Goal: Task Accomplishment & Management: Manage account settings

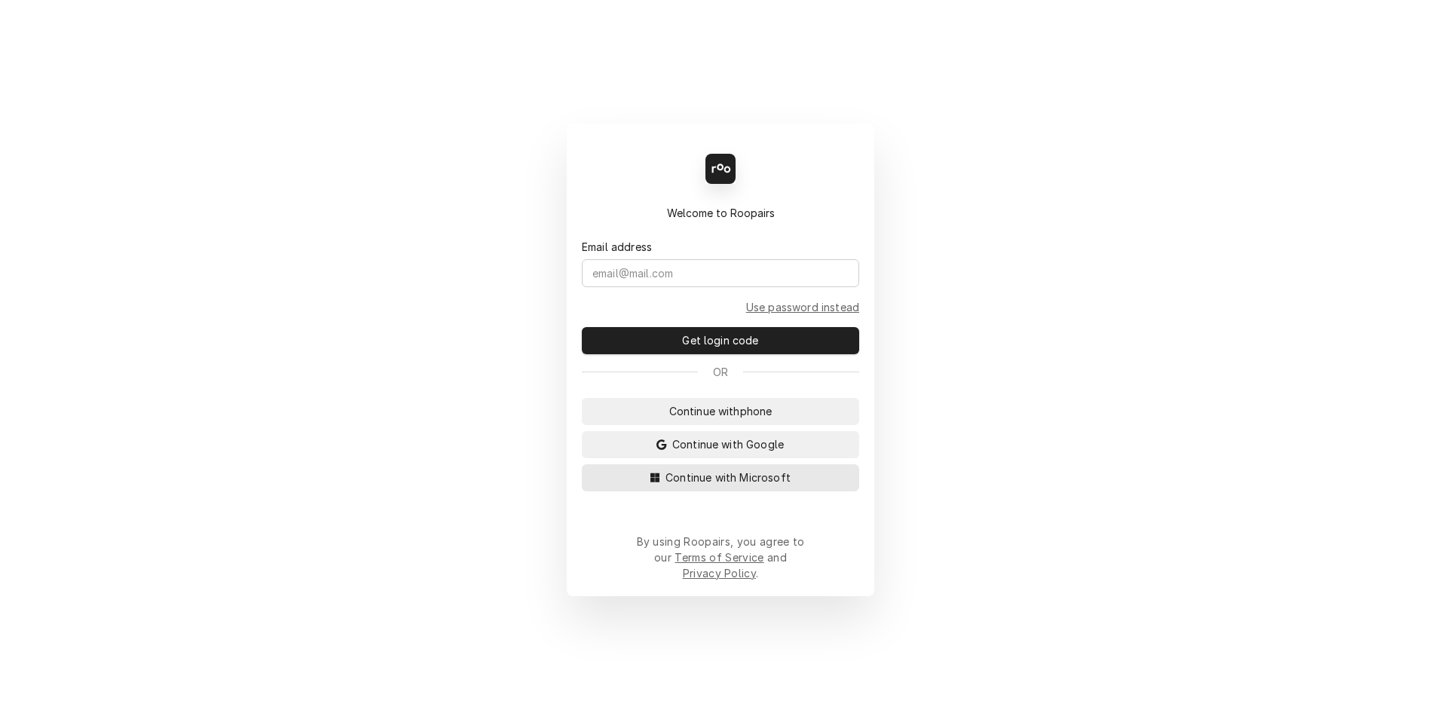
click at [729, 485] on span "Continue with Microsoft" at bounding box center [727, 477] width 131 height 16
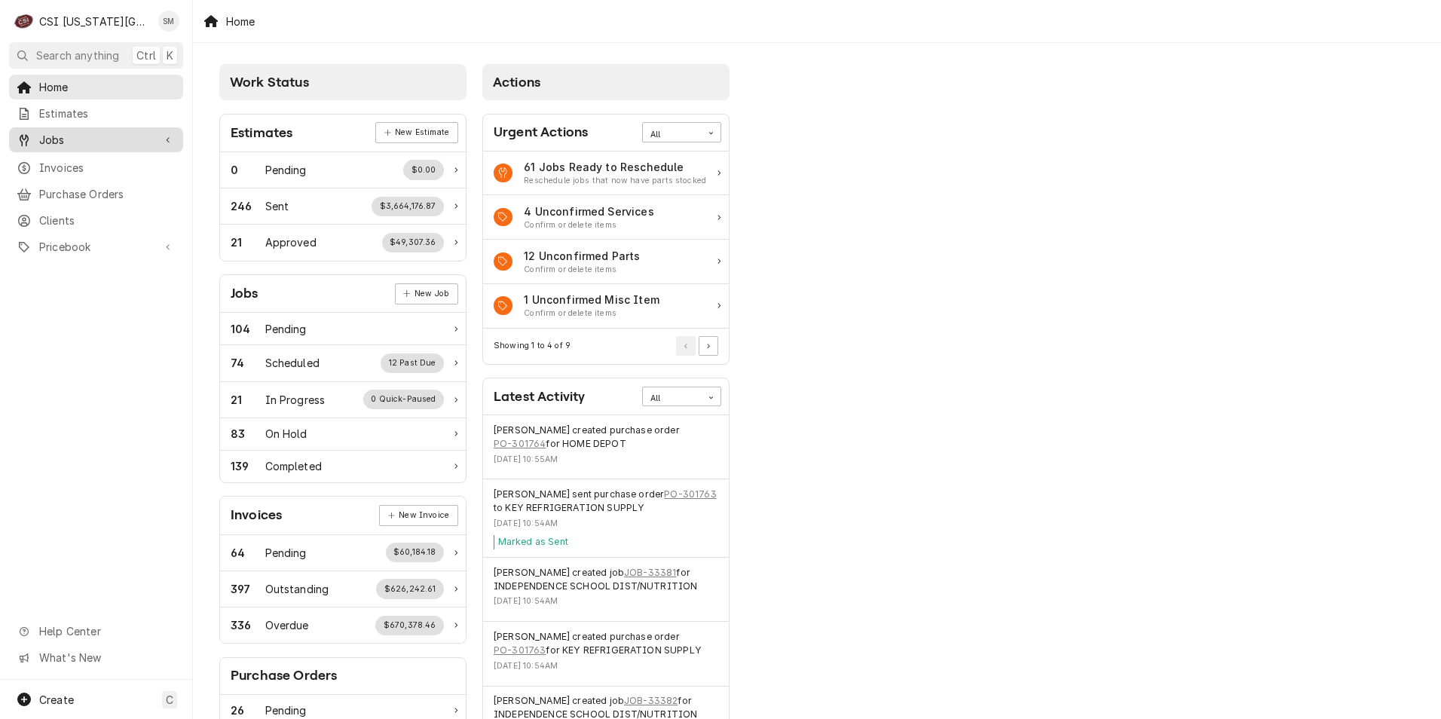
click at [72, 132] on span "Jobs" at bounding box center [96, 140] width 114 height 16
click at [55, 158] on span "Jobs" at bounding box center [107, 166] width 136 height 16
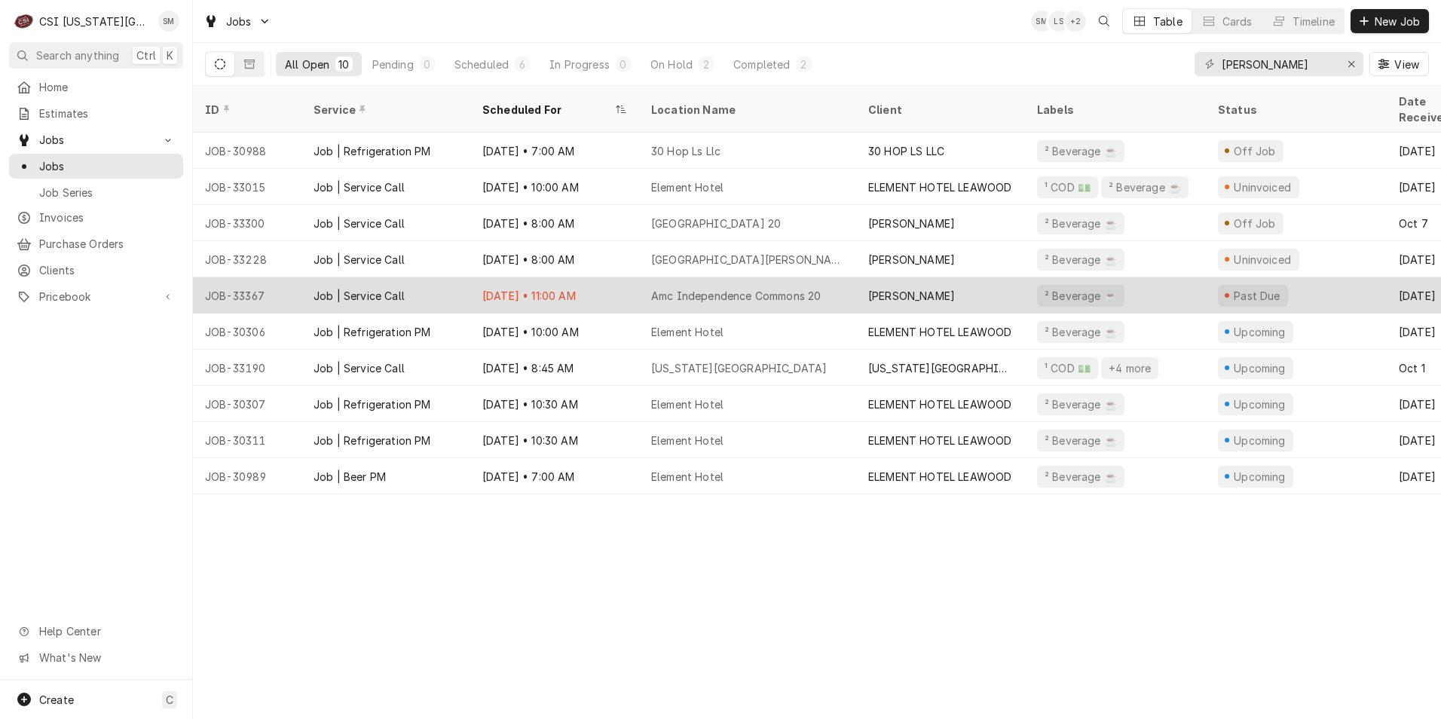
click at [591, 277] on div "Oct 10 • 11:00 AM" at bounding box center [554, 295] width 169 height 36
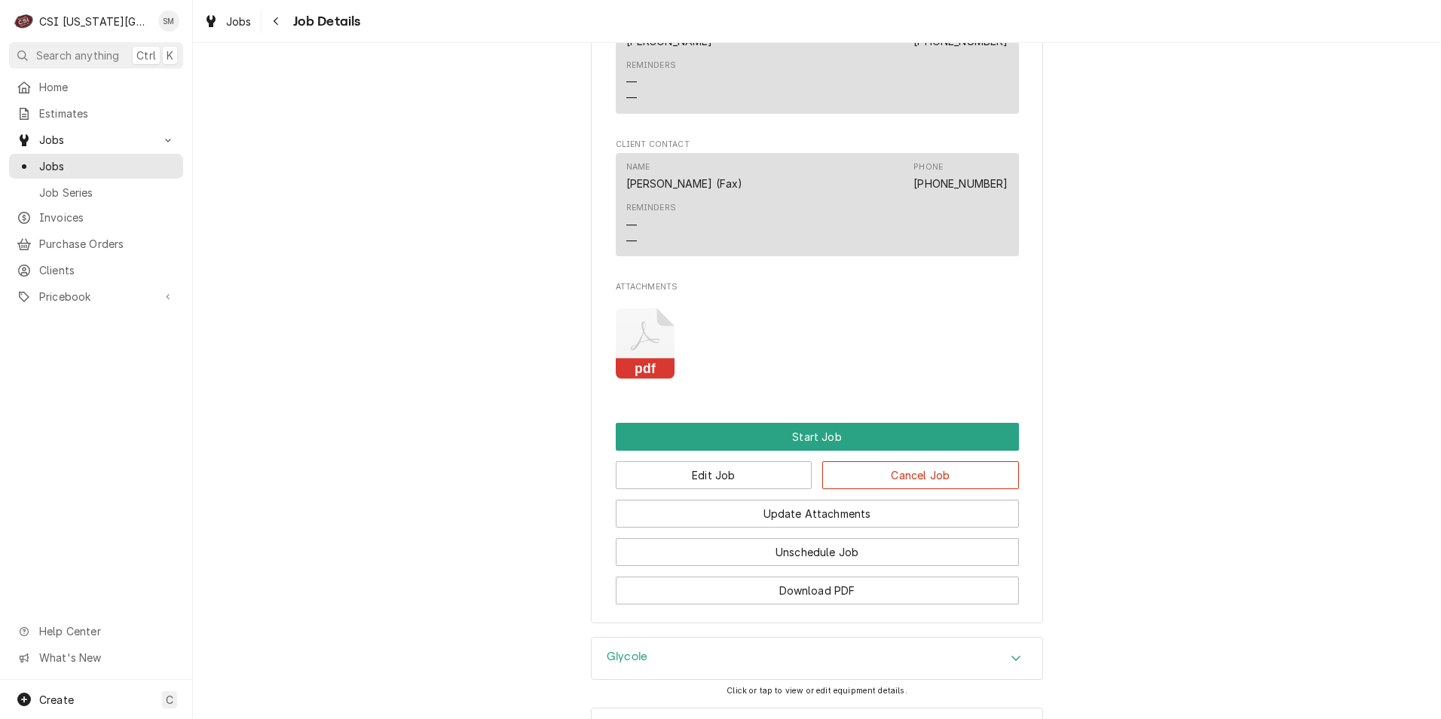
scroll to position [1356, 0]
click at [723, 488] on button "Edit Job" at bounding box center [714, 474] width 197 height 28
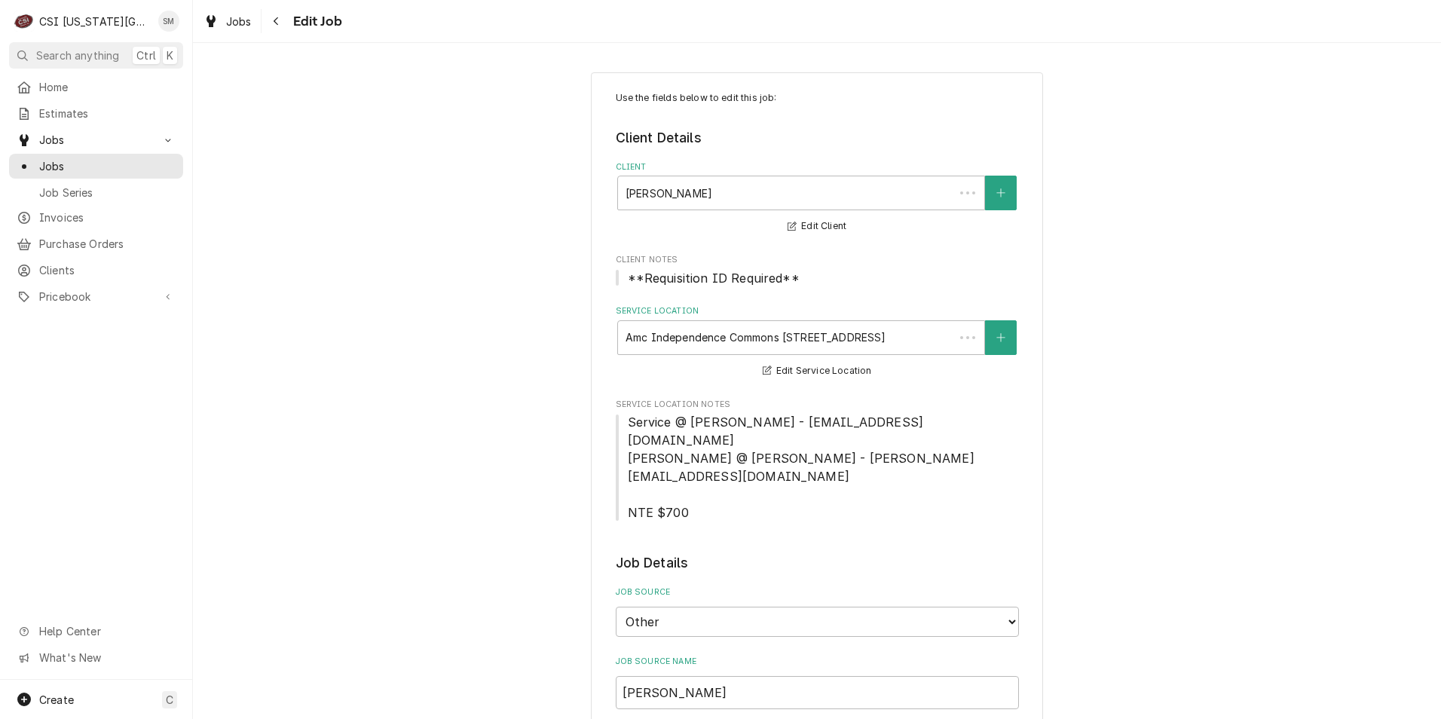
type textarea "x"
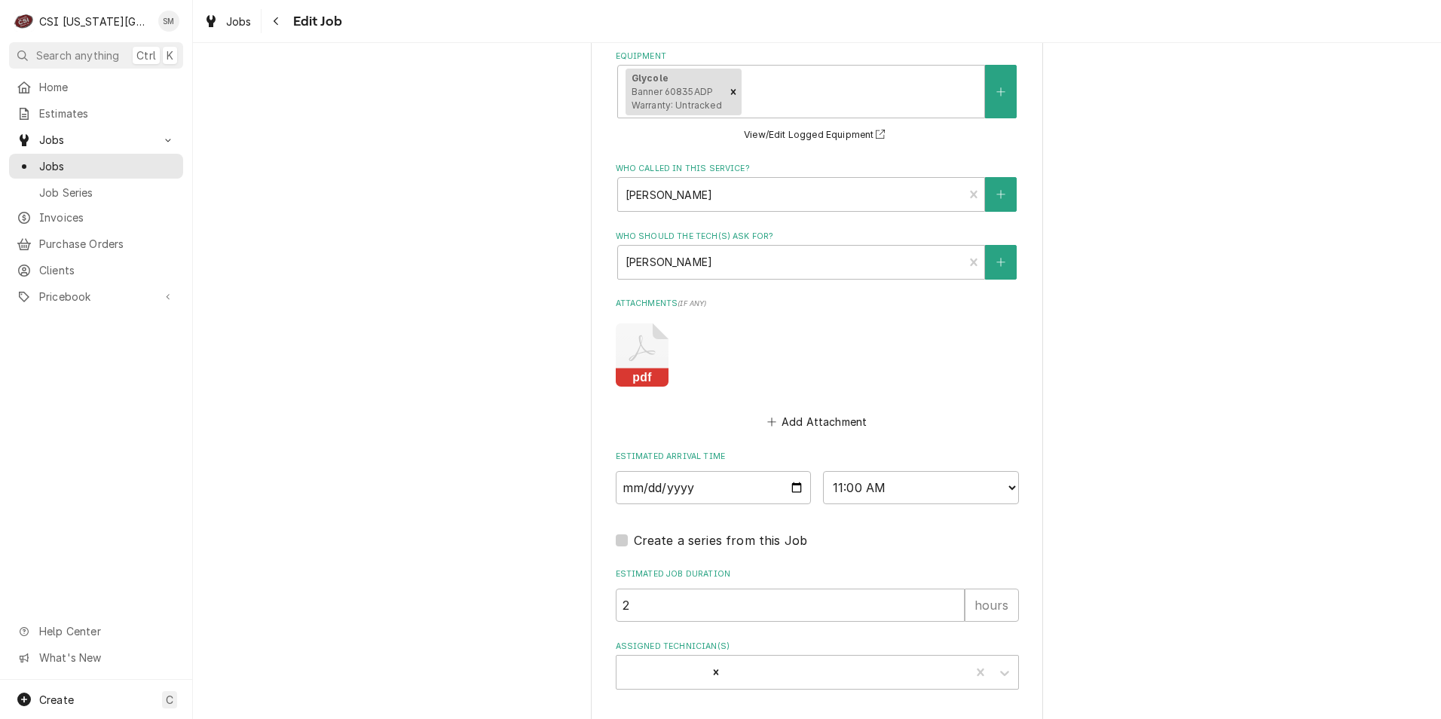
scroll to position [1422, 0]
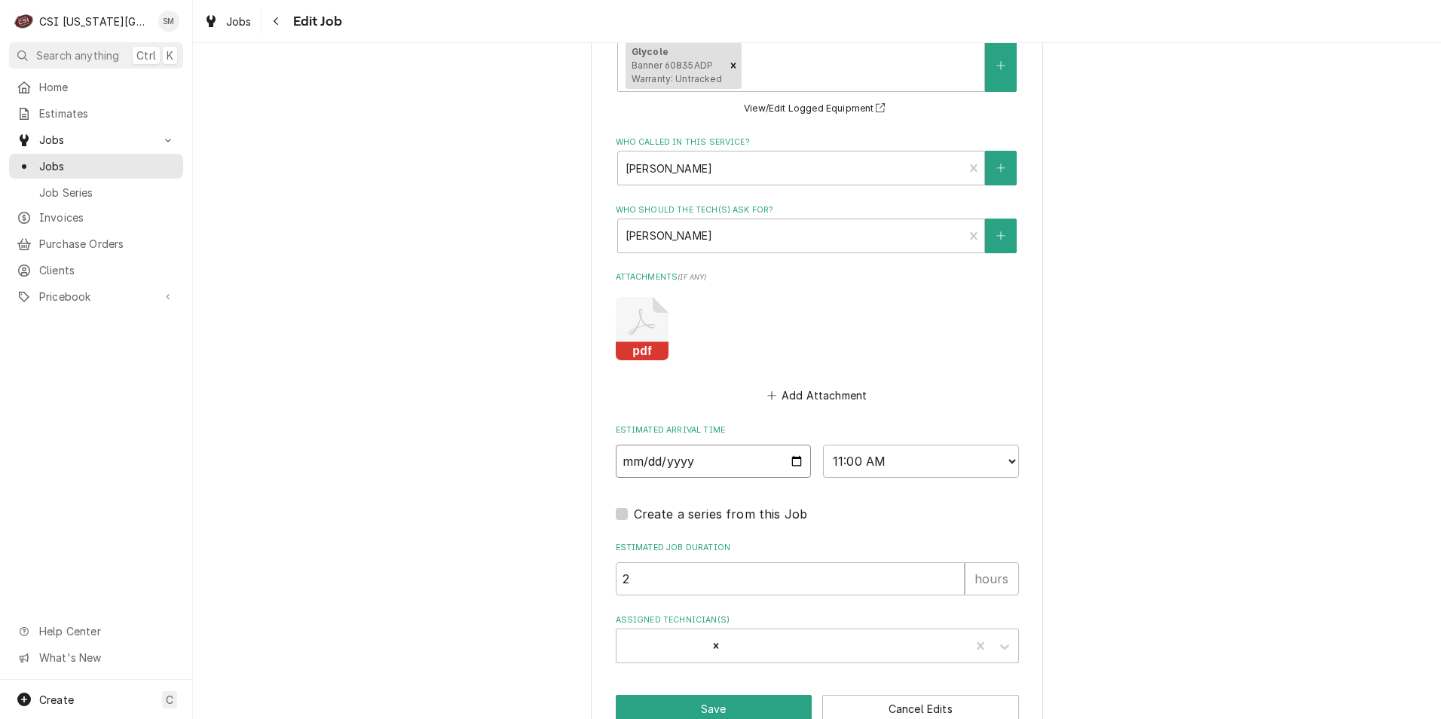
click at [798, 445] on input "[DATE]" at bounding box center [714, 461] width 196 height 33
type input "[DATE]"
type textarea "x"
click at [1007, 445] on select "AM / PM 6:00 AM 6:15 AM 6:30 AM 6:45 AM 7:00 AM 7:15 AM 7:30 AM 7:45 AM 8:00 AM…" at bounding box center [921, 461] width 196 height 33
select select "07:00:00"
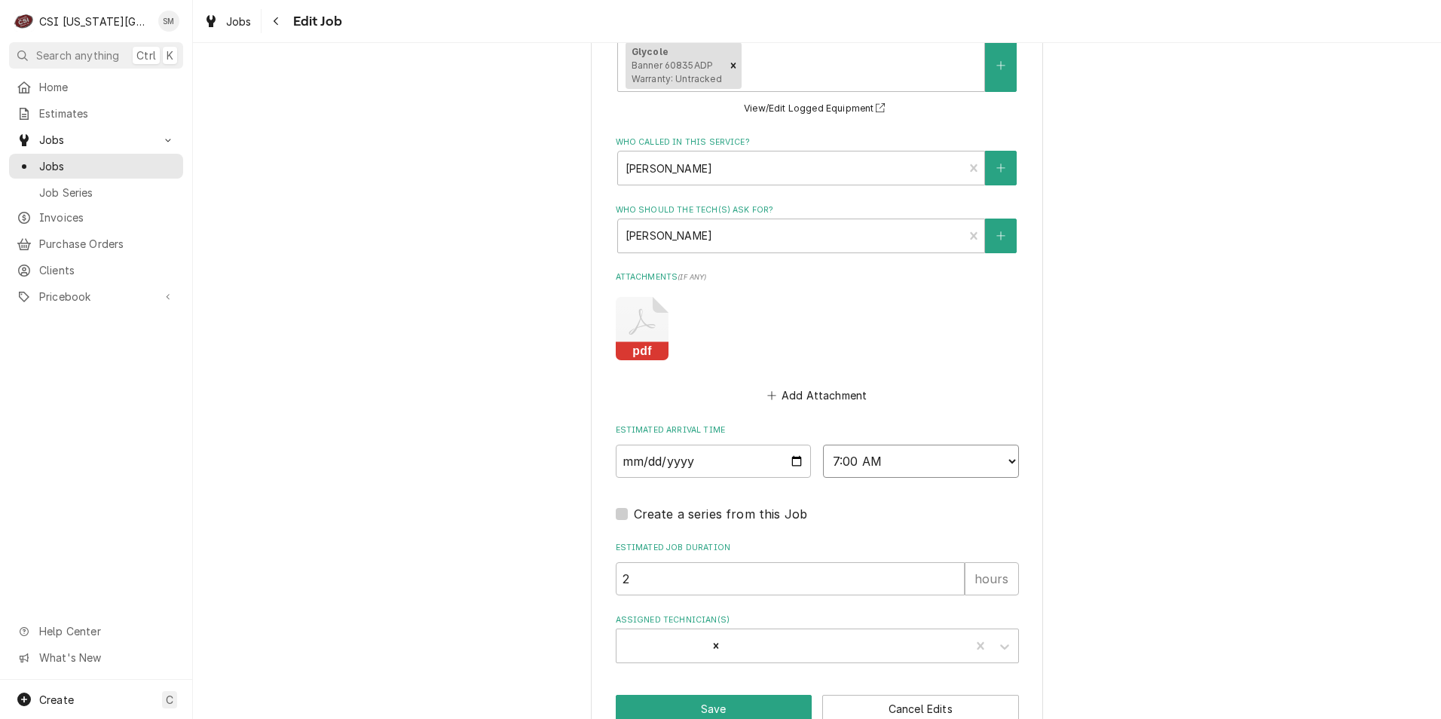
click at [823, 445] on select "AM / PM 6:00 AM 6:15 AM 6:30 AM 6:45 AM 7:00 AM 7:15 AM 7:30 AM 7:45 AM 8:00 AM…" at bounding box center [921, 461] width 196 height 33
type textarea "x"
click at [1005, 445] on select "AM / PM 6:00 AM 6:15 AM 6:30 AM 6:45 AM 7:00 AM 7:15 AM 7:30 AM 7:45 AM 8:00 AM…" at bounding box center [921, 461] width 196 height 33
select select "08:00:00"
click at [823, 445] on select "AM / PM 6:00 AM 6:15 AM 6:30 AM 6:45 AM 7:00 AM 7:15 AM 7:30 AM 7:45 AM 8:00 AM…" at bounding box center [921, 461] width 196 height 33
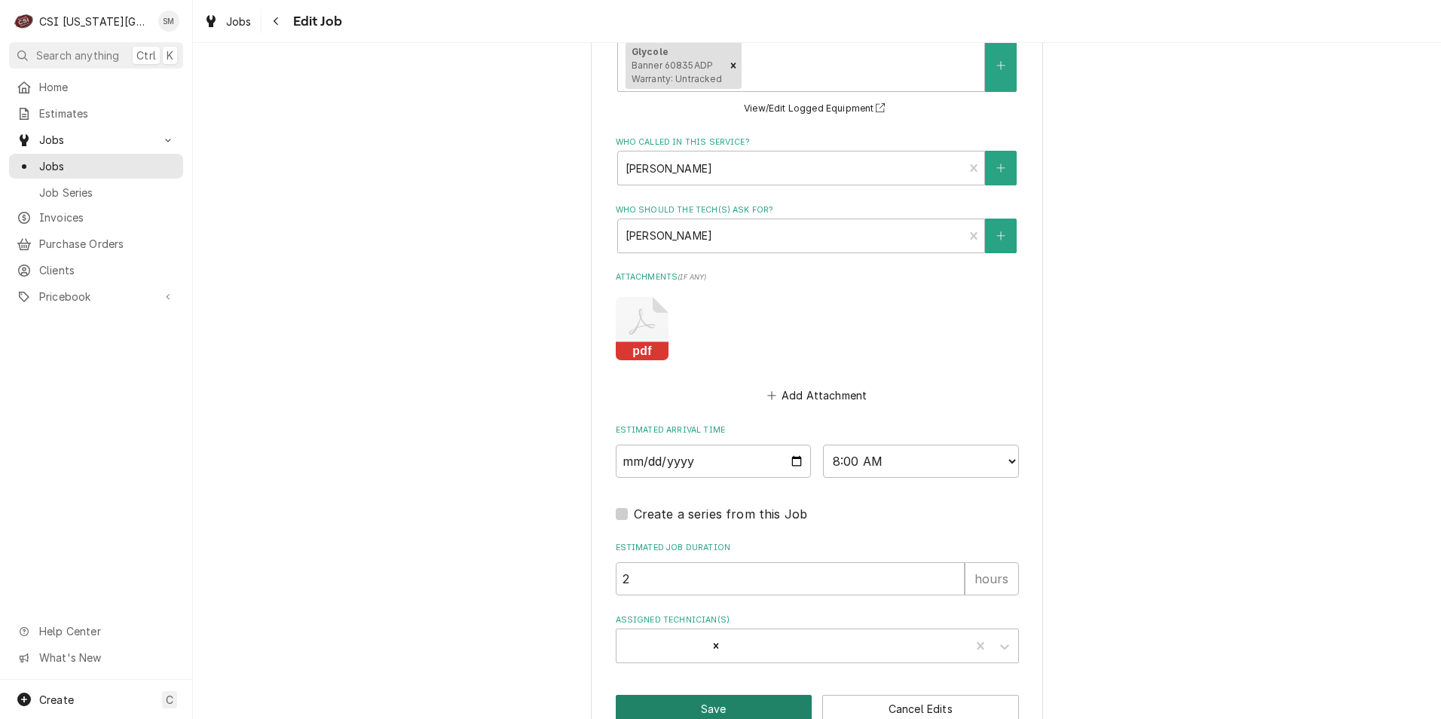
click at [698, 695] on button "Save" at bounding box center [714, 709] width 197 height 28
type textarea "x"
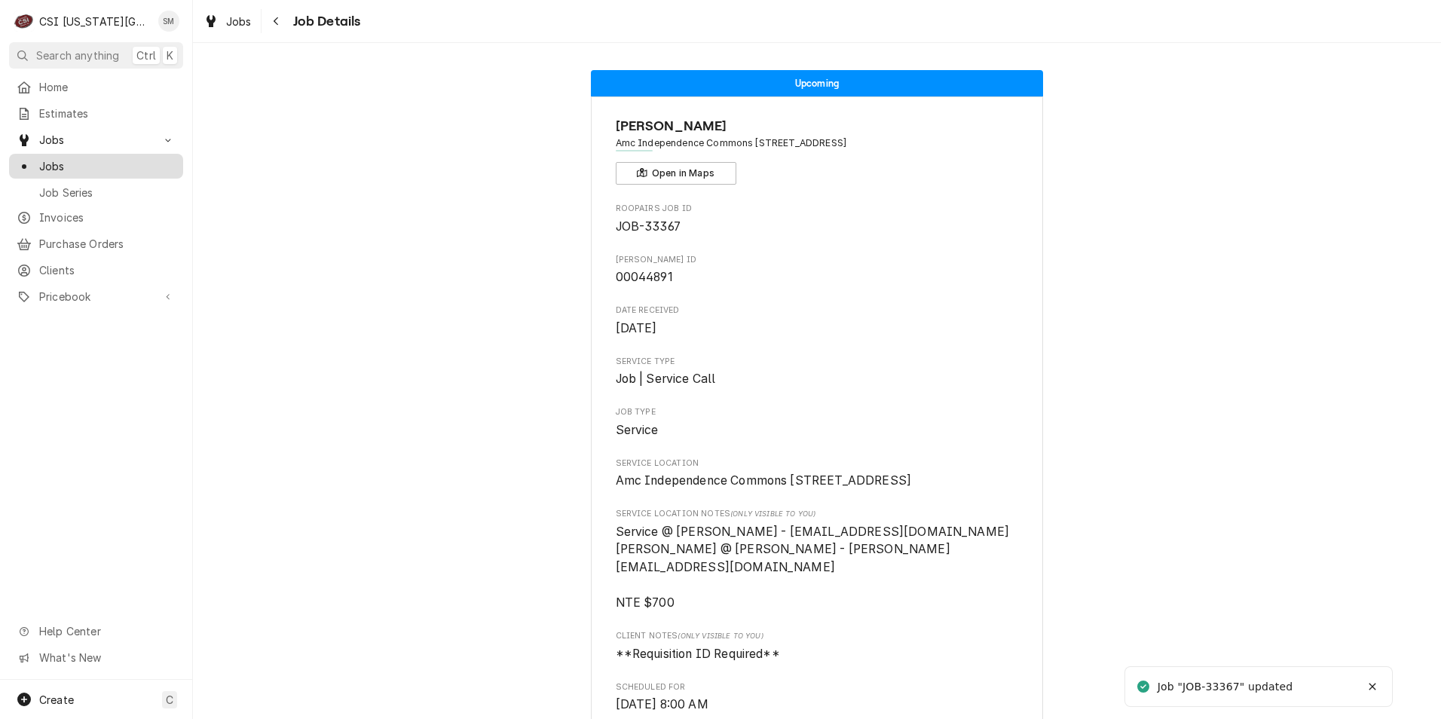
click at [65, 161] on span "Jobs" at bounding box center [107, 166] width 136 height 16
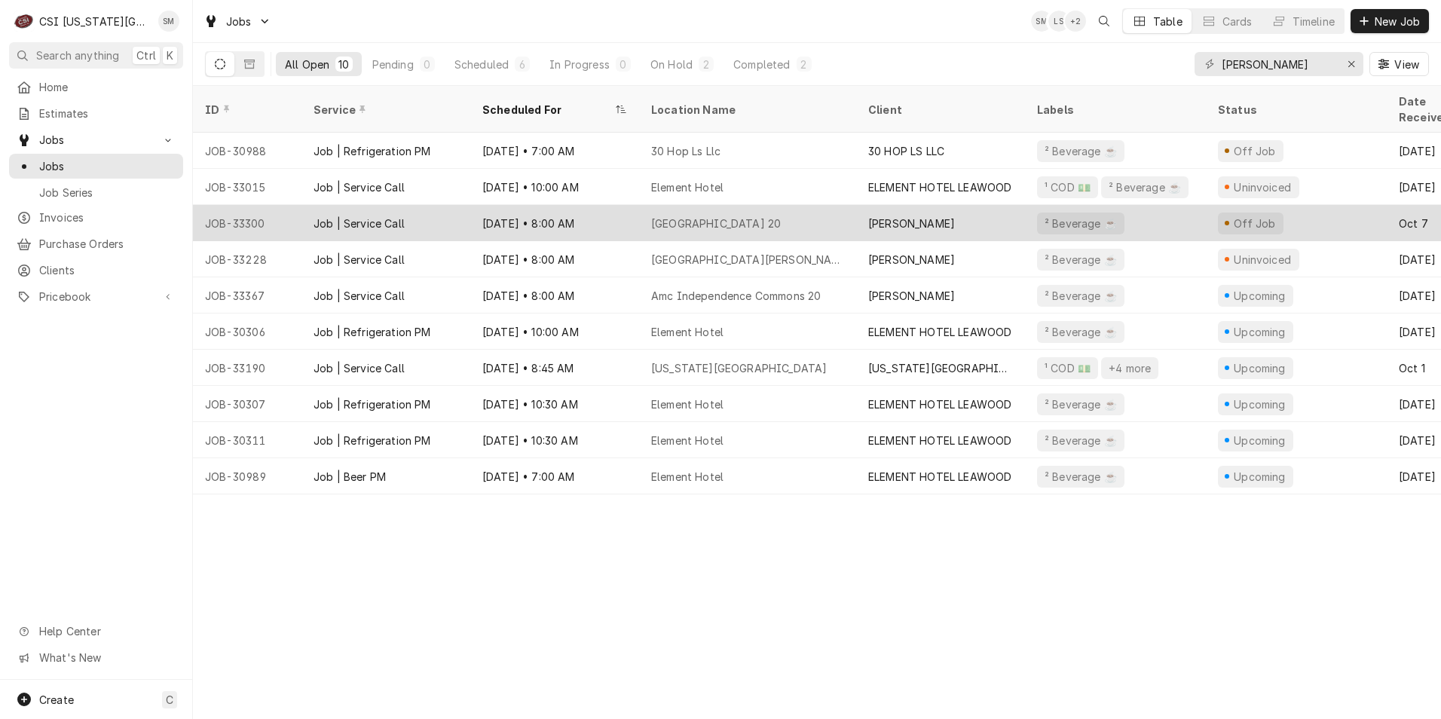
click at [667, 213] on div "[GEOGRAPHIC_DATA] 20" at bounding box center [747, 223] width 217 height 36
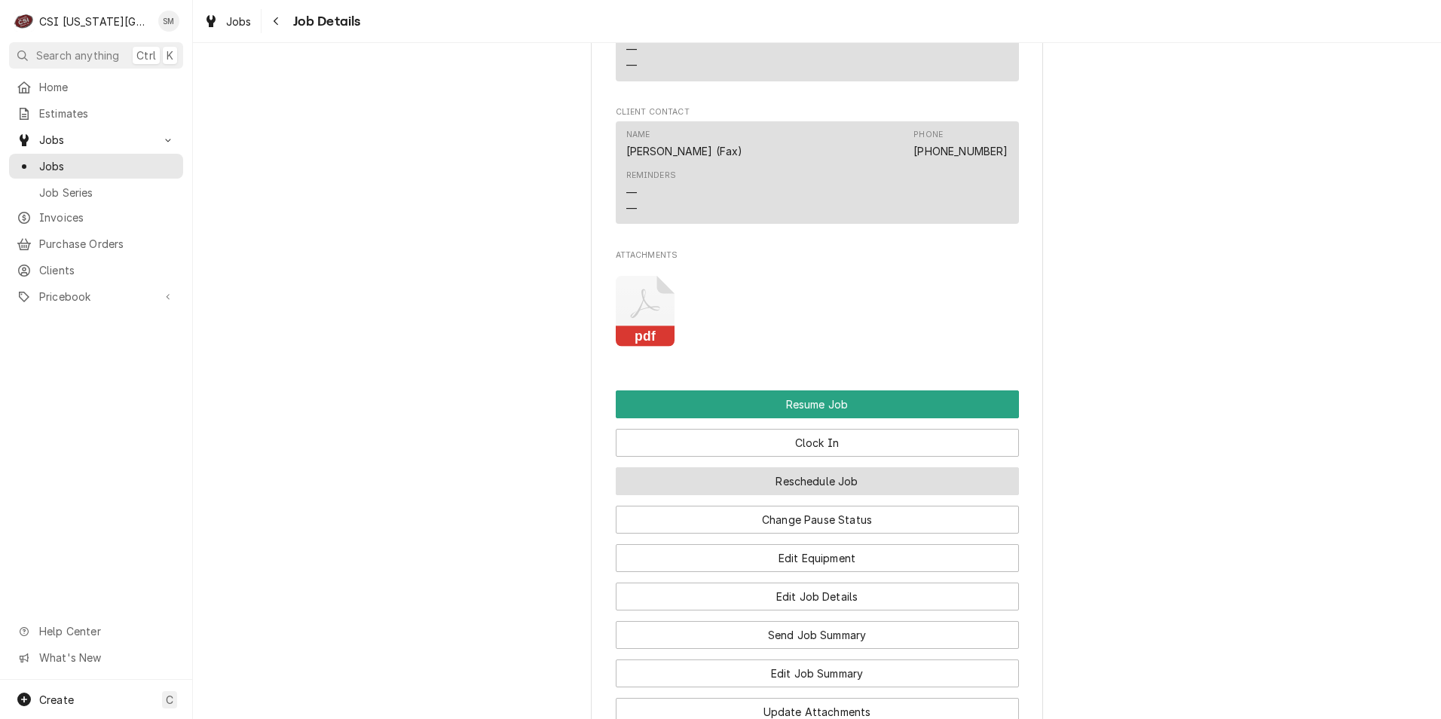
scroll to position [1808, 0]
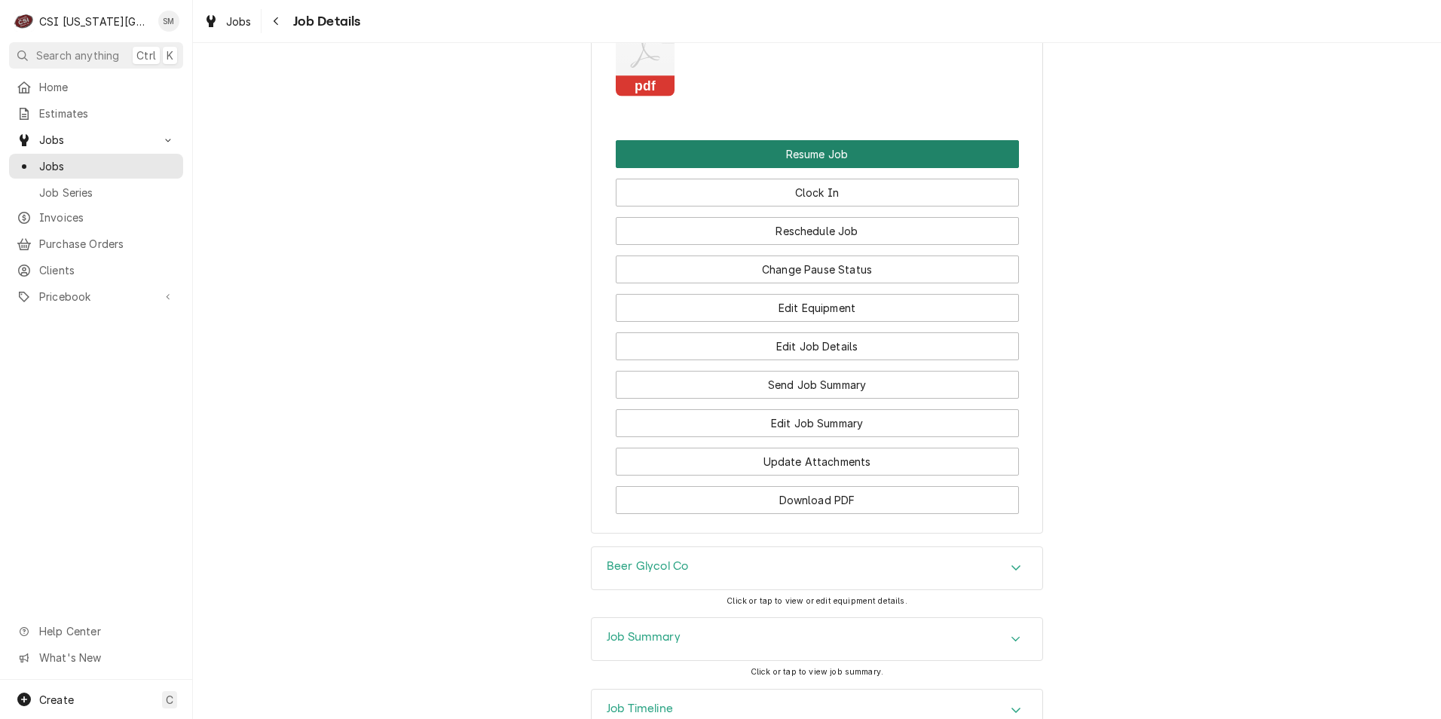
click at [781, 151] on button "Resume Job" at bounding box center [817, 154] width 403 height 28
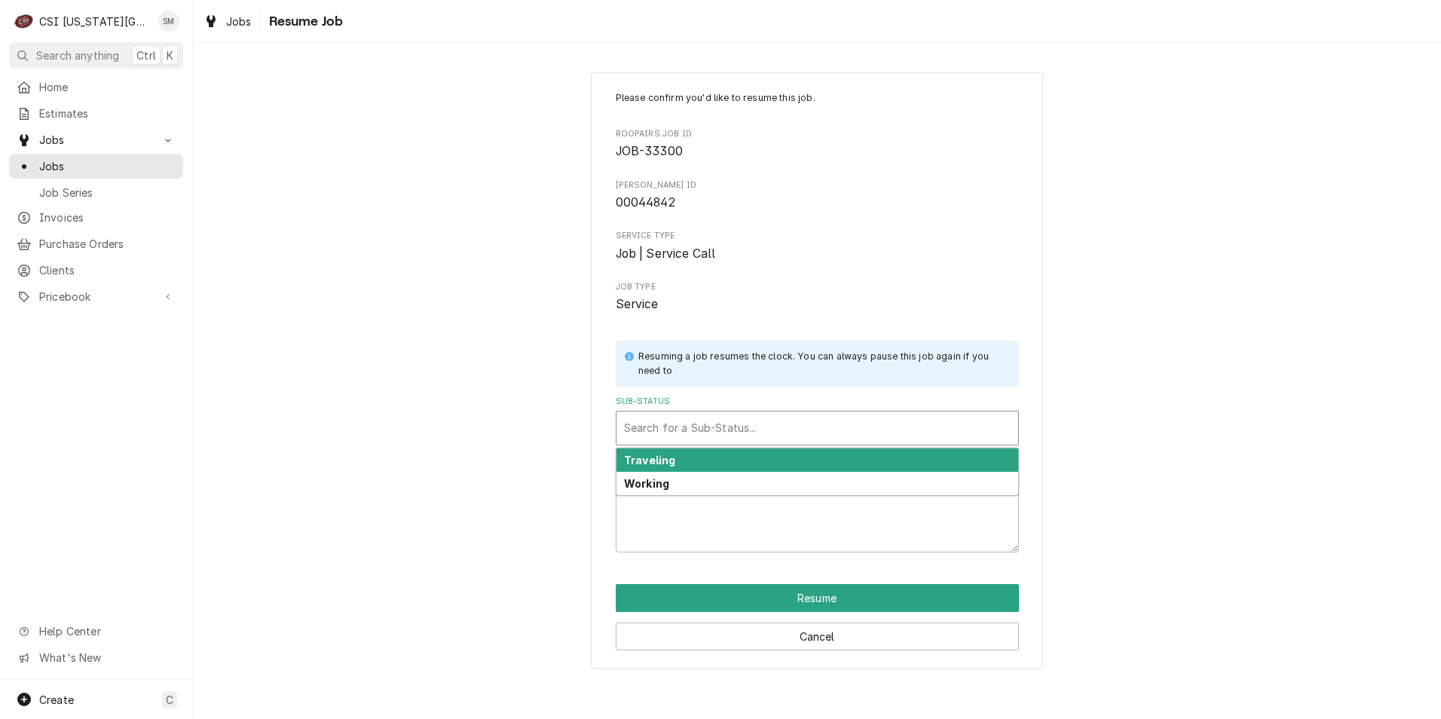
click at [649, 430] on div "Sub-Status" at bounding box center [817, 427] width 387 height 27
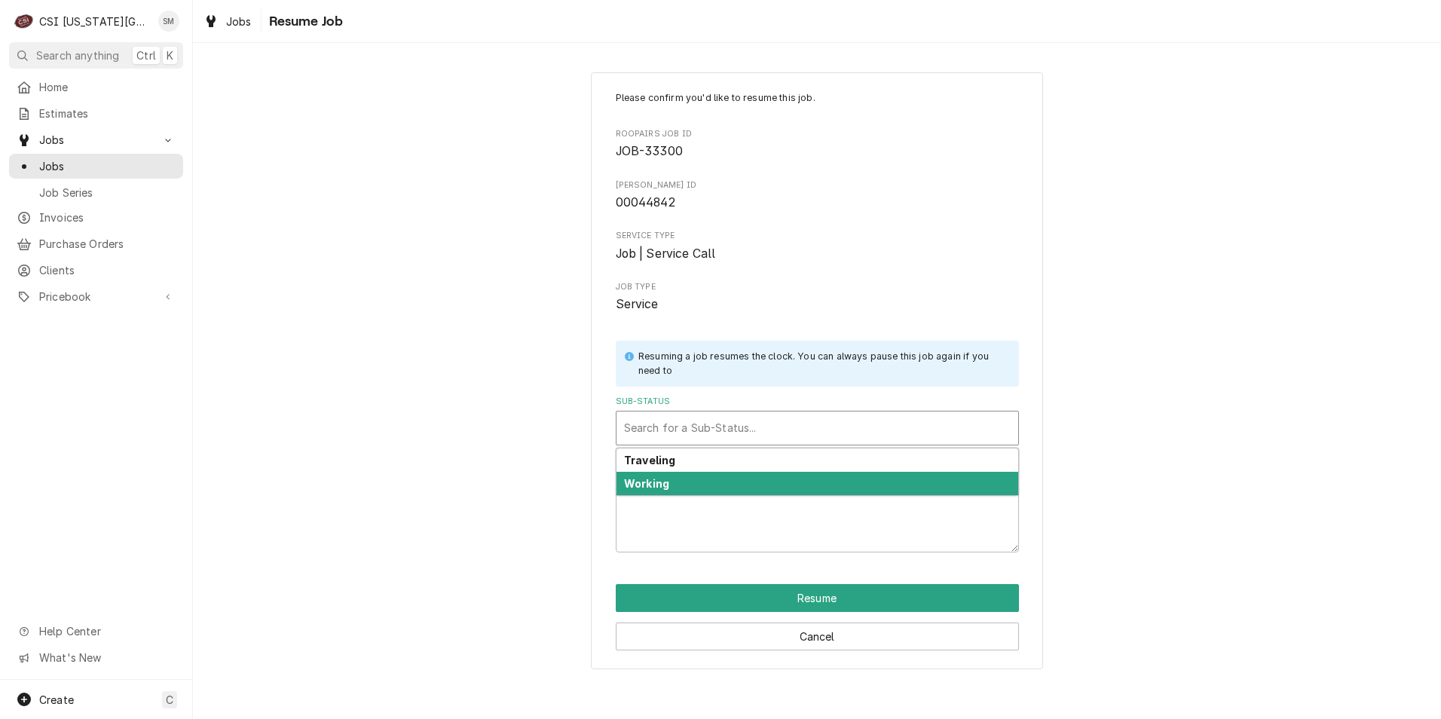
click at [655, 477] on strong "Working" at bounding box center [646, 483] width 45 height 13
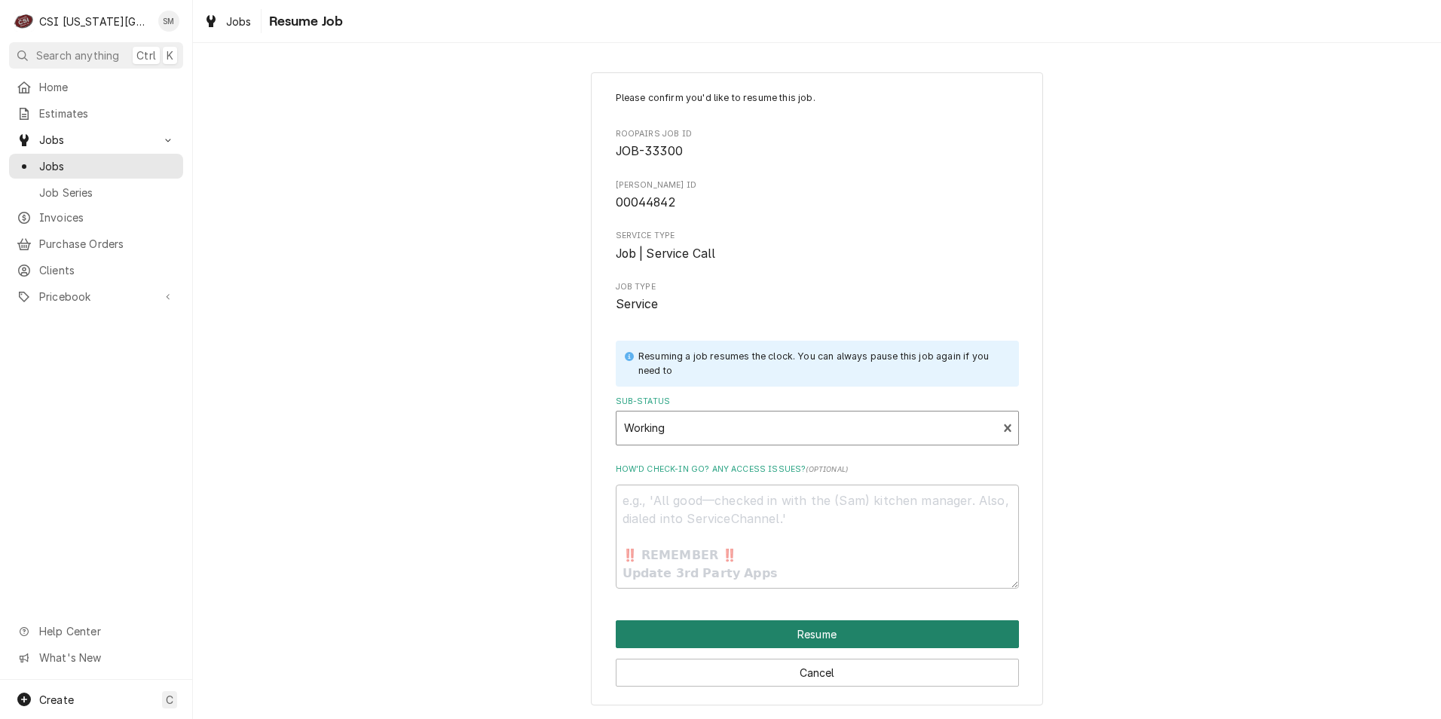
click at [790, 640] on button "Resume" at bounding box center [817, 634] width 403 height 28
type textarea "x"
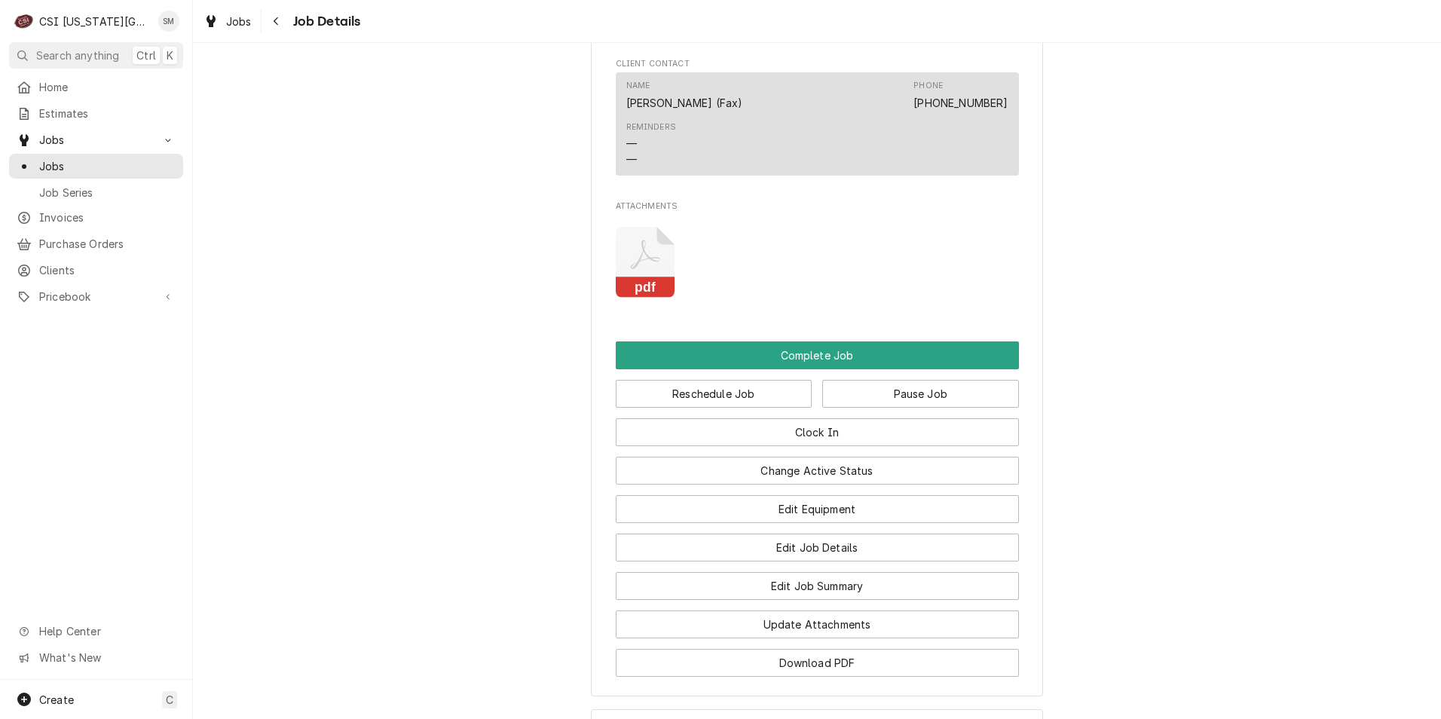
scroll to position [1582, 0]
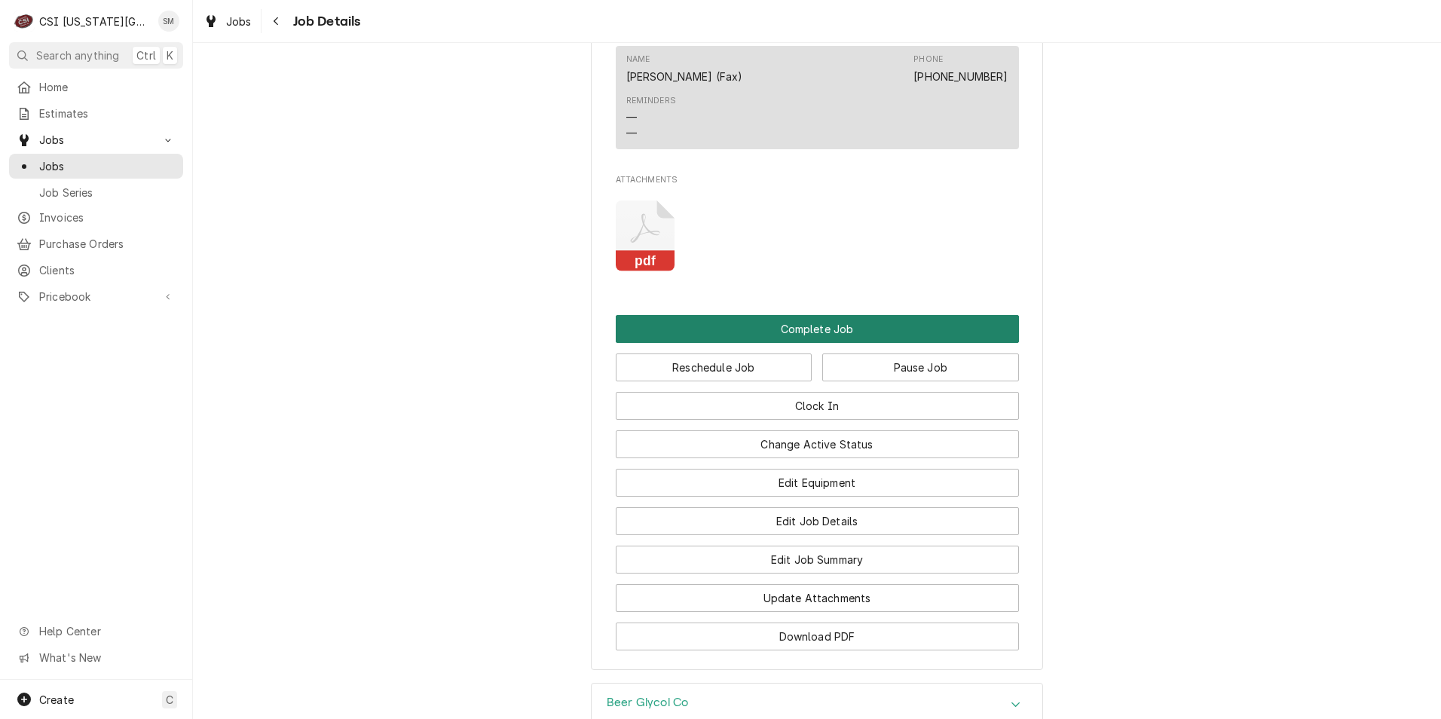
click at [760, 331] on button "Complete Job" at bounding box center [817, 329] width 403 height 28
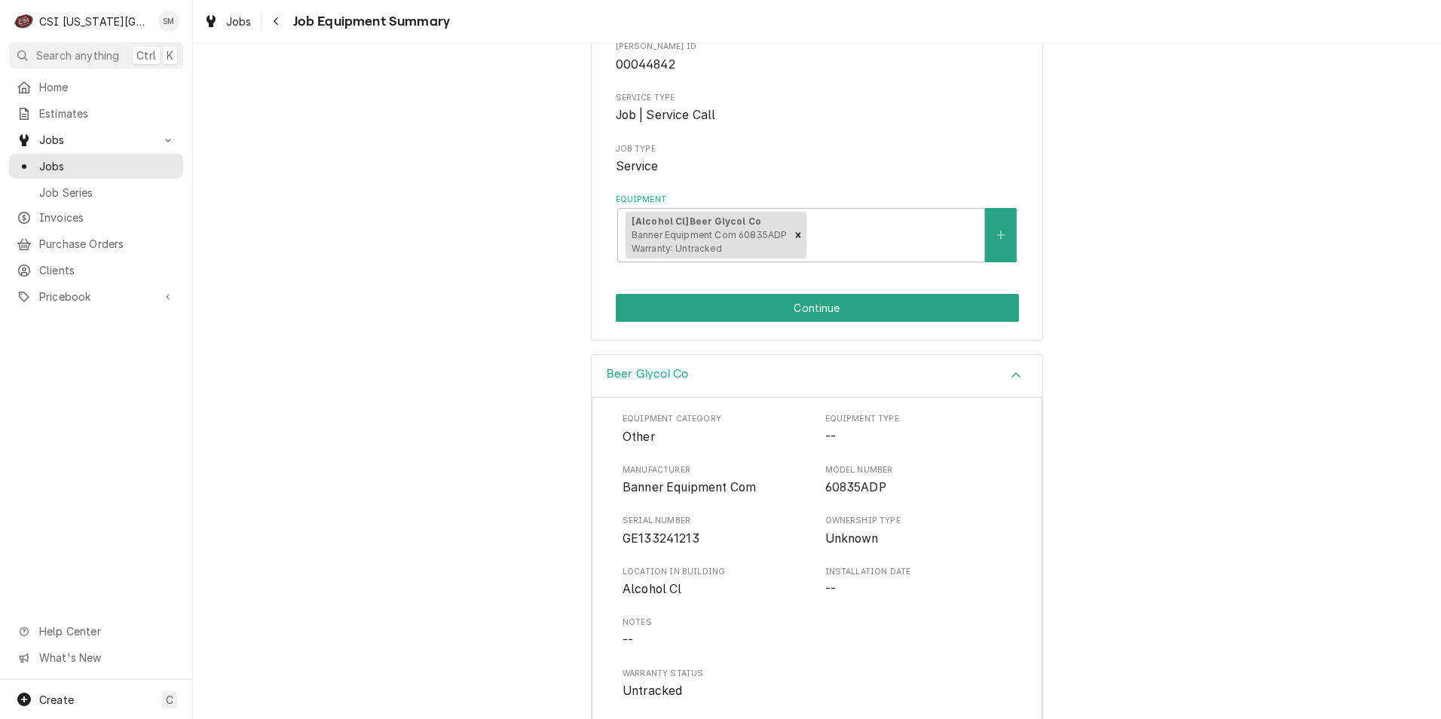
scroll to position [283, 0]
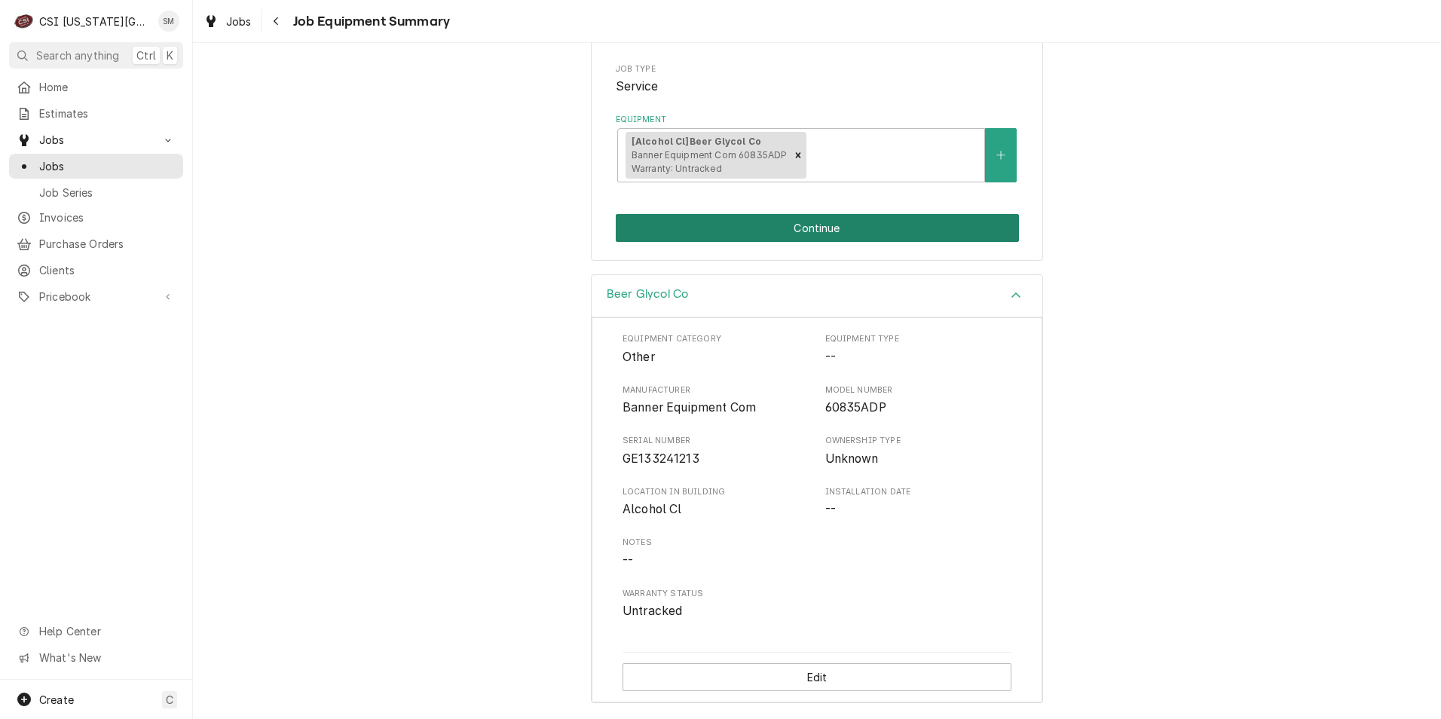
click at [785, 236] on button "Continue" at bounding box center [817, 228] width 403 height 28
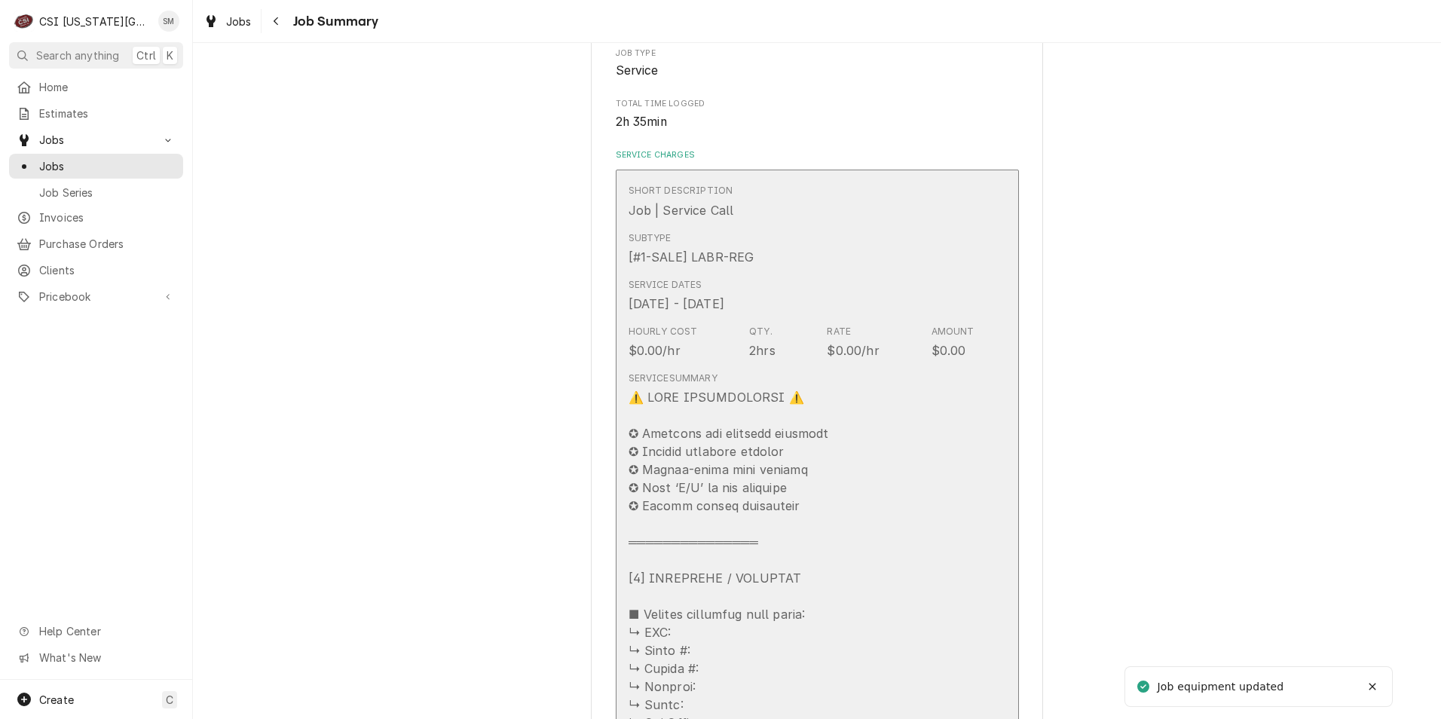
scroll to position [452, 0]
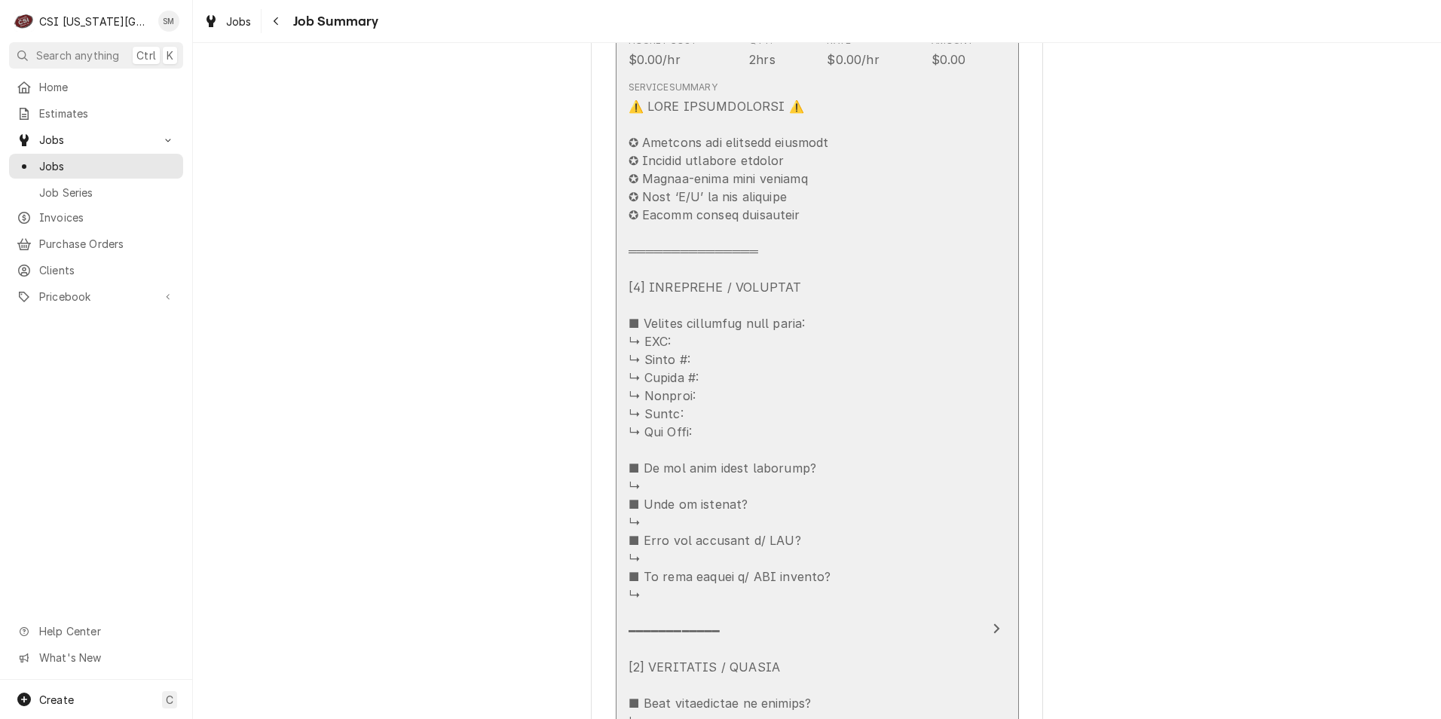
click at [688, 334] on div "Update Line Item" at bounding box center [735, 730] width 215 height 1266
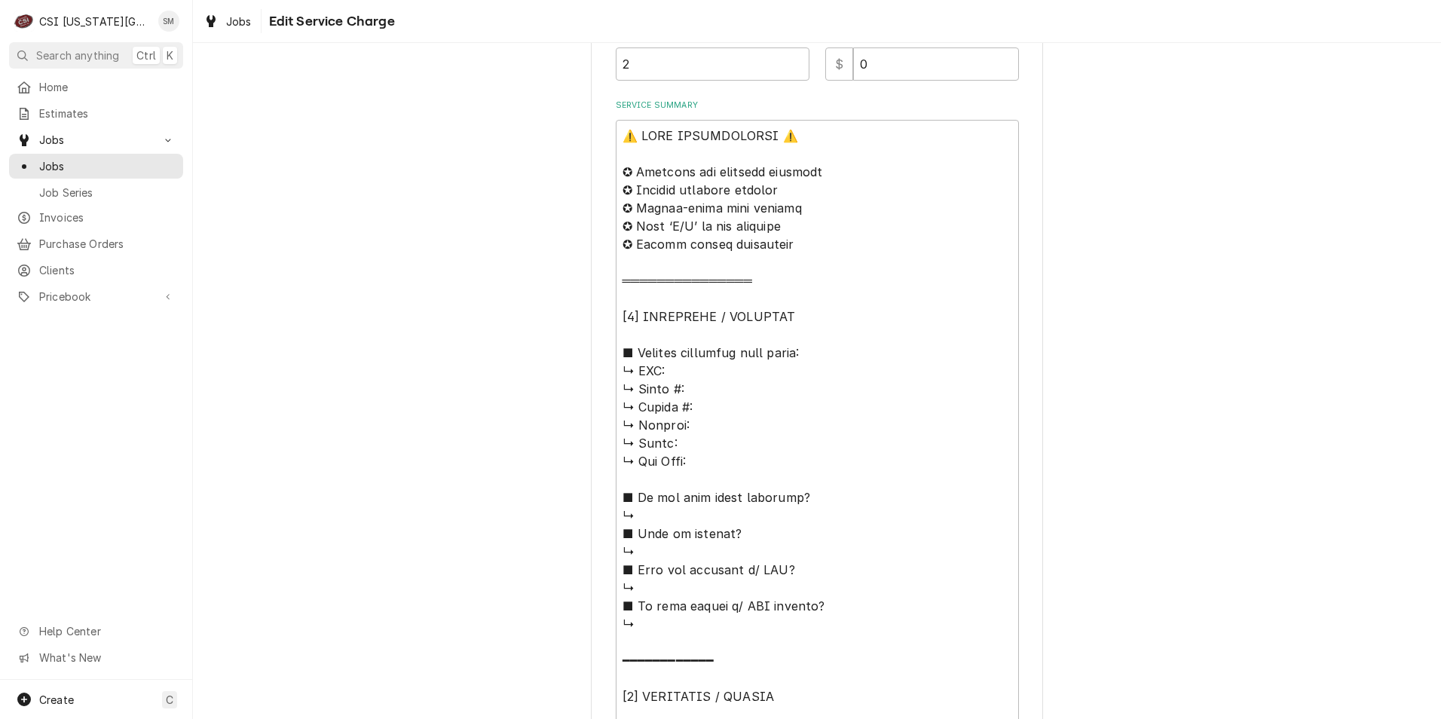
scroll to position [678, 0]
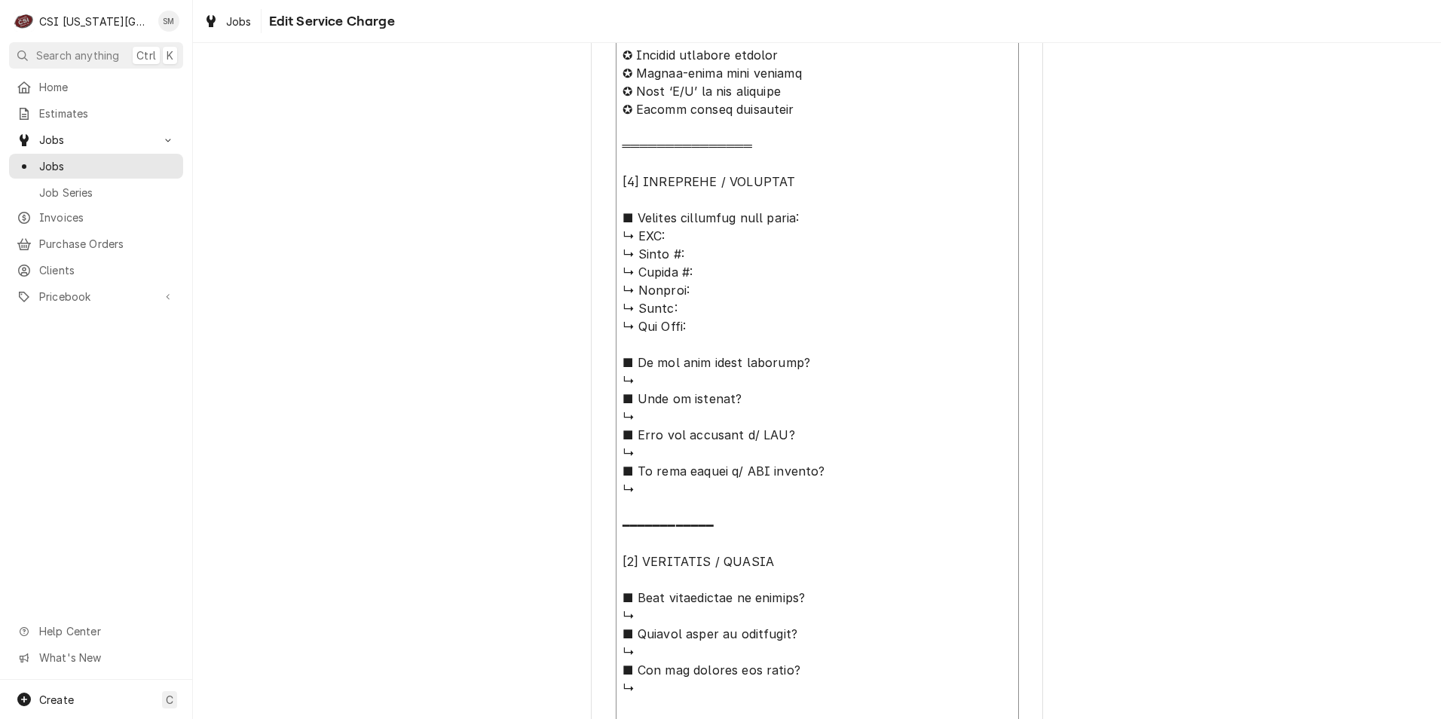
click at [685, 239] on textarea "Service Summary" at bounding box center [817, 624] width 403 height 1279
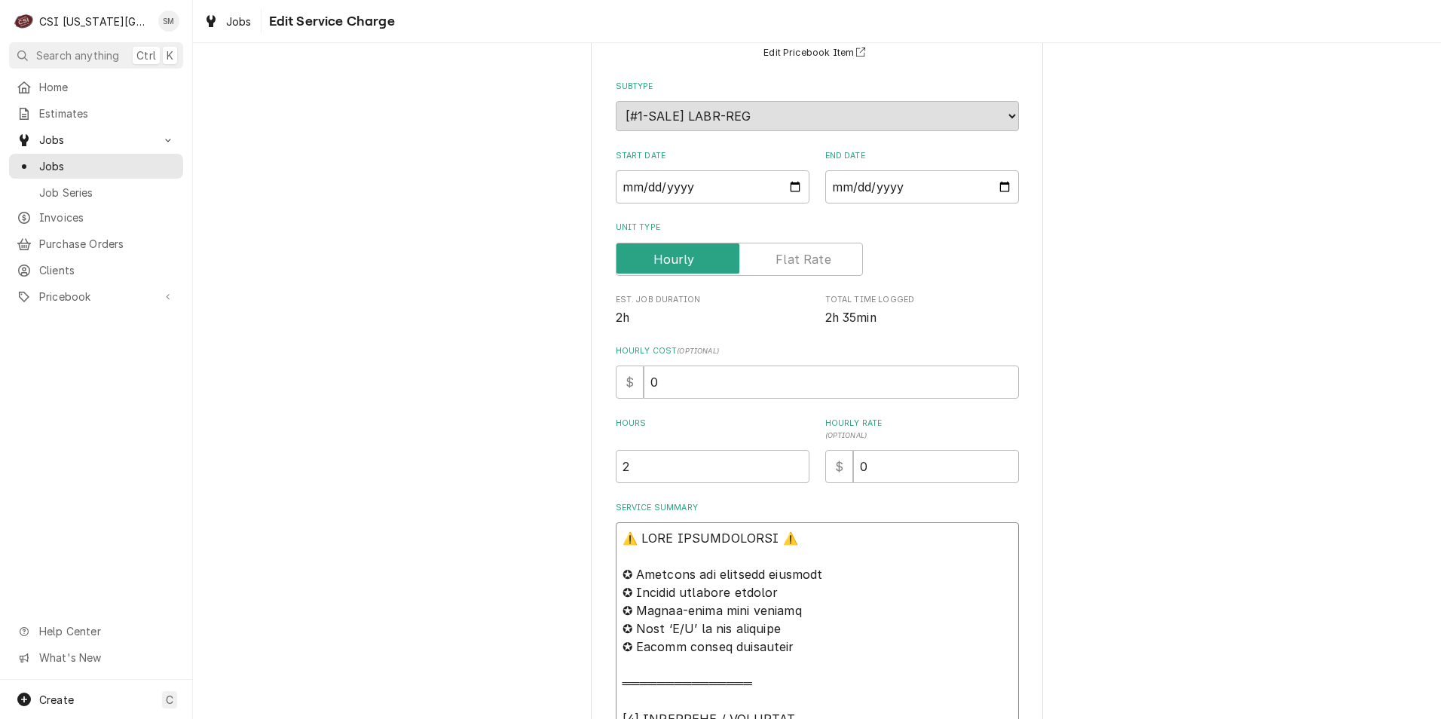
scroll to position [0, 0]
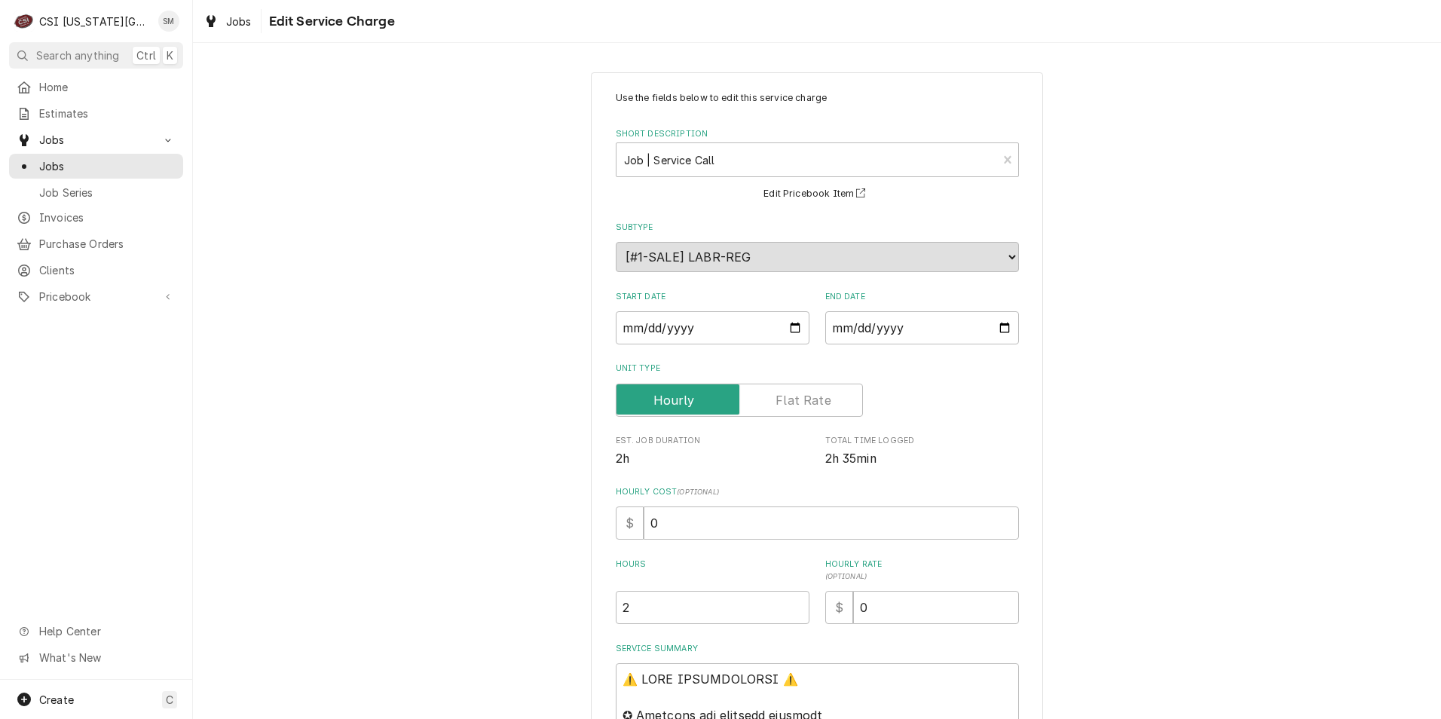
type textarea "x"
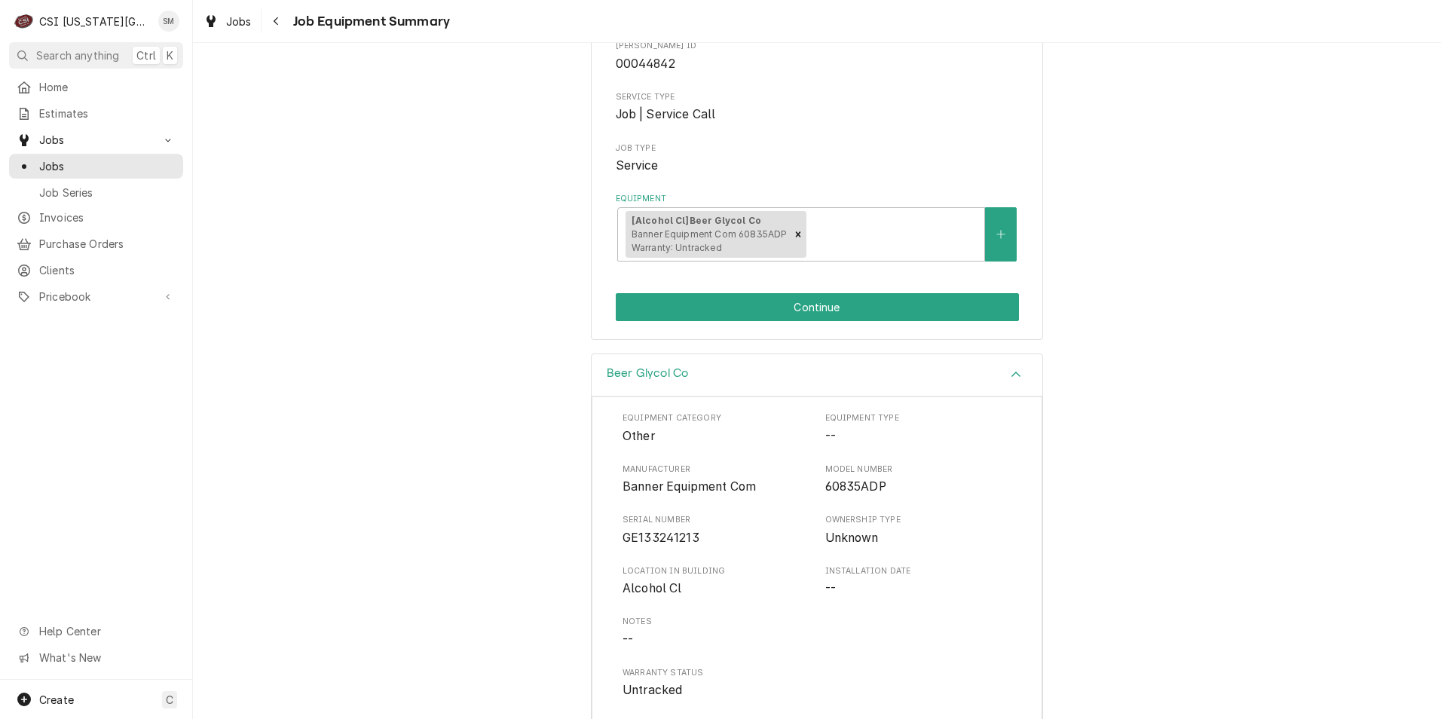
scroll to position [226, 0]
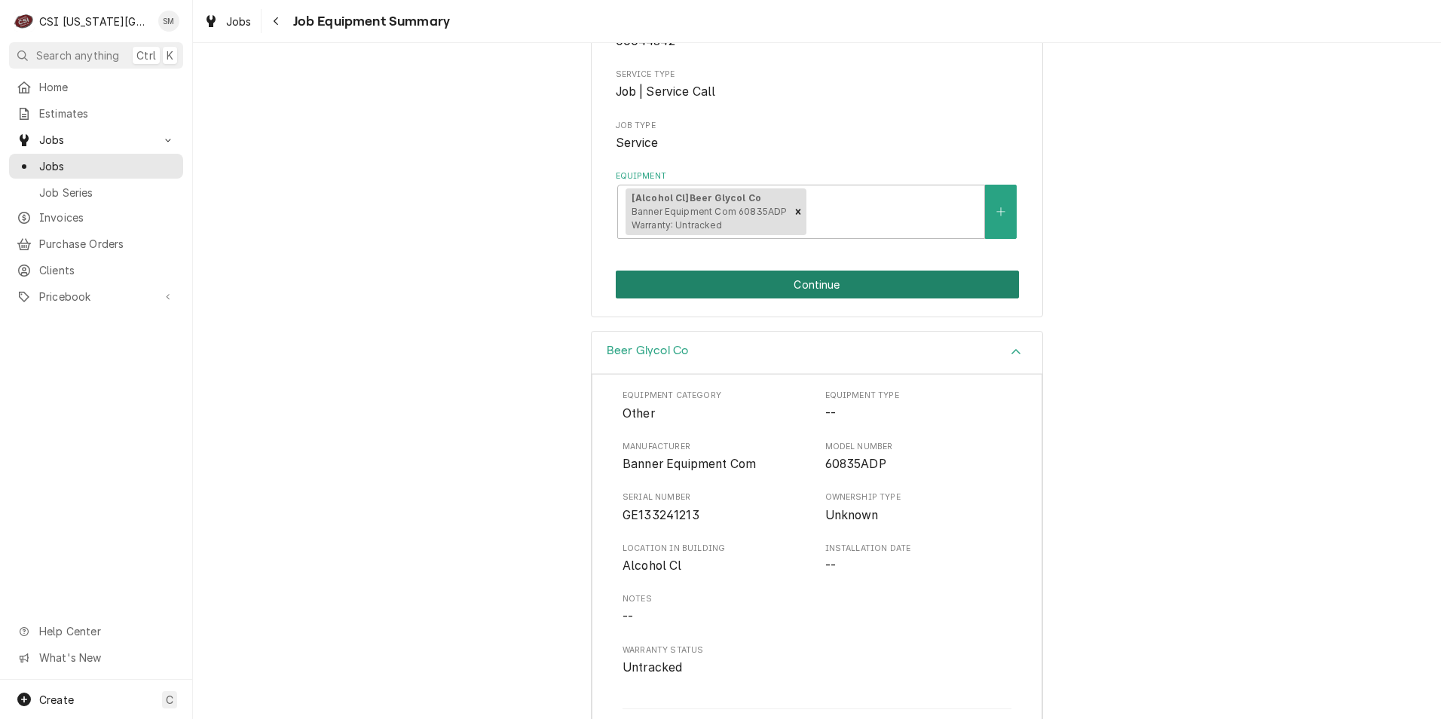
click at [778, 284] on button "Continue" at bounding box center [817, 284] width 403 height 28
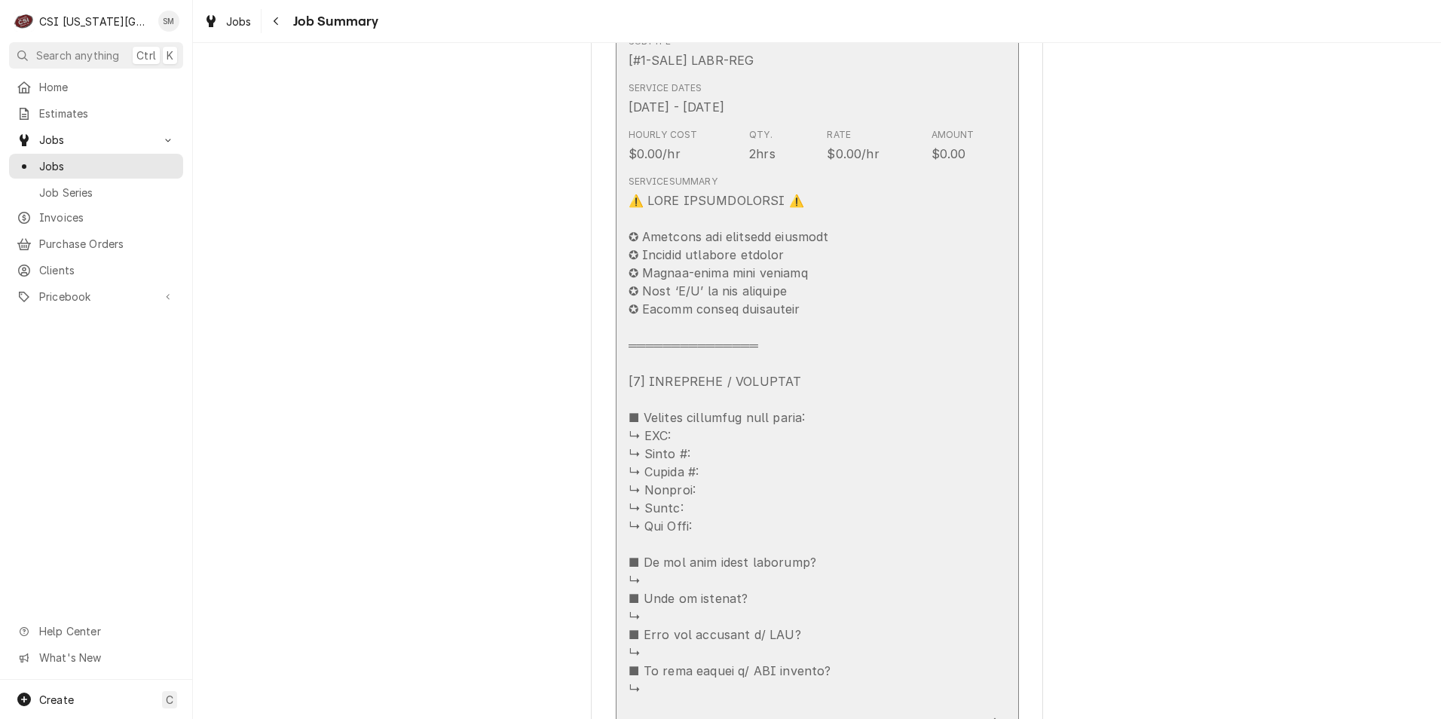
scroll to position [527, 0]
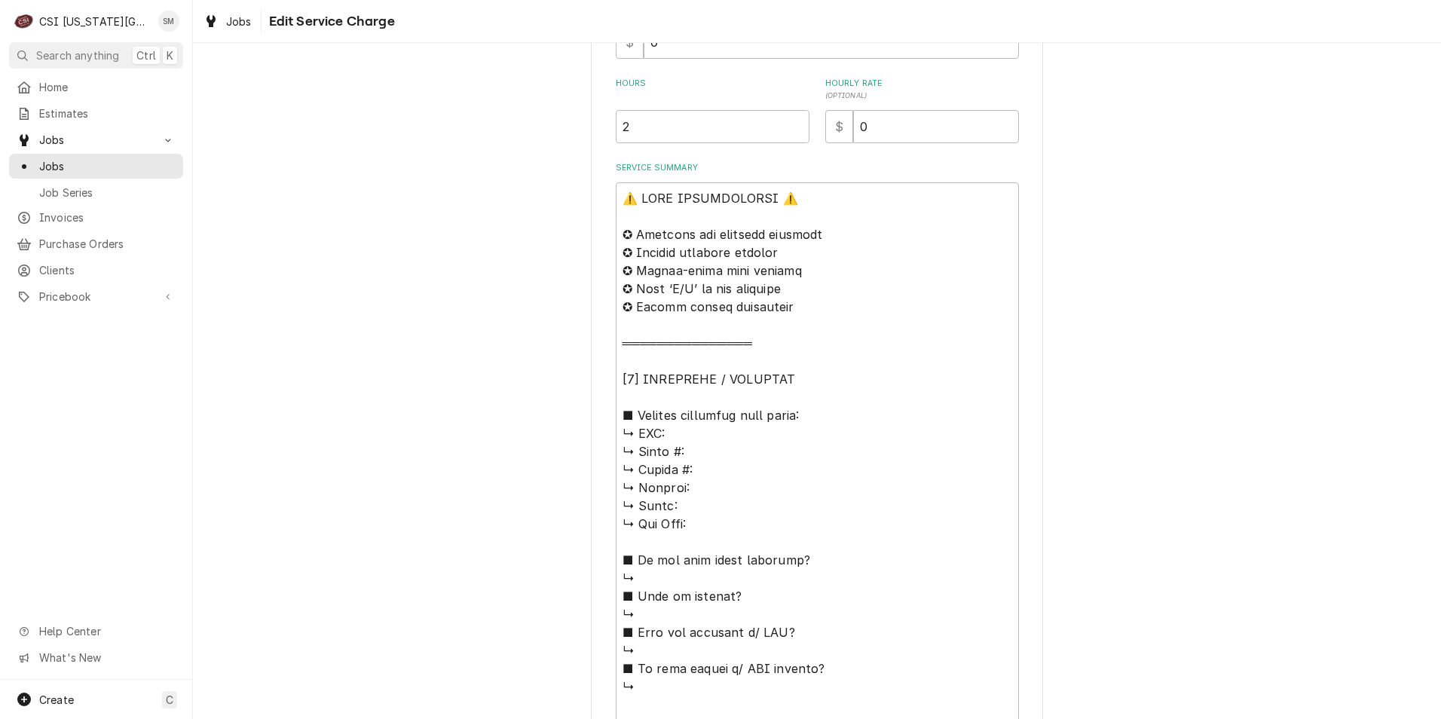
scroll to position [527, 0]
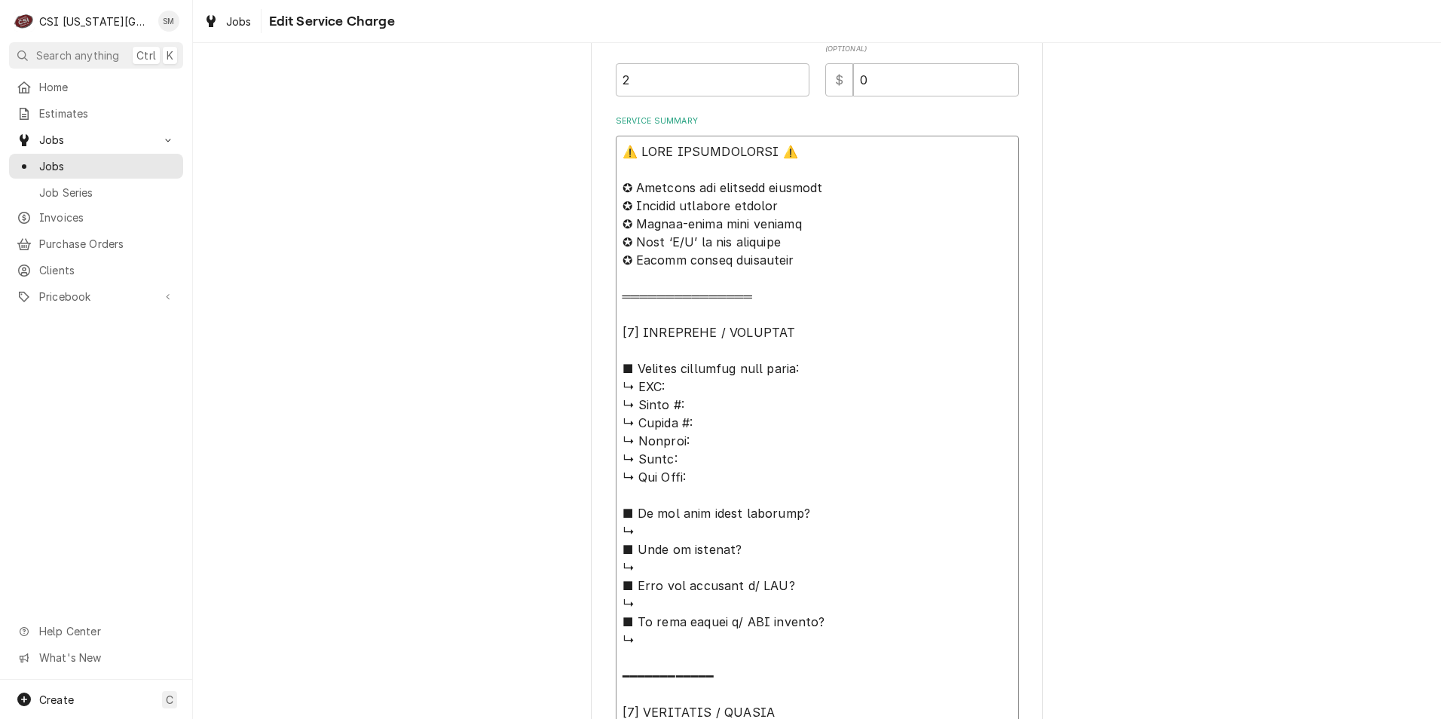
type textarea "x"
type textarea "⚠️ LORE IPSUMDOLORSI ⚠️ ✪ Ametcons adi elitsedd eiusmodt ✪ Incidid utlabore etd…"
type textarea "x"
type textarea "⚠️ LORE IPSUMDOLORSI ⚠️ ✪ Ametcons adi elitsedd eiusmodt ✪ Incidid utlabore etd…"
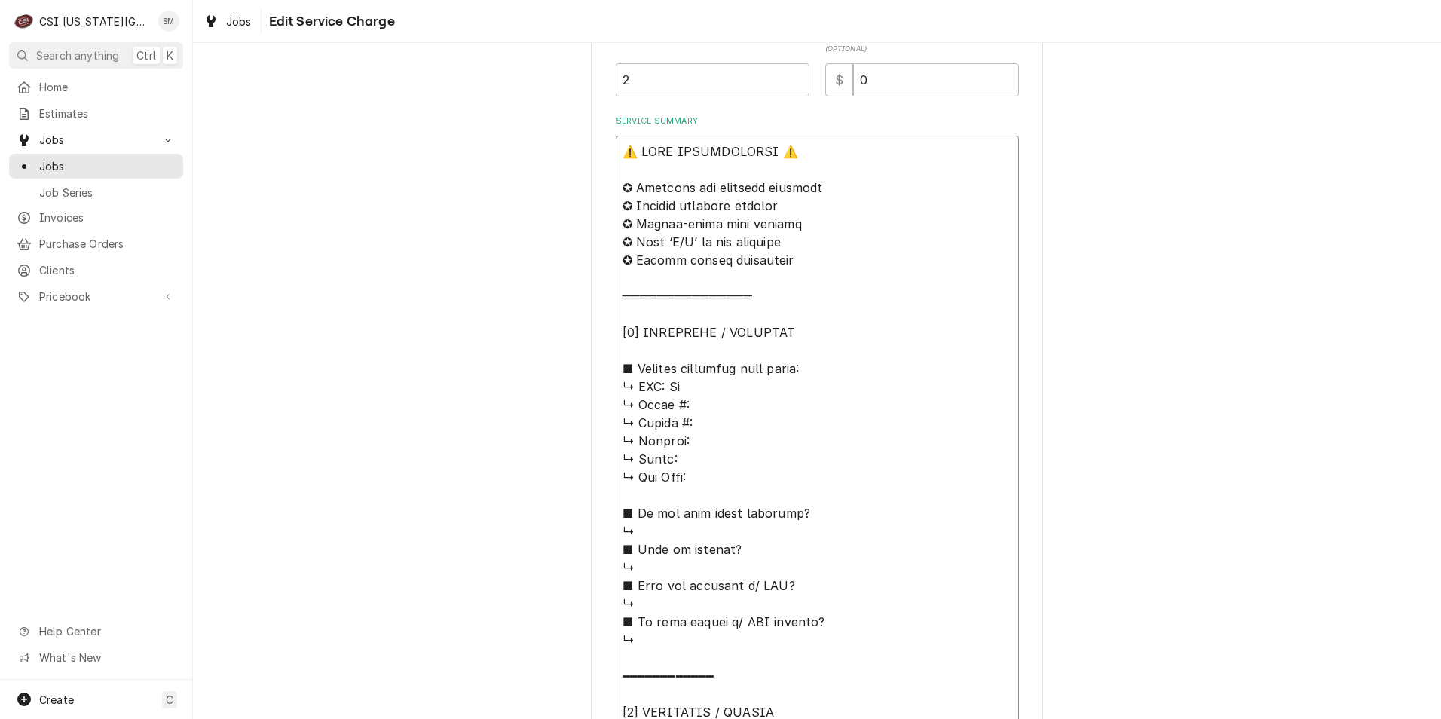
type textarea "x"
type textarea "⚠️ 𝗙𝗢𝗥𝗠 𝗜𝗡𝗦𝗧𝗥𝗨𝗖𝗧𝗜𝗢𝗡𝗦 ⚠️ ✪ 𝗖𝗼𝗺𝗽𝗹𝗲𝘁𝗲 𝗮𝗹𝗹 𝗿𝗲𝗹𝗲𝘃𝗮𝗻𝘁 𝘀𝗲𝗰𝘁𝗶𝗼𝗻𝘀 ✪ 𝗣𝗿𝗼𝘃𝗶𝗱𝗲 𝗱𝗲𝘁𝗮𝗶𝗹𝗲𝗱 𝗮𝗻𝘀…"
type textarea "x"
type textarea "⚠️ 𝗙𝗢𝗥𝗠 𝗜𝗡𝗦𝗧𝗥𝗨𝗖𝗧𝗜𝗢𝗡𝗦 ⚠️ ✪ 𝗖𝗼𝗺𝗽𝗹𝗲𝘁𝗲 𝗮𝗹𝗹 𝗿𝗲𝗹𝗲𝘃𝗮𝗻𝘁 𝘀𝗲𝗰𝘁𝗶𝗼𝗻𝘀 ✪ 𝗣𝗿𝗼𝘃𝗶𝗱𝗲 𝗱𝗲𝘁𝗮𝗶𝗹𝗲𝗱 𝗮𝗻𝘀…"
type textarea "x"
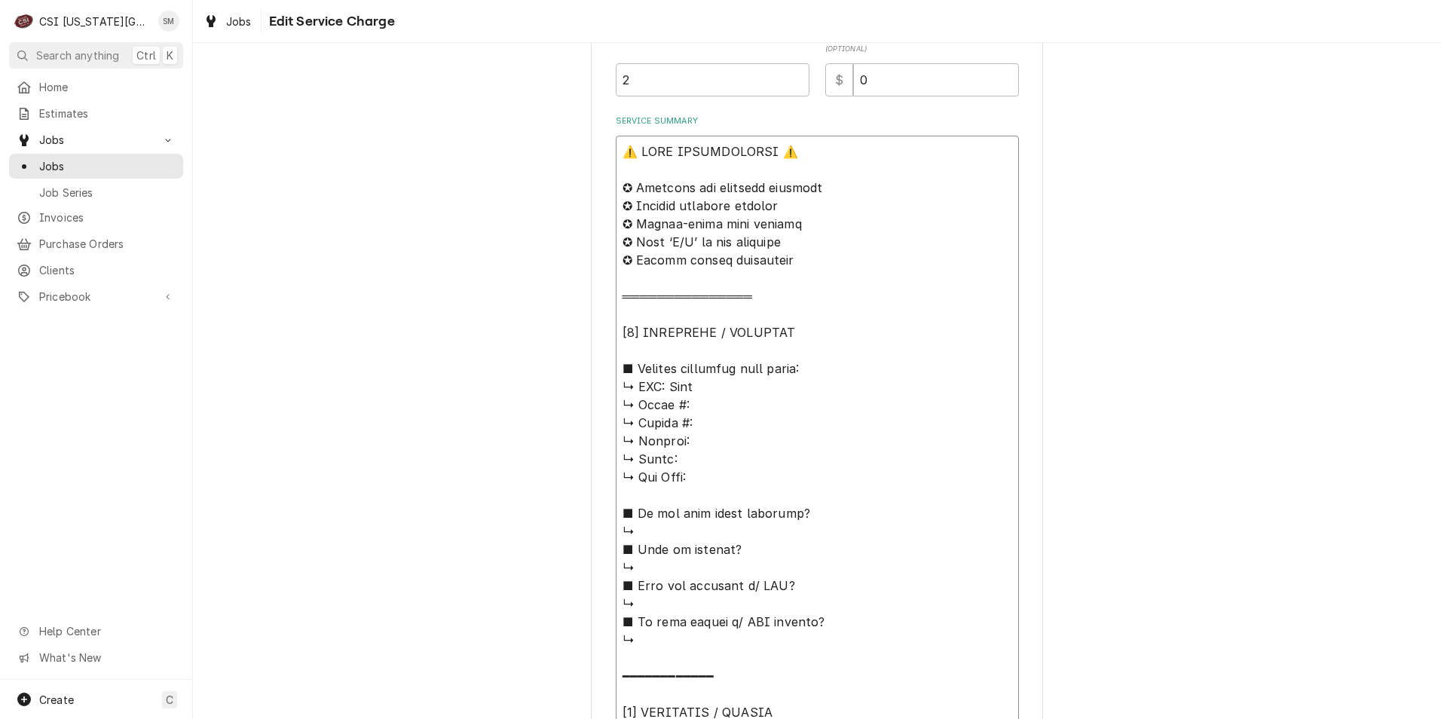
type textarea "⚠️ 𝗙𝗢𝗥𝗠 𝗜𝗡𝗦𝗧𝗥𝗨𝗖𝗧𝗜𝗢𝗡𝗦 ⚠️ ✪ 𝗖𝗼𝗺𝗽𝗹𝗲𝘁𝗲 𝗮𝗹𝗹 𝗿𝗲𝗹𝗲𝘃𝗮𝗻𝘁 𝘀𝗲𝗰𝘁𝗶𝗼𝗻𝘀 ✪ 𝗣𝗿𝗼𝘃𝗶𝗱𝗲 𝗱𝗲𝘁𝗮𝗶𝗹𝗲𝗱 𝗮𝗻𝘀…"
type textarea "x"
type textarea "⚠️ 𝗙𝗢𝗥𝗠 𝗜𝗡𝗦𝗧𝗥𝗨𝗖𝗧𝗜𝗢𝗡𝗦 ⚠️ ✪ 𝗖𝗼𝗺𝗽𝗹𝗲𝘁𝗲 𝗮𝗹𝗹 𝗿𝗲𝗹𝗲𝘃𝗮𝗻𝘁 𝘀𝗲𝗰𝘁𝗶𝗼𝗻𝘀 ✪ 𝗣𝗿𝗼𝘃𝗶𝗱𝗲 𝗱𝗲𝘁𝗮𝗶𝗹𝗲𝗱 𝗮𝗻𝘀…"
type textarea "x"
type textarea "⚠️ 𝗙𝗢𝗥𝗠 𝗜𝗡𝗦𝗧𝗥𝗨𝗖𝗧𝗜𝗢𝗡𝗦 ⚠️ ✪ 𝗖𝗼𝗺𝗽𝗹𝗲𝘁𝗲 𝗮𝗹𝗹 𝗿𝗲𝗹𝗲𝘃𝗮𝗻𝘁 𝘀𝗲𝗰𝘁𝗶𝗼𝗻𝘀 ✪ 𝗣𝗿𝗼𝘃𝗶𝗱𝗲 𝗱𝗲𝘁𝗮𝗶𝗹𝗲𝗱 𝗮𝗻𝘀…"
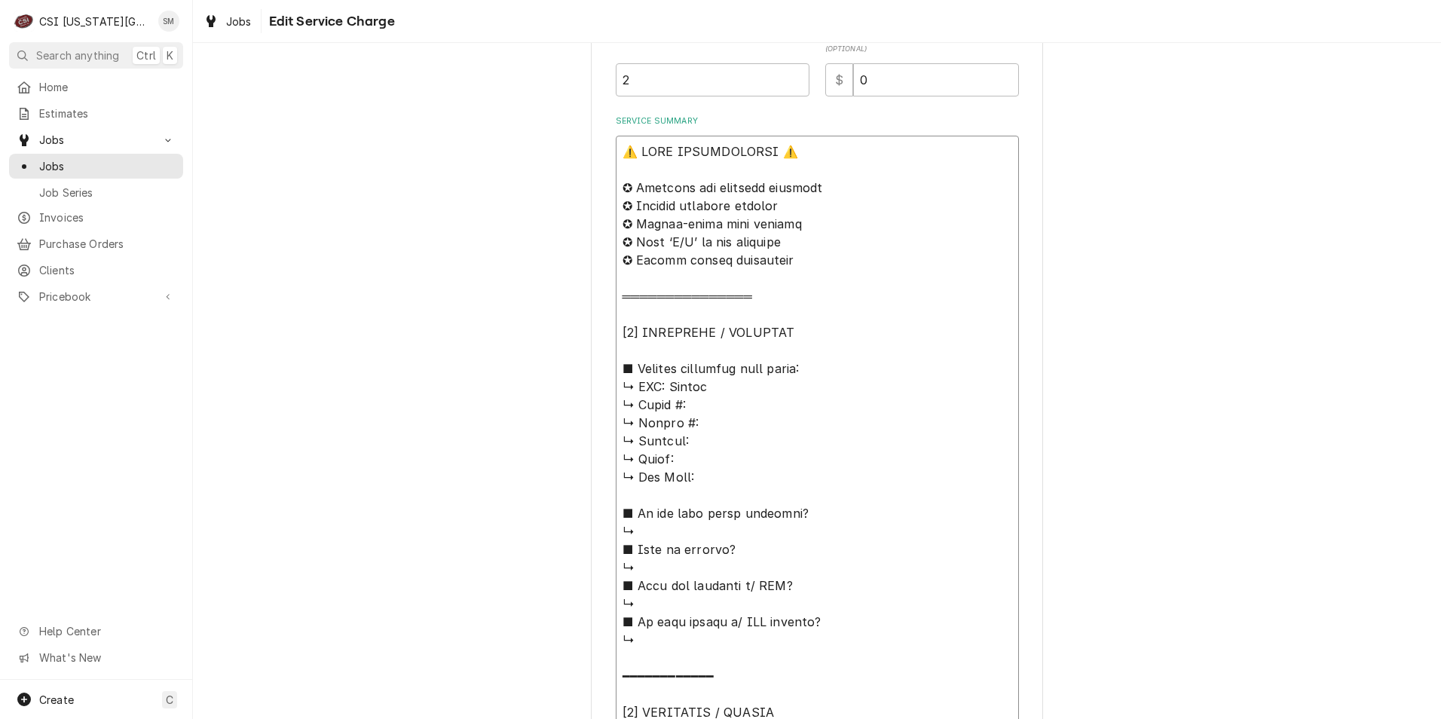
type textarea "x"
type textarea "⚠️ 𝗙𝗢𝗥𝗠 𝗜𝗡𝗦𝗧𝗥𝗨𝗖𝗧𝗜𝗢𝗡𝗦 ⚠️ ✪ 𝗖𝗼𝗺𝗽𝗹𝗲𝘁𝗲 𝗮𝗹𝗹 𝗿𝗲𝗹𝗲𝘃𝗮𝗻𝘁 𝘀𝗲𝗰𝘁𝗶𝗼𝗻𝘀 ✪ 𝗣𝗿𝗼𝘃𝗶𝗱𝗲 𝗱𝗲𝘁𝗮𝗶𝗹𝗲𝗱 𝗮𝗻𝘀…"
type textarea "x"
type textarea "⚠️ 𝗙𝗢𝗥𝗠 𝗜𝗡𝗦𝗧𝗥𝗨𝗖𝗧𝗜𝗢𝗡𝗦 ⚠️ ✪ 𝗖𝗼𝗺𝗽𝗹𝗲𝘁𝗲 𝗮𝗹𝗹 𝗿𝗲𝗹𝗲𝘃𝗮𝗻𝘁 𝘀𝗲𝗰𝘁𝗶𝗼𝗻𝘀 ✪ 𝗣𝗿𝗼𝘃𝗶𝗱𝗲 𝗱𝗲𝘁𝗮𝗶𝗹𝗲𝗱 𝗮𝗻𝘀…"
type textarea "x"
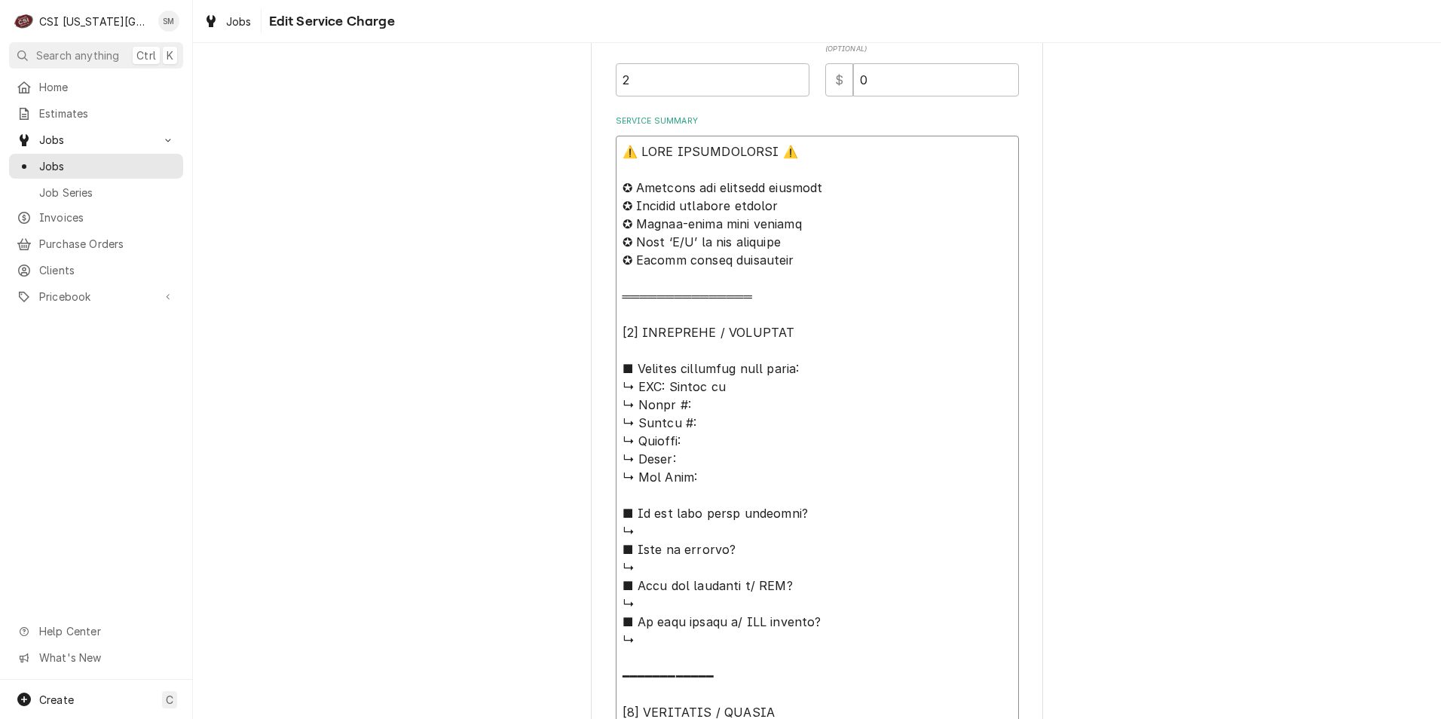
type textarea "⚠️ 𝗙𝗢𝗥𝗠 𝗜𝗡𝗦𝗧𝗥𝗨𝗖𝗧𝗜𝗢𝗡𝗦 ⚠️ ✪ 𝗖𝗼𝗺𝗽𝗹𝗲𝘁𝗲 𝗮𝗹𝗹 𝗿𝗲𝗹𝗲𝘃𝗮𝗻𝘁 𝘀𝗲𝗰𝘁𝗶𝗼𝗻𝘀 ✪ 𝗣𝗿𝗼𝘃𝗶𝗱𝗲 𝗱𝗲𝘁𝗮𝗶𝗹𝗲𝗱 𝗮𝗻𝘀…"
type textarea "x"
type textarea "⚠️ 𝗙𝗢𝗥𝗠 𝗜𝗡𝗦𝗧𝗥𝗨𝗖𝗧𝗜𝗢𝗡𝗦 ⚠️ ✪ 𝗖𝗼𝗺𝗽𝗹𝗲𝘁𝗲 𝗮𝗹𝗹 𝗿𝗲𝗹𝗲𝘃𝗮𝗻𝘁 𝘀𝗲𝗰𝘁𝗶𝗼𝗻𝘀 ✪ 𝗣𝗿𝗼𝘃𝗶𝗱𝗲 𝗱𝗲𝘁𝗮𝗶𝗹𝗲𝗱 𝗮𝗻𝘀…"
type textarea "x"
type textarea "⚠️ 𝗙𝗢𝗥𝗠 𝗜𝗡𝗦𝗧𝗥𝗨𝗖𝗧𝗜𝗢𝗡𝗦 ⚠️ ✪ 𝗖𝗼𝗺𝗽𝗹𝗲𝘁𝗲 𝗮𝗹𝗹 𝗿𝗲𝗹𝗲𝘃𝗮𝗻𝘁 𝘀𝗲𝗰𝘁𝗶𝗼𝗻𝘀 ✪ 𝗣𝗿𝗼𝘃𝗶𝗱𝗲 𝗱𝗲𝘁𝗮𝗶𝗹𝗲𝗱 𝗮𝗻𝘀…"
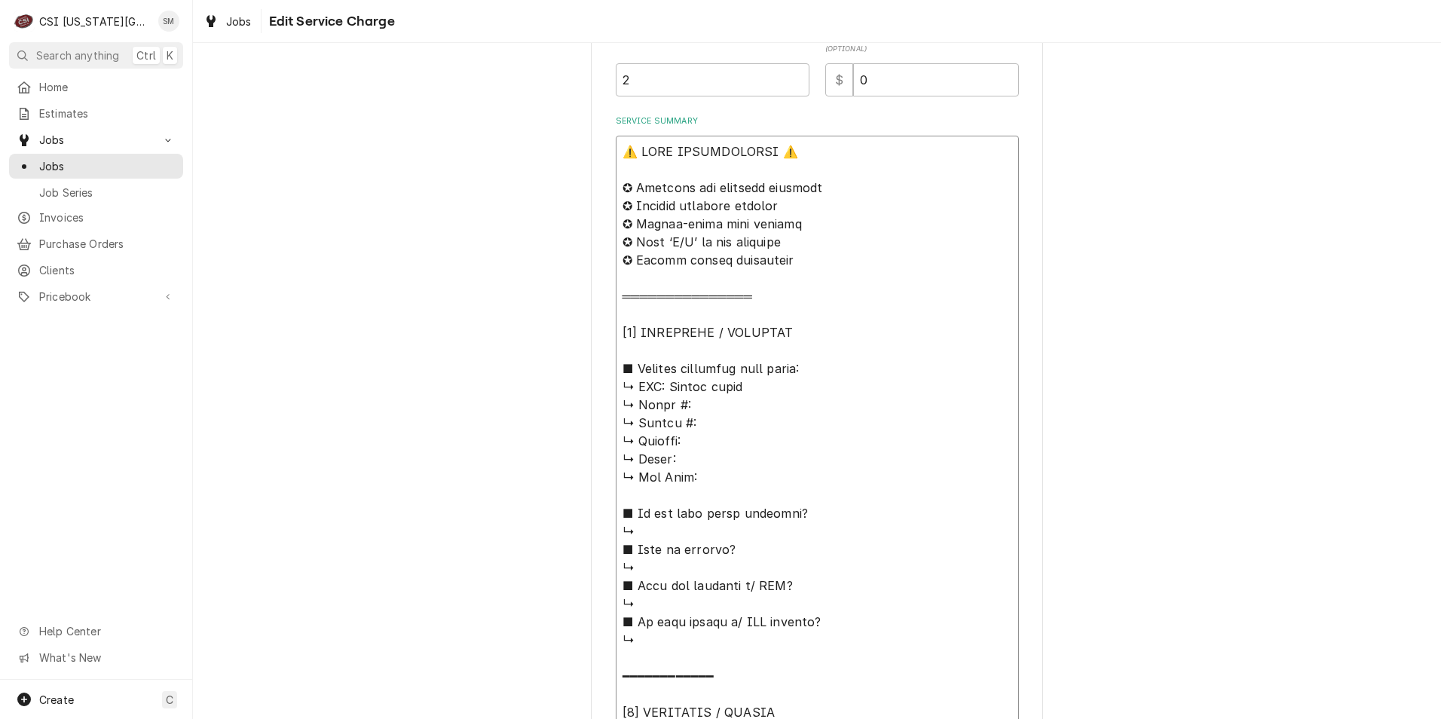
type textarea "x"
type textarea "⚠️ 𝗙𝗢𝗥𝗠 𝗜𝗡𝗦𝗧𝗥𝗨𝗖𝗧𝗜𝗢𝗡𝗦 ⚠️ ✪ 𝗖𝗼𝗺𝗽𝗹𝗲𝘁𝗲 𝗮𝗹𝗹 𝗿𝗲𝗹𝗲𝘃𝗮𝗻𝘁 𝘀𝗲𝗰𝘁𝗶𝗼𝗻𝘀 ✪ 𝗣𝗿𝗼𝘃𝗶𝗱𝗲 𝗱𝗲𝘁𝗮𝗶𝗹𝗲𝗱 𝗮𝗻𝘀…"
type textarea "x"
type textarea "⚠️ 𝗙𝗢𝗥𝗠 𝗜𝗡𝗦𝗧𝗥𝗨𝗖𝗧𝗜𝗢𝗡𝗦 ⚠️ ✪ 𝗖𝗼𝗺𝗽𝗹𝗲𝘁𝗲 𝗮𝗹𝗹 𝗿𝗲𝗹𝗲𝘃𝗮𝗻𝘁 𝘀𝗲𝗰𝘁𝗶𝗼𝗻𝘀 ✪ 𝗣𝗿𝗼𝘃𝗶𝗱𝗲 𝗱𝗲𝘁𝗮𝗶𝗹𝗲𝗱 𝗮𝗻𝘀…"
type textarea "x"
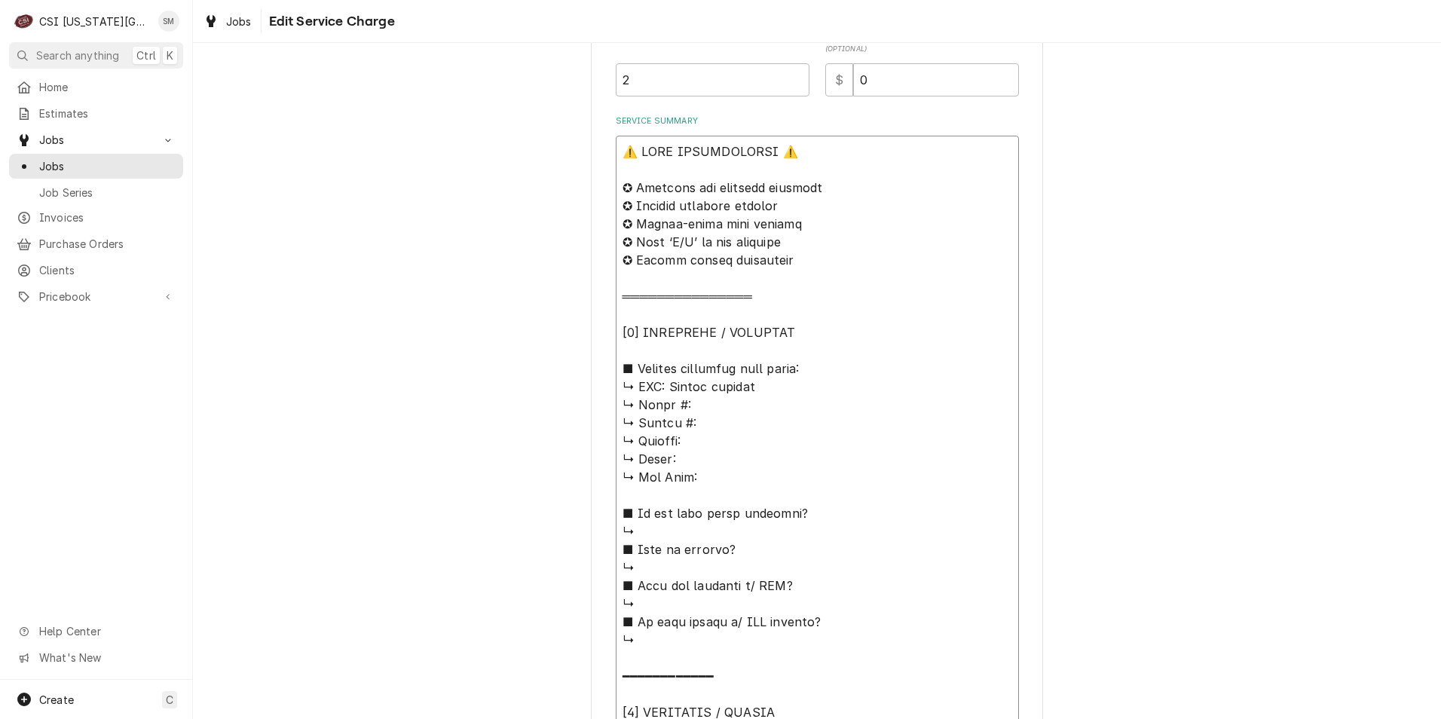
type textarea "⚠️ 𝗙𝗢𝗥𝗠 𝗜𝗡𝗦𝗧𝗥𝗨𝗖𝗧𝗜𝗢𝗡𝗦 ⚠️ ✪ 𝗖𝗼𝗺𝗽𝗹𝗲𝘁𝗲 𝗮𝗹𝗹 𝗿𝗲𝗹𝗲𝘃𝗮𝗻𝘁 𝘀𝗲𝗰𝘁𝗶𝗼𝗻𝘀 ✪ 𝗣𝗿𝗼𝘃𝗶𝗱𝗲 𝗱𝗲𝘁𝗮𝗶𝗹𝗲𝗱 𝗮𝗻𝘀…"
type textarea "x"
type textarea "⚠️ 𝗙𝗢𝗥𝗠 𝗜𝗡𝗦𝗧𝗥𝗨𝗖𝗧𝗜𝗢𝗡𝗦 ⚠️ ✪ 𝗖𝗼𝗺𝗽𝗹𝗲𝘁𝗲 𝗮𝗹𝗹 𝗿𝗲𝗹𝗲𝘃𝗮𝗻𝘁 𝘀𝗲𝗰𝘁𝗶𝗼𝗻𝘀 ✪ 𝗣𝗿𝗼𝘃𝗶𝗱𝗲 𝗱𝗲𝘁𝗮𝗶𝗹𝗲𝗱 𝗮𝗻𝘀…"
type textarea "x"
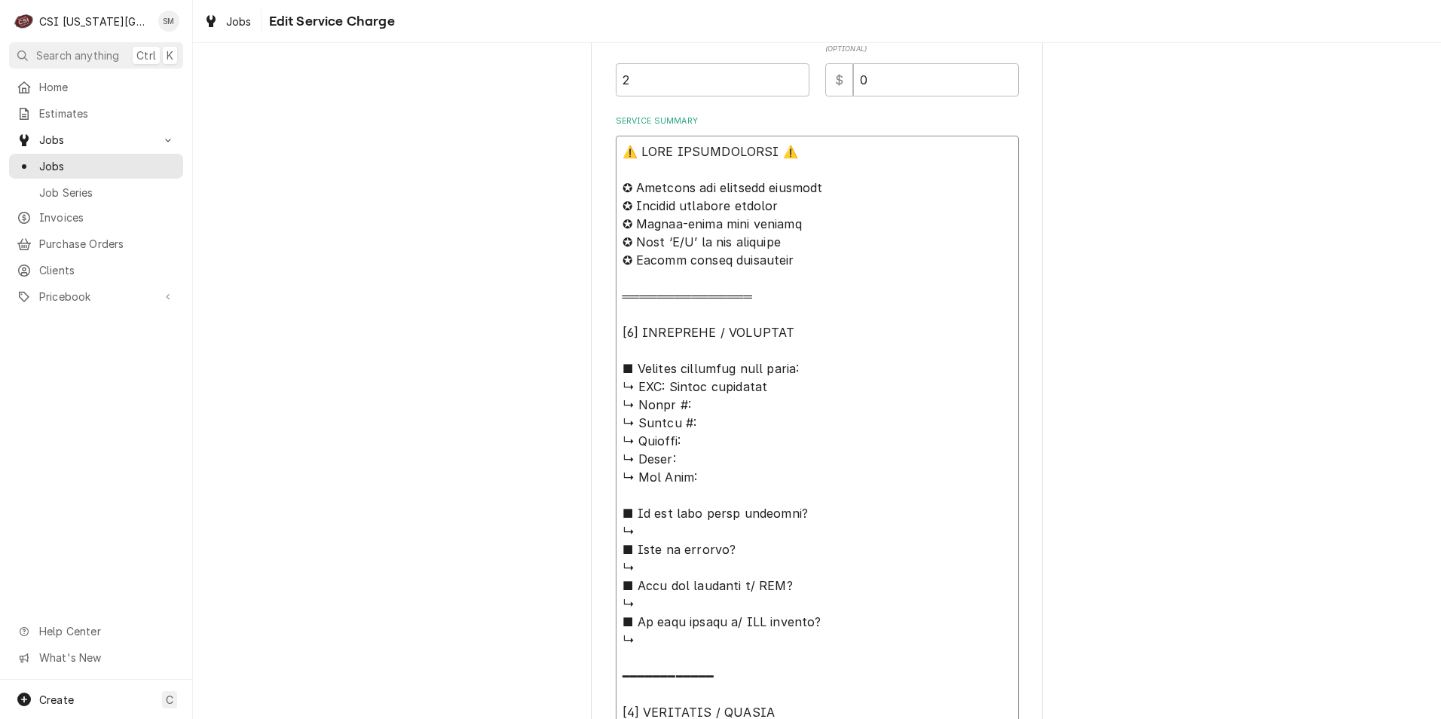
type textarea "⚠️ 𝗙𝗢𝗥𝗠 𝗜𝗡𝗦𝗧𝗥𝗨𝗖𝗧𝗜𝗢𝗡𝗦 ⚠️ ✪ 𝗖𝗼𝗺𝗽𝗹𝗲𝘁𝗲 𝗮𝗹𝗹 𝗿𝗲𝗹𝗲𝘃𝗮𝗻𝘁 𝘀𝗲𝗰𝘁𝗶𝗼𝗻𝘀 ✪ 𝗣𝗿𝗼𝘃𝗶𝗱𝗲 𝗱𝗲𝘁𝗮𝗶𝗹𝗲𝗱 𝗮𝗻𝘀…"
type textarea "x"
type textarea "⚠️ 𝗙𝗢𝗥𝗠 𝗜𝗡𝗦𝗧𝗥𝗨𝗖𝗧𝗜𝗢𝗡𝗦 ⚠️ ✪ 𝗖𝗼𝗺𝗽𝗹𝗲𝘁𝗲 𝗮𝗹𝗹 𝗿𝗲𝗹𝗲𝘃𝗮𝗻𝘁 𝘀𝗲𝗰𝘁𝗶𝗼𝗻𝘀 ✪ 𝗣𝗿𝗼𝘃𝗶𝗱𝗲 𝗱𝗲𝘁𝗮𝗶𝗹𝗲𝗱 𝗮𝗻𝘀…"
type textarea "x"
type textarea "⚠️ 𝗙𝗢𝗥𝗠 𝗜𝗡𝗦𝗧𝗥𝗨𝗖𝗧𝗜𝗢𝗡𝗦 ⚠️ ✪ 𝗖𝗼𝗺𝗽𝗹𝗲𝘁𝗲 𝗮𝗹𝗹 𝗿𝗲𝗹𝗲𝘃𝗮𝗻𝘁 𝘀𝗲𝗰𝘁𝗶𝗼𝗻𝘀 ✪ 𝗣𝗿𝗼𝘃𝗶𝗱𝗲 𝗱𝗲𝘁𝗮𝗶𝗹𝗲𝗱 𝗮𝗻𝘀…"
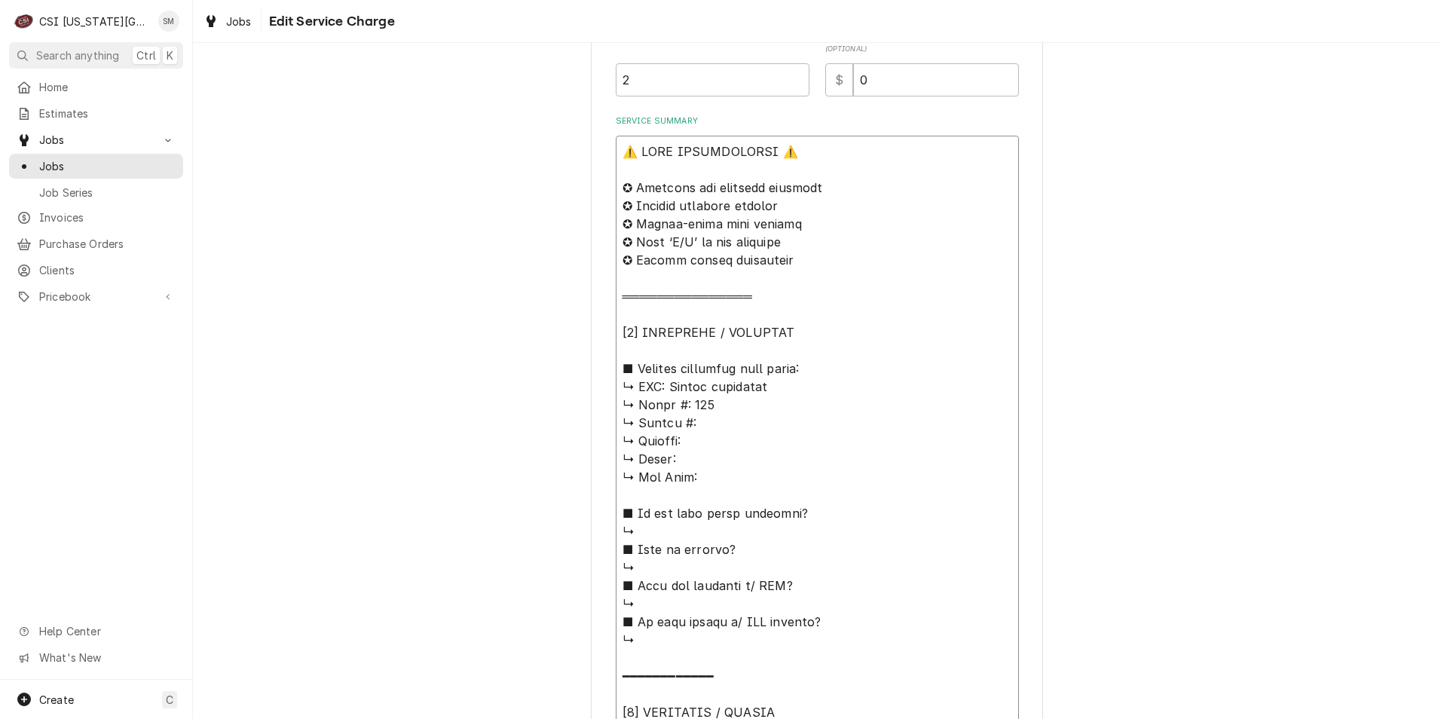
type textarea "x"
type textarea "⚠️ 𝗙𝗢𝗥𝗠 𝗜𝗡𝗦𝗧𝗥𝗨𝗖𝗧𝗜𝗢𝗡𝗦 ⚠️ ✪ 𝗖𝗼𝗺𝗽𝗹𝗲𝘁𝗲 𝗮𝗹𝗹 𝗿𝗲𝗹𝗲𝘃𝗮𝗻𝘁 𝘀𝗲𝗰𝘁𝗶𝗼𝗻𝘀 ✪ 𝗣𝗿𝗼𝘃𝗶𝗱𝗲 𝗱𝗲𝘁𝗮𝗶𝗹𝗲𝗱 𝗮𝗻𝘀…"
type textarea "x"
type textarea "⚠️ 𝗙𝗢𝗥𝗠 𝗜𝗡𝗦𝗧𝗥𝗨𝗖𝗧𝗜𝗢𝗡𝗦 ⚠️ ✪ 𝗖𝗼𝗺𝗽𝗹𝗲𝘁𝗲 𝗮𝗹𝗹 𝗿𝗲𝗹𝗲𝘃𝗮𝗻𝘁 𝘀𝗲𝗰𝘁𝗶𝗼𝗻𝘀 ✪ 𝗣𝗿𝗼𝘃𝗶𝗱𝗲 𝗱𝗲𝘁𝗮𝗶𝗹𝗲𝗱 𝗮𝗻𝘀…"
type textarea "x"
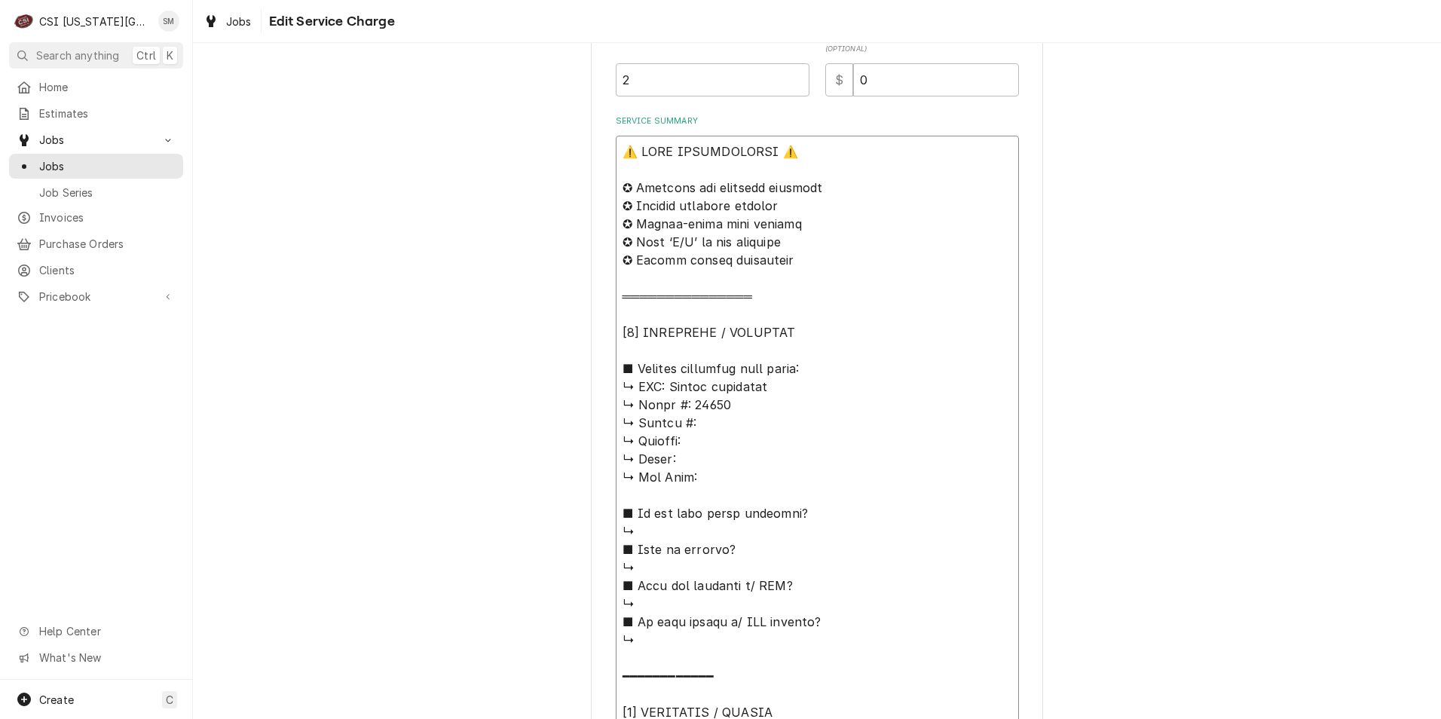
type textarea "⚠️ 𝗙𝗢𝗥𝗠 𝗜𝗡𝗦𝗧𝗥𝗨𝗖𝗧𝗜𝗢𝗡𝗦 ⚠️ ✪ 𝗖𝗼𝗺𝗽𝗹𝗲𝘁𝗲 𝗮𝗹𝗹 𝗿𝗲𝗹𝗲𝘃𝗮𝗻𝘁 𝘀𝗲𝗰𝘁𝗶𝗼𝗻𝘀 ✪ 𝗣𝗿𝗼𝘃𝗶𝗱𝗲 𝗱𝗲𝘁𝗮𝗶𝗹𝗲𝗱 𝗮𝗻𝘀…"
type textarea "x"
type textarea "⚠️ 𝗙𝗢𝗥𝗠 𝗜𝗡𝗦𝗧𝗥𝗨𝗖𝗧𝗜𝗢𝗡𝗦 ⚠️ ✪ 𝗖𝗼𝗺𝗽𝗹𝗲𝘁𝗲 𝗮𝗹𝗹 𝗿𝗲𝗹𝗲𝘃𝗮𝗻𝘁 𝘀𝗲𝗰𝘁𝗶𝗼𝗻𝘀 ✪ 𝗣𝗿𝗼𝘃𝗶𝗱𝗲 𝗱𝗲𝘁𝗮𝗶𝗹𝗲𝗱 𝗮𝗻𝘀…"
type textarea "x"
type textarea "⚠️ 𝗙𝗢𝗥𝗠 𝗜𝗡𝗦𝗧𝗥𝗨𝗖𝗧𝗜𝗢𝗡𝗦 ⚠️ ✪ 𝗖𝗼𝗺𝗽𝗹𝗲𝘁𝗲 𝗮𝗹𝗹 𝗿𝗲𝗹𝗲𝘃𝗮𝗻𝘁 𝘀𝗲𝗰𝘁𝗶𝗼𝗻𝘀 ✪ 𝗣𝗿𝗼𝘃𝗶𝗱𝗲 𝗱𝗲𝘁𝗮𝗶𝗹𝗲𝗱 𝗮𝗻𝘀…"
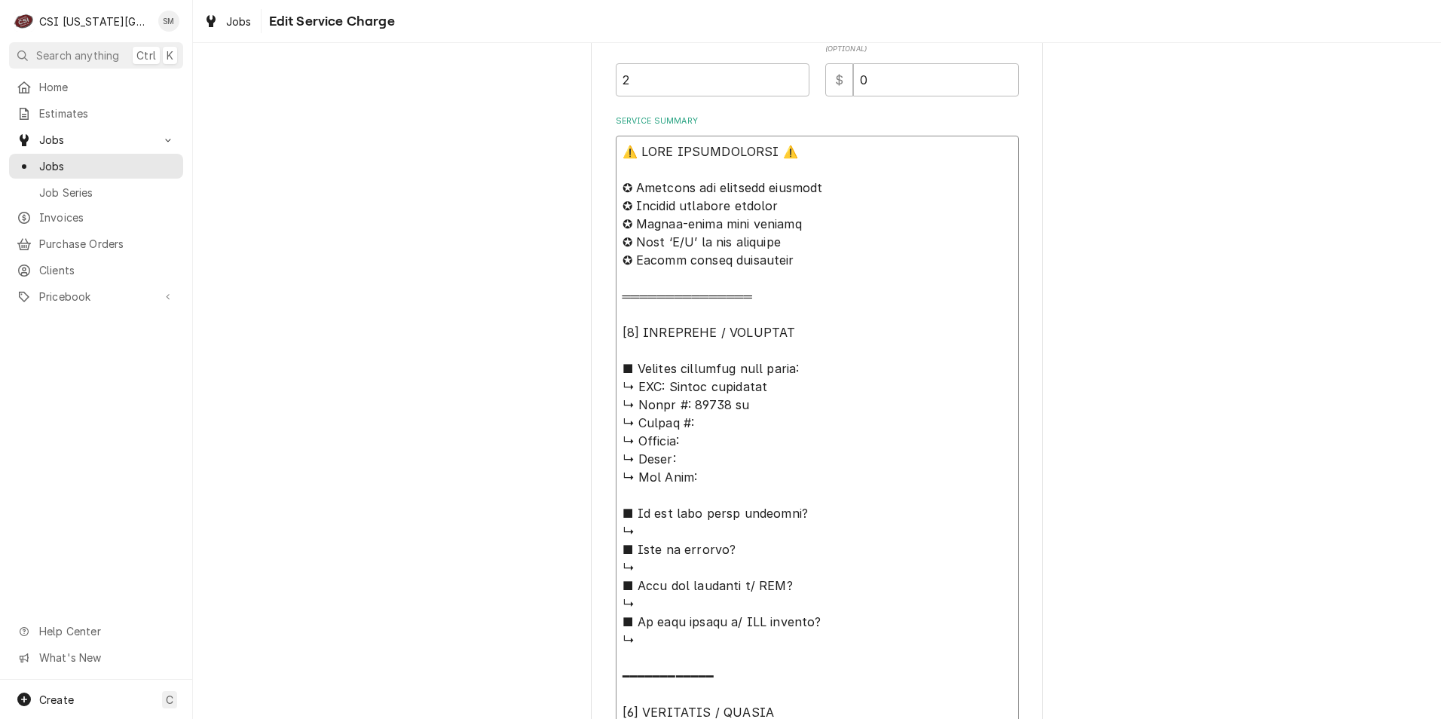
type textarea "x"
type textarea "⚠️ 𝗙𝗢𝗥𝗠 𝗜𝗡𝗦𝗧𝗥𝗨𝗖𝗧𝗜𝗢𝗡𝗦 ⚠️ ✪ 𝗖𝗼𝗺𝗽𝗹𝗲𝘁𝗲 𝗮𝗹𝗹 𝗿𝗲𝗹𝗲𝘃𝗮𝗻𝘁 𝘀𝗲𝗰𝘁𝗶𝗼𝗻𝘀 ✪ 𝗣𝗿𝗼𝘃𝗶𝗱𝗲 𝗱𝗲𝘁𝗮𝗶𝗹𝗲𝗱 𝗮𝗻𝘀…"
type textarea "x"
type textarea "⚠️ 𝗙𝗢𝗥𝗠 𝗜𝗡𝗦𝗧𝗥𝗨𝗖𝗧𝗜𝗢𝗡𝗦 ⚠️ ✪ 𝗖𝗼𝗺𝗽𝗹𝗲𝘁𝗲 𝗮𝗹𝗹 𝗿𝗲𝗹𝗲𝘃𝗮𝗻𝘁 𝘀𝗲𝗰𝘁𝗶𝗼𝗻𝘀 ✪ 𝗣𝗿𝗼𝘃𝗶𝗱𝗲 𝗱𝗲𝘁𝗮𝗶𝗹𝗲𝗱 𝗮𝗻𝘀…"
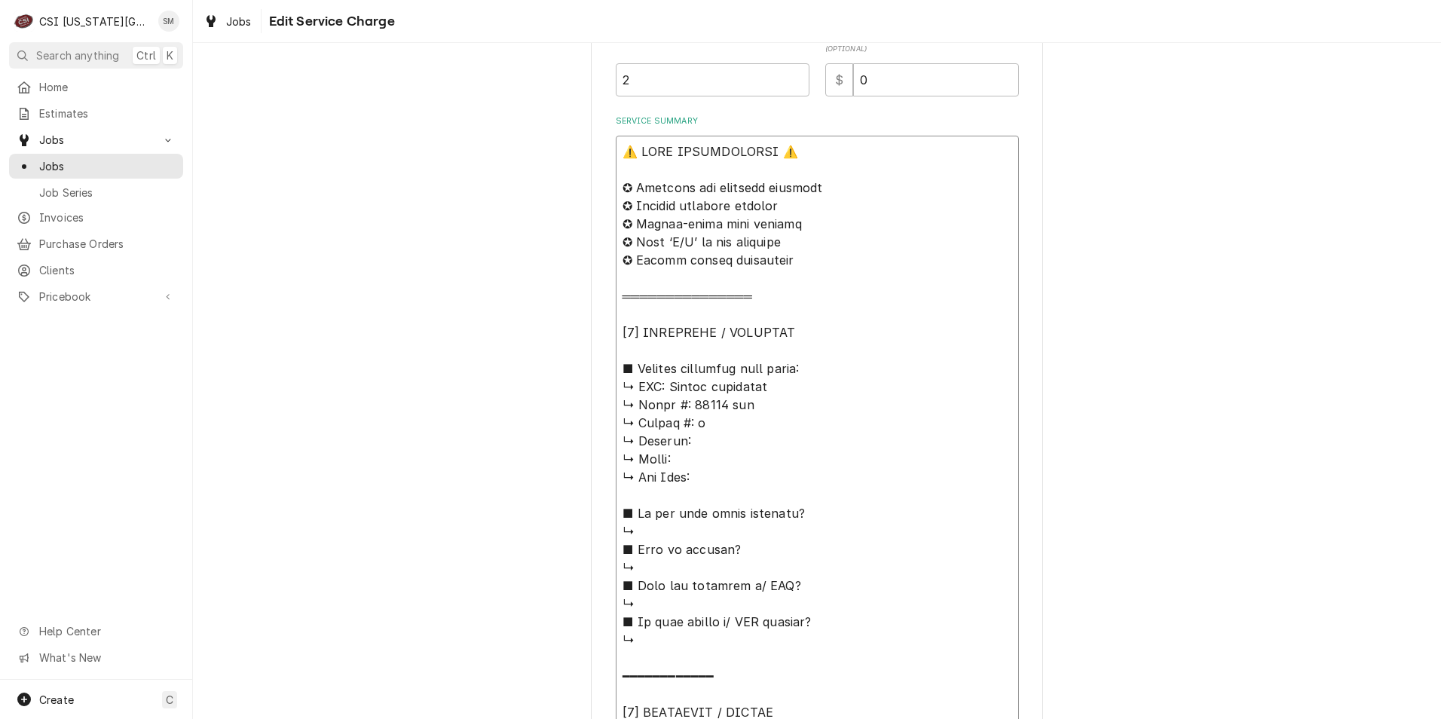
type textarea "x"
type textarea "⚠️ 𝗙𝗢𝗥𝗠 𝗜𝗡𝗦𝗧𝗥𝗨𝗖𝗧𝗜𝗢𝗡𝗦 ⚠️ ✪ 𝗖𝗼𝗺𝗽𝗹𝗲𝘁𝗲 𝗮𝗹𝗹 𝗿𝗲𝗹𝗲𝘃𝗮𝗻𝘁 𝘀𝗲𝗰𝘁𝗶𝗼𝗻𝘀 ✪ 𝗣𝗿𝗼𝘃𝗶𝗱𝗲 𝗱𝗲𝘁𝗮𝗶𝗹𝗲𝗱 𝗮𝗻𝘀…"
type textarea "x"
type textarea "⚠️ 𝗙𝗢𝗥𝗠 𝗜𝗡𝗦𝗧𝗥𝗨𝗖𝗧𝗜𝗢𝗡𝗦 ⚠️ ✪ 𝗖𝗼𝗺𝗽𝗹𝗲𝘁𝗲 𝗮𝗹𝗹 𝗿𝗲𝗹𝗲𝘃𝗮𝗻𝘁 𝘀𝗲𝗰𝘁𝗶𝗼𝗻𝘀 ✪ 𝗣𝗿𝗼𝘃𝗶𝗱𝗲 𝗱𝗲𝘁𝗮𝗶𝗹𝗲𝗱 𝗮𝗻𝘀…"
type textarea "x"
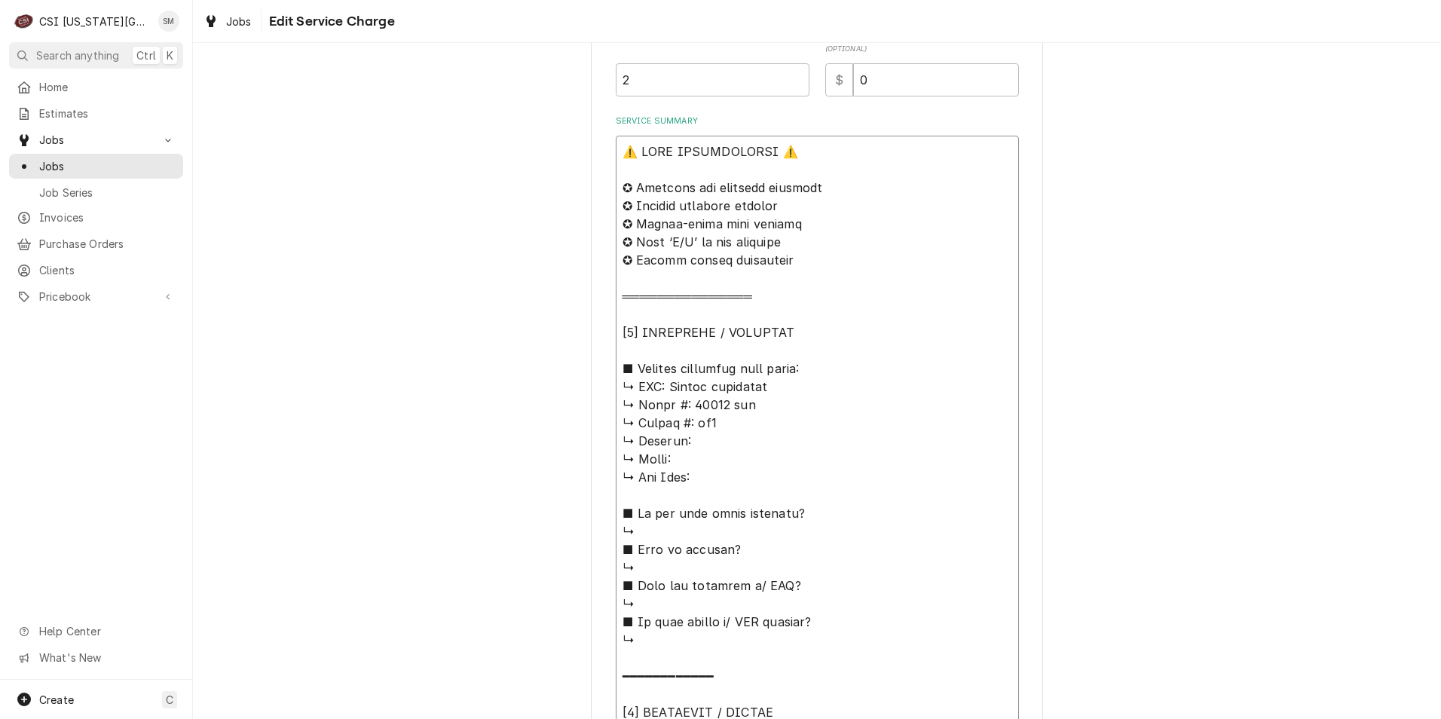
type textarea "⚠️ 𝗙𝗢𝗥𝗠 𝗜𝗡𝗦𝗧𝗥𝗨𝗖𝗧𝗜𝗢𝗡𝗦 ⚠️ ✪ 𝗖𝗼𝗺𝗽𝗹𝗲𝘁𝗲 𝗮𝗹𝗹 𝗿𝗲𝗹𝗲𝘃𝗮𝗻𝘁 𝘀𝗲𝗰𝘁𝗶𝗼𝗻𝘀 ✪ 𝗣𝗿𝗼𝘃𝗶𝗱𝗲 𝗱𝗲𝘁𝗮𝗶𝗹𝗲𝗱 𝗮𝗻𝘀…"
type textarea "x"
type textarea "⚠️ 𝗙𝗢𝗥𝗠 𝗜𝗡𝗦𝗧𝗥𝗨𝗖𝗧𝗜𝗢𝗡𝗦 ⚠️ ✪ 𝗖𝗼𝗺𝗽𝗹𝗲𝘁𝗲 𝗮𝗹𝗹 𝗿𝗲𝗹𝗲𝘃𝗮𝗻𝘁 𝘀𝗲𝗰𝘁𝗶𝗼𝗻𝘀 ✪ 𝗣𝗿𝗼𝘃𝗶𝗱𝗲 𝗱𝗲𝘁𝗮𝗶𝗹𝗲𝗱 𝗮𝗻𝘀…"
type textarea "x"
type textarea "⚠️ 𝗙𝗢𝗥𝗠 𝗜𝗡𝗦𝗧𝗥𝗨𝗖𝗧𝗜𝗢𝗡𝗦 ⚠️ ✪ 𝗖𝗼𝗺𝗽𝗹𝗲𝘁𝗲 𝗮𝗹𝗹 𝗿𝗲𝗹𝗲𝘃𝗮𝗻𝘁 𝘀𝗲𝗰𝘁𝗶𝗼𝗻𝘀 ✪ 𝗣𝗿𝗼𝘃𝗶𝗱𝗲 𝗱𝗲𝘁𝗮𝗶𝗹𝗲𝗱 𝗮𝗻𝘀…"
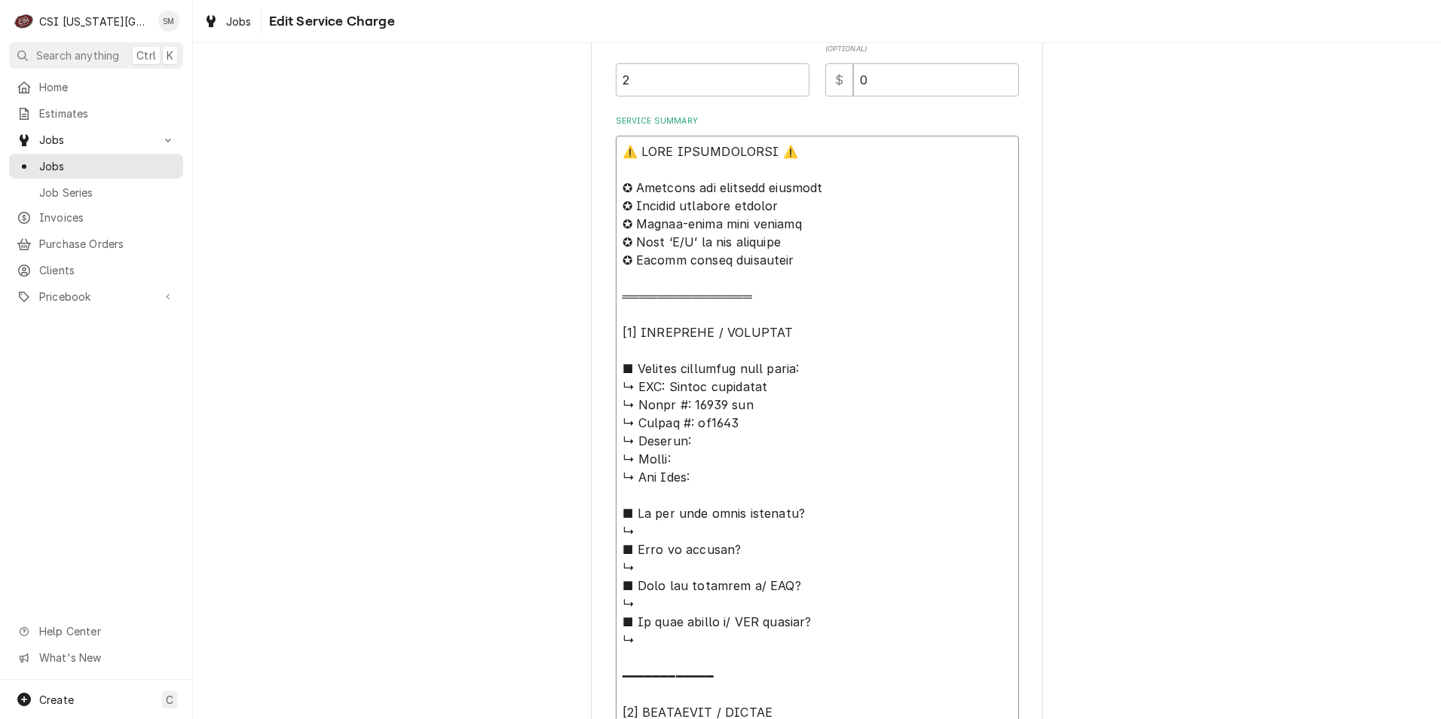
type textarea "x"
type textarea "⚠️ 𝗙𝗢𝗥𝗠 𝗜𝗡𝗦𝗧𝗥𝗨𝗖𝗧𝗜𝗢𝗡𝗦 ⚠️ ✪ 𝗖𝗼𝗺𝗽𝗹𝗲𝘁𝗲 𝗮𝗹𝗹 𝗿𝗲𝗹𝗲𝘃𝗮𝗻𝘁 𝘀𝗲𝗰𝘁𝗶𝗼𝗻𝘀 ✪ 𝗣𝗿𝗼𝘃𝗶𝗱𝗲 𝗱𝗲𝘁𝗮𝗶𝗹𝗲𝗱 𝗮𝗻𝘀…"
type textarea "x"
type textarea "⚠️ 𝗙𝗢𝗥𝗠 𝗜𝗡𝗦𝗧𝗥𝗨𝗖𝗧𝗜𝗢𝗡𝗦 ⚠️ ✪ 𝗖𝗼𝗺𝗽𝗹𝗲𝘁𝗲 𝗮𝗹𝗹 𝗿𝗲𝗹𝗲𝘃𝗮𝗻𝘁 𝘀𝗲𝗰𝘁𝗶𝗼𝗻𝘀 ✪ 𝗣𝗿𝗼𝘃𝗶𝗱𝗲 𝗱𝗲𝘁𝗮𝗶𝗹𝗲𝗱 𝗮𝗻𝘀…"
type textarea "x"
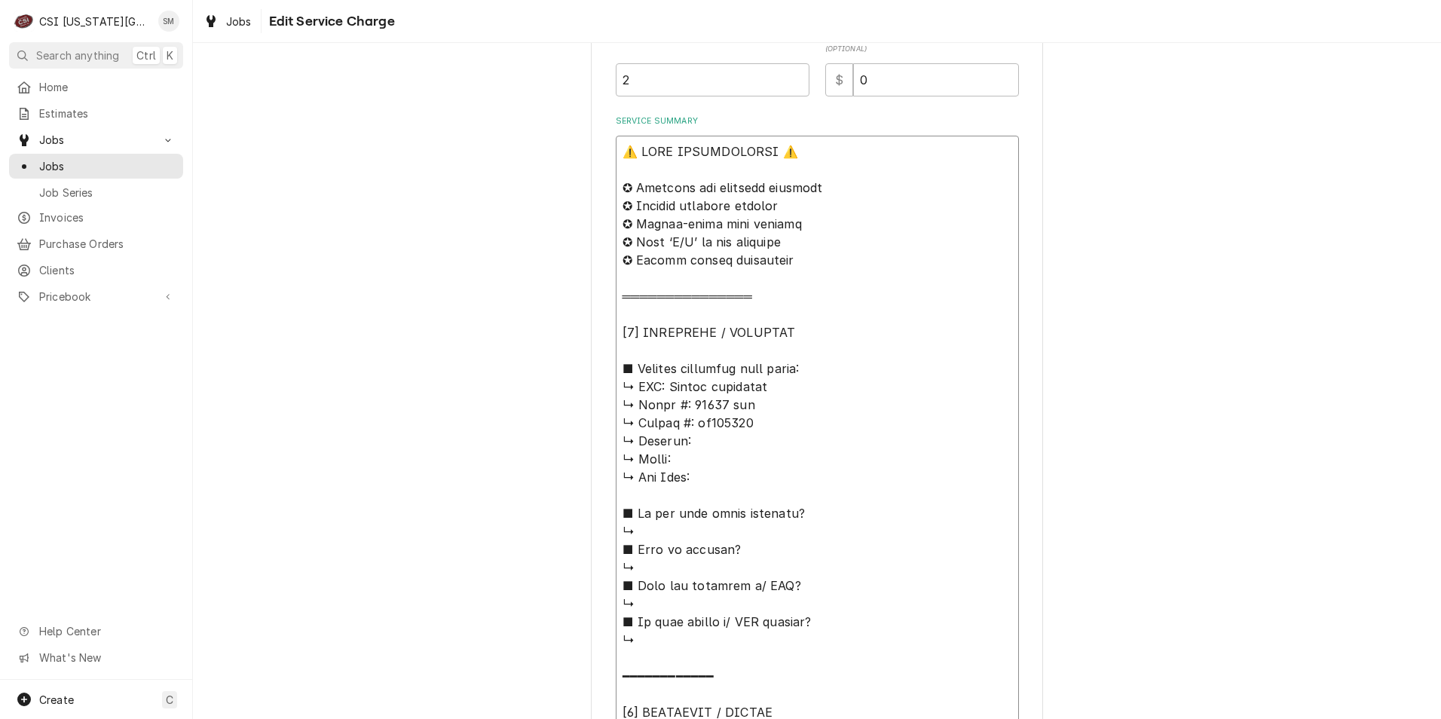
type textarea "⚠️ 𝗙𝗢𝗥𝗠 𝗜𝗡𝗦𝗧𝗥𝗨𝗖𝗧𝗜𝗢𝗡𝗦 ⚠️ ✪ 𝗖𝗼𝗺𝗽𝗹𝗲𝘁𝗲 𝗮𝗹𝗹 𝗿𝗲𝗹𝗲𝘃𝗮𝗻𝘁 𝘀𝗲𝗰𝘁𝗶𝗼𝗻𝘀 ✪ 𝗣𝗿𝗼𝘃𝗶𝗱𝗲 𝗱𝗲𝘁𝗮𝗶𝗹𝗲𝗱 𝗮𝗻𝘀…"
type textarea "x"
type textarea "⚠️ 𝗙𝗢𝗥𝗠 𝗜𝗡𝗦𝗧𝗥𝗨𝗖𝗧𝗜𝗢𝗡𝗦 ⚠️ ✪ 𝗖𝗼𝗺𝗽𝗹𝗲𝘁𝗲 𝗮𝗹𝗹 𝗿𝗲𝗹𝗲𝘃𝗮𝗻𝘁 𝘀𝗲𝗰𝘁𝗶𝗼𝗻𝘀 ✪ 𝗣𝗿𝗼𝘃𝗶𝗱𝗲 𝗱𝗲𝘁𝗮𝗶𝗹𝗲𝗱 𝗮𝗻𝘀…"
type textarea "x"
type textarea "⚠️ 𝗙𝗢𝗥𝗠 𝗜𝗡𝗦𝗧𝗥𝗨𝗖𝗧𝗜𝗢𝗡𝗦 ⚠️ ✪ 𝗖𝗼𝗺𝗽𝗹𝗲𝘁𝗲 𝗮𝗹𝗹 𝗿𝗲𝗹𝗲𝘃𝗮𝗻𝘁 𝘀𝗲𝗰𝘁𝗶𝗼𝗻𝘀 ✪ 𝗣𝗿𝗼𝘃𝗶𝗱𝗲 𝗱𝗲𝘁𝗮𝗶𝗹𝗲𝗱 𝗮𝗻𝘀…"
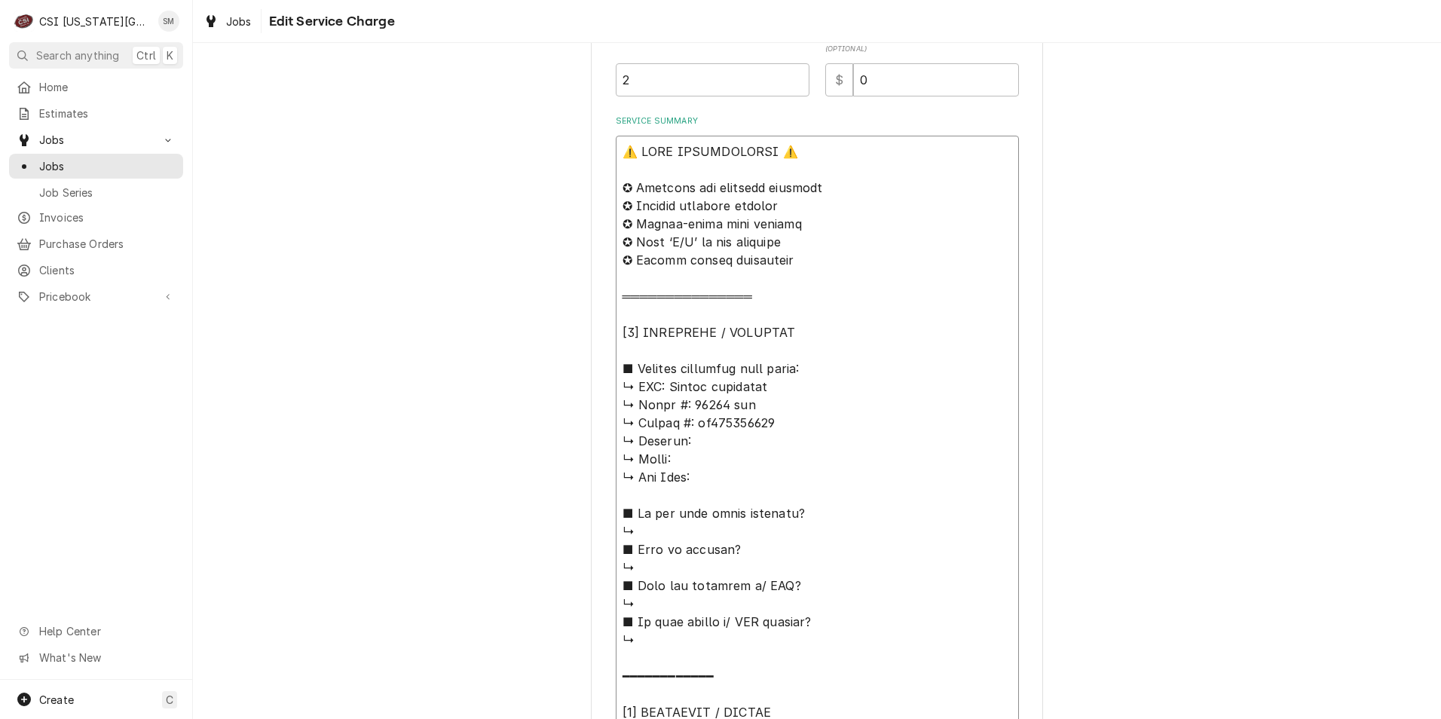
type textarea "x"
type textarea "⚠️ 𝗙𝗢𝗥𝗠 𝗜𝗡𝗦𝗧𝗥𝗨𝗖𝗧𝗜𝗢𝗡𝗦 ⚠️ ✪ 𝗖𝗼𝗺𝗽𝗹𝗲𝘁𝗲 𝗮𝗹𝗹 𝗿𝗲𝗹𝗲𝘃𝗮𝗻𝘁 𝘀𝗲𝗰𝘁𝗶𝗼𝗻𝘀 ✪ 𝗣𝗿𝗼𝘃𝗶𝗱𝗲 𝗱𝗲𝘁𝗮𝗶𝗹𝗲𝗱 𝗮𝗻𝘀…"
type textarea "x"
type textarea "⚠️ 𝗙𝗢𝗥𝗠 𝗜𝗡𝗦𝗧𝗥𝗨𝗖𝗧𝗜𝗢𝗡𝗦 ⚠️ ✪ 𝗖𝗼𝗺𝗽𝗹𝗲𝘁𝗲 𝗮𝗹𝗹 𝗿𝗲𝗹𝗲𝘃𝗮𝗻𝘁 𝘀𝗲𝗰𝘁𝗶𝗼𝗻𝘀 ✪ 𝗣𝗿𝗼𝘃𝗶𝗱𝗲 𝗱𝗲𝘁𝗮𝗶𝗹𝗲𝗱 𝗮𝗻𝘀…"
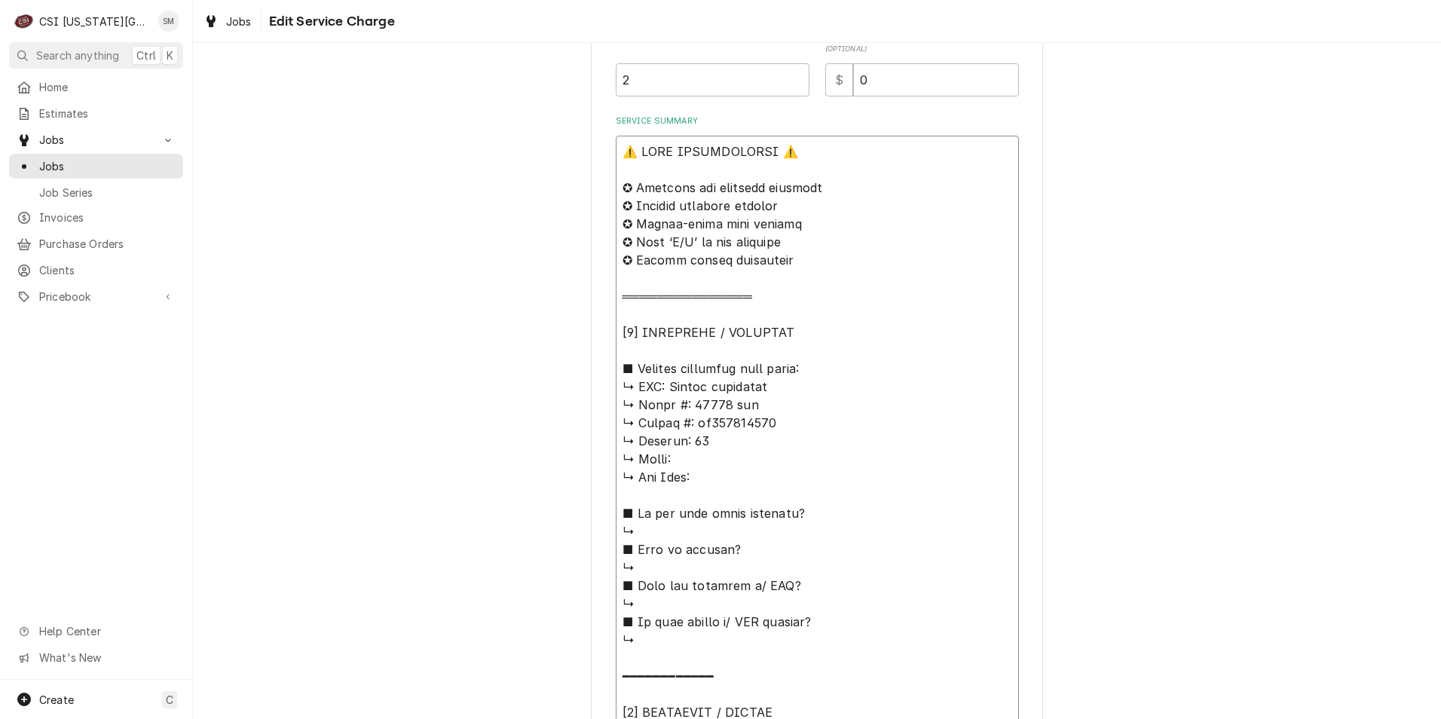
type textarea "x"
type textarea "⚠️ 𝗙𝗢𝗥𝗠 𝗜𝗡𝗦𝗧𝗥𝗨𝗖𝗧𝗜𝗢𝗡𝗦 ⚠️ ✪ 𝗖𝗼𝗺𝗽𝗹𝗲𝘁𝗲 𝗮𝗹𝗹 𝗿𝗲𝗹𝗲𝘃𝗮𝗻𝘁 𝘀𝗲𝗰𝘁𝗶𝗼𝗻𝘀 ✪ 𝗣𝗿𝗼𝘃𝗶𝗱𝗲 𝗱𝗲𝘁𝗮𝗶𝗹𝗲𝗱 𝗮𝗻𝘀…"
type textarea "x"
type textarea "⚠️ 𝗙𝗢𝗥𝗠 𝗜𝗡𝗦𝗧𝗥𝗨𝗖𝗧𝗜𝗢𝗡𝗦 ⚠️ ✪ 𝗖𝗼𝗺𝗽𝗹𝗲𝘁𝗲 𝗮𝗹𝗹 𝗿𝗲𝗹𝗲𝘃𝗮𝗻𝘁 𝘀𝗲𝗰𝘁𝗶𝗼𝗻𝘀 ✪ 𝗣𝗿𝗼𝘃𝗶𝗱𝗲 𝗱𝗲𝘁𝗮𝗶𝗹𝗲𝗱 𝗮𝗻𝘀…"
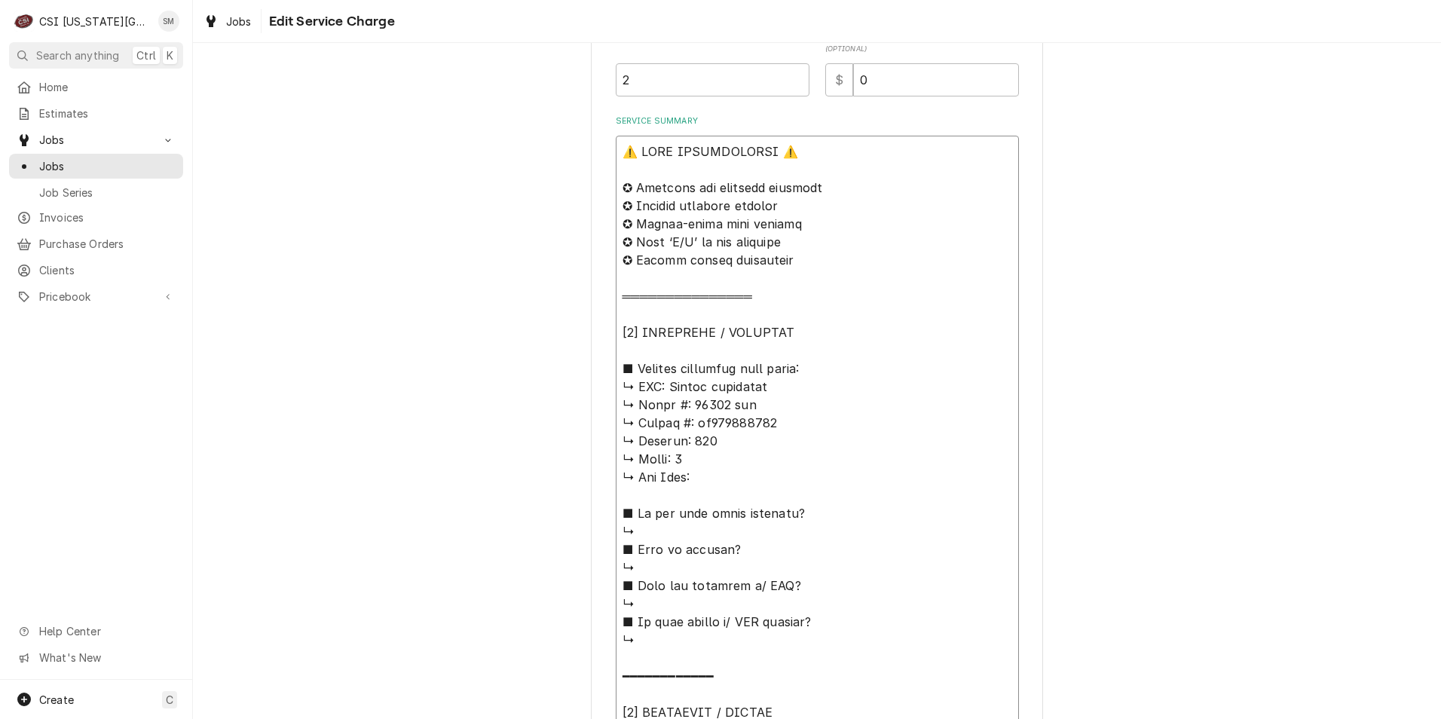
type textarea "x"
type textarea "⚠️ 𝗙𝗢𝗥𝗠 𝗜𝗡𝗦𝗧𝗥𝗨𝗖𝗧𝗜𝗢𝗡𝗦 ⚠️ ✪ 𝗖𝗼𝗺𝗽𝗹𝗲𝘁𝗲 𝗮𝗹𝗹 𝗿𝗲𝗹𝗲𝘃𝗮𝗻𝘁 𝘀𝗲𝗰𝘁𝗶𝗼𝗻𝘀 ✪ 𝗣𝗿𝗼𝘃𝗶𝗱𝗲 𝗱𝗲𝘁𝗮𝗶𝗹𝗲𝗱 𝗮𝗻𝘀…"
type textarea "x"
type textarea "⚠️ 𝗙𝗢𝗥𝗠 𝗜𝗡𝗦𝗧𝗥𝗨𝗖𝗧𝗜𝗢𝗡𝗦 ⚠️ ✪ 𝗖𝗼𝗺𝗽𝗹𝗲𝘁𝗲 𝗮𝗹𝗹 𝗿𝗲𝗹𝗲𝘃𝗮𝗻𝘁 𝘀𝗲𝗰𝘁𝗶𝗼𝗻𝘀 ✪ 𝗣𝗿𝗼𝘃𝗶𝗱𝗲 𝗱𝗲𝘁𝗮𝗶𝗹𝗲𝗱 𝗮𝗻𝘀…"
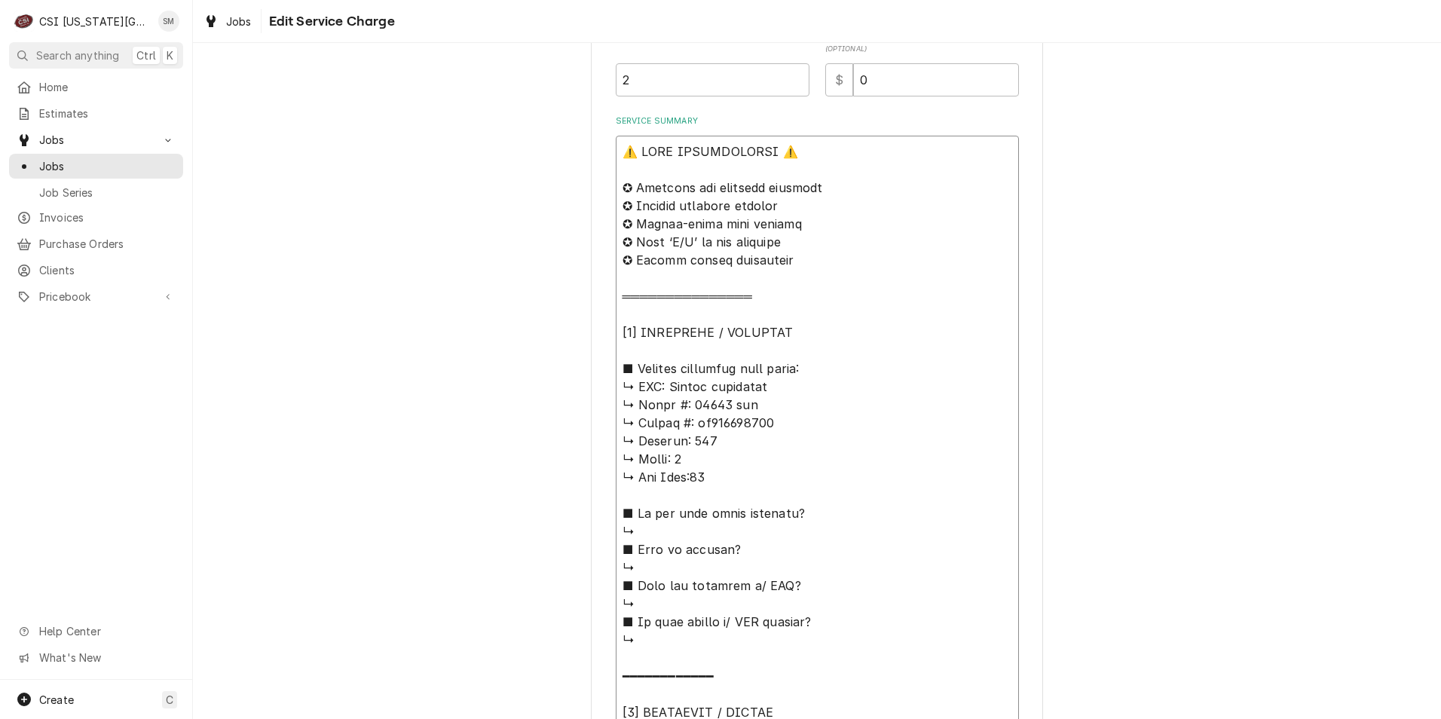
type textarea "x"
type textarea "⚠️ 𝗙𝗢𝗥𝗠 𝗜𝗡𝗦𝗧𝗥𝗨𝗖𝗧𝗜𝗢𝗡𝗦 ⚠️ ✪ 𝗖𝗼𝗺𝗽𝗹𝗲𝘁𝗲 𝗮𝗹𝗹 𝗿𝗲𝗹𝗲𝘃𝗮𝗻𝘁 𝘀𝗲𝗰𝘁𝗶𝗼𝗻𝘀 ✪ 𝗣𝗿𝗼𝘃𝗶𝗱𝗲 𝗱𝗲𝘁𝗮𝗶𝗹𝗲𝗱 𝗮𝗻𝘀…"
type textarea "x"
type textarea "⚠️ 𝗙𝗢𝗥𝗠 𝗜𝗡𝗦𝗧𝗥𝗨𝗖𝗧𝗜𝗢𝗡𝗦 ⚠️ ✪ 𝗖𝗼𝗺𝗽𝗹𝗲𝘁𝗲 𝗮𝗹𝗹 𝗿𝗲𝗹𝗲𝘃𝗮𝗻𝘁 𝘀𝗲𝗰𝘁𝗶𝗼𝗻𝘀 ✪ 𝗣𝗿𝗼𝘃𝗶𝗱𝗲 𝗱𝗲𝘁𝗮𝗶𝗹𝗲𝗱 𝗮𝗻𝘀…"
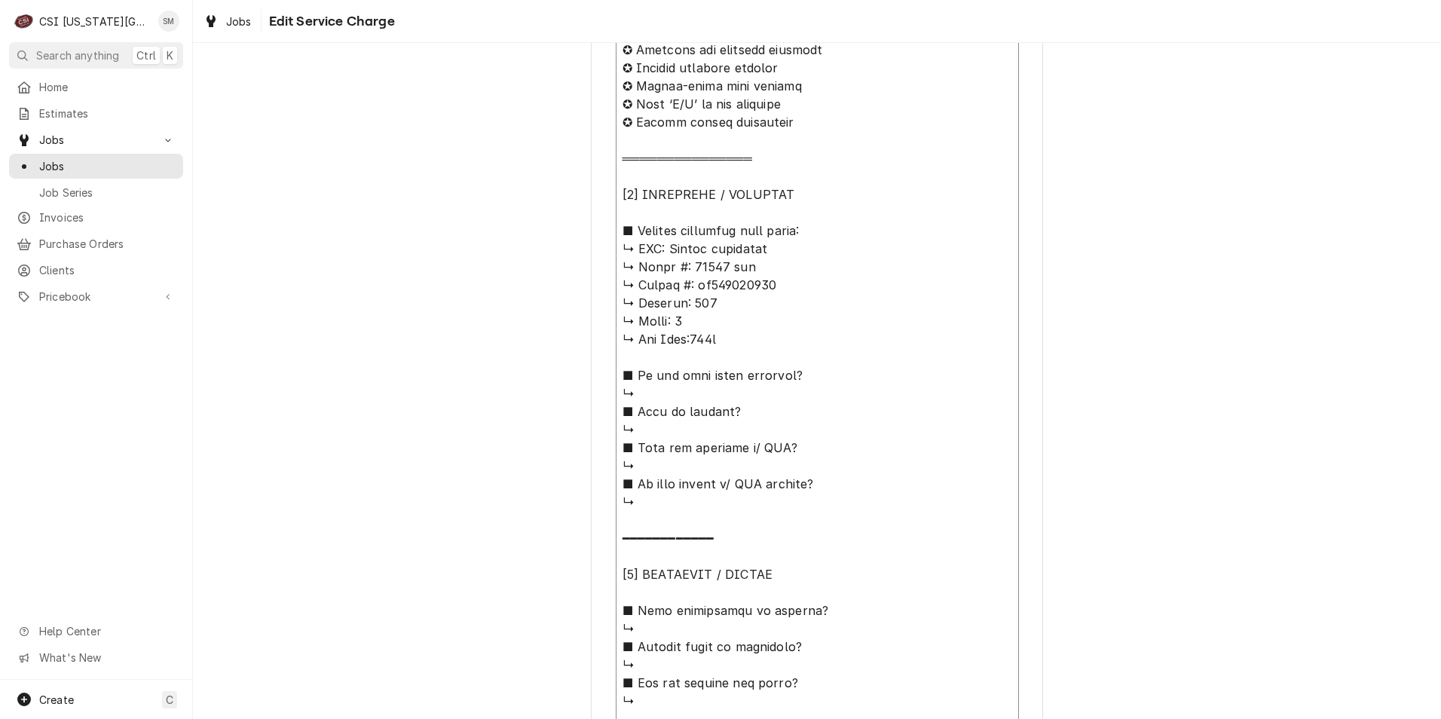
scroll to position [678, 0]
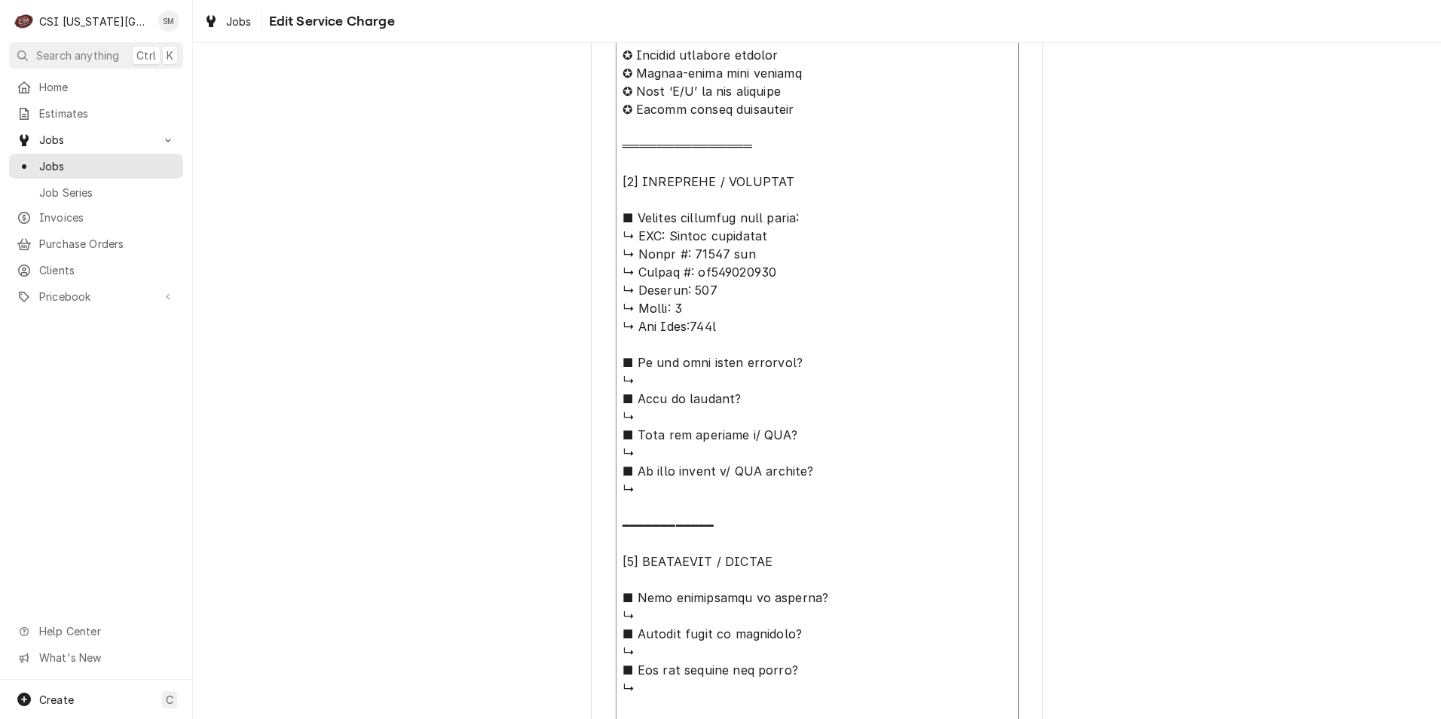
click at [643, 377] on textarea "Service Summary" at bounding box center [817, 624] width 403 height 1279
type textarea "x"
type textarea "⚠️ 𝗙𝗢𝗥𝗠 𝗜𝗡𝗦𝗧𝗥𝗨𝗖𝗧𝗜𝗢𝗡𝗦 ⚠️ ✪ 𝗖𝗼𝗺𝗽𝗹𝗲𝘁𝗲 𝗮𝗹𝗹 𝗿𝗲𝗹𝗲𝘃𝗮𝗻𝘁 𝘀𝗲𝗰𝘁𝗶𝗼𝗻𝘀 ✪ 𝗣𝗿𝗼𝘃𝗶𝗱𝗲 𝗱𝗲𝘁𝗮𝗶𝗹𝗲𝗱 𝗮𝗻𝘀…"
click at [640, 415] on textarea "Service Summary" at bounding box center [817, 624] width 403 height 1279
type textarea "x"
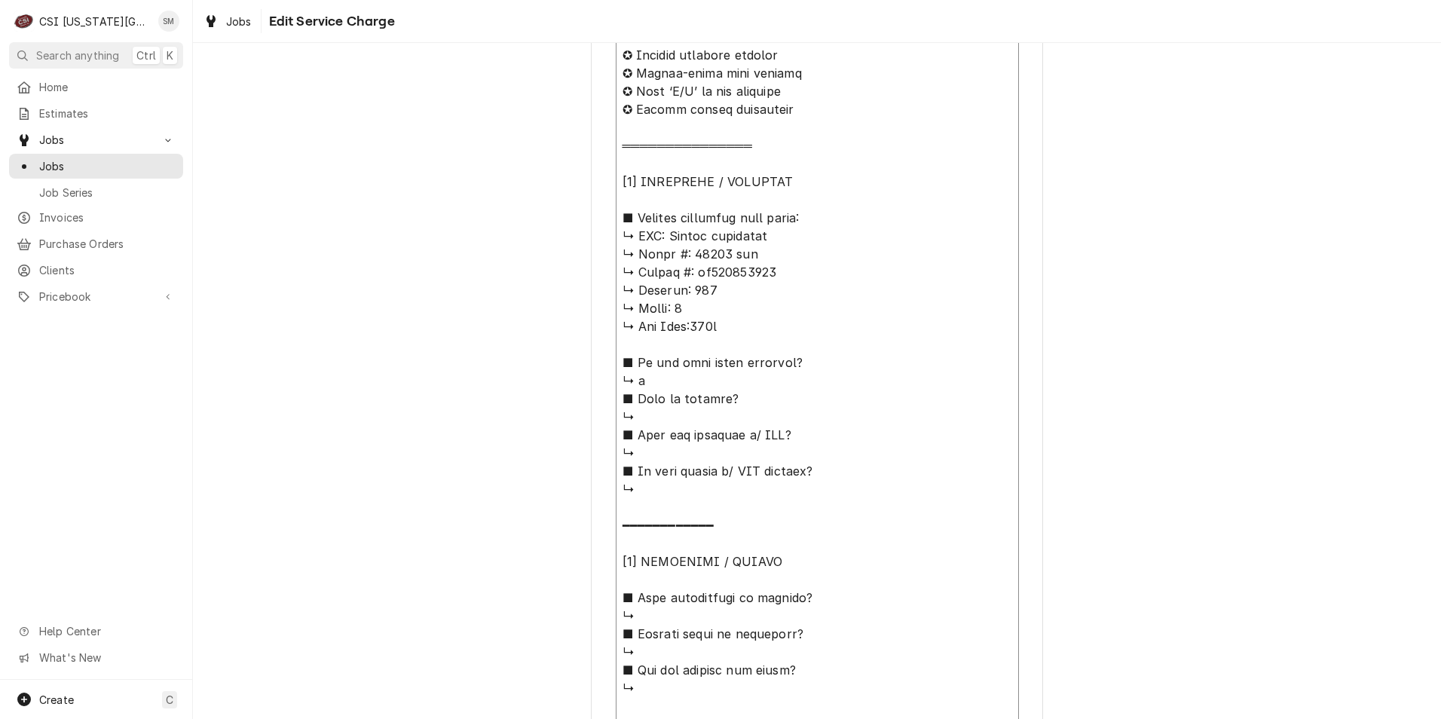
type textarea "⚠️ 𝗙𝗢𝗥𝗠 𝗜𝗡𝗦𝗧𝗥𝗨𝗖𝗧𝗜𝗢𝗡𝗦 ⚠️ ✪ 𝗖𝗼𝗺𝗽𝗹𝗲𝘁𝗲 𝗮𝗹𝗹 𝗿𝗲𝗹𝗲𝘃𝗮𝗻𝘁 𝘀𝗲𝗰𝘁𝗶𝗼𝗻𝘀 ✪ 𝗣𝗿𝗼𝘃𝗶𝗱𝗲 𝗱𝗲𝘁𝗮𝗶𝗹𝗲𝗱 𝗮𝗻𝘀…"
click at [655, 447] on textarea "Service Summary" at bounding box center [817, 624] width 403 height 1279
type textarea "x"
type textarea "⚠️ 𝗙𝗢𝗥𝗠 𝗜𝗡𝗦𝗧𝗥𝗨𝗖𝗧𝗜𝗢𝗡𝗦 ⚠️ ✪ 𝗖𝗼𝗺𝗽𝗹𝗲𝘁𝗲 𝗮𝗹𝗹 𝗿𝗲𝗹𝗲𝘃𝗮𝗻𝘁 𝘀𝗲𝗰𝘁𝗶𝗼𝗻𝘀 ✪ 𝗣𝗿𝗼𝘃𝗶𝗱𝗲 𝗱𝗲𝘁𝗮𝗶𝗹𝗲𝗱 𝗮𝗻𝘀…"
type textarea "x"
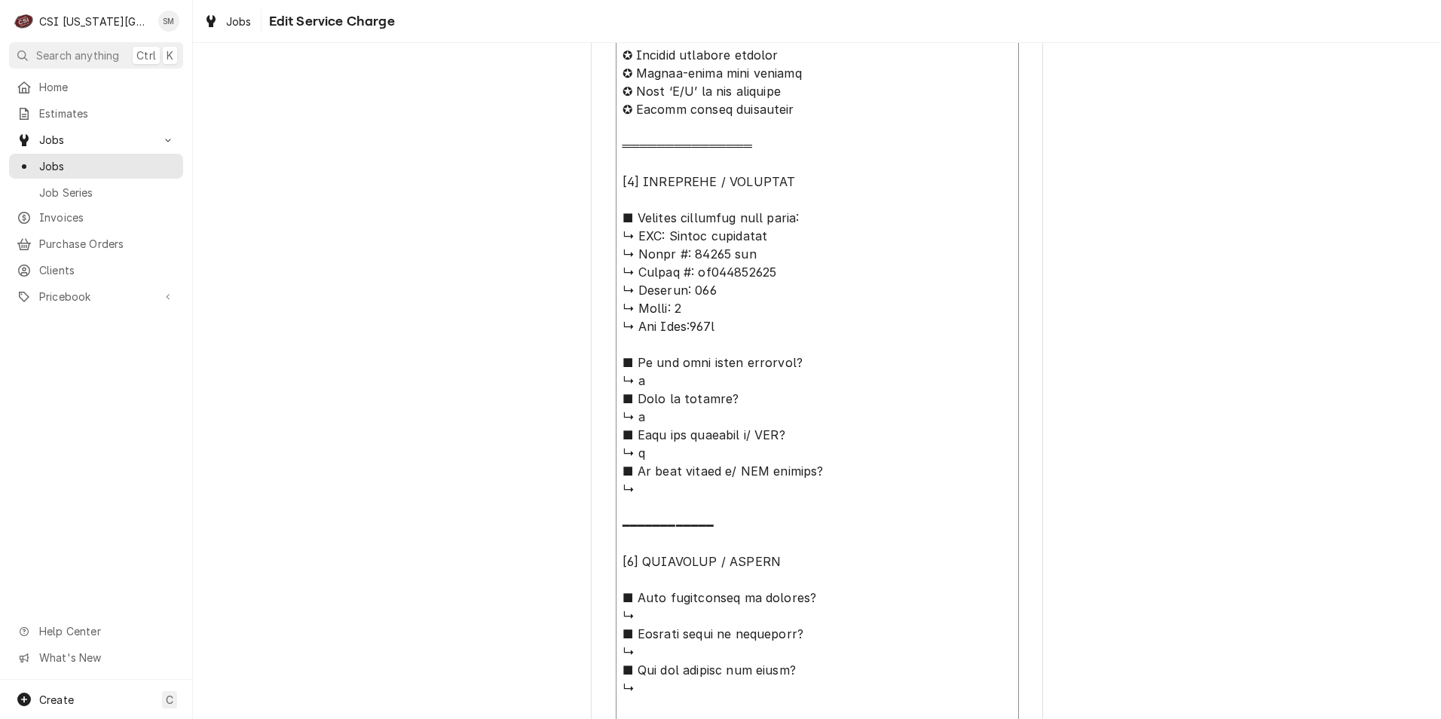
type textarea "⚠️ 𝗙𝗢𝗥𝗠 𝗜𝗡𝗦𝗧𝗥𝗨𝗖𝗧𝗜𝗢𝗡𝗦 ⚠️ ✪ 𝗖𝗼𝗺𝗽𝗹𝗲𝘁𝗲 𝗮𝗹𝗹 𝗿𝗲𝗹𝗲𝘃𝗮𝗻𝘁 𝘀𝗲𝗰𝘁𝗶𝗼𝗻𝘀 ✪ 𝗣𝗿𝗼𝘃𝗶𝗱𝗲 𝗱𝗲𝘁𝗮𝗶𝗹𝗲𝗱 𝗮𝗻𝘀…"
type textarea "x"
type textarea "⚠️ 𝗙𝗢𝗥𝗠 𝗜𝗡𝗦𝗧𝗥𝗨𝗖𝗧𝗜𝗢𝗡𝗦 ⚠️ ✪ 𝗖𝗼𝗺𝗽𝗹𝗲𝘁𝗲 𝗮𝗹𝗹 𝗿𝗲𝗹𝗲𝘃𝗮𝗻𝘁 𝘀𝗲𝗰𝘁𝗶𝗼𝗻𝘀 ✪ 𝗣𝗿𝗼𝘃𝗶𝗱𝗲 𝗱𝗲𝘁𝗮𝗶𝗹𝗲𝗱 𝗮𝗻𝘀…"
type textarea "x"
type textarea "⚠️ 𝗙𝗢𝗥𝗠 𝗜𝗡𝗦𝗧𝗥𝗨𝗖𝗧𝗜𝗢𝗡𝗦 ⚠️ ✪ 𝗖𝗼𝗺𝗽𝗹𝗲𝘁𝗲 𝗮𝗹𝗹 𝗿𝗲𝗹𝗲𝘃𝗮𝗻𝘁 𝘀𝗲𝗰𝘁𝗶𝗼𝗻𝘀 ✪ 𝗣𝗿𝗼𝘃𝗶𝗱𝗲 𝗱𝗲𝘁𝗮𝗶𝗹𝗲𝗱 𝗮𝗻𝘀…"
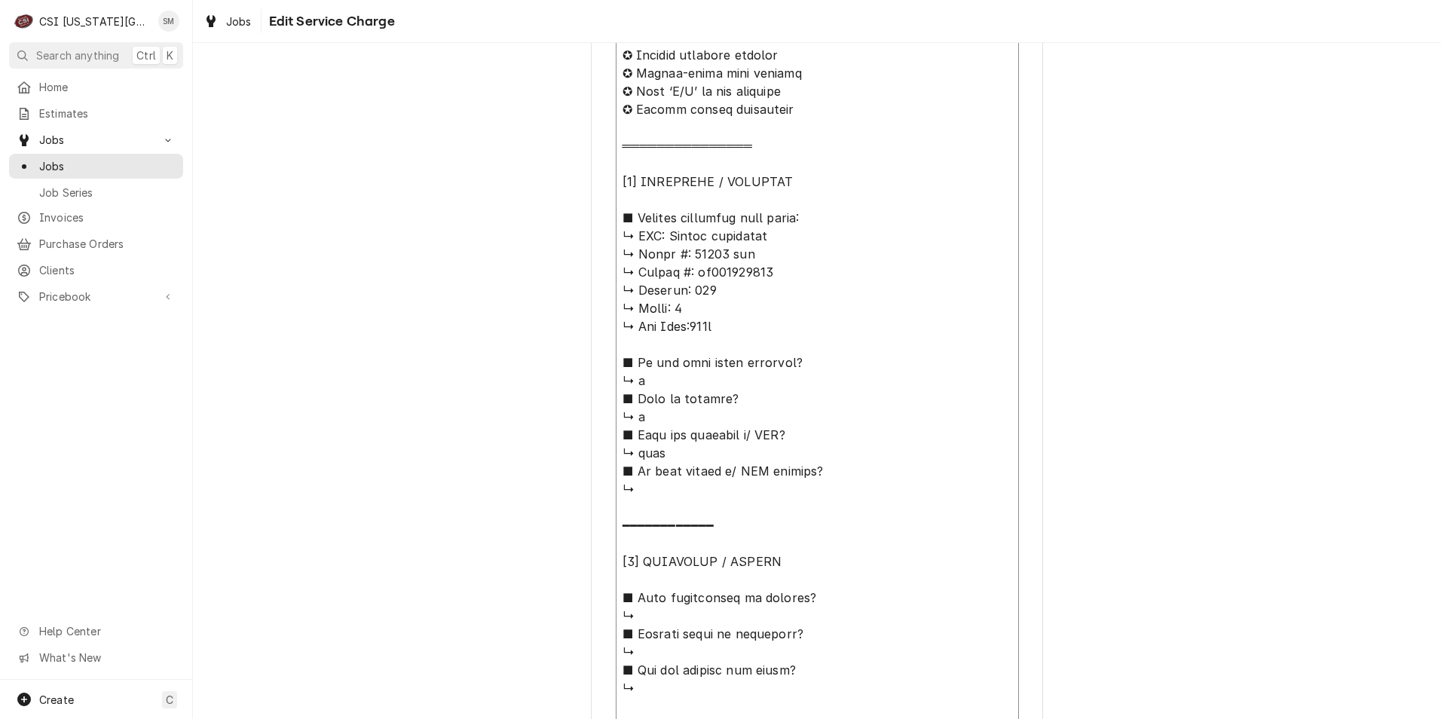
type textarea "x"
type textarea "⚠️ 𝗙𝗢𝗥𝗠 𝗜𝗡𝗦𝗧𝗥𝗨𝗖𝗧𝗜𝗢𝗡𝗦 ⚠️ ✪ 𝗖𝗼𝗺𝗽𝗹𝗲𝘁𝗲 𝗮𝗹𝗹 𝗿𝗲𝗹𝗲𝘃𝗮𝗻𝘁 𝘀𝗲𝗰𝘁𝗶𝗼𝗻𝘀 ✪ 𝗣𝗿𝗼𝘃𝗶𝗱𝗲 𝗱𝗲𝘁𝗮𝗶𝗹𝗲𝗱 𝗮𝗻𝘀…"
type textarea "x"
type textarea "⚠️ 𝗙𝗢𝗥𝗠 𝗜𝗡𝗦𝗧𝗥𝗨𝗖𝗧𝗜𝗢𝗡𝗦 ⚠️ ✪ 𝗖𝗼𝗺𝗽𝗹𝗲𝘁𝗲 𝗮𝗹𝗹 𝗿𝗲𝗹𝗲𝘃𝗮𝗻𝘁 𝘀𝗲𝗰𝘁𝗶𝗼𝗻𝘀 ✪ 𝗣𝗿𝗼𝘃𝗶𝗱𝗲 𝗱𝗲𝘁𝗮𝗶𝗹𝗲𝗱 𝗮𝗻𝘀…"
type textarea "x"
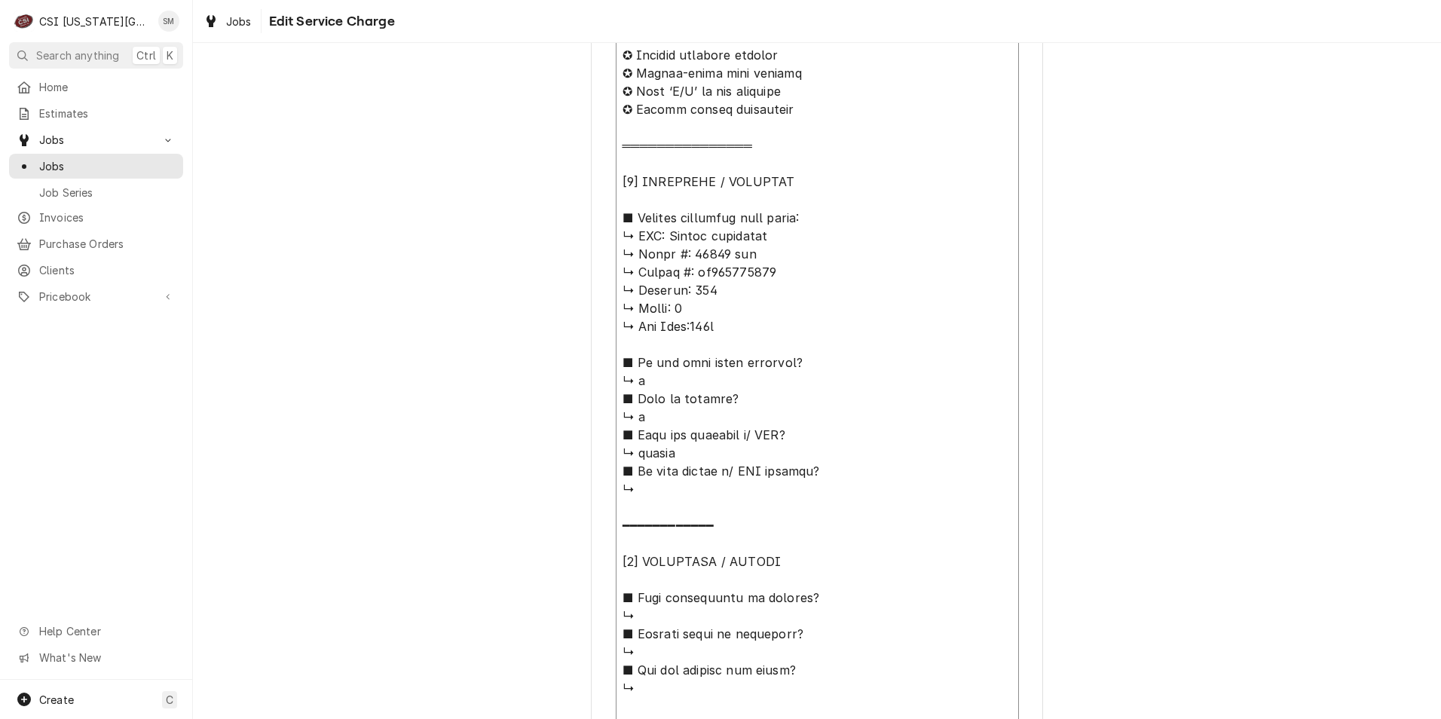
type textarea "⚠️ 𝗙𝗢𝗥𝗠 𝗜𝗡𝗦𝗧𝗥𝗨𝗖𝗧𝗜𝗢𝗡𝗦 ⚠️ ✪ 𝗖𝗼𝗺𝗽𝗹𝗲𝘁𝗲 𝗮𝗹𝗹 𝗿𝗲𝗹𝗲𝘃𝗮𝗻𝘁 𝘀𝗲𝗰𝘁𝗶𝗼𝗻𝘀 ✪ 𝗣𝗿𝗼𝘃𝗶𝗱𝗲 𝗱𝗲𝘁𝗮𝗶𝗹𝗲𝗱 𝗮𝗻𝘀…"
type textarea "x"
type textarea "⚠️ 𝗙𝗢𝗥𝗠 𝗜𝗡𝗦𝗧𝗥𝗨𝗖𝗧𝗜𝗢𝗡𝗦 ⚠️ ✪ 𝗖𝗼𝗺𝗽𝗹𝗲𝘁𝗲 𝗮𝗹𝗹 𝗿𝗲𝗹𝗲𝘃𝗮𝗻𝘁 𝘀𝗲𝗰𝘁𝗶𝗼𝗻𝘀 ✪ 𝗣𝗿𝗼𝘃𝗶𝗱𝗲 𝗱𝗲𝘁𝗮𝗶𝗹𝗲𝗱 𝗮𝗻𝘀…"
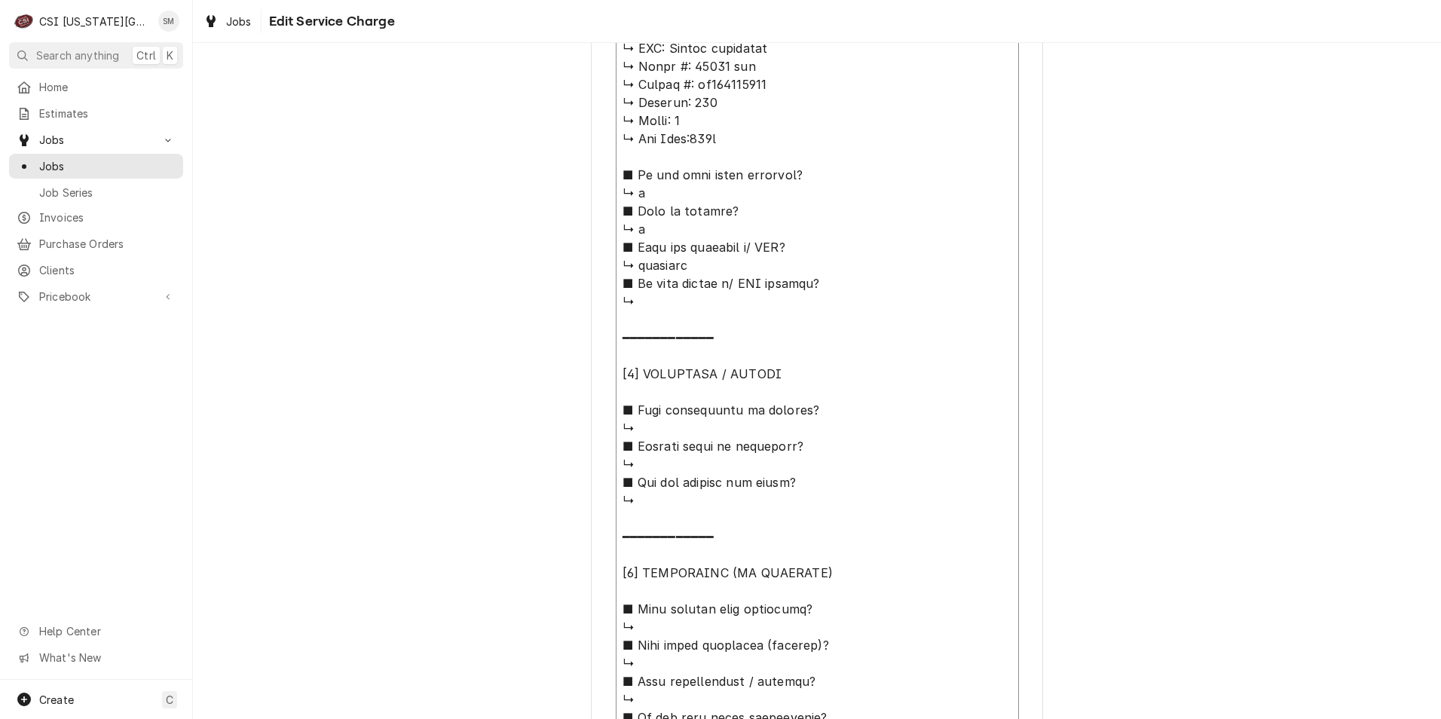
scroll to position [904, 0]
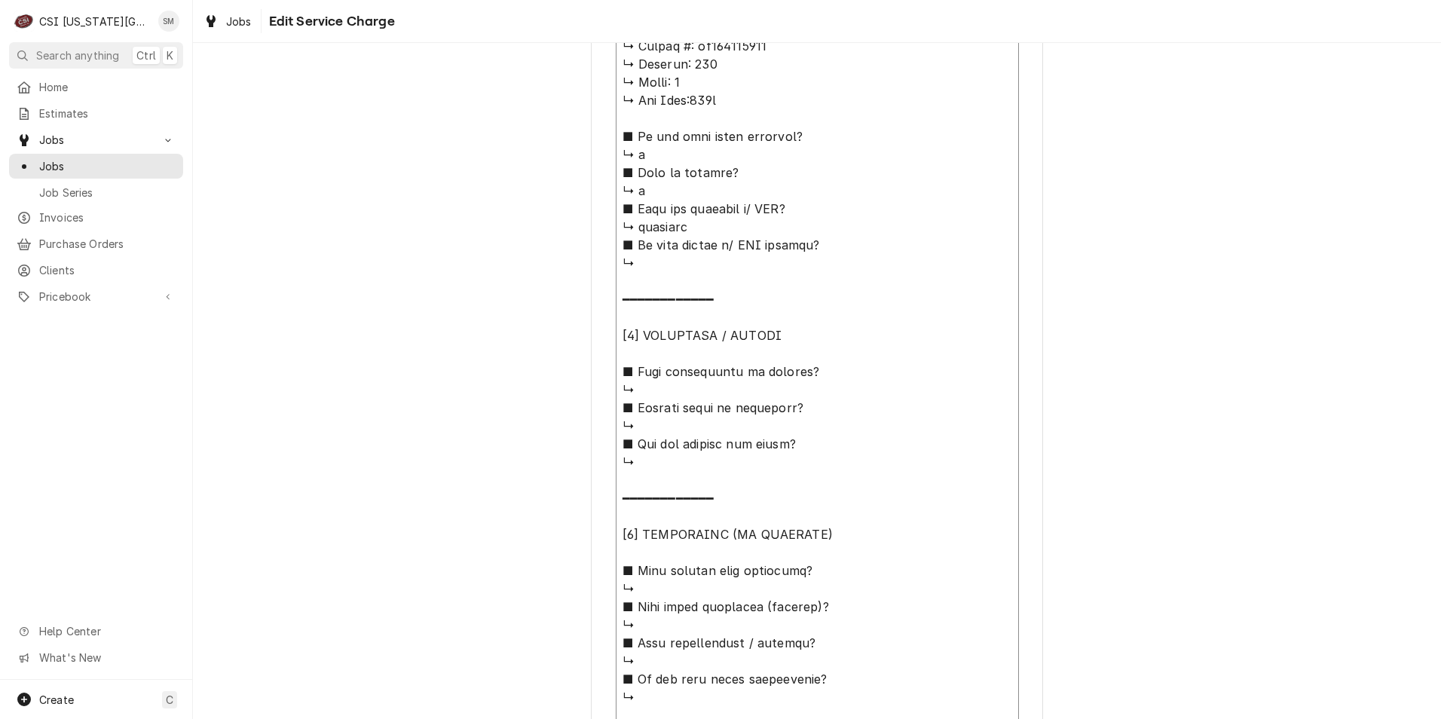
click at [681, 396] on textarea "Service Summary" at bounding box center [817, 398] width 403 height 1279
type textarea "x"
type textarea "⚠️ 𝗙𝗢𝗥𝗠 𝗜𝗡𝗦𝗧𝗥𝗨𝗖𝗧𝗜𝗢𝗡𝗦 ⚠️ ✪ 𝗖𝗼𝗺𝗽𝗹𝗲𝘁𝗲 𝗮𝗹𝗹 𝗿𝗲𝗹𝗲𝘃𝗮𝗻𝘁 𝘀𝗲𝗰𝘁𝗶𝗼𝗻𝘀 ✪ 𝗣𝗿𝗼𝘃𝗶𝗱𝗲 𝗱𝗲𝘁𝗮𝗶𝗹𝗲𝗱 𝗮𝗻𝘀…"
click at [660, 429] on textarea "Service Summary" at bounding box center [817, 398] width 403 height 1279
type textarea "x"
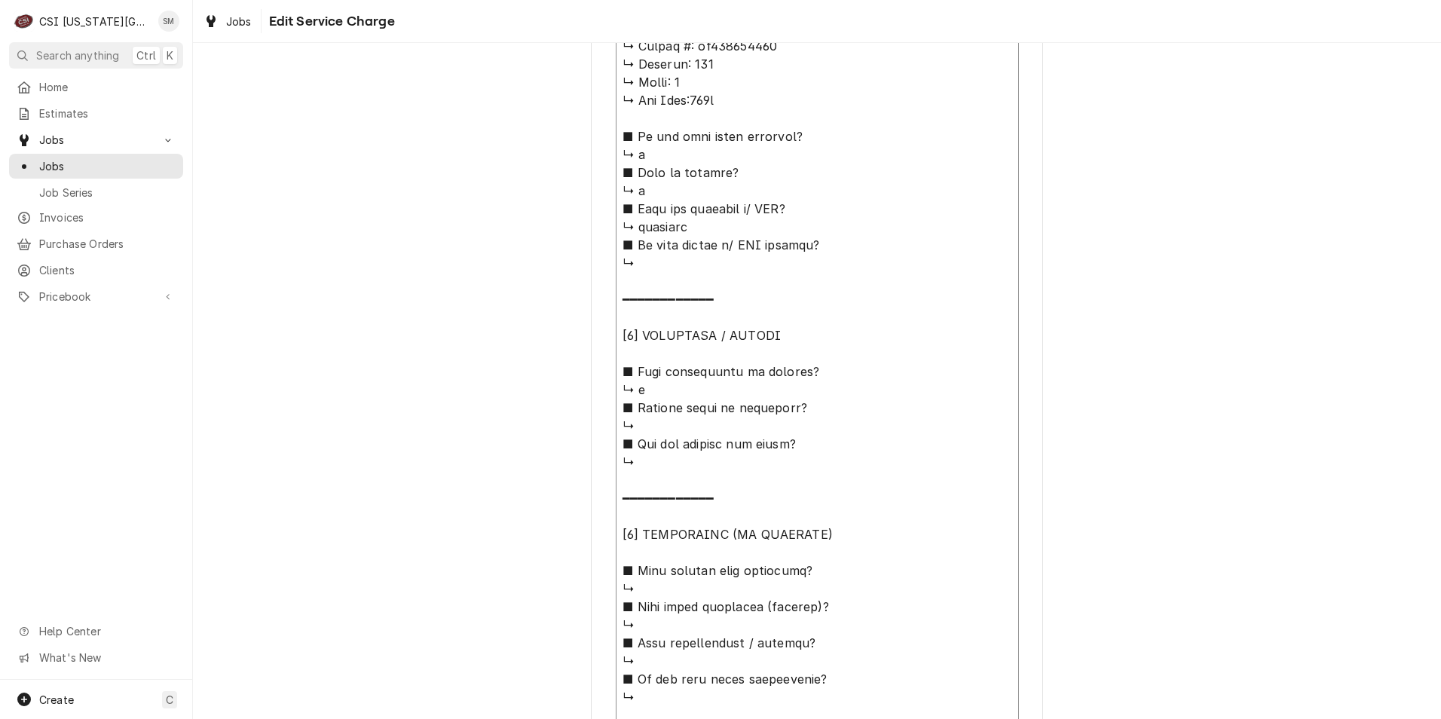
type textarea "⚠️ 𝗙𝗢𝗥𝗠 𝗜𝗡𝗦𝗧𝗥𝗨𝗖𝗧𝗜𝗢𝗡𝗦 ⚠️ ✪ 𝗖𝗼𝗺𝗽𝗹𝗲𝘁𝗲 𝗮𝗹𝗹 𝗿𝗲𝗹𝗲𝘃𝗮𝗻𝘁 𝘀𝗲𝗰𝘁𝗶𝗼𝗻𝘀 ✪ 𝗣𝗿𝗼𝘃𝗶𝗱𝗲 𝗱𝗲𝘁𝗮𝗶𝗹𝗲𝗱 𝗮𝗻𝘀…"
type textarea "x"
type textarea "⚠️ 𝗙𝗢𝗥𝗠 𝗜𝗡𝗦𝗧𝗥𝗨𝗖𝗧𝗜𝗢𝗡𝗦 ⚠️ ✪ 𝗖𝗼𝗺𝗽𝗹𝗲𝘁𝗲 𝗮𝗹𝗹 𝗿𝗲𝗹𝗲𝘃𝗮𝗻𝘁 𝘀𝗲𝗰𝘁𝗶𝗼𝗻𝘀 ✪ 𝗣𝗿𝗼𝘃𝗶𝗱𝗲 𝗱𝗲𝘁𝗮𝗶𝗹𝗲𝗱 𝗮𝗻𝘀…"
type textarea "x"
type textarea "⚠️ 𝗙𝗢𝗥𝗠 𝗜𝗡𝗦𝗧𝗥𝗨𝗖𝗧𝗜𝗢𝗡𝗦 ⚠️ ✪ 𝗖𝗼𝗺𝗽𝗹𝗲𝘁𝗲 𝗮𝗹𝗹 𝗿𝗲𝗹𝗲𝘃𝗮𝗻𝘁 𝘀𝗲𝗰𝘁𝗶𝗼𝗻𝘀 ✪ 𝗣𝗿𝗼𝘃𝗶𝗱𝗲 𝗱𝗲𝘁𝗮𝗶𝗹𝗲𝗱 𝗮𝗻𝘀…"
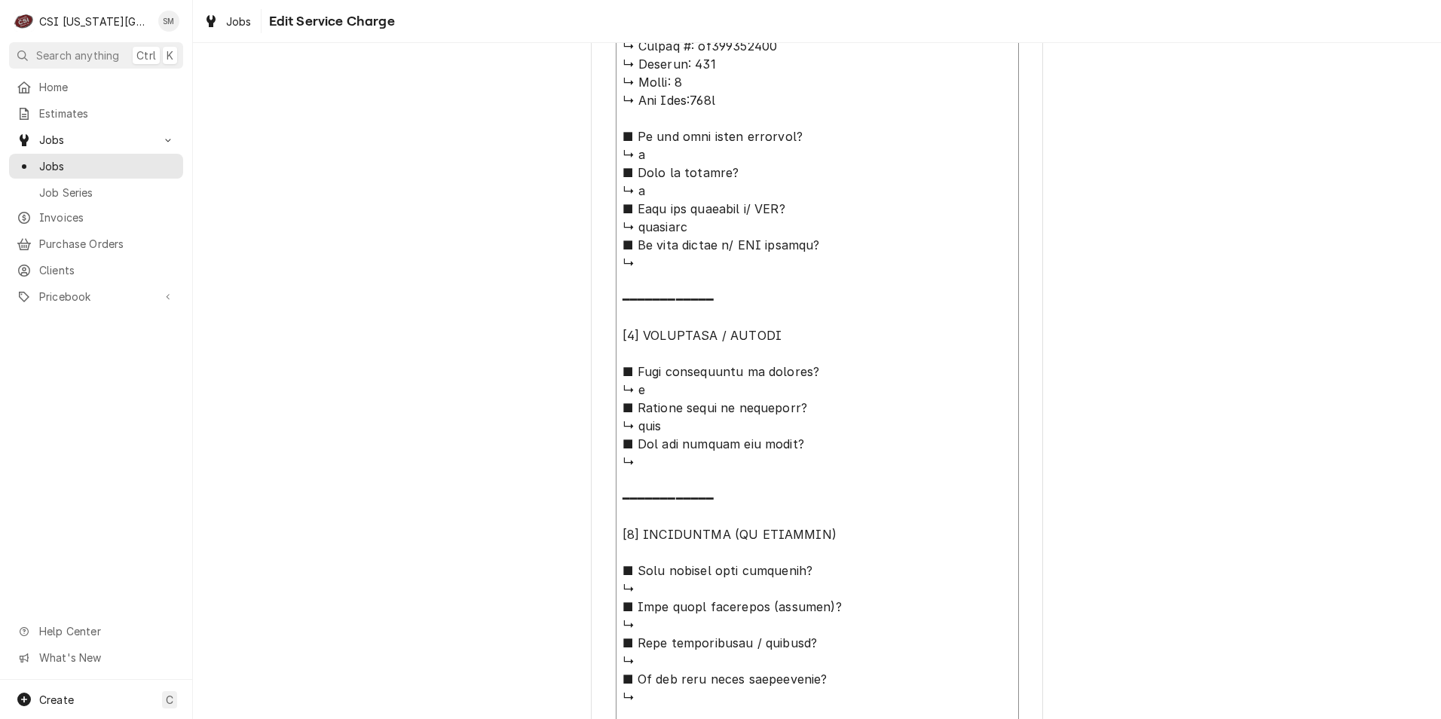
type textarea "x"
type textarea "⚠️ 𝗙𝗢𝗥𝗠 𝗜𝗡𝗦𝗧𝗥𝗨𝗖𝗧𝗜𝗢𝗡𝗦 ⚠️ ✪ 𝗖𝗼𝗺𝗽𝗹𝗲𝘁𝗲 𝗮𝗹𝗹 𝗿𝗲𝗹𝗲𝘃𝗮𝗻𝘁 𝘀𝗲𝗰𝘁𝗶𝗼𝗻𝘀 ✪ 𝗣𝗿𝗼𝘃𝗶𝗱𝗲 𝗱𝗲𝘁𝗮𝗶𝗹𝗲𝗱 𝗮𝗻𝘀…"
type textarea "x"
type textarea "⚠️ 𝗙𝗢𝗥𝗠 𝗜𝗡𝗦𝗧𝗥𝗨𝗖𝗧𝗜𝗢𝗡𝗦 ⚠️ ✪ 𝗖𝗼𝗺𝗽𝗹𝗲𝘁𝗲 𝗮𝗹𝗹 𝗿𝗲𝗹𝗲𝘃𝗮𝗻𝘁 𝘀𝗲𝗰𝘁𝗶𝗼𝗻𝘀 ✪ 𝗣𝗿𝗼𝘃𝗶𝗱𝗲 𝗱𝗲𝘁𝗮𝗶𝗹𝗲𝗱 𝗮𝗻𝘀…"
type textarea "x"
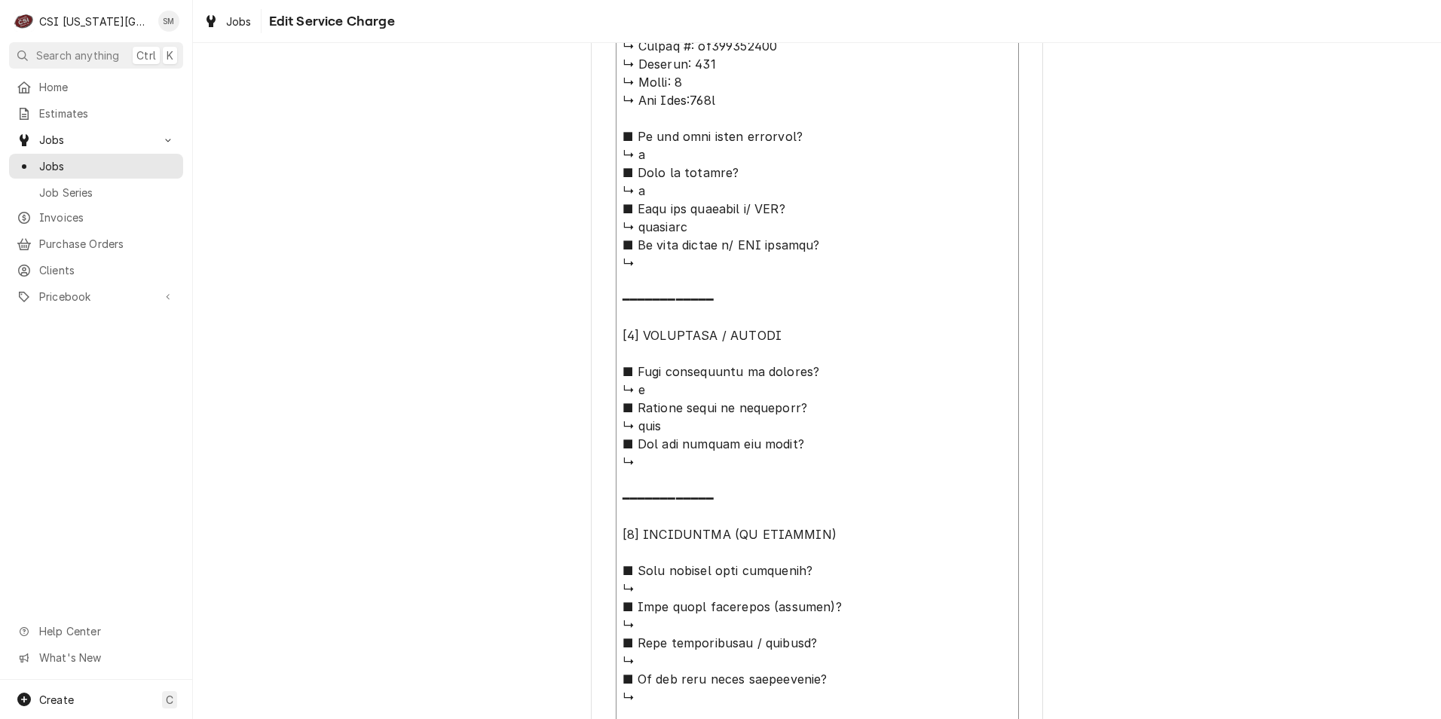
type textarea "⚠️ 𝗙𝗢𝗥𝗠 𝗜𝗡𝗦𝗧𝗥𝗨𝗖𝗧𝗜𝗢𝗡𝗦 ⚠️ ✪ 𝗖𝗼𝗺𝗽𝗹𝗲𝘁𝗲 𝗮𝗹𝗹 𝗿𝗲𝗹𝗲𝘃𝗮𝗻𝘁 𝘀𝗲𝗰𝘁𝗶𝗼𝗻𝘀 ✪ 𝗣𝗿𝗼𝘃𝗶𝗱𝗲 𝗱𝗲𝘁𝗮𝗶𝗹𝗲𝗱 𝗮𝗻𝘀…"
type textarea "x"
type textarea "⚠️ 𝗙𝗢𝗥𝗠 𝗜𝗡𝗦𝗧𝗥𝗨𝗖𝗧𝗜𝗢𝗡𝗦 ⚠️ ✪ 𝗖𝗼𝗺𝗽𝗹𝗲𝘁𝗲 𝗮𝗹𝗹 𝗿𝗲𝗹𝗲𝘃𝗮𝗻𝘁 𝘀𝗲𝗰𝘁𝗶𝗼𝗻𝘀 ✪ 𝗣𝗿𝗼𝘃𝗶𝗱𝗲 𝗱𝗲𝘁𝗮𝗶𝗹𝗲𝗱 𝗮𝗻𝘀…"
type textarea "x"
type textarea "⚠️ 𝗙𝗢𝗥𝗠 𝗜𝗡𝗦𝗧𝗥𝗨𝗖𝗧𝗜𝗢𝗡𝗦 ⚠️ ✪ 𝗖𝗼𝗺𝗽𝗹𝗲𝘁𝗲 𝗮𝗹𝗹 𝗿𝗲𝗹𝗲𝘃𝗮𝗻𝘁 𝘀𝗲𝗰𝘁𝗶𝗼𝗻𝘀 ✪ 𝗣𝗿𝗼𝘃𝗶𝗱𝗲 𝗱𝗲𝘁𝗮𝗶𝗹𝗲𝗱 𝗮𝗻𝘀…"
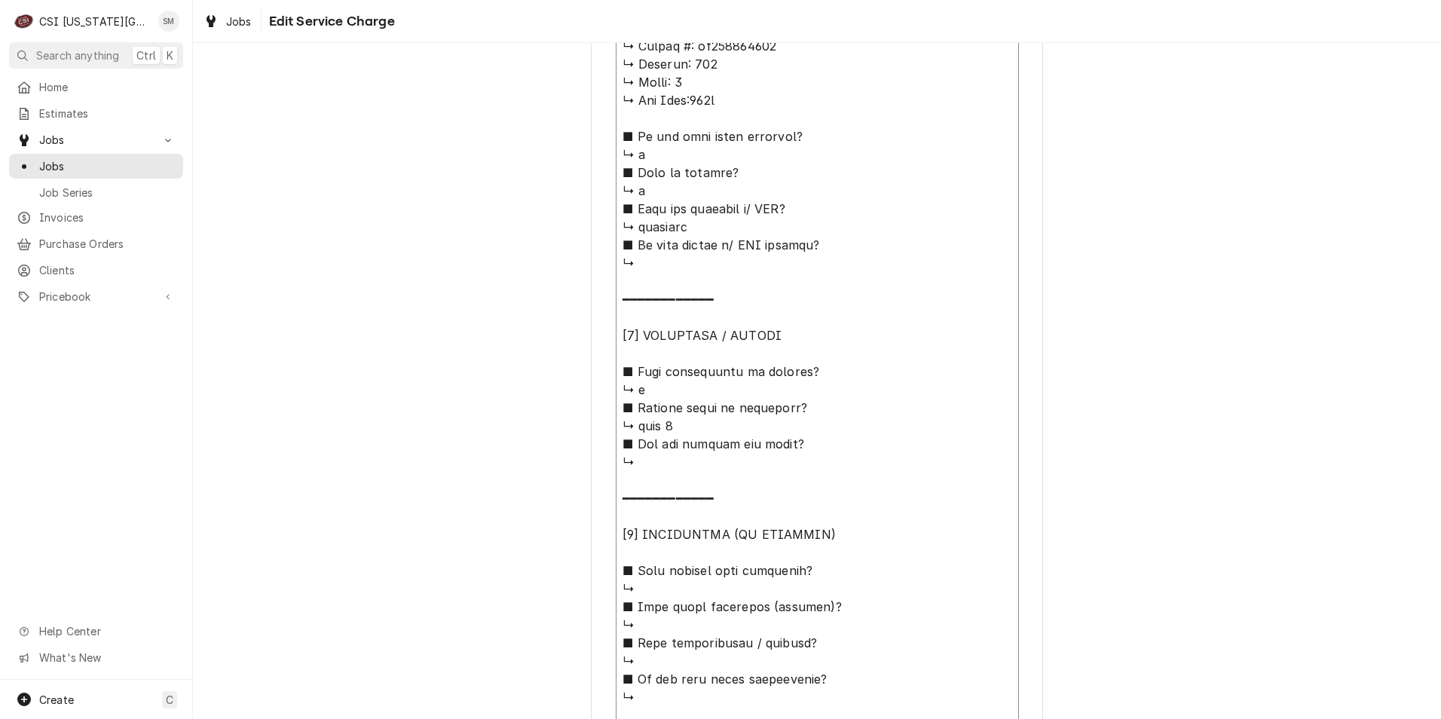
type textarea "x"
type textarea "⚠️ 𝗙𝗢𝗥𝗠 𝗜𝗡𝗦𝗧𝗥𝗨𝗖𝗧𝗜𝗢𝗡𝗦 ⚠️ ✪ 𝗖𝗼𝗺𝗽𝗹𝗲𝘁𝗲 𝗮𝗹𝗹 𝗿𝗲𝗹𝗲𝘃𝗮𝗻𝘁 𝘀𝗲𝗰𝘁𝗶𝗼𝗻𝘀 ✪ 𝗣𝗿𝗼𝘃𝗶𝗱𝗲 𝗱𝗲𝘁𝗮𝗶𝗹𝗲𝗱 𝗮𝗻𝘀…"
type textarea "x"
type textarea "⚠️ 𝗙𝗢𝗥𝗠 𝗜𝗡𝗦𝗧𝗥𝗨𝗖𝗧𝗜𝗢𝗡𝗦 ⚠️ ✪ 𝗖𝗼𝗺𝗽𝗹𝗲𝘁𝗲 𝗮𝗹𝗹 𝗿𝗲𝗹𝗲𝘃𝗮𝗻𝘁 𝘀𝗲𝗰𝘁𝗶𝗼𝗻𝘀 ✪ 𝗣𝗿𝗼𝘃𝗶𝗱𝗲 𝗱𝗲𝘁𝗮𝗶𝗹𝗲𝗱 𝗮𝗻𝘀…"
type textarea "x"
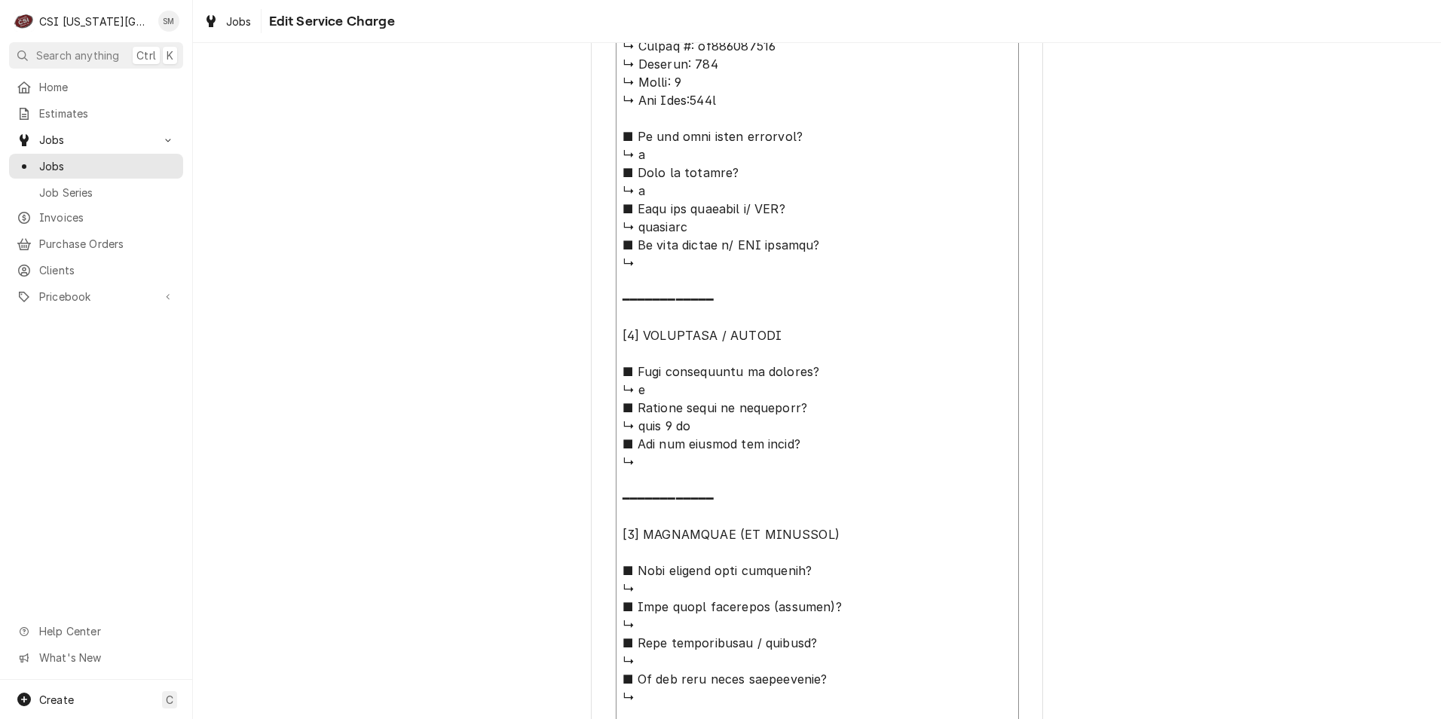
type textarea "⚠️ 𝗙𝗢𝗥𝗠 𝗜𝗡𝗦𝗧𝗥𝗨𝗖𝗧𝗜𝗢𝗡𝗦 ⚠️ ✪ 𝗖𝗼𝗺𝗽𝗹𝗲𝘁𝗲 𝗮𝗹𝗹 𝗿𝗲𝗹𝗲𝘃𝗮𝗻𝘁 𝘀𝗲𝗰𝘁𝗶𝗼𝗻𝘀 ✪ 𝗣𝗿𝗼𝘃𝗶𝗱𝗲 𝗱𝗲𝘁𝗮𝗶𝗹𝗲𝗱 𝗮𝗻𝘀…"
type textarea "x"
type textarea "⚠️ 𝗙𝗢𝗥𝗠 𝗜𝗡𝗦𝗧𝗥𝗨𝗖𝗧𝗜𝗢𝗡𝗦 ⚠️ ✪ 𝗖𝗼𝗺𝗽𝗹𝗲𝘁𝗲 𝗮𝗹𝗹 𝗿𝗲𝗹𝗲𝘃𝗮𝗻𝘁 𝘀𝗲𝗰𝘁𝗶𝗼𝗻𝘀 ✪ 𝗣𝗿𝗼𝘃𝗶𝗱𝗲 𝗱𝗲𝘁𝗮𝗶𝗹𝗲𝗱 𝗮𝗻𝘀…"
type textarea "x"
type textarea "⚠️ 𝗙𝗢𝗥𝗠 𝗜𝗡𝗦𝗧𝗥𝗨𝗖𝗧𝗜𝗢𝗡𝗦 ⚠️ ✪ 𝗖𝗼𝗺𝗽𝗹𝗲𝘁𝗲 𝗮𝗹𝗹 𝗿𝗲𝗹𝗲𝘃𝗮𝗻𝘁 𝘀𝗲𝗰𝘁𝗶𝗼𝗻𝘀 ✪ 𝗣𝗿𝗼𝘃𝗶𝗱𝗲 𝗱𝗲𝘁𝗮𝗶𝗹𝗲𝗱 𝗮𝗻𝘀…"
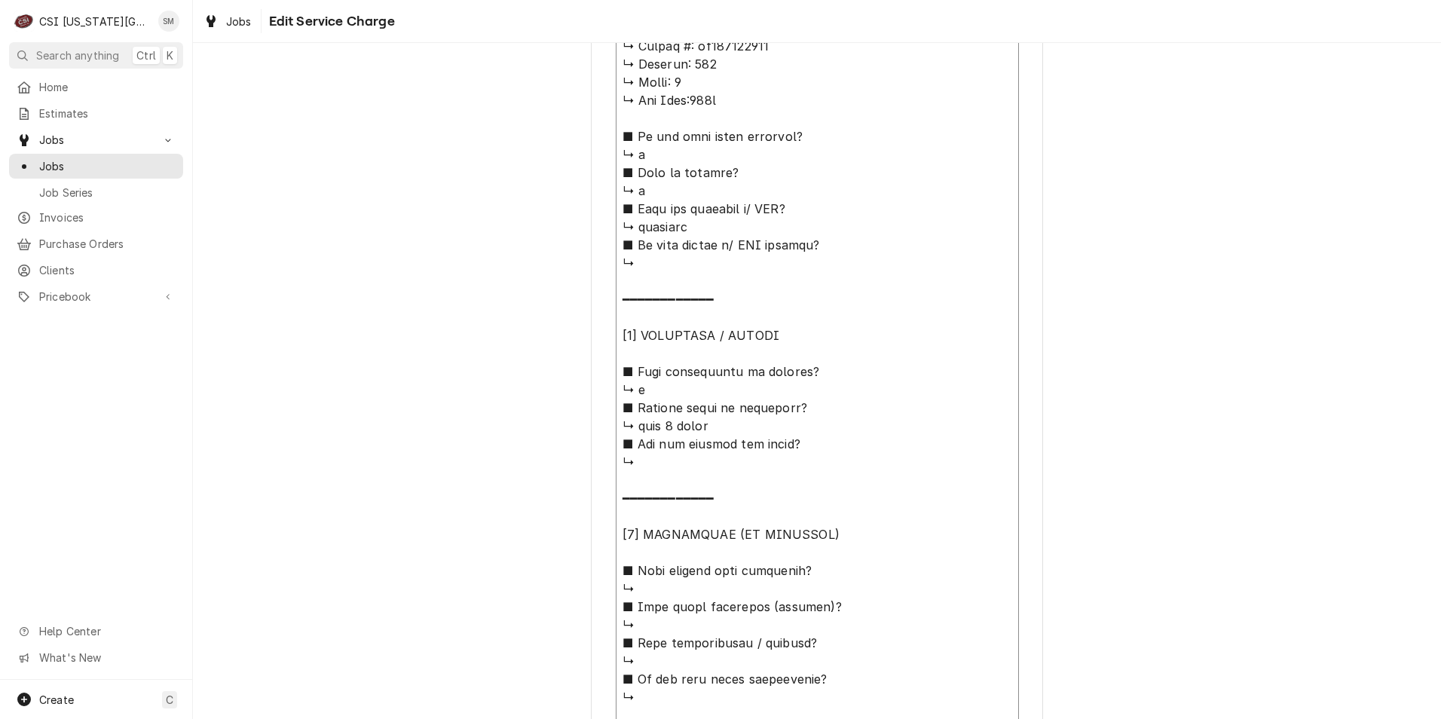
type textarea "x"
type textarea "⚠️ 𝗙𝗢𝗥𝗠 𝗜𝗡𝗦𝗧𝗥𝗨𝗖𝗧𝗜𝗢𝗡𝗦 ⚠️ ✪ 𝗖𝗼𝗺𝗽𝗹𝗲𝘁𝗲 𝗮𝗹𝗹 𝗿𝗲𝗹𝗲𝘃𝗮𝗻𝘁 𝘀𝗲𝗰𝘁𝗶𝗼𝗻𝘀 ✪ 𝗣𝗿𝗼𝘃𝗶𝗱𝗲 𝗱𝗲𝘁𝗮𝗶𝗹𝗲𝗱 𝗮𝗻𝘀…"
type textarea "x"
type textarea "⚠️ 𝗙𝗢𝗥𝗠 𝗜𝗡𝗦𝗧𝗥𝗨𝗖𝗧𝗜𝗢𝗡𝗦 ⚠️ ✪ 𝗖𝗼𝗺𝗽𝗹𝗲𝘁𝗲 𝗮𝗹𝗹 𝗿𝗲𝗹𝗲𝘃𝗮𝗻𝘁 𝘀𝗲𝗰𝘁𝗶𝗼𝗻𝘀 ✪ 𝗣𝗿𝗼𝘃𝗶𝗱𝗲 𝗱𝗲𝘁𝗮𝗶𝗹𝗲𝗱 𝗮𝗻𝘀…"
type textarea "x"
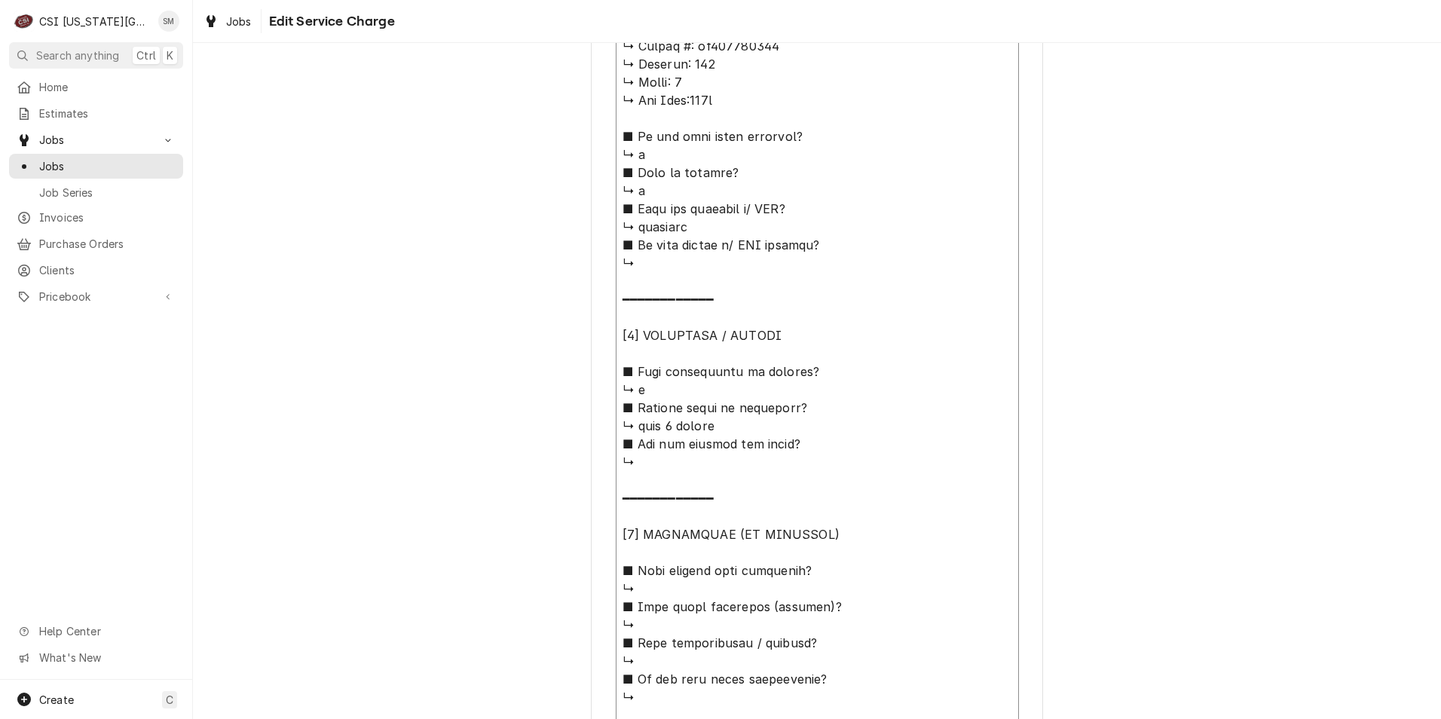
type textarea "⚠️ 𝗙𝗢𝗥𝗠 𝗜𝗡𝗦𝗧𝗥𝗨𝗖𝗧𝗜𝗢𝗡𝗦 ⚠️ ✪ 𝗖𝗼𝗺𝗽𝗹𝗲𝘁𝗲 𝗮𝗹𝗹 𝗿𝗲𝗹𝗲𝘃𝗮𝗻𝘁 𝘀𝗲𝗰𝘁𝗶𝗼𝗻𝘀 ✪ 𝗣𝗿𝗼𝘃𝗶𝗱𝗲 𝗱𝗲𝘁𝗮𝗶𝗹𝗲𝗱 𝗮𝗻𝘀…"
type textarea "x"
type textarea "⚠️ 𝗙𝗢𝗥𝗠 𝗜𝗡𝗦𝗧𝗥𝗨𝗖𝗧𝗜𝗢𝗡𝗦 ⚠️ ✪ 𝗖𝗼𝗺𝗽𝗹𝗲𝘁𝗲 𝗮𝗹𝗹 𝗿𝗲𝗹𝗲𝘃𝗮𝗻𝘁 𝘀𝗲𝗰𝘁𝗶𝗼𝗻𝘀 ✪ 𝗣𝗿𝗼𝘃𝗶𝗱𝗲 𝗱𝗲𝘁𝗮𝗶𝗹𝗲𝗱 𝗮𝗻𝘀…"
type textarea "x"
type textarea "⚠️ 𝗙𝗢𝗥𝗠 𝗜𝗡𝗦𝗧𝗥𝗨𝗖𝗧𝗜𝗢𝗡𝗦 ⚠️ ✪ 𝗖𝗼𝗺𝗽𝗹𝗲𝘁𝗲 𝗮𝗹𝗹 𝗿𝗲𝗹𝗲𝘃𝗮𝗻𝘁 𝘀𝗲𝗰𝘁𝗶𝗼𝗻𝘀 ✪ 𝗣𝗿𝗼𝘃𝗶𝗱𝗲 𝗱𝗲𝘁𝗮𝗶𝗹𝗲𝗱 𝗮𝗻𝘀…"
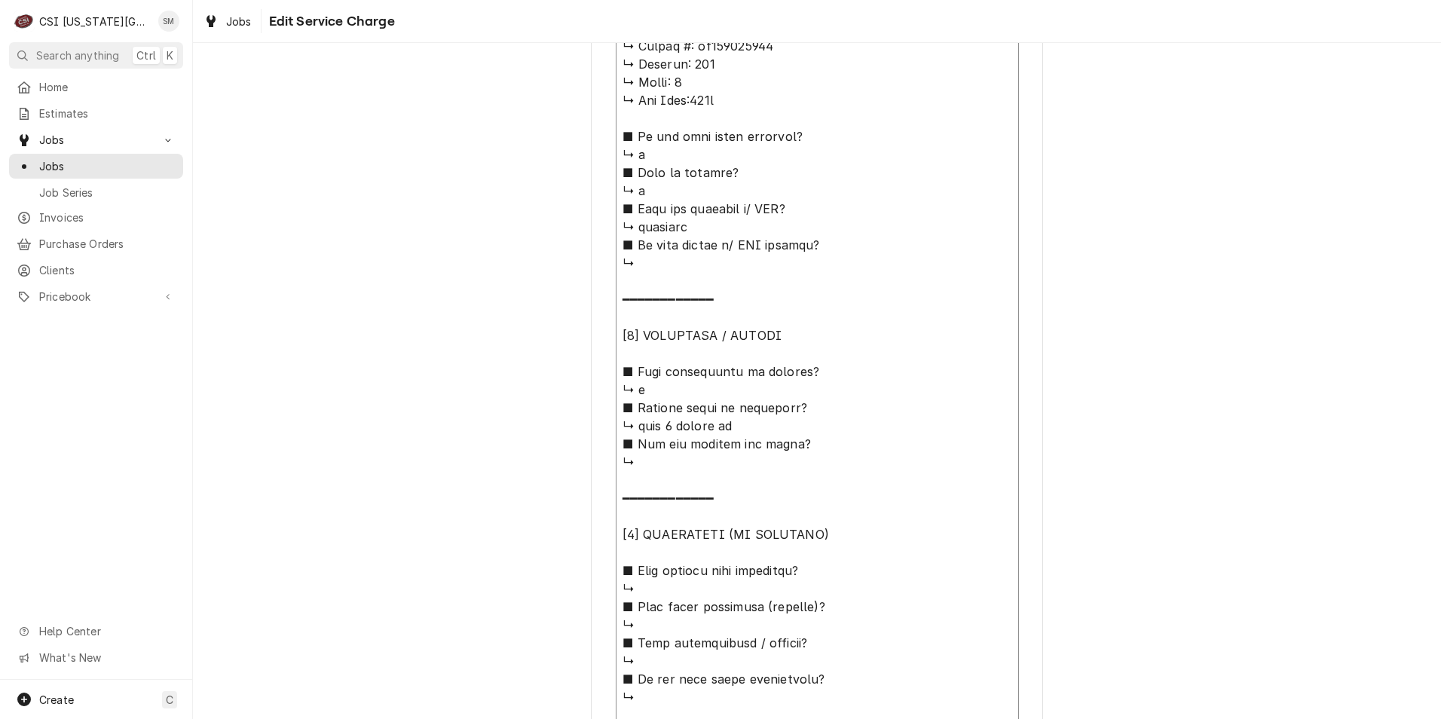
type textarea "x"
type textarea "⚠️ 𝗙𝗢𝗥𝗠 𝗜𝗡𝗦𝗧𝗥𝗨𝗖𝗧𝗜𝗢𝗡𝗦 ⚠️ ✪ 𝗖𝗼𝗺𝗽𝗹𝗲𝘁𝗲 𝗮𝗹𝗹 𝗿𝗲𝗹𝗲𝘃𝗮𝗻𝘁 𝘀𝗲𝗰𝘁𝗶𝗼𝗻𝘀 ✪ 𝗣𝗿𝗼𝘃𝗶𝗱𝗲 𝗱𝗲𝘁𝗮𝗶𝗹𝗲𝗱 𝗮𝗻𝘀…"
type textarea "x"
type textarea "⚠️ 𝗙𝗢𝗥𝗠 𝗜𝗡𝗦𝗧𝗥𝗨𝗖𝗧𝗜𝗢𝗡𝗦 ⚠️ ✪ 𝗖𝗼𝗺𝗽𝗹𝗲𝘁𝗲 𝗮𝗹𝗹 𝗿𝗲𝗹𝗲𝘃𝗮𝗻𝘁 𝘀𝗲𝗰𝘁𝗶𝗼𝗻𝘀 ✪ 𝗣𝗿𝗼𝘃𝗶𝗱𝗲 𝗱𝗲𝘁𝗮𝗶𝗹𝗲𝗱 𝗮𝗻𝘀…"
type textarea "x"
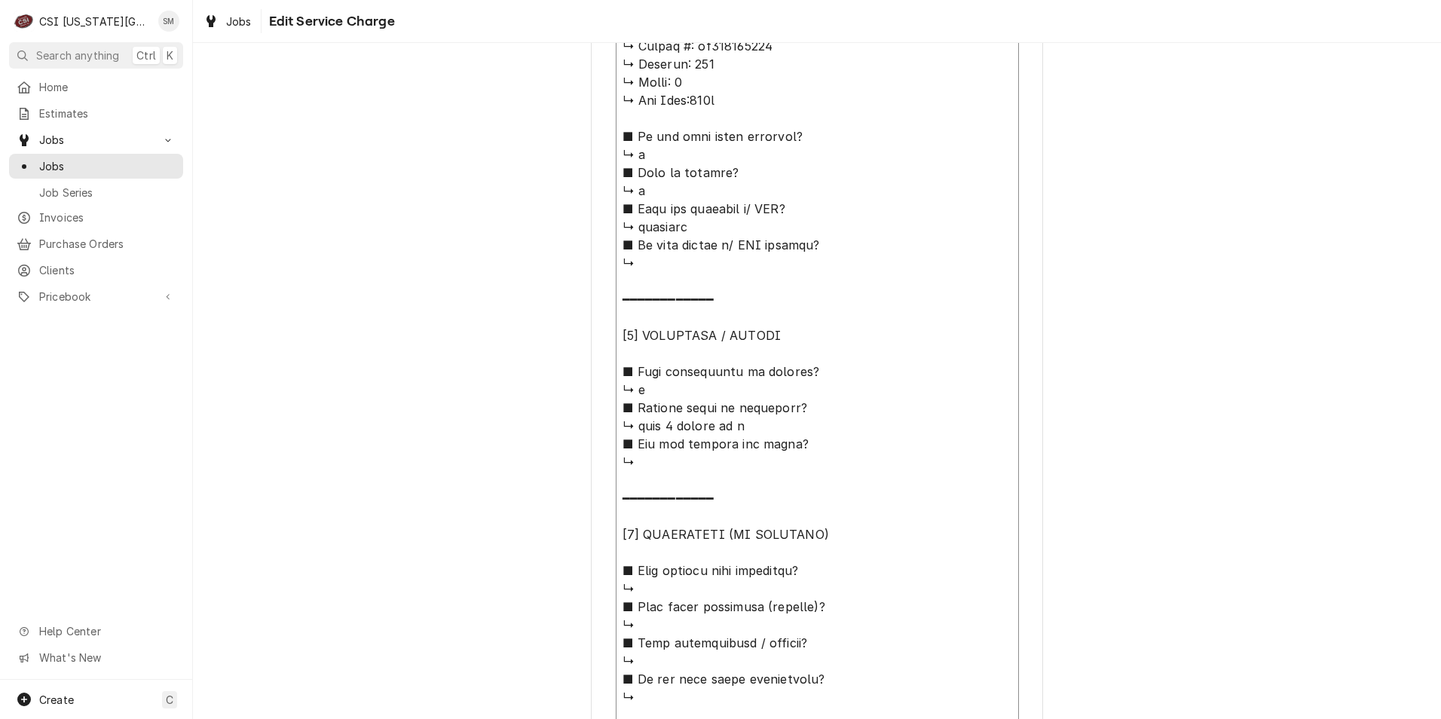
type textarea "⚠️ 𝗙𝗢𝗥𝗠 𝗜𝗡𝗦𝗧𝗥𝗨𝗖𝗧𝗜𝗢𝗡𝗦 ⚠️ ✪ 𝗖𝗼𝗺𝗽𝗹𝗲𝘁𝗲 𝗮𝗹𝗹 𝗿𝗲𝗹𝗲𝘃𝗮𝗻𝘁 𝘀𝗲𝗰𝘁𝗶𝗼𝗻𝘀 ✪ 𝗣𝗿𝗼𝘃𝗶𝗱𝗲 𝗱𝗲𝘁𝗮𝗶𝗹𝗲𝗱 𝗮𝗻𝘀…"
type textarea "x"
type textarea "⚠️ 𝗙𝗢𝗥𝗠 𝗜𝗡𝗦𝗧𝗥𝗨𝗖𝗧𝗜𝗢𝗡𝗦 ⚠️ ✪ 𝗖𝗼𝗺𝗽𝗹𝗲𝘁𝗲 𝗮𝗹𝗹 𝗿𝗲𝗹𝗲𝘃𝗮𝗻𝘁 𝘀𝗲𝗰𝘁𝗶𝗼𝗻𝘀 ✪ 𝗣𝗿𝗼𝘃𝗶𝗱𝗲 𝗱𝗲𝘁𝗮𝗶𝗹𝗲𝗱 𝗮𝗻𝘀…"
type textarea "x"
type textarea "⚠️ 𝗙𝗢𝗥𝗠 𝗜𝗡𝗦𝗧𝗥𝗨𝗖𝗧𝗜𝗢𝗡𝗦 ⚠️ ✪ 𝗖𝗼𝗺𝗽𝗹𝗲𝘁𝗲 𝗮𝗹𝗹 𝗿𝗲𝗹𝗲𝘃𝗮𝗻𝘁 𝘀𝗲𝗰𝘁𝗶𝗼𝗻𝘀 ✪ 𝗣𝗿𝗼𝘃𝗶𝗱𝗲 𝗱𝗲𝘁𝗮𝗶𝗹𝗲𝗱 𝗮𝗻𝘀…"
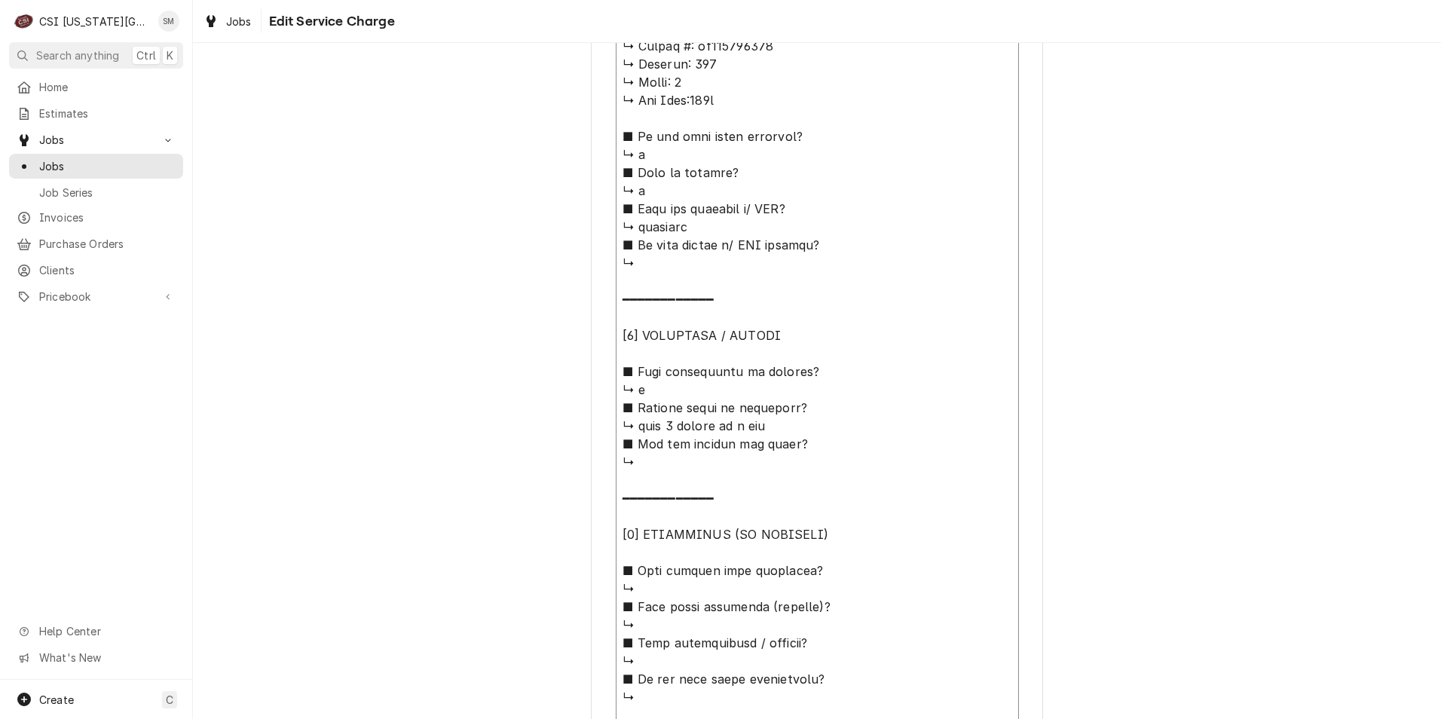
type textarea "x"
type textarea "⚠️ 𝗙𝗢𝗥𝗠 𝗜𝗡𝗦𝗧𝗥𝗨𝗖𝗧𝗜𝗢𝗡𝗦 ⚠️ ✪ 𝗖𝗼𝗺𝗽𝗹𝗲𝘁𝗲 𝗮𝗹𝗹 𝗿𝗲𝗹𝗲𝘃𝗮𝗻𝘁 𝘀𝗲𝗰𝘁𝗶𝗼𝗻𝘀 ✪ 𝗣𝗿𝗼𝘃𝗶𝗱𝗲 𝗱𝗲𝘁𝗮𝗶𝗹𝗲𝗱 𝗮𝗻𝘀…"
type textarea "x"
type textarea "⚠️ 𝗙𝗢𝗥𝗠 𝗜𝗡𝗦𝗧𝗥𝗨𝗖𝗧𝗜𝗢𝗡𝗦 ⚠️ ✪ 𝗖𝗼𝗺𝗽𝗹𝗲𝘁𝗲 𝗮𝗹𝗹 𝗿𝗲𝗹𝗲𝘃𝗮𝗻𝘁 𝘀𝗲𝗰𝘁𝗶𝗼𝗻𝘀 ✪ 𝗣𝗿𝗼𝘃𝗶𝗱𝗲 𝗱𝗲𝘁𝗮𝗶𝗹𝗲𝗱 𝗮𝗻𝘀…"
type textarea "x"
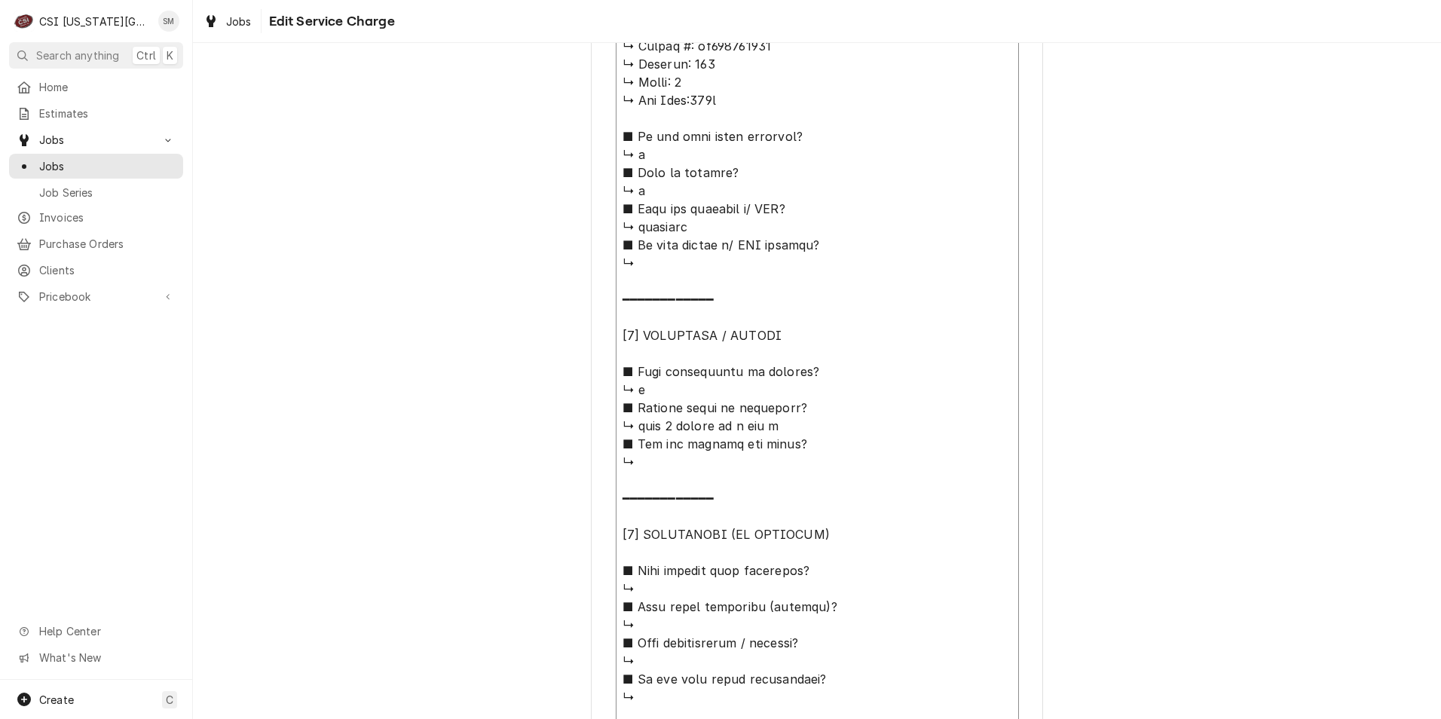
type textarea "⚠️ 𝗙𝗢𝗥𝗠 𝗜𝗡𝗦𝗧𝗥𝗨𝗖𝗧𝗜𝗢𝗡𝗦 ⚠️ ✪ 𝗖𝗼𝗺𝗽𝗹𝗲𝘁𝗲 𝗮𝗹𝗹 𝗿𝗲𝗹𝗲𝘃𝗮𝗻𝘁 𝘀𝗲𝗰𝘁𝗶𝗼𝗻𝘀 ✪ 𝗣𝗿𝗼𝘃𝗶𝗱𝗲 𝗱𝗲𝘁𝗮𝗶𝗹𝗲𝗱 𝗮𝗻𝘀…"
type textarea "x"
type textarea "⚠️ 𝗙𝗢𝗥𝗠 𝗜𝗡𝗦𝗧𝗥𝗨𝗖𝗧𝗜𝗢𝗡𝗦 ⚠️ ✪ 𝗖𝗼𝗺𝗽𝗹𝗲𝘁𝗲 𝗮𝗹𝗹 𝗿𝗲𝗹𝗲𝘃𝗮𝗻𝘁 𝘀𝗲𝗰𝘁𝗶𝗼𝗻𝘀 ✪ 𝗣𝗿𝗼𝘃𝗶𝗱𝗲 𝗱𝗲𝘁𝗮𝗶𝗹𝗲𝗱 𝗮𝗻𝘀…"
type textarea "x"
type textarea "⚠️ 𝗙𝗢𝗥𝗠 𝗜𝗡𝗦𝗧𝗥𝗨𝗖𝗧𝗜𝗢𝗡𝗦 ⚠️ ✪ 𝗖𝗼𝗺𝗽𝗹𝗲𝘁𝗲 𝗮𝗹𝗹 𝗿𝗲𝗹𝗲𝘃𝗮𝗻𝘁 𝘀𝗲𝗰𝘁𝗶𝗼𝗻𝘀 ✪ 𝗣𝗿𝗼𝘃𝗶𝗱𝗲 𝗱𝗲𝘁𝗮𝗶𝗹𝗲𝗱 𝗮𝗻𝘀…"
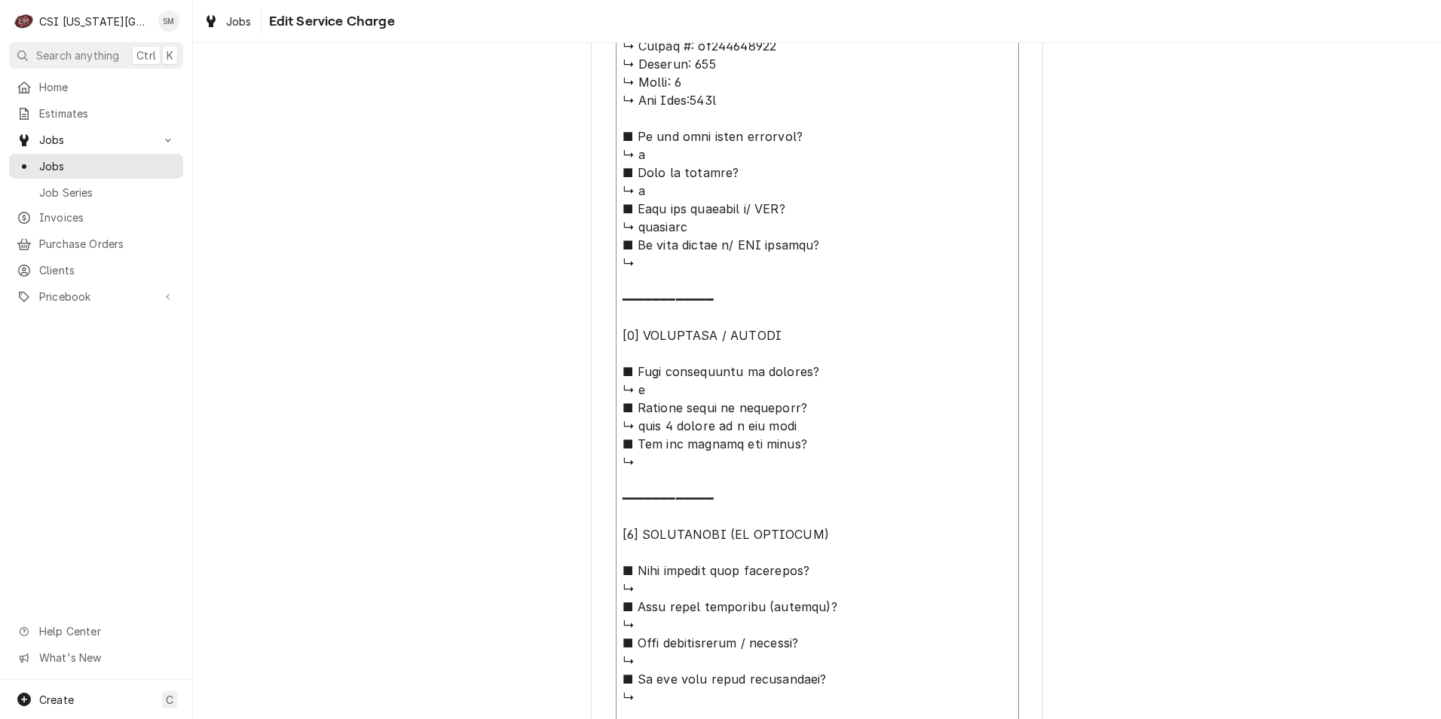
type textarea "x"
type textarea "⚠️ 𝗙𝗢𝗥𝗠 𝗜𝗡𝗦𝗧𝗥𝗨𝗖𝗧𝗜𝗢𝗡𝗦 ⚠️ ✪ 𝗖𝗼𝗺𝗽𝗹𝗲𝘁𝗲 𝗮𝗹𝗹 𝗿𝗲𝗹𝗲𝘃𝗮𝗻𝘁 𝘀𝗲𝗰𝘁𝗶𝗼𝗻𝘀 ✪ 𝗣𝗿𝗼𝘃𝗶𝗱𝗲 𝗱𝗲𝘁𝗮𝗶𝗹𝗲𝗱 𝗮𝗻𝘀…"
type textarea "x"
type textarea "⚠️ 𝗙𝗢𝗥𝗠 𝗜𝗡𝗦𝗧𝗥𝗨𝗖𝗧𝗜𝗢𝗡𝗦 ⚠️ ✪ 𝗖𝗼𝗺𝗽𝗹𝗲𝘁𝗲 𝗮𝗹𝗹 𝗿𝗲𝗹𝗲𝘃𝗮𝗻𝘁 𝘀𝗲𝗰𝘁𝗶𝗼𝗻𝘀 ✪ 𝗣𝗿𝗼𝘃𝗶𝗱𝗲 𝗱𝗲𝘁𝗮𝗶𝗹𝗲𝗱 𝗮𝗻𝘀…"
type textarea "x"
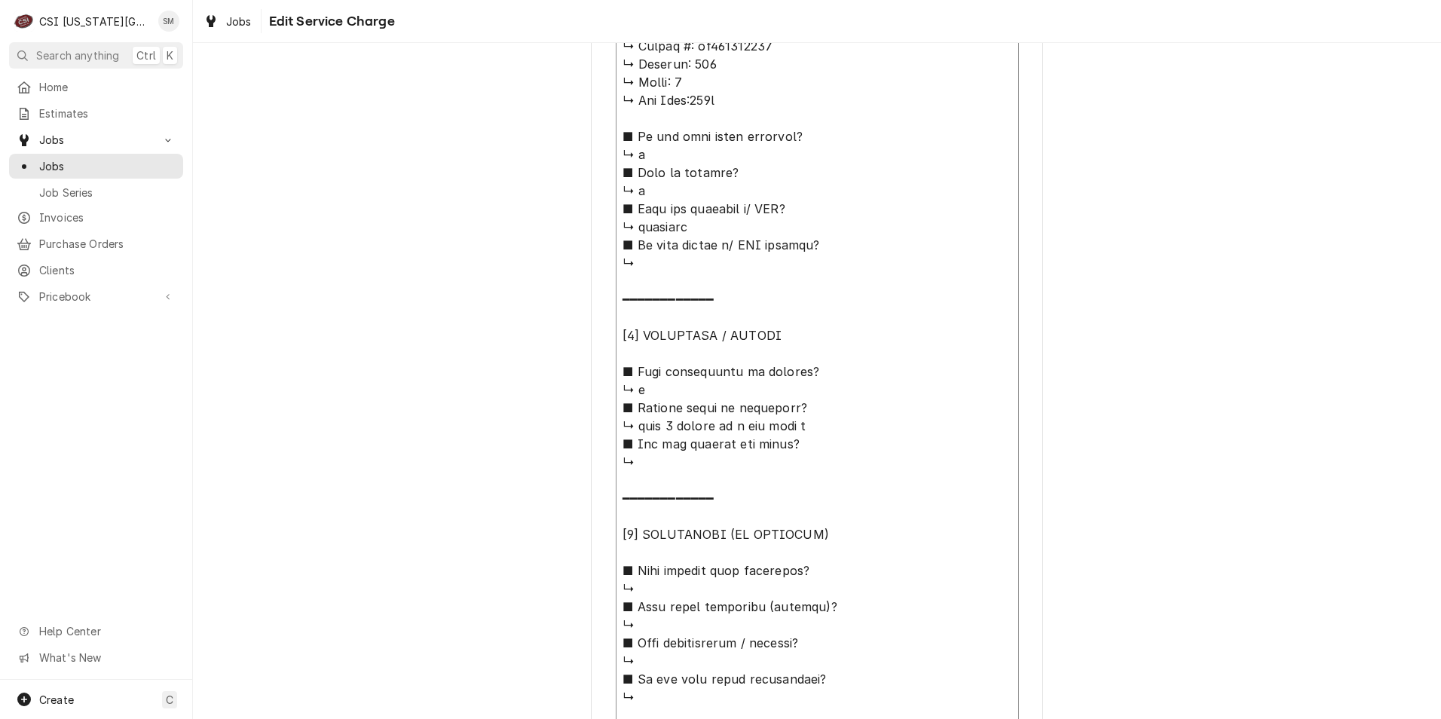
type textarea "⚠️ 𝗙𝗢𝗥𝗠 𝗜𝗡𝗦𝗧𝗥𝗨𝗖𝗧𝗜𝗢𝗡𝗦 ⚠️ ✪ 𝗖𝗼𝗺𝗽𝗹𝗲𝘁𝗲 𝗮𝗹𝗹 𝗿𝗲𝗹𝗲𝘃𝗮𝗻𝘁 𝘀𝗲𝗰𝘁𝗶𝗼𝗻𝘀 ✪ 𝗣𝗿𝗼𝘃𝗶𝗱𝗲 𝗱𝗲𝘁𝗮𝗶𝗹𝗲𝗱 𝗮𝗻𝘀…"
type textarea "x"
type textarea "⚠️ 𝗙𝗢𝗥𝗠 𝗜𝗡𝗦𝗧𝗥𝗨𝗖𝗧𝗜𝗢𝗡𝗦 ⚠️ ✪ 𝗖𝗼𝗺𝗽𝗹𝗲𝘁𝗲 𝗮𝗹𝗹 𝗿𝗲𝗹𝗲𝘃𝗮𝗻𝘁 𝘀𝗲𝗰𝘁𝗶𝗼𝗻𝘀 ✪ 𝗣𝗿𝗼𝘃𝗶𝗱𝗲 𝗱𝗲𝘁𝗮𝗶𝗹𝗲𝗱 𝗮𝗻𝘀…"
type textarea "x"
type textarea "⚠️ 𝗙𝗢𝗥𝗠 𝗜𝗡𝗦𝗧𝗥𝗨𝗖𝗧𝗜𝗢𝗡𝗦 ⚠️ ✪ 𝗖𝗼𝗺𝗽𝗹𝗲𝘁𝗲 𝗮𝗹𝗹 𝗿𝗲𝗹𝗲𝘃𝗮𝗻𝘁 𝘀𝗲𝗰𝘁𝗶𝗼𝗻𝘀 ✪ 𝗣𝗿𝗼𝘃𝗶𝗱𝗲 𝗱𝗲𝘁𝗮𝗶𝗹𝗲𝗱 𝗮𝗻𝘀…"
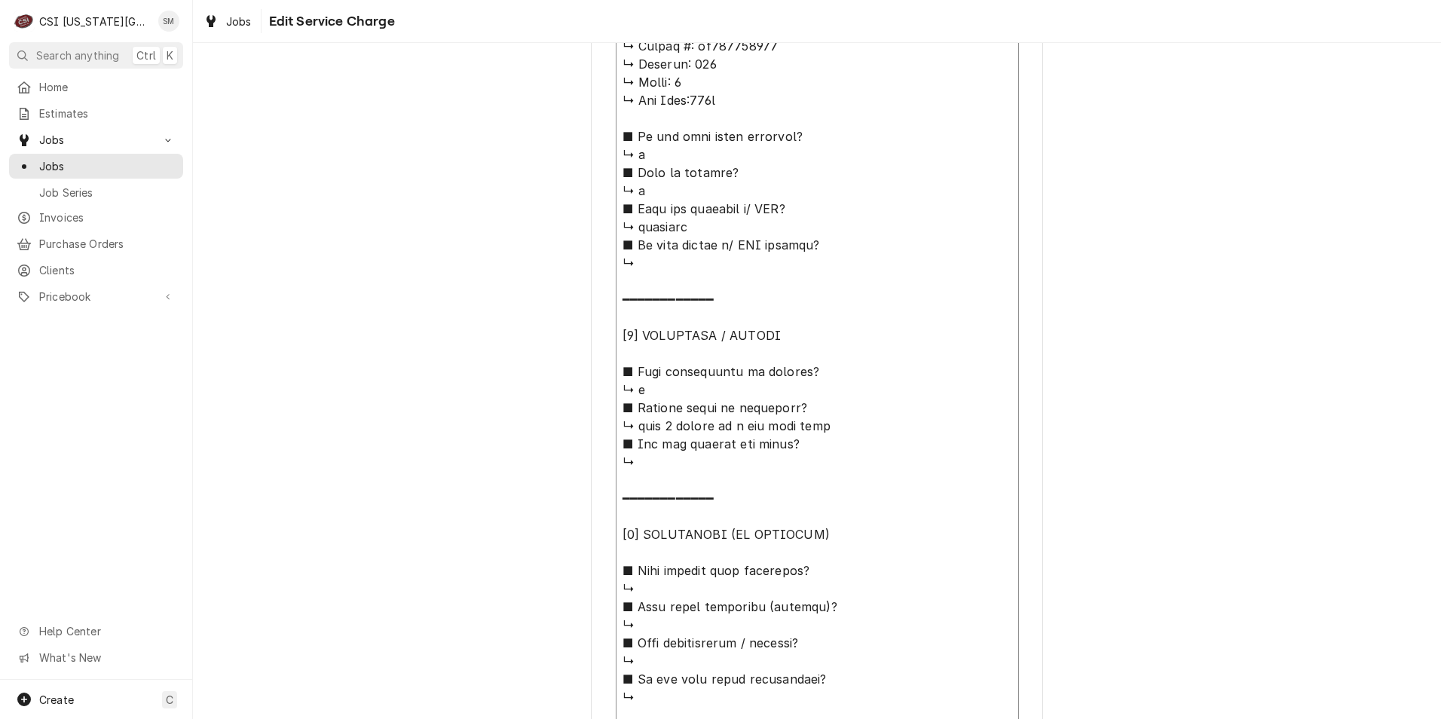
type textarea "x"
type textarea "⚠️ 𝗙𝗢𝗥𝗠 𝗜𝗡𝗦𝗧𝗥𝗨𝗖𝗧𝗜𝗢𝗡𝗦 ⚠️ ✪ 𝗖𝗼𝗺𝗽𝗹𝗲𝘁𝗲 𝗮𝗹𝗹 𝗿𝗲𝗹𝗲𝘃𝗮𝗻𝘁 𝘀𝗲𝗰𝘁𝗶𝗼𝗻𝘀 ✪ 𝗣𝗿𝗼𝘃𝗶𝗱𝗲 𝗱𝗲𝘁𝗮𝗶𝗹𝗲𝗱 𝗮𝗻𝘀…"
type textarea "x"
type textarea "⚠️ 𝗙𝗢𝗥𝗠 𝗜𝗡𝗦𝗧𝗥𝗨𝗖𝗧𝗜𝗢𝗡𝗦 ⚠️ ✪ 𝗖𝗼𝗺𝗽𝗹𝗲𝘁𝗲 𝗮𝗹𝗹 𝗿𝗲𝗹𝗲𝘃𝗮𝗻𝘁 𝘀𝗲𝗰𝘁𝗶𝗼𝗻𝘀 ✪ 𝗣𝗿𝗼𝘃𝗶𝗱𝗲 𝗱𝗲𝘁𝗮𝗶𝗹𝗲𝗱 𝗮𝗻𝘀…"
type textarea "x"
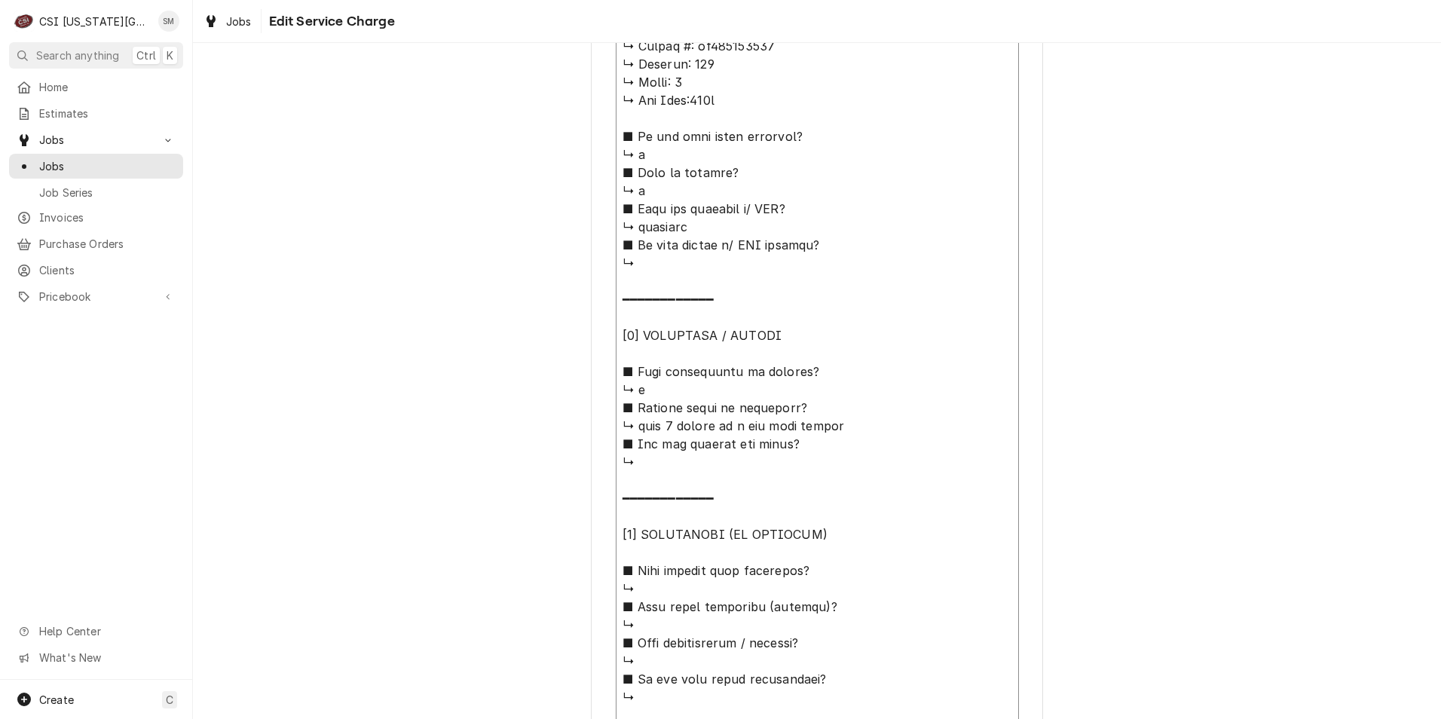
type textarea "⚠️ 𝗙𝗢𝗥𝗠 𝗜𝗡𝗦𝗧𝗥𝗨𝗖𝗧𝗜𝗢𝗡𝗦 ⚠️ ✪ 𝗖𝗼𝗺𝗽𝗹𝗲𝘁𝗲 𝗮𝗹𝗹 𝗿𝗲𝗹𝗲𝘃𝗮𝗻𝘁 𝘀𝗲𝗰𝘁𝗶𝗼𝗻𝘀 ✪ 𝗣𝗿𝗼𝘃𝗶𝗱𝗲 𝗱𝗲𝘁𝗮𝗶𝗹𝗲𝗱 𝗮𝗻𝘀…"
type textarea "x"
type textarea "⚠️ 𝗙𝗢𝗥𝗠 𝗜𝗡𝗦𝗧𝗥𝗨𝗖𝗧𝗜𝗢𝗡𝗦 ⚠️ ✪ 𝗖𝗼𝗺𝗽𝗹𝗲𝘁𝗲 𝗮𝗹𝗹 𝗿𝗲𝗹𝗲𝘃𝗮𝗻𝘁 𝘀𝗲𝗰𝘁𝗶𝗼𝗻𝘀 ✪ 𝗣𝗿𝗼𝘃𝗶𝗱𝗲 𝗱𝗲𝘁𝗮𝗶𝗹𝗲𝗱 𝗮𝗻𝘀…"
type textarea "x"
type textarea "⚠️ 𝗙𝗢𝗥𝗠 𝗜𝗡𝗦𝗧𝗥𝗨𝗖𝗧𝗜𝗢𝗡𝗦 ⚠️ ✪ 𝗖𝗼𝗺𝗽𝗹𝗲𝘁𝗲 𝗮𝗹𝗹 𝗿𝗲𝗹𝗲𝘃𝗮𝗻𝘁 𝘀𝗲𝗰𝘁𝗶𝗼𝗻𝘀 ✪ 𝗣𝗿𝗼𝘃𝗶𝗱𝗲 𝗱𝗲𝘁𝗮𝗶𝗹𝗲𝗱 𝗮𝗻𝘀…"
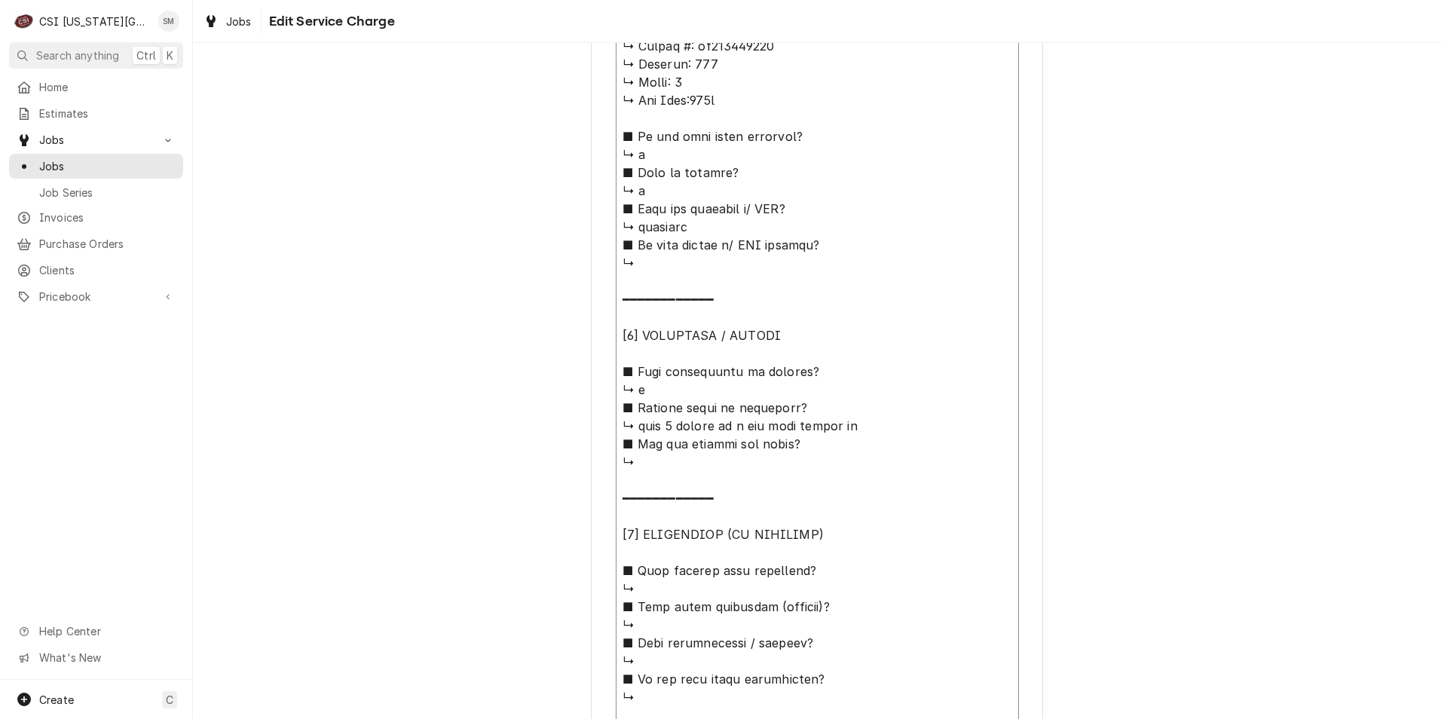
type textarea "x"
type textarea "⚠️ 𝗙𝗢𝗥𝗠 𝗜𝗡𝗦𝗧𝗥𝗨𝗖𝗧𝗜𝗢𝗡𝗦 ⚠️ ✪ 𝗖𝗼𝗺𝗽𝗹𝗲𝘁𝗲 𝗮𝗹𝗹 𝗿𝗲𝗹𝗲𝘃𝗮𝗻𝘁 𝘀𝗲𝗰𝘁𝗶𝗼𝗻𝘀 ✪ 𝗣𝗿𝗼𝘃𝗶𝗱𝗲 𝗱𝗲𝘁𝗮𝗶𝗹𝗲𝗱 𝗮𝗻𝘀…"
type textarea "x"
type textarea "⚠️ 𝗙𝗢𝗥𝗠 𝗜𝗡𝗦𝗧𝗥𝗨𝗖𝗧𝗜𝗢𝗡𝗦 ⚠️ ✪ 𝗖𝗼𝗺𝗽𝗹𝗲𝘁𝗲 𝗮𝗹𝗹 𝗿𝗲𝗹𝗲𝘃𝗮𝗻𝘁 𝘀𝗲𝗰𝘁𝗶𝗼𝗻𝘀 ✪ 𝗣𝗿𝗼𝘃𝗶𝗱𝗲 𝗱𝗲𝘁𝗮𝗶𝗹𝗲𝗱 𝗮𝗻𝘀…"
type textarea "x"
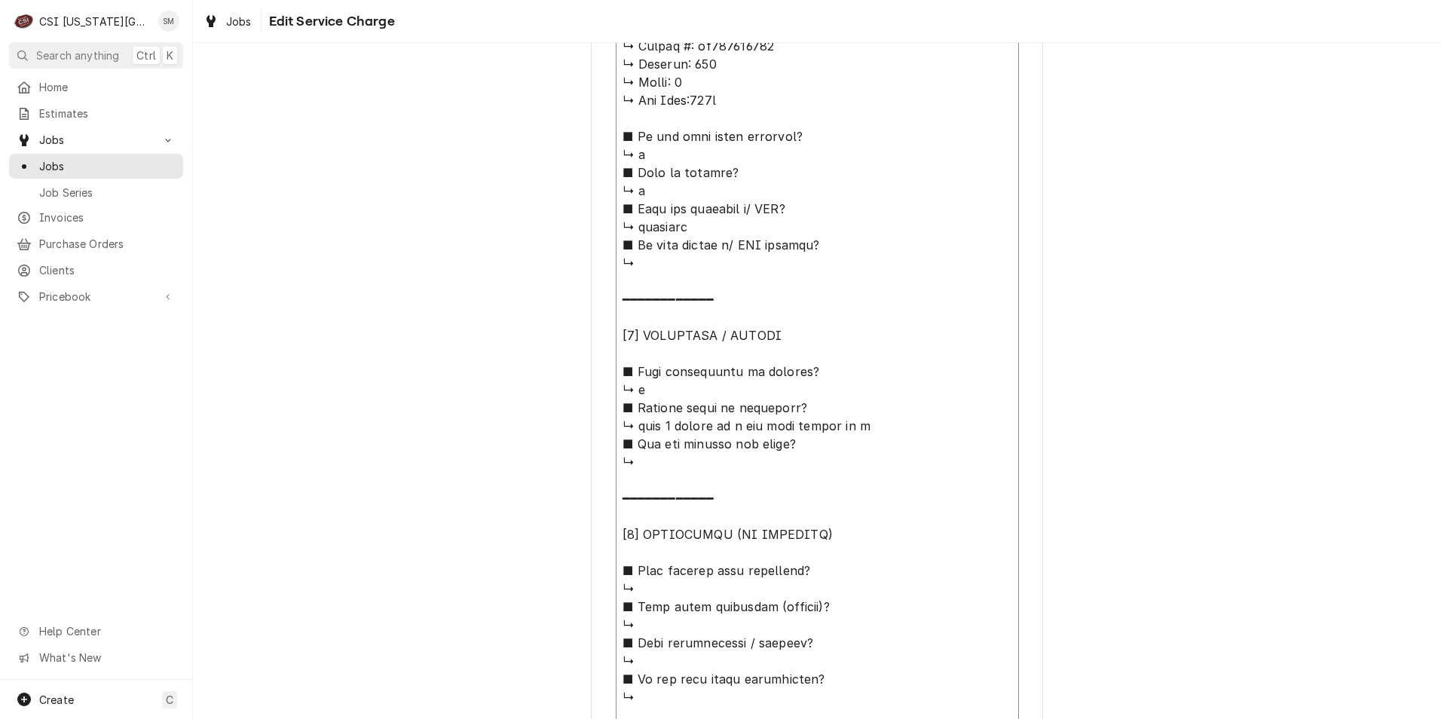
type textarea "⚠️ 𝗙𝗢𝗥𝗠 𝗜𝗡𝗦𝗧𝗥𝗨𝗖𝗧𝗜𝗢𝗡𝗦 ⚠️ ✪ 𝗖𝗼𝗺𝗽𝗹𝗲𝘁𝗲 𝗮𝗹𝗹 𝗿𝗲𝗹𝗲𝘃𝗮𝗻𝘁 𝘀𝗲𝗰𝘁𝗶𝗼𝗻𝘀 ✪ 𝗣𝗿𝗼𝘃𝗶𝗱𝗲 𝗱𝗲𝘁𝗮𝗶𝗹𝗲𝗱 𝗮𝗻𝘀…"
type textarea "x"
type textarea "⚠️ 𝗙𝗢𝗥𝗠 𝗜𝗡𝗦𝗧𝗥𝗨𝗖𝗧𝗜𝗢𝗡𝗦 ⚠️ ✪ 𝗖𝗼𝗺𝗽𝗹𝗲𝘁𝗲 𝗮𝗹𝗹 𝗿𝗲𝗹𝗲𝘃𝗮𝗻𝘁 𝘀𝗲𝗰𝘁𝗶𝗼𝗻𝘀 ✪ 𝗣𝗿𝗼𝘃𝗶𝗱𝗲 𝗱𝗲𝘁𝗮𝗶𝗹𝗲𝗱 𝗮𝗻𝘀…"
type textarea "x"
type textarea "⚠️ 𝗙𝗢𝗥𝗠 𝗜𝗡𝗦𝗧𝗥𝗨𝗖𝗧𝗜𝗢𝗡𝗦 ⚠️ ✪ 𝗖𝗼𝗺𝗽𝗹𝗲𝘁𝗲 𝗮𝗹𝗹 𝗿𝗲𝗹𝗲𝘃𝗮𝗻𝘁 𝘀𝗲𝗰𝘁𝗶𝗼𝗻𝘀 ✪ 𝗣𝗿𝗼𝘃𝗶𝗱𝗲 𝗱𝗲𝘁𝗮𝗶𝗹𝗲𝗱 𝗮𝗻𝘀…"
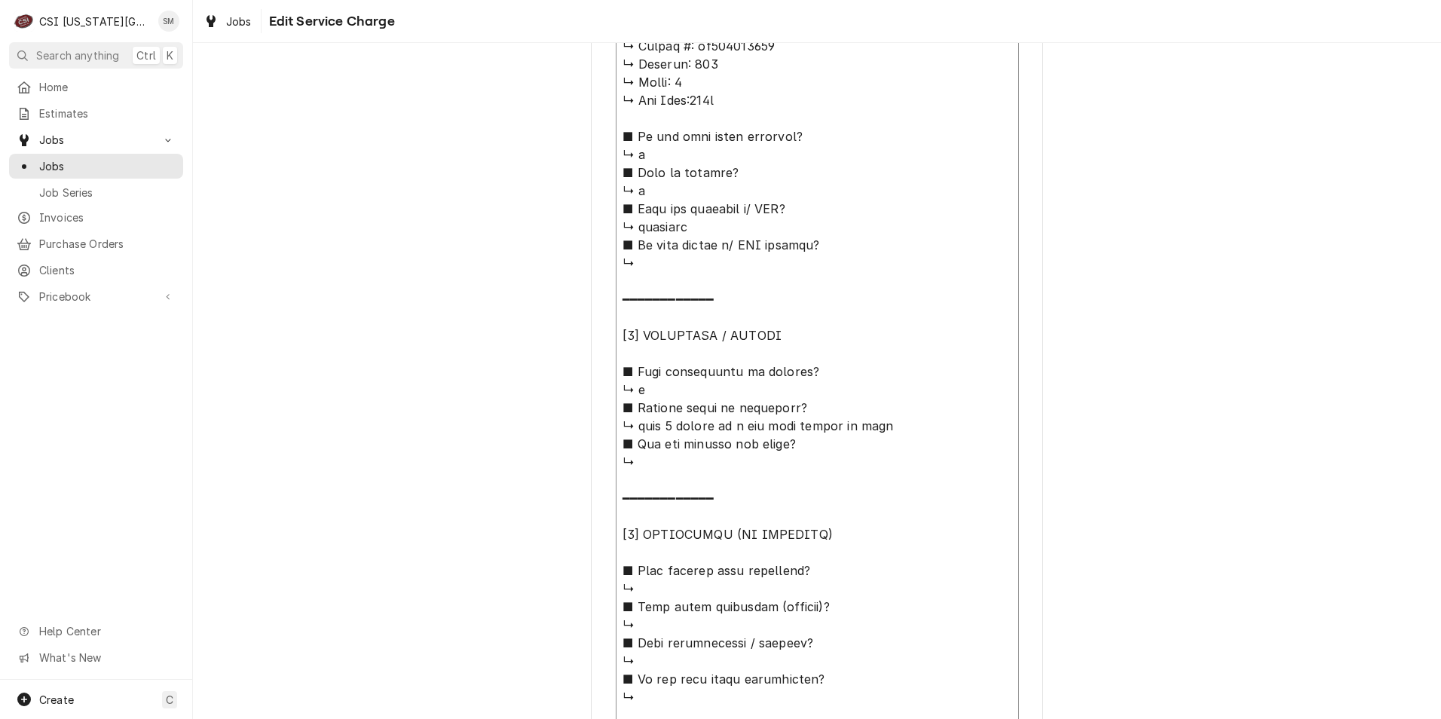
click at [673, 459] on textarea "Service Summary" at bounding box center [817, 398] width 403 height 1279
type textarea "x"
type textarea "⚠️ 𝗙𝗢𝗥𝗠 𝗜𝗡𝗦𝗧𝗥𝗨𝗖𝗧𝗜𝗢𝗡𝗦 ⚠️ ✪ 𝗖𝗼𝗺𝗽𝗹𝗲𝘁𝗲 𝗮𝗹𝗹 𝗿𝗲𝗹𝗲𝘃𝗮𝗻𝘁 𝘀𝗲𝗰𝘁𝗶𝗼𝗻𝘀 ✪ 𝗣𝗿𝗼𝘃𝗶𝗱𝗲 𝗱𝗲𝘁𝗮𝗶𝗹𝗲𝗱 𝗮𝗻𝘀…"
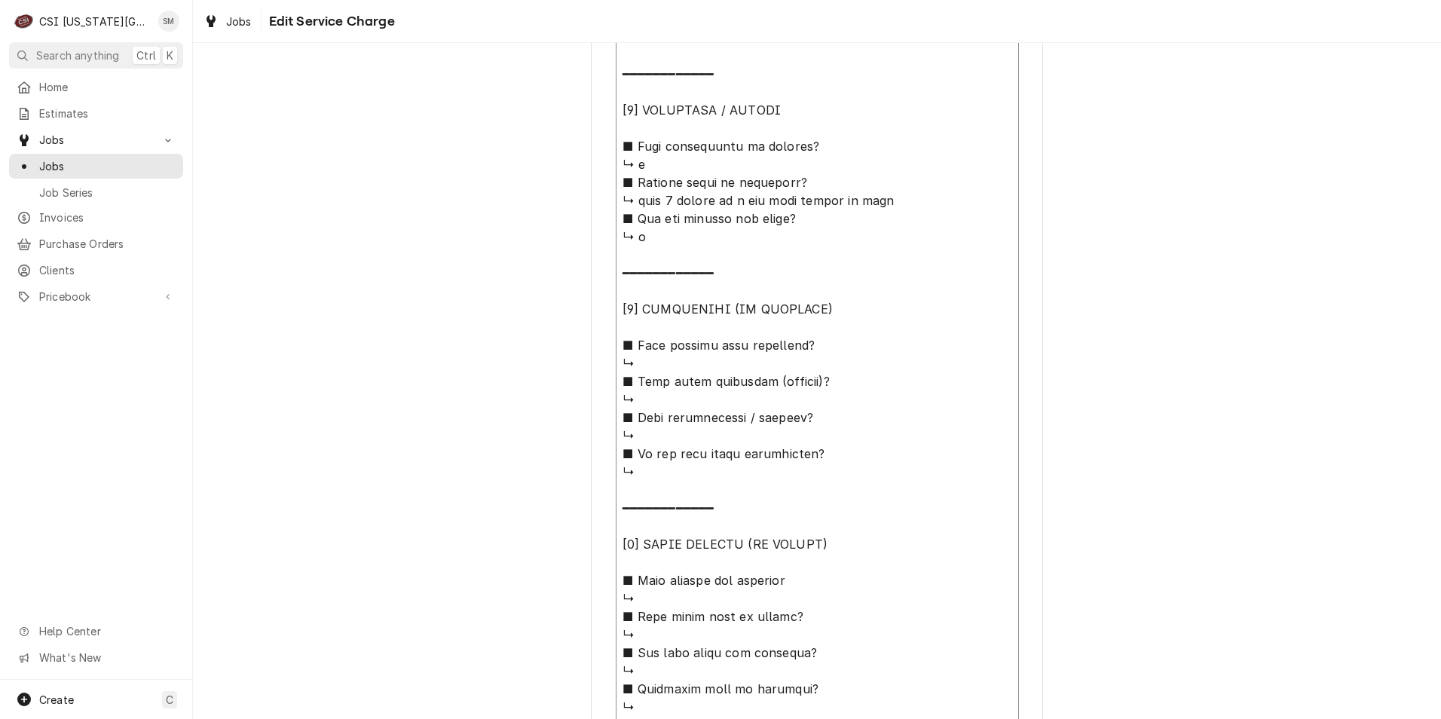
scroll to position [1130, 0]
click at [654, 369] on textarea "Service Summary" at bounding box center [817, 172] width 403 height 1279
type textarea "x"
type textarea "⚠️ 𝗙𝗢𝗥𝗠 𝗜𝗡𝗦𝗧𝗥𝗨𝗖𝗧𝗜𝗢𝗡𝗦 ⚠️ ✪ 𝗖𝗼𝗺𝗽𝗹𝗲𝘁𝗲 𝗮𝗹𝗹 𝗿𝗲𝗹𝗲𝘃𝗮𝗻𝘁 𝘀𝗲𝗰𝘁𝗶𝗼𝗻𝘀 ✪ 𝗣𝗿𝗼𝘃𝗶𝗱𝗲 𝗱𝗲𝘁𝗮𝗶𝗹𝗲𝗱 𝗮𝗻𝘀…"
click at [648, 397] on textarea "Service Summary" at bounding box center [817, 172] width 403 height 1279
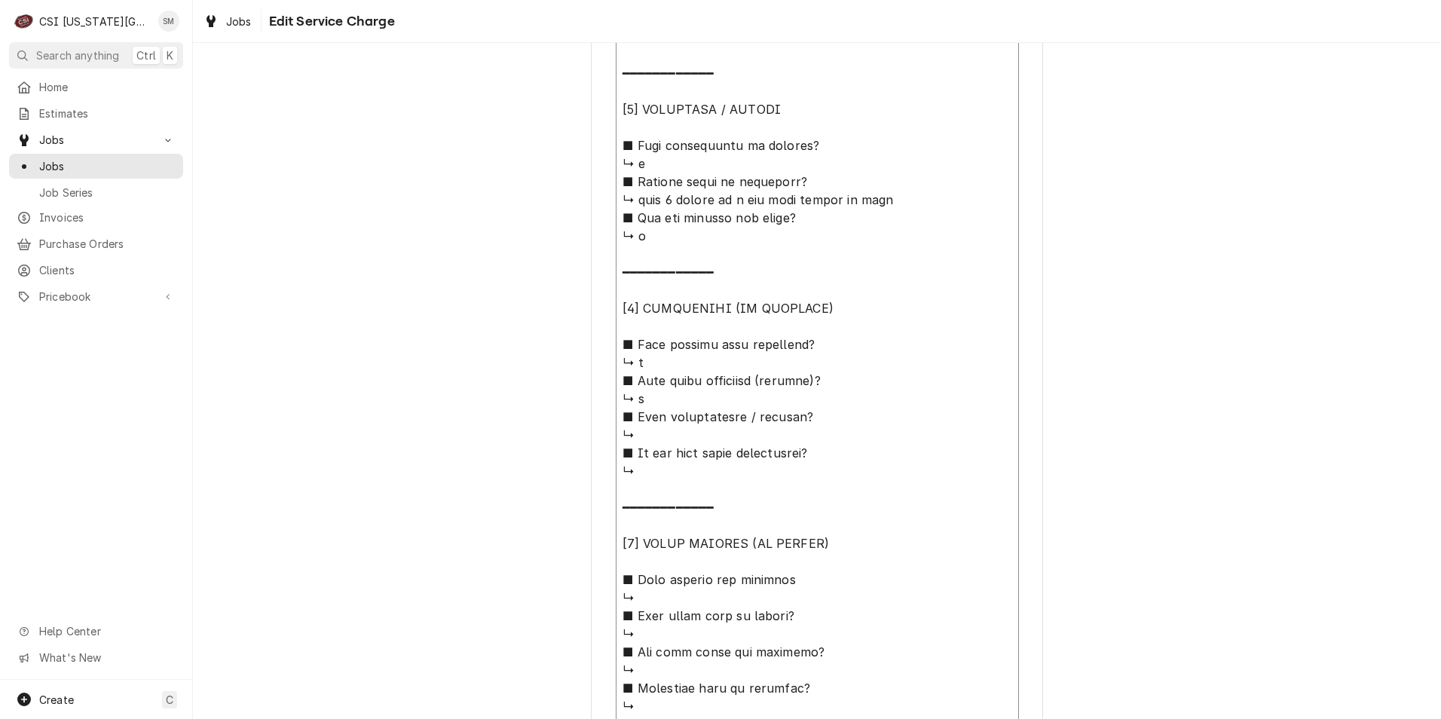
click at [659, 435] on textarea "Service Summary" at bounding box center [817, 172] width 403 height 1279
click at [653, 468] on textarea "Service Summary" at bounding box center [817, 172] width 403 height 1279
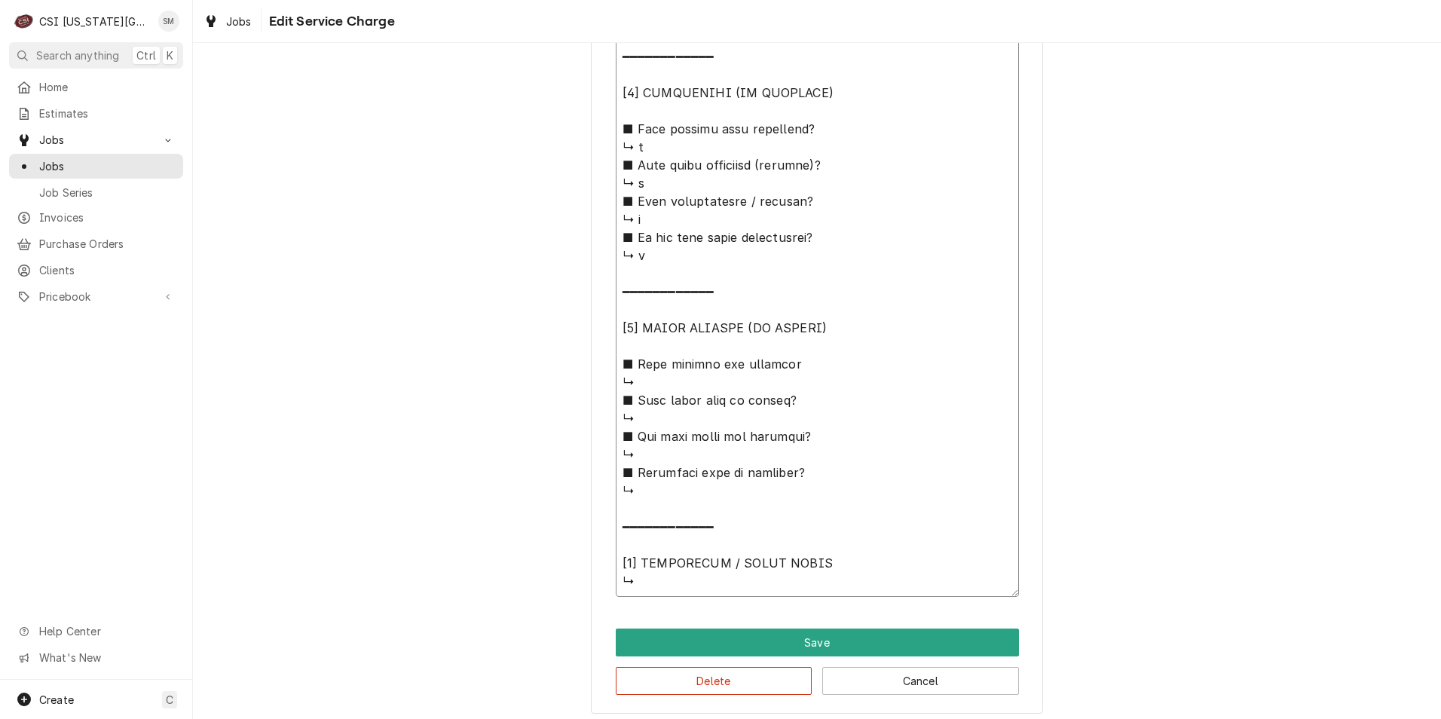
scroll to position [1354, 0]
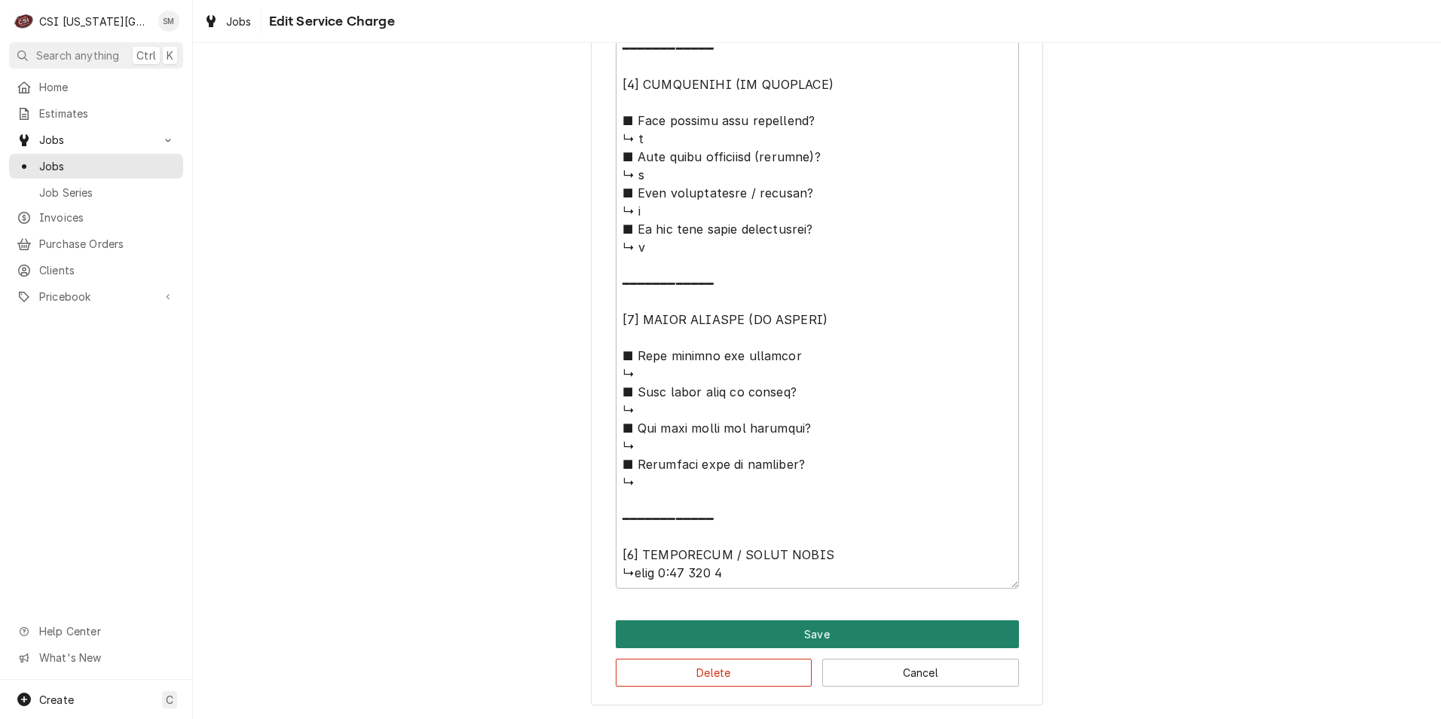
click at [796, 634] on button "Save" at bounding box center [817, 634] width 403 height 28
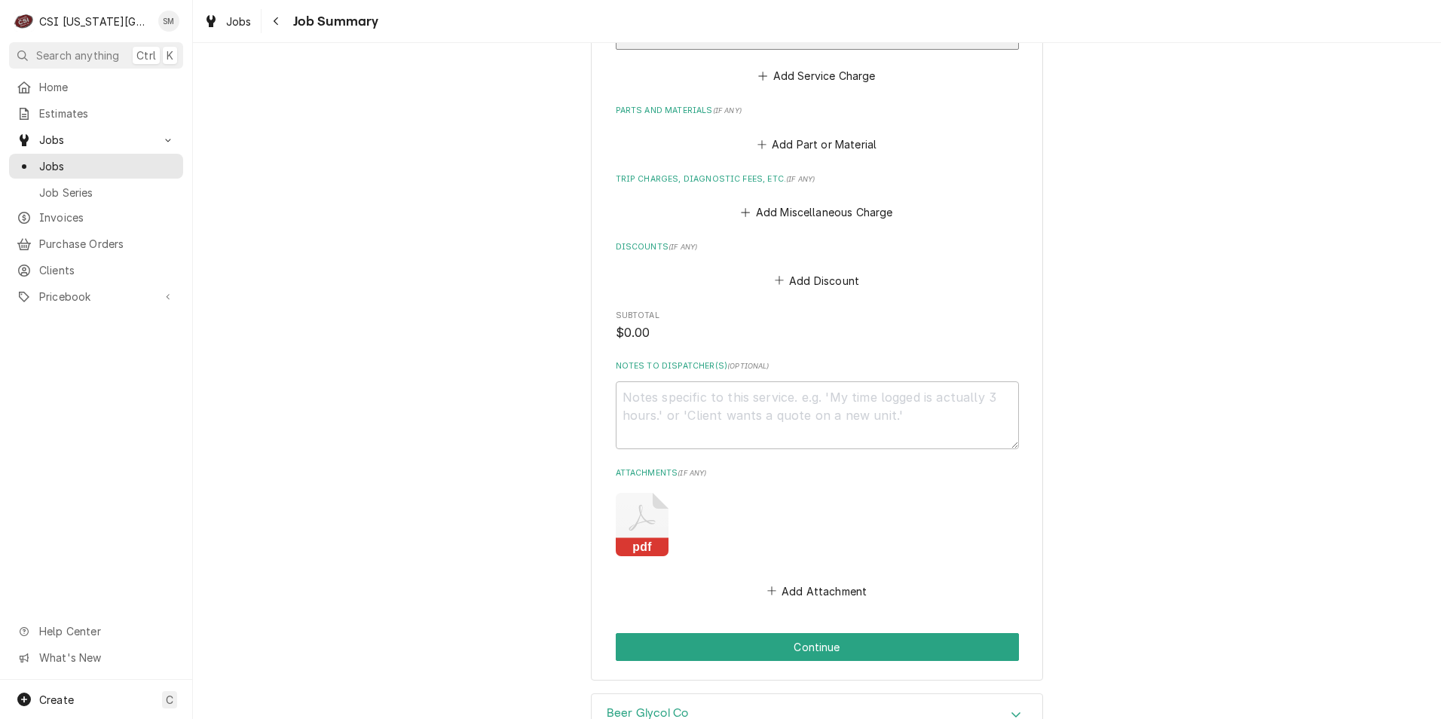
scroll to position [1780, 0]
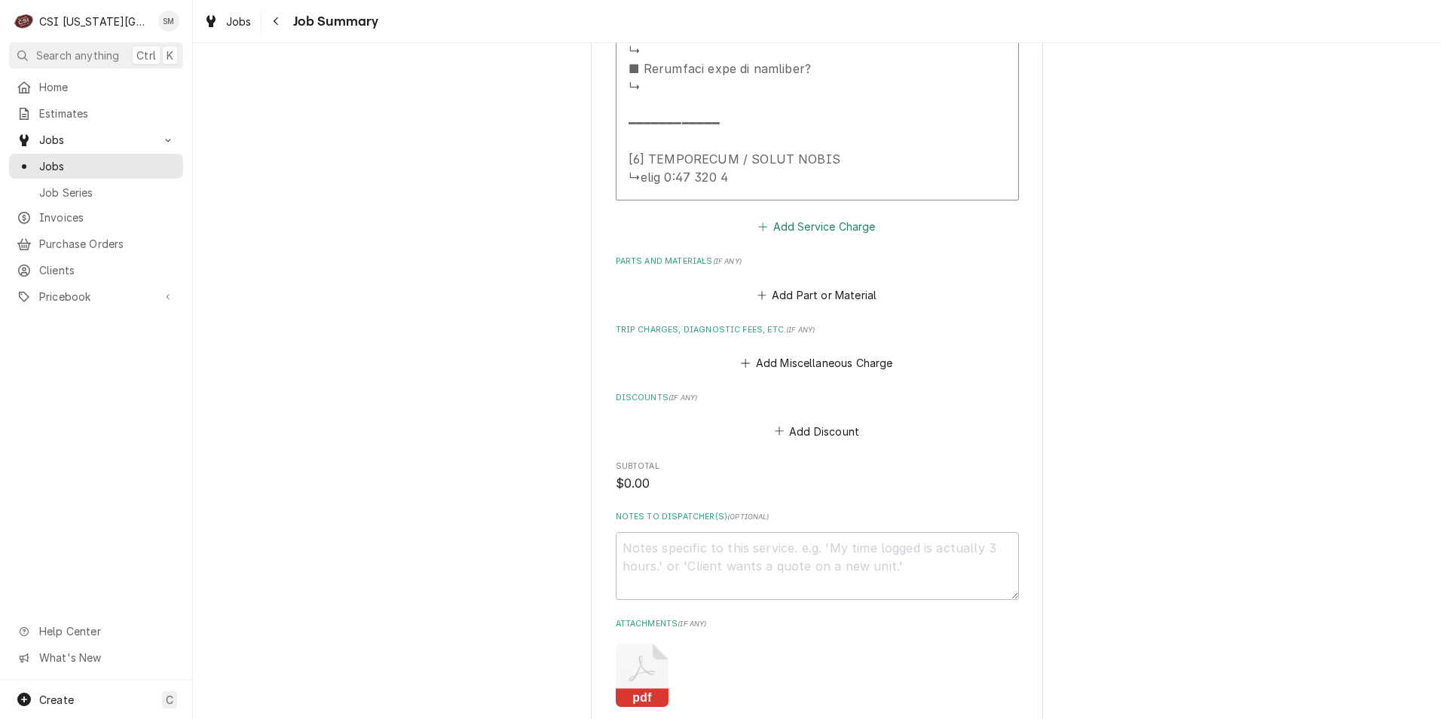
click at [759, 230] on icon "Service Charges" at bounding box center [762, 227] width 9 height 11
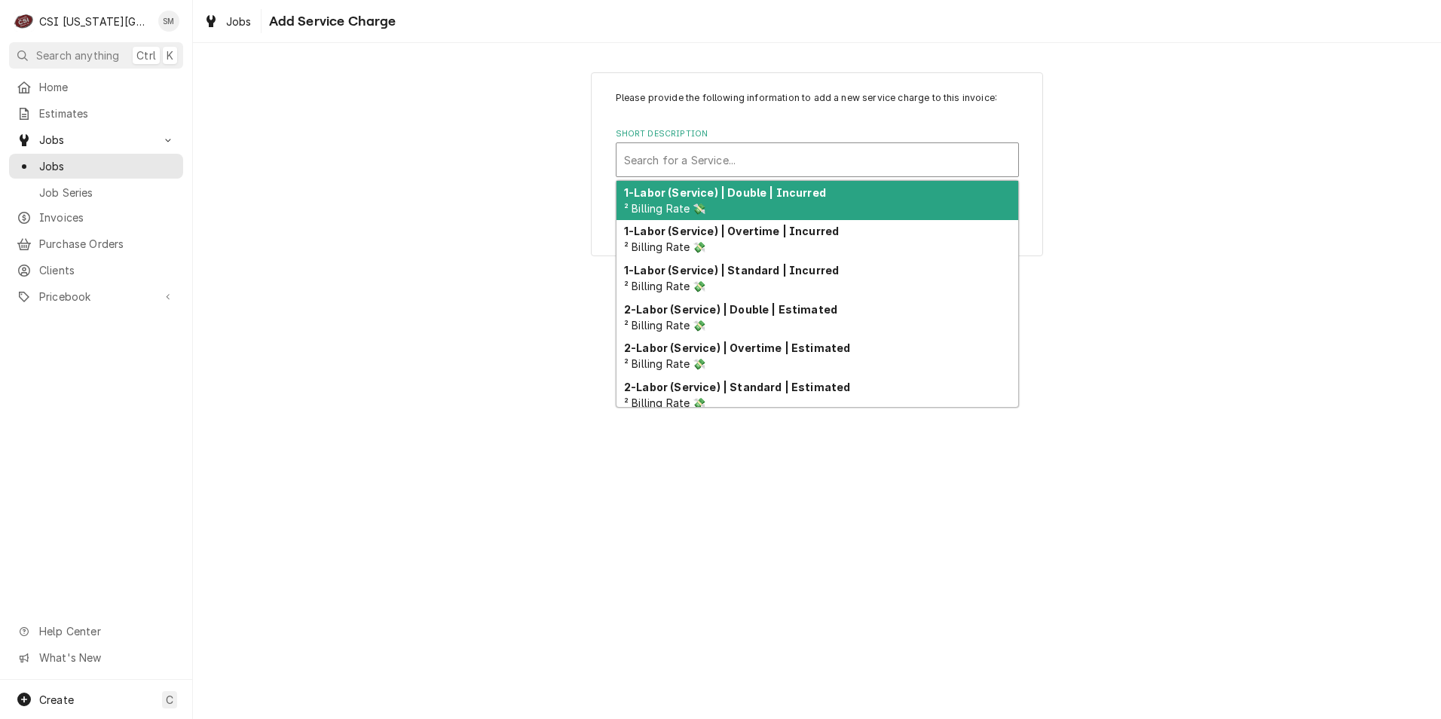
click at [690, 170] on div "Short Description" at bounding box center [817, 159] width 387 height 27
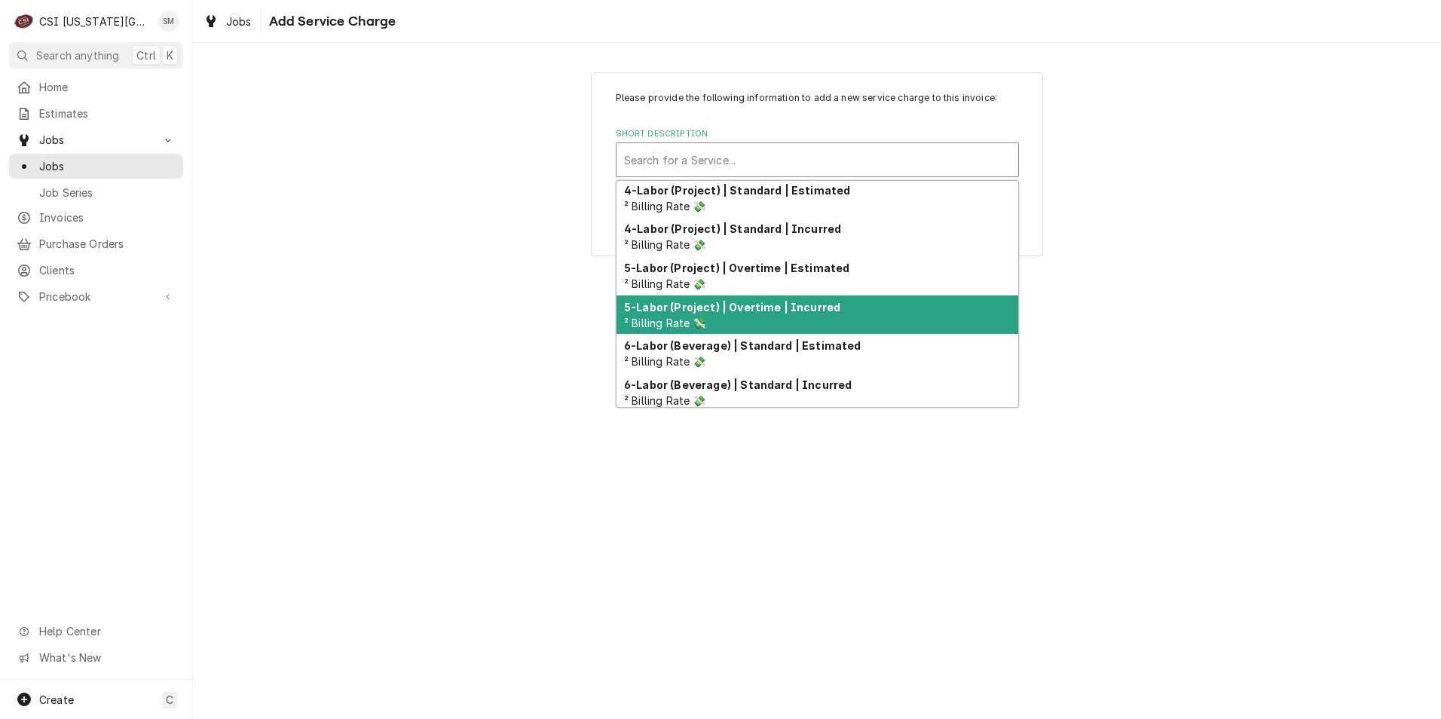
scroll to position [389, 0]
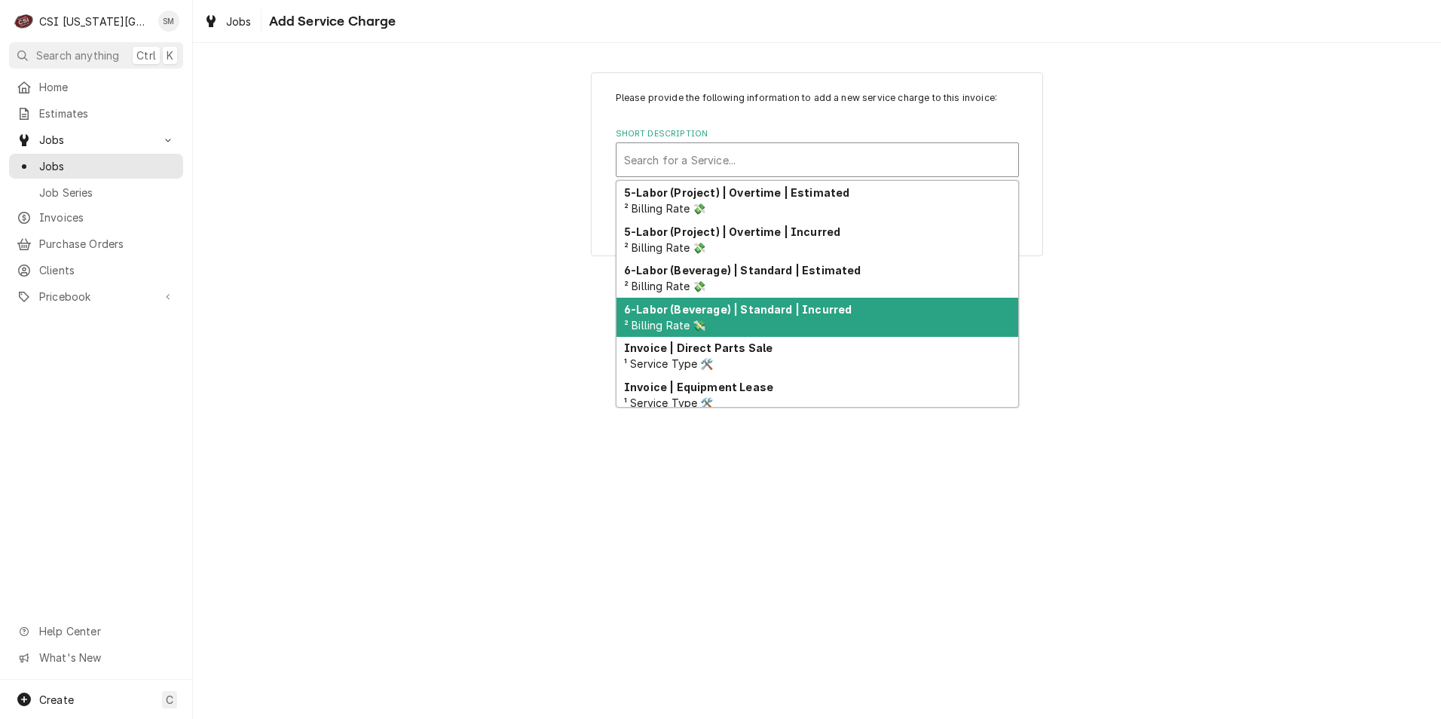
click at [773, 321] on div "6-Labor (Beverage) | Standard | Incurred ² Billing Rate 💸" at bounding box center [817, 317] width 402 height 39
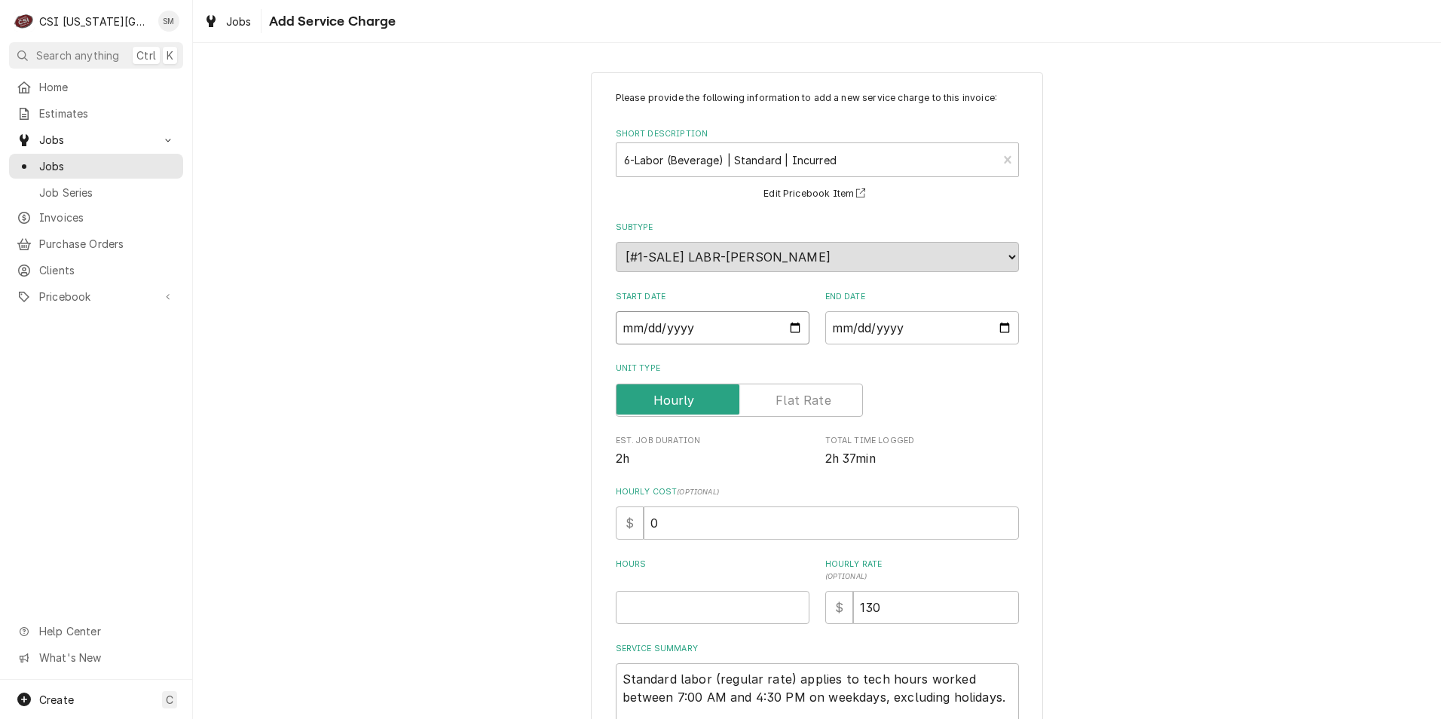
click at [789, 328] on input "Start Date" at bounding box center [713, 327] width 194 height 33
click at [985, 325] on input "End Date" at bounding box center [922, 327] width 194 height 33
click at [996, 325] on input "End Date" at bounding box center [922, 327] width 194 height 33
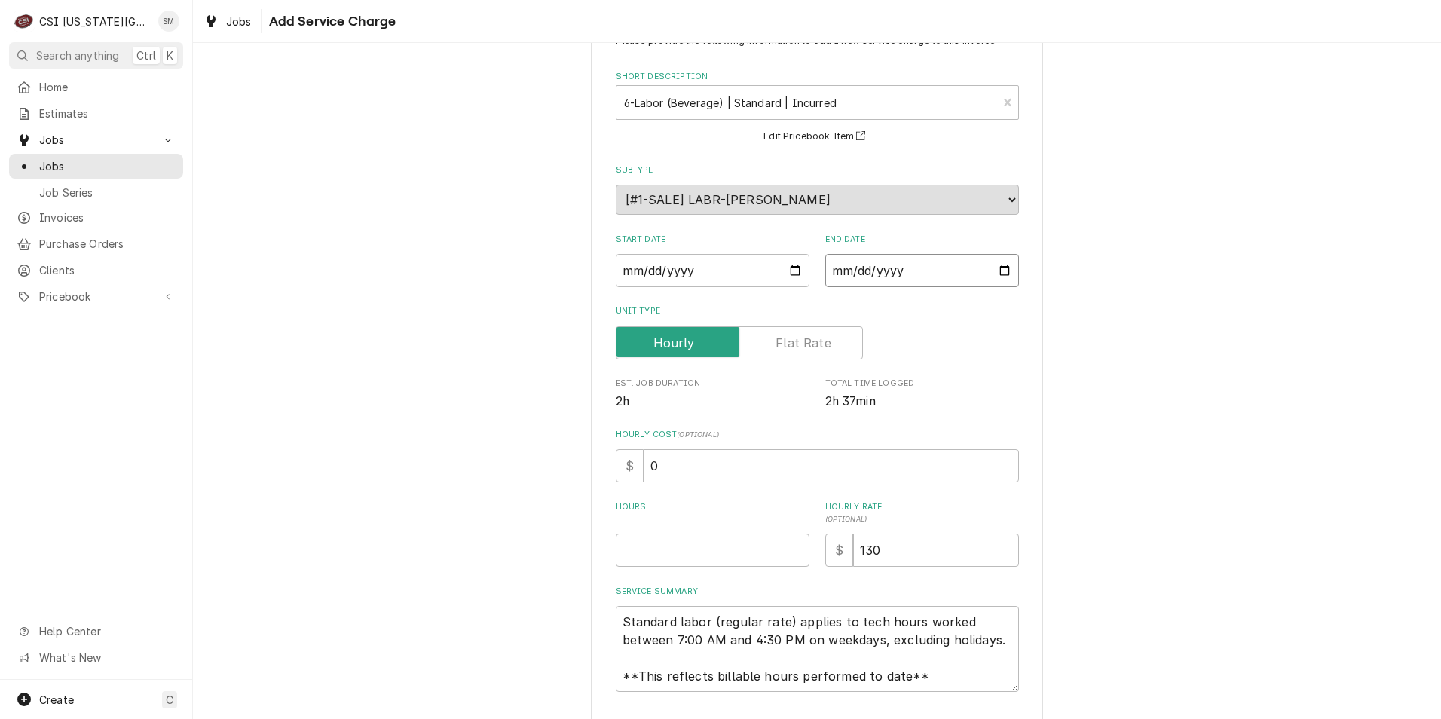
scroll to position [122, 0]
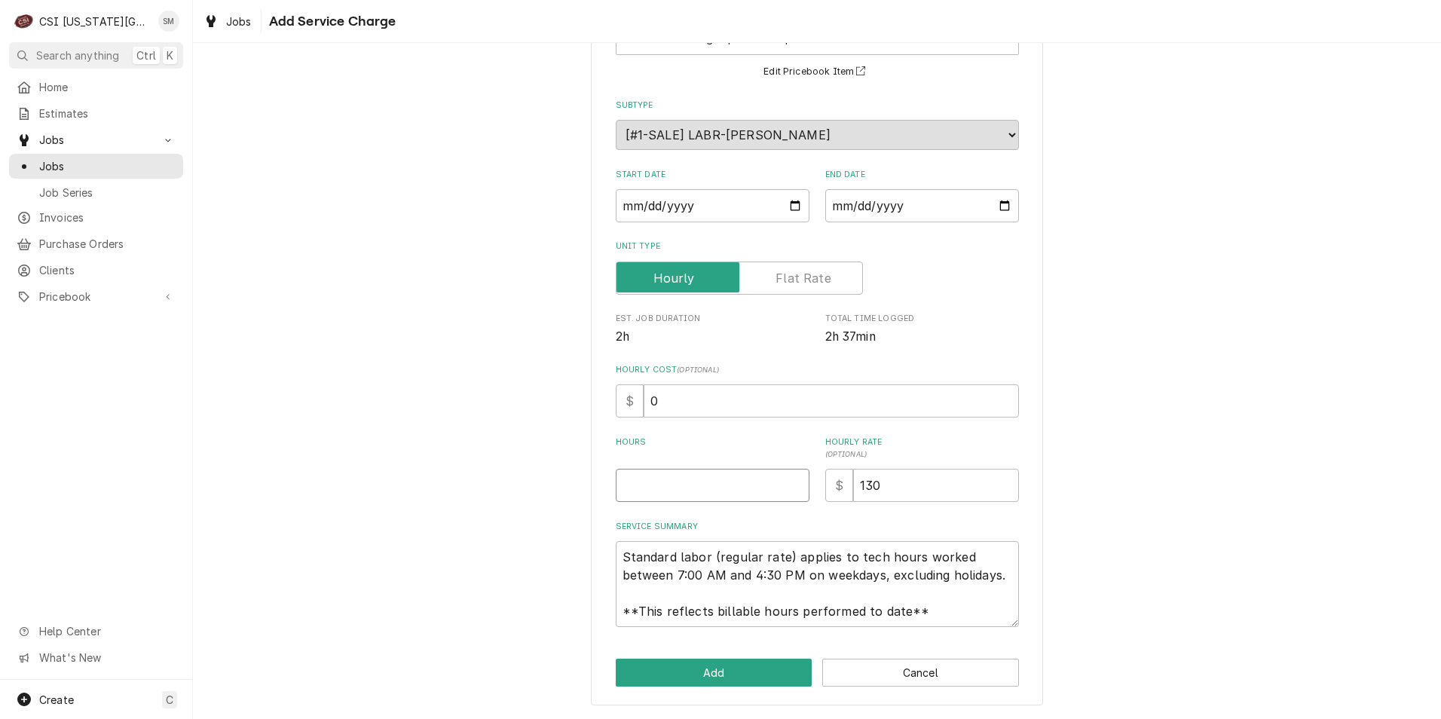
click at [713, 496] on input "Hours" at bounding box center [713, 485] width 194 height 33
click at [709, 678] on button "Add" at bounding box center [714, 673] width 197 height 28
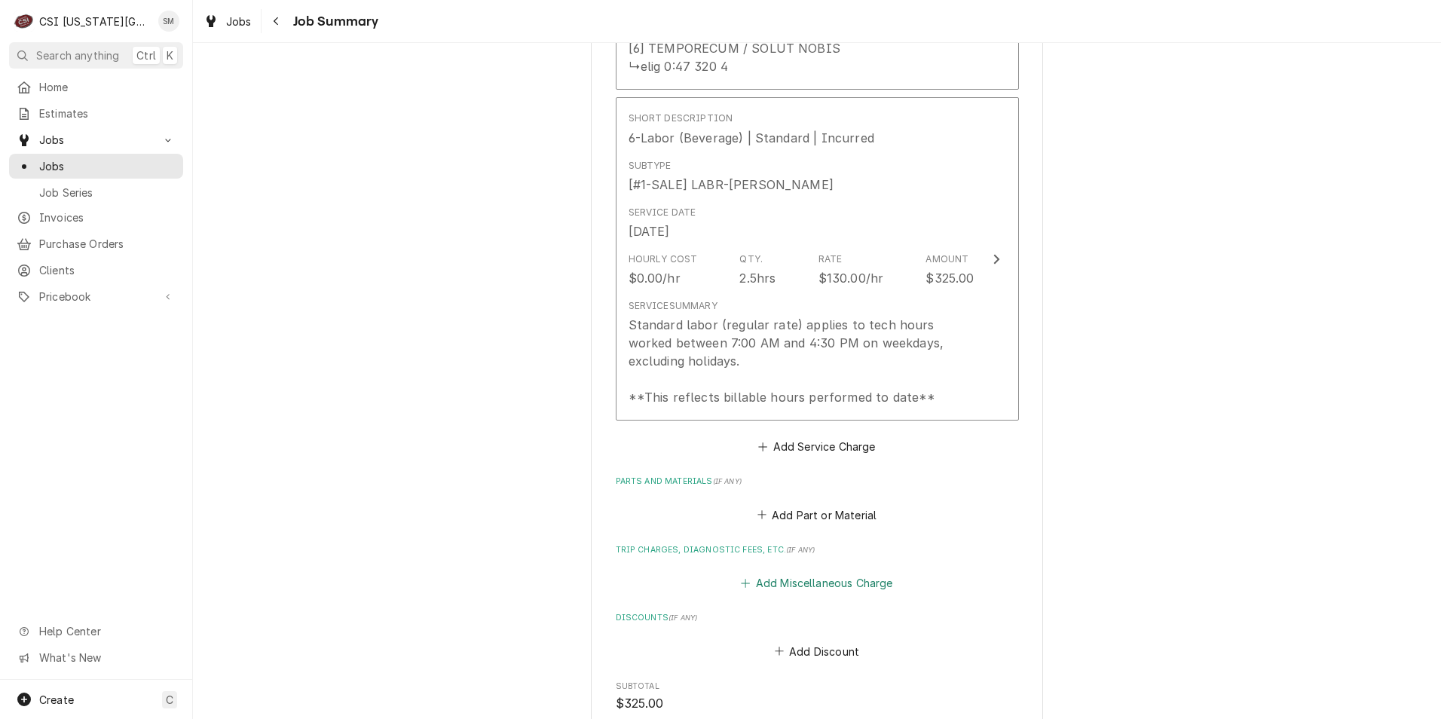
scroll to position [1977, 0]
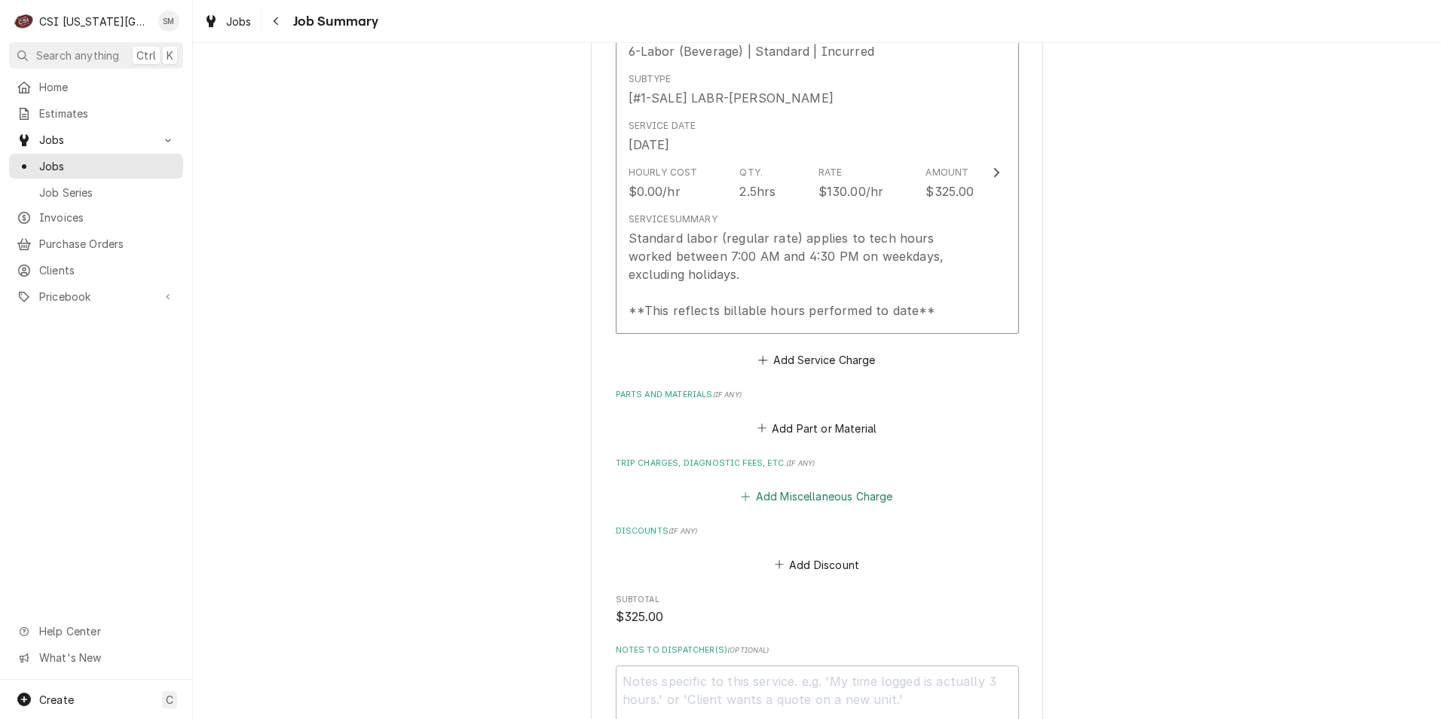
click at [742, 491] on icon "Trip Charges, Diagnostic Fees, etc." at bounding box center [745, 496] width 9 height 11
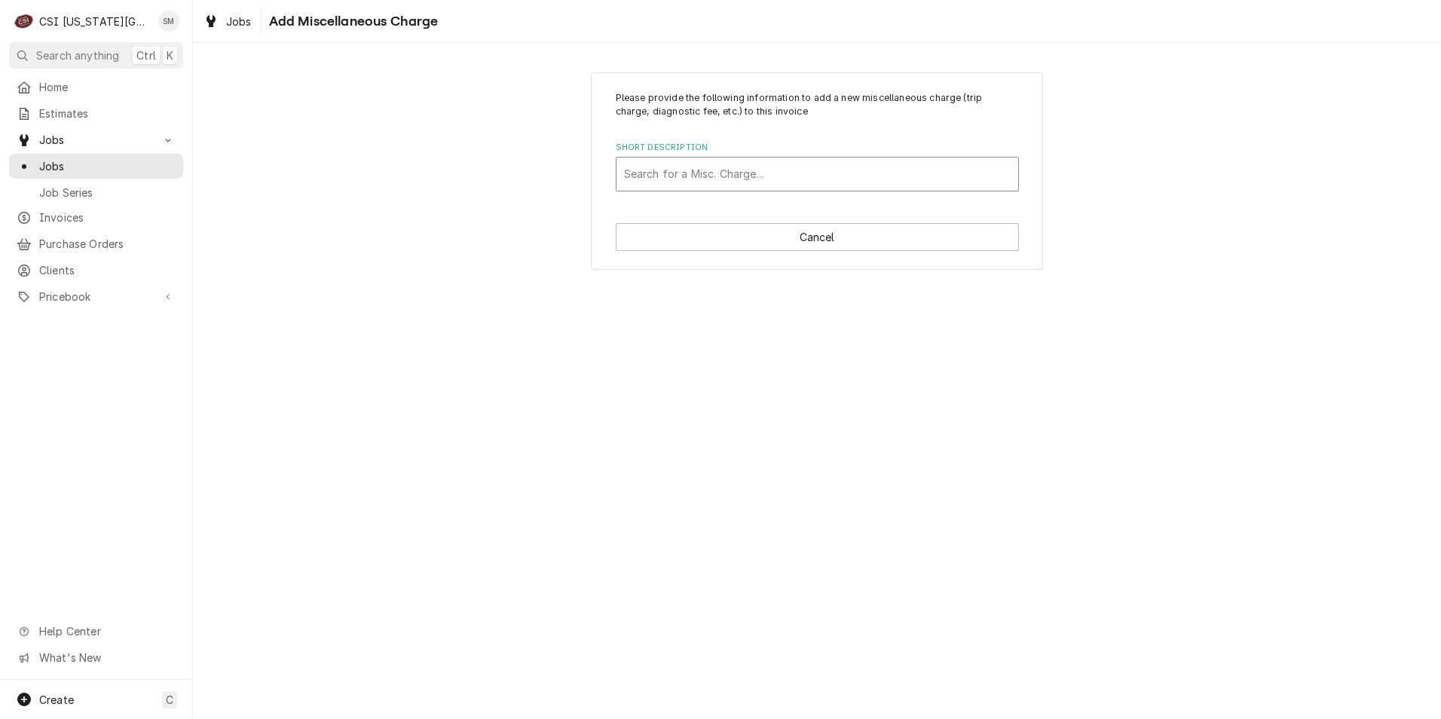
click at [694, 182] on div "Short Description" at bounding box center [817, 173] width 387 height 27
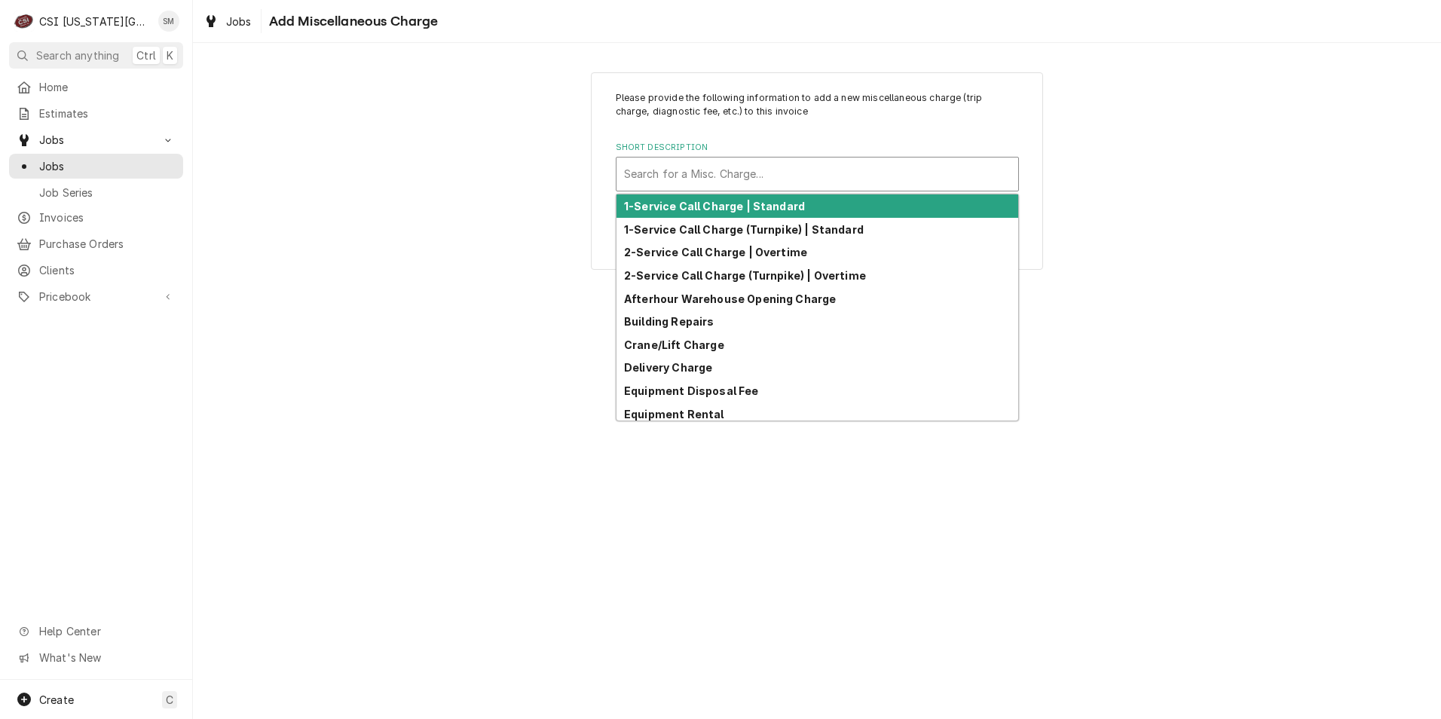
click at [690, 204] on strong "1-Service Call Charge | Standard" at bounding box center [714, 206] width 181 height 13
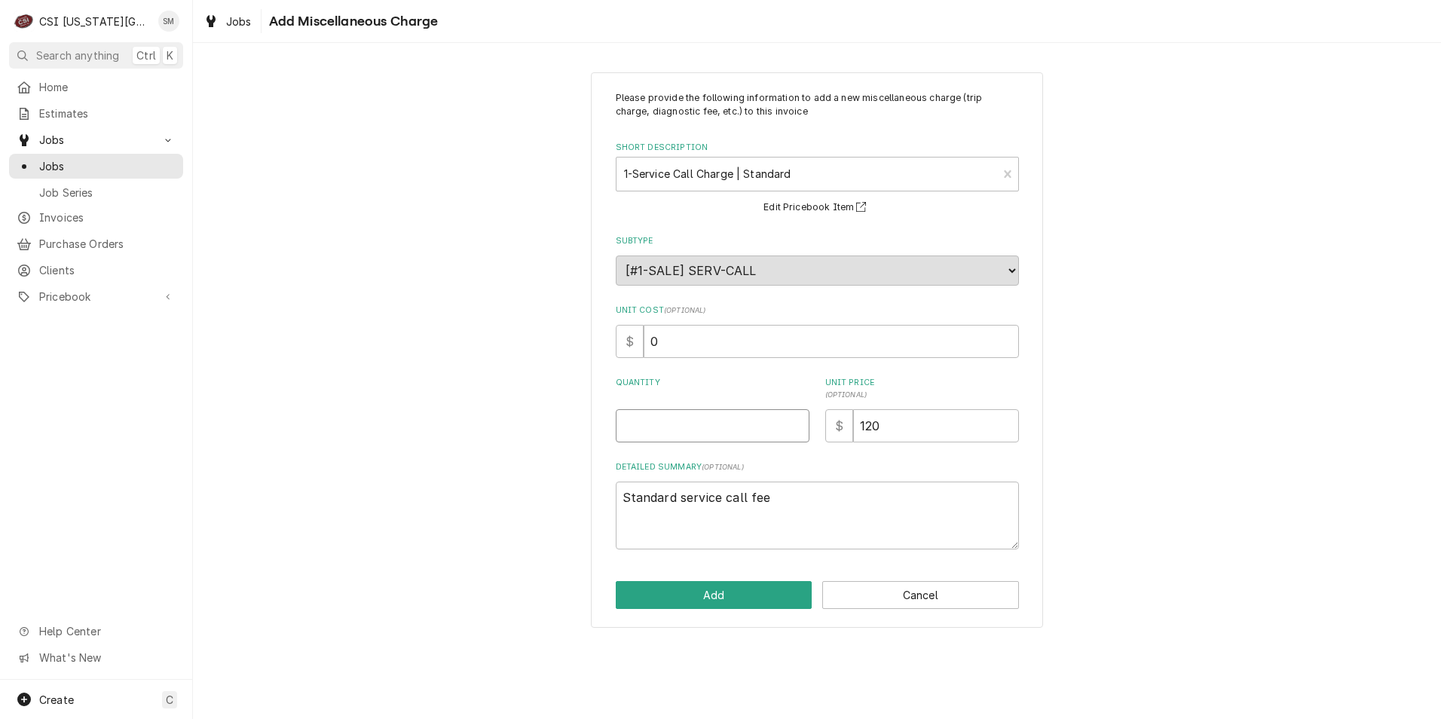
click at [703, 433] on input "Quantity" at bounding box center [713, 425] width 194 height 33
click at [684, 588] on button "Add" at bounding box center [714, 595] width 197 height 28
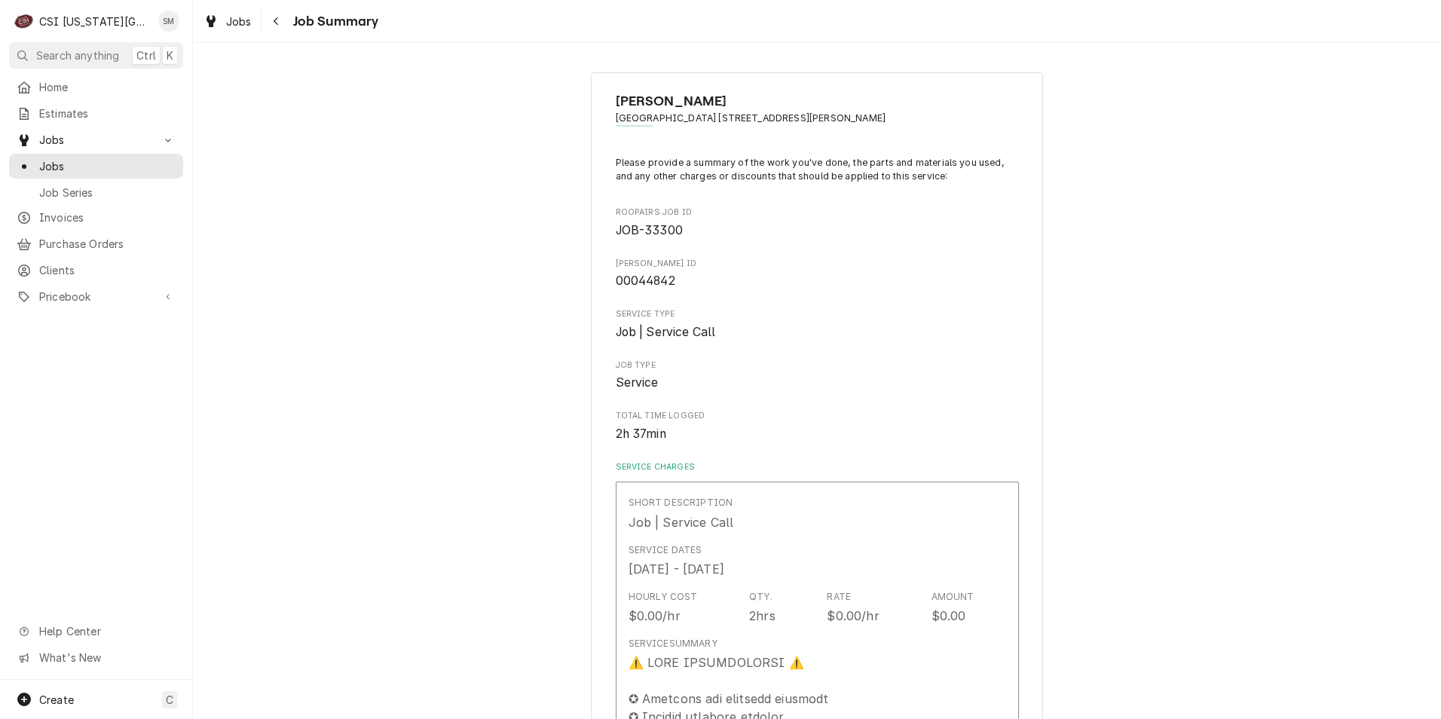
scroll to position [2070, 0]
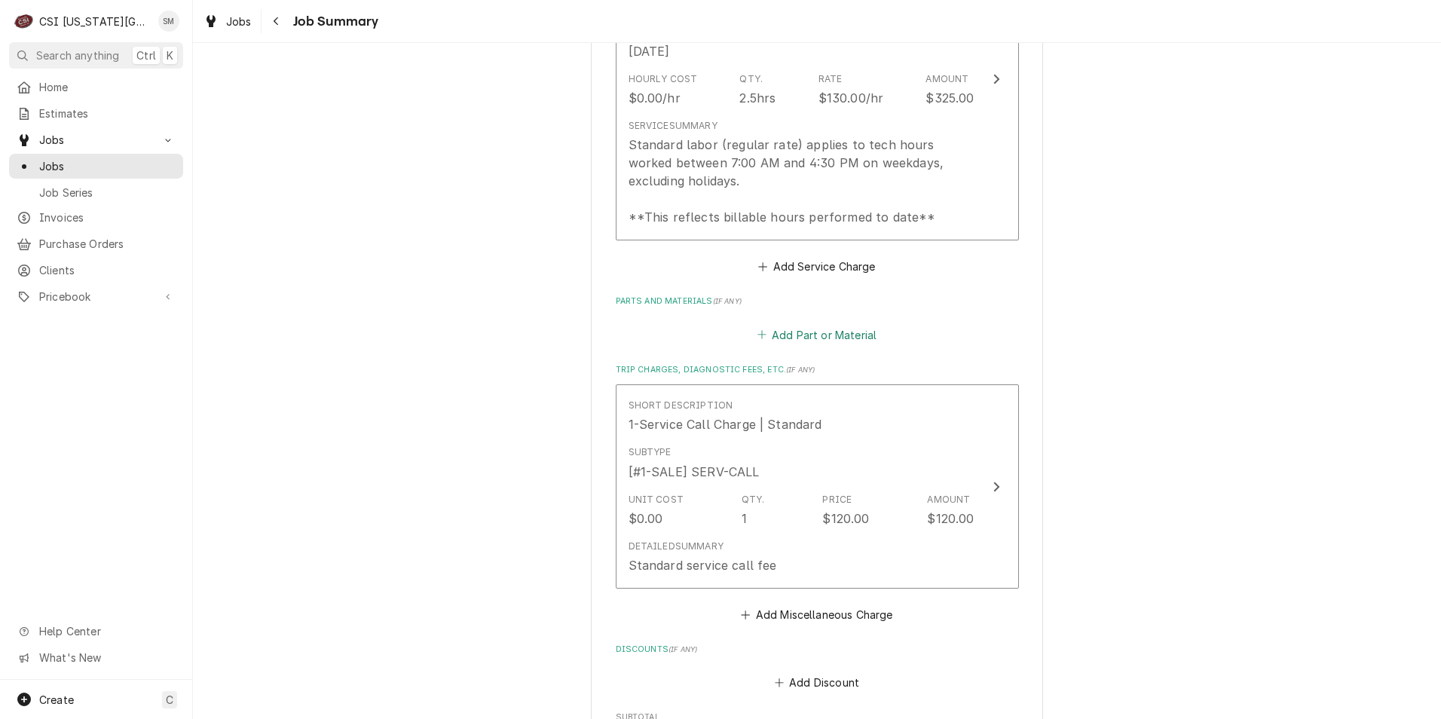
click at [765, 338] on button "Add Part or Material" at bounding box center [816, 334] width 124 height 21
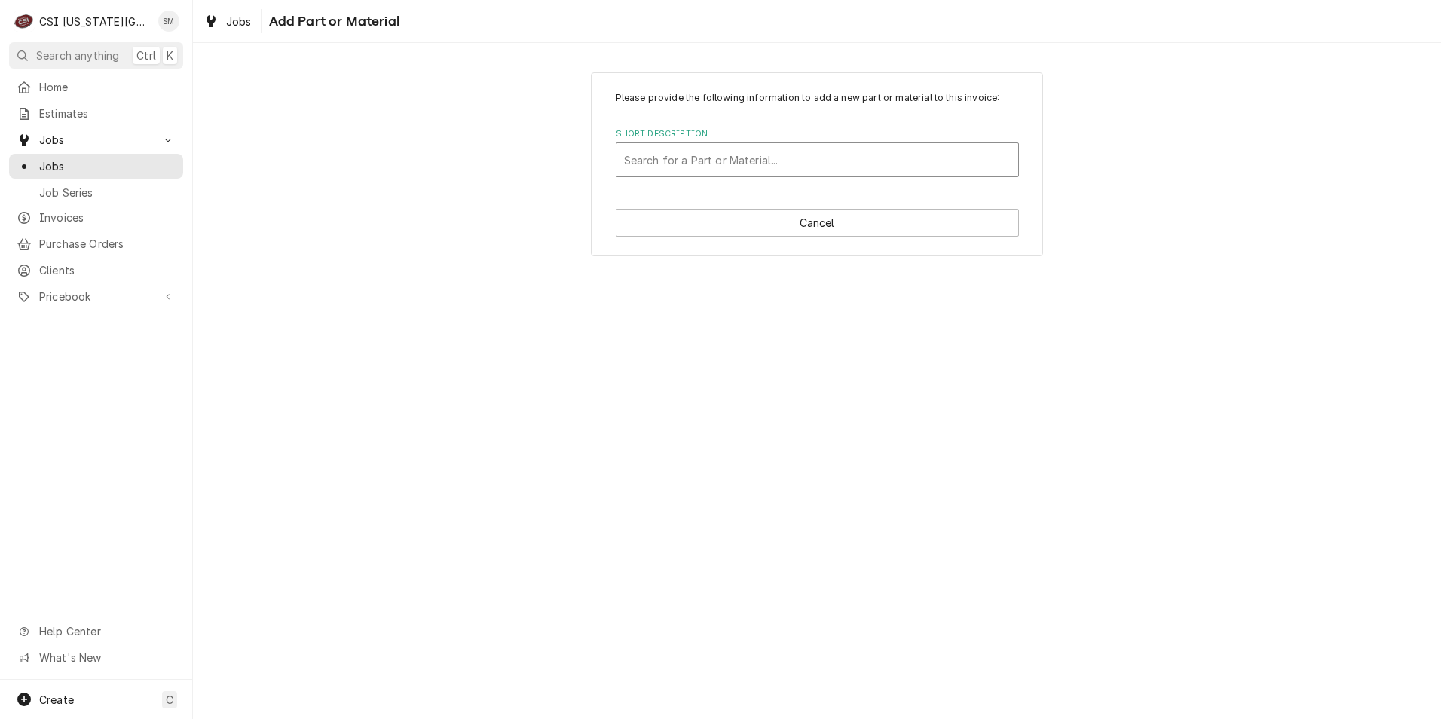
click at [705, 169] on div "Short Description" at bounding box center [817, 159] width 387 height 27
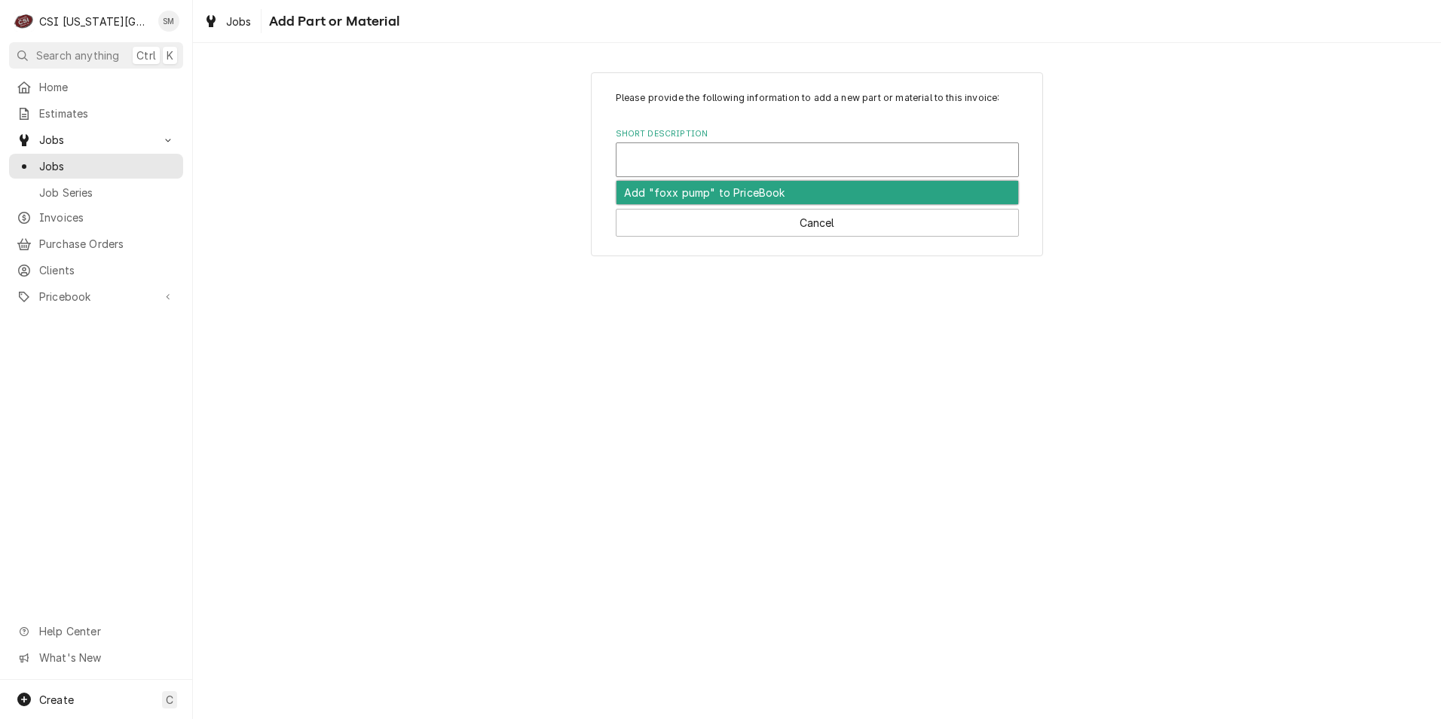
click at [741, 154] on div "Short Description" at bounding box center [817, 159] width 387 height 27
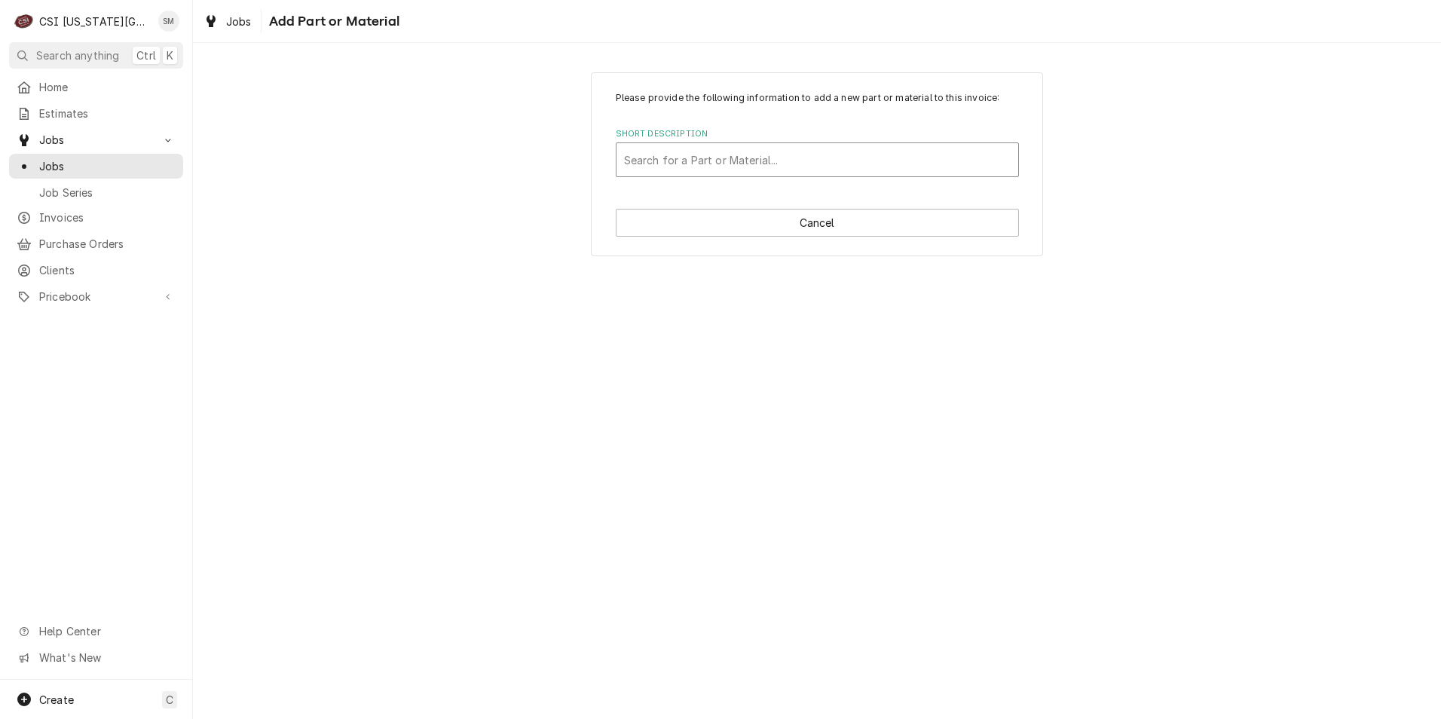
click at [717, 151] on div "Short Description" at bounding box center [817, 159] width 387 height 27
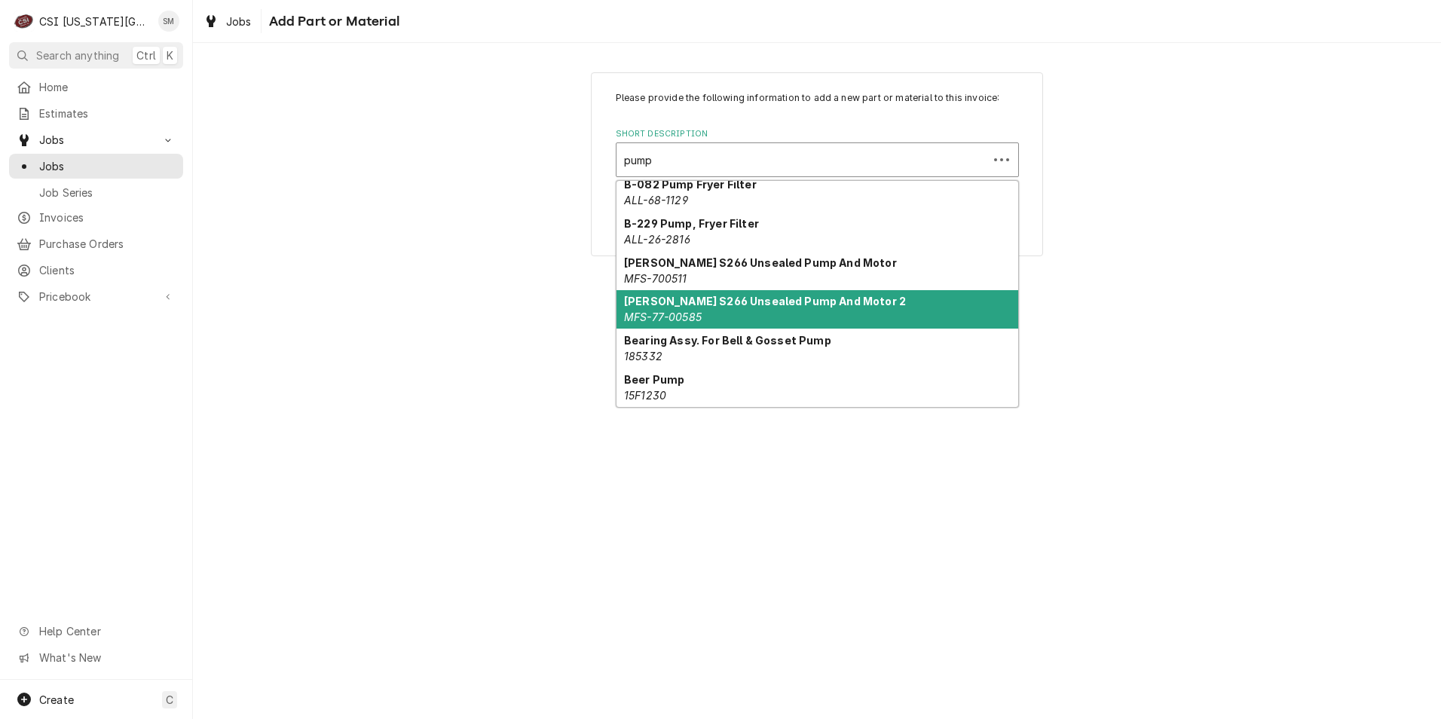
scroll to position [2131, 0]
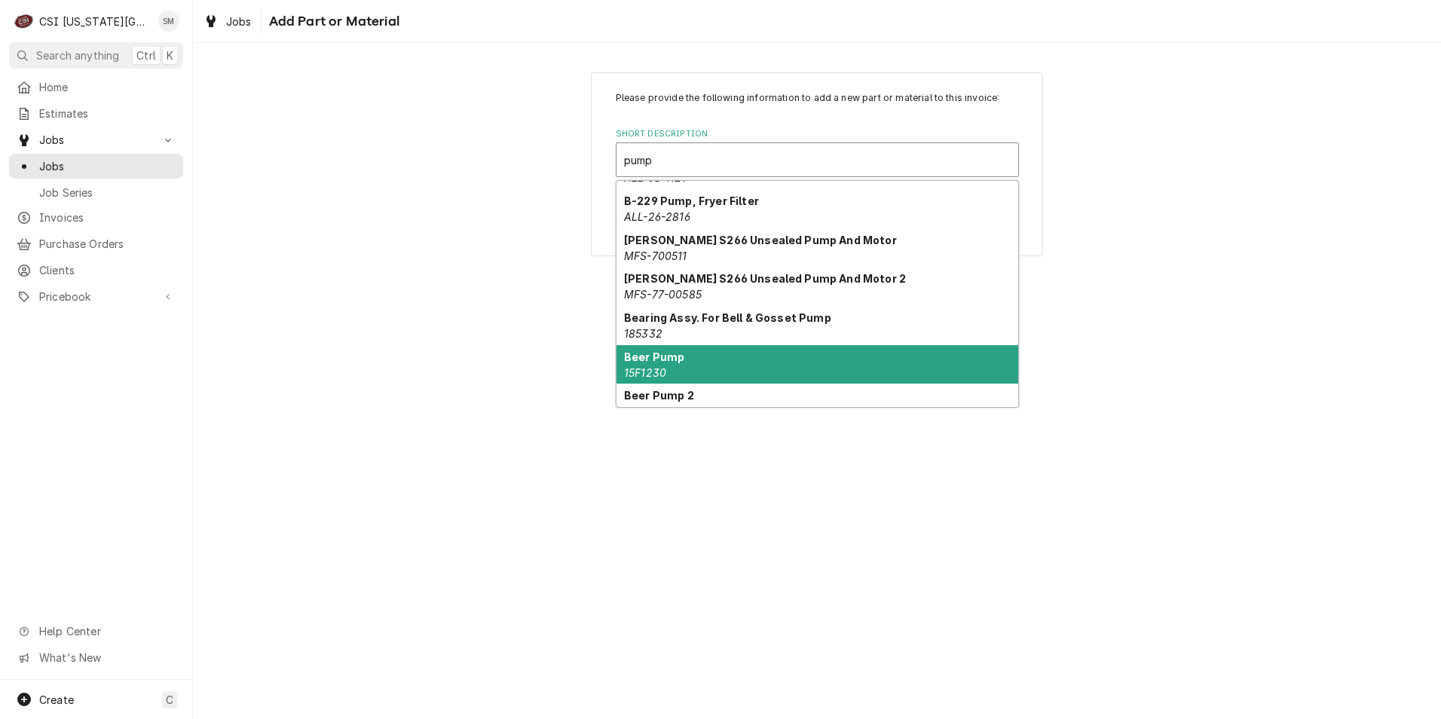
click at [699, 359] on div "Beer Pump 15F1230" at bounding box center [817, 364] width 402 height 39
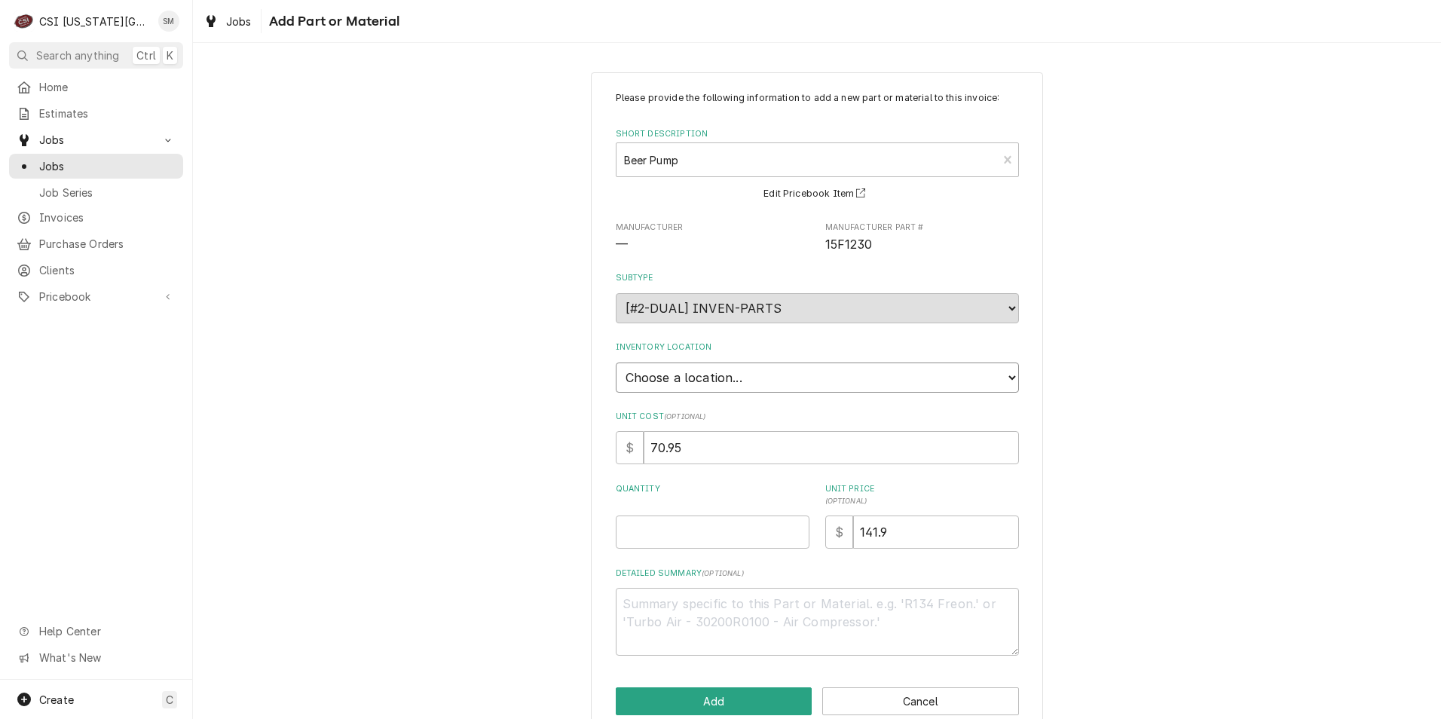
click at [721, 378] on select "Choose a location... 00 | KC WAREHOUSE 00 | MAIN WAREHOUSE 01 | BRIAN BREAZIER …" at bounding box center [817, 377] width 403 height 30
click at [616, 362] on select "Choose a location... 00 | KC WAREHOUSE 00 | MAIN WAREHOUSE 01 | BRIAN BREAZIER …" at bounding box center [817, 377] width 403 height 30
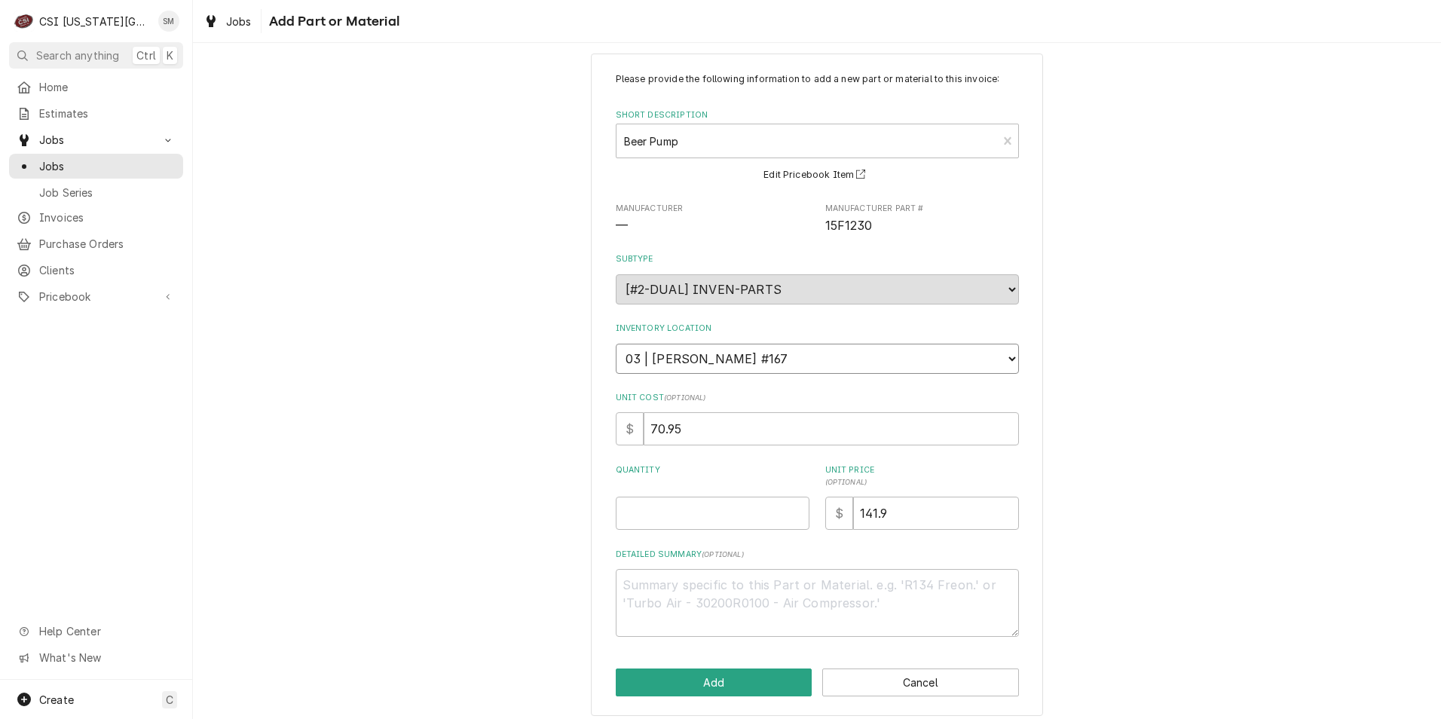
scroll to position [29, 0]
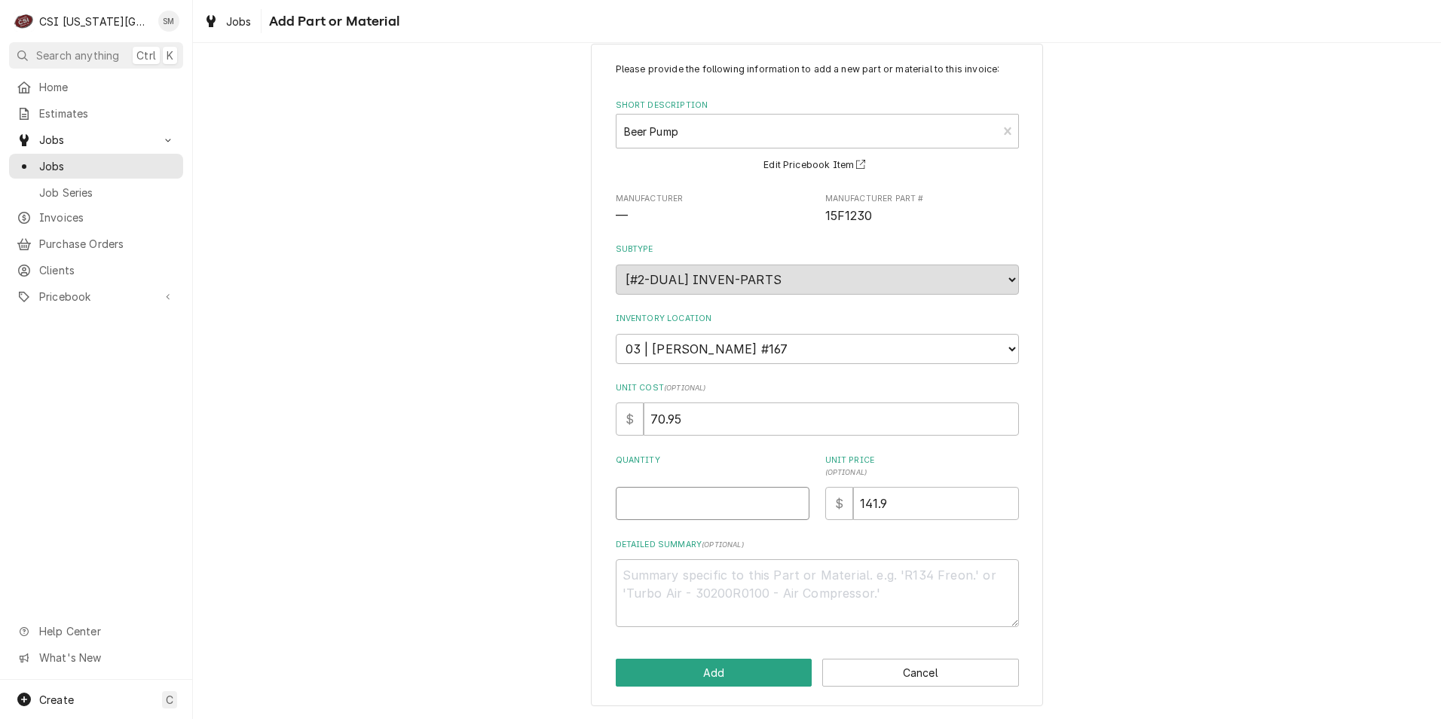
click at [732, 510] on input "Quantity" at bounding box center [713, 503] width 194 height 33
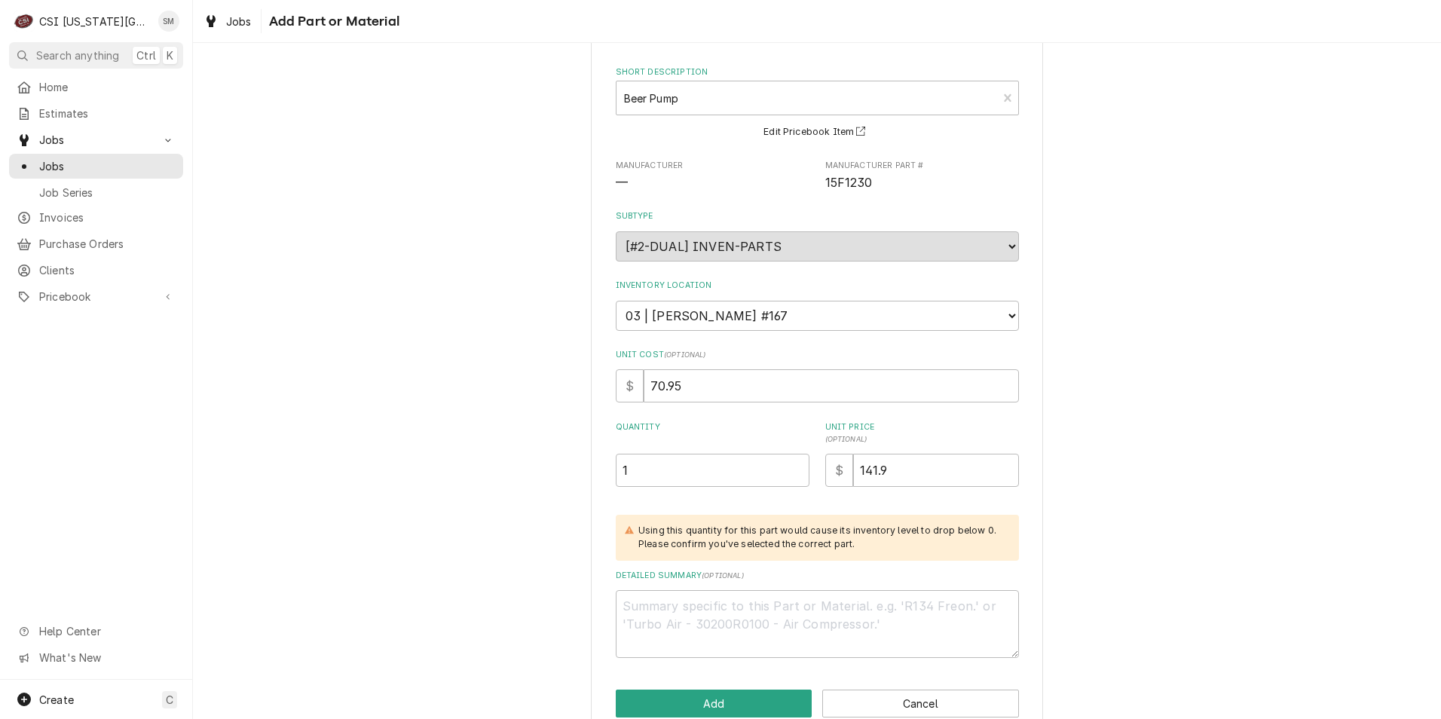
scroll to position [93, 0]
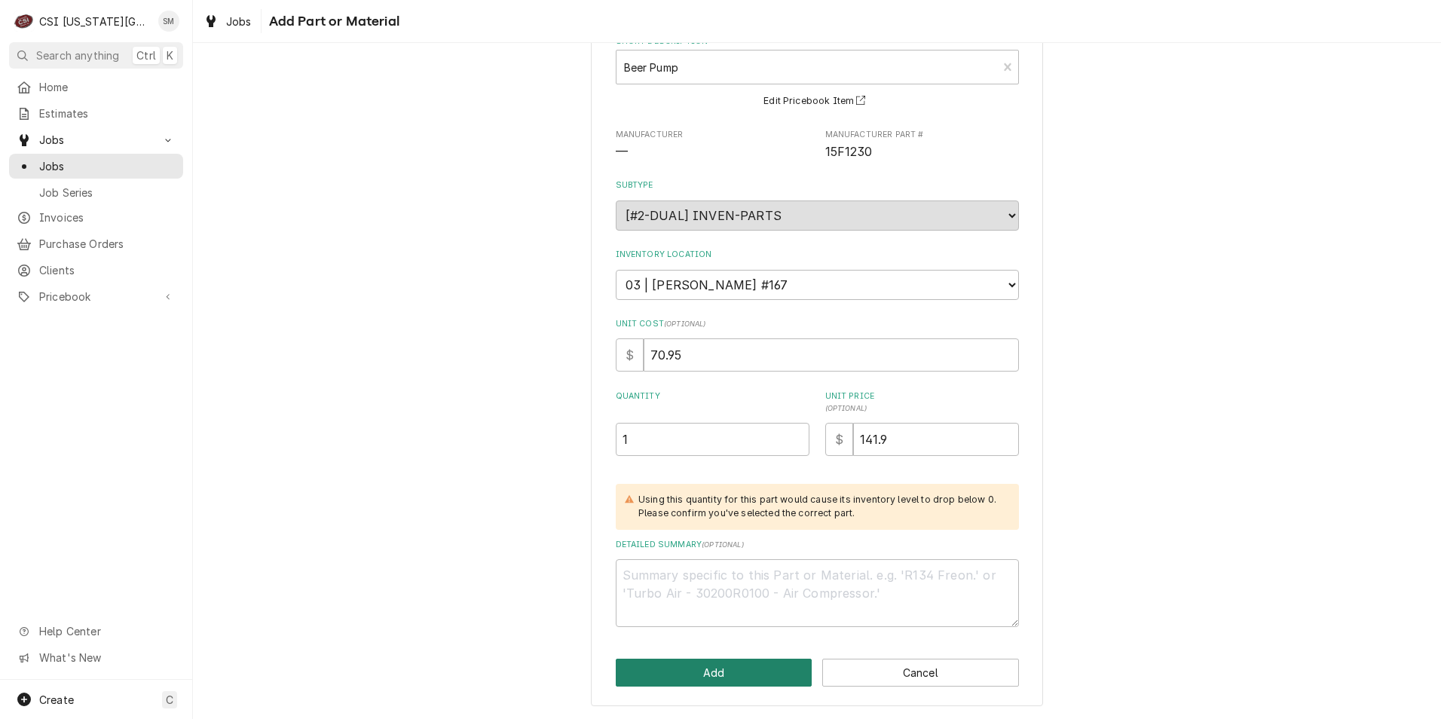
click at [738, 674] on button "Add" at bounding box center [714, 673] width 197 height 28
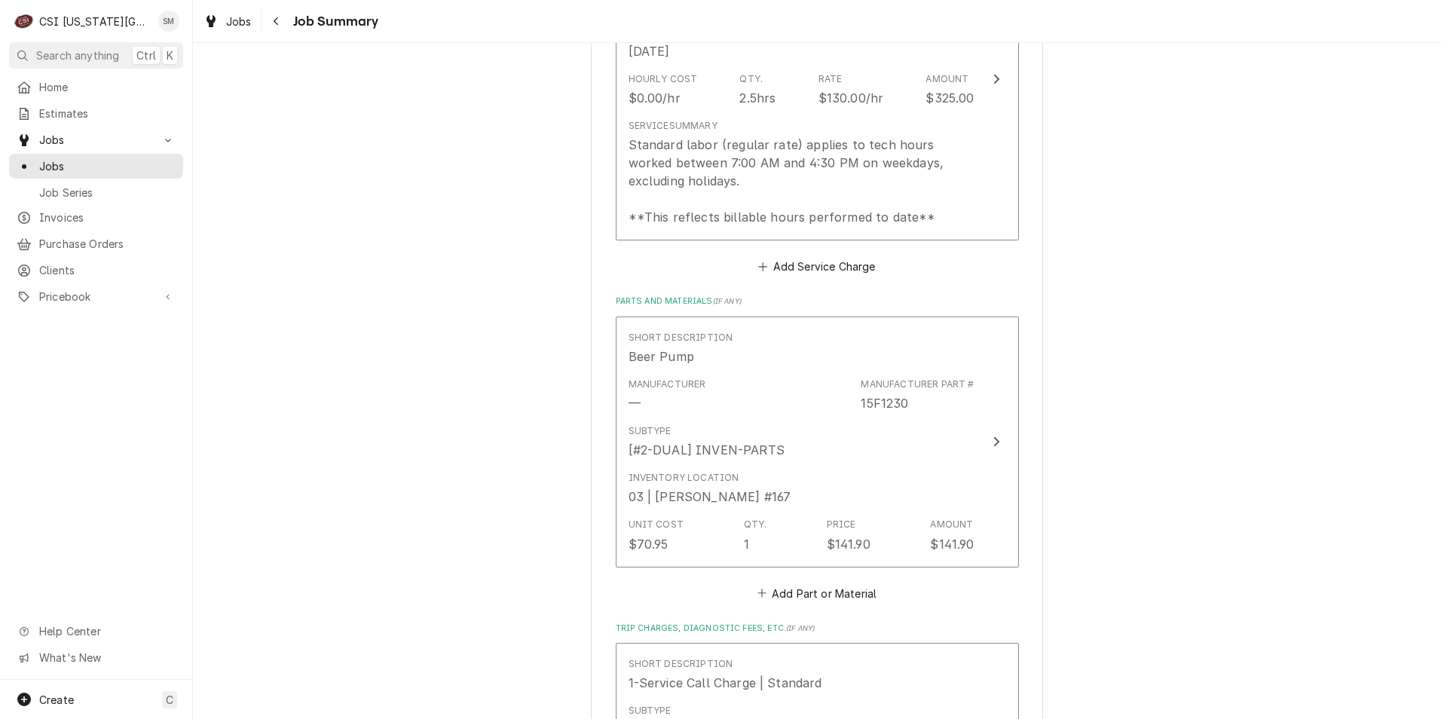
scroll to position [2164, 0]
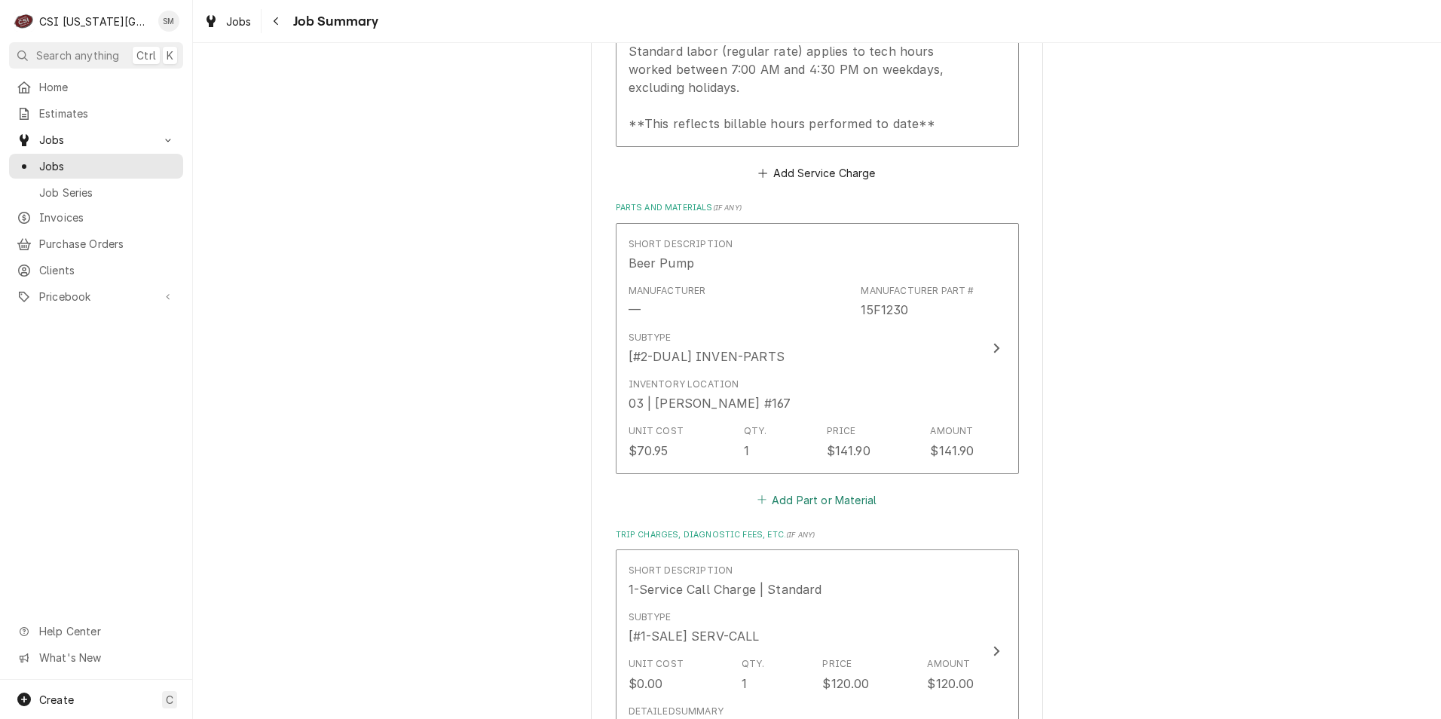
click at [757, 500] on icon "Parts and Materials" at bounding box center [761, 499] width 9 height 11
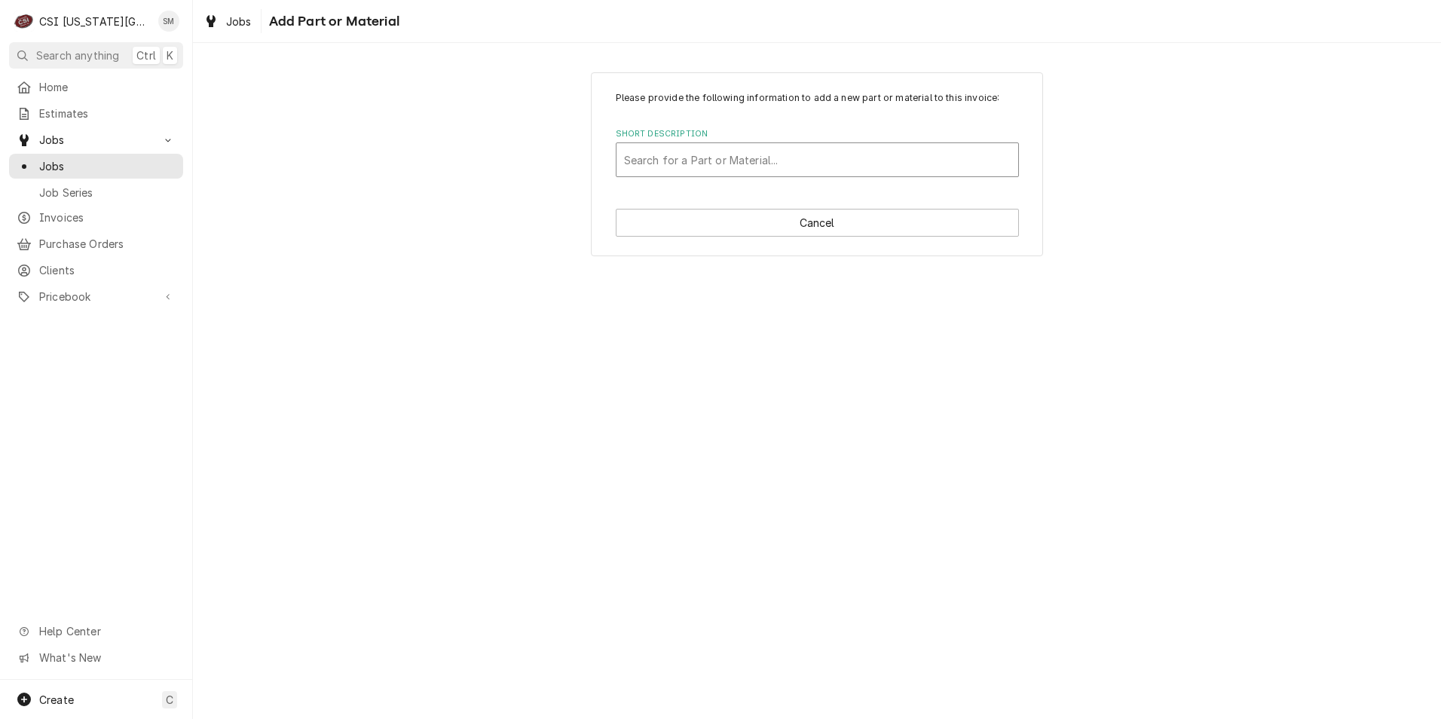
click at [685, 151] on div "Short Description" at bounding box center [817, 159] width 387 height 27
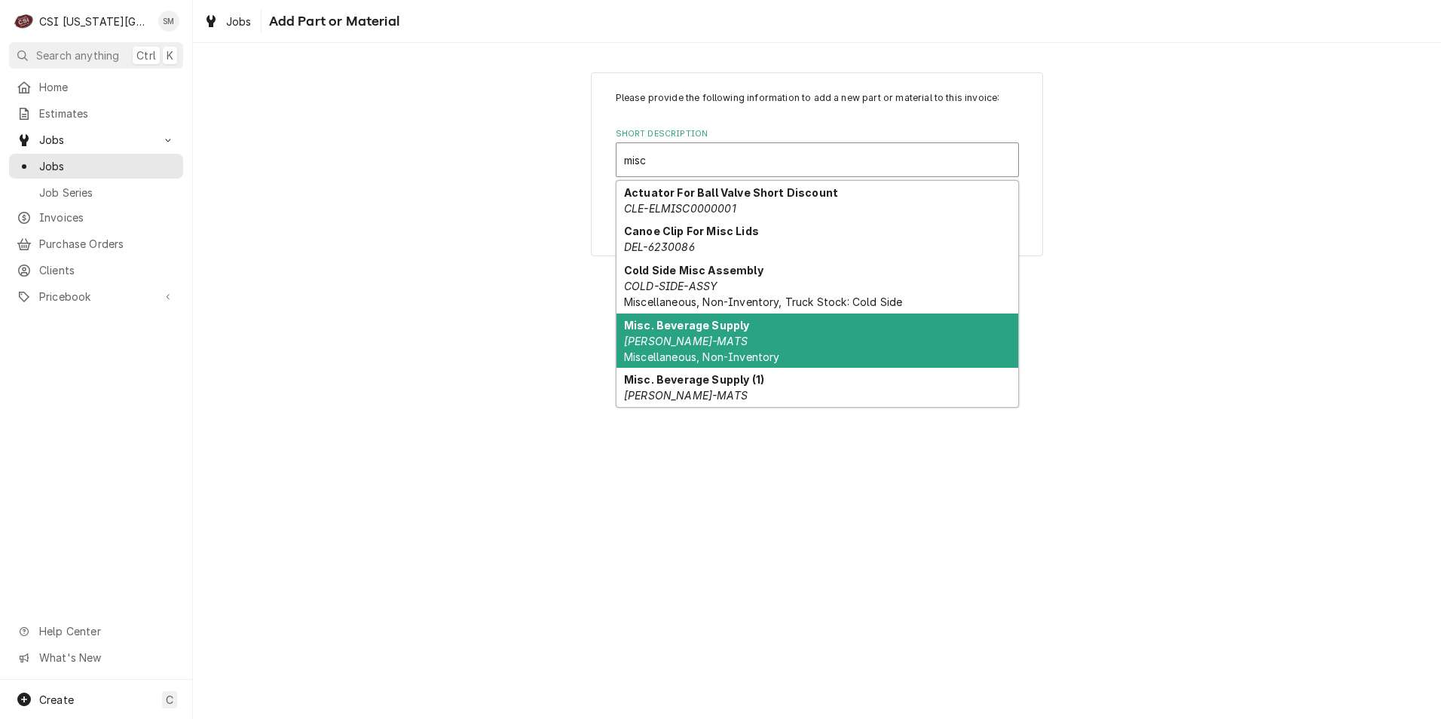
click at [712, 334] on div "Misc. Beverage Supply BEV-MATS Miscellaneous, Non-Inventory" at bounding box center [817, 340] width 402 height 55
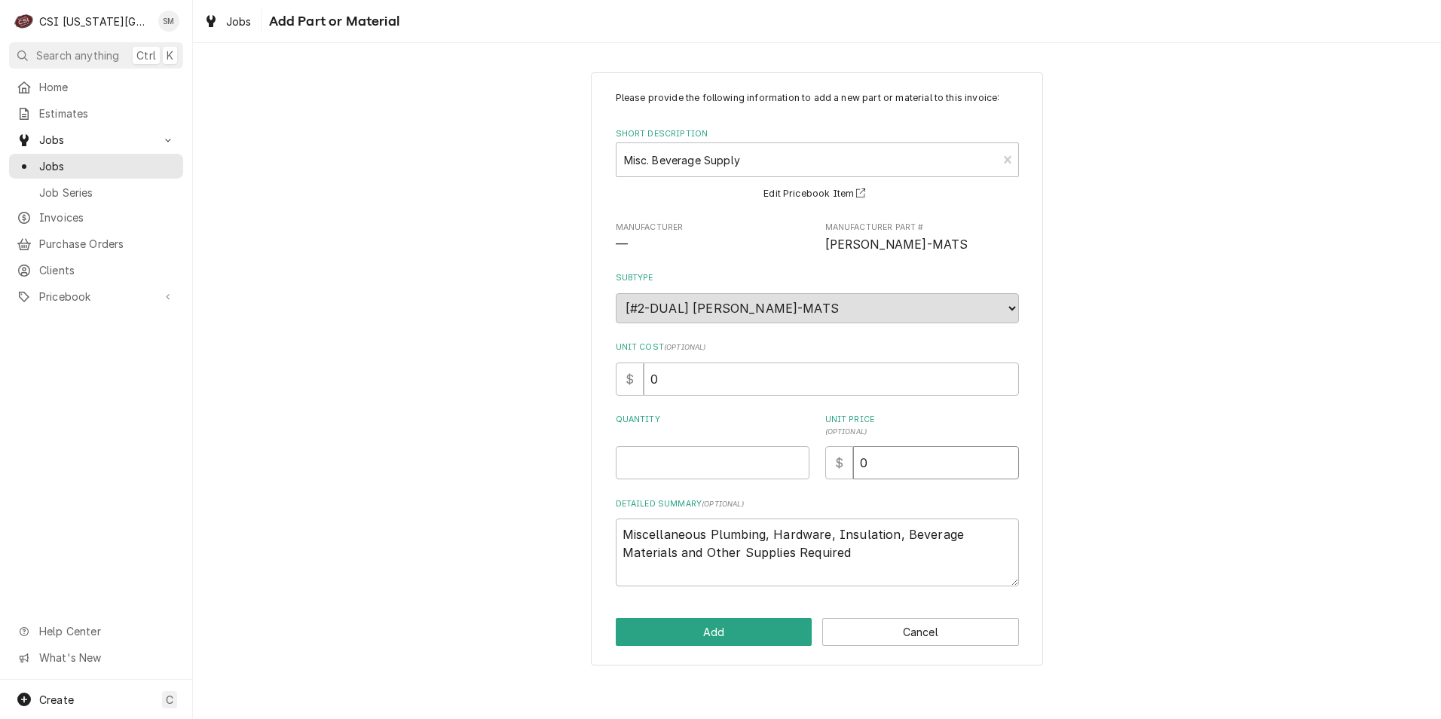
click at [931, 469] on input "0" at bounding box center [936, 462] width 166 height 33
click at [723, 472] on input "Quantity" at bounding box center [713, 462] width 194 height 33
click at [735, 635] on button "Add" at bounding box center [714, 632] width 197 height 28
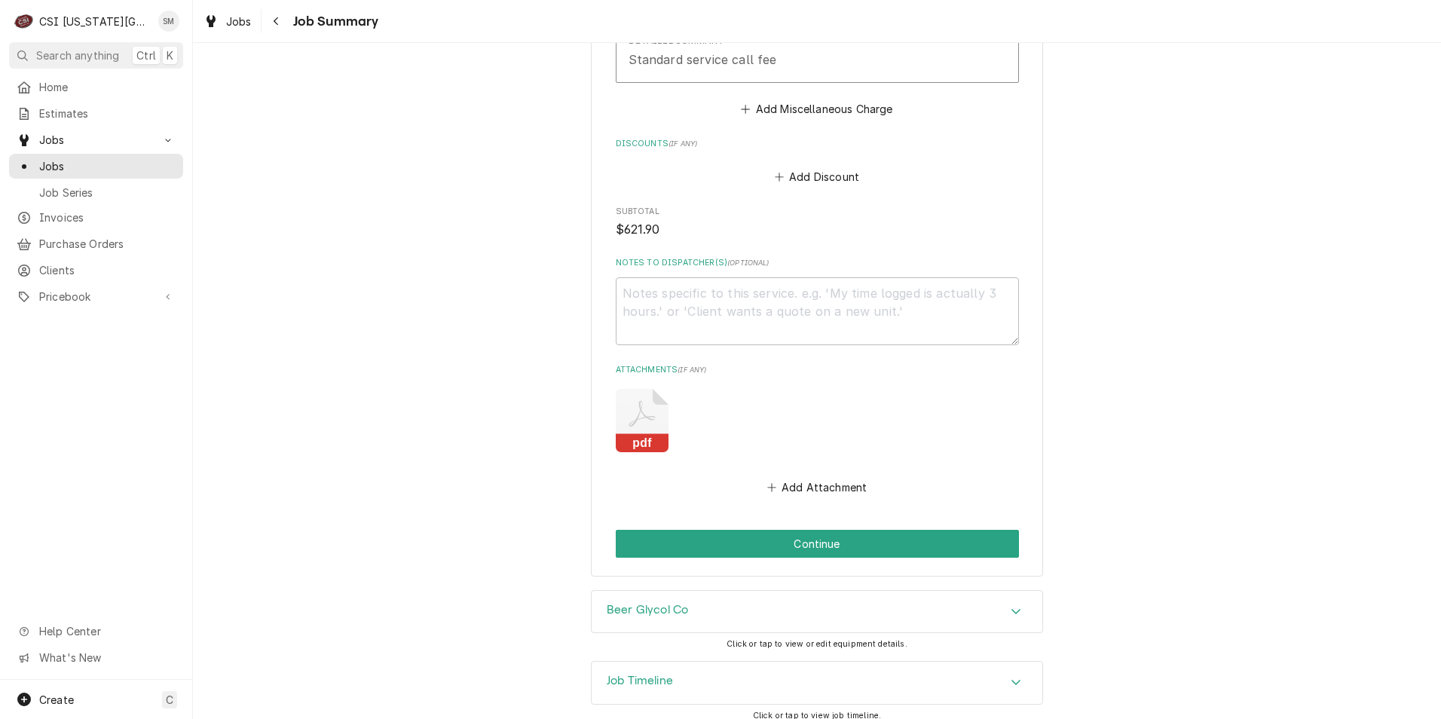
scroll to position [3124, 0]
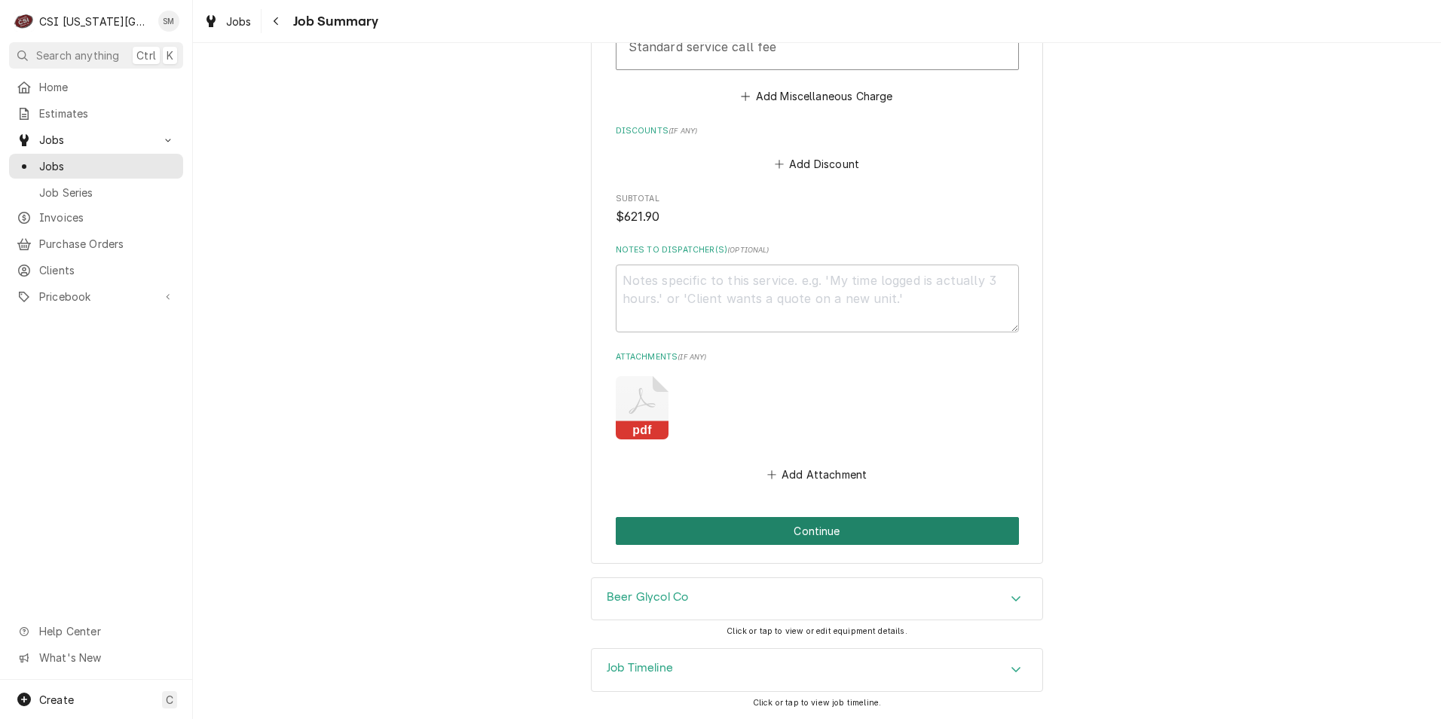
click at [802, 534] on button "Continue" at bounding box center [817, 531] width 403 height 28
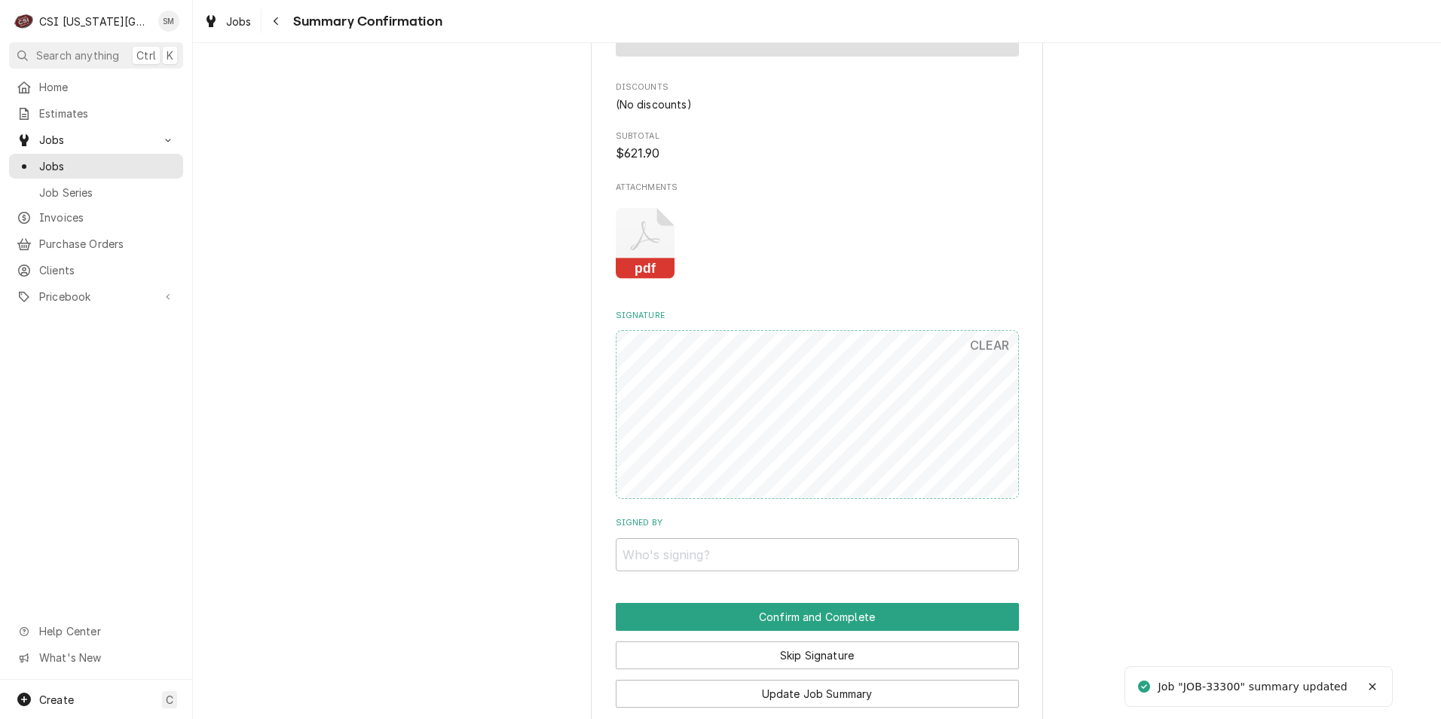
scroll to position [2788, 0]
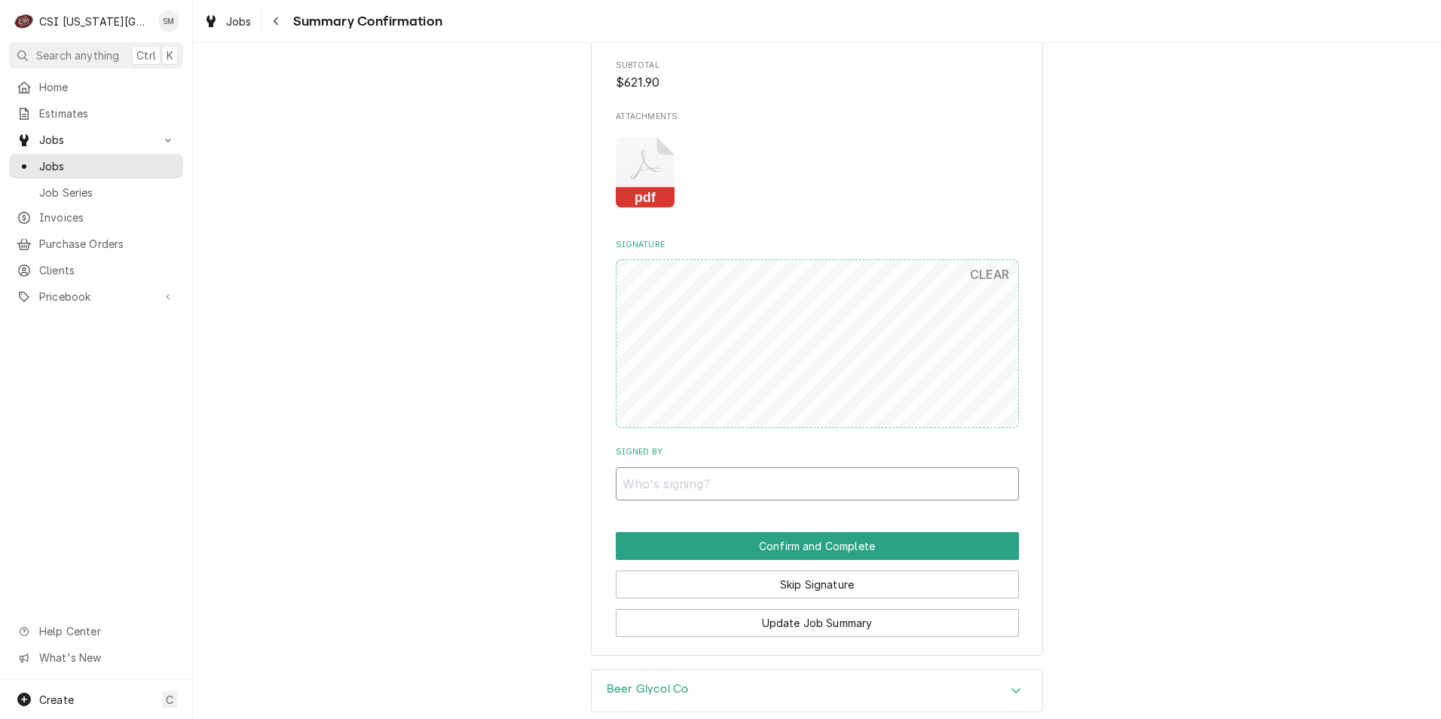
click at [695, 496] on input "Signed By" at bounding box center [817, 483] width 403 height 33
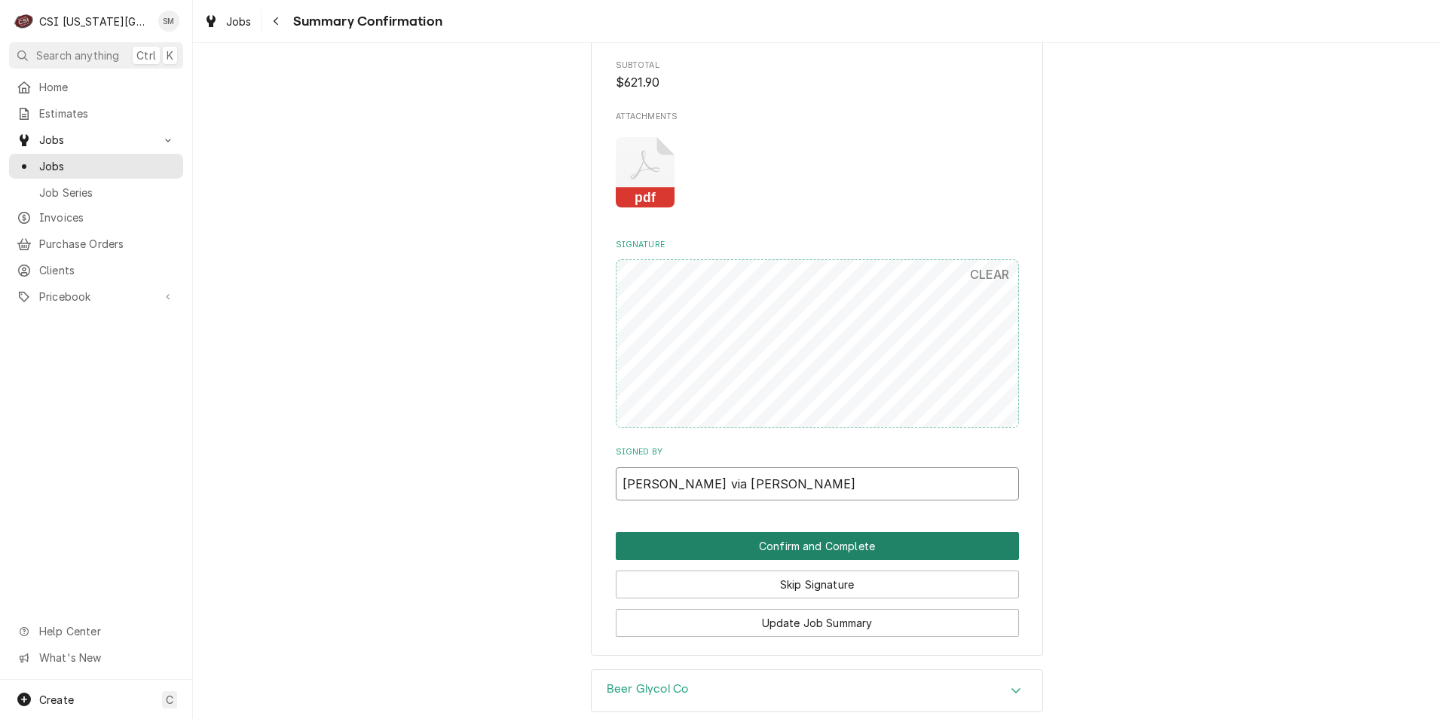
type input "Sean via Shamika"
click at [750, 542] on button "Confirm and Complete" at bounding box center [817, 546] width 403 height 28
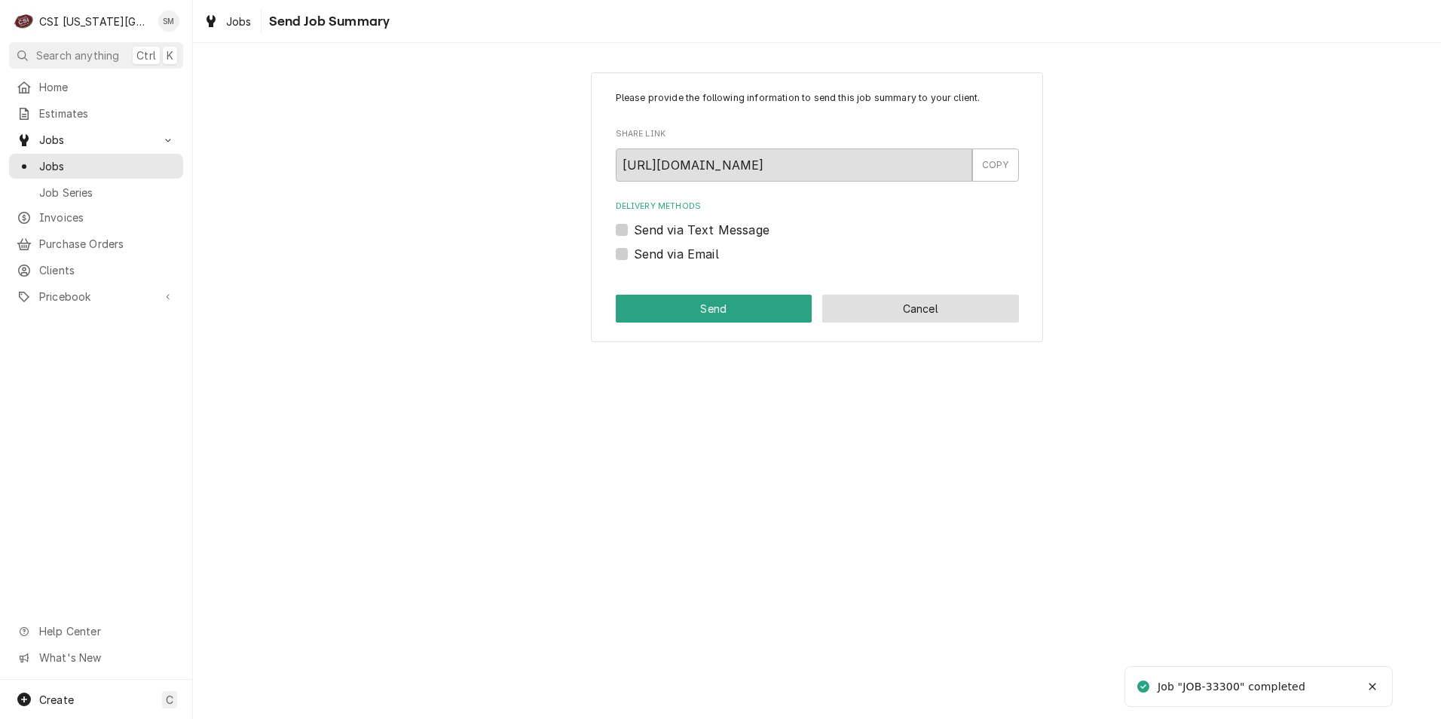
click at [868, 307] on button "Cancel" at bounding box center [920, 309] width 197 height 28
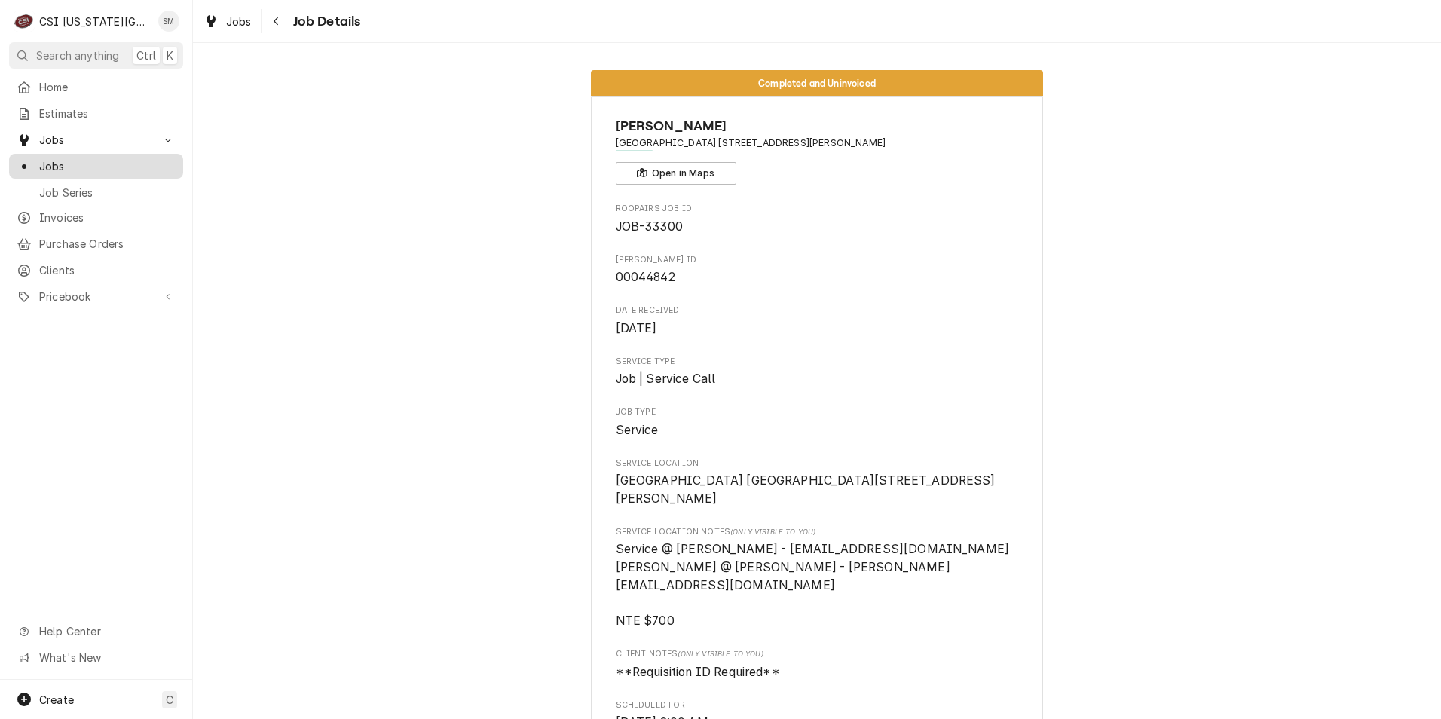
click at [72, 158] on span "Jobs" at bounding box center [107, 166] width 136 height 16
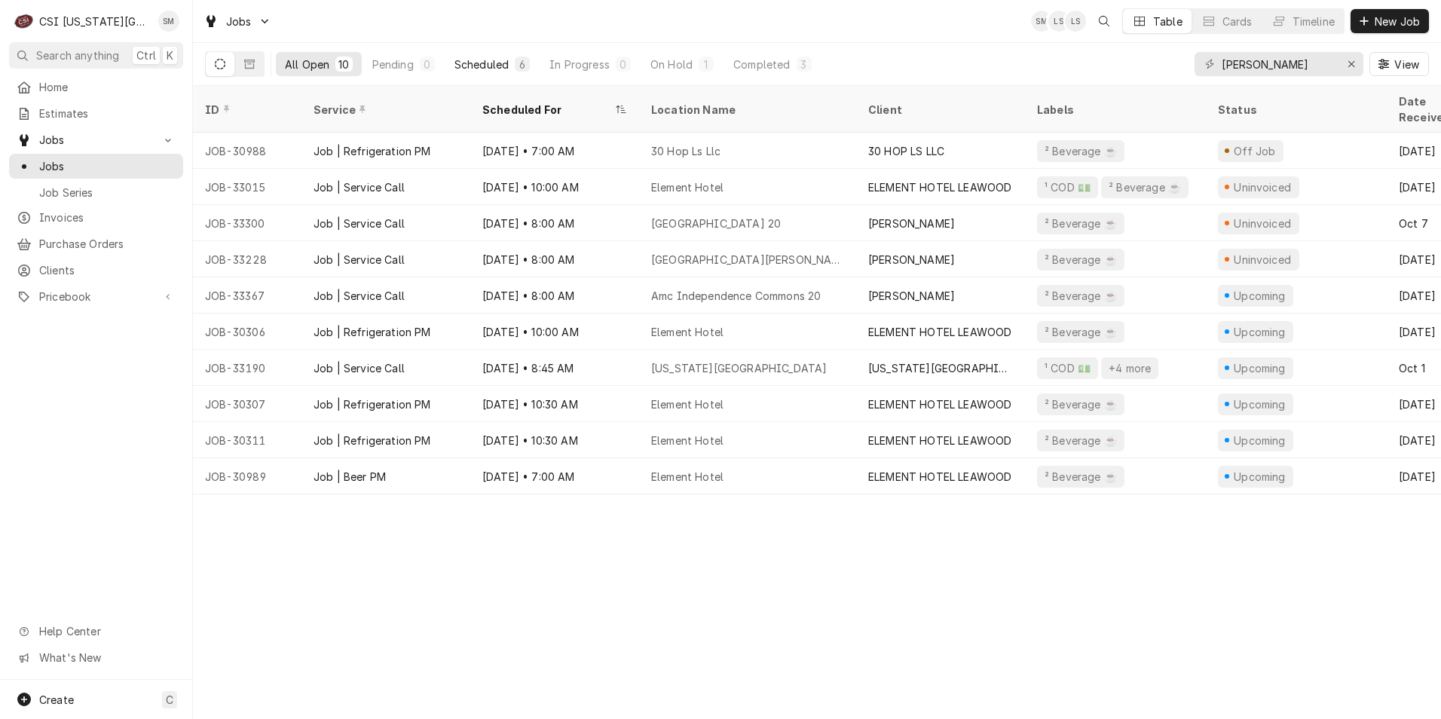
click at [494, 62] on div "Scheduled" at bounding box center [481, 65] width 54 height 16
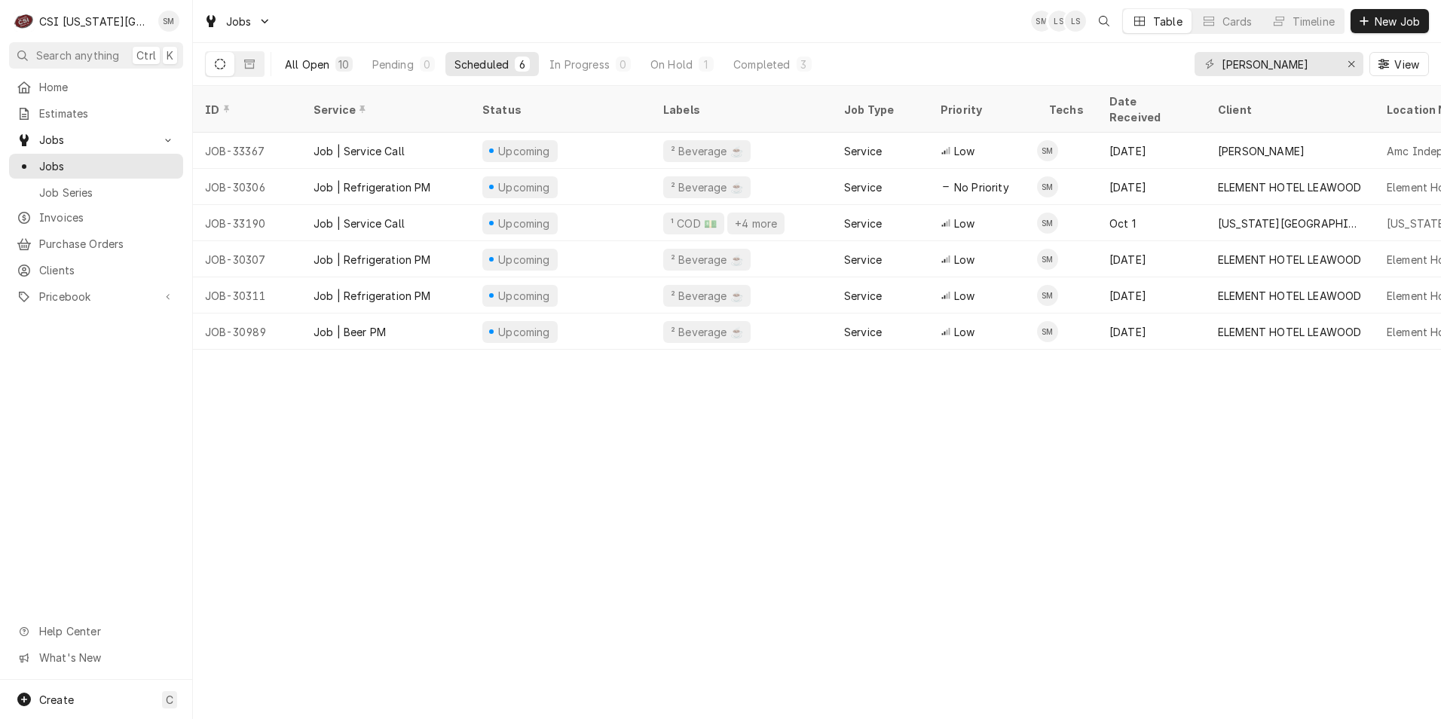
click at [328, 68] on div "All Open" at bounding box center [307, 65] width 44 height 16
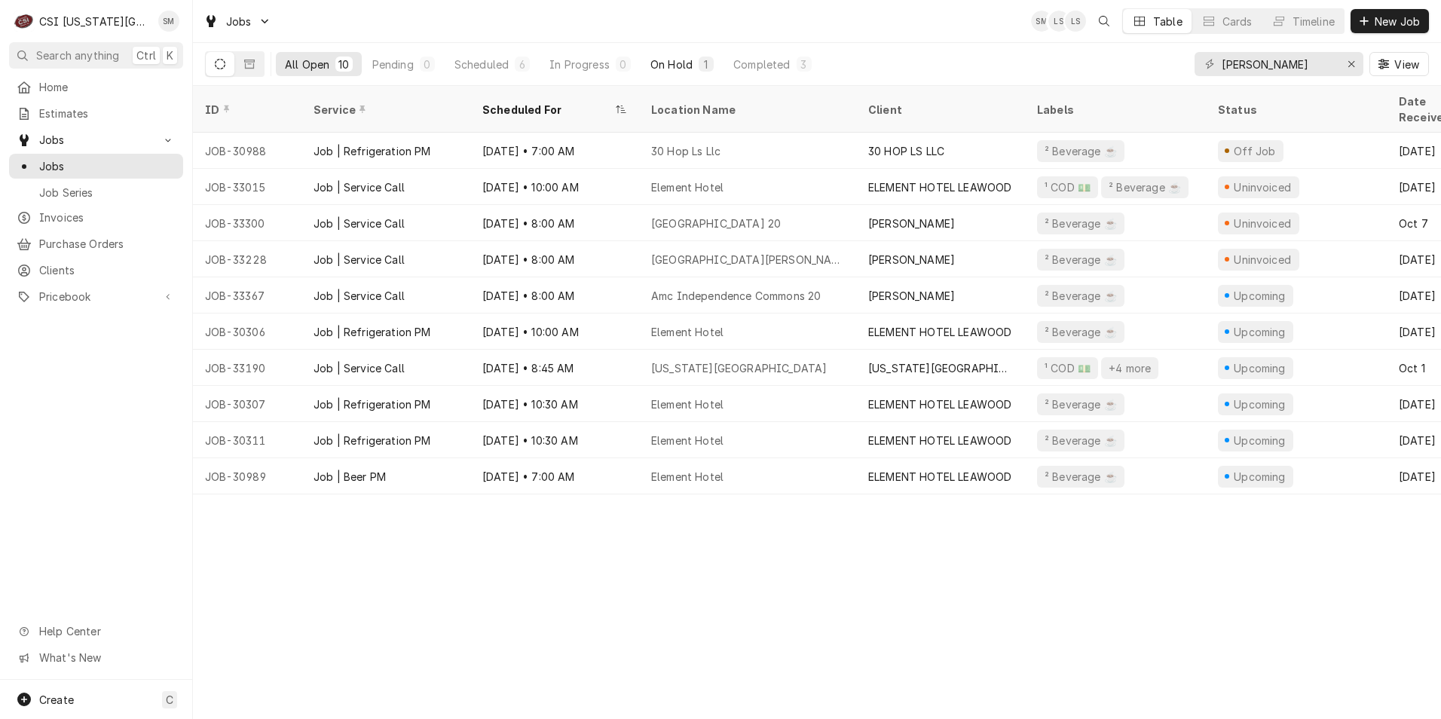
click at [668, 66] on div "On Hold" at bounding box center [671, 65] width 42 height 16
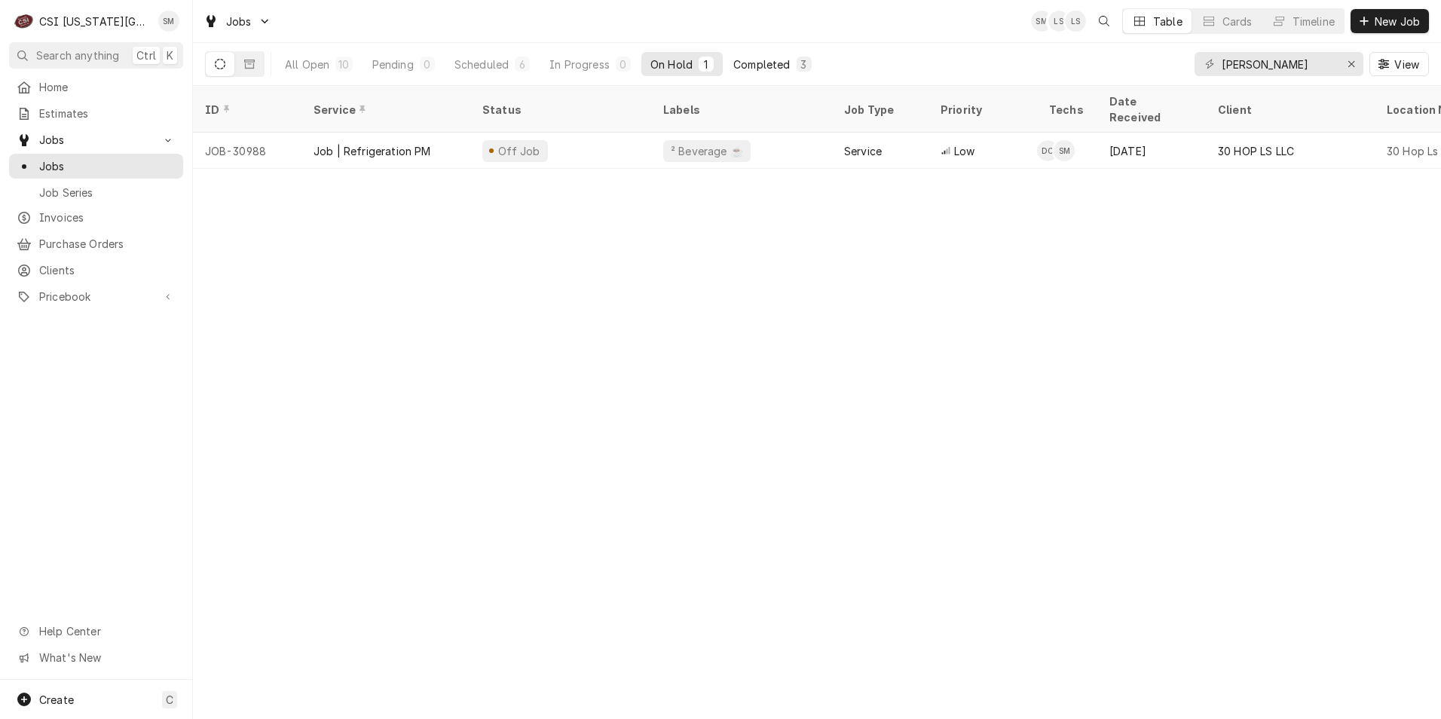
click at [781, 66] on div "Completed" at bounding box center [761, 65] width 57 height 16
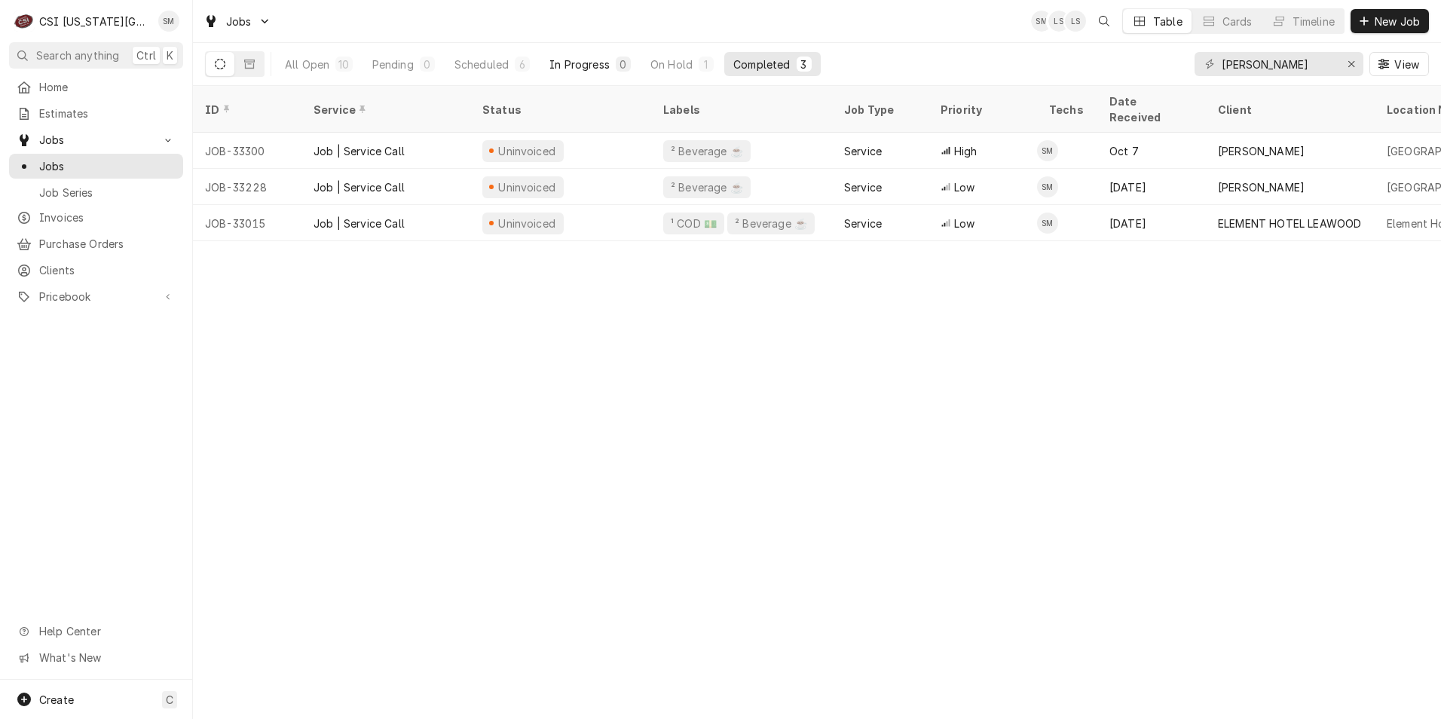
click at [568, 65] on div "In Progress" at bounding box center [579, 65] width 60 height 16
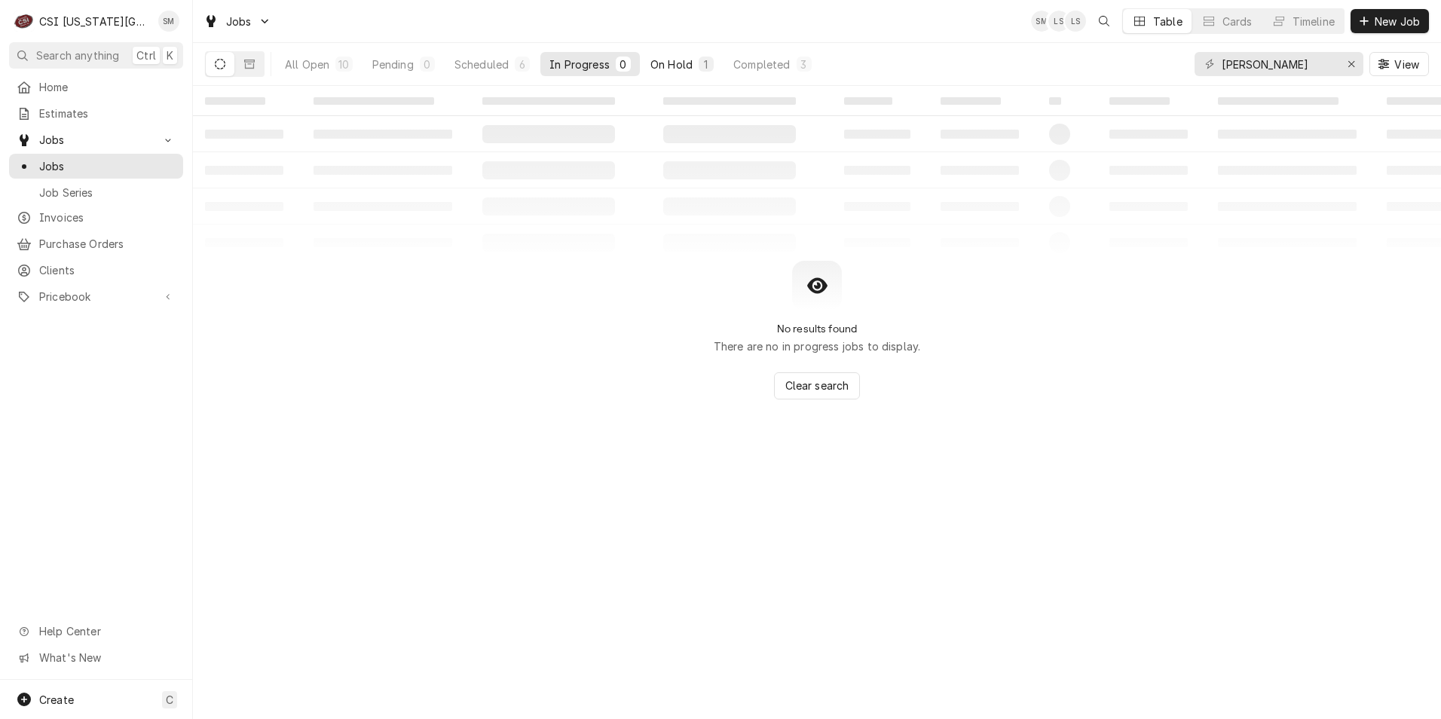
click at [649, 61] on button "On Hold 1" at bounding box center [681, 64] width 81 height 24
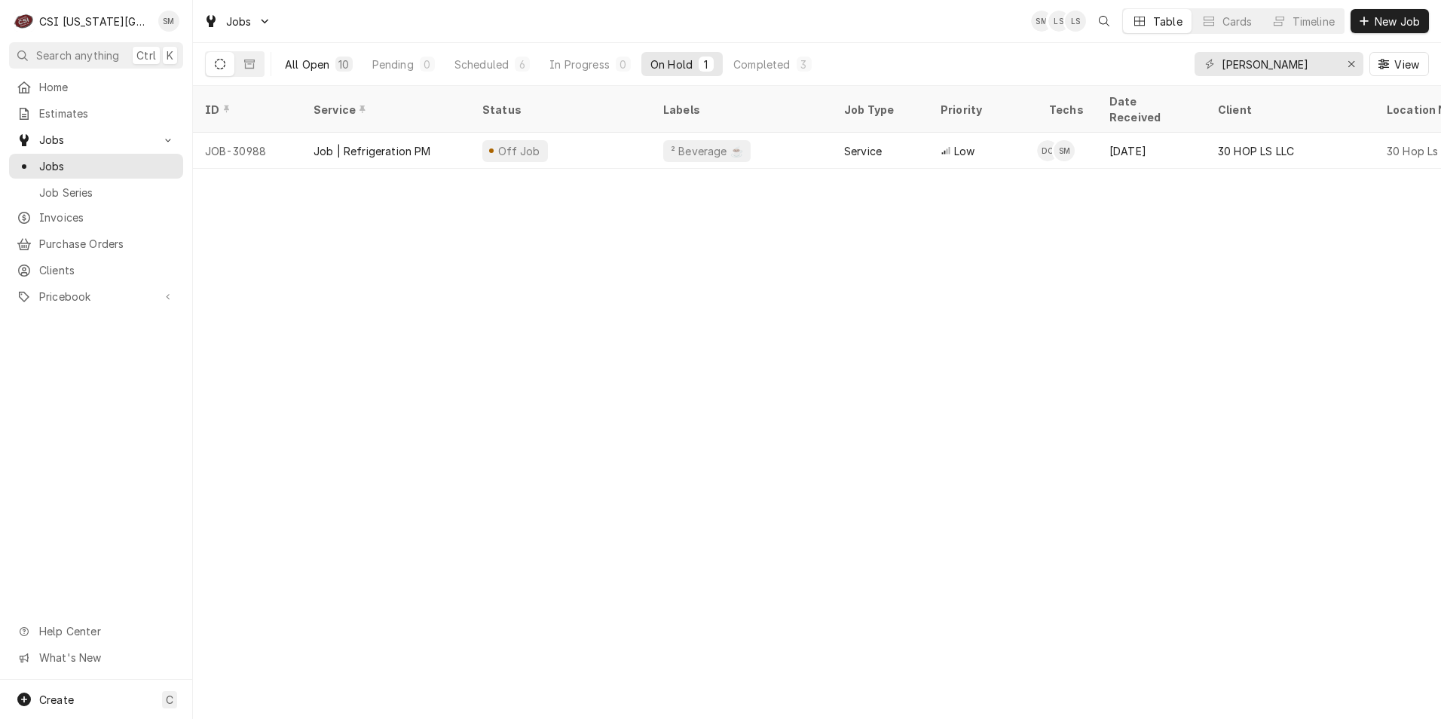
click at [319, 66] on div "All Open" at bounding box center [307, 65] width 44 height 16
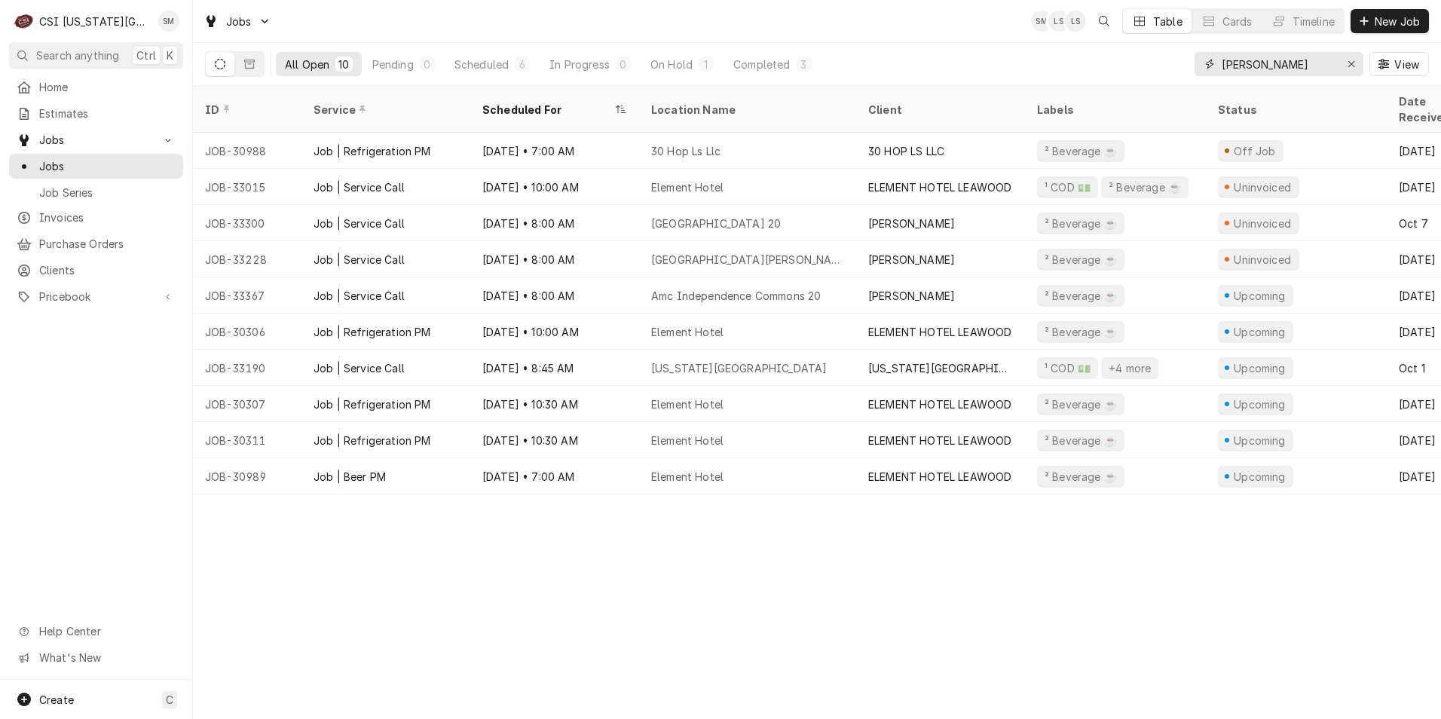
click at [1258, 67] on input "sean" at bounding box center [1277, 64] width 113 height 24
type input "s"
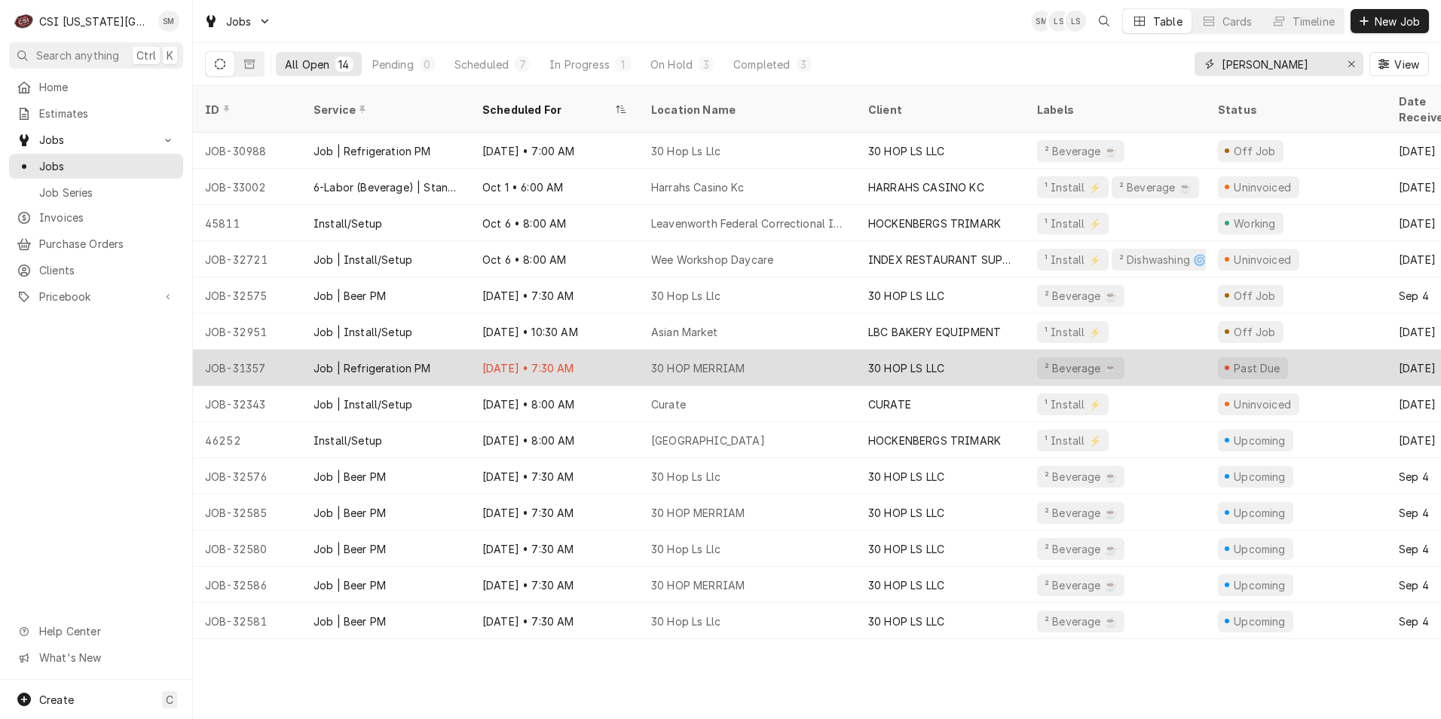
type input "damon"
click at [510, 351] on div "Oct 9 • 7:30 AM" at bounding box center [554, 368] width 169 height 36
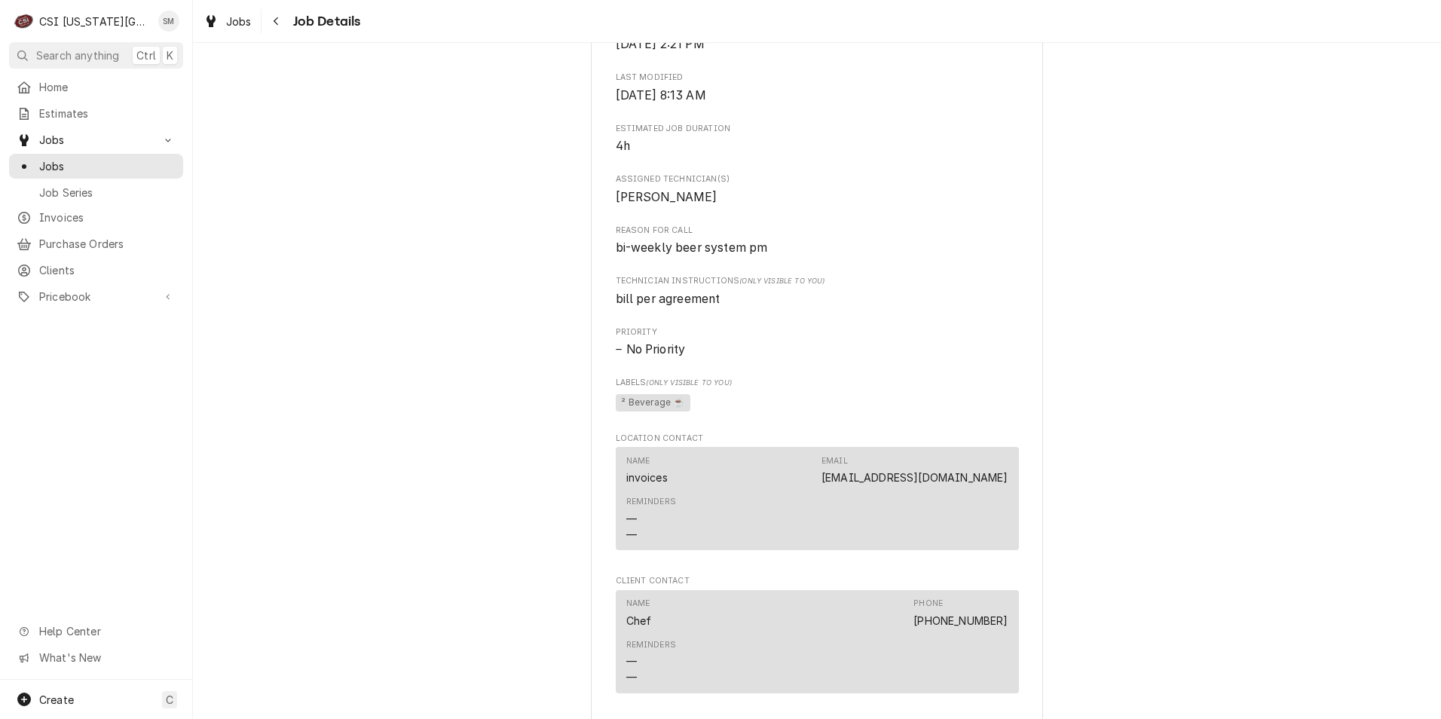
scroll to position [1065, 0]
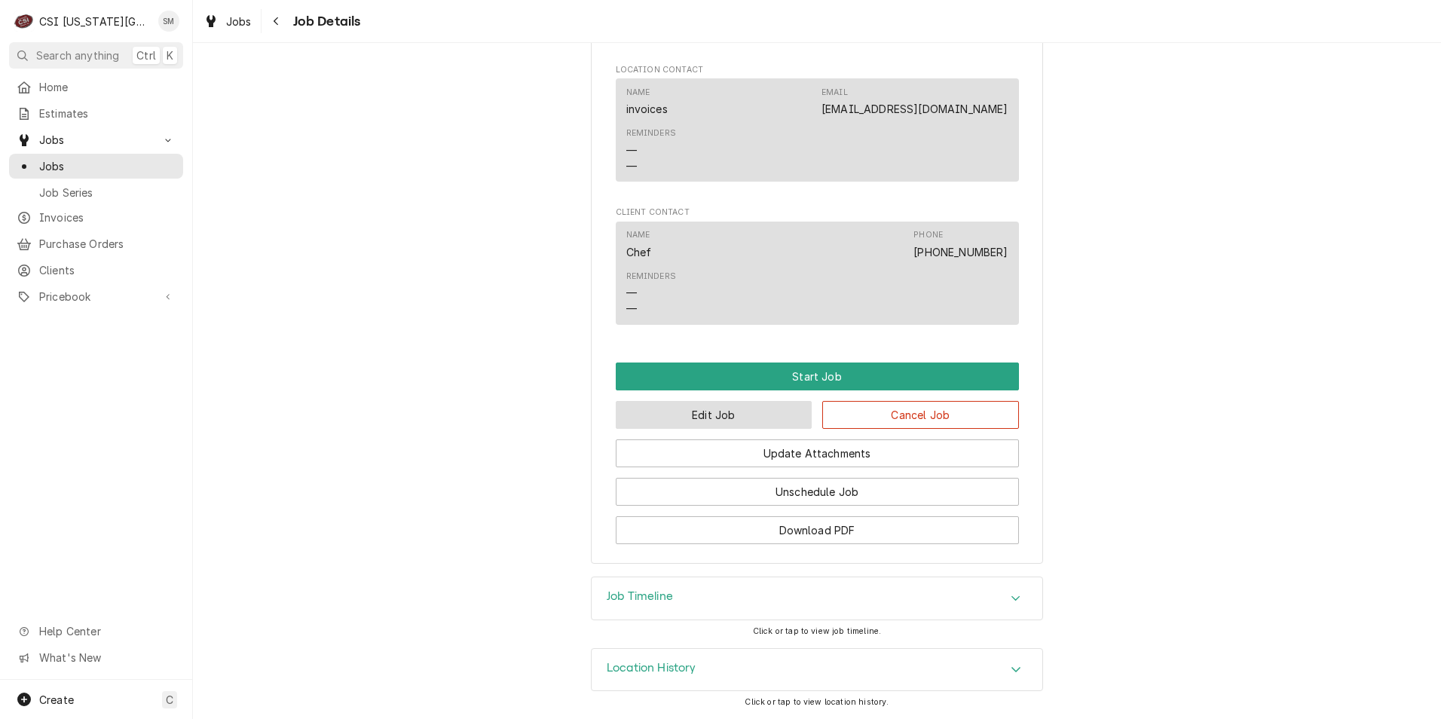
click at [725, 412] on button "Edit Job" at bounding box center [714, 415] width 197 height 28
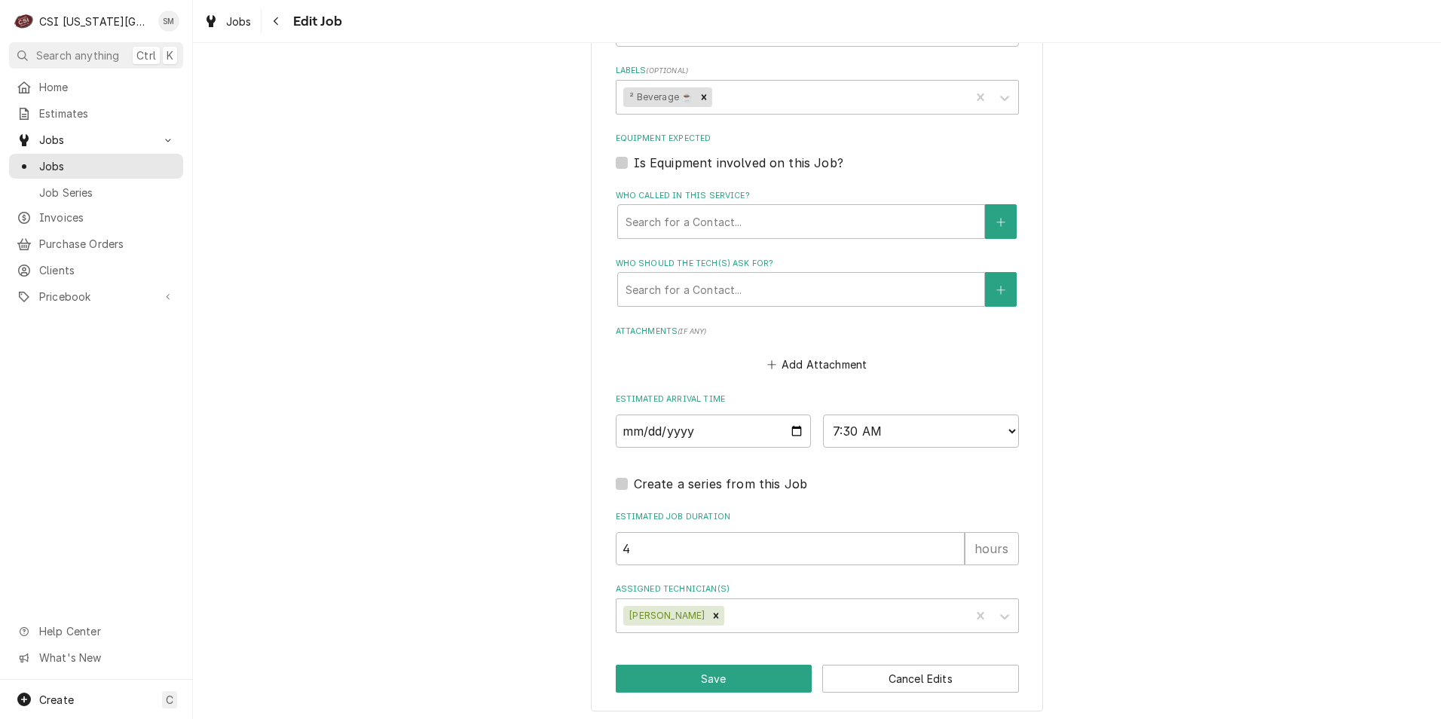
scroll to position [1099, 0]
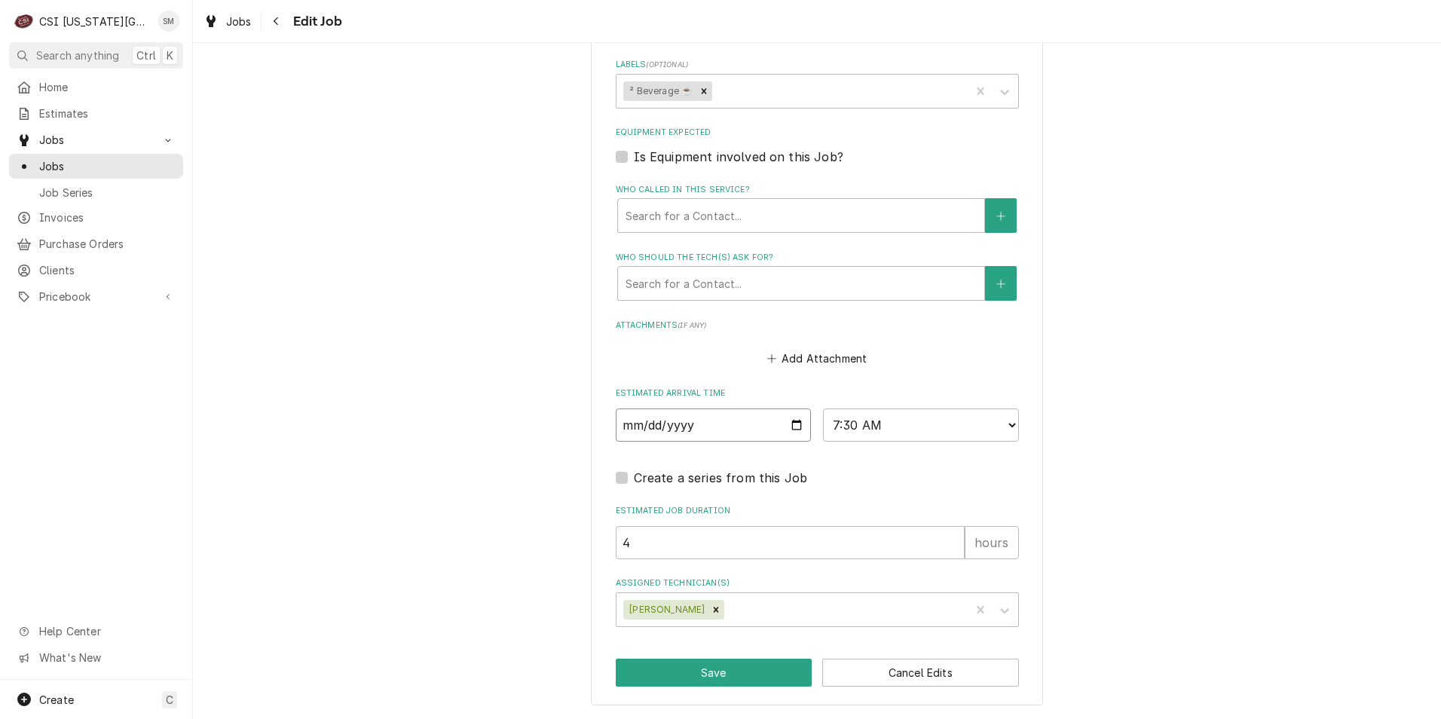
click at [787, 427] on input "2025-10-09" at bounding box center [714, 424] width 196 height 33
type textarea "x"
type input "2025-10-17"
click at [701, 667] on button "Save" at bounding box center [714, 673] width 197 height 28
type textarea "x"
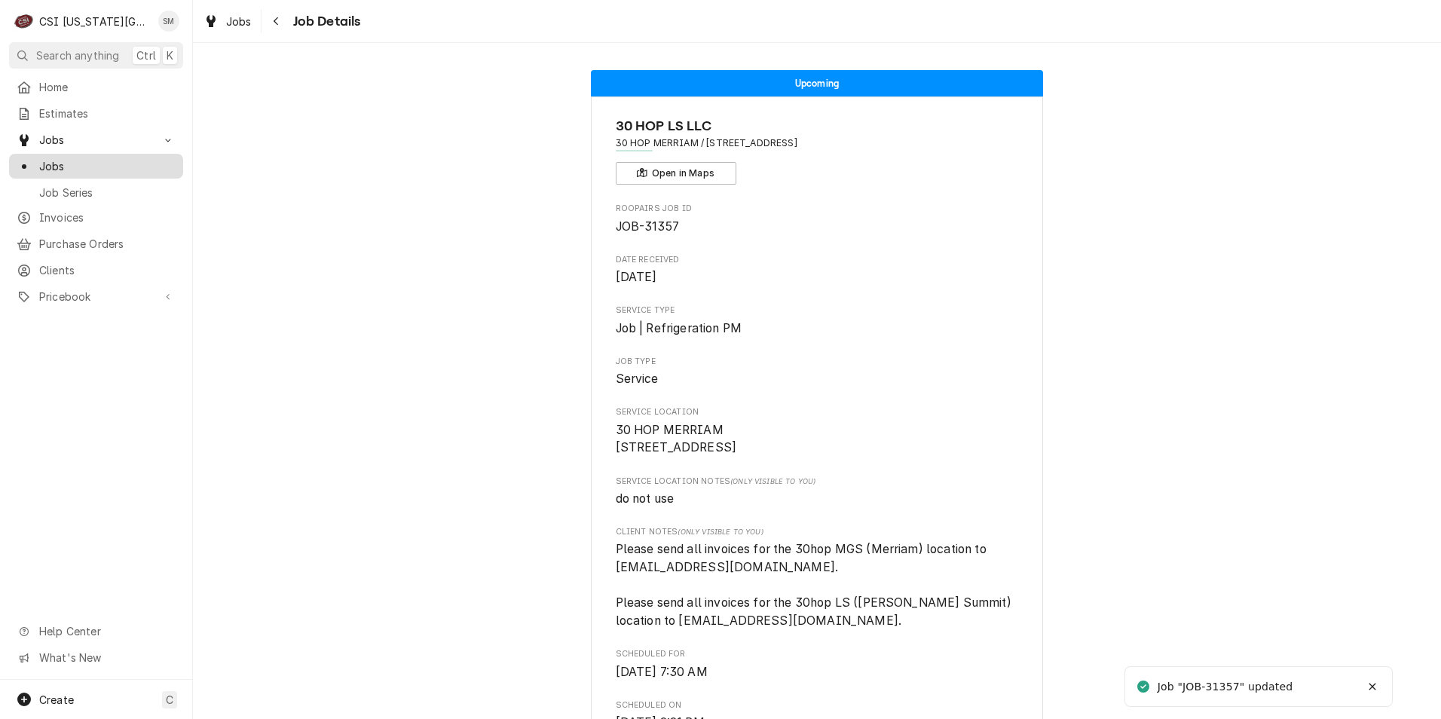
click at [60, 159] on span "Jobs" at bounding box center [107, 166] width 136 height 16
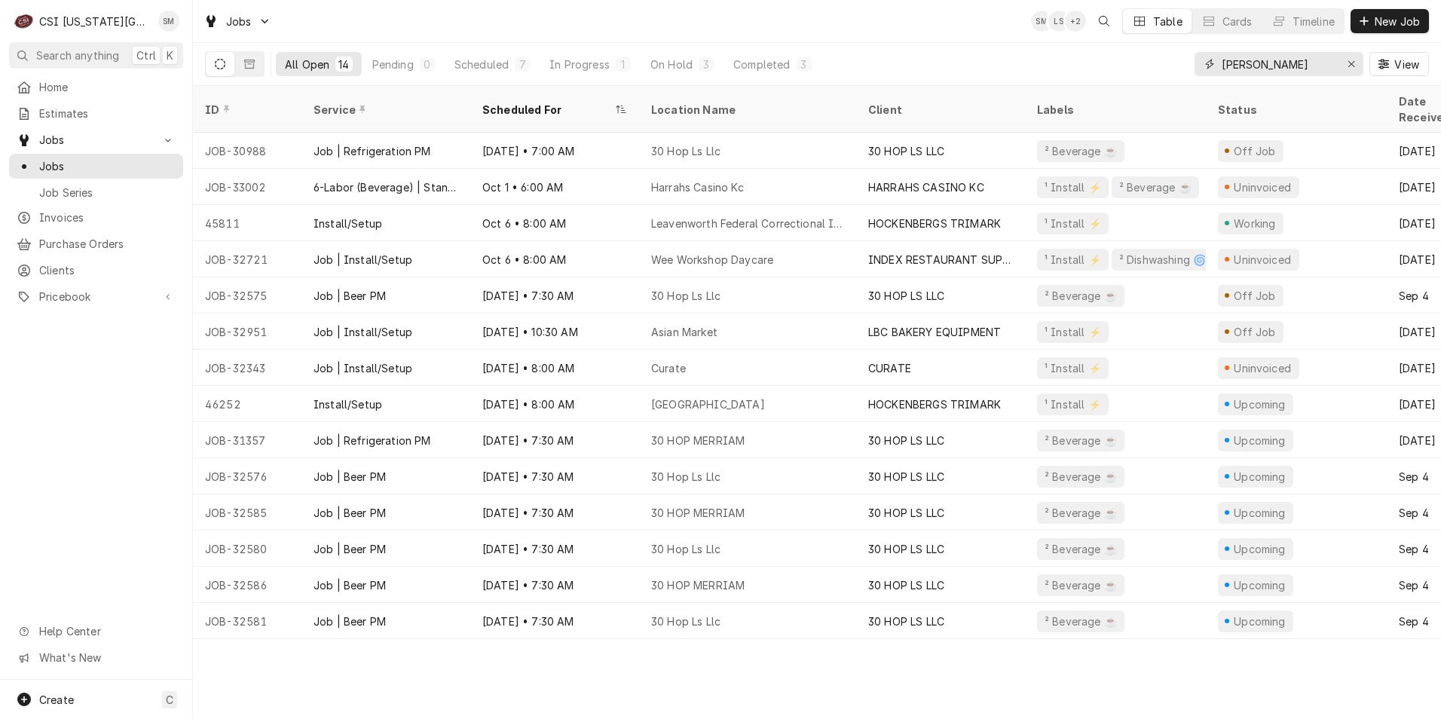
click at [1267, 62] on input "[PERSON_NAME]" at bounding box center [1277, 64] width 113 height 24
type input "d"
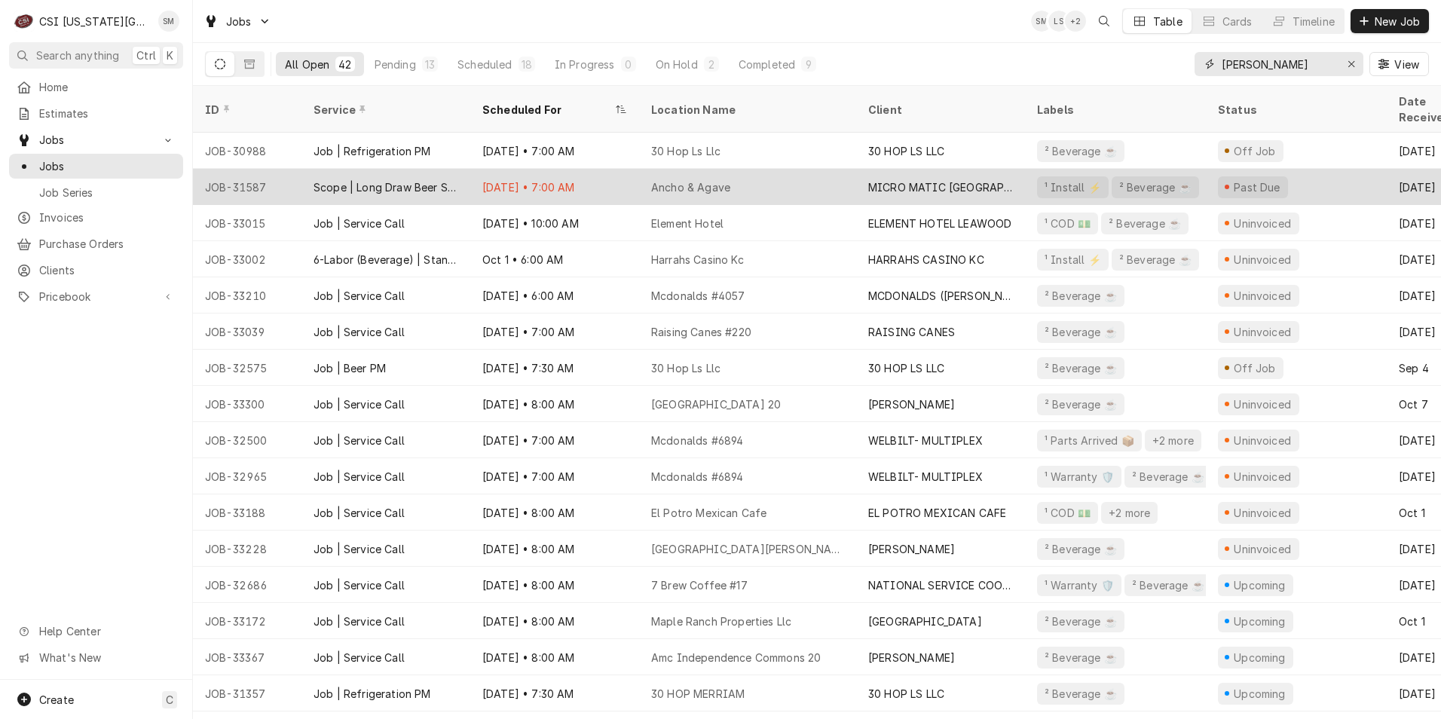
type input "bev"
click at [609, 169] on div "Sep 29 • 7:00 AM" at bounding box center [554, 187] width 169 height 36
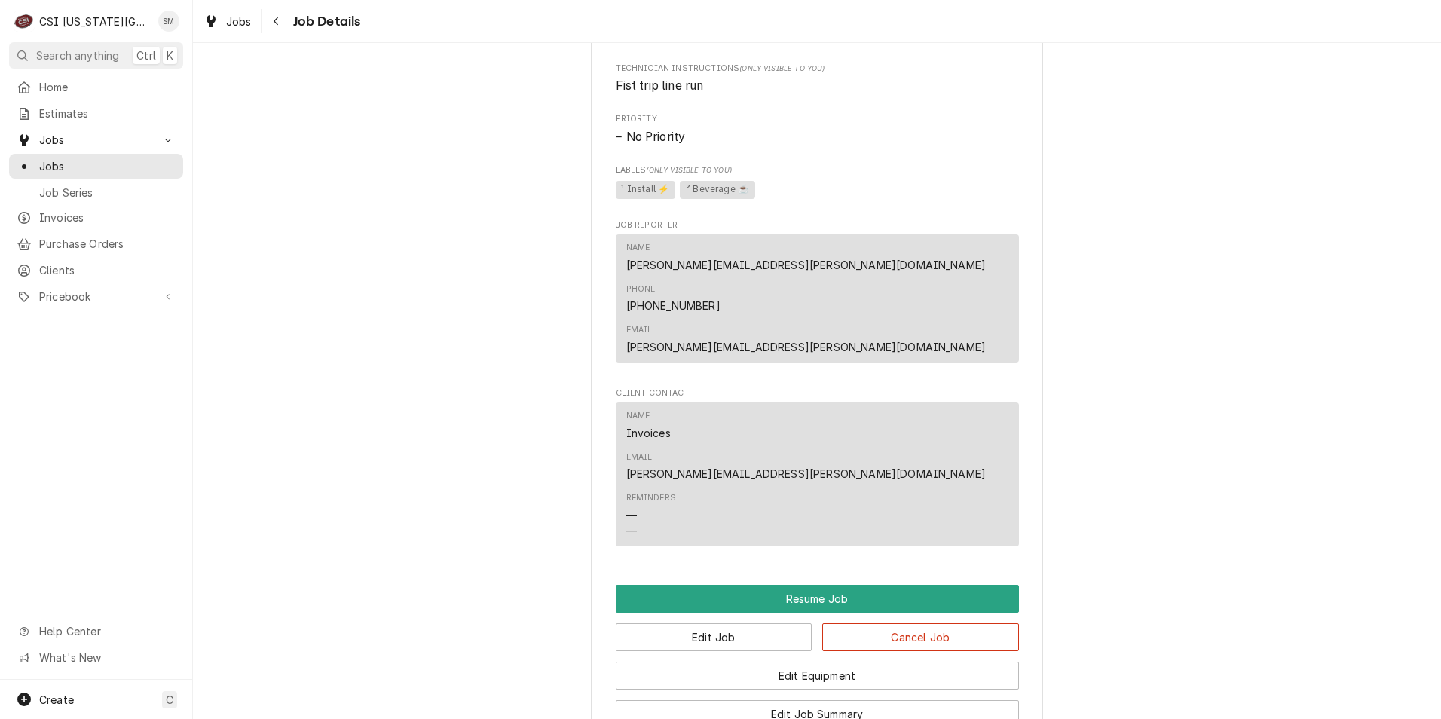
scroll to position [1432, 0]
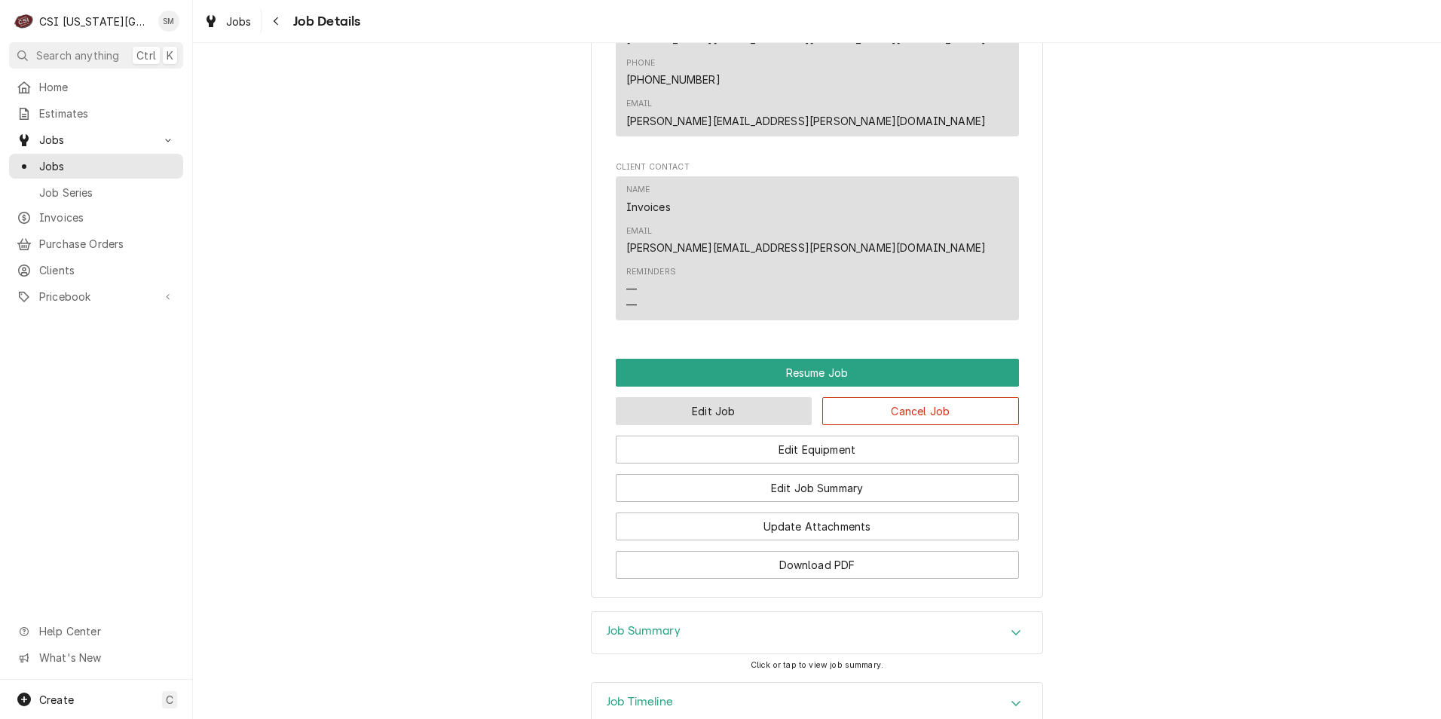
click at [683, 397] on button "Edit Job" at bounding box center [714, 411] width 197 height 28
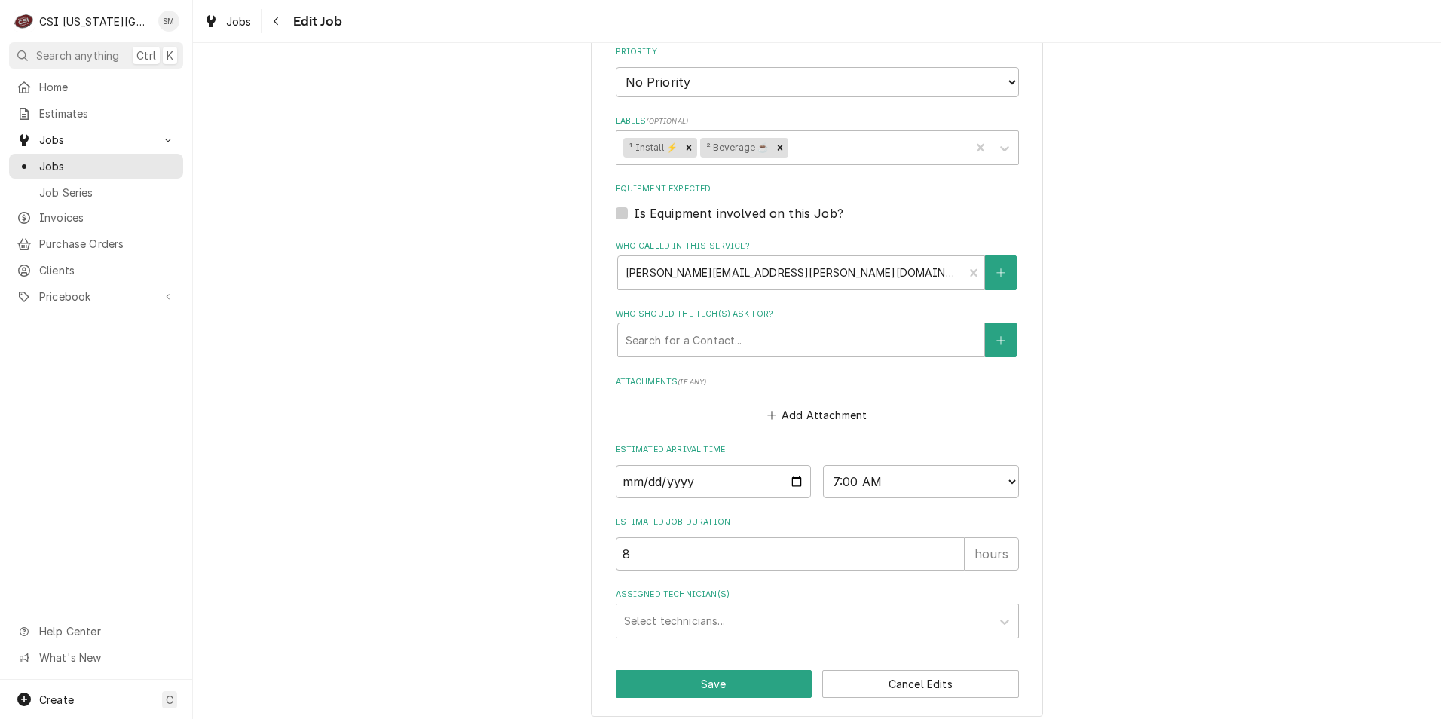
scroll to position [803, 0]
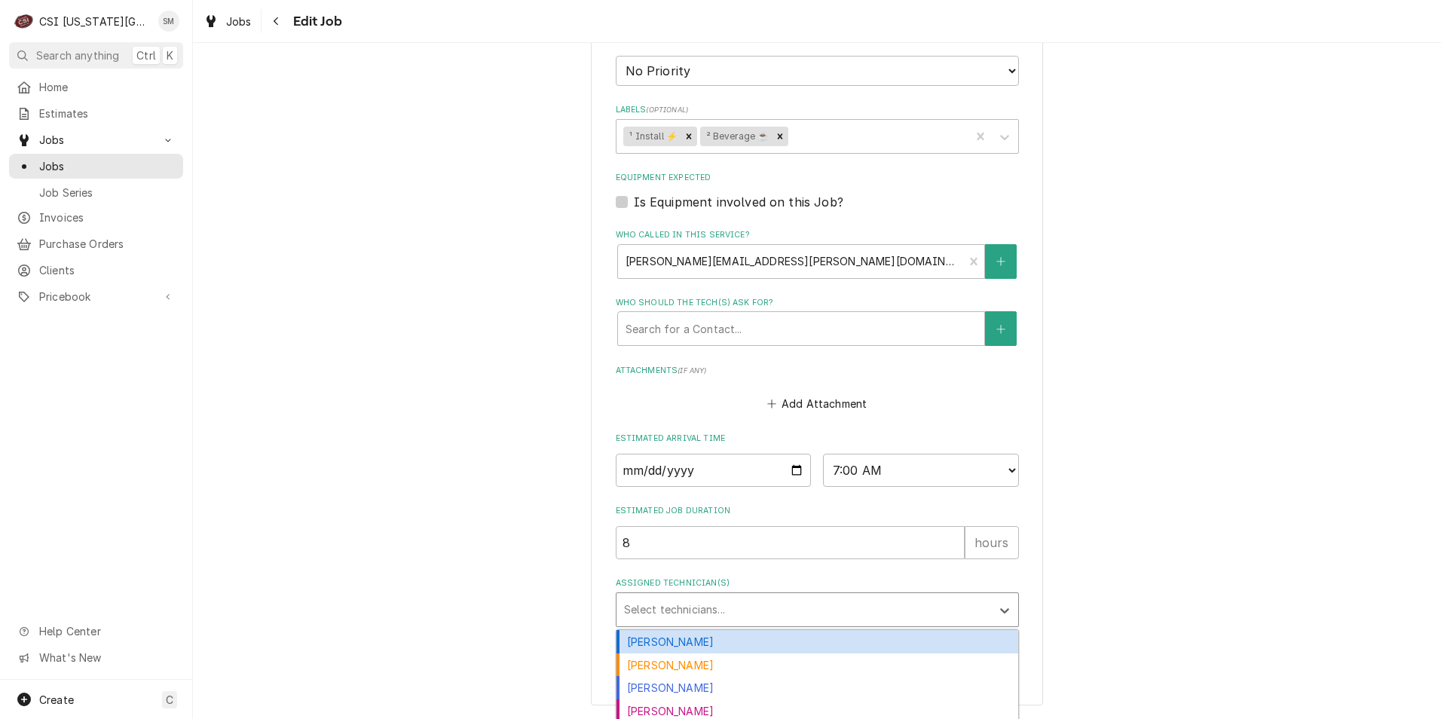
click at [684, 605] on div "Assigned Technician(s)" at bounding box center [803, 609] width 359 height 27
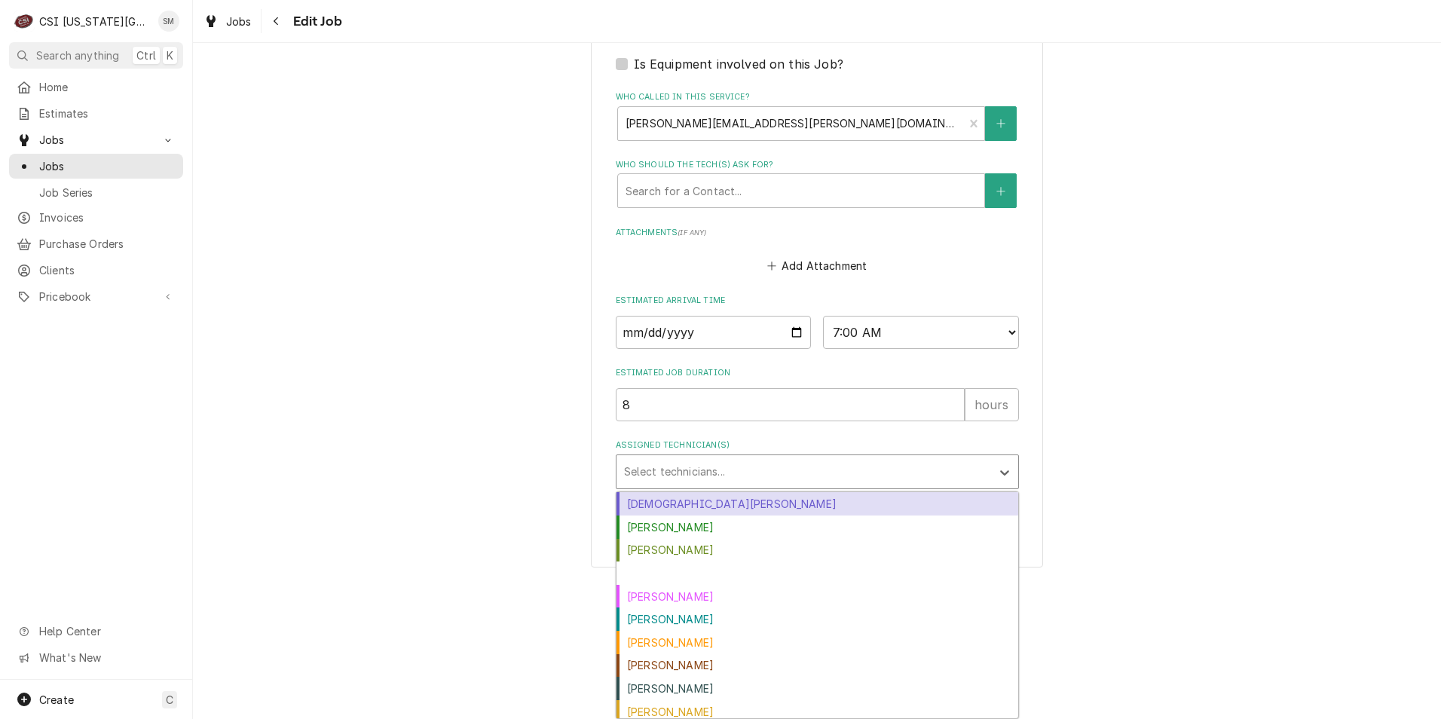
scroll to position [151, 0]
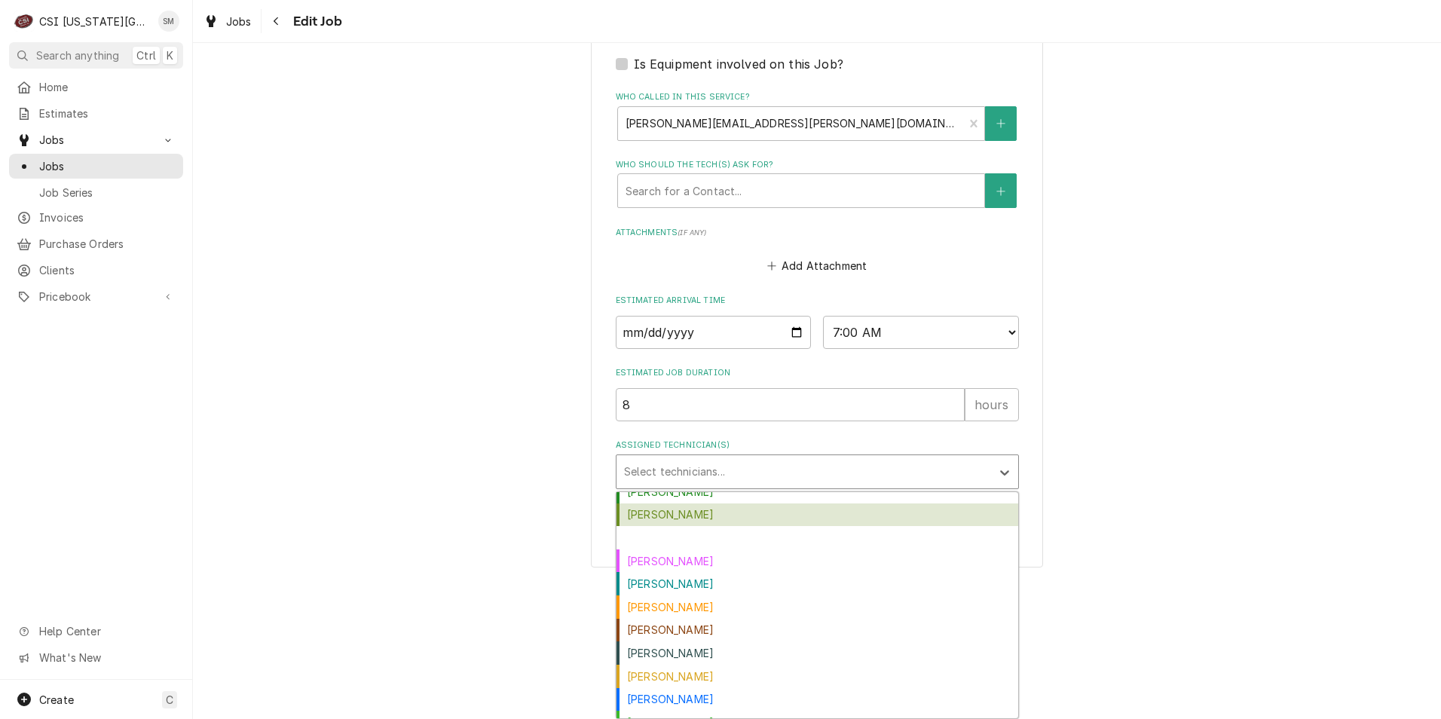
click at [669, 517] on div "Damon Cantu" at bounding box center [817, 514] width 402 height 23
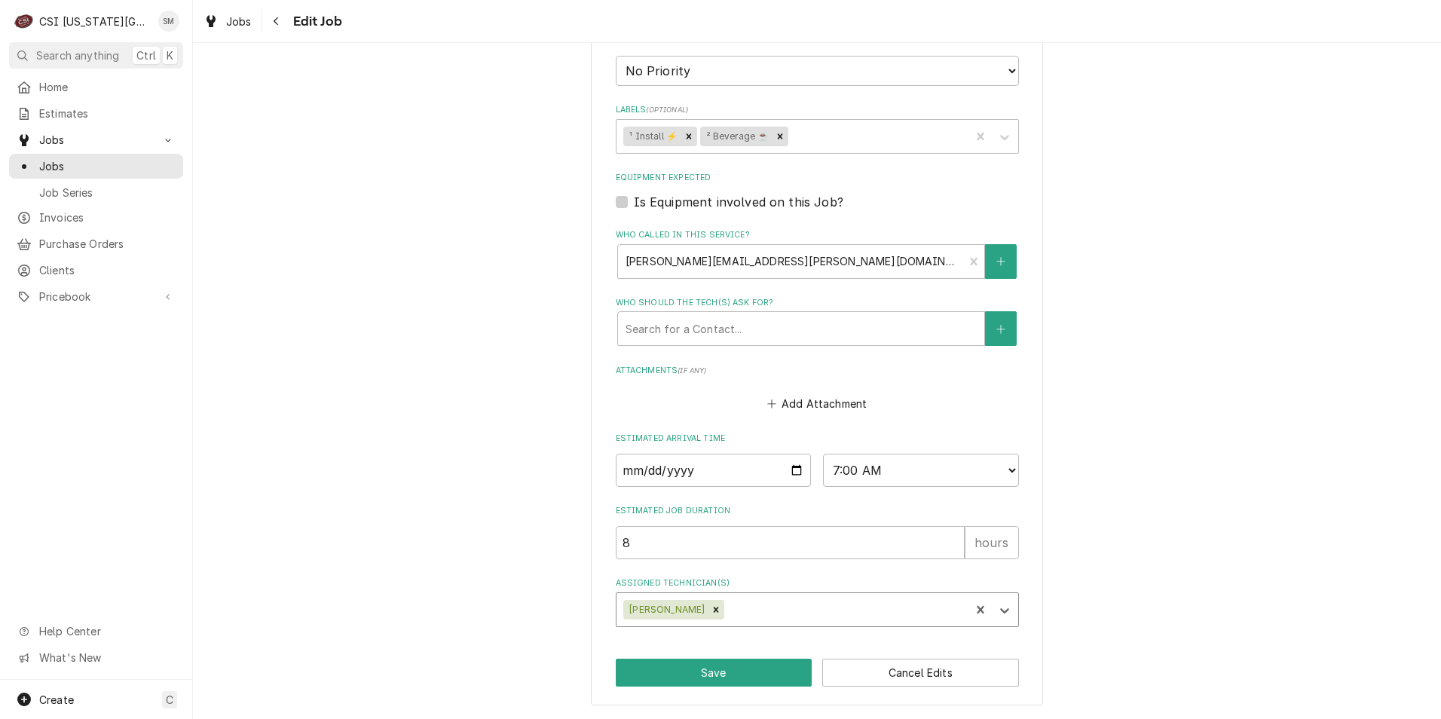
click at [745, 607] on div "option Damon Cantu, selected. Damon Cantu" at bounding box center [817, 609] width 403 height 35
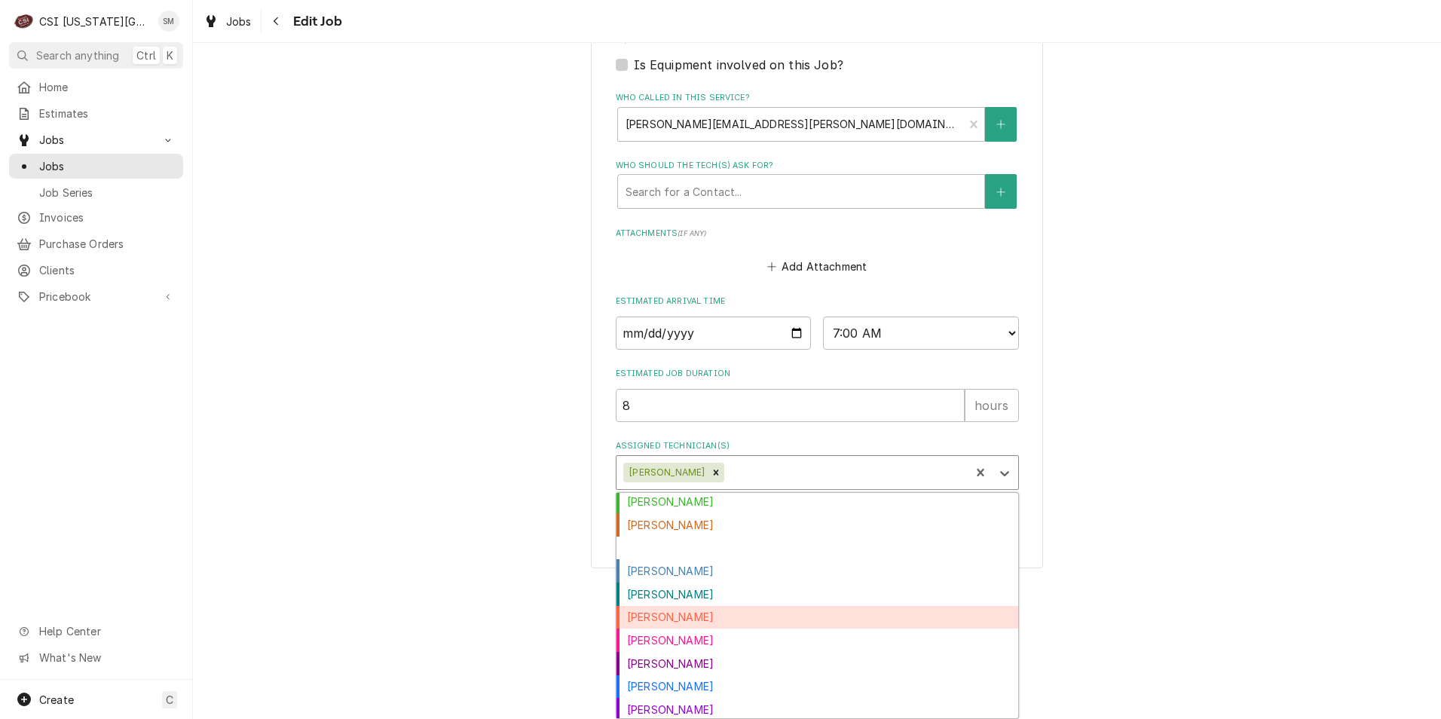
scroll to position [322, 0]
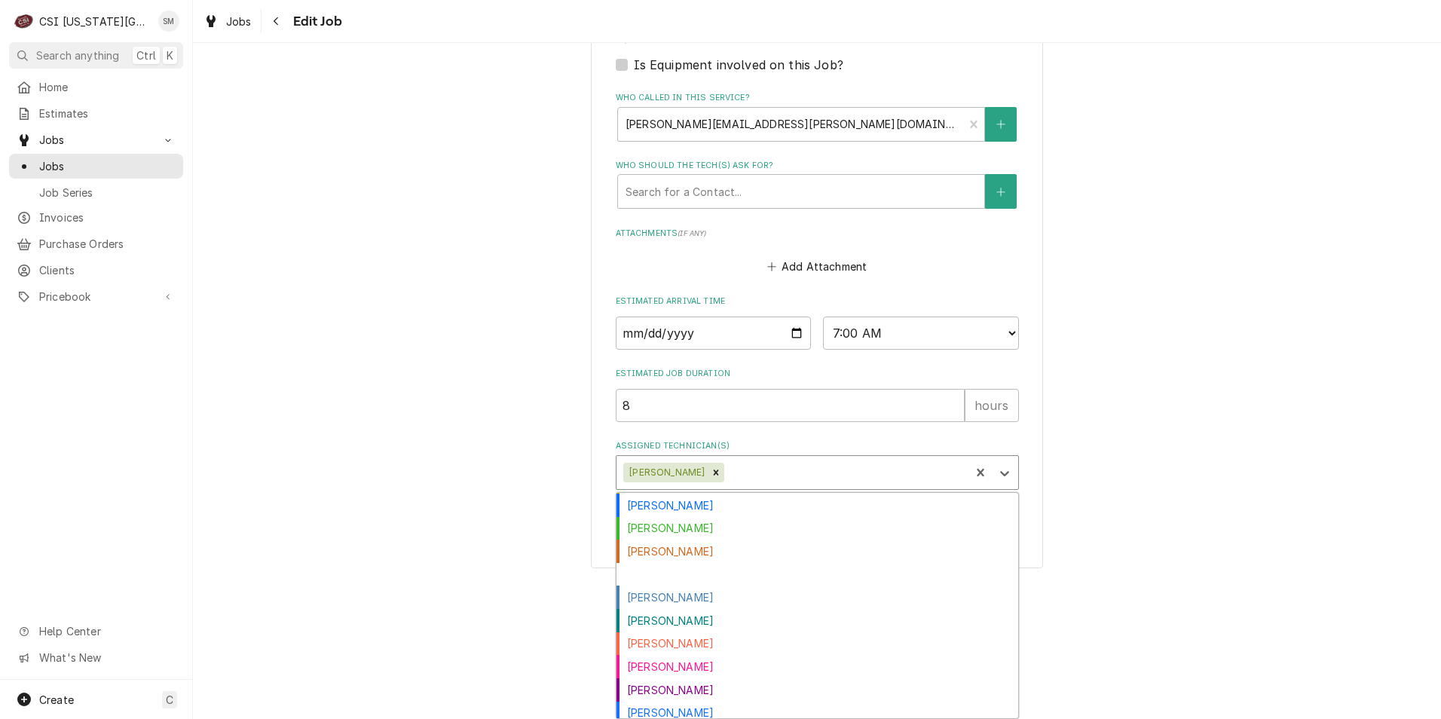
click at [678, 577] on div "Sean Mckelvey" at bounding box center [817, 574] width 402 height 23
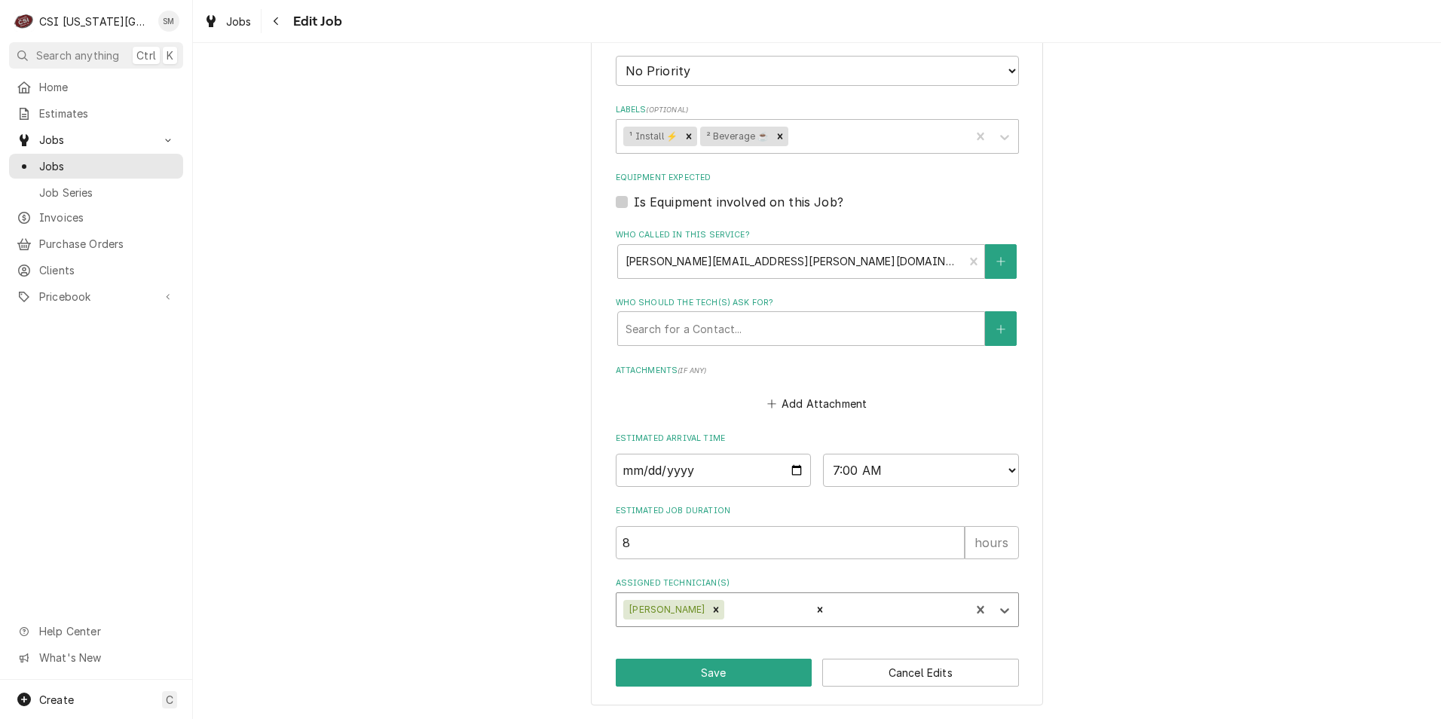
scroll to position [803, 0]
type textarea "x"
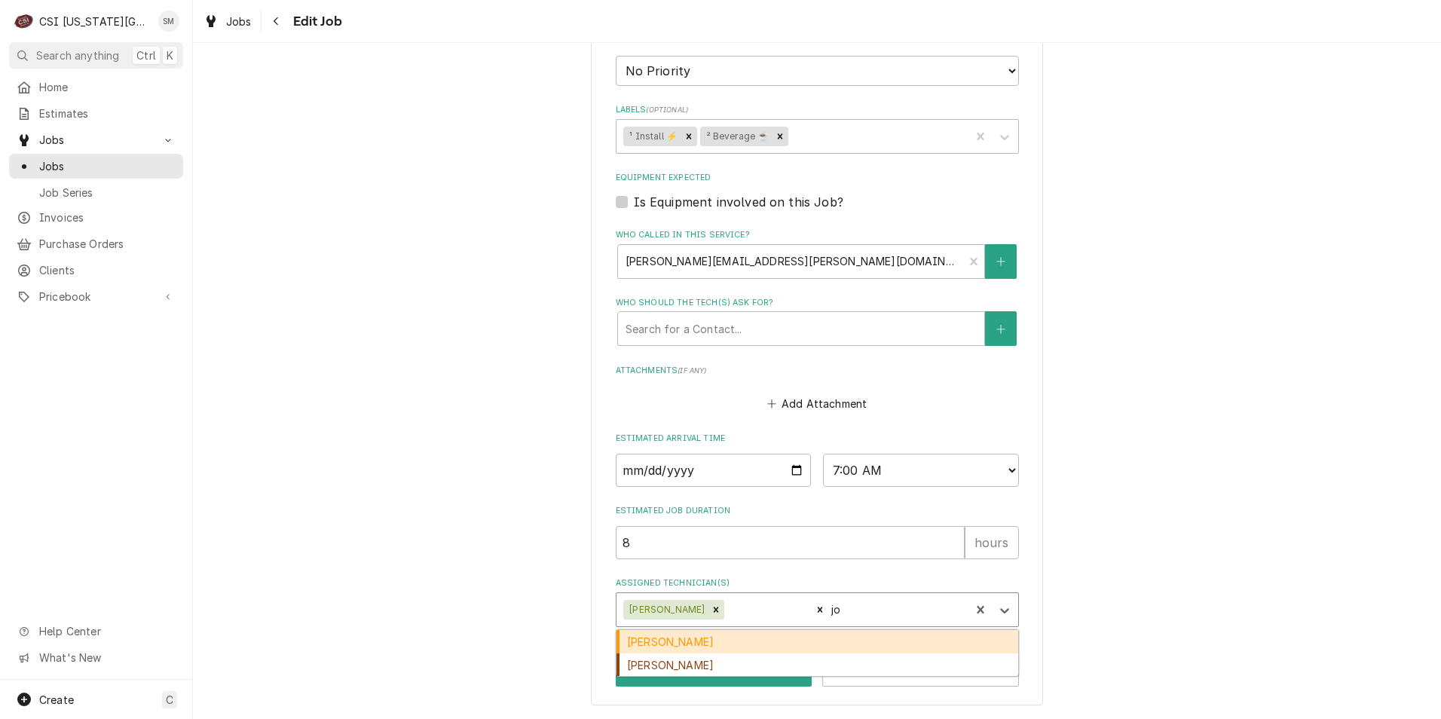
type input "joe"
click at [719, 646] on div "Joey Stahl" at bounding box center [817, 641] width 402 height 23
type textarea "x"
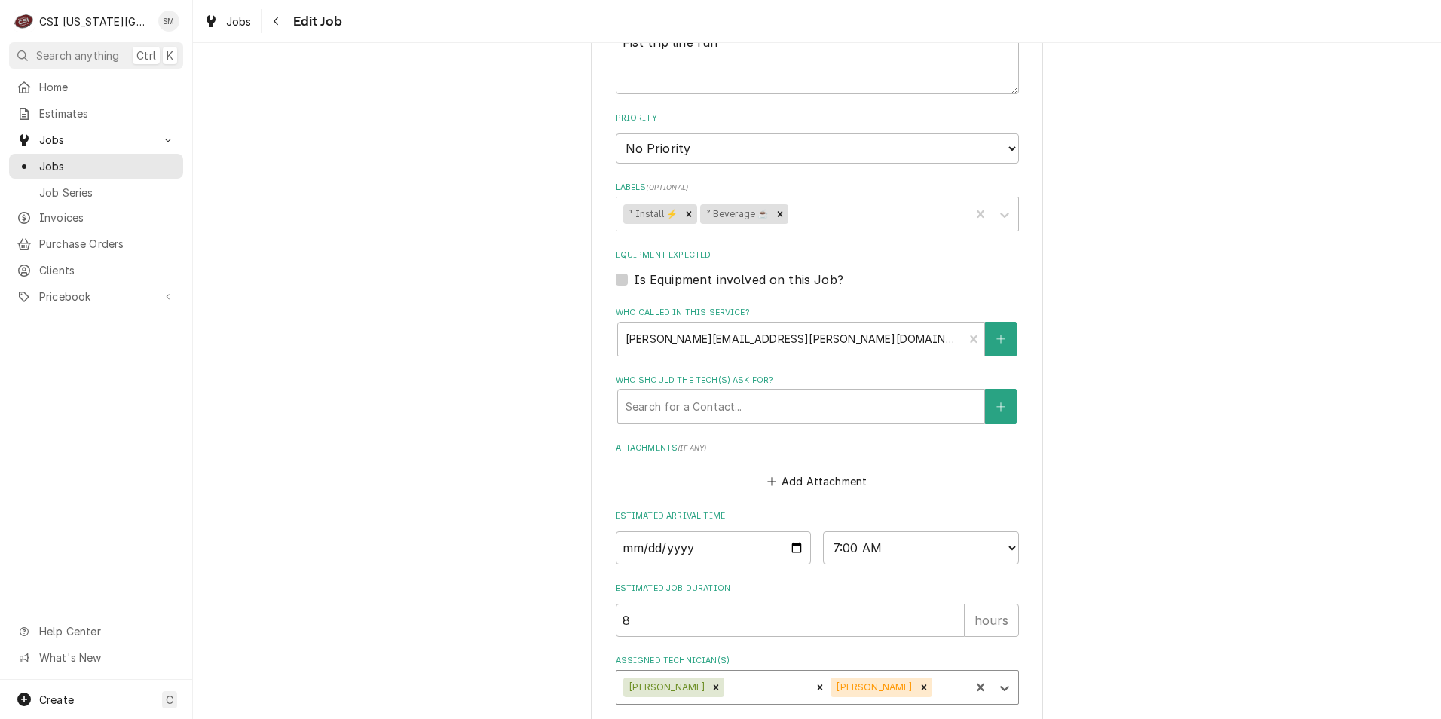
scroll to position [652, 0]
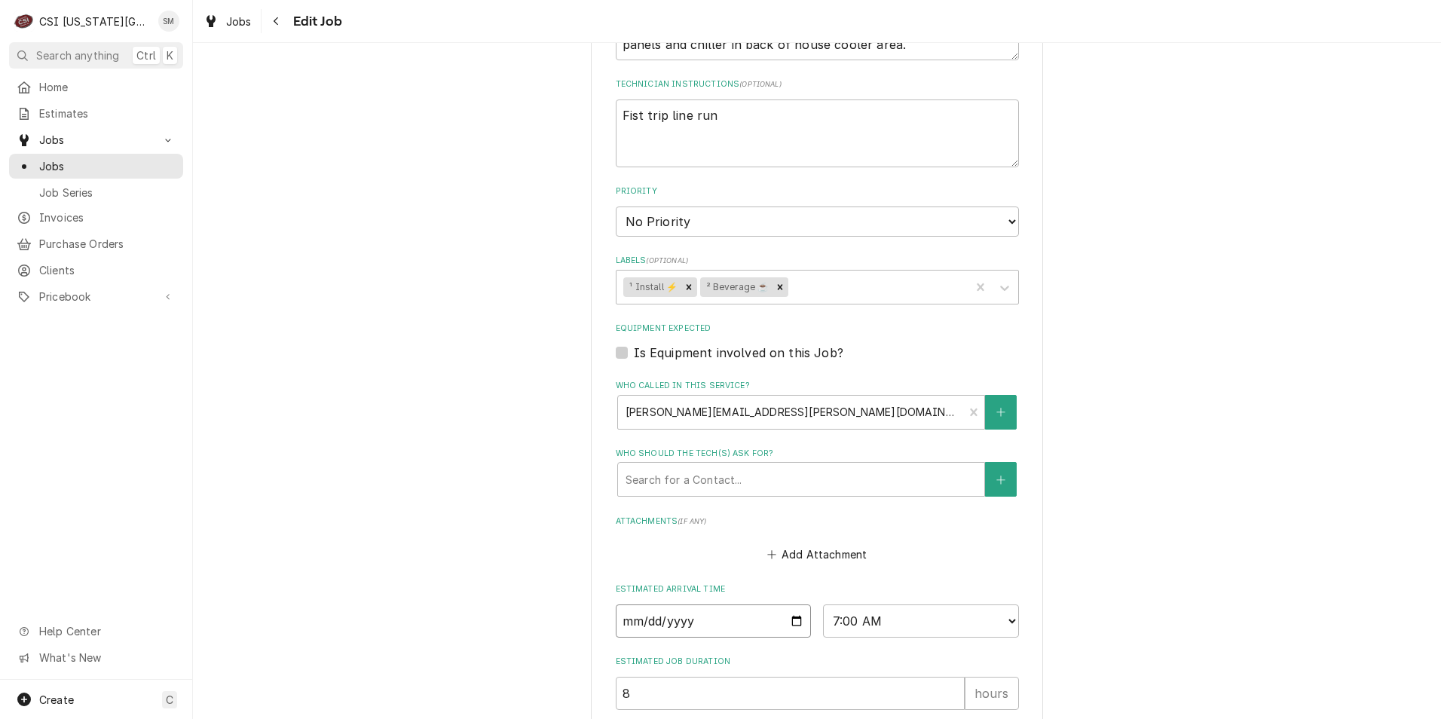
click at [785, 622] on input "2025-09-29" at bounding box center [714, 620] width 196 height 33
type textarea "x"
type input "2025-10-29"
type textarea "x"
type input "2025-10-14"
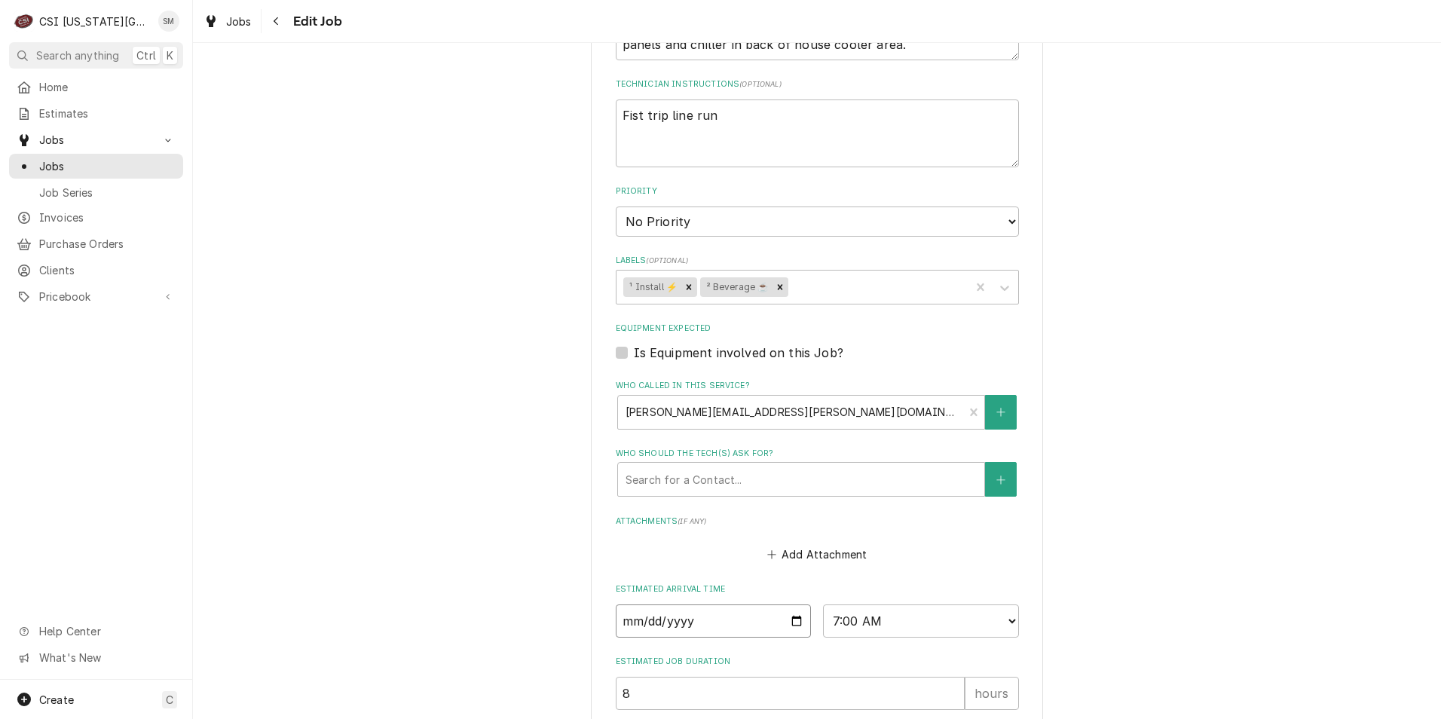
type textarea "x"
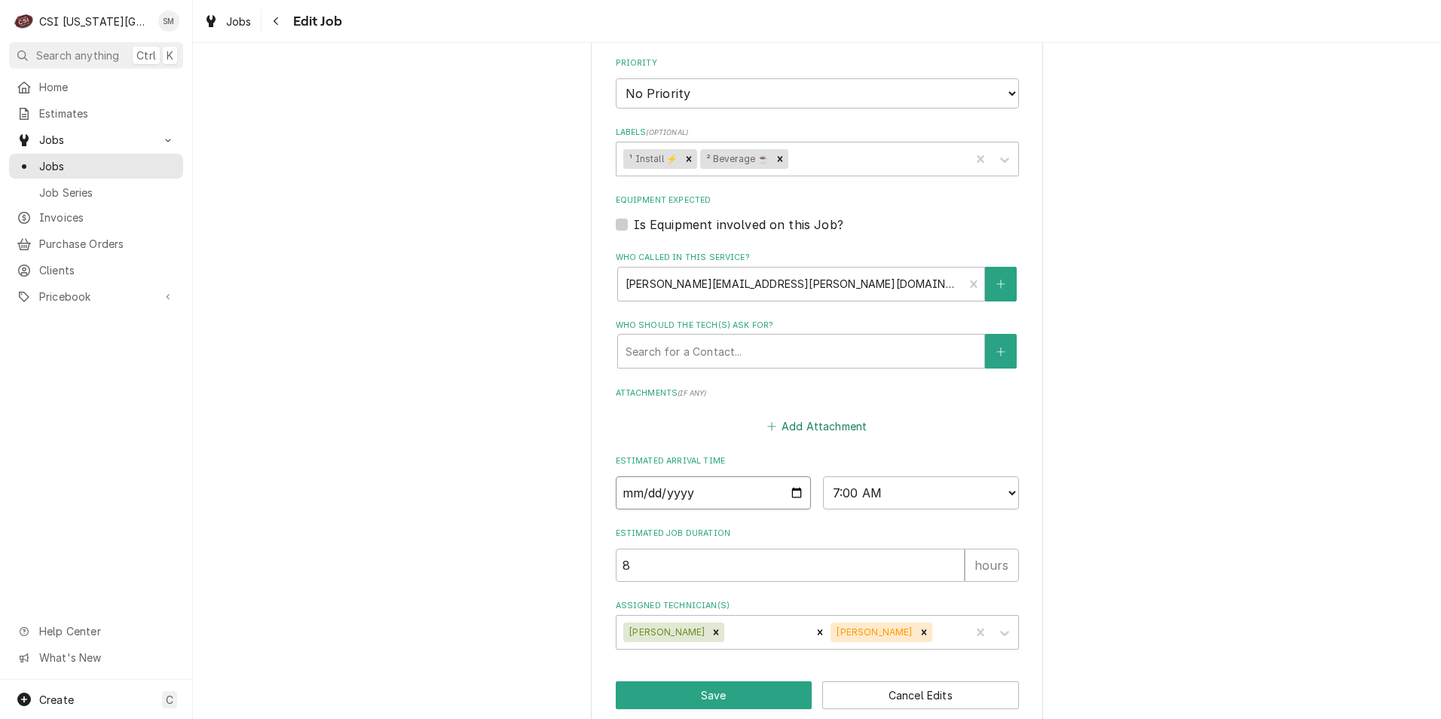
scroll to position [803, 0]
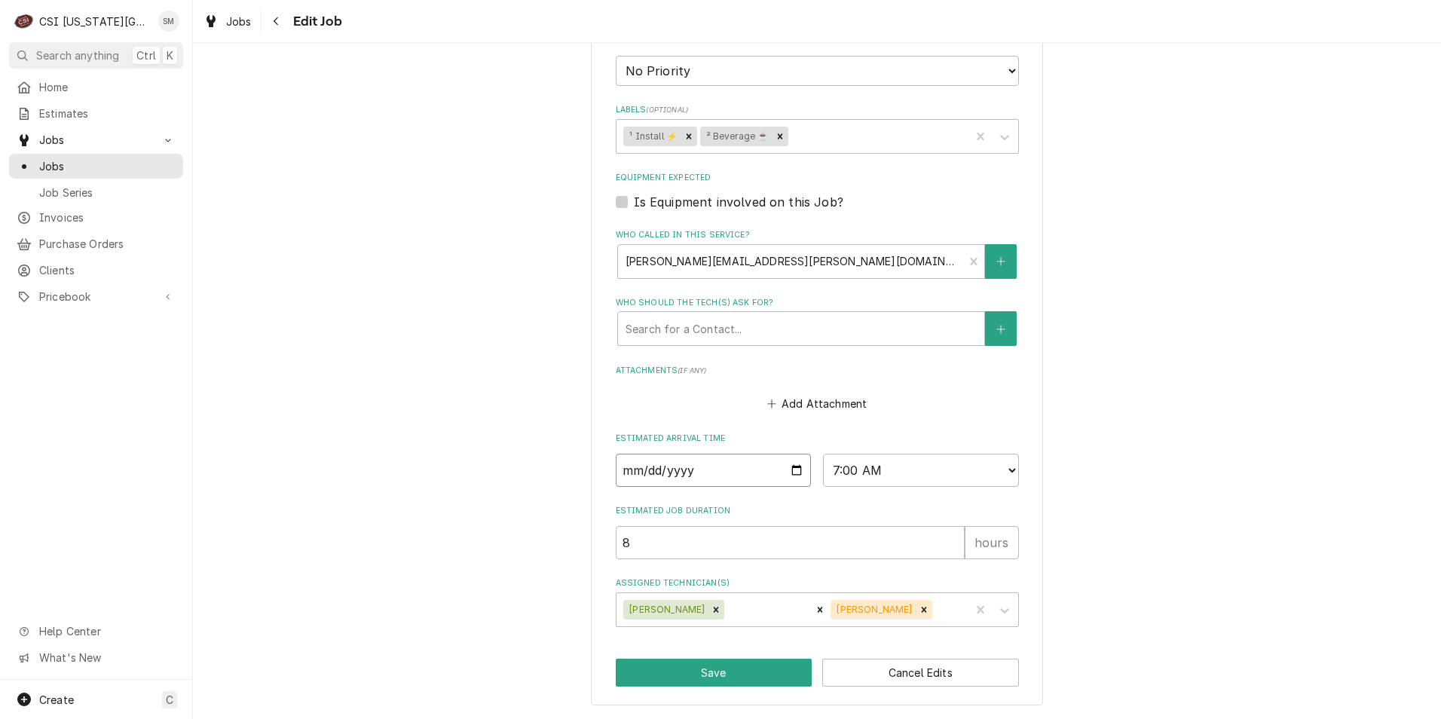
click at [790, 465] on input "2025-10-14" at bounding box center [714, 470] width 196 height 33
type input "2025-10-15"
type textarea "x"
click at [787, 470] on input "2025-10-15" at bounding box center [714, 470] width 196 height 33
type input "2025-10-14"
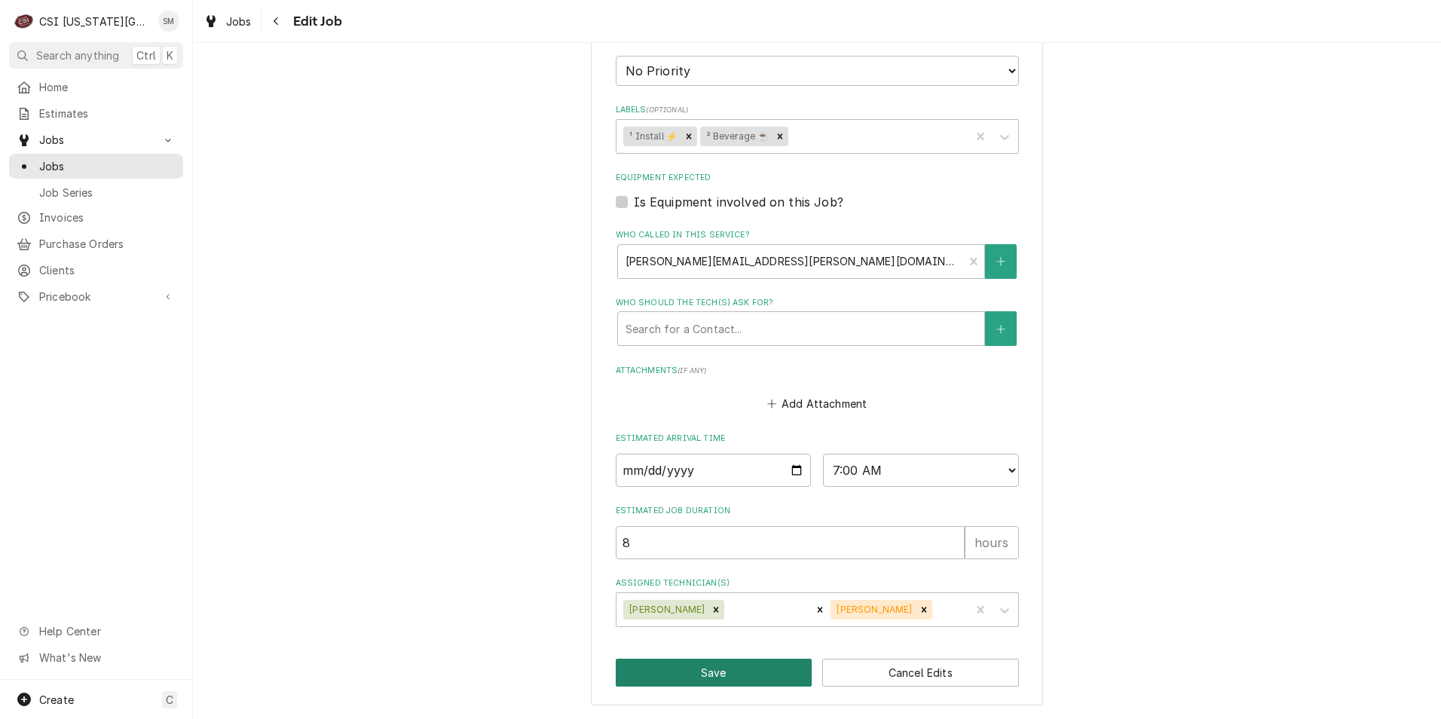
click at [712, 674] on button "Save" at bounding box center [714, 673] width 197 height 28
type textarea "x"
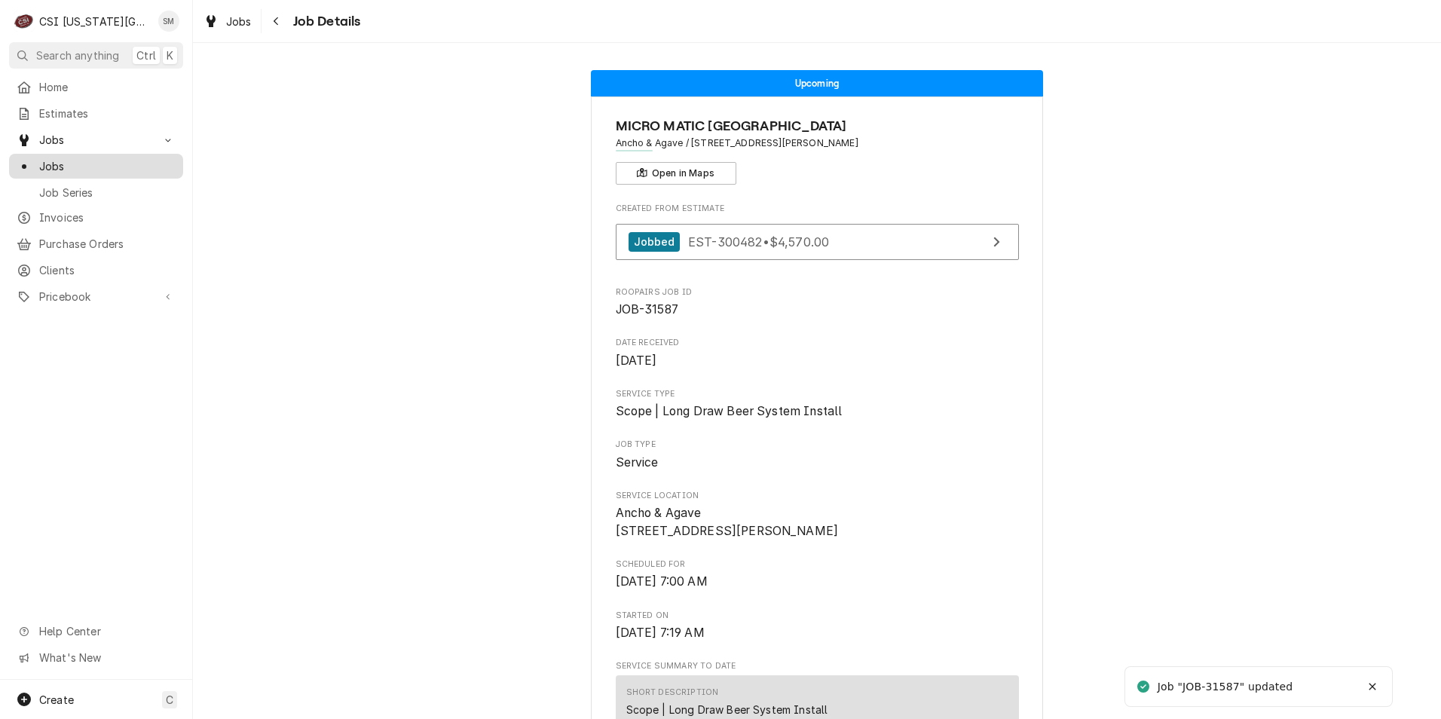
click at [60, 167] on span "Jobs" at bounding box center [107, 166] width 136 height 16
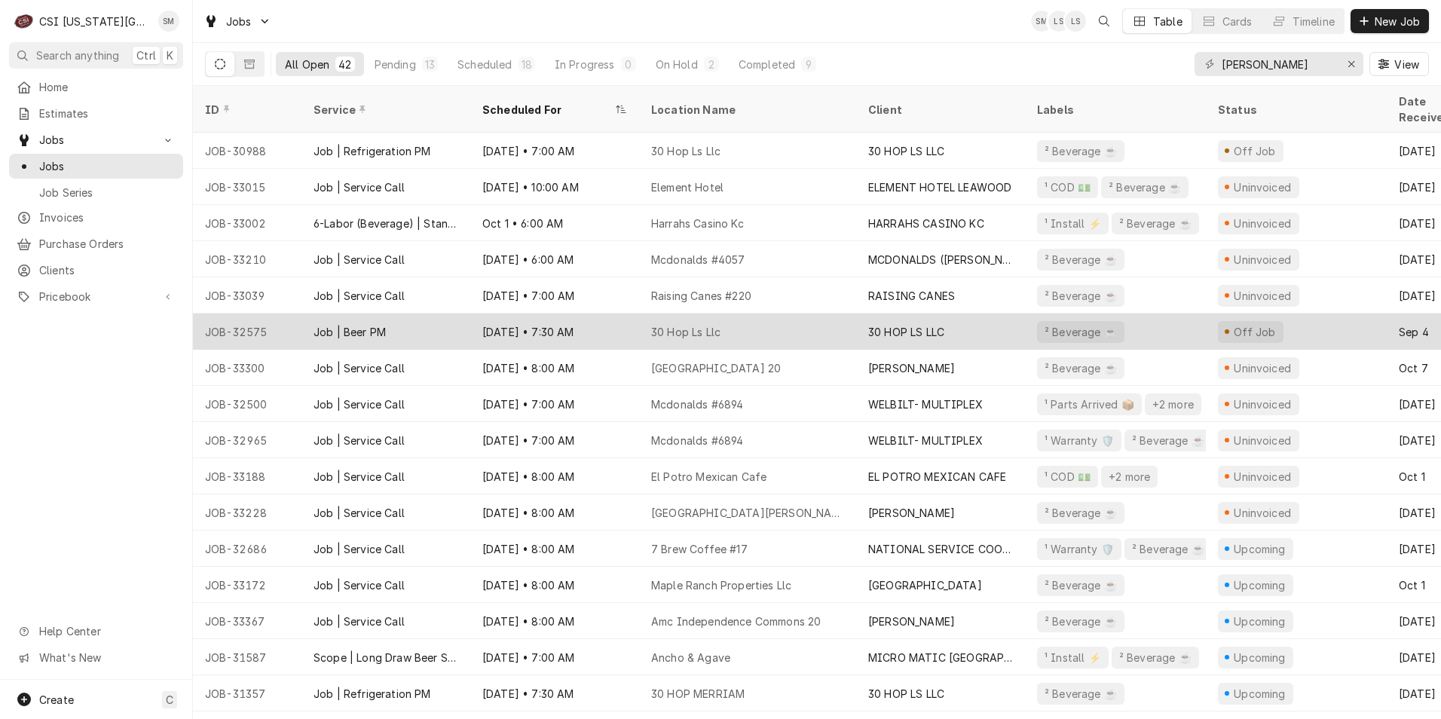
click at [775, 315] on div "30 Hop Ls Llc" at bounding box center [747, 331] width 217 height 36
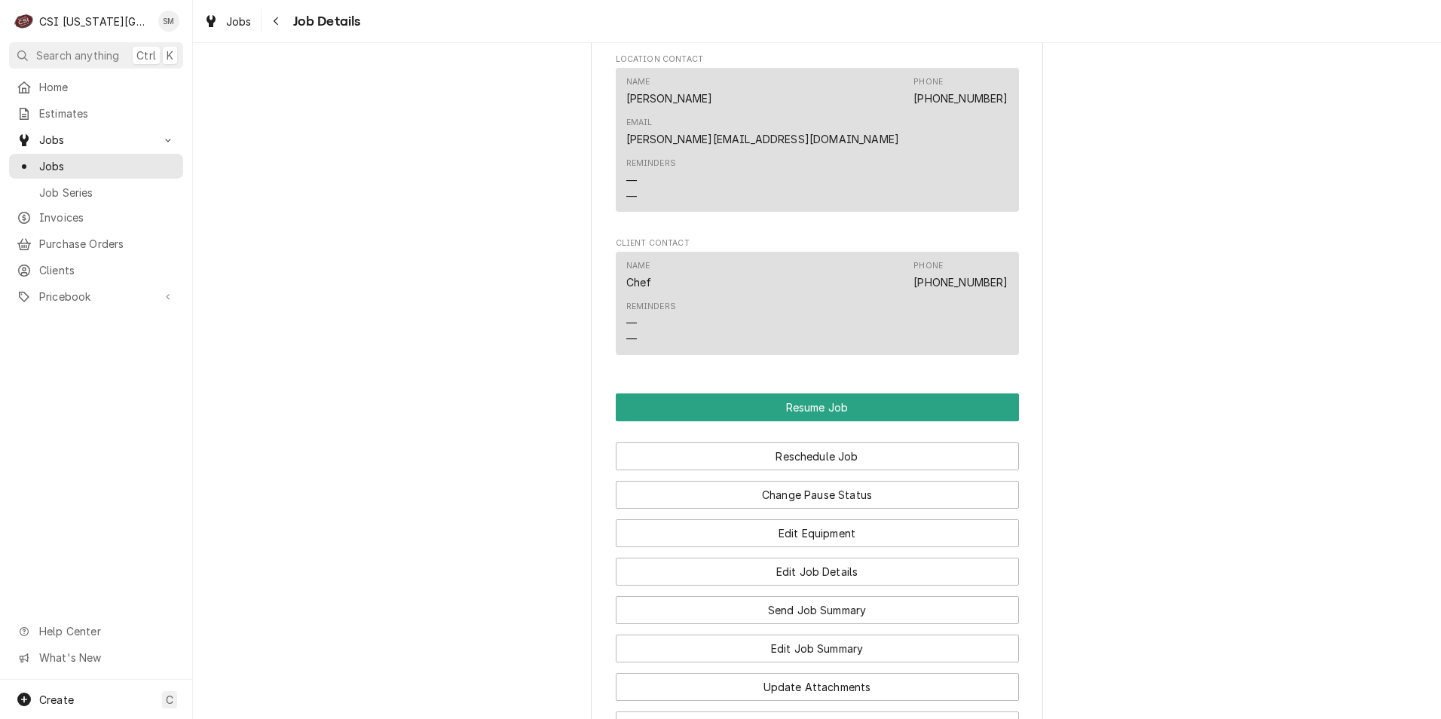
scroll to position [1507, 0]
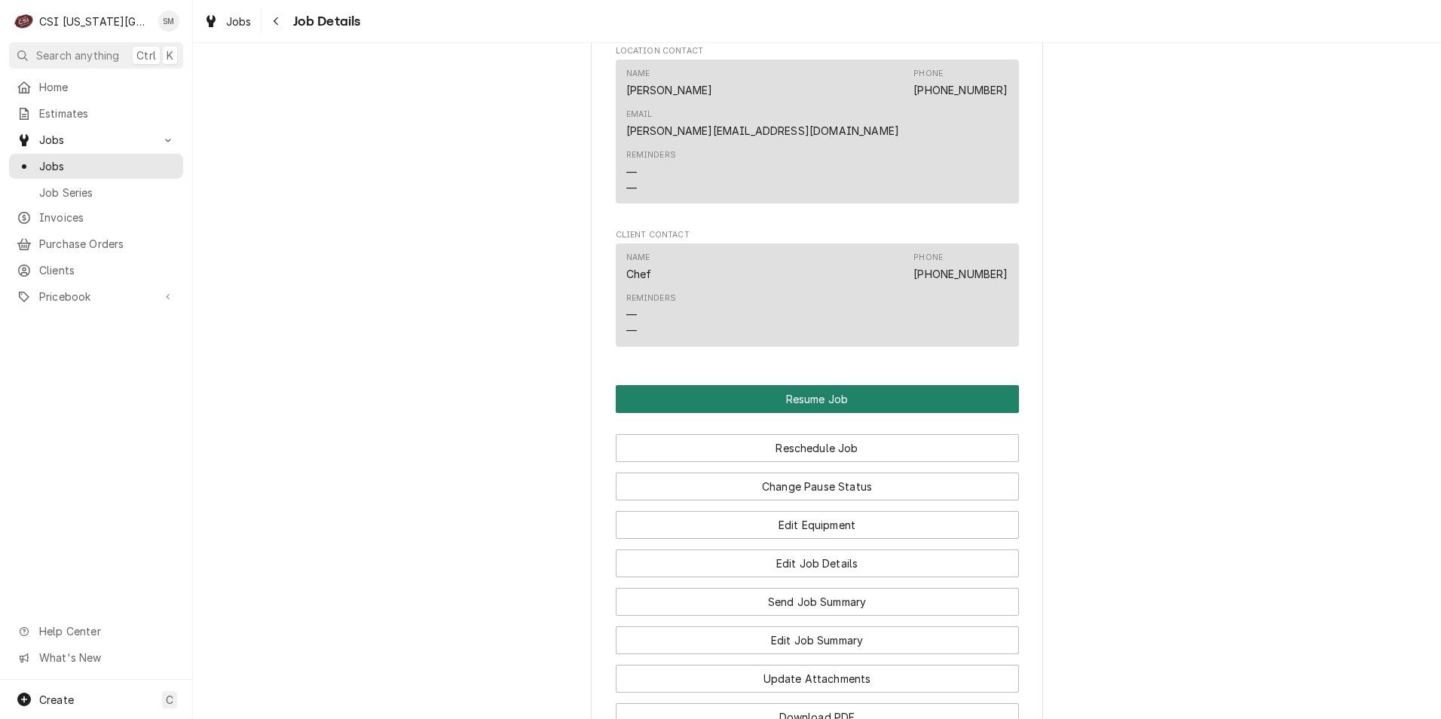
click at [796, 385] on button "Resume Job" at bounding box center [817, 399] width 403 height 28
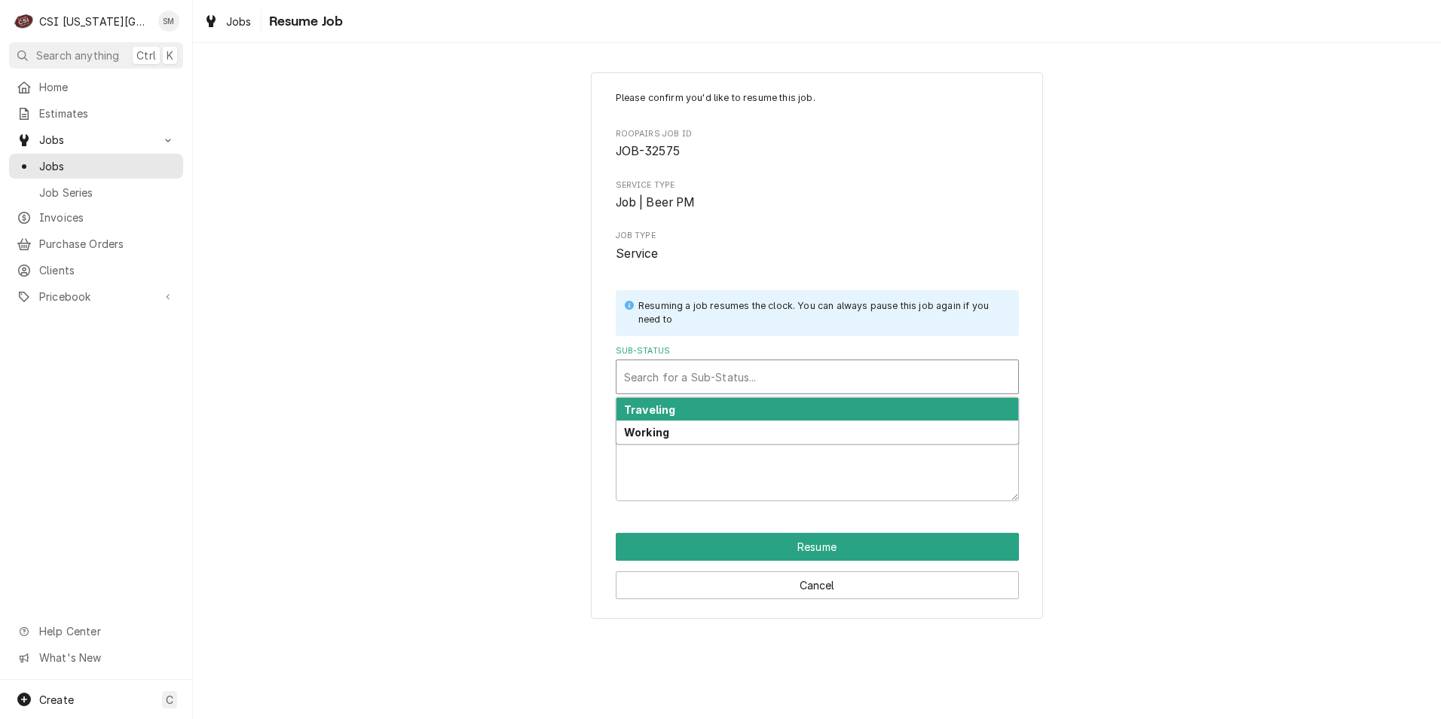
click at [780, 379] on div "Sub-Status" at bounding box center [817, 376] width 387 height 27
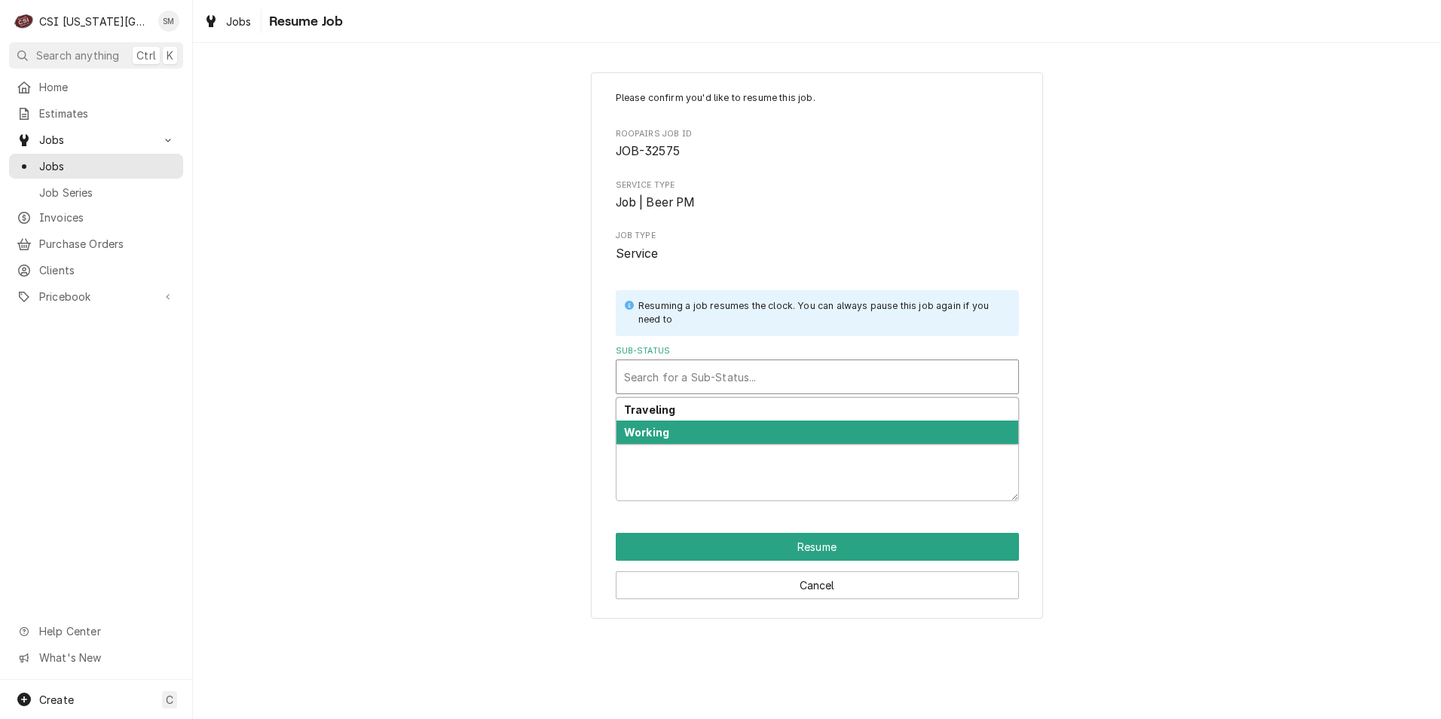
click at [685, 429] on div "Working" at bounding box center [817, 431] width 402 height 23
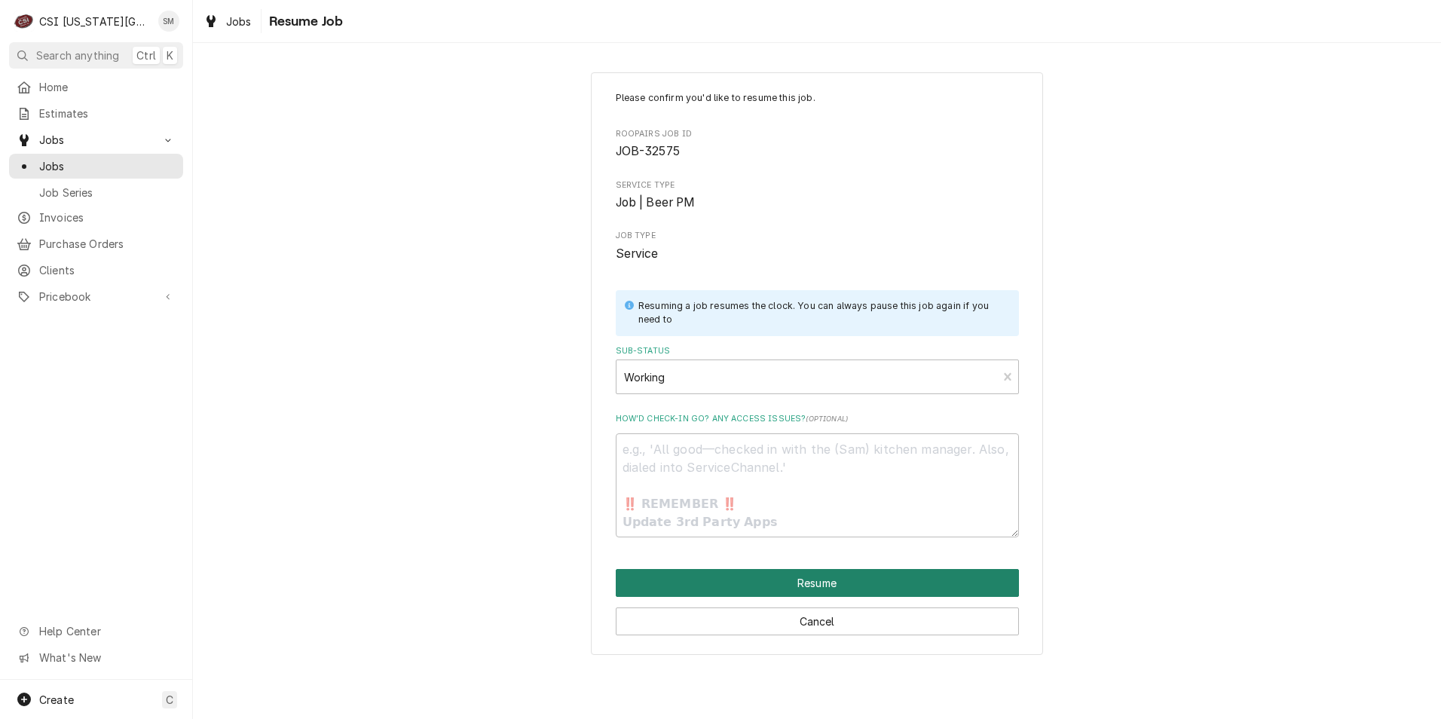
click at [766, 586] on button "Resume" at bounding box center [817, 583] width 403 height 28
type textarea "x"
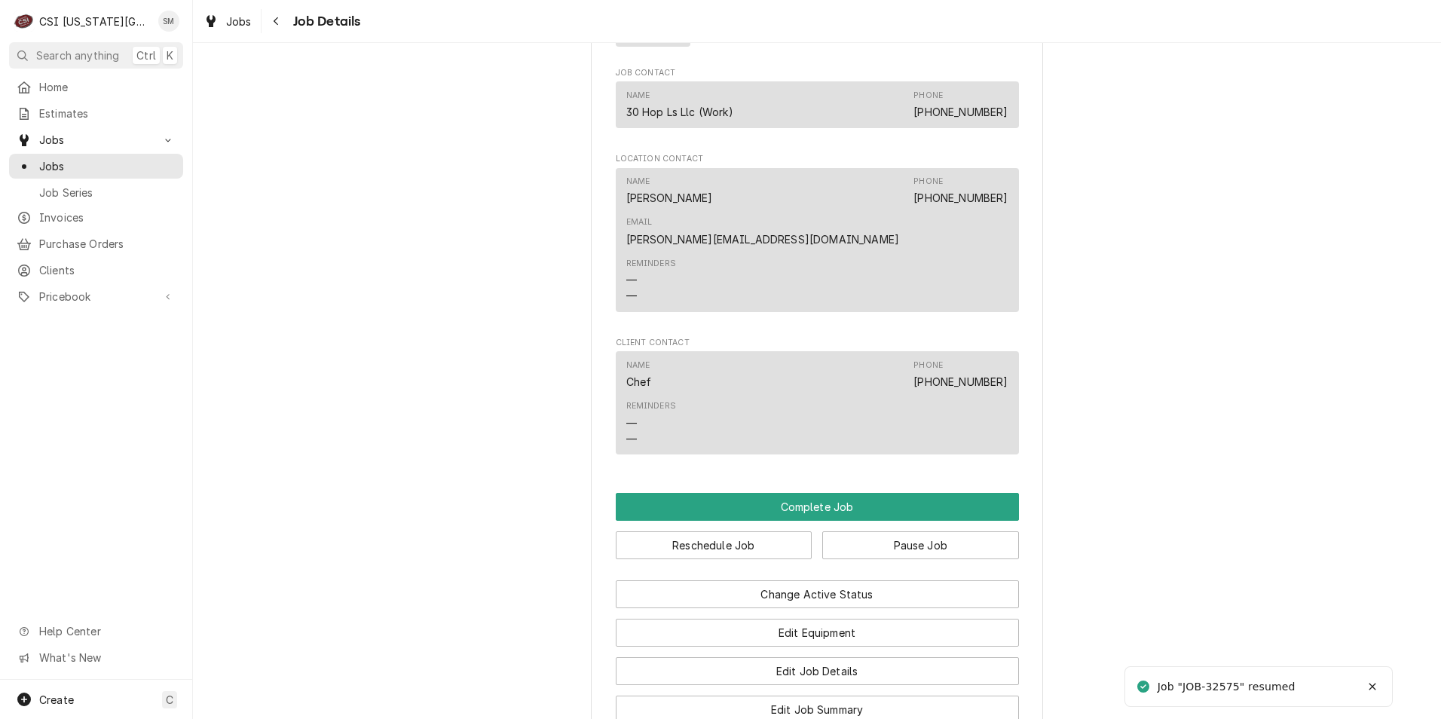
scroll to position [1432, 0]
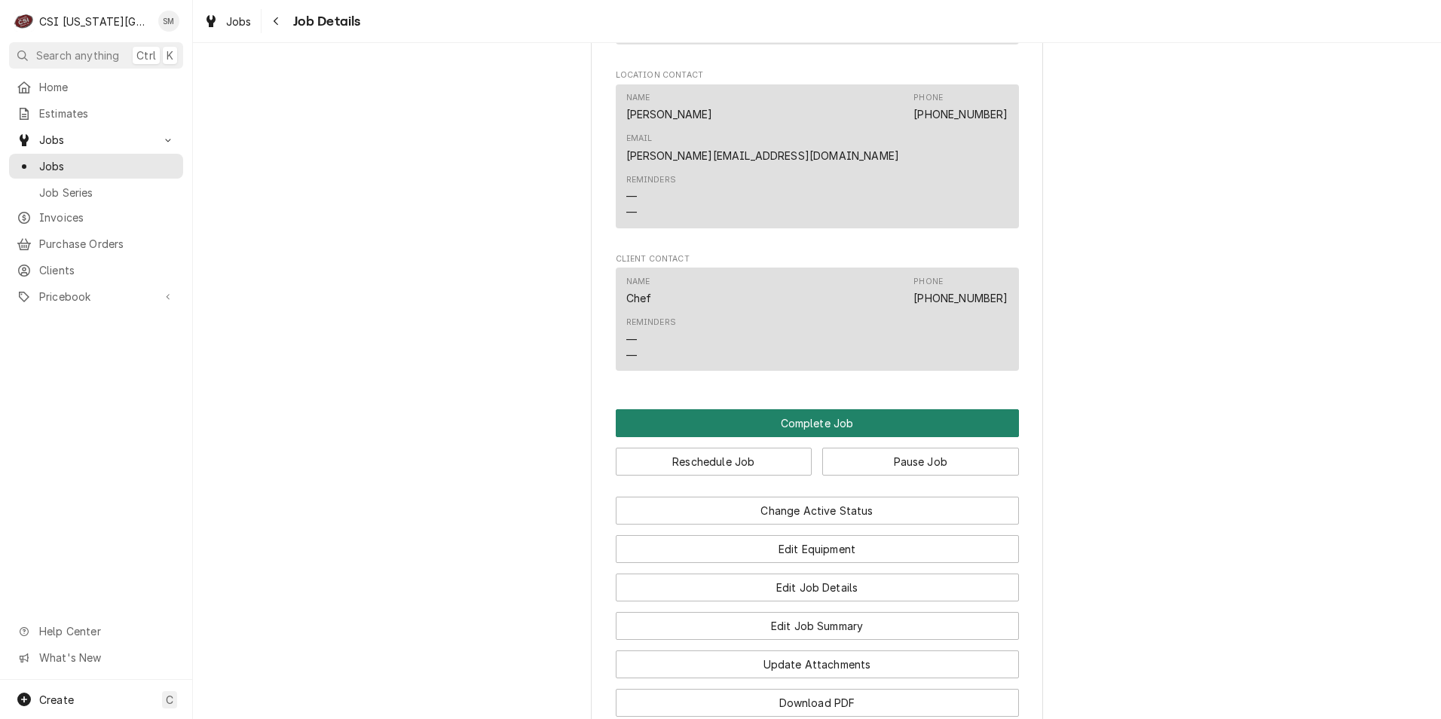
click at [800, 409] on button "Complete Job" at bounding box center [817, 423] width 403 height 28
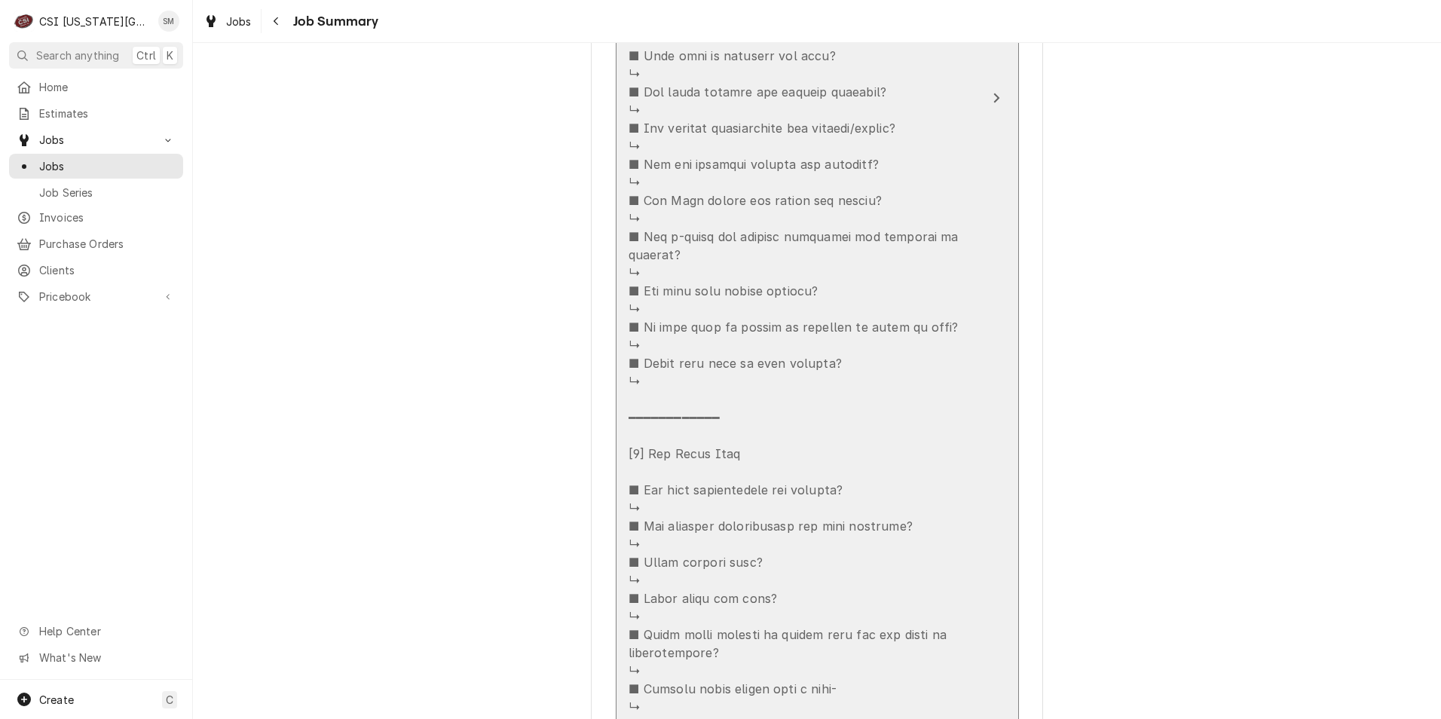
scroll to position [829, 0]
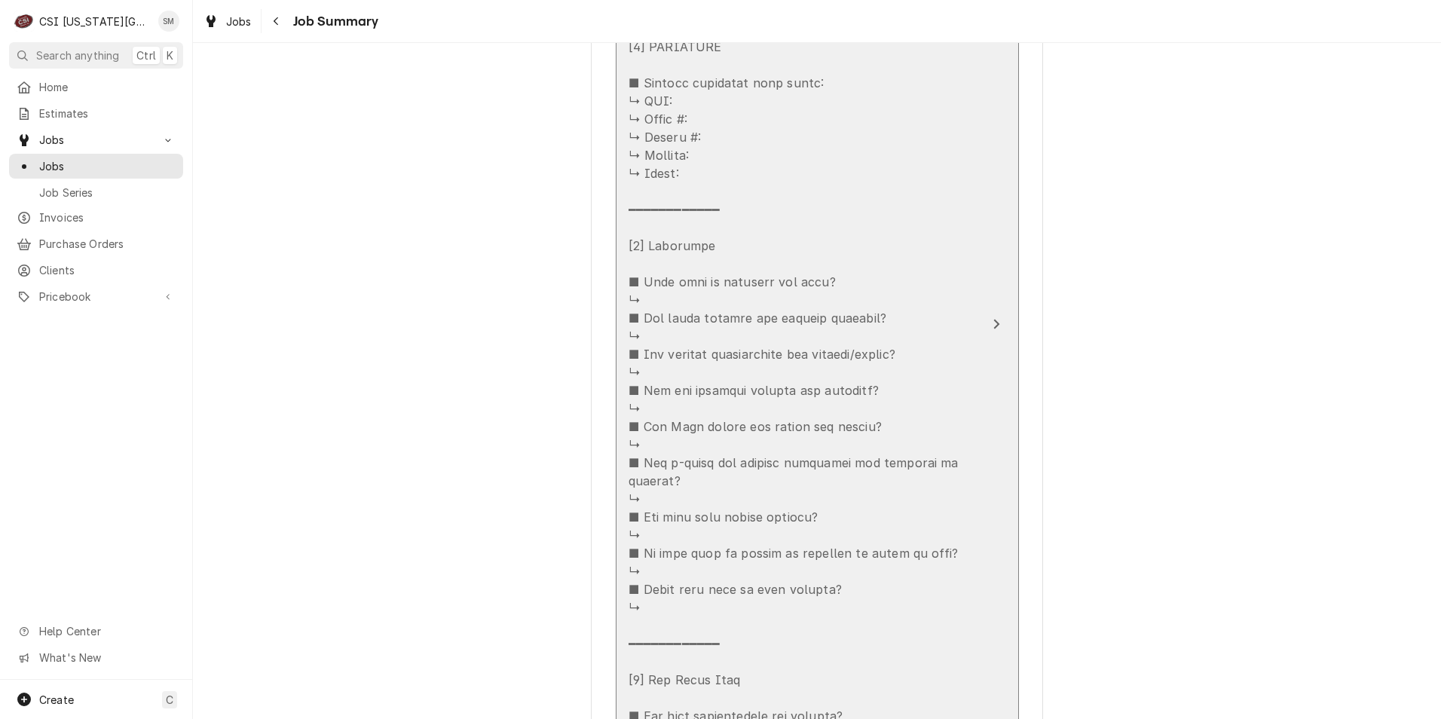
click at [790, 269] on div "Update Line Item" at bounding box center [801, 427] width 346 height 1212
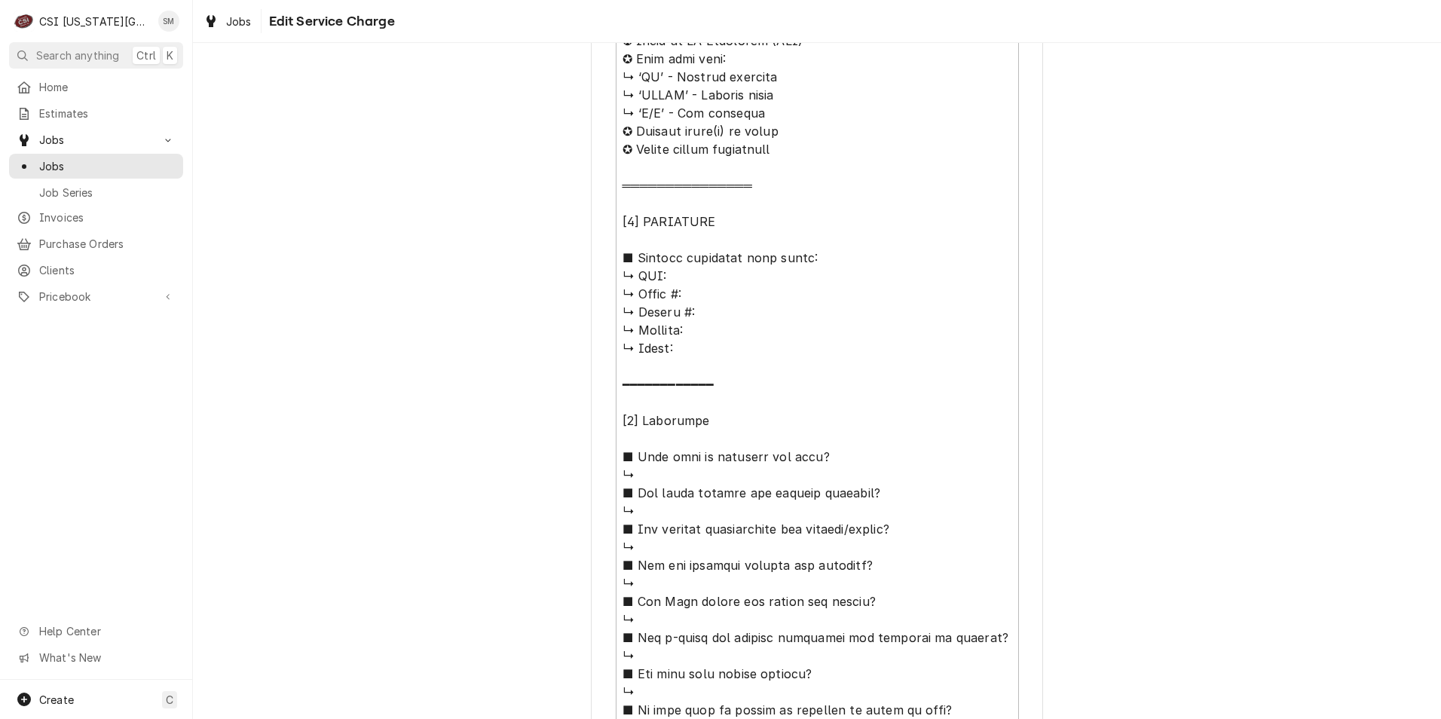
scroll to position [678, 0]
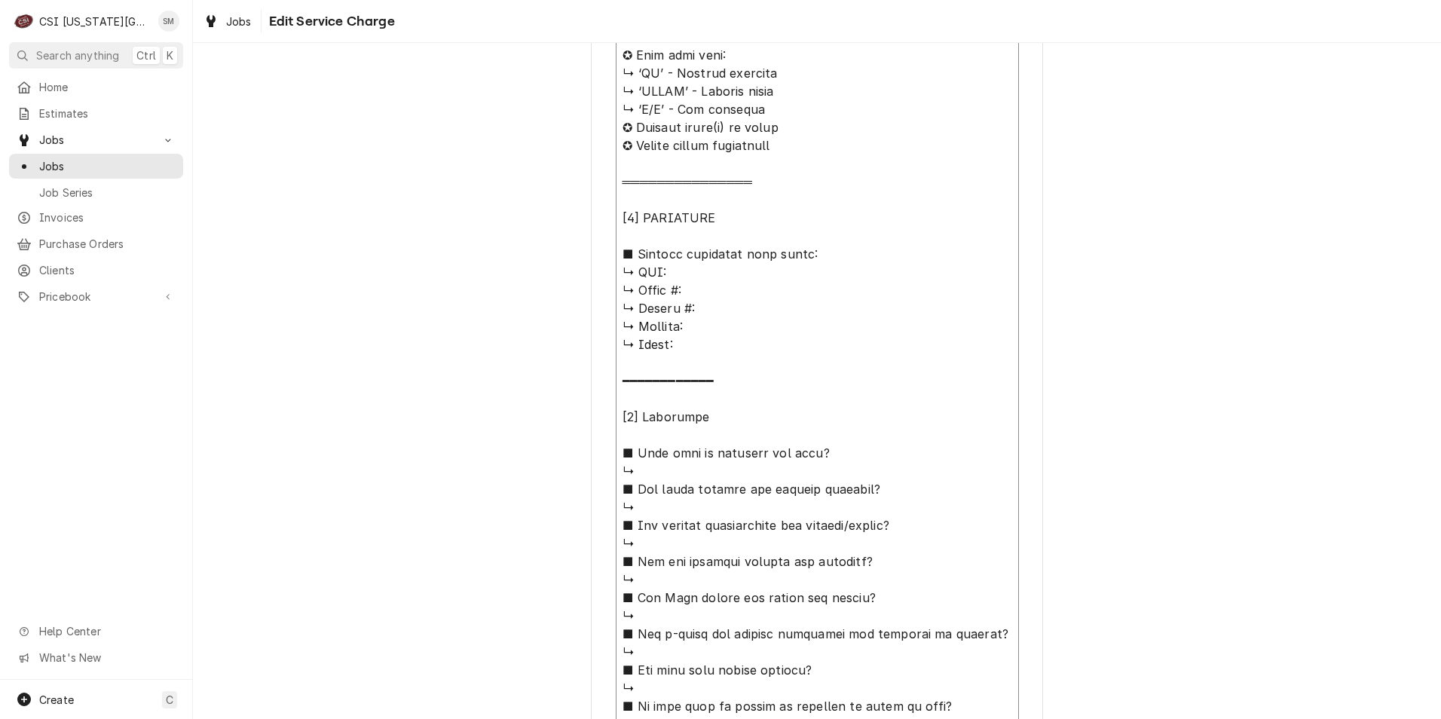
click at [675, 273] on textarea "Service Summary" at bounding box center [817, 588] width 403 height 1207
type textarea "x"
type textarea "⚠️ LORE IPSUMDOLORSI ⚠️ ✪ Ametcons adi elitsedd eiusmodt ✪ Incid ut LA Etdolore…"
type textarea "x"
type textarea "⚠️ LORE IPSUMDOLORSI ⚠️ ✪ Ametcons adi elitsedd eiusmodt ✪ Incid ut LA Etdolore…"
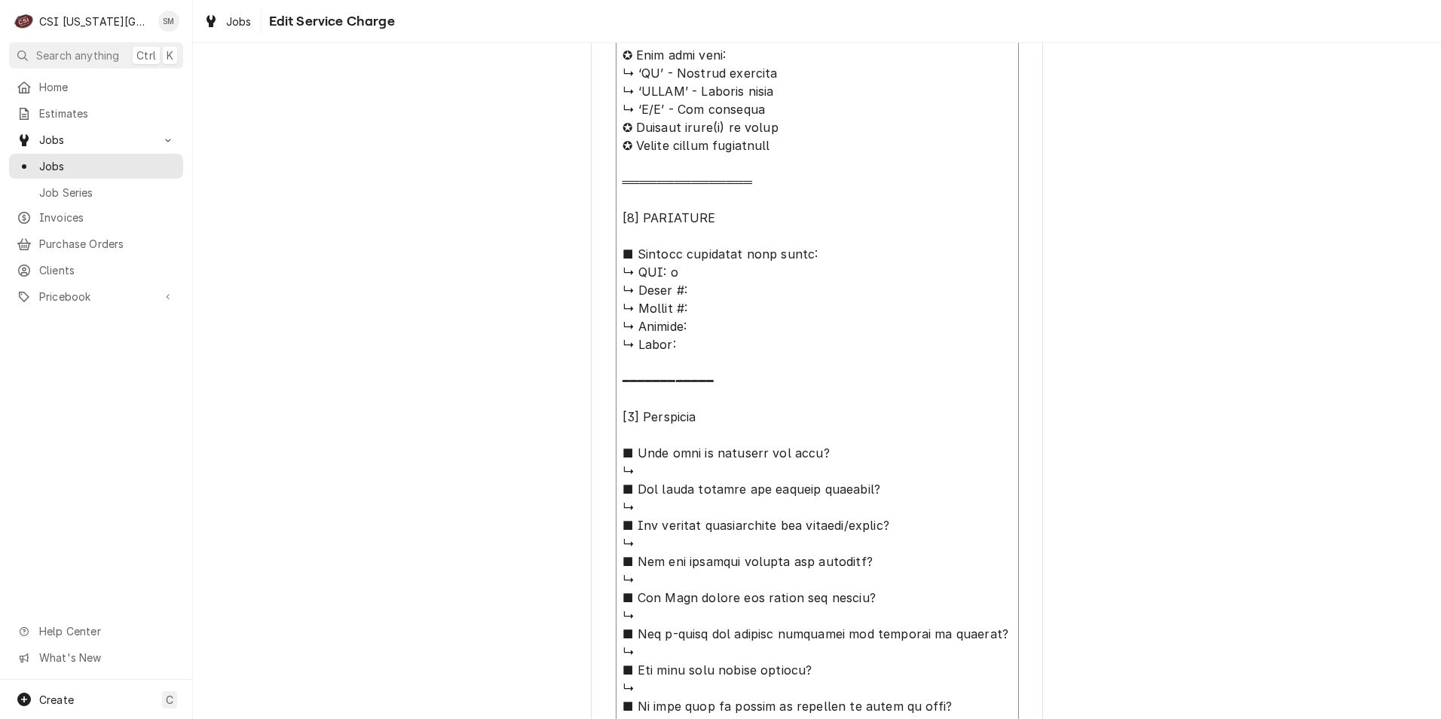
type textarea "x"
type textarea "⚠️ LORE IPSUMDOLORSI ⚠️ ✪ Ametcons adi elitsedd eiusmodt ✪ Incid ut LA Etdolore…"
type textarea "x"
type textarea "⚠️ LORE IPSUMDOLORSI ⚠️ ✪ Ametcons adi elitsedd eiusmodt ✪ Incid ut LA Etdolore…"
type textarea "x"
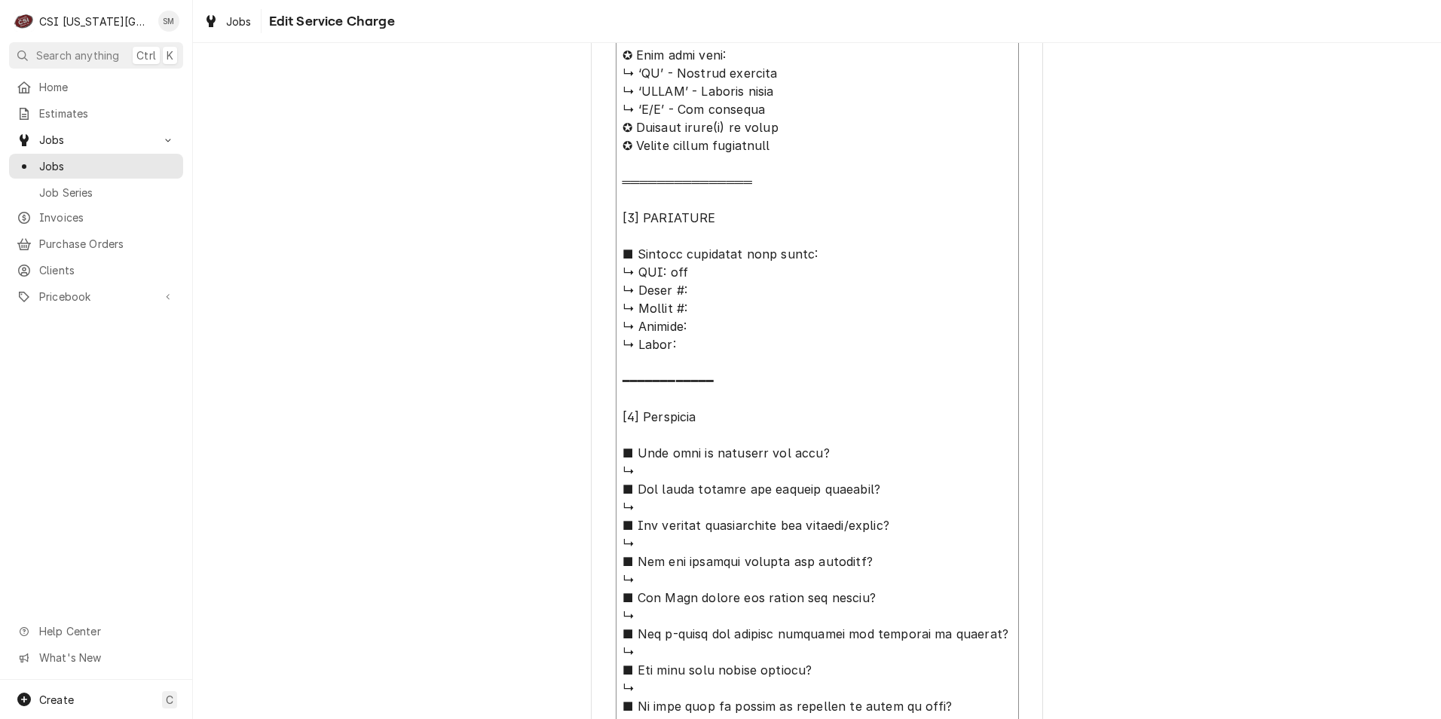
type textarea "⚠️ LORE IPSUMDOLORSI ⚠️ ✪ Ametcons adi elitsedd eiusmodt ✪ Incid ut LA Etdolore…"
type textarea "x"
type textarea "⚠️ LORE IPSUMDOLORSI ⚠️ ✪ Ametcons adi elitsedd eiusmodt ✪ Incid ut LA Etdolore…"
type textarea "x"
type textarea "⚠️ LORE IPSUMDOLORSI ⚠️ ✪ Ametcons adi elitsedd eiusmodt ✪ Incid ut LA Etdolore…"
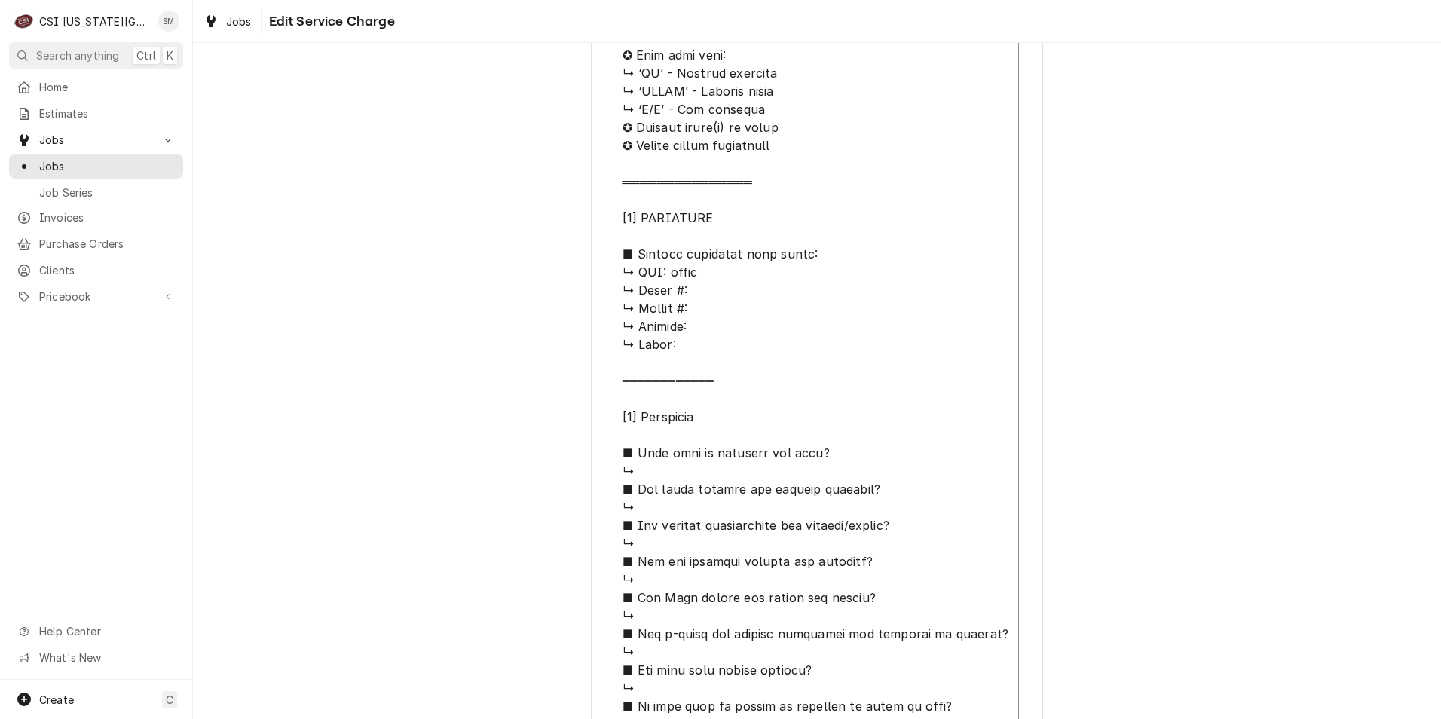
type textarea "x"
type textarea "⚠️ LORE IPSUMDOLORSI ⚠️ ✪ Ametcons adi elitsedd eiusmodt ✪ Incid ut LA Etdolore…"
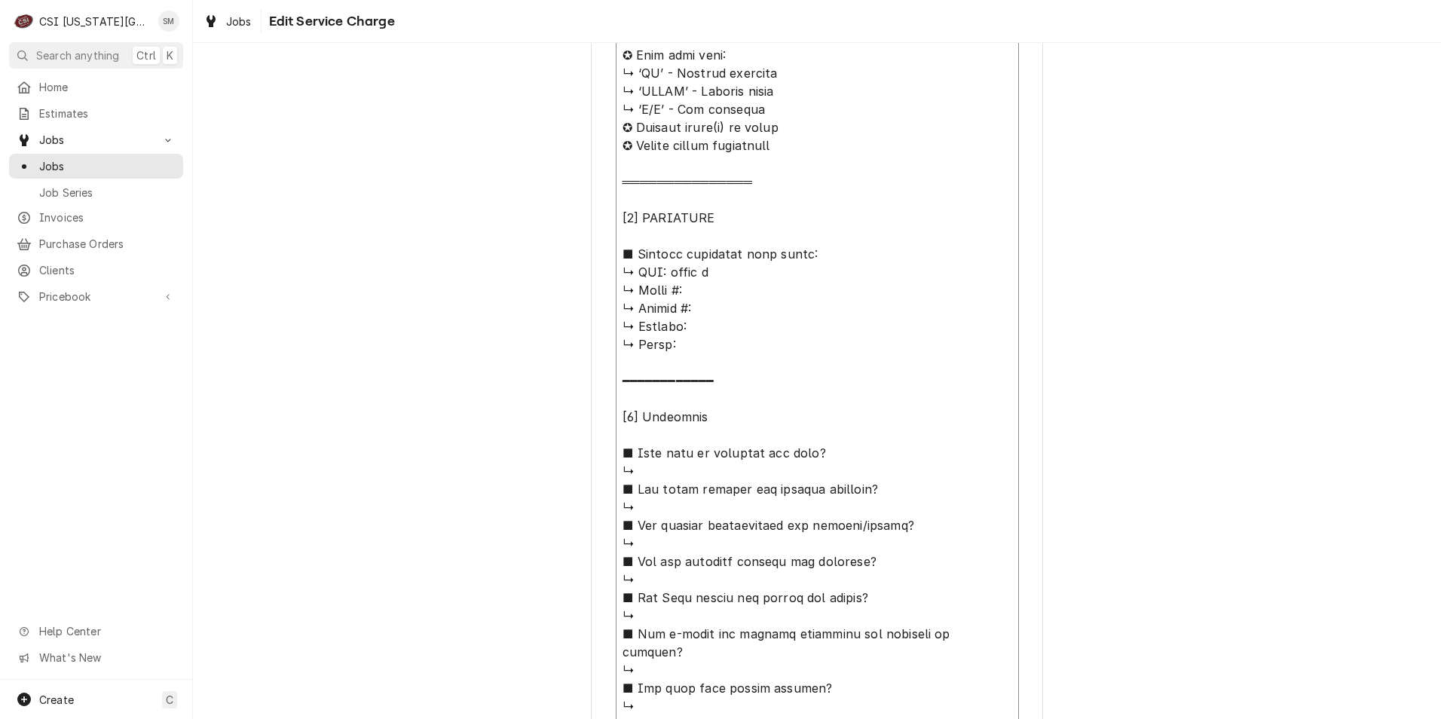
type textarea "x"
type textarea "⚠️ LORE IPSUMDOLORSI ⚠️ ✪ Ametcons adi elitsedd eiusmodt ✪ Incid ut LA Etdolore…"
type textarea "x"
type textarea "⚠️ 𝗙𝗢𝗥𝗠 𝗜𝗡𝗦𝗧𝗥𝗨𝗖𝗧𝗜𝗢𝗡𝗦 ⚠️ ✪ 𝗖𝗼𝗺𝗽𝗹𝗲𝘁𝗲 𝗮𝗹𝗹 𝗿𝗲𝗹𝗲𝘃𝗮𝗻𝘁 𝘀𝗲𝗰𝘁𝗶𝗼𝗻𝘀 ✪ 𝗥𝗲𝗳𝗲𝗿 𝘁𝗼 𝗣𝗠 𝗔𝗴𝗿𝗲𝗲𝗺𝗲𝗻…"
type textarea "x"
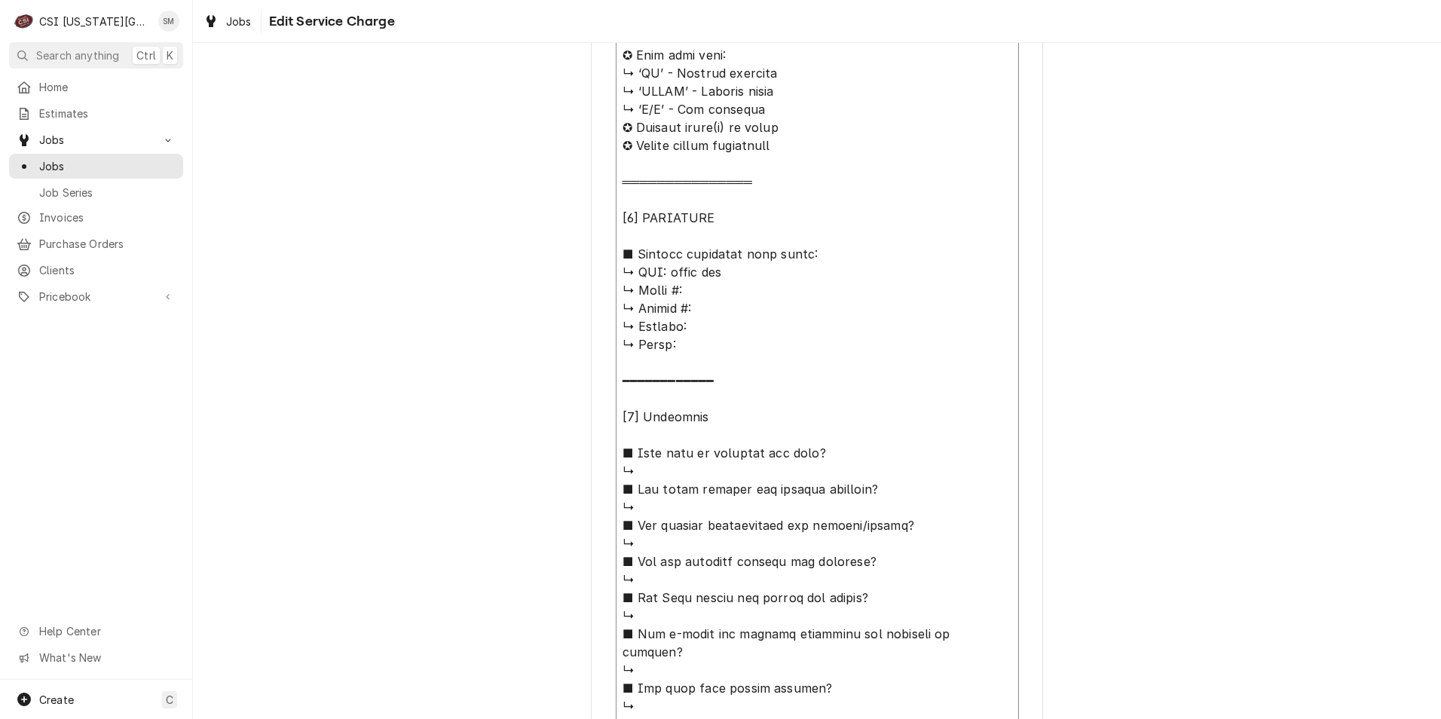
type textarea "⚠️ 𝗙𝗢𝗥𝗠 𝗜𝗡𝗦𝗧𝗥𝗨𝗖𝗧𝗜𝗢𝗡𝗦 ⚠️ ✪ 𝗖𝗼𝗺𝗽𝗹𝗲𝘁𝗲 𝗮𝗹𝗹 𝗿𝗲𝗹𝗲𝘃𝗮𝗻𝘁 𝘀𝗲𝗰𝘁𝗶𝗼𝗻𝘀 ✪ 𝗥𝗲𝗳𝗲𝗿 𝘁𝗼 𝗣𝗠 𝗔𝗴𝗿𝗲𝗲𝗺𝗲𝗻…"
type textarea "x"
type textarea "⚠️ 𝗙𝗢𝗥𝗠 𝗜𝗡𝗦𝗧𝗥𝗨𝗖𝗧𝗜𝗢𝗡𝗦 ⚠️ ✪ 𝗖𝗼𝗺𝗽𝗹𝗲𝘁𝗲 𝗮𝗹𝗹 𝗿𝗲𝗹𝗲𝘃𝗮𝗻𝘁 𝘀𝗲𝗰𝘁𝗶𝗼𝗻𝘀 ✪ 𝗥𝗲𝗳𝗲𝗿 𝘁𝗼 𝗣𝗠 𝗔𝗴𝗿𝗲𝗲𝗺𝗲𝗻…"
click at [688, 293] on textarea "Service Summary" at bounding box center [817, 588] width 403 height 1207
type textarea "x"
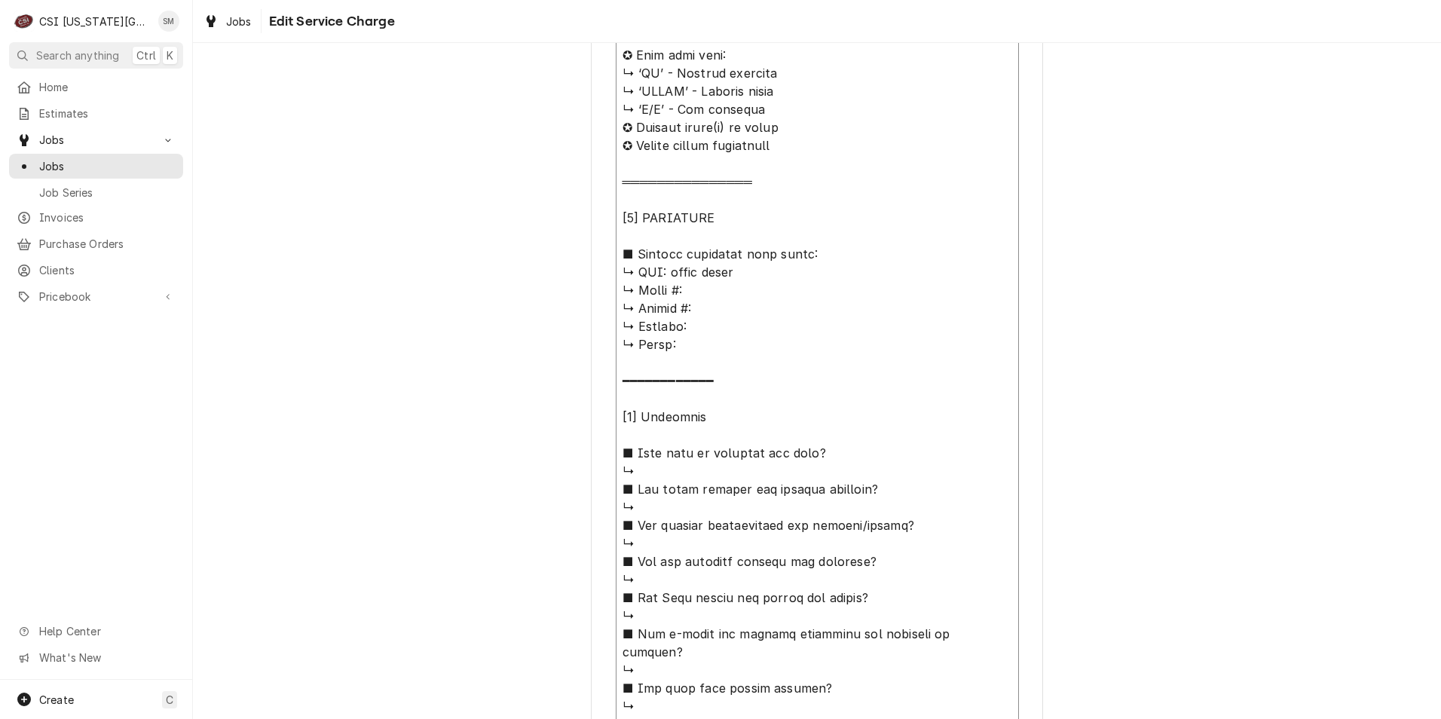
type textarea "⚠️ 𝗙𝗢𝗥𝗠 𝗜𝗡𝗦𝗧𝗥𝗨𝗖𝗧𝗜𝗢𝗡𝗦 ⚠️ ✪ 𝗖𝗼𝗺𝗽𝗹𝗲𝘁𝗲 𝗮𝗹𝗹 𝗿𝗲𝗹𝗲𝘃𝗮𝗻𝘁 𝘀𝗲𝗰𝘁𝗶𝗼𝗻𝘀 ✪ 𝗥𝗲𝗳𝗲𝗿 𝘁𝗼 𝗣𝗠 𝗔𝗴𝗿𝗲𝗲𝗺𝗲𝗻…"
type textarea "x"
type textarea "⚠️ 𝗙𝗢𝗥𝗠 𝗜𝗡𝗦𝗧𝗥𝗨𝗖𝗧𝗜𝗢𝗡𝗦 ⚠️ ✪ 𝗖𝗼𝗺𝗽𝗹𝗲𝘁𝗲 𝗮𝗹𝗹 𝗿𝗲𝗹𝗲𝘃𝗮𝗻𝘁 𝘀𝗲𝗰𝘁𝗶𝗼𝗻𝘀 ✪ 𝗥𝗲𝗳𝗲𝗿 𝘁𝗼 𝗣𝗠 𝗔𝗴𝗿𝗲𝗲𝗺𝗲𝗻…"
type textarea "x"
type textarea "⚠️ 𝗙𝗢𝗥𝗠 𝗜𝗡𝗦𝗧𝗥𝗨𝗖𝗧𝗜𝗢𝗡𝗦 ⚠️ ✪ 𝗖𝗼𝗺𝗽𝗹𝗲𝘁𝗲 𝗮𝗹𝗹 𝗿𝗲𝗹𝗲𝘃𝗮𝗻𝘁 𝘀𝗲𝗰𝘁𝗶𝗼𝗻𝘀 ✪ 𝗥𝗲𝗳𝗲𝗿 𝘁𝗼 𝗣𝗠 𝗔𝗴𝗿𝗲𝗲𝗺𝗲𝗻…"
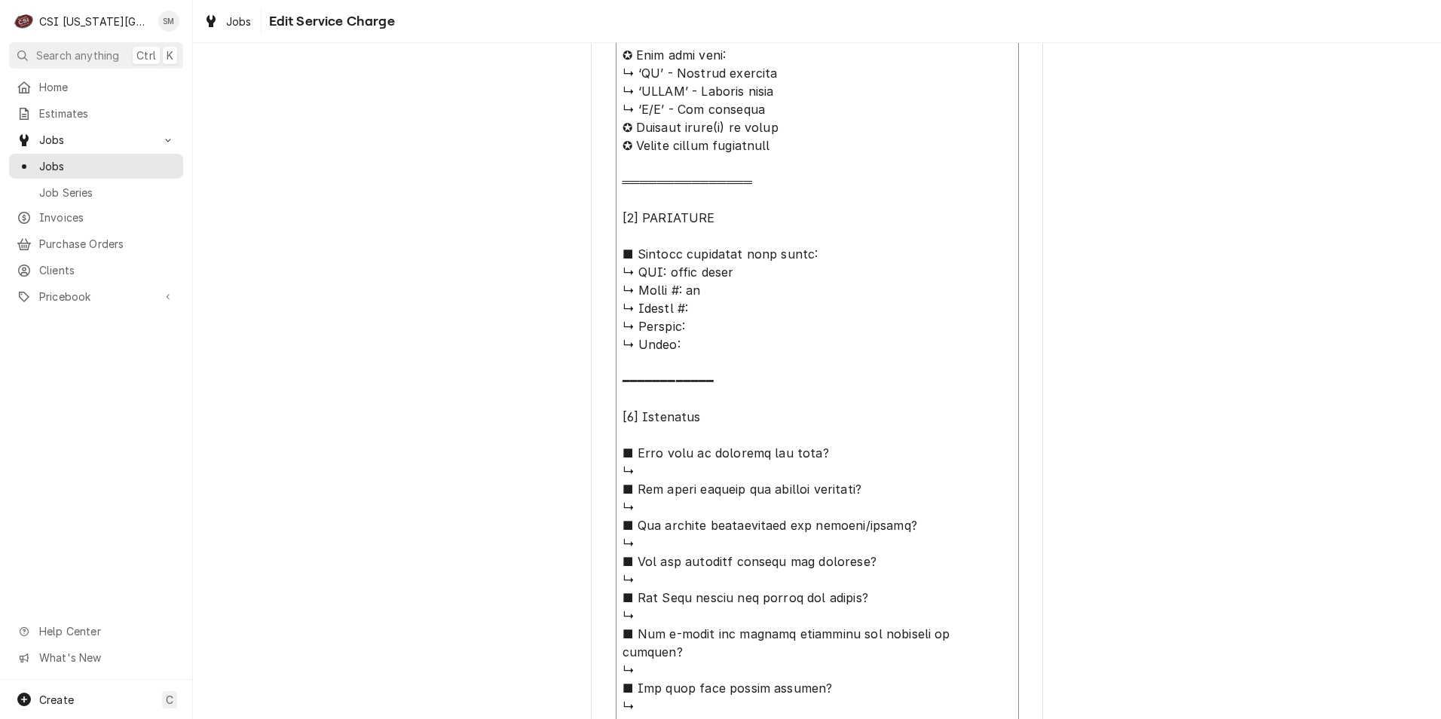
type textarea "x"
type textarea "⚠️ 𝗙𝗢𝗥𝗠 𝗜𝗡𝗦𝗧𝗥𝗨𝗖𝗧𝗜𝗢𝗡𝗦 ⚠️ ✪ 𝗖𝗼𝗺𝗽𝗹𝗲𝘁𝗲 𝗮𝗹𝗹 𝗿𝗲𝗹𝗲𝘃𝗮𝗻𝘁 𝘀𝗲𝗰𝘁𝗶𝗼𝗻𝘀 ✪ 𝗥𝗲𝗳𝗲𝗿 𝘁𝗼 𝗣𝗠 𝗔𝗴𝗿𝗲𝗲𝗺𝗲𝗻…"
type textarea "x"
type textarea "⚠️ 𝗙𝗢𝗥𝗠 𝗜𝗡𝗦𝗧𝗥𝗨𝗖𝗧𝗜𝗢𝗡𝗦 ⚠️ ✪ 𝗖𝗼𝗺𝗽𝗹𝗲𝘁𝗲 𝗮𝗹𝗹 𝗿𝗲𝗹𝗲𝘃𝗮𝗻𝘁 𝘀𝗲𝗰𝘁𝗶𝗼𝗻𝘀 ✪ 𝗥𝗲𝗳𝗲𝗿 𝘁𝗼 𝗣𝗠 𝗔𝗴𝗿𝗲𝗲𝗺𝗲𝗻…"
type textarea "x"
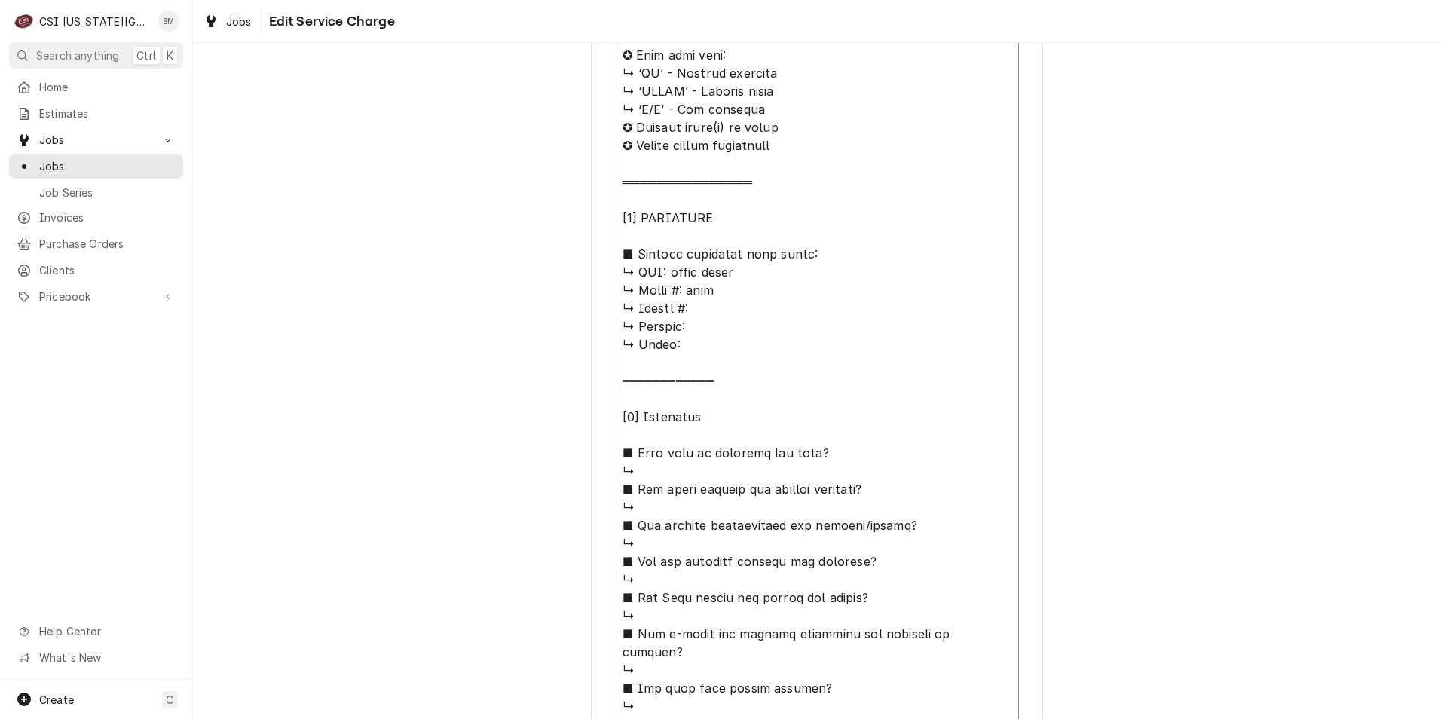
type textarea "⚠️ 𝗙𝗢𝗥𝗠 𝗜𝗡𝗦𝗧𝗥𝗨𝗖𝗧𝗜𝗢𝗡𝗦 ⚠️ ✪ 𝗖𝗼𝗺𝗽𝗹𝗲𝘁𝗲 𝗮𝗹𝗹 𝗿𝗲𝗹𝗲𝘃𝗮𝗻𝘁 𝘀𝗲𝗰𝘁𝗶𝗼𝗻𝘀 ✪ 𝗥𝗲𝗳𝗲𝗿 𝘁𝗼 𝗣𝗠 𝗔𝗴𝗿𝗲𝗲𝗺𝗲𝗻…"
type textarea "x"
type textarea "⚠️ 𝗙𝗢𝗥𝗠 𝗜𝗡𝗦𝗧𝗥𝗨𝗖𝗧𝗜𝗢𝗡𝗦 ⚠️ ✪ 𝗖𝗼𝗺𝗽𝗹𝗲𝘁𝗲 𝗮𝗹𝗹 𝗿𝗲𝗹𝗲𝘃𝗮𝗻𝘁 𝘀𝗲𝗰𝘁𝗶𝗼𝗻𝘀 ✪ 𝗥𝗲𝗳𝗲𝗿 𝘁𝗼 𝗣𝗠 𝗔𝗴𝗿𝗲𝗲𝗺𝗲𝗻…"
type textarea "x"
type textarea "⚠️ 𝗙𝗢𝗥𝗠 𝗜𝗡𝗦𝗧𝗥𝗨𝗖𝗧𝗜𝗢𝗡𝗦 ⚠️ ✪ 𝗖𝗼𝗺𝗽𝗹𝗲𝘁𝗲 𝗮𝗹𝗹 𝗿𝗲𝗹𝗲𝘃𝗮𝗻𝘁 𝘀𝗲𝗰𝘁𝗶𝗼𝗻𝘀 ✪ 𝗥𝗲𝗳𝗲𝗿 𝘁𝗼 𝗣𝗠 𝗔𝗴𝗿𝗲𝗲𝗺𝗲𝗻…"
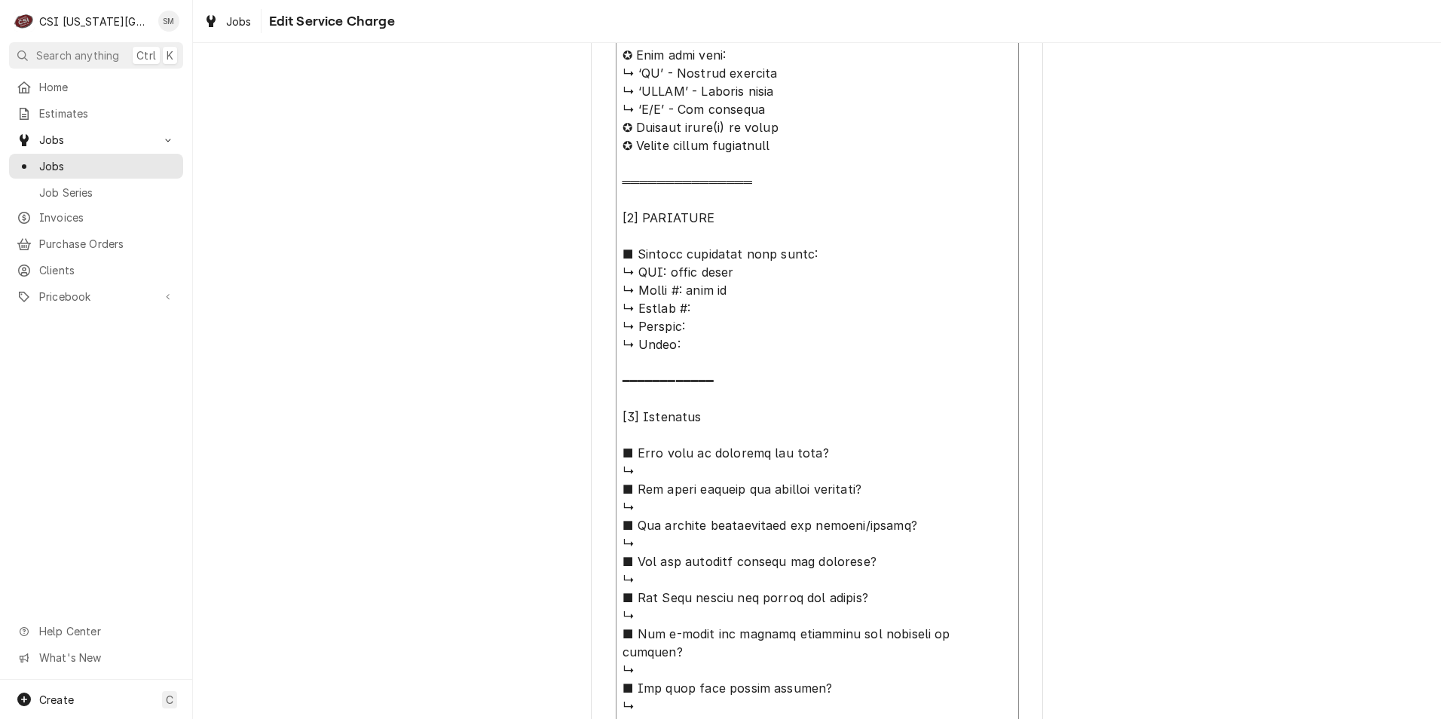
type textarea "x"
type textarea "⚠️ 𝗙𝗢𝗥𝗠 𝗜𝗡𝗦𝗧𝗥𝗨𝗖𝗧𝗜𝗢𝗡𝗦 ⚠️ ✪ 𝗖𝗼𝗺𝗽𝗹𝗲𝘁𝗲 𝗮𝗹𝗹 𝗿𝗲𝗹𝗲𝘃𝗮𝗻𝘁 𝘀𝗲𝗰𝘁𝗶𝗼𝗻𝘀 ✪ 𝗥𝗲𝗳𝗲𝗿 𝘁𝗼 𝗣𝗠 𝗔𝗴𝗿𝗲𝗲𝗺𝗲𝗻…"
type textarea "x"
type textarea "⚠️ 𝗙𝗢𝗥𝗠 𝗜𝗡𝗦𝗧𝗥𝗨𝗖𝗧𝗜𝗢𝗡𝗦 ⚠️ ✪ 𝗖𝗼𝗺𝗽𝗹𝗲𝘁𝗲 𝗮𝗹𝗹 𝗿𝗲𝗹𝗲𝘃𝗮𝗻𝘁 𝘀𝗲𝗰𝘁𝗶𝗼𝗻𝘀 ✪ 𝗥𝗲𝗳𝗲𝗿 𝘁𝗼 𝗣𝗠 𝗔𝗴𝗿𝗲𝗲𝗺𝗲𝗻…"
type textarea "x"
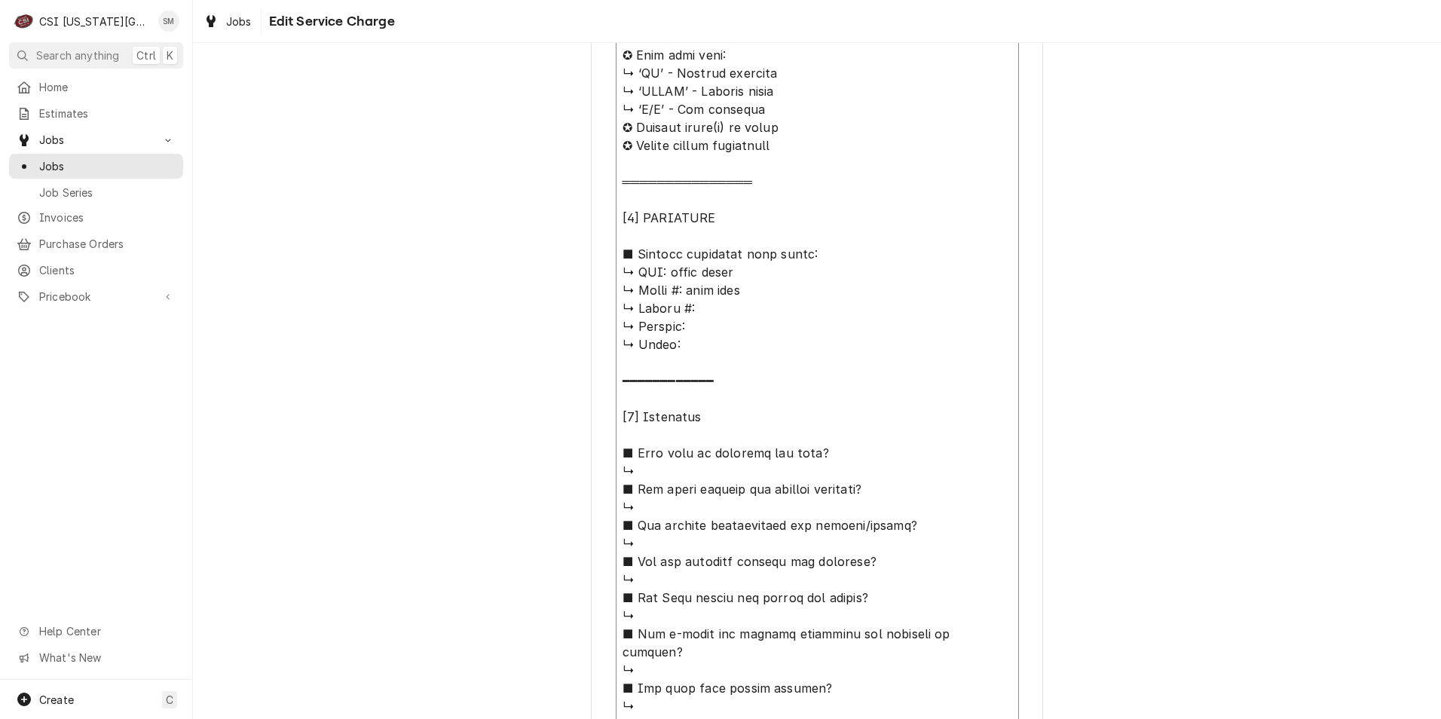
type textarea "⚠️ 𝗙𝗢𝗥𝗠 𝗜𝗡𝗦𝗧𝗥𝗨𝗖𝗧𝗜𝗢𝗡𝗦 ⚠️ ✪ 𝗖𝗼𝗺𝗽𝗹𝗲𝘁𝗲 𝗮𝗹𝗹 𝗿𝗲𝗹𝗲𝘃𝗮𝗻𝘁 𝘀𝗲𝗰𝘁𝗶𝗼𝗻𝘀 ✪ 𝗥𝗲𝗳𝗲𝗿 𝘁𝗼 𝗣𝗠 𝗔𝗴𝗿𝗲𝗲𝗺𝗲𝗻…"
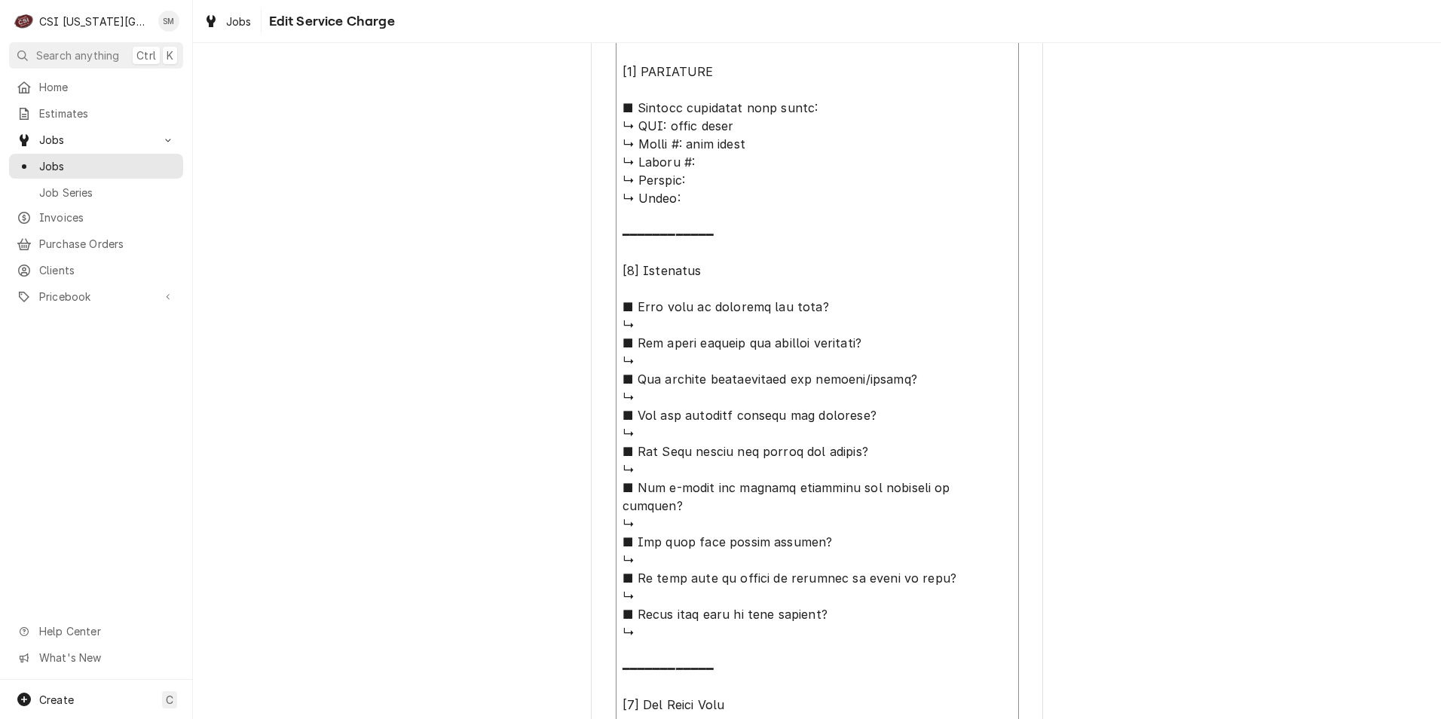
scroll to position [829, 0]
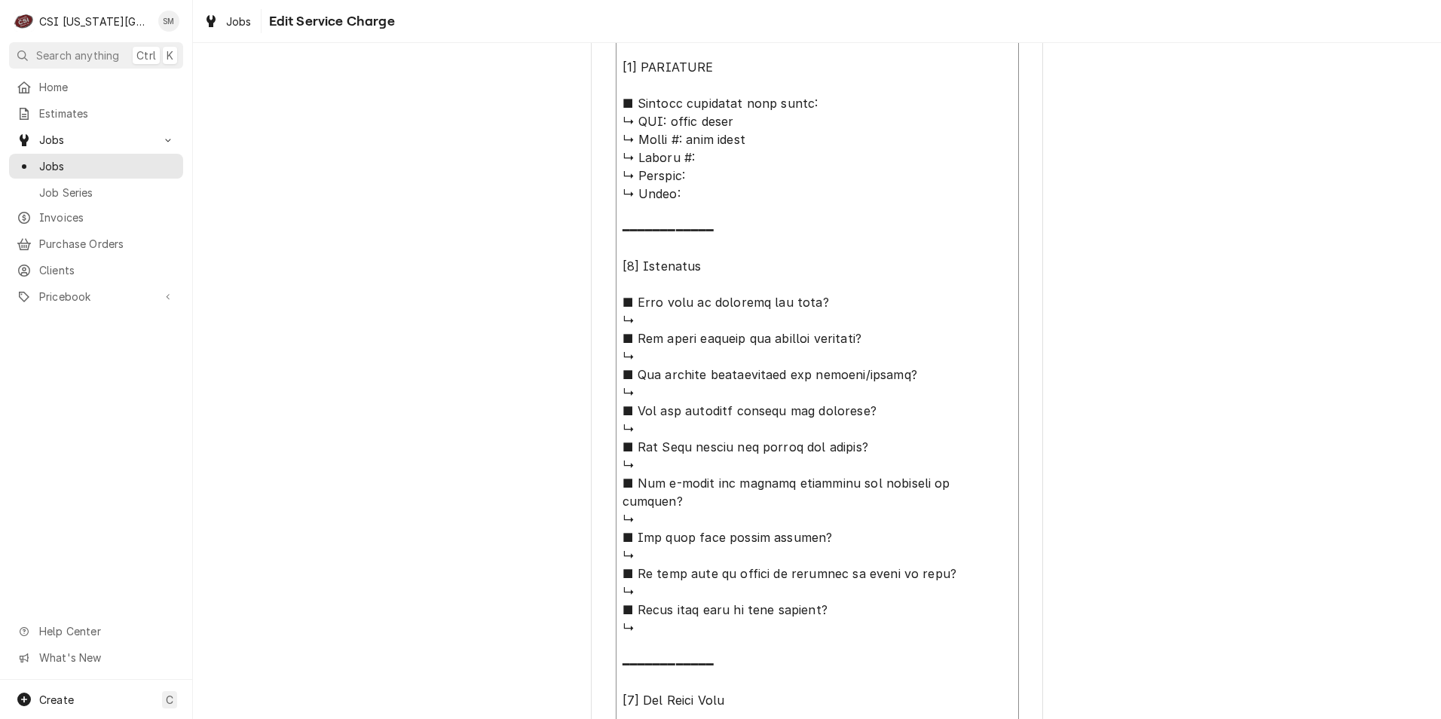
click at [649, 326] on textarea "Service Summary" at bounding box center [817, 437] width 403 height 1207
type textarea "x"
type textarea "⚠️ 𝗙𝗢𝗥𝗠 𝗜𝗡𝗦𝗧𝗥𝗨𝗖𝗧𝗜𝗢𝗡𝗦 ⚠️ ✪ 𝗖𝗼𝗺𝗽𝗹𝗲𝘁𝗲 𝗮𝗹𝗹 𝗿𝗲𝗹𝗲𝘃𝗮𝗻𝘁 𝘀𝗲𝗰𝘁𝗶𝗼𝗻𝘀 ✪ 𝗥𝗲𝗳𝗲𝗿 𝘁𝗼 𝗣𝗠 𝗔𝗴𝗿𝗲𝗲𝗺𝗲𝗻…"
type textarea "x"
type textarea "⚠️ 𝗙𝗢𝗥𝗠 𝗜𝗡𝗦𝗧𝗥𝗨𝗖𝗧𝗜𝗢𝗡𝗦 ⚠️ ✪ 𝗖𝗼𝗺𝗽𝗹𝗲𝘁𝗲 𝗮𝗹𝗹 𝗿𝗲𝗹𝗲𝘃𝗮𝗻𝘁 𝘀𝗲𝗰𝘁𝗶𝗼𝗻𝘀 ✪ 𝗥𝗲𝗳𝗲𝗿 𝘁𝗼 𝗣𝗠 𝗔𝗴𝗿𝗲𝗲𝗺𝗲𝗻…"
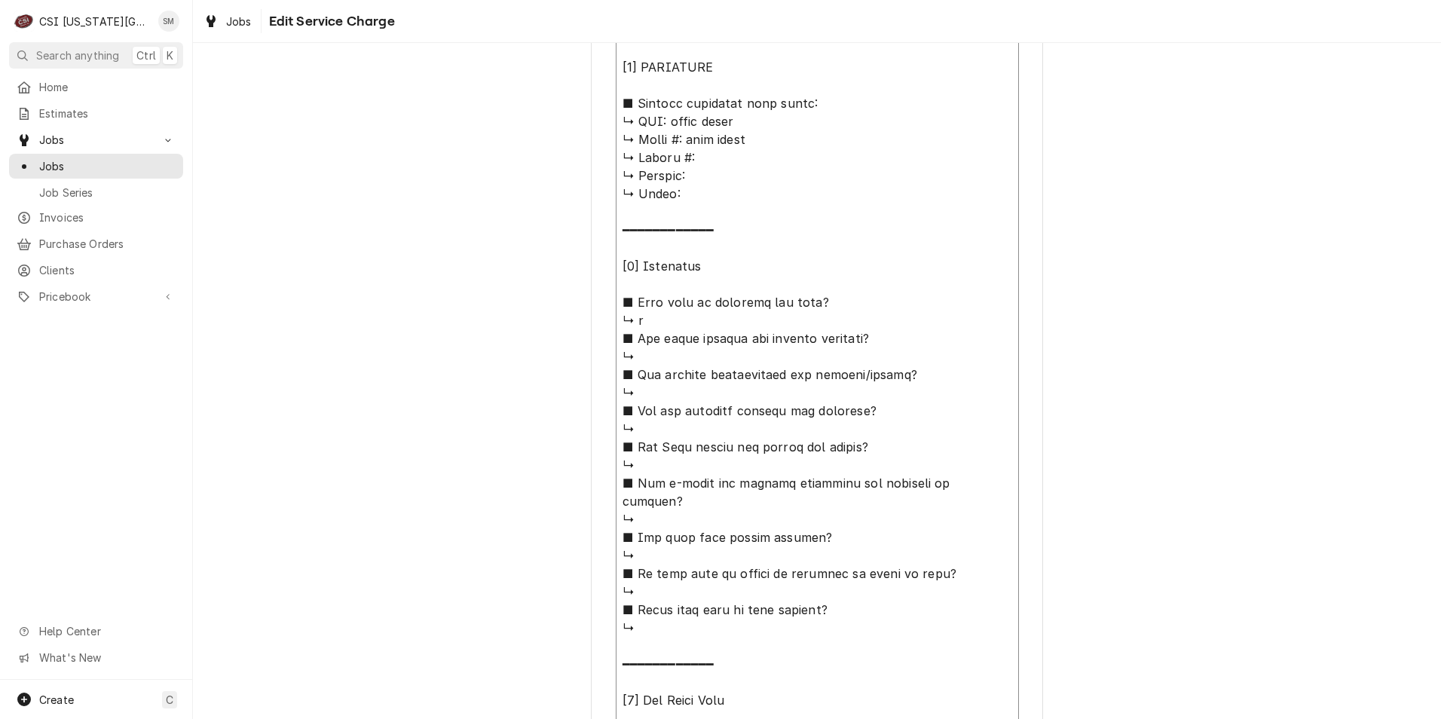
type textarea "x"
type textarea "⚠️ 𝗙𝗢𝗥𝗠 𝗜𝗡𝗦𝗧𝗥𝗨𝗖𝗧𝗜𝗢𝗡𝗦 ⚠️ ✪ 𝗖𝗼𝗺𝗽𝗹𝗲𝘁𝗲 𝗮𝗹𝗹 𝗿𝗲𝗹𝗲𝘃𝗮𝗻𝘁 𝘀𝗲𝗰𝘁𝗶𝗼𝗻𝘀 ✪ 𝗥𝗲𝗳𝗲𝗿 𝘁𝗼 𝗣𝗠 𝗔𝗴𝗿𝗲𝗲𝗺𝗲𝗻…"
type textarea "x"
type textarea "⚠️ 𝗙𝗢𝗥𝗠 𝗜𝗡𝗦𝗧𝗥𝗨𝗖𝗧𝗜𝗢𝗡𝗦 ⚠️ ✪ 𝗖𝗼𝗺𝗽𝗹𝗲𝘁𝗲 𝗮𝗹𝗹 𝗿𝗲𝗹𝗲𝘃𝗮𝗻𝘁 𝘀𝗲𝗰𝘁𝗶𝗼𝗻𝘀 ✪ 𝗥𝗲𝗳𝗲𝗿 𝘁𝗼 𝗣𝗠 𝗔𝗴𝗿𝗲𝗲𝗺𝗲𝗻…"
type textarea "x"
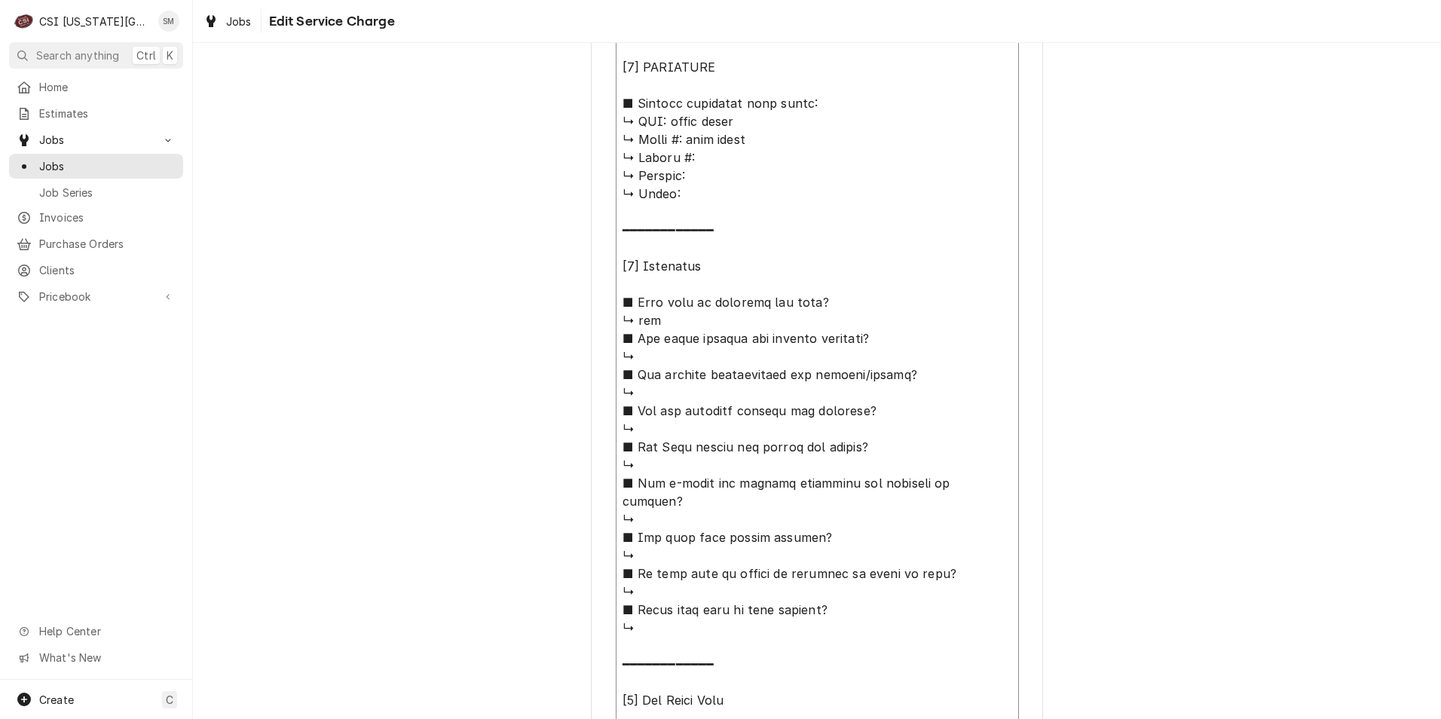
type textarea "⚠️ 𝗙𝗢𝗥𝗠 𝗜𝗡𝗦𝗧𝗥𝗨𝗖𝗧𝗜𝗢𝗡𝗦 ⚠️ ✪ 𝗖𝗼𝗺𝗽𝗹𝗲𝘁𝗲 𝗮𝗹𝗹 𝗿𝗲𝗹𝗲𝘃𝗮𝗻𝘁 𝘀𝗲𝗰𝘁𝗶𝗼𝗻𝘀 ✪ 𝗥𝗲𝗳𝗲𝗿 𝘁𝗼 𝗣𝗠 𝗔𝗴𝗿𝗲𝗲𝗺𝗲𝗻…"
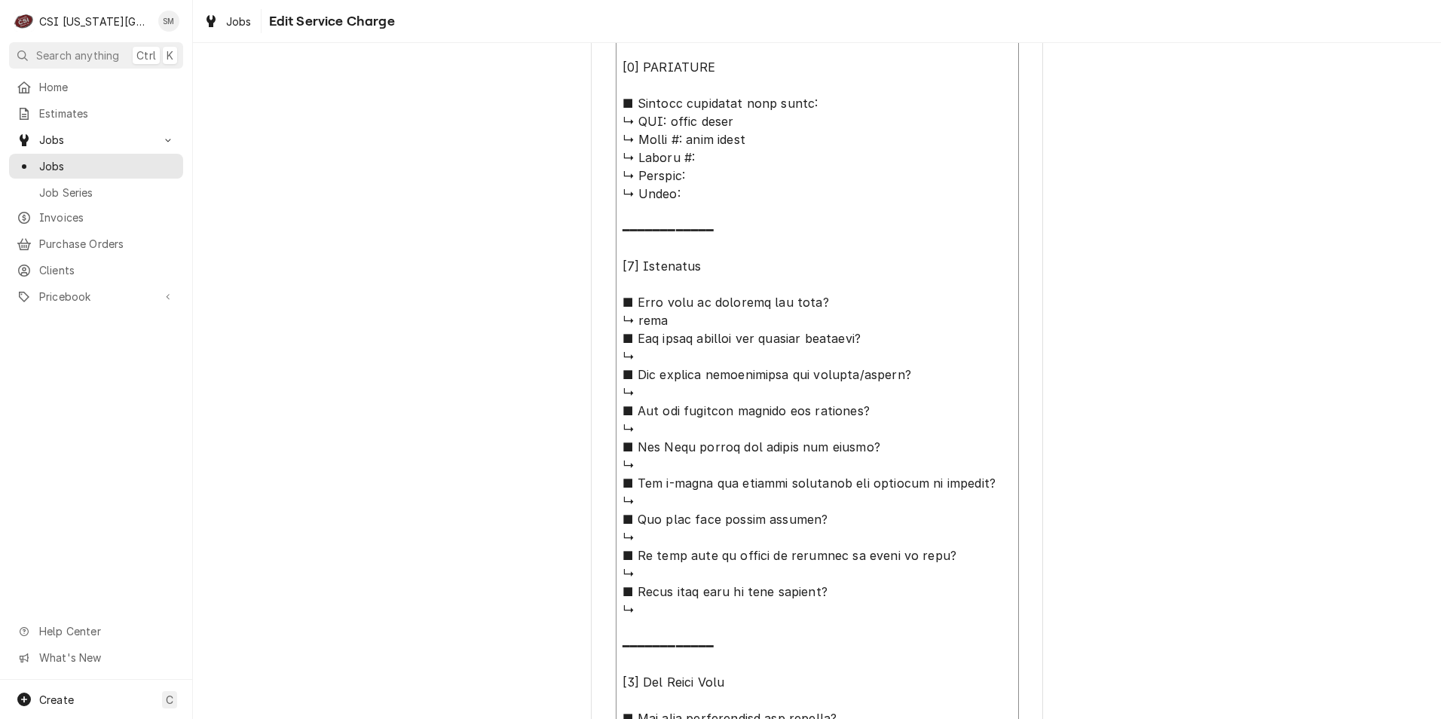
type textarea "x"
type textarea "⚠️ 𝗙𝗢𝗥𝗠 𝗜𝗡𝗦𝗧𝗥𝗨𝗖𝗧𝗜𝗢𝗡𝗦 ⚠️ ✪ 𝗖𝗼𝗺𝗽𝗹𝗲𝘁𝗲 𝗮𝗹𝗹 𝗿𝗲𝗹𝗲𝘃𝗮𝗻𝘁 𝘀𝗲𝗰𝘁𝗶𝗼𝗻𝘀 ✪ 𝗥𝗲𝗳𝗲𝗿 𝘁𝗼 𝗣𝗠 𝗔𝗴𝗿𝗲𝗲𝗺𝗲𝗻…"
type textarea "x"
type textarea "⚠️ 𝗙𝗢𝗥𝗠 𝗜𝗡𝗦𝗧𝗥𝗨𝗖𝗧𝗜𝗢𝗡𝗦 ⚠️ ✪ 𝗖𝗼𝗺𝗽𝗹𝗲𝘁𝗲 𝗮𝗹𝗹 𝗿𝗲𝗹𝗲𝘃𝗮𝗻𝘁 𝘀𝗲𝗰𝘁𝗶𝗼𝗻𝘀 ✪ 𝗥𝗲𝗳𝗲𝗿 𝘁𝗼 𝗣𝗠 𝗔𝗴𝗿𝗲𝗲𝗺𝗲𝗻…"
type textarea "x"
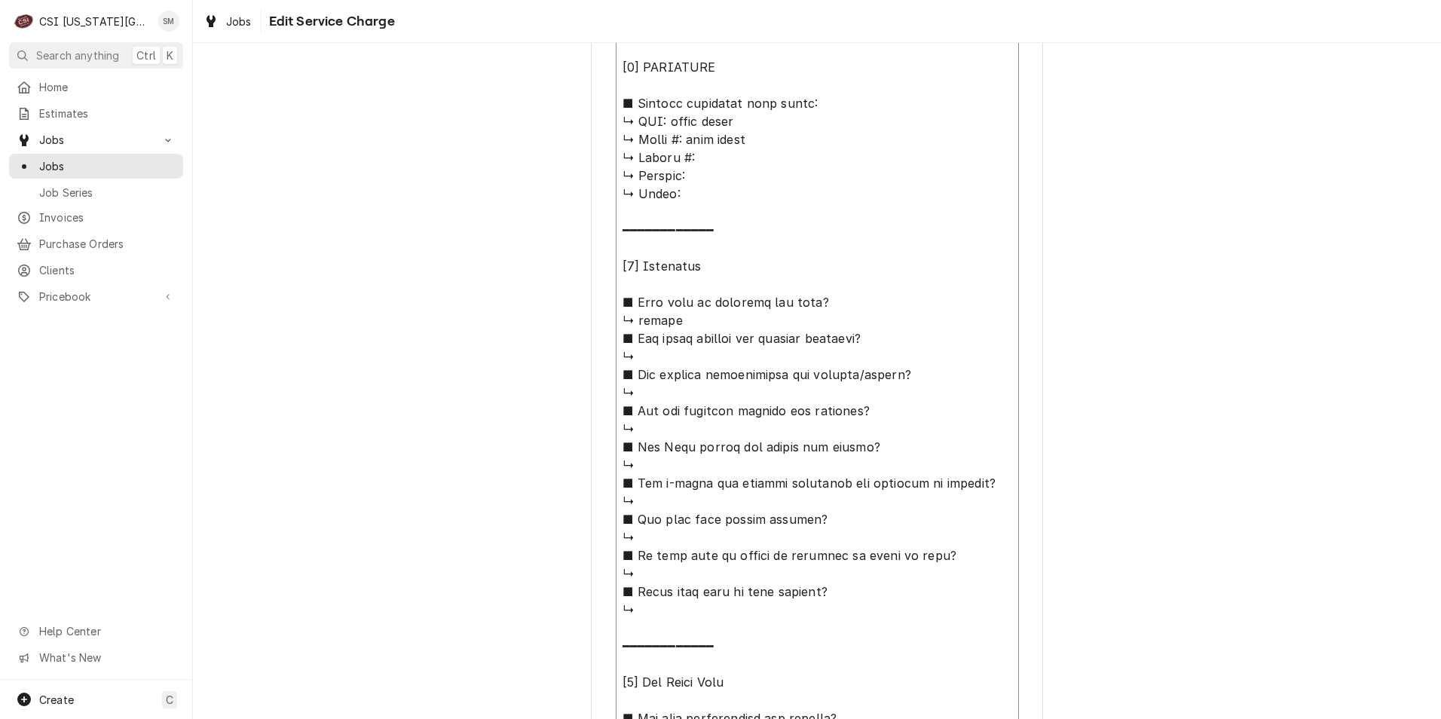
type textarea "⚠️ 𝗙𝗢𝗥𝗠 𝗜𝗡𝗦𝗧𝗥𝗨𝗖𝗧𝗜𝗢𝗡𝗦 ⚠️ ✪ 𝗖𝗼𝗺𝗽𝗹𝗲𝘁𝗲 𝗮𝗹𝗹 𝗿𝗲𝗹𝗲𝘃𝗮𝗻𝘁 𝘀𝗲𝗰𝘁𝗶𝗼𝗻𝘀 ✪ 𝗥𝗲𝗳𝗲𝗿 𝘁𝗼 𝗣𝗠 𝗔𝗴𝗿𝗲𝗲𝗺𝗲𝗻…"
click at [658, 362] on textarea "Service Summary" at bounding box center [817, 437] width 403 height 1207
type textarea "x"
type textarea "⚠️ 𝗙𝗢𝗥𝗠 𝗜𝗡𝗦𝗧𝗥𝗨𝗖𝗧𝗜𝗢𝗡𝗦 ⚠️ ✪ 𝗖𝗼𝗺𝗽𝗹𝗲𝘁𝗲 𝗮𝗹𝗹 𝗿𝗲𝗹𝗲𝘃𝗮𝗻𝘁 𝘀𝗲𝗰𝘁𝗶𝗼𝗻𝘀 ✪ 𝗥𝗲𝗳𝗲𝗿 𝘁𝗼 𝗣𝗠 𝗔𝗴𝗿𝗲𝗲𝗺𝗲𝗻…"
click at [665, 394] on textarea "Service Summary" at bounding box center [817, 437] width 403 height 1207
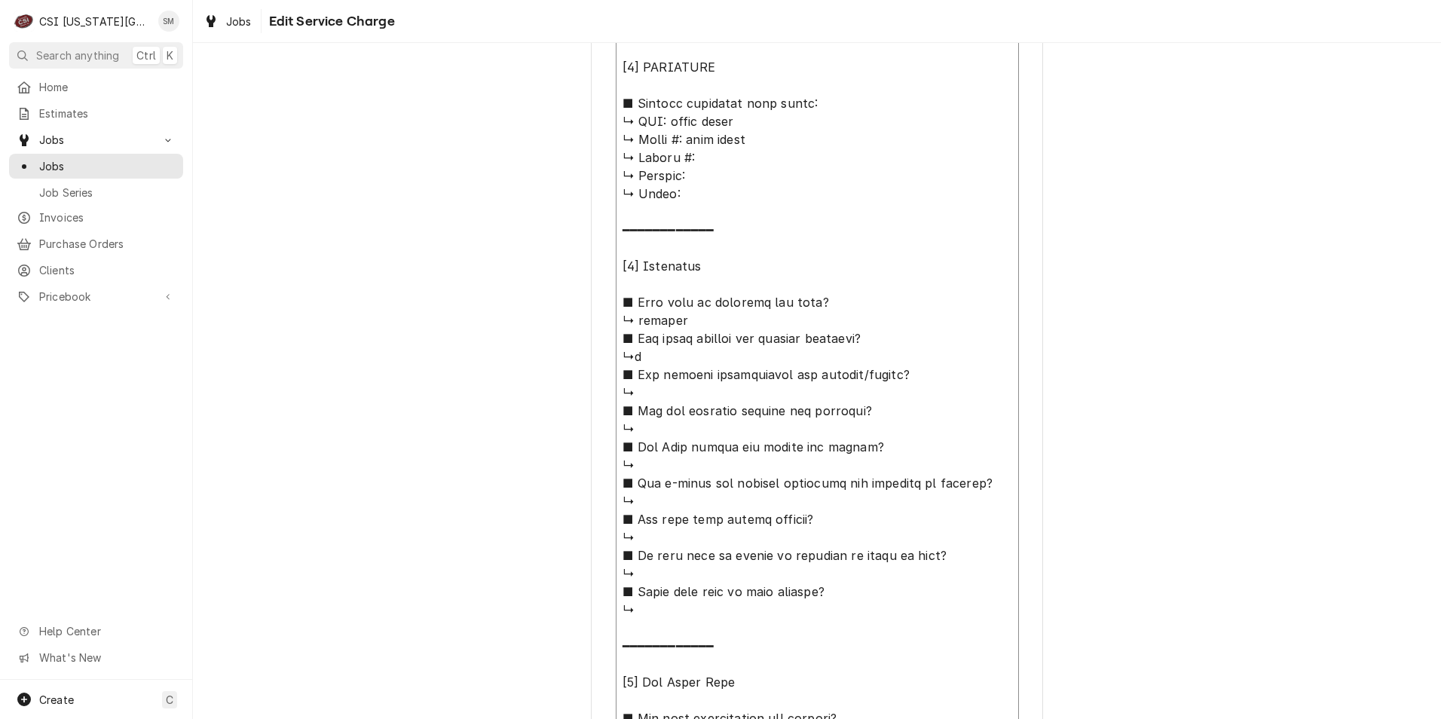
type textarea "x"
type textarea "⚠️ 𝗙𝗢𝗥𝗠 𝗜𝗡𝗦𝗧𝗥𝗨𝗖𝗧𝗜𝗢𝗡𝗦 ⚠️ ✪ 𝗖𝗼𝗺𝗽𝗹𝗲𝘁𝗲 𝗮𝗹𝗹 𝗿𝗲𝗹𝗲𝘃𝗮𝗻𝘁 𝘀𝗲𝗰𝘁𝗶𝗼𝗻𝘀 ✪ 𝗥𝗲𝗳𝗲𝗿 𝘁𝗼 𝗣𝗠 𝗔𝗴𝗿𝗲𝗲𝗺𝗲𝗻…"
click at [662, 439] on textarea "Service Summary" at bounding box center [817, 437] width 403 height 1207
type textarea "x"
type textarea "⚠️ 𝗙𝗢𝗥𝗠 𝗜𝗡𝗦𝗧𝗥𝗨𝗖𝗧𝗜𝗢𝗡𝗦 ⚠️ ✪ 𝗖𝗼𝗺𝗽𝗹𝗲𝘁𝗲 𝗮𝗹𝗹 𝗿𝗲𝗹𝗲𝘃𝗮𝗻𝘁 𝘀𝗲𝗰𝘁𝗶𝗼𝗻𝘀 ✪ 𝗥𝗲𝗳𝗲𝗿 𝘁𝗼 𝗣𝗠 𝗔𝗴𝗿𝗲𝗲𝗺𝗲𝗻…"
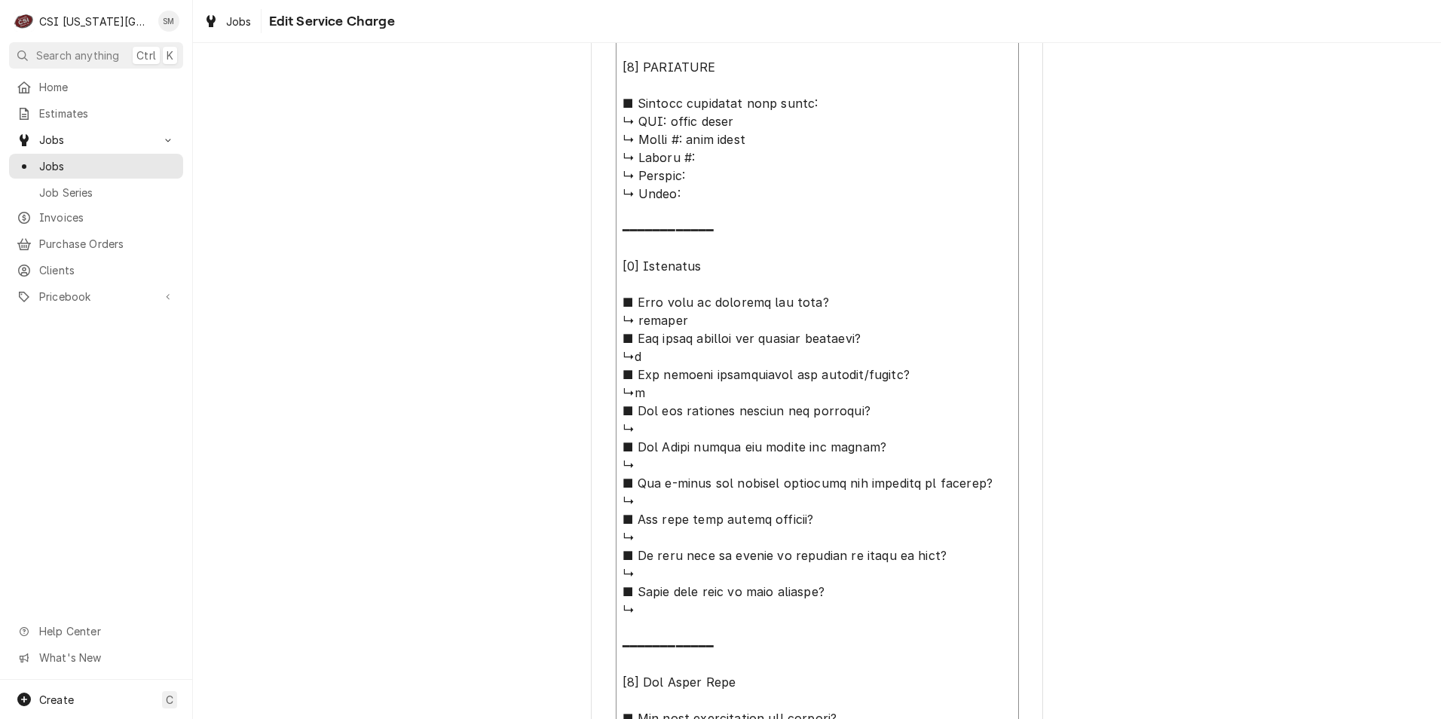
type textarea "x"
type textarea "⚠️ 𝗙𝗢𝗥𝗠 𝗜𝗡𝗦𝗧𝗥𝗨𝗖𝗧𝗜𝗢𝗡𝗦 ⚠️ ✪ 𝗖𝗼𝗺𝗽𝗹𝗲𝘁𝗲 𝗮𝗹𝗹 𝗿𝗲𝗹𝗲𝘃𝗮𝗻𝘁 𝘀𝗲𝗰𝘁𝗶𝗼𝗻𝘀 ✪ 𝗥𝗲𝗳𝗲𝗿 𝘁𝗼 𝗣𝗠 𝗔𝗴𝗿𝗲𝗲𝗺𝗲𝗻…"
click at [674, 436] on textarea "Service Summary" at bounding box center [817, 437] width 403 height 1207
type textarea "x"
type textarea "⚠️ 𝗙𝗢𝗥𝗠 𝗜𝗡𝗦𝗧𝗥𝗨𝗖𝗧𝗜𝗢𝗡𝗦 ⚠️ ✪ 𝗖𝗼𝗺𝗽𝗹𝗲𝘁𝗲 𝗮𝗹𝗹 𝗿𝗲𝗹𝗲𝘃𝗮𝗻𝘁 𝘀𝗲𝗰𝘁𝗶𝗼𝗻𝘀 ✪ 𝗥𝗲𝗳𝗲𝗿 𝘁𝗼 𝗣𝗠 𝗔𝗴𝗿𝗲𝗲𝗺𝗲𝗻…"
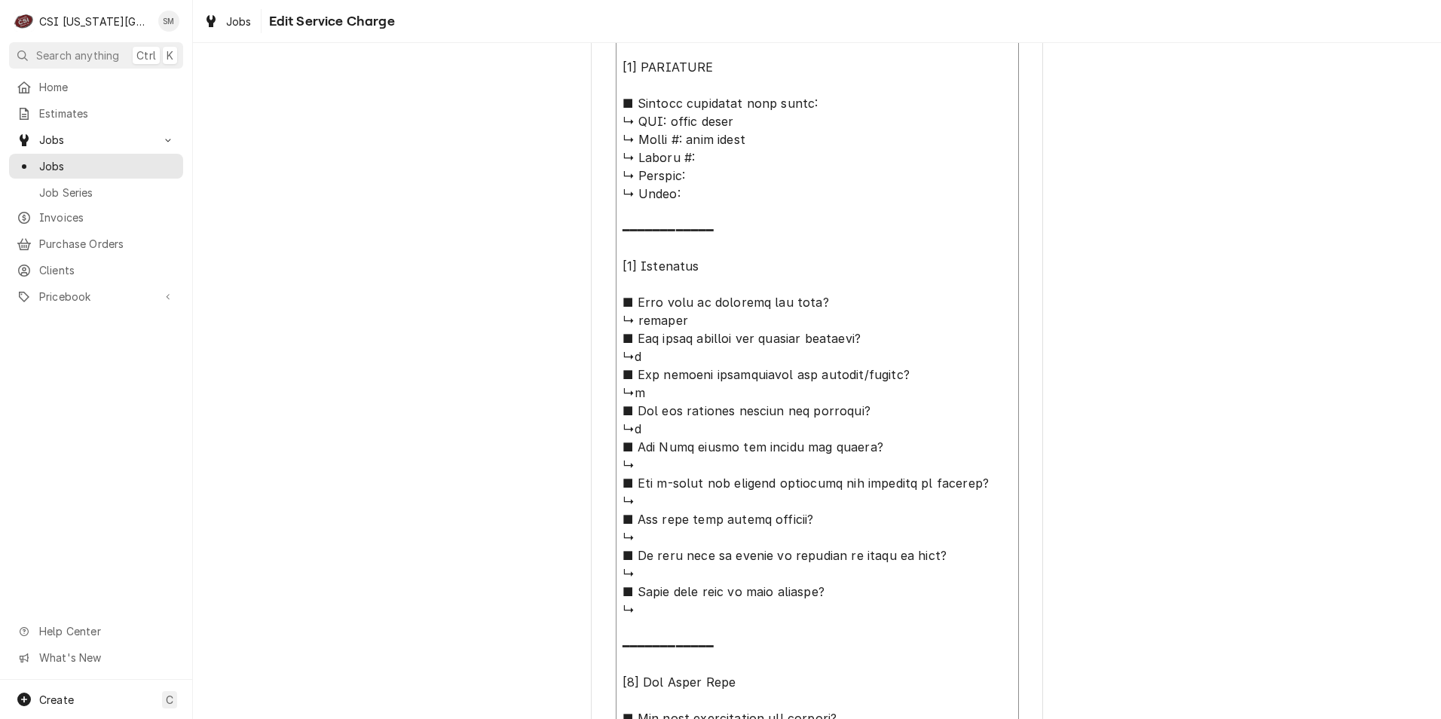
click at [646, 475] on textarea "Service Summary" at bounding box center [817, 437] width 403 height 1207
click at [640, 457] on textarea "Service Summary" at bounding box center [817, 437] width 403 height 1207
type textarea "x"
type textarea "⚠️ 𝗙𝗢𝗥𝗠 𝗜𝗡𝗦𝗧𝗥𝗨𝗖𝗧𝗜𝗢𝗡𝗦 ⚠️ ✪ 𝗖𝗼𝗺𝗽𝗹𝗲𝘁𝗲 𝗮𝗹𝗹 𝗿𝗲𝗹𝗲𝘃𝗮𝗻𝘁 𝘀𝗲𝗰𝘁𝗶𝗼𝗻𝘀 ✪ 𝗥𝗲𝗳𝗲𝗿 𝘁𝗼 𝗣𝗠 𝗔𝗴𝗿𝗲𝗲𝗺𝗲𝗻…"
click at [652, 500] on textarea "Service Summary" at bounding box center [817, 437] width 403 height 1207
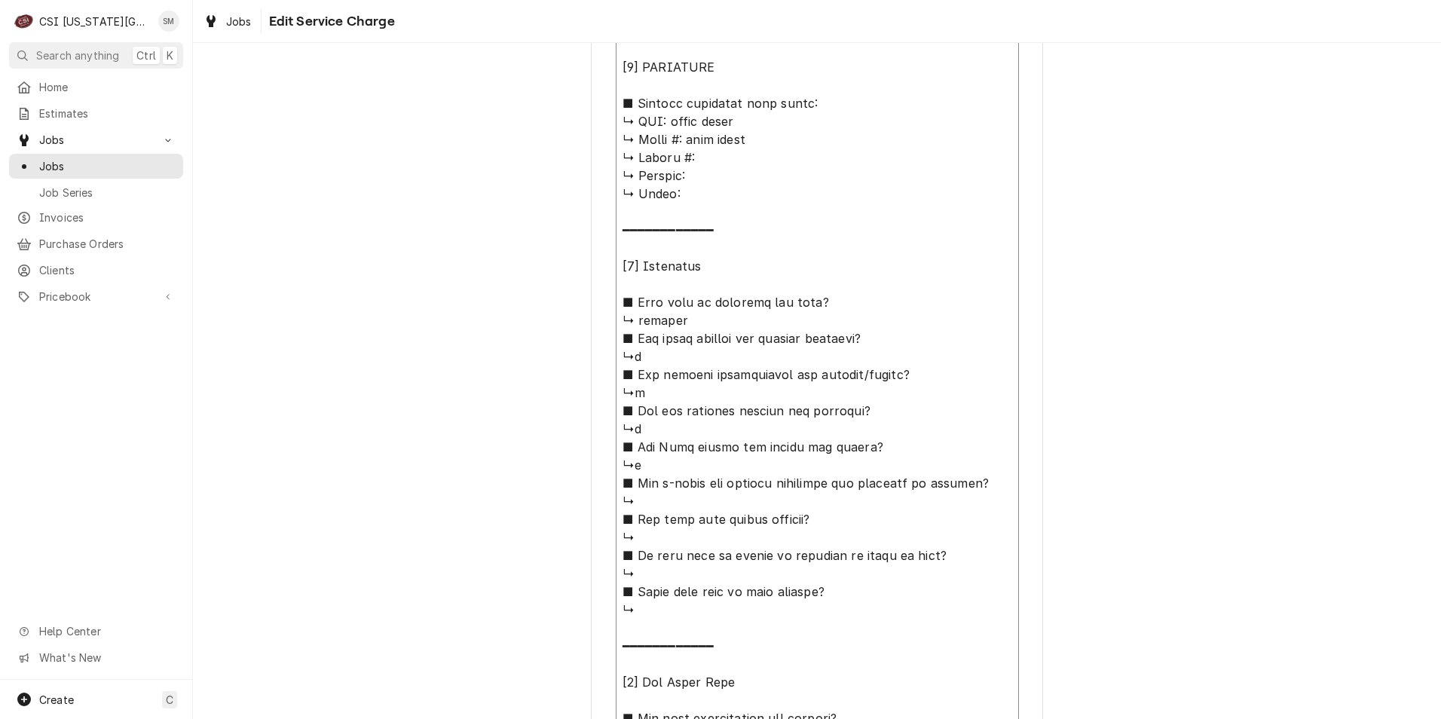
type textarea "x"
type textarea "⚠️ 𝗙𝗢𝗥𝗠 𝗜𝗡𝗦𝗧𝗥𝗨𝗖𝗧𝗜𝗢𝗡𝗦 ⚠️ ✪ 𝗖𝗼𝗺𝗽𝗹𝗲𝘁𝗲 𝗮𝗹𝗹 𝗿𝗲𝗹𝗲𝘃𝗮𝗻𝘁 𝘀𝗲𝗰𝘁𝗶𝗼𝗻𝘀 ✪ 𝗥𝗲𝗳𝗲𝗿 𝘁𝗼 𝗣𝗠 𝗔𝗴𝗿𝗲𝗲𝗺𝗲𝗻…"
click at [655, 542] on textarea "Service Summary" at bounding box center [817, 437] width 403 height 1207
type textarea "x"
type textarea "⚠️ 𝗙𝗢𝗥𝗠 𝗜𝗡𝗦𝗧𝗥𝗨𝗖𝗧𝗜𝗢𝗡𝗦 ⚠️ ✪ 𝗖𝗼𝗺𝗽𝗹𝗲𝘁𝗲 𝗮𝗹𝗹 𝗿𝗲𝗹𝗲𝘃𝗮𝗻𝘁 𝘀𝗲𝗰𝘁𝗶𝗼𝗻𝘀 ✪ 𝗥𝗲𝗳𝗲𝗿 𝘁𝗼 𝗣𝗠 𝗔𝗴𝗿𝗲𝗲𝗺𝗲𝗻…"
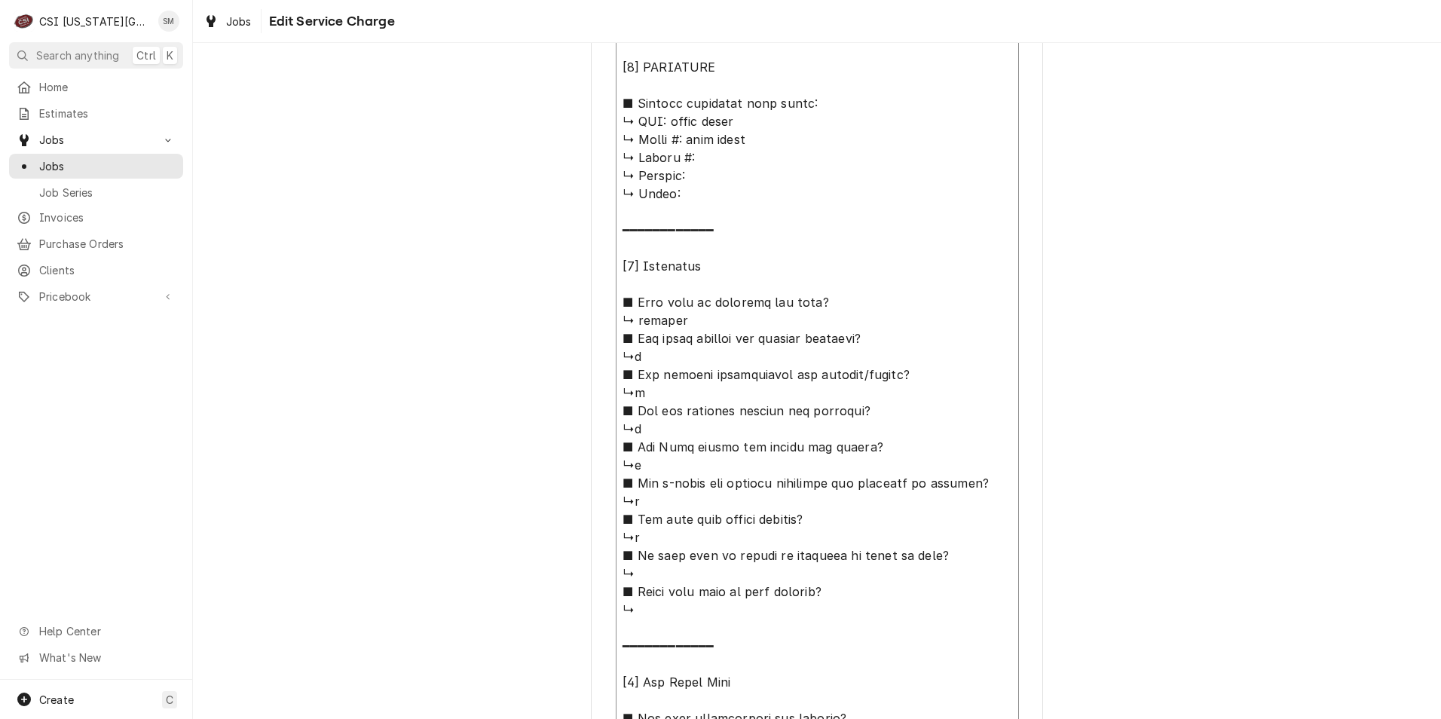
click at [654, 577] on textarea "Service Summary" at bounding box center [817, 437] width 403 height 1207
type textarea "x"
type textarea "⚠️ 𝗙𝗢𝗥𝗠 𝗜𝗡𝗦𝗧𝗥𝗨𝗖𝗧𝗜𝗢𝗡𝗦 ⚠️ ✪ 𝗖𝗼𝗺𝗽𝗹𝗲𝘁𝗲 𝗮𝗹𝗹 𝗿𝗲𝗹𝗲𝘃𝗮𝗻𝘁 𝘀𝗲𝗰𝘁𝗶𝗼𝗻𝘀 ✪ 𝗥𝗲𝗳𝗲𝗿 𝘁𝗼 𝗣𝗠 𝗔𝗴𝗿𝗲𝗲𝗺𝗲𝗻…"
click at [652, 608] on textarea "Service Summary" at bounding box center [817, 437] width 403 height 1207
type textarea "x"
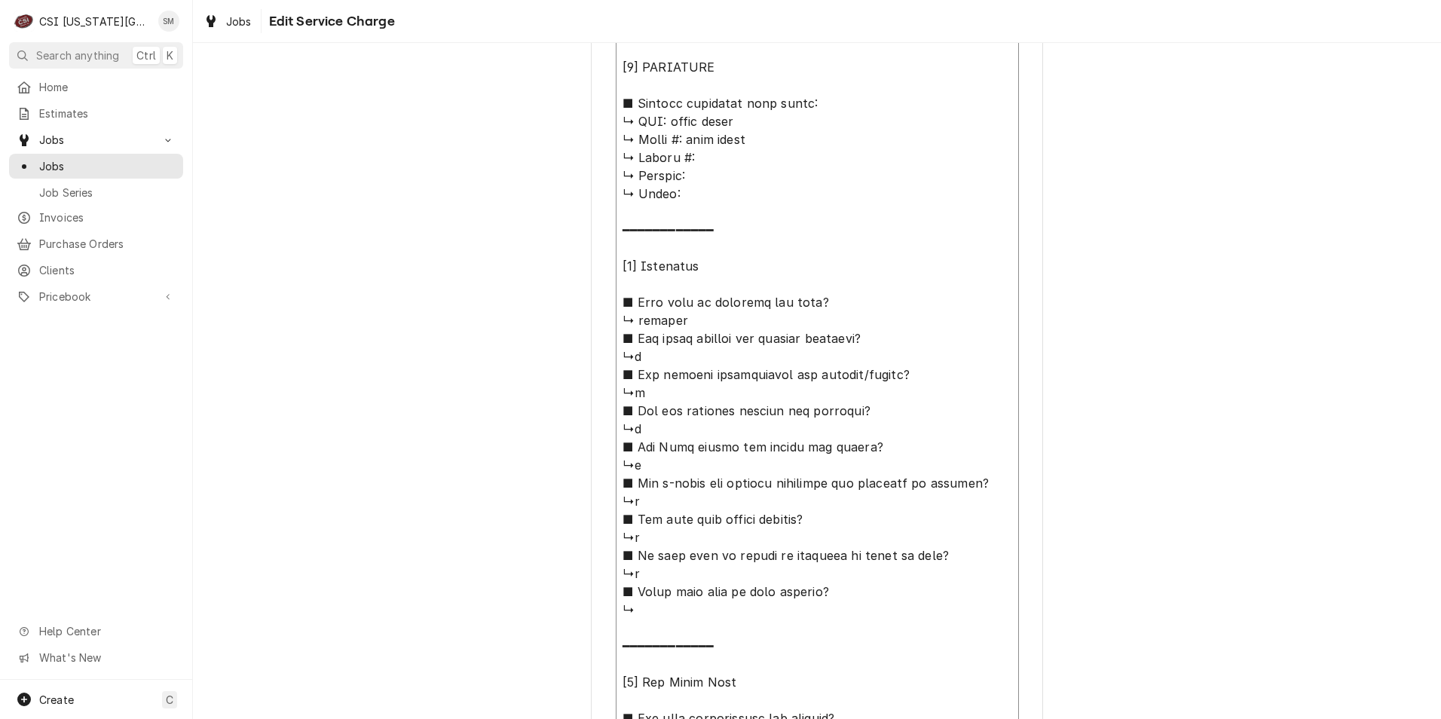
type textarea "⚠️ 𝗙𝗢𝗥𝗠 𝗜𝗡𝗦𝗧𝗥𝗨𝗖𝗧𝗜𝗢𝗡𝗦 ⚠️ ✪ 𝗖𝗼𝗺𝗽𝗹𝗲𝘁𝗲 𝗮𝗹𝗹 𝗿𝗲𝗹𝗲𝘃𝗮𝗻𝘁 𝘀𝗲𝗰𝘁𝗶𝗼𝗻𝘀 ✪ 𝗥𝗲𝗳𝗲𝗿 𝘁𝗼 𝗣𝗠 𝗔𝗴𝗿𝗲𝗲𝗺𝗲𝗻…"
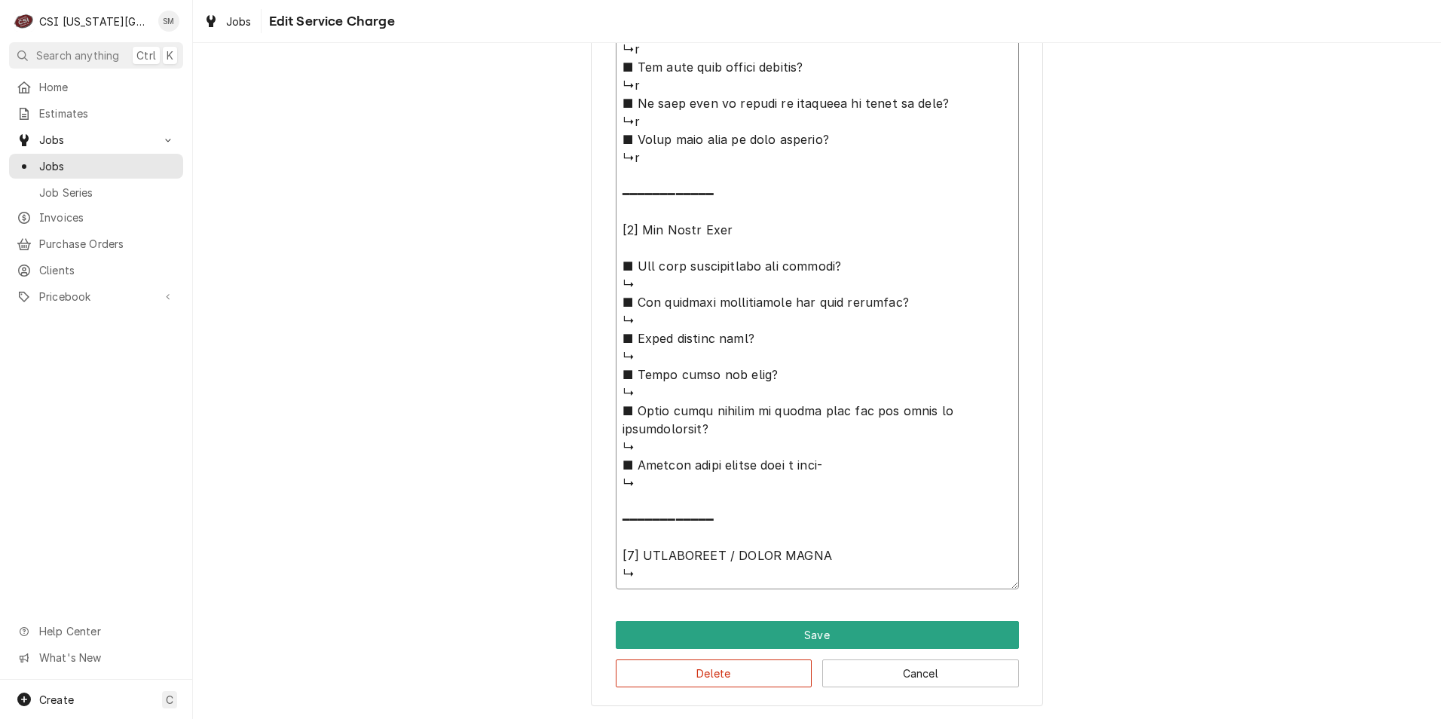
scroll to position [1282, 0]
type textarea "x"
type textarea "⚠️ 𝗙𝗢𝗥𝗠 𝗜𝗡𝗦𝗧𝗥𝗨𝗖𝗧𝗜𝗢𝗡𝗦 ⚠️ ✪ 𝗖𝗼𝗺𝗽𝗹𝗲𝘁𝗲 𝗮𝗹𝗹 𝗿𝗲𝗹𝗲𝘃𝗮𝗻𝘁 𝘀𝗲𝗰𝘁𝗶𝗼𝗻𝘀 ✪ 𝗥𝗲𝗳𝗲𝗿 𝘁𝗼 𝗣𝗠 𝗔𝗴𝗿𝗲𝗲𝗺𝗲𝗻…"
type textarea "x"
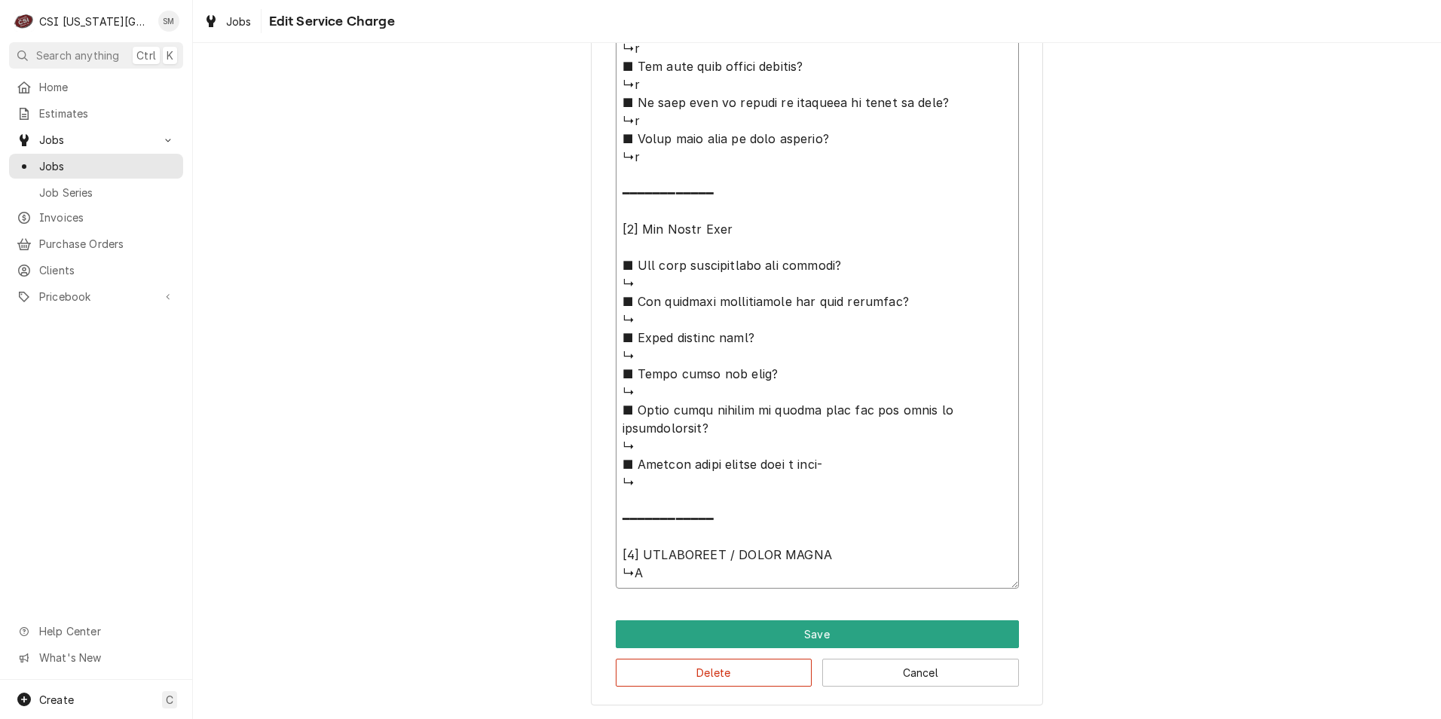
type textarea "⚠️ 𝗙𝗢𝗥𝗠 𝗜𝗡𝗦𝗧𝗥𝗨𝗖𝗧𝗜𝗢𝗡𝗦 ⚠️ ✪ 𝗖𝗼𝗺𝗽𝗹𝗲𝘁𝗲 𝗮𝗹𝗹 𝗿𝗲𝗹𝗲𝘃𝗮𝗻𝘁 𝘀𝗲𝗰𝘁𝗶𝗼𝗻𝘀 ✪ 𝗥𝗲𝗳𝗲𝗿 𝘁𝗼 𝗣𝗠 𝗔𝗴𝗿𝗲𝗲𝗺𝗲𝗻…"
type textarea "x"
type textarea "⚠️ 𝗙𝗢𝗥𝗠 𝗜𝗡𝗦𝗧𝗥𝗨𝗖𝗧𝗜𝗢𝗡𝗦 ⚠️ ✪ 𝗖𝗼𝗺𝗽𝗹𝗲𝘁𝗲 𝗮𝗹𝗹 𝗿𝗲𝗹𝗲𝘃𝗮𝗻𝘁 𝘀𝗲𝗰𝘁𝗶𝗼𝗻𝘀 ✪ 𝗥𝗲𝗳𝗲𝗿 𝘁𝗼 𝗣𝗠 𝗔𝗴𝗿𝗲𝗲𝗺𝗲𝗻…"
type textarea "x"
type textarea "⚠️ 𝗙𝗢𝗥𝗠 𝗜𝗡𝗦𝗧𝗥𝗨𝗖𝗧𝗜𝗢𝗡𝗦 ⚠️ ✪ 𝗖𝗼𝗺𝗽𝗹𝗲𝘁𝗲 𝗮𝗹𝗹 𝗿𝗲𝗹𝗲𝘃𝗮𝗻𝘁 𝘀𝗲𝗰𝘁𝗶𝗼𝗻𝘀 ✪ 𝗥𝗲𝗳𝗲𝗿 𝘁𝗼 𝗣𝗠 𝗔𝗴𝗿𝗲𝗲𝗺𝗲𝗻…"
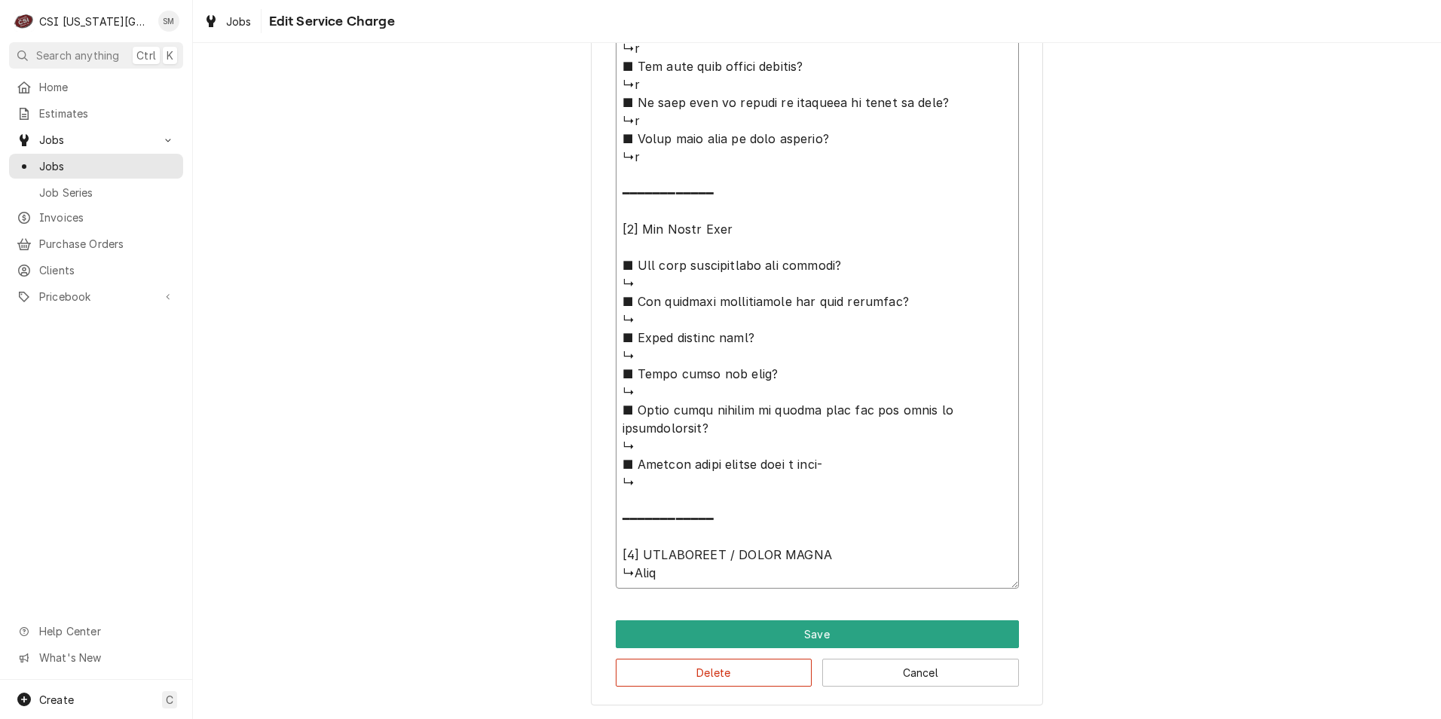
type textarea "x"
type textarea "⚠️ 𝗙𝗢𝗥𝗠 𝗜𝗡𝗦𝗧𝗥𝗨𝗖𝗧𝗜𝗢𝗡𝗦 ⚠️ ✪ 𝗖𝗼𝗺𝗽𝗹𝗲𝘁𝗲 𝗮𝗹𝗹 𝗿𝗲𝗹𝗲𝘃𝗮𝗻𝘁 𝘀𝗲𝗰𝘁𝗶𝗼𝗻𝘀 ✪ 𝗥𝗲𝗳𝗲𝗿 𝘁𝗼 𝗣𝗠 𝗔𝗴𝗿𝗲𝗲𝗺𝗲𝗻…"
type textarea "x"
type textarea "⚠️ 𝗙𝗢𝗥𝗠 𝗜𝗡𝗦𝗧𝗥𝗨𝗖𝗧𝗜𝗢𝗡𝗦 ⚠️ ✪ 𝗖𝗼𝗺𝗽𝗹𝗲𝘁𝗲 𝗮𝗹𝗹 𝗿𝗲𝗹𝗲𝘃𝗮𝗻𝘁 𝘀𝗲𝗰𝘁𝗶𝗼𝗻𝘀 ✪ 𝗥𝗲𝗳𝗲𝗿 𝘁𝗼 𝗣𝗠 𝗔𝗴𝗿𝗲𝗲𝗺𝗲𝗻…"
type textarea "x"
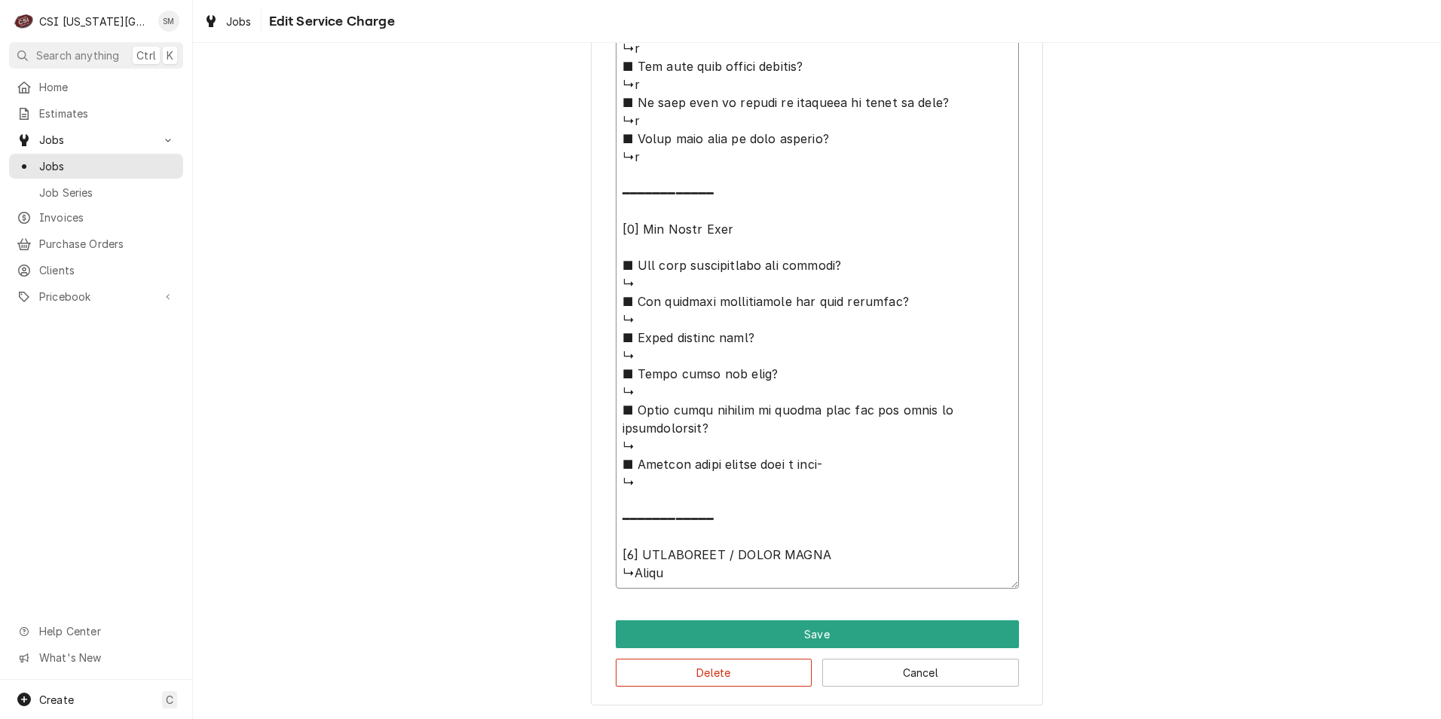
type textarea "⚠️ 𝗙𝗢𝗥𝗠 𝗜𝗡𝗦𝗧𝗥𝗨𝗖𝗧𝗜𝗢𝗡𝗦 ⚠️ ✪ 𝗖𝗼𝗺𝗽𝗹𝗲𝘁𝗲 𝗮𝗹𝗹 𝗿𝗲𝗹𝗲𝘃𝗮𝗻𝘁 𝘀𝗲𝗰𝘁𝗶𝗼𝗻𝘀 ✪ 𝗥𝗲𝗳𝗲𝗿 𝘁𝗼 𝗣𝗠 𝗔𝗴𝗿𝗲𝗲𝗺𝗲𝗻…"
type textarea "x"
type textarea "⚠️ 𝗙𝗢𝗥𝗠 𝗜𝗡𝗦𝗧𝗥𝗨𝗖𝗧𝗜𝗢𝗡𝗦 ⚠️ ✪ 𝗖𝗼𝗺𝗽𝗹𝗲𝘁𝗲 𝗮𝗹𝗹 𝗿𝗲𝗹𝗲𝘃𝗮𝗻𝘁 𝘀𝗲𝗰𝘁𝗶𝗼𝗻𝘀 ✪ 𝗥𝗲𝗳𝗲𝗿 𝘁𝗼 𝗣𝗠 𝗔𝗴𝗿𝗲𝗲𝗺𝗲𝗻…"
type textarea "x"
type textarea "⚠️ 𝗙𝗢𝗥𝗠 𝗜𝗡𝗦𝗧𝗥𝗨𝗖𝗧𝗜𝗢𝗡𝗦 ⚠️ ✪ 𝗖𝗼𝗺𝗽𝗹𝗲𝘁𝗲 𝗮𝗹𝗹 𝗿𝗲𝗹𝗲𝘃𝗮𝗻𝘁 𝘀𝗲𝗰𝘁𝗶𝗼𝗻𝘀 ✪ 𝗥𝗲𝗳𝗲𝗿 𝘁𝗼 𝗣𝗠 𝗔𝗴𝗿𝗲𝗲𝗺𝗲𝗻…"
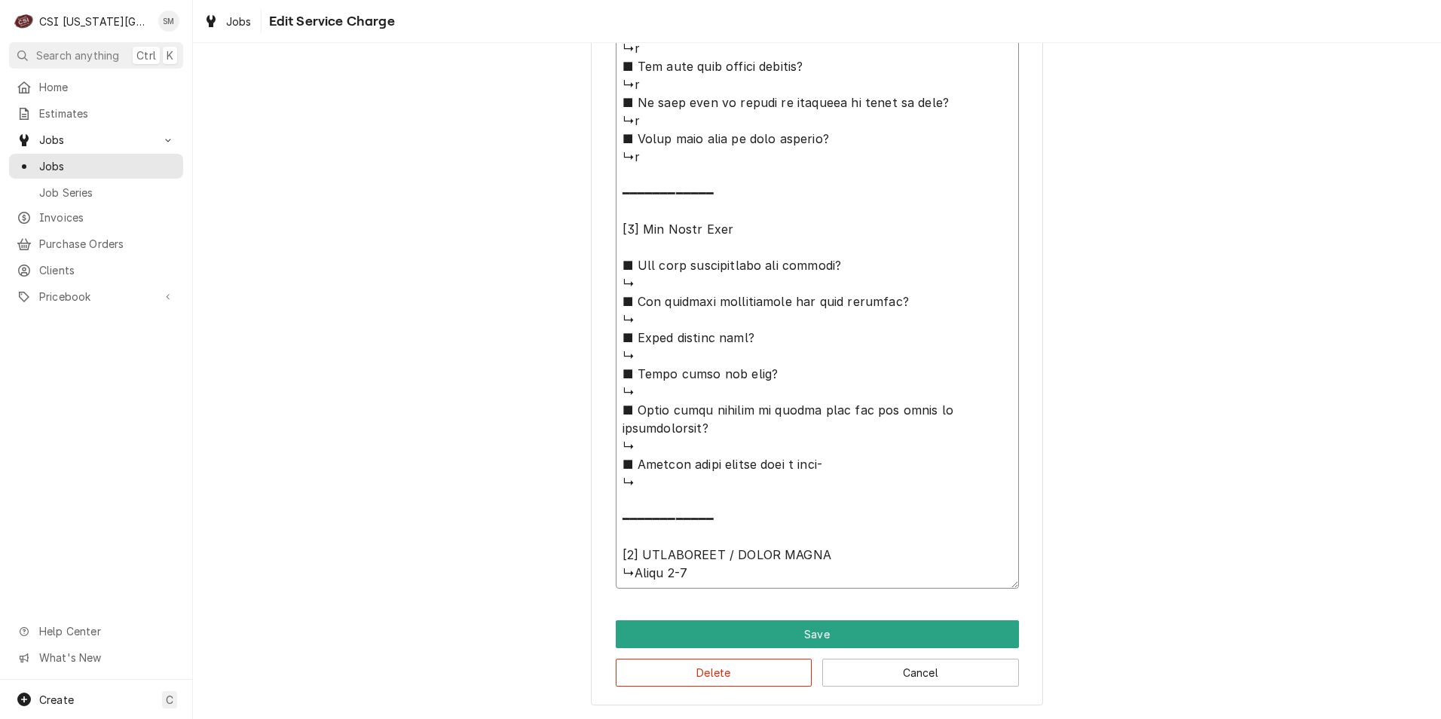
type textarea "x"
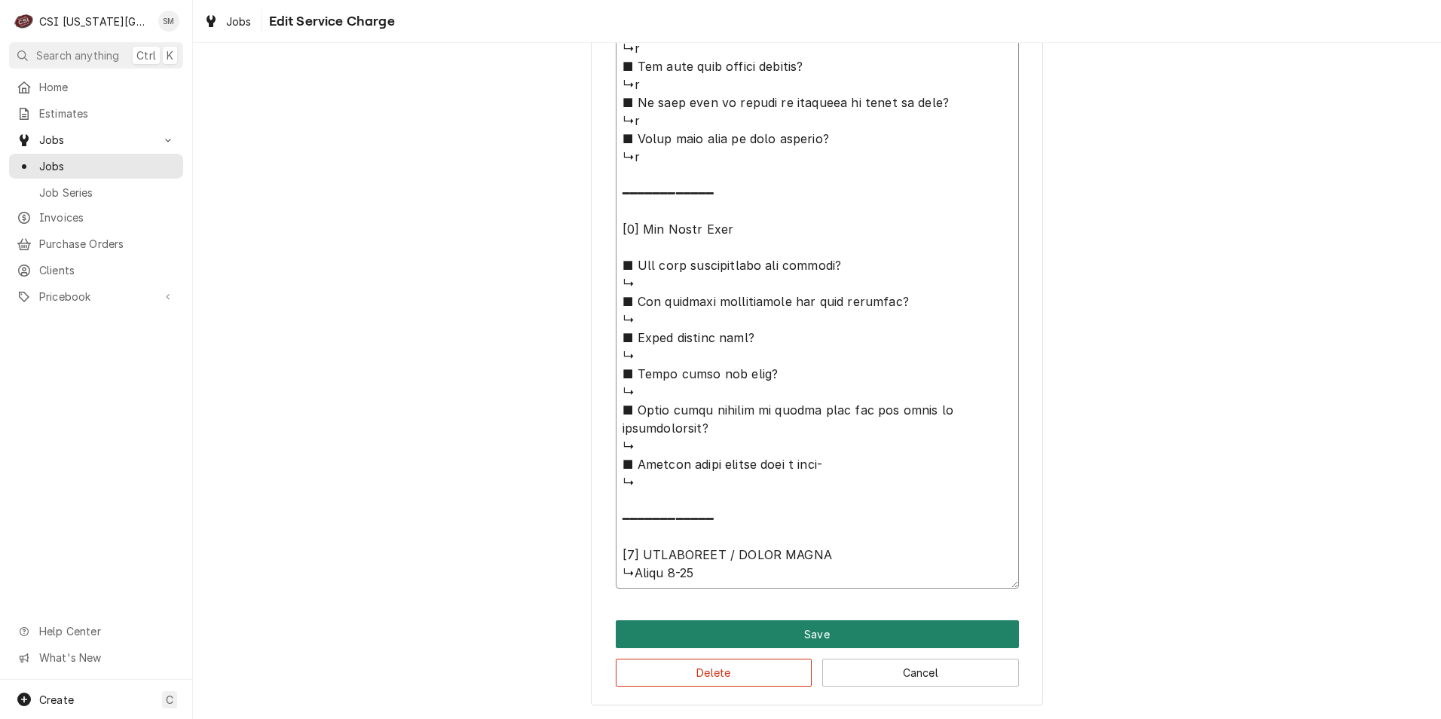
type textarea "⚠️ 𝗙𝗢𝗥𝗠 𝗜𝗡𝗦𝗧𝗥𝗨𝗖𝗧𝗜𝗢𝗡𝗦 ⚠️ ✪ 𝗖𝗼𝗺𝗽𝗹𝗲𝘁𝗲 𝗮𝗹𝗹 𝗿𝗲𝗹𝗲𝘃𝗮𝗻𝘁 𝘀𝗲𝗰𝘁𝗶𝗼𝗻𝘀 ✪ 𝗥𝗲𝗳𝗲𝗿 𝘁𝗼 𝗣𝗠 𝗔𝗴𝗿𝗲𝗲𝗺𝗲𝗻…"
click at [749, 623] on button "Save" at bounding box center [817, 634] width 403 height 28
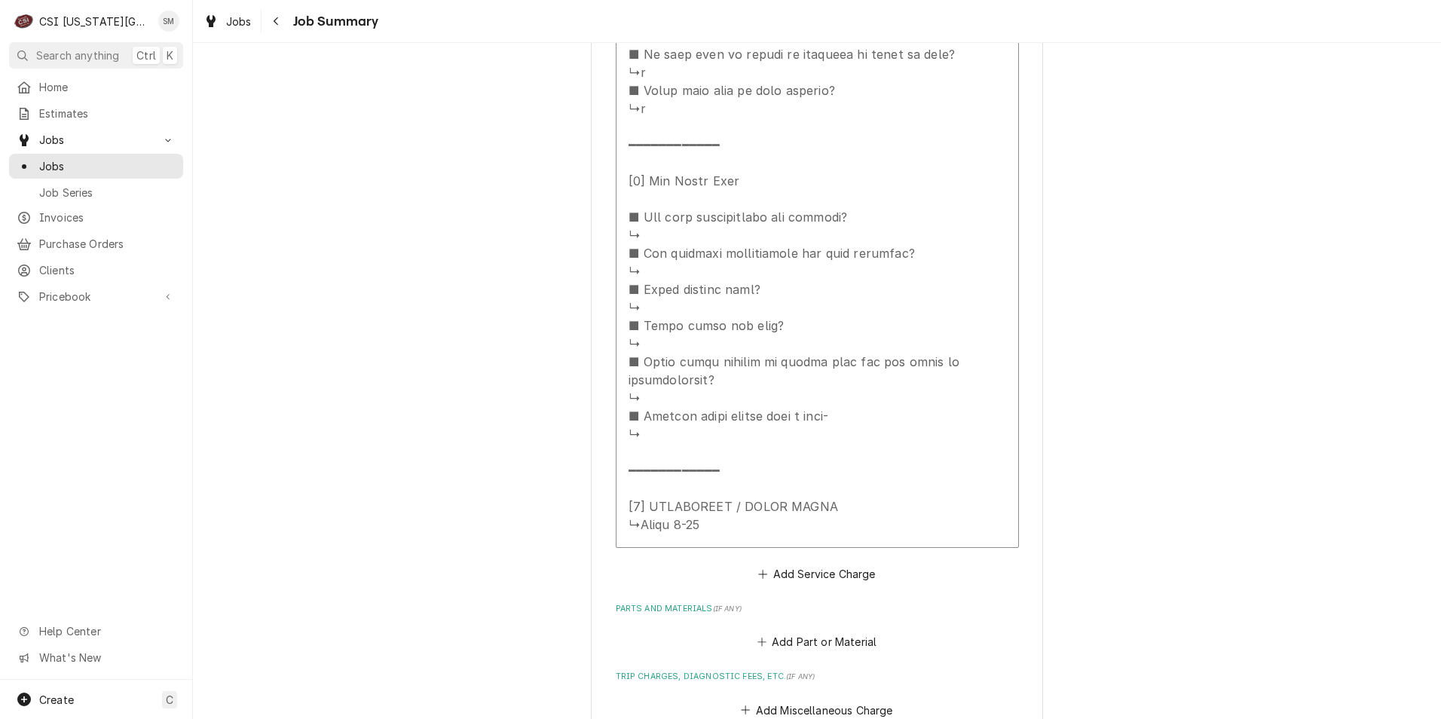
scroll to position [1780, 0]
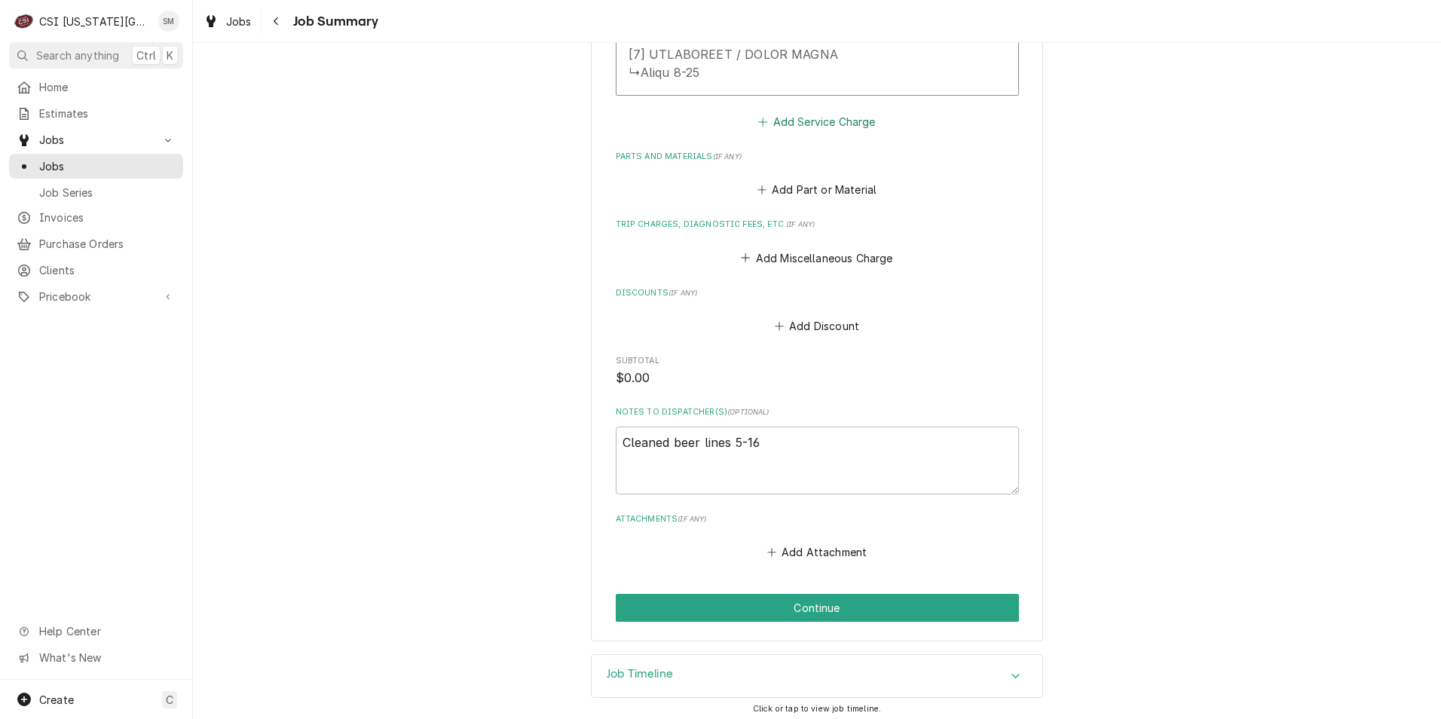
click at [758, 127] on icon "Service Charges" at bounding box center [762, 122] width 9 height 11
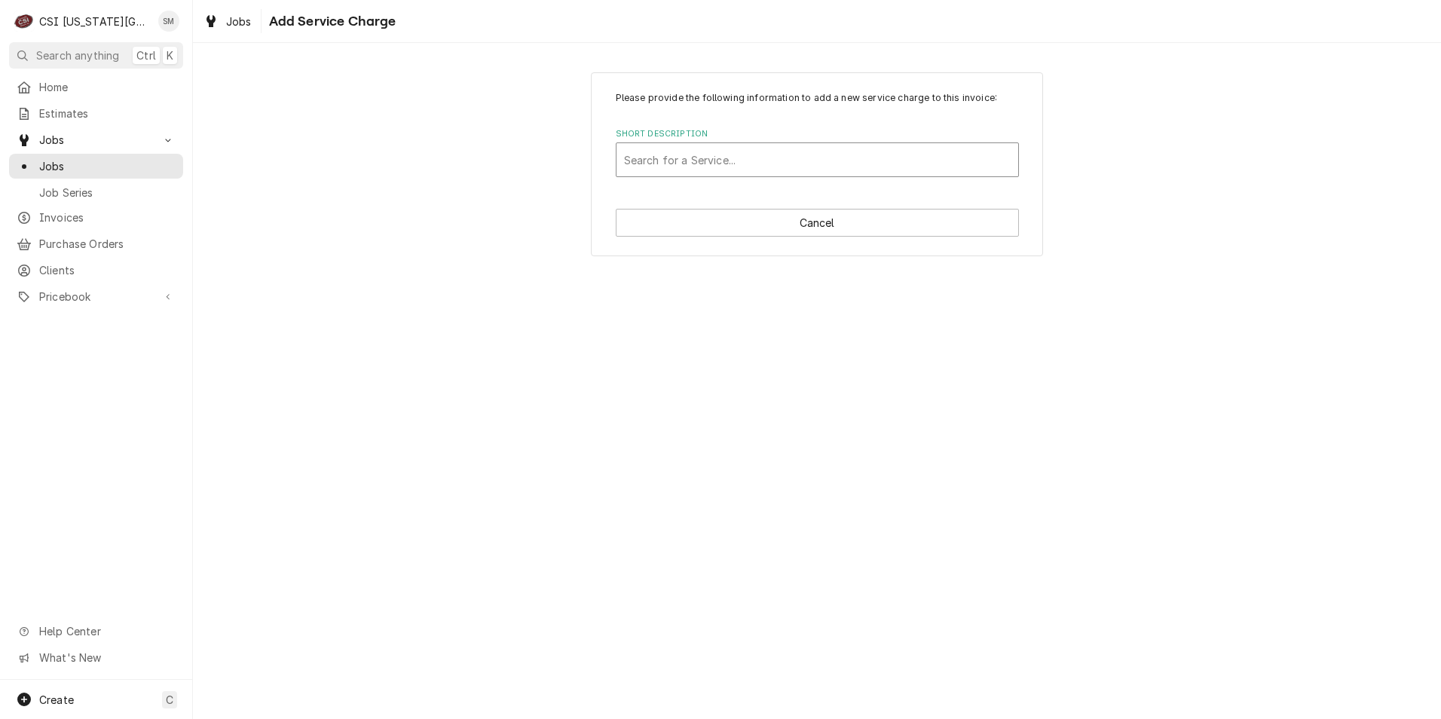
click at [756, 166] on div "Short Description" at bounding box center [817, 159] width 387 height 27
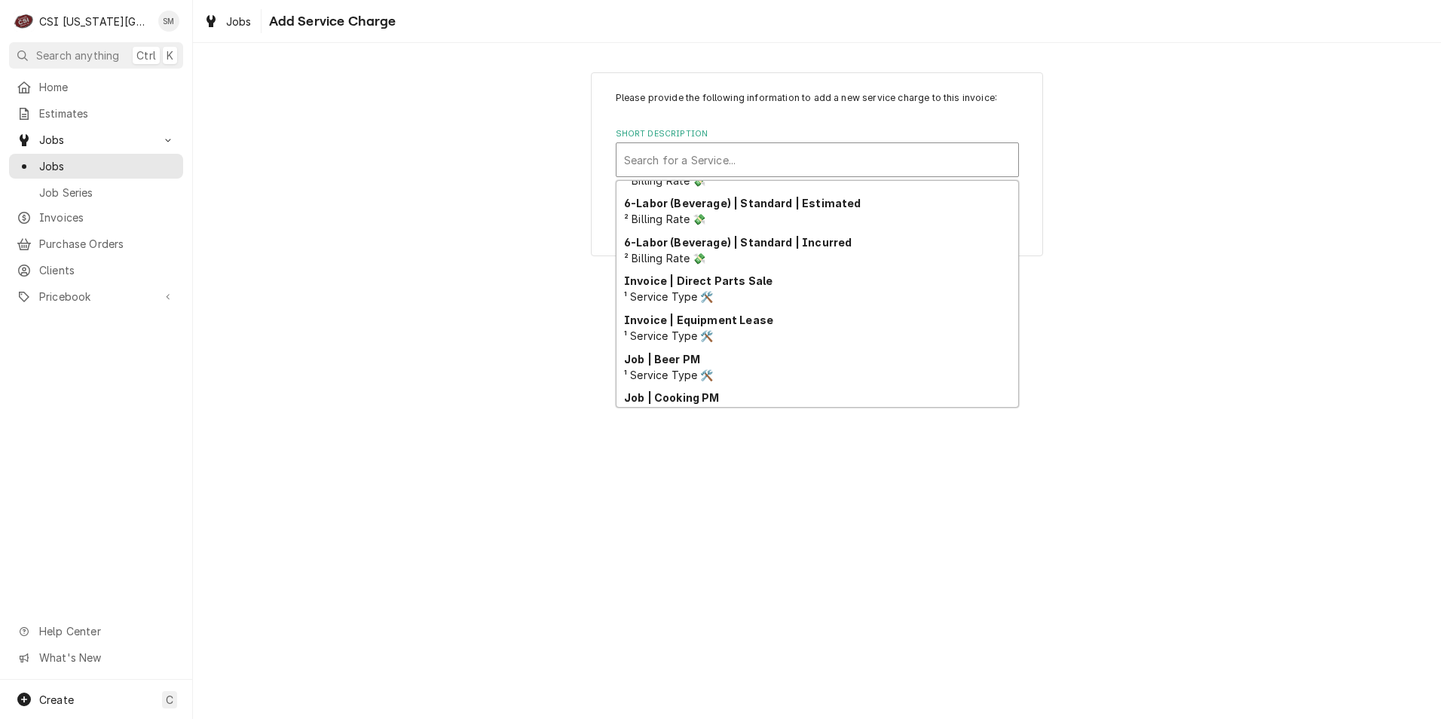
scroll to position [464, 0]
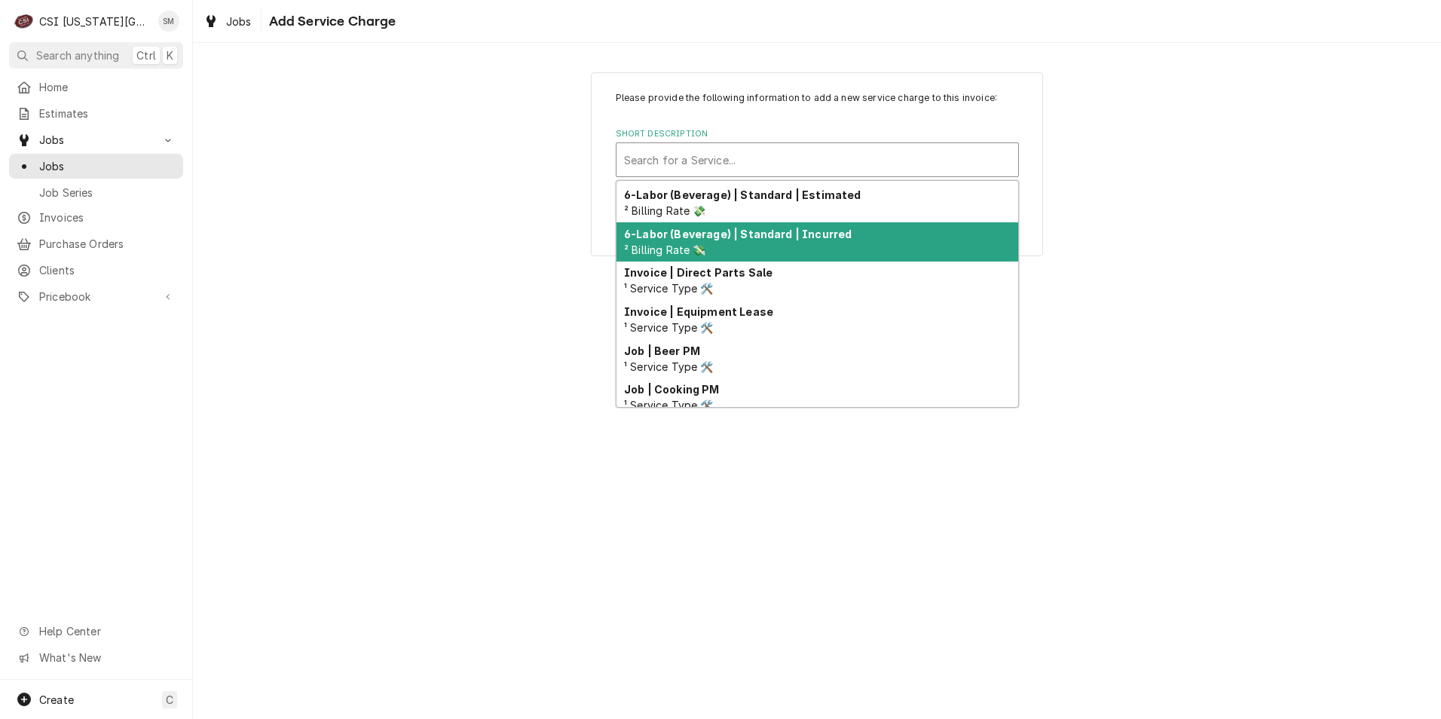
click at [734, 246] on div "6-Labor (Beverage) | Standard | Incurred ² Billing Rate 💸" at bounding box center [817, 241] width 402 height 39
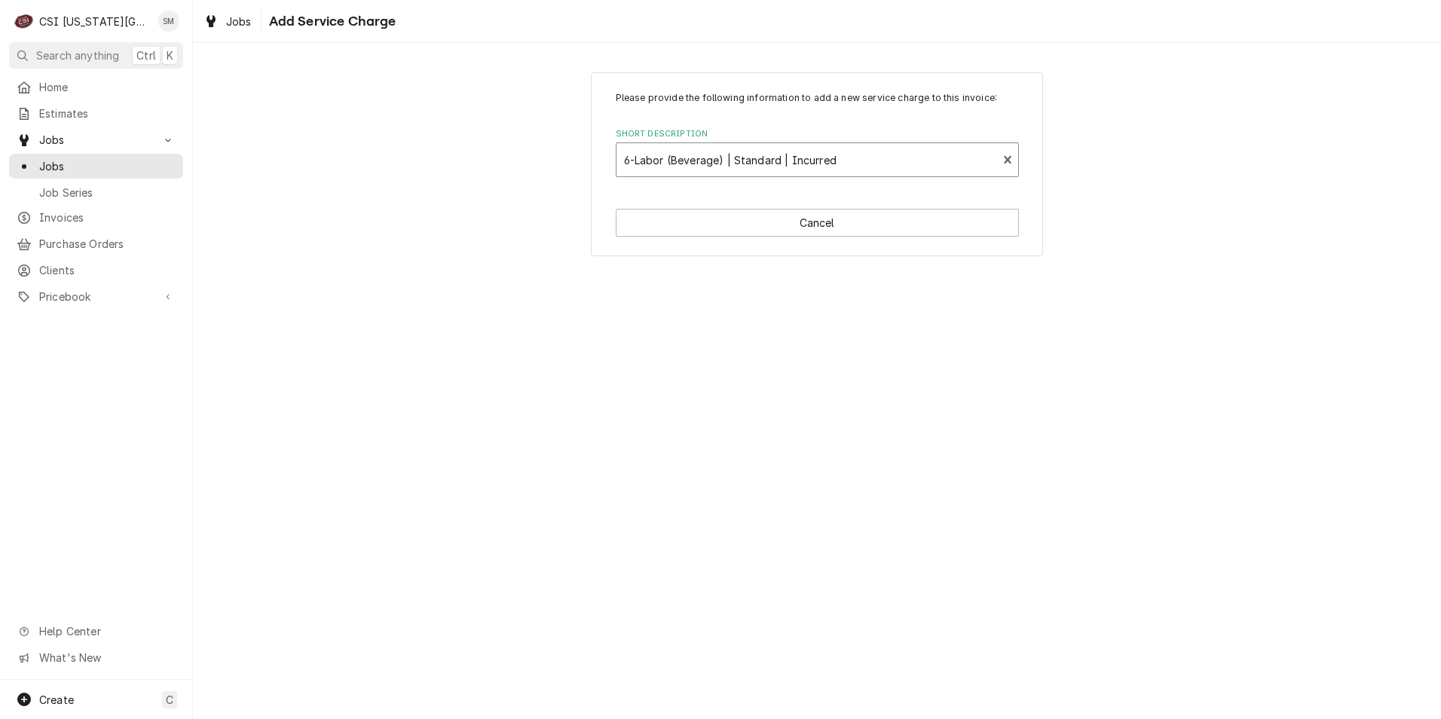
type textarea "x"
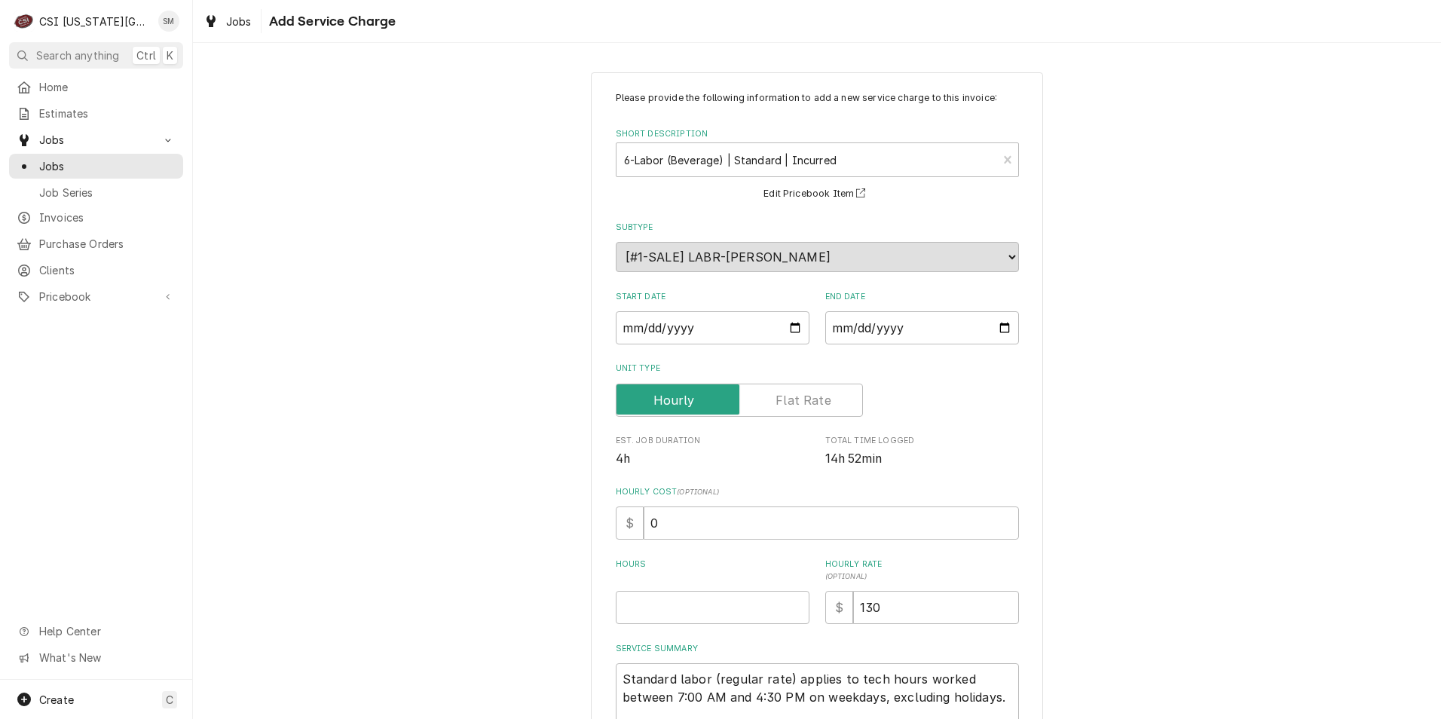
click at [782, 396] on label "Unit Type" at bounding box center [739, 399] width 247 height 33
click at [782, 396] on input "Unit Type" at bounding box center [739, 399] width 234 height 33
checkbox input "true"
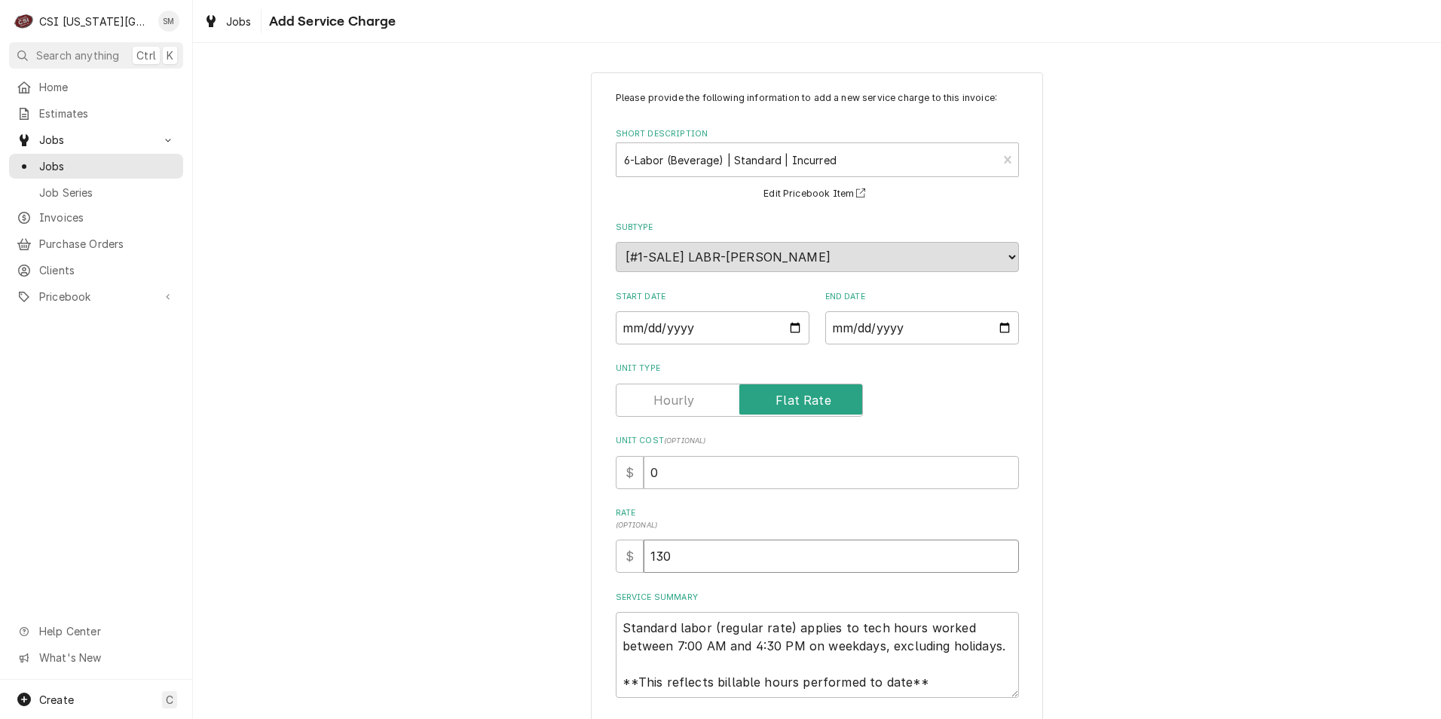
click at [677, 557] on input "130" at bounding box center [830, 555] width 375 height 33
type textarea "x"
type input "13"
type textarea "x"
type input "1"
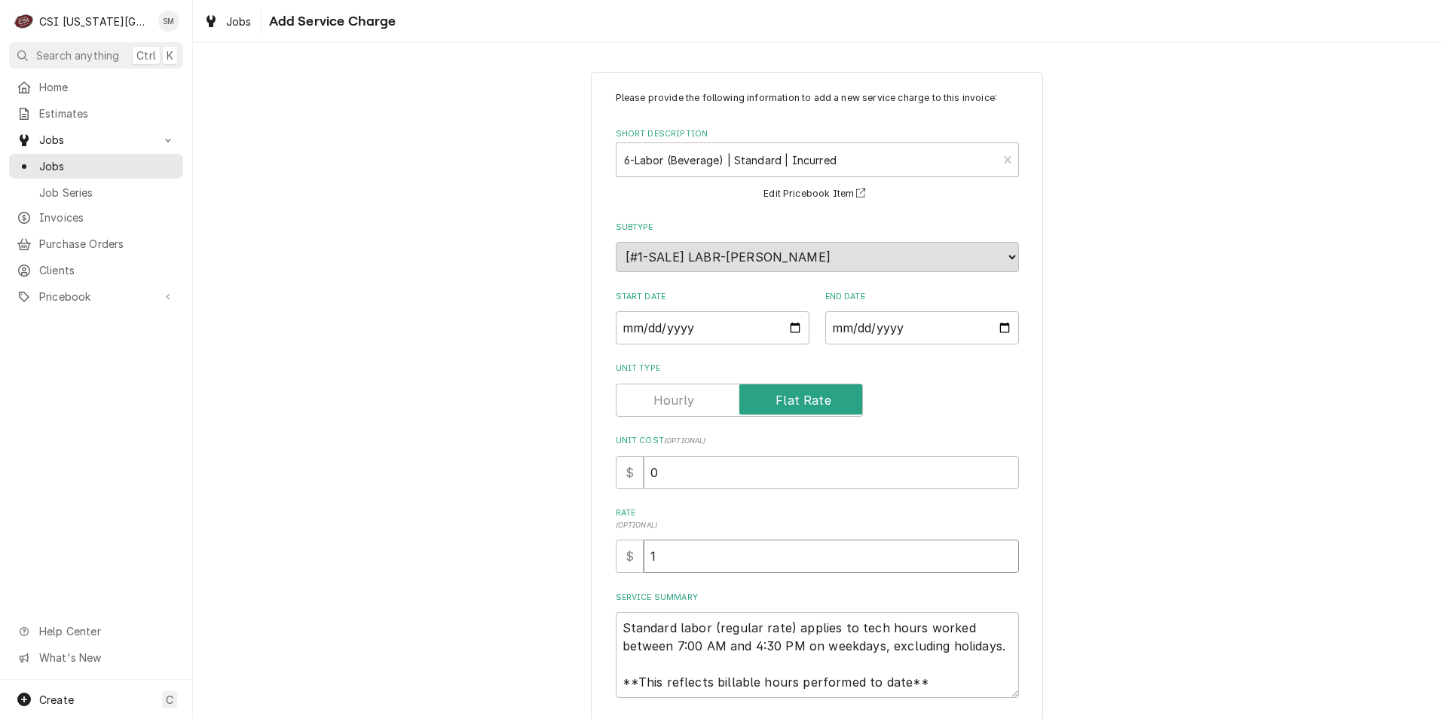
type textarea "x"
type input "5"
type textarea "x"
type input "50"
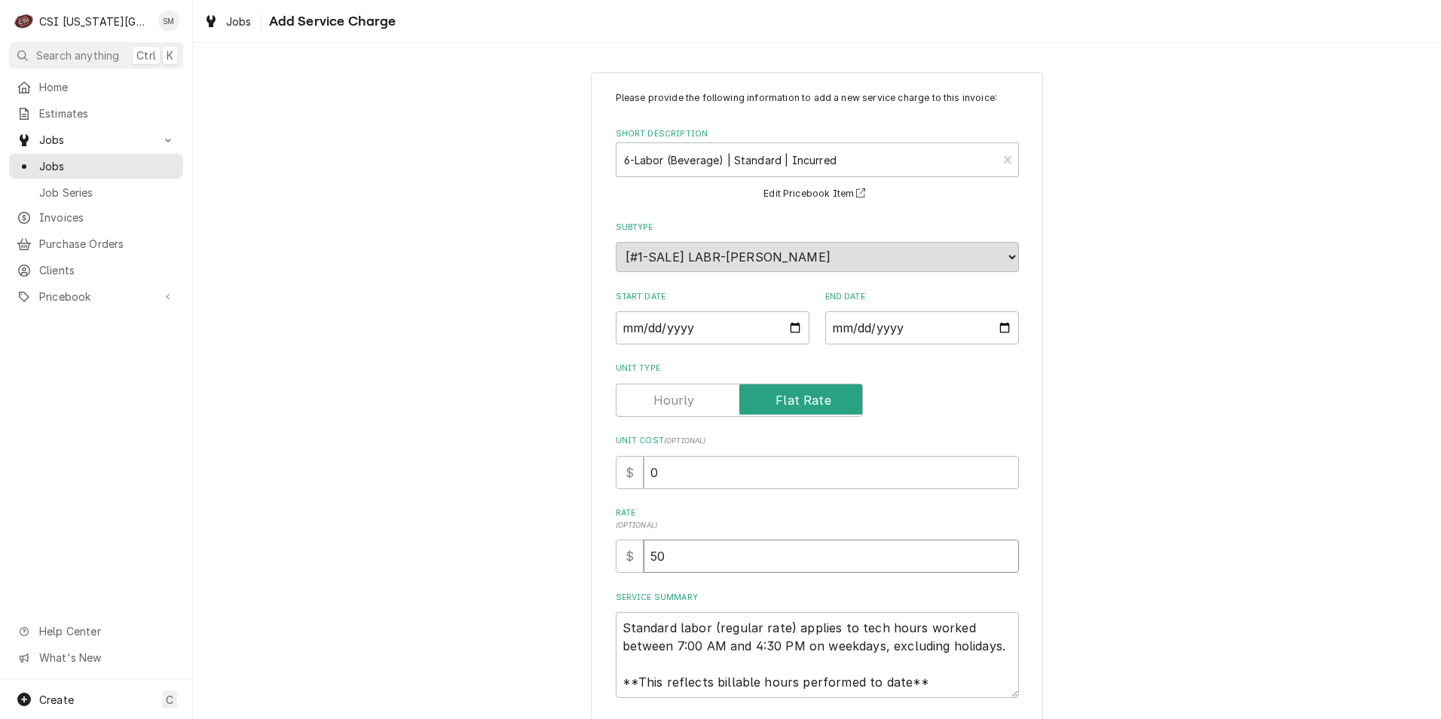
type textarea "x"
type input "500"
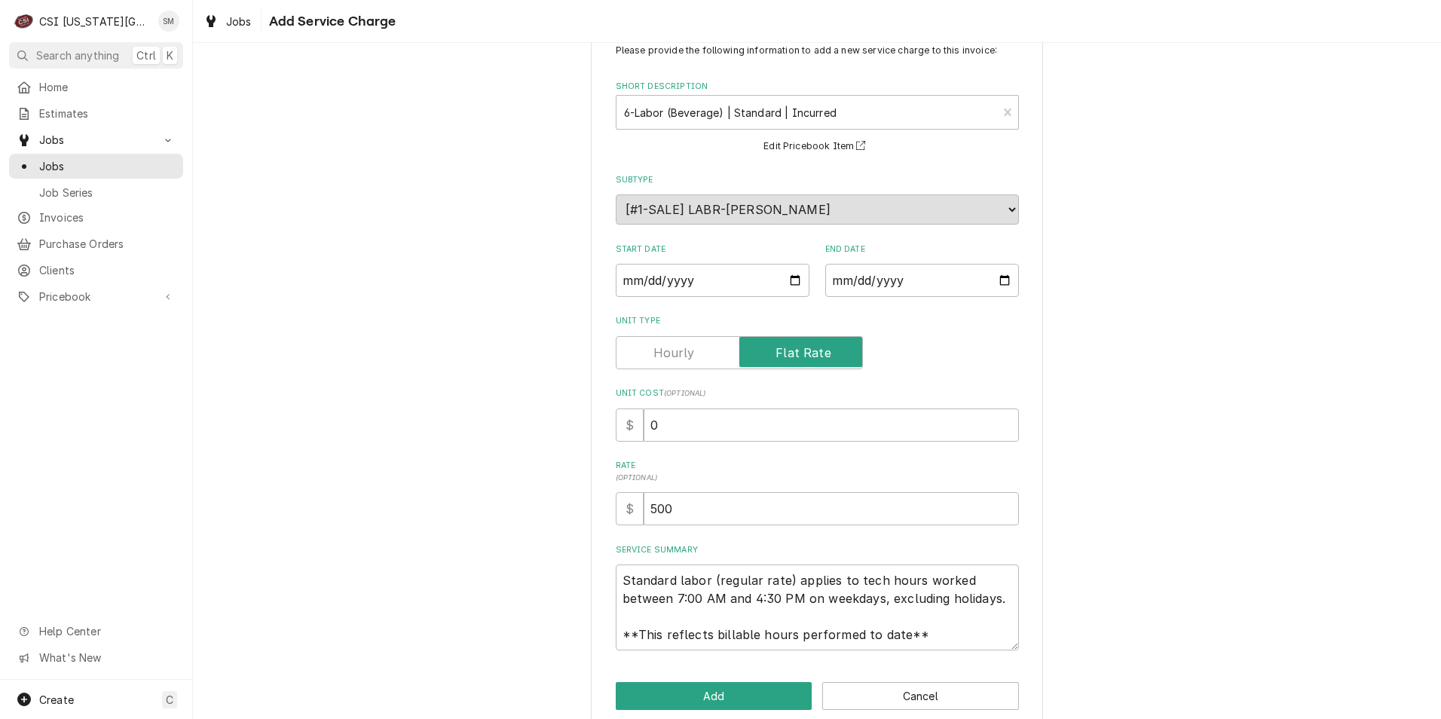
scroll to position [71, 0]
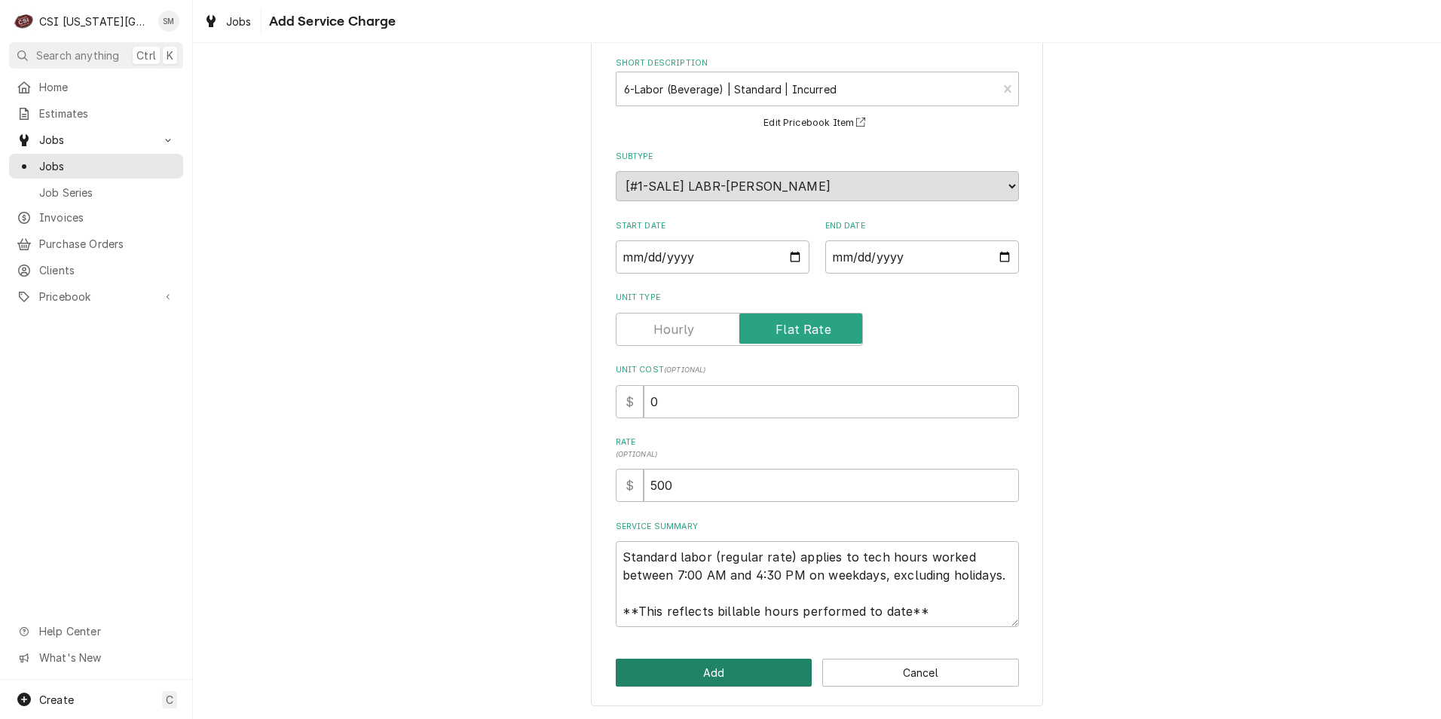
click at [697, 669] on button "Add" at bounding box center [714, 673] width 197 height 28
type textarea "x"
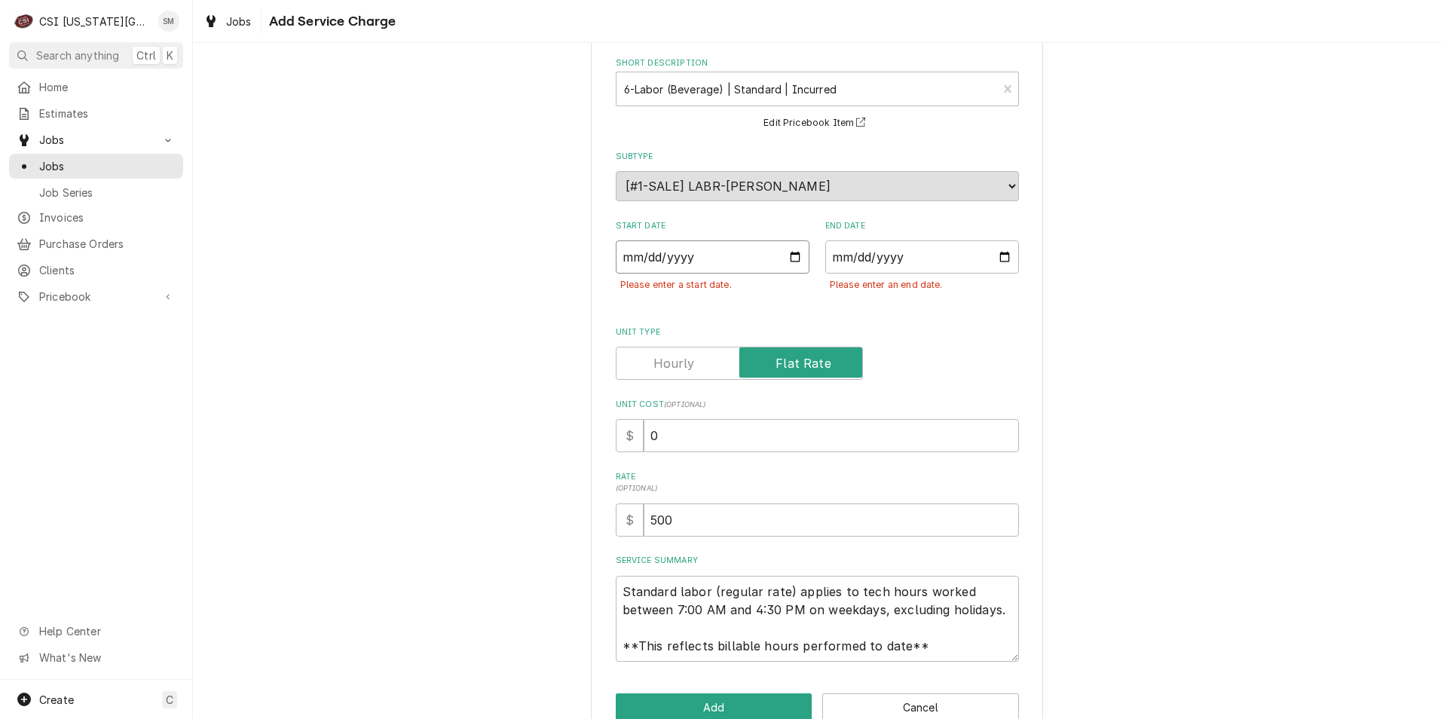
click at [787, 251] on input "Start Date" at bounding box center [713, 256] width 194 height 33
type input "2025-10-09"
click at [999, 262] on input "End Date" at bounding box center [922, 256] width 194 height 33
type textarea "x"
type input "2025-10-09"
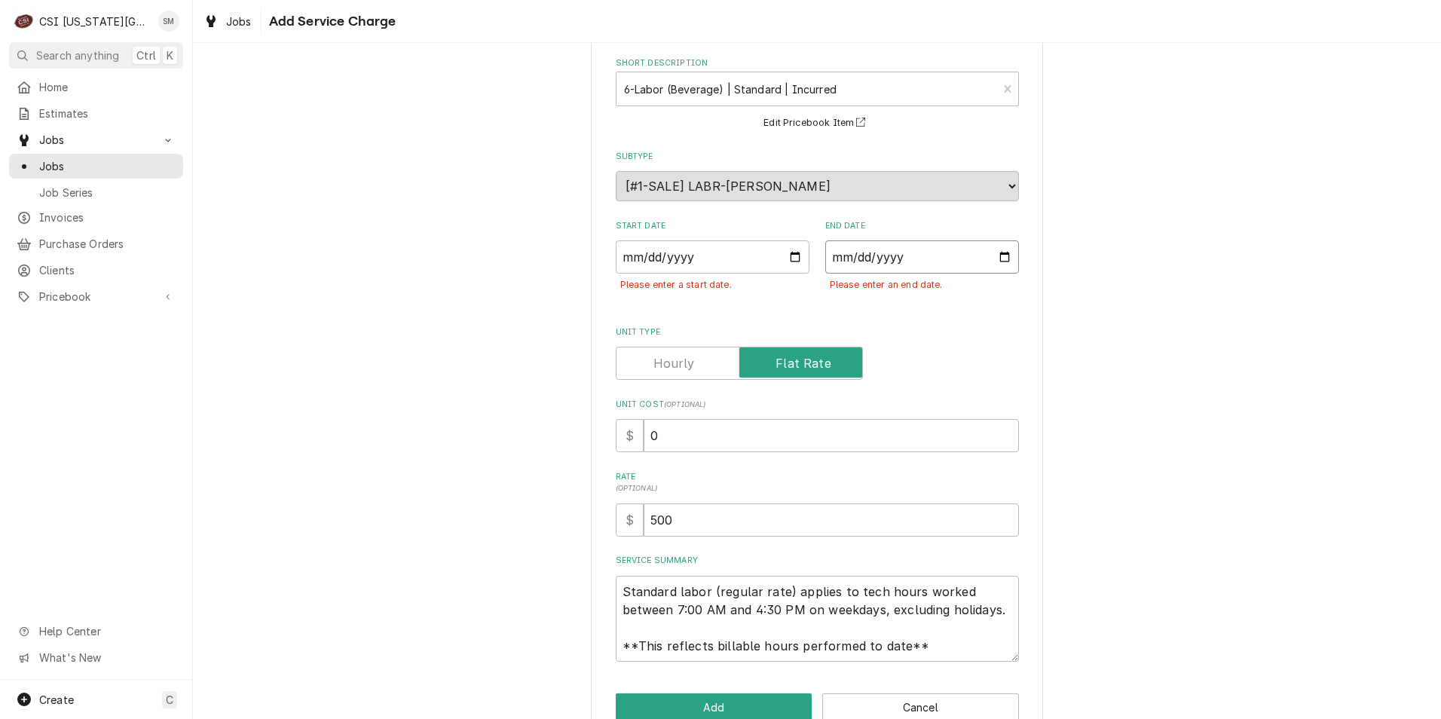
scroll to position [105, 0]
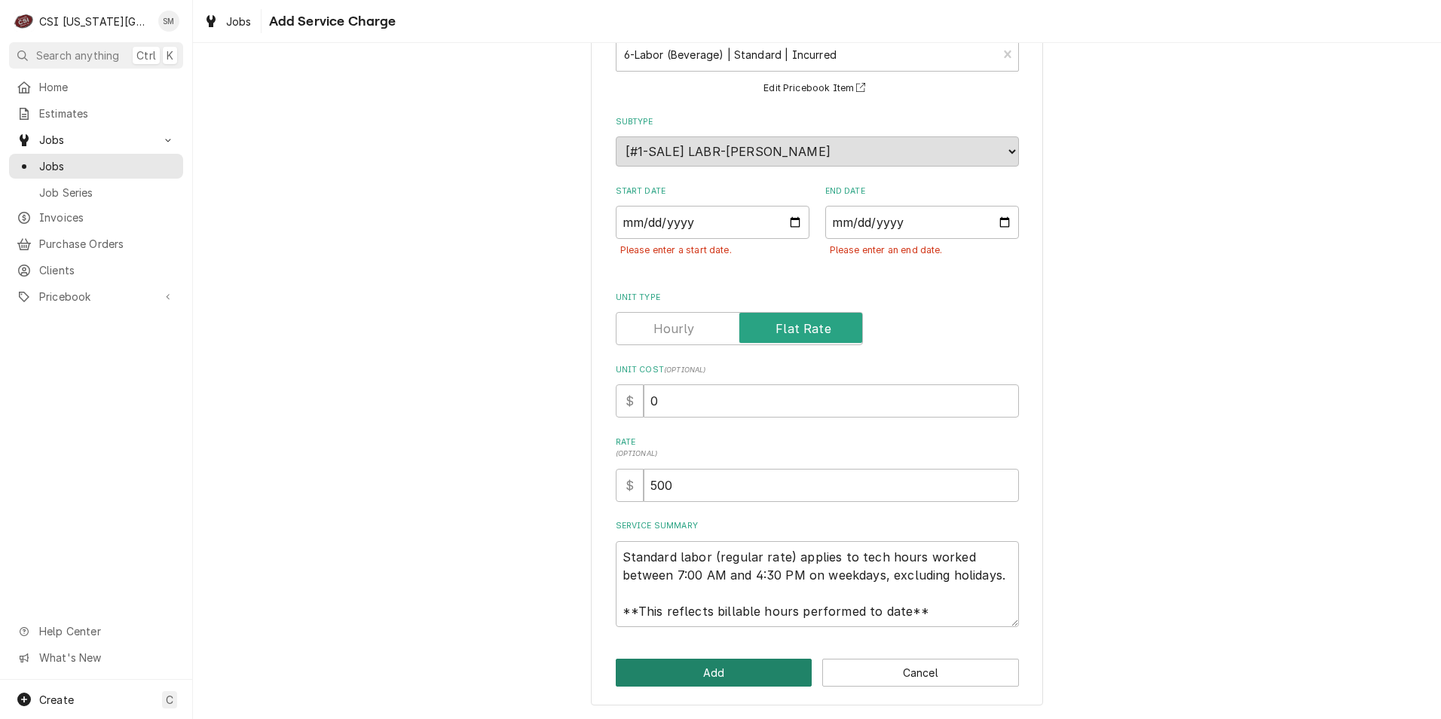
click at [707, 666] on button "Add" at bounding box center [714, 673] width 197 height 28
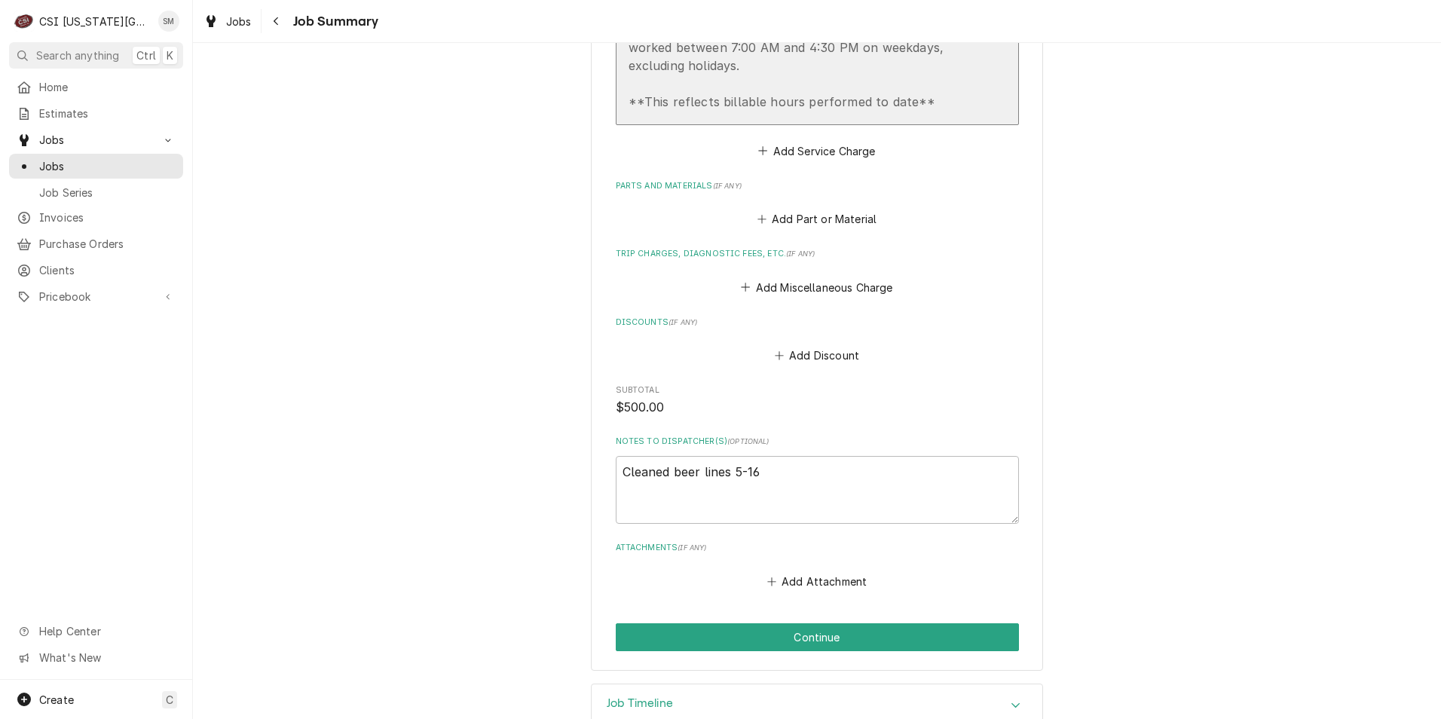
scroll to position [2117, 0]
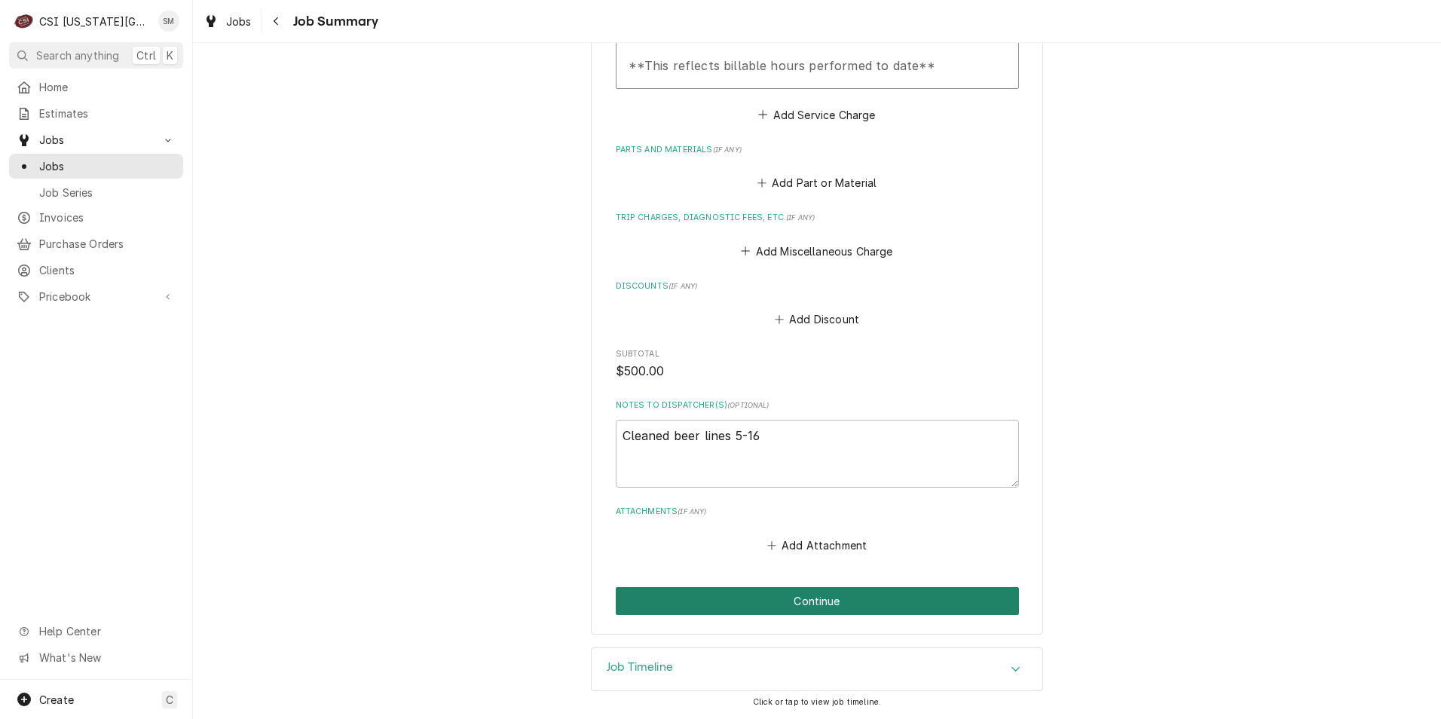
click at [780, 595] on button "Continue" at bounding box center [817, 601] width 403 height 28
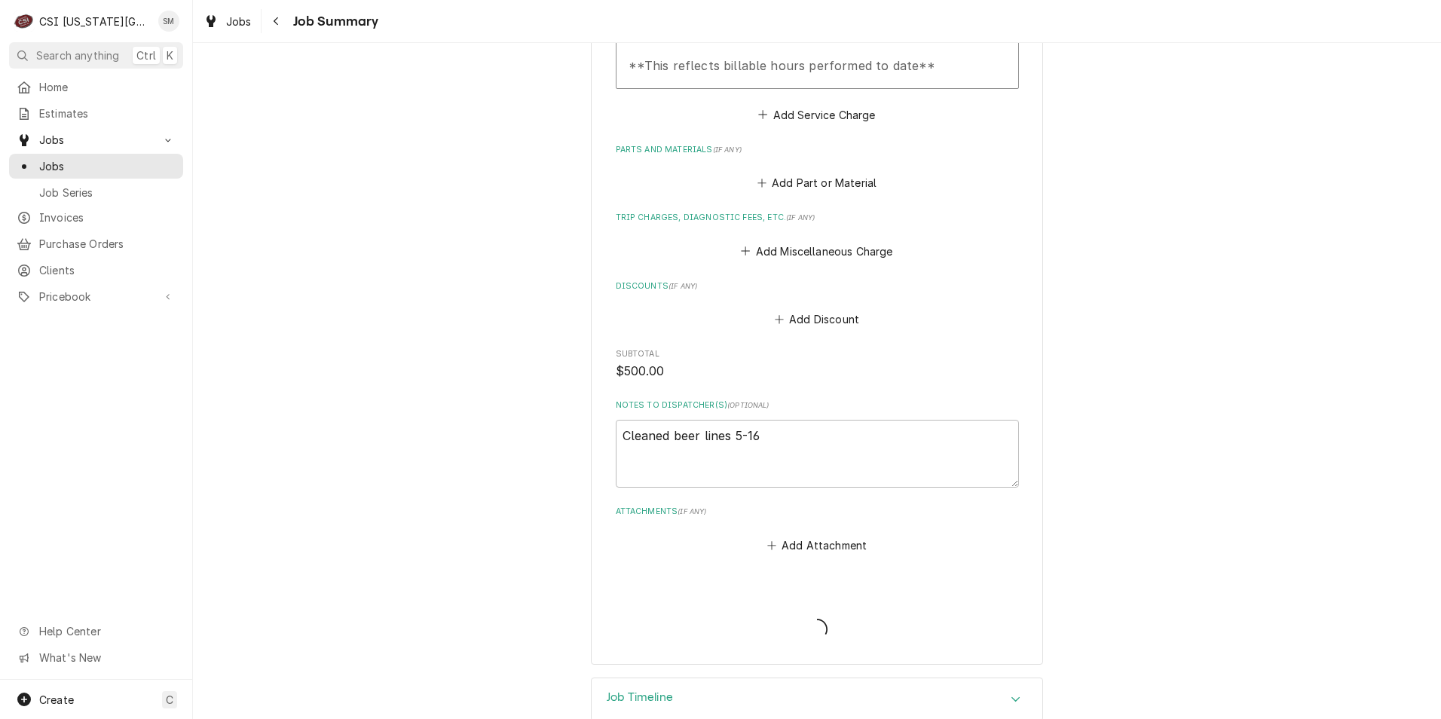
type textarea "x"
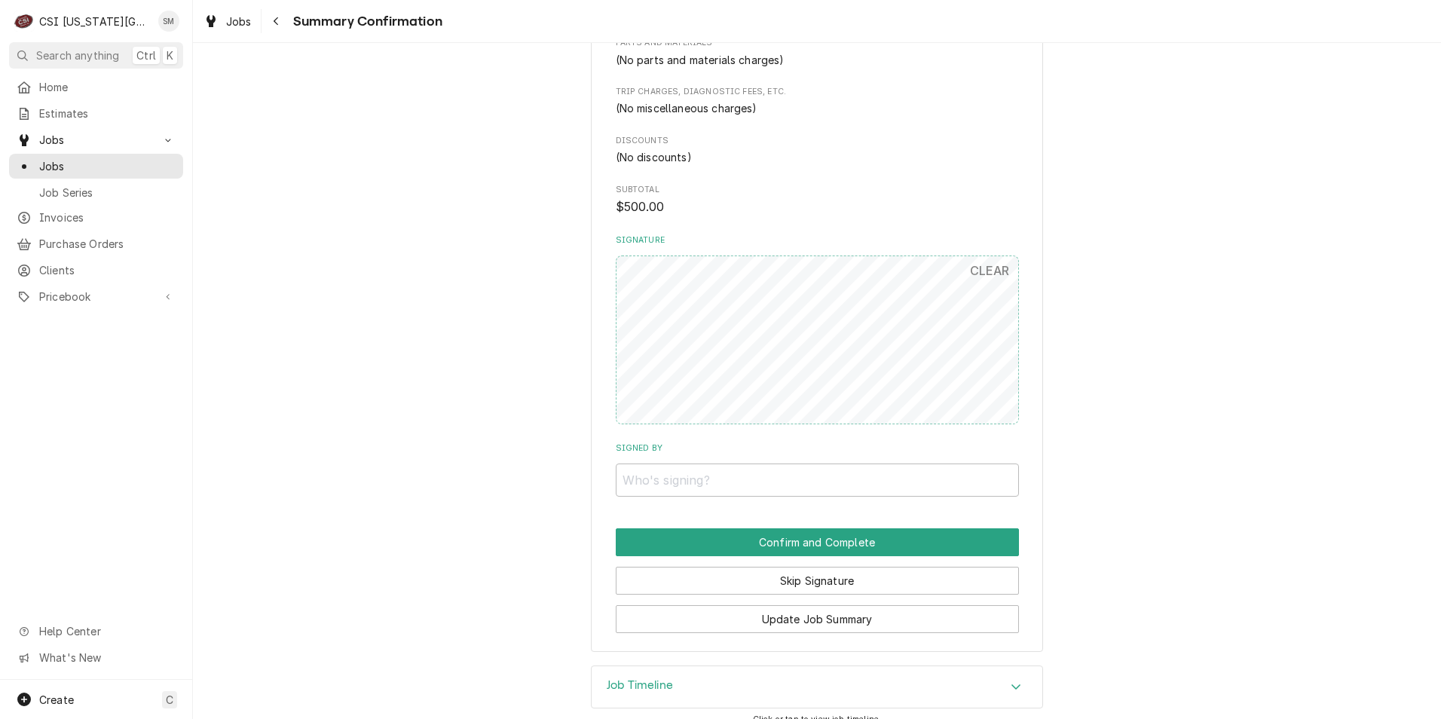
scroll to position [1933, 0]
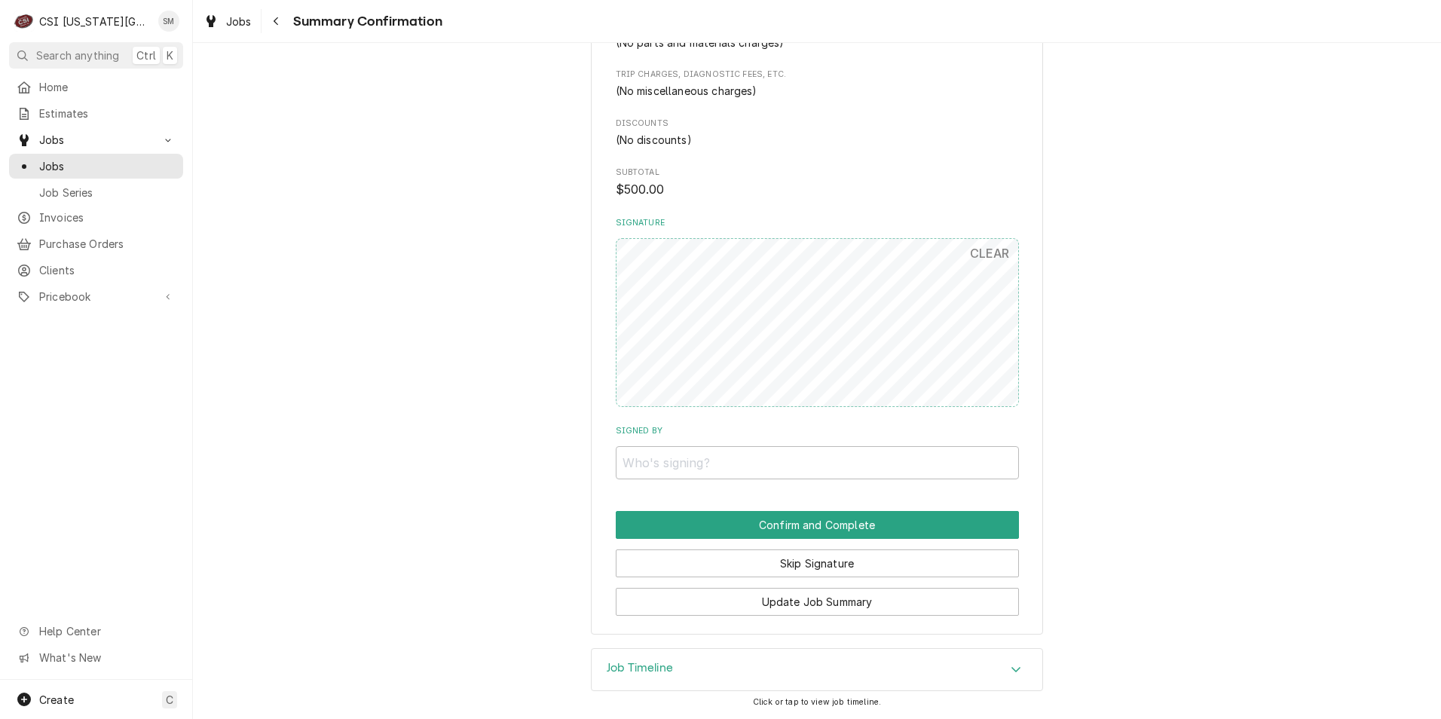
click at [661, 475] on input "Signed By" at bounding box center [817, 462] width 403 height 33
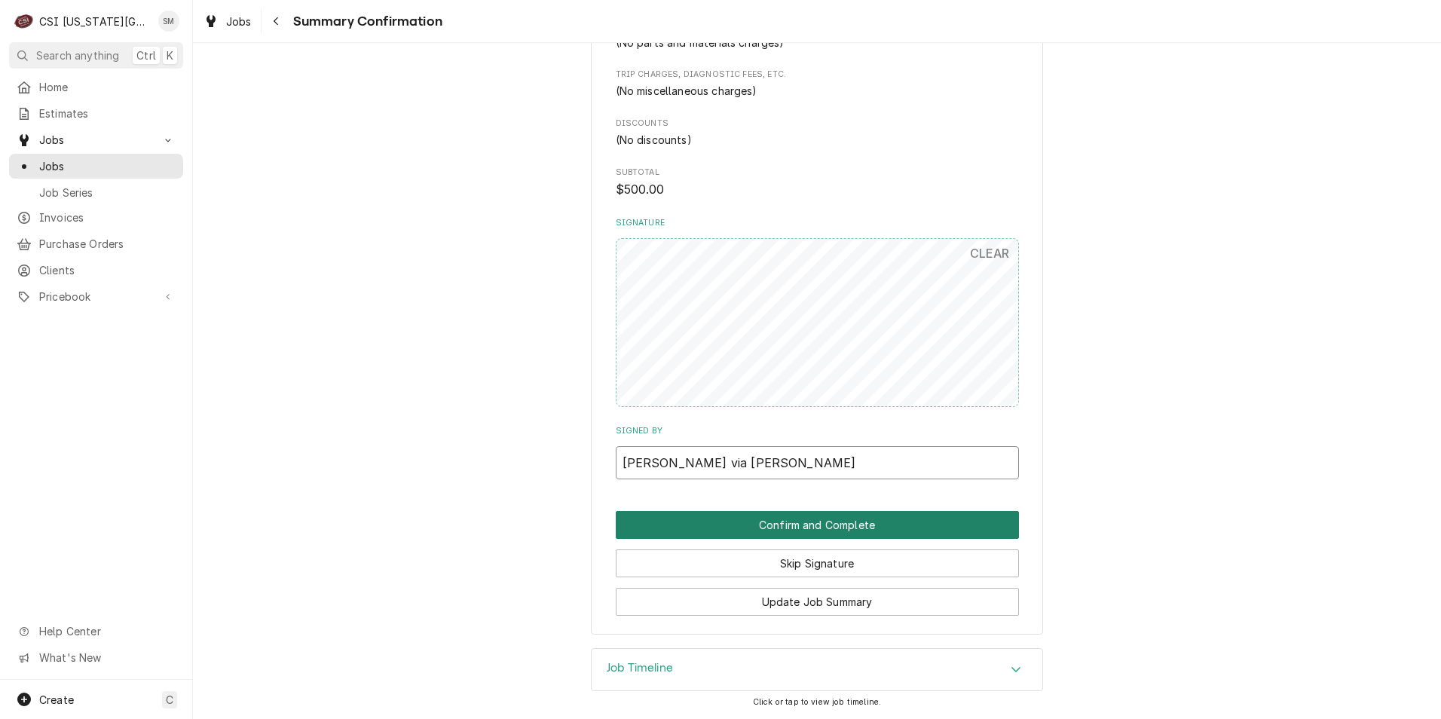
type input "[PERSON_NAME] via [PERSON_NAME]"
click at [747, 521] on button "Confirm and Complete" at bounding box center [817, 525] width 403 height 28
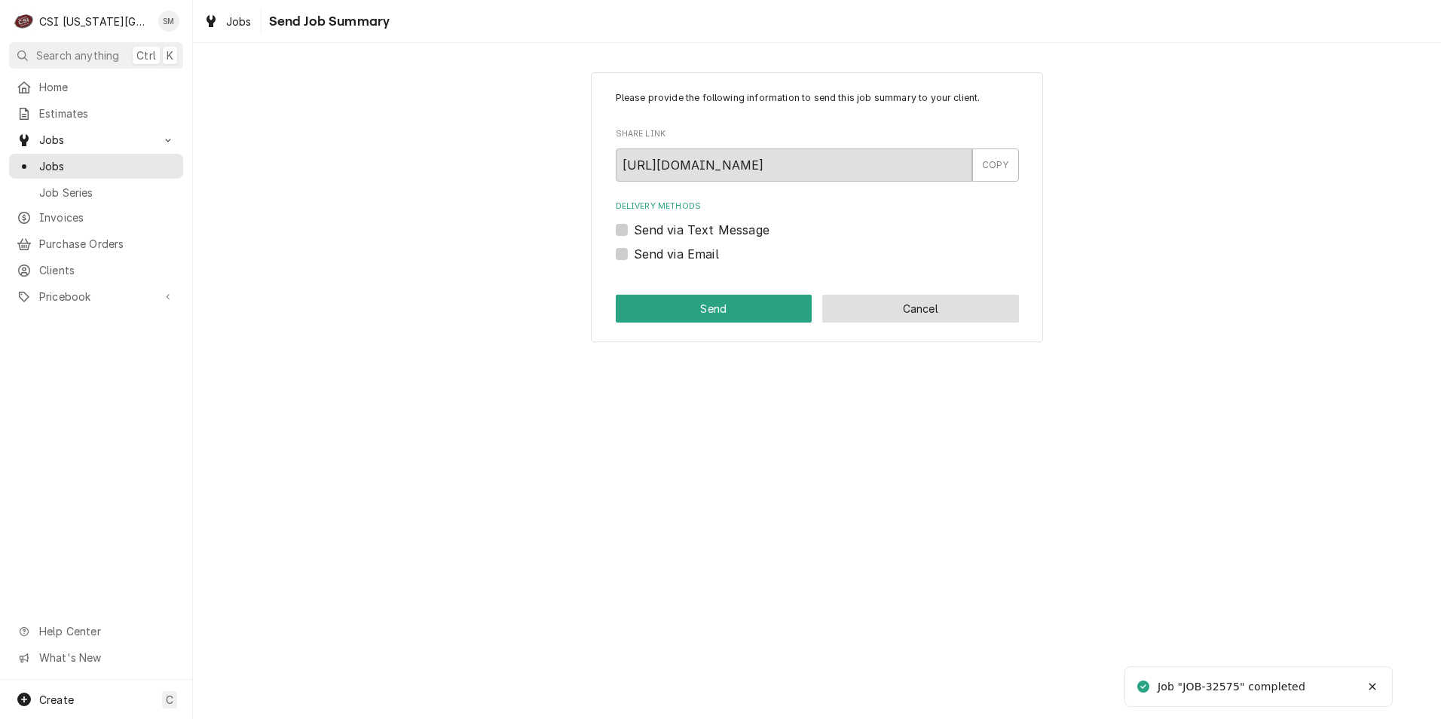
click at [911, 307] on button "Cancel" at bounding box center [920, 309] width 197 height 28
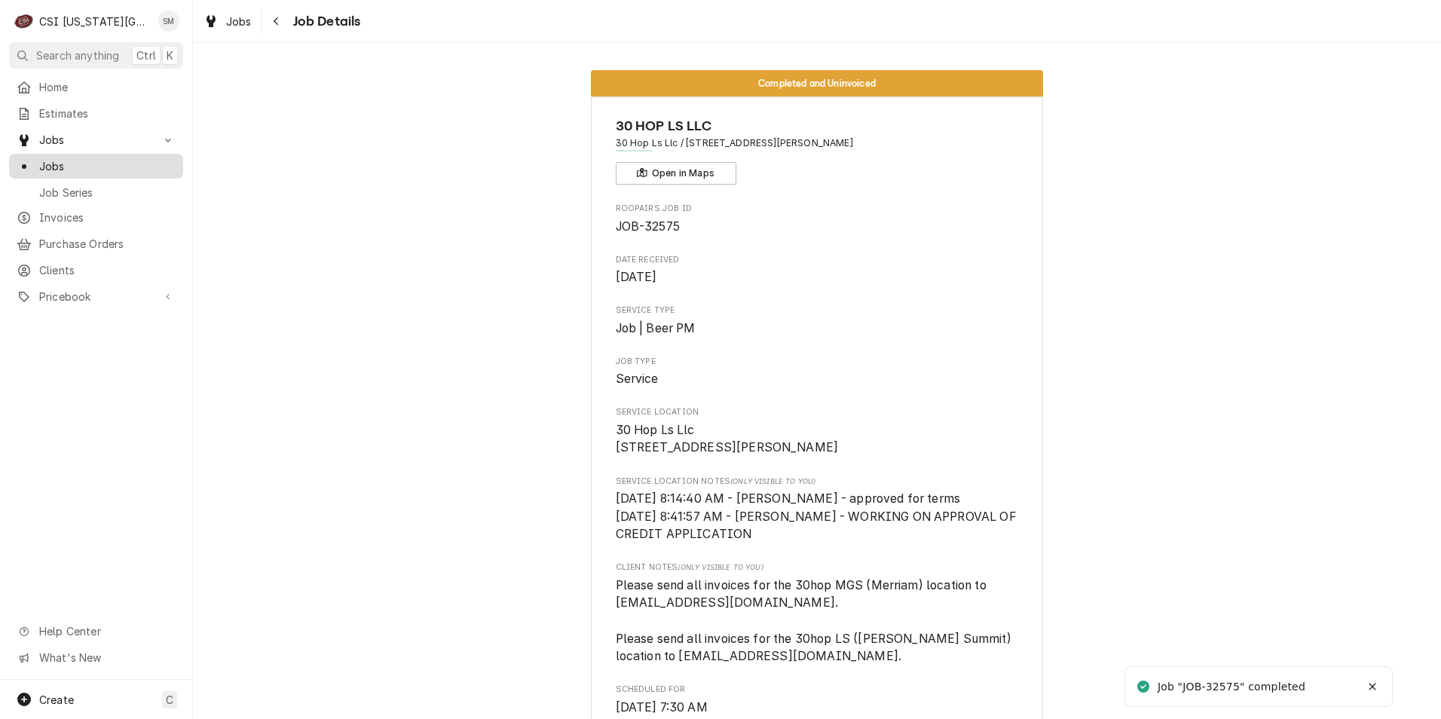
click at [88, 165] on span "Jobs" at bounding box center [107, 166] width 136 height 16
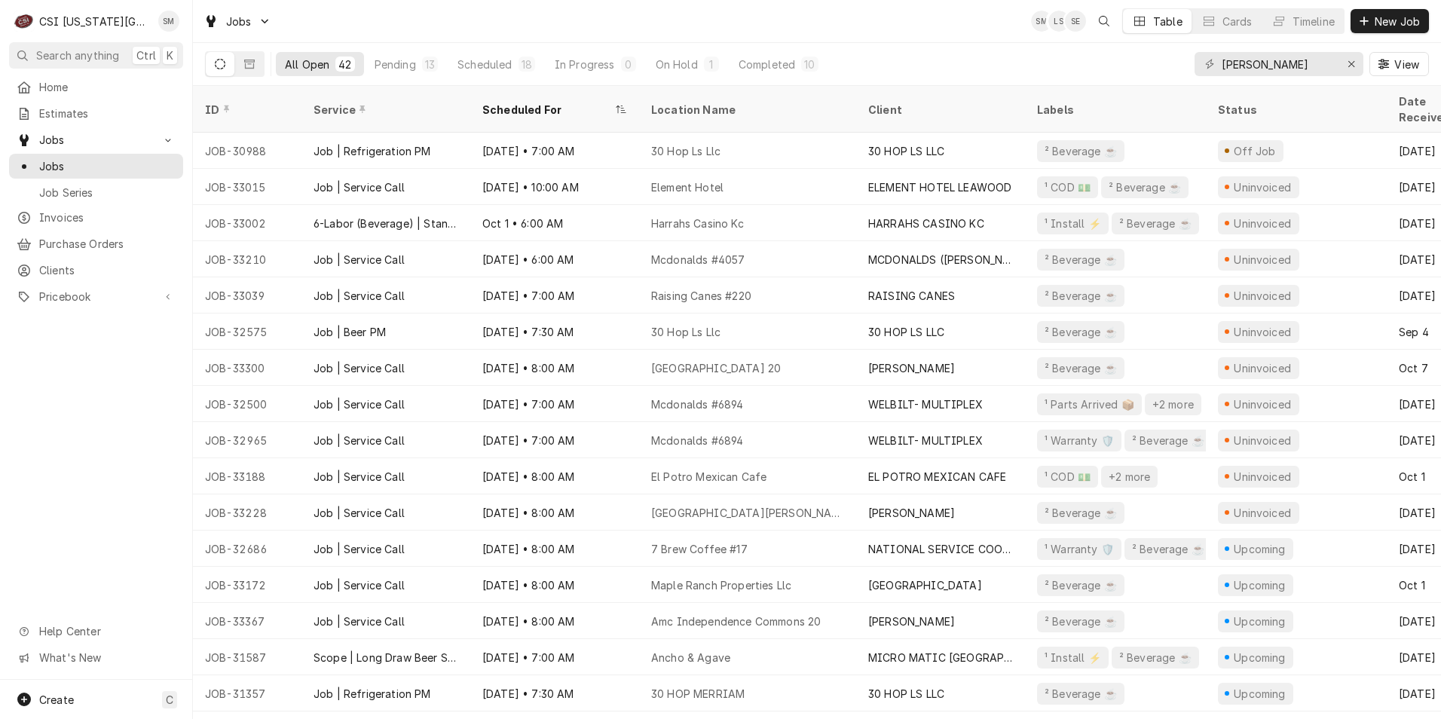
scroll to position [75, 0]
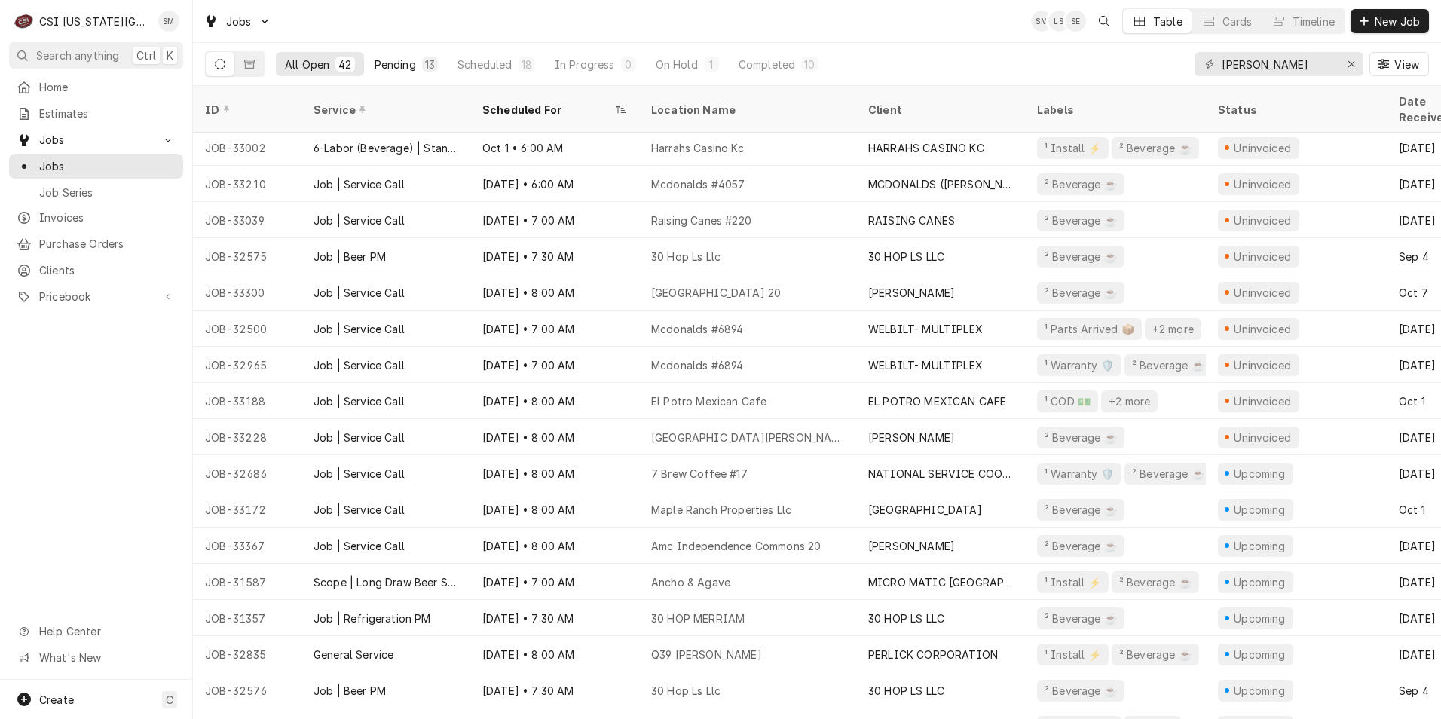
click at [413, 67] on div "Pending" at bounding box center [394, 65] width 41 height 16
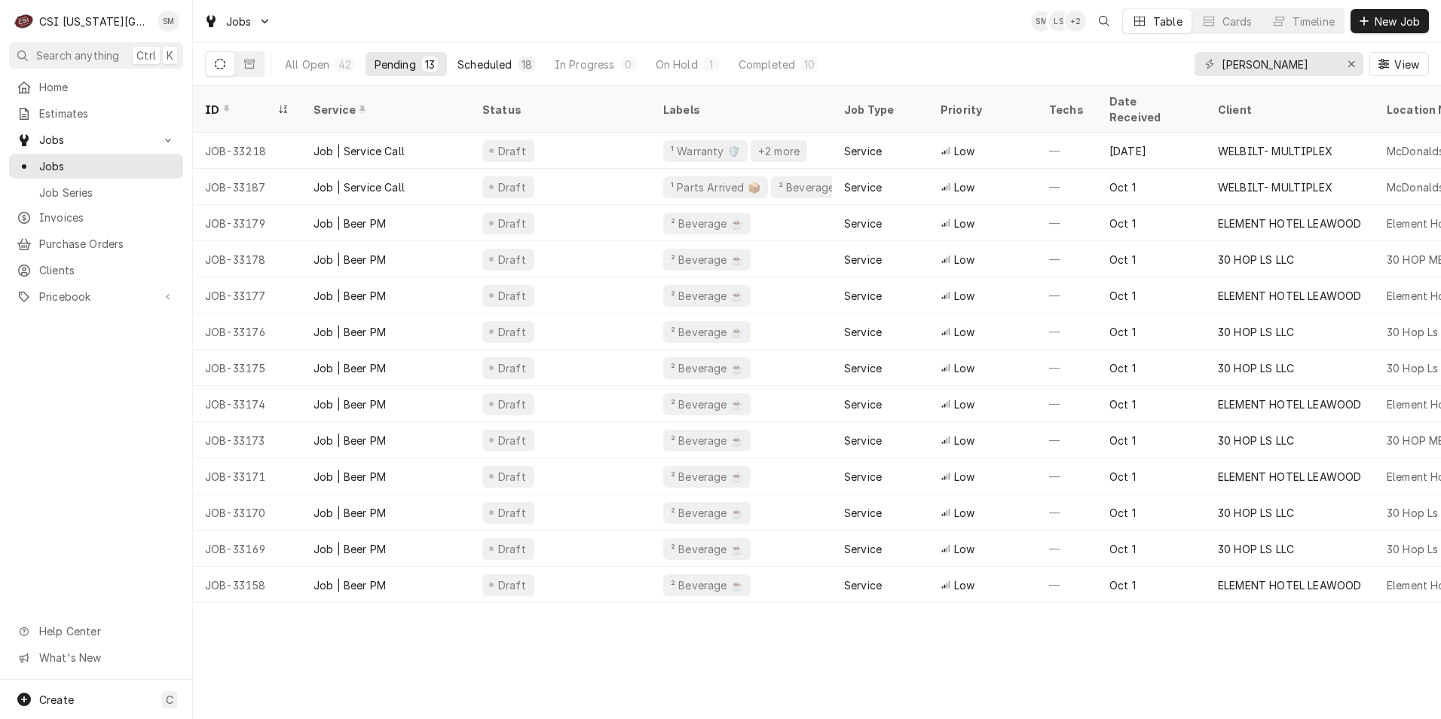
click at [497, 63] on div "Scheduled" at bounding box center [484, 65] width 54 height 16
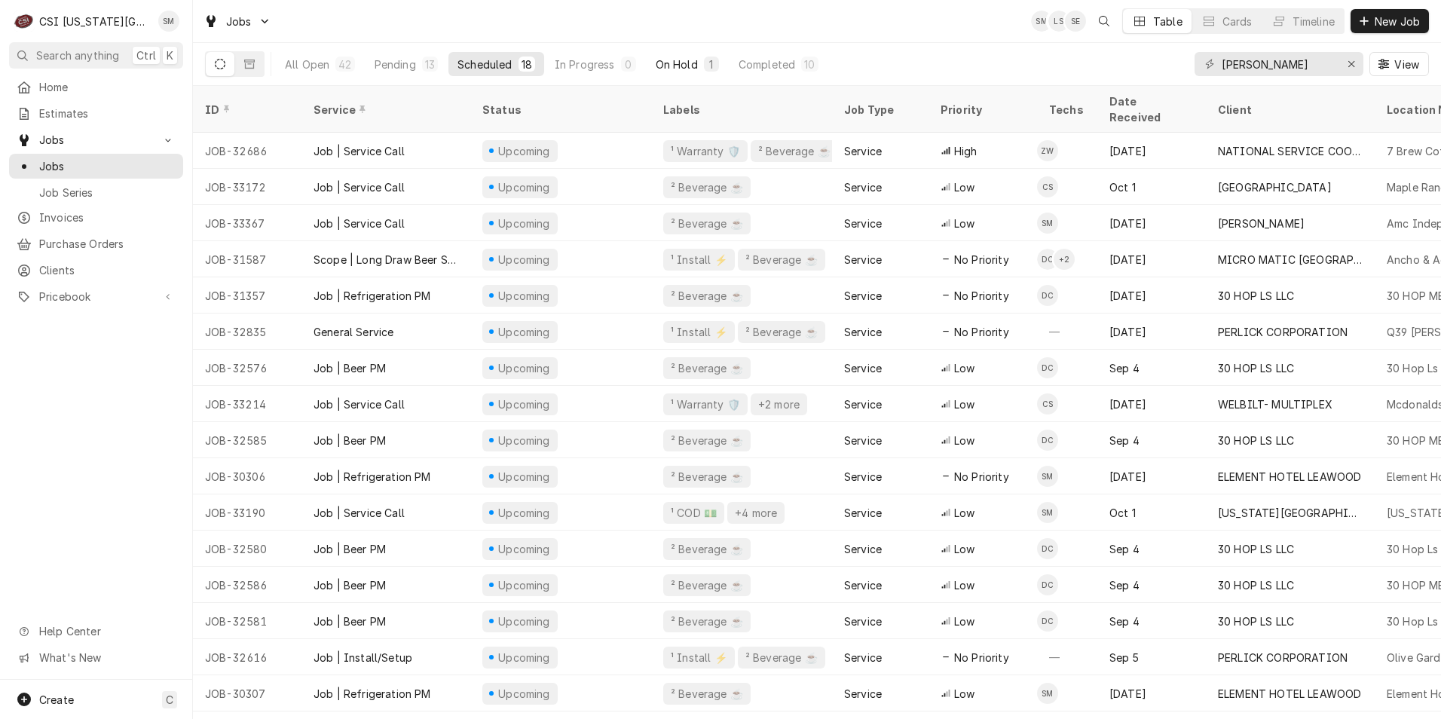
click at [668, 66] on div "On Hold" at bounding box center [676, 65] width 42 height 16
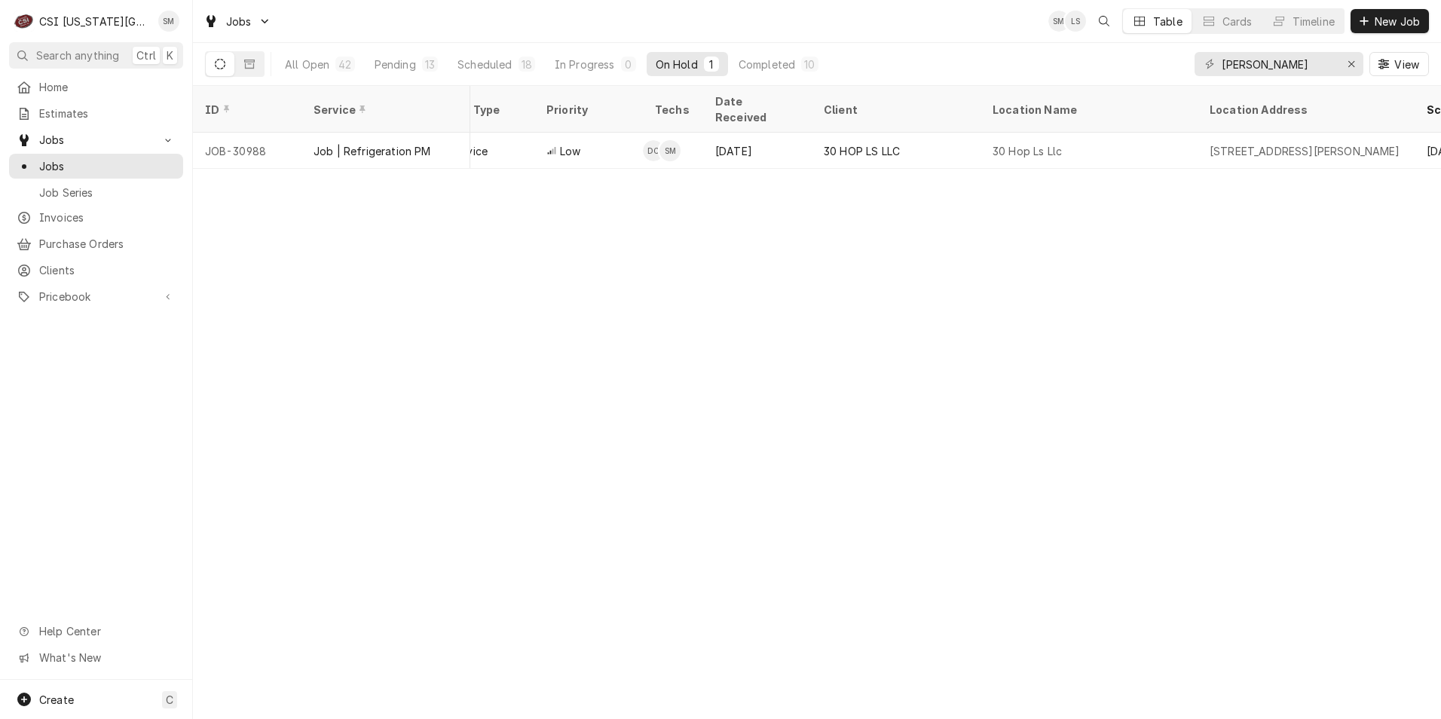
scroll to position [0, 0]
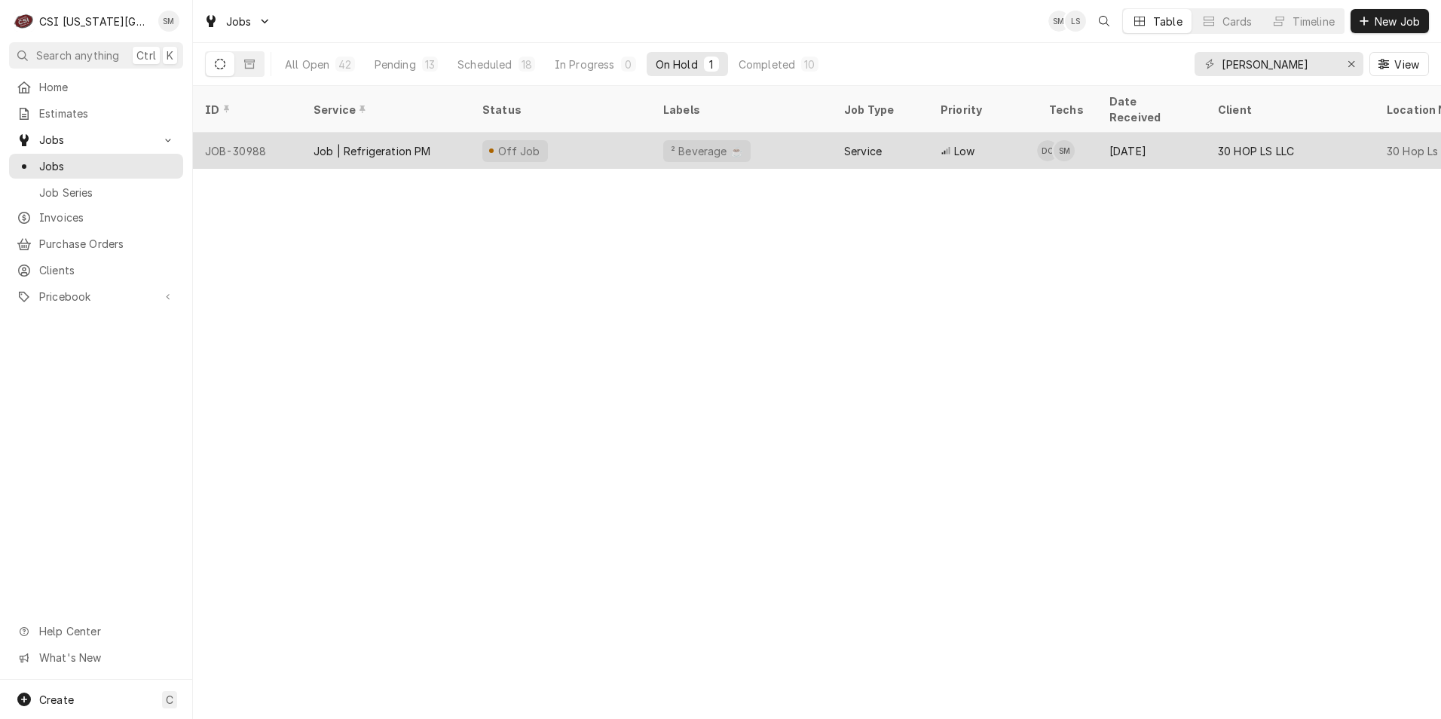
click at [574, 139] on div "Off Job" at bounding box center [560, 151] width 181 height 36
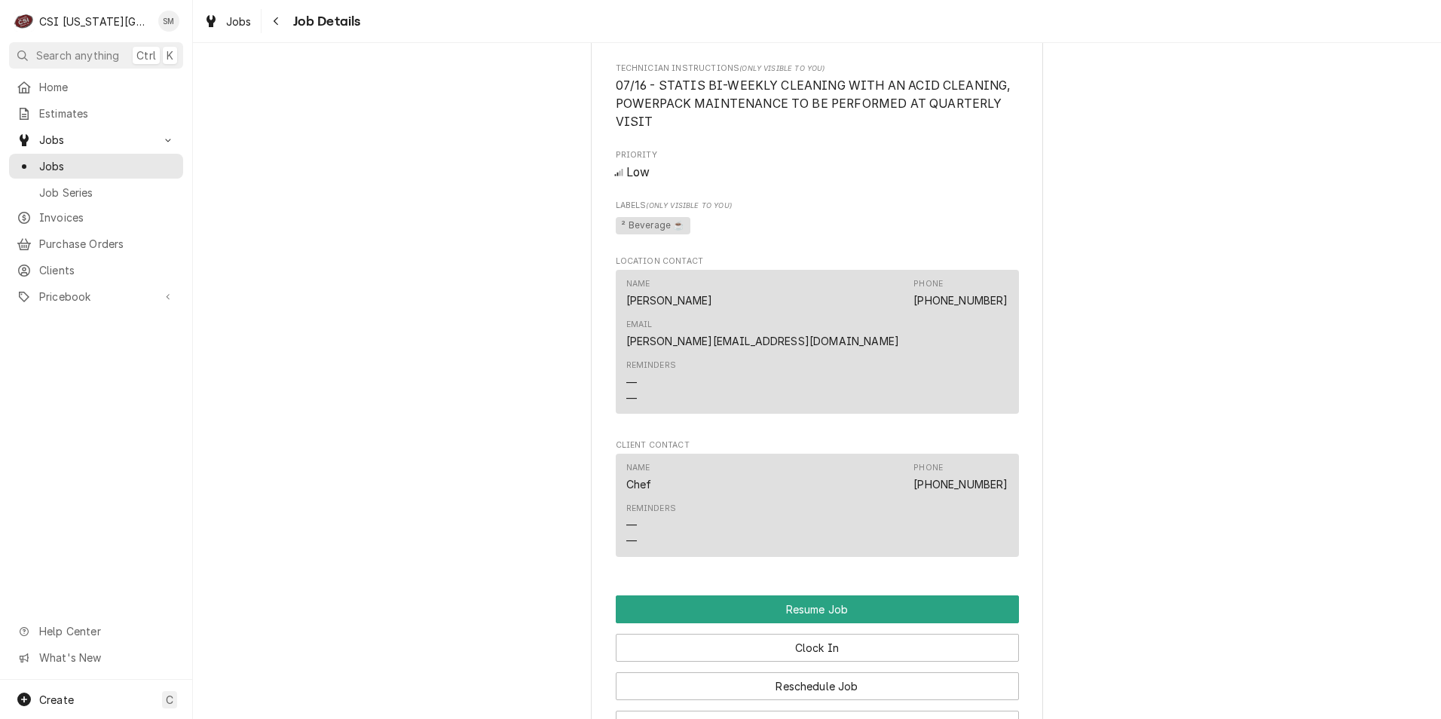
scroll to position [1281, 0]
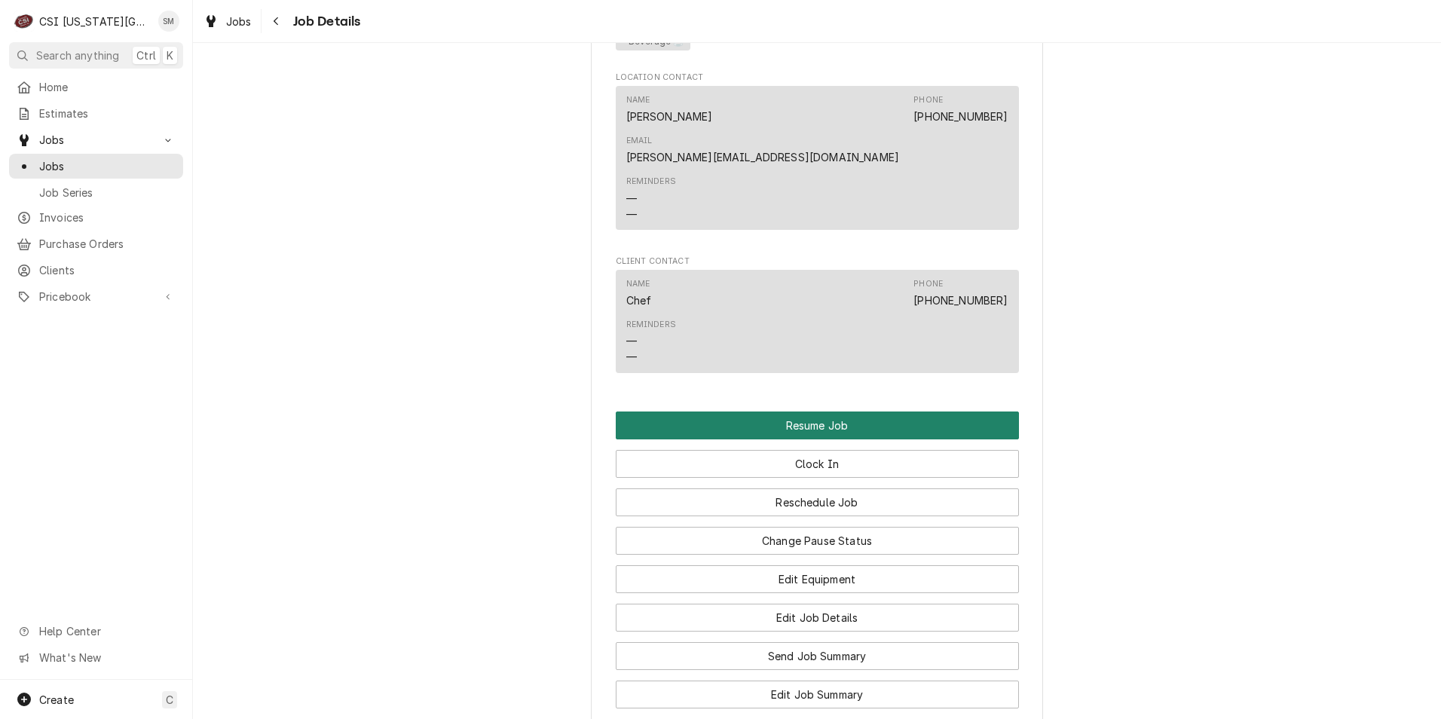
click at [814, 411] on button "Resume Job" at bounding box center [817, 425] width 403 height 28
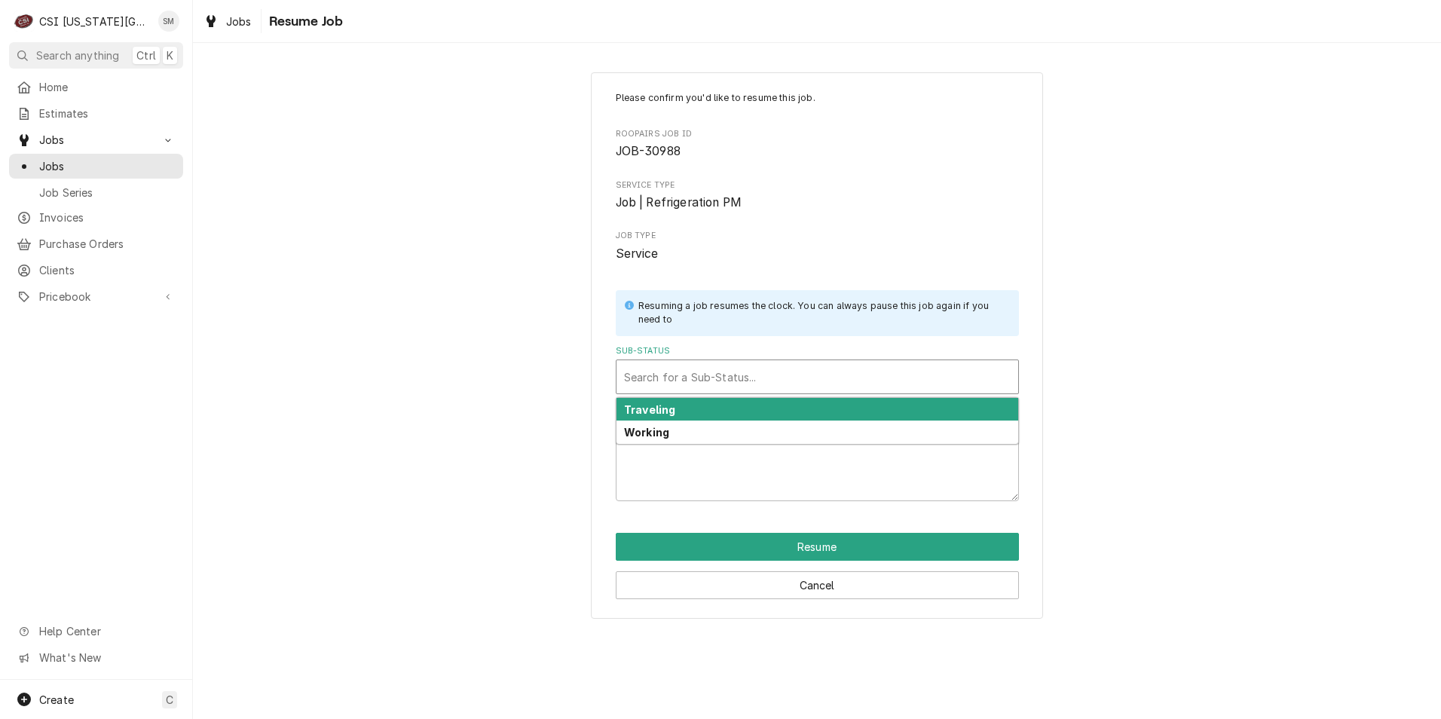
click at [718, 376] on div "Sub-Status" at bounding box center [817, 376] width 387 height 27
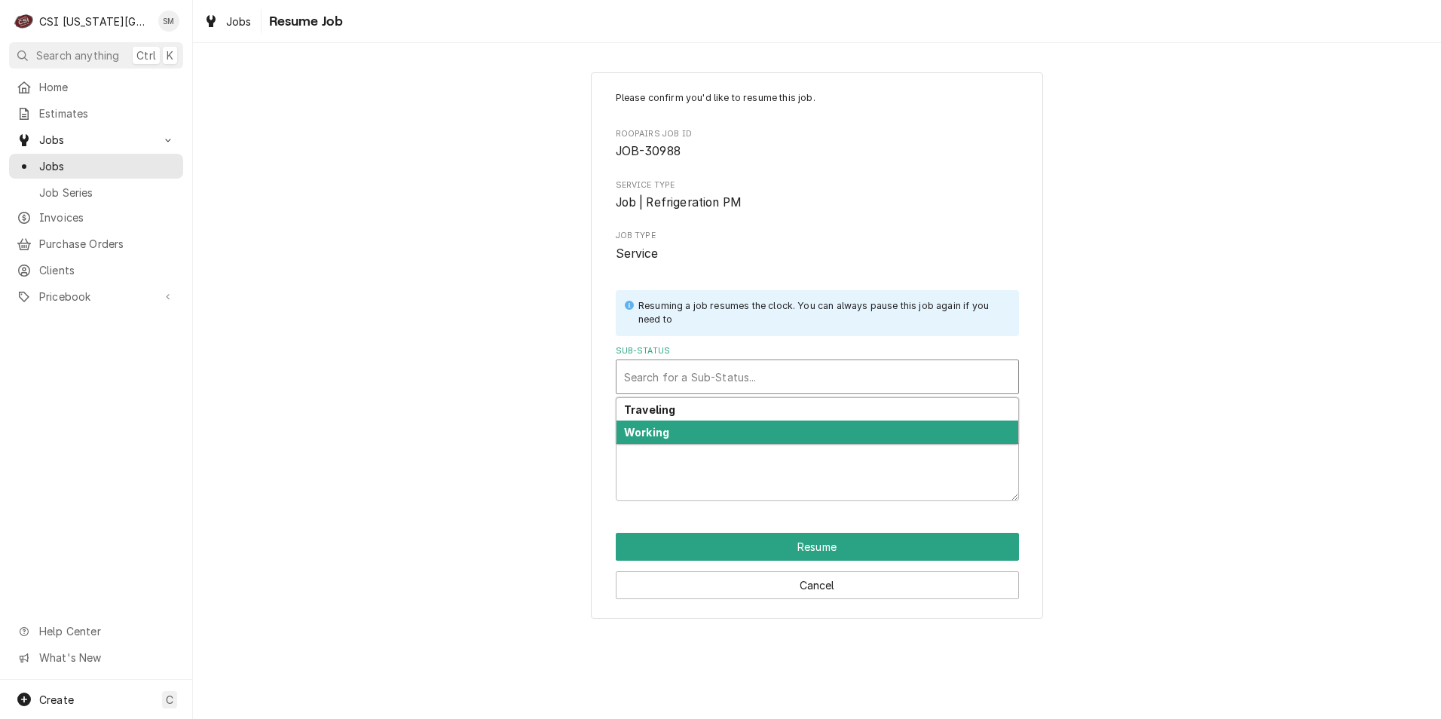
click at [699, 439] on div "Working" at bounding box center [817, 431] width 402 height 23
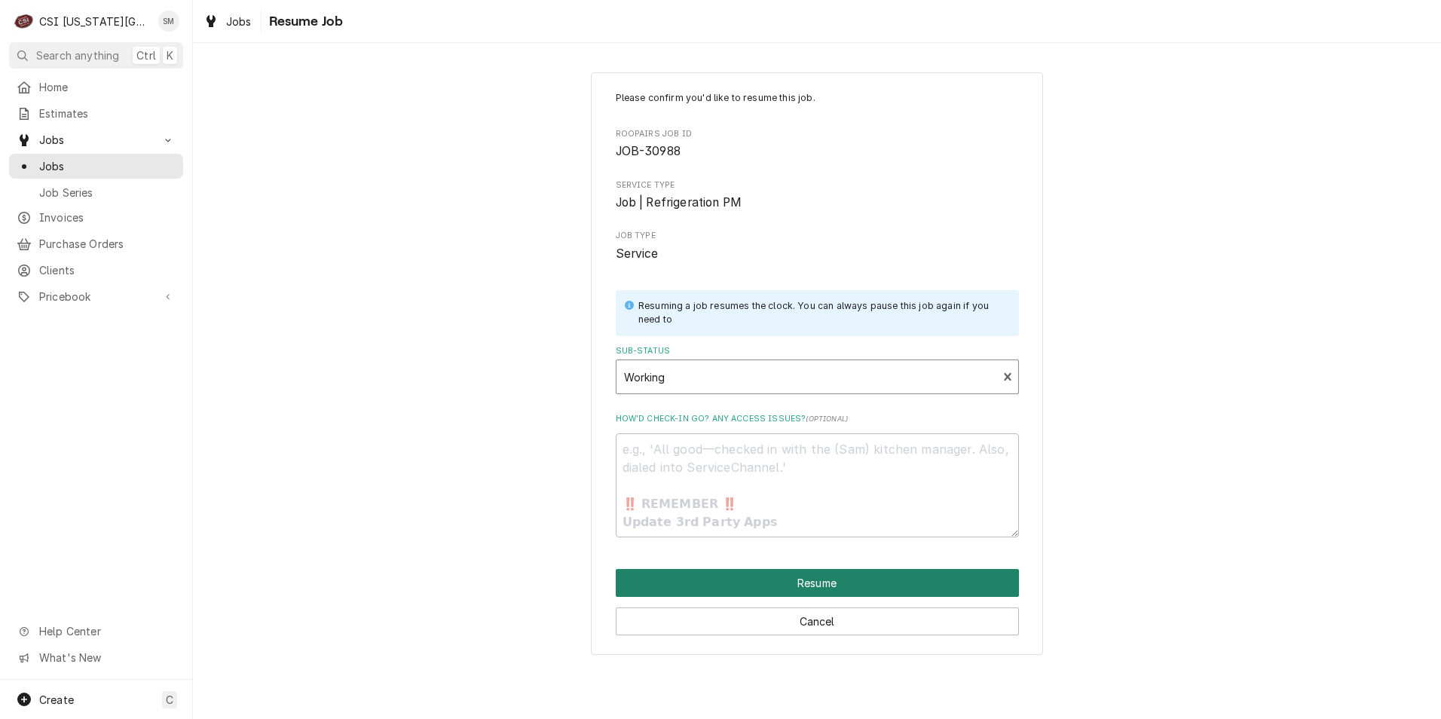
click at [784, 581] on button "Resume" at bounding box center [817, 583] width 403 height 28
type textarea "x"
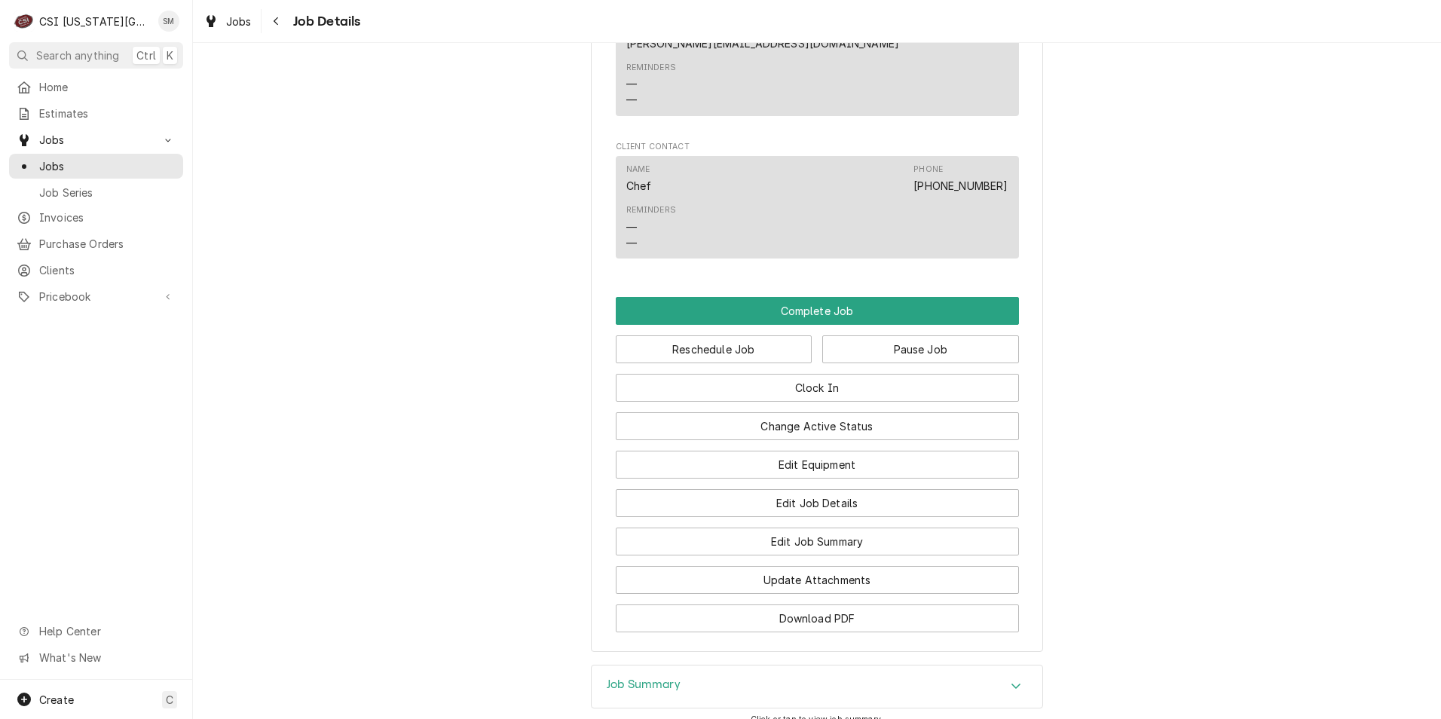
scroll to position [1356, 0]
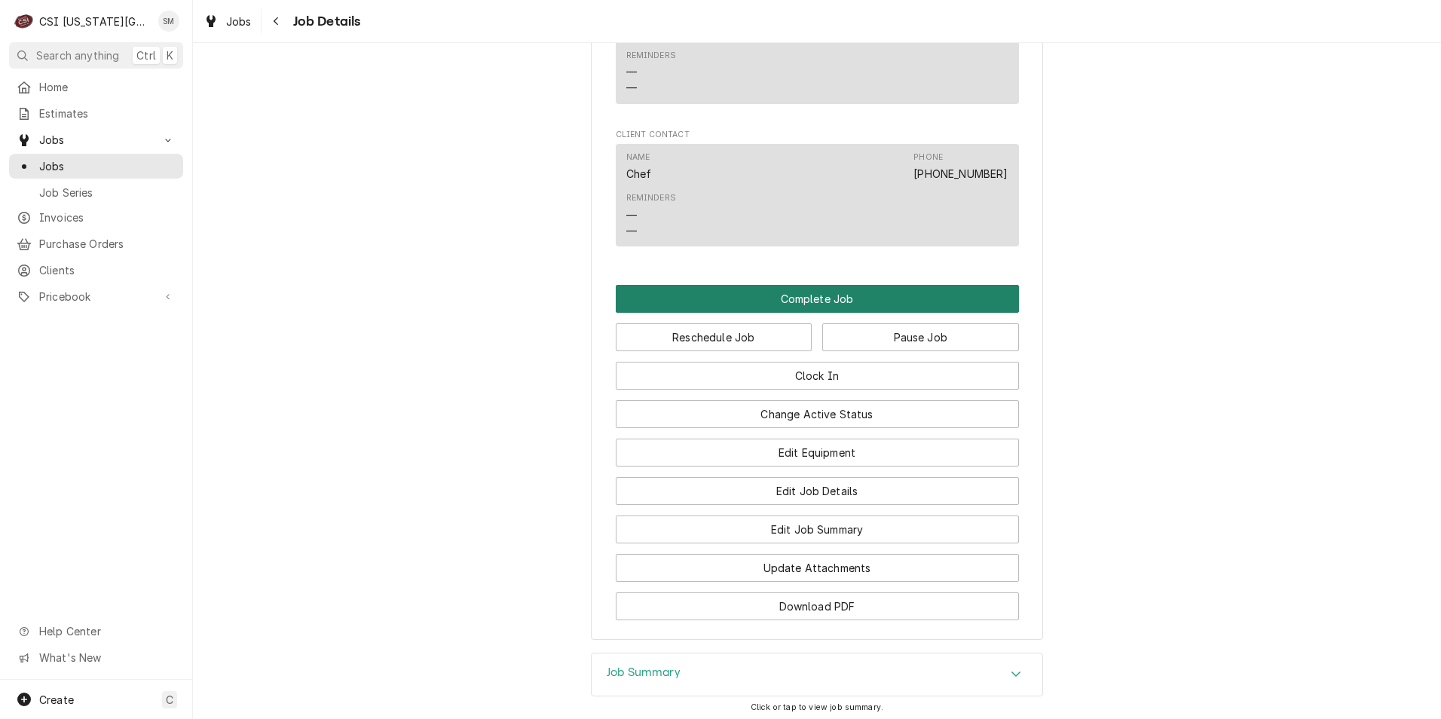
click at [806, 286] on button "Complete Job" at bounding box center [817, 299] width 403 height 28
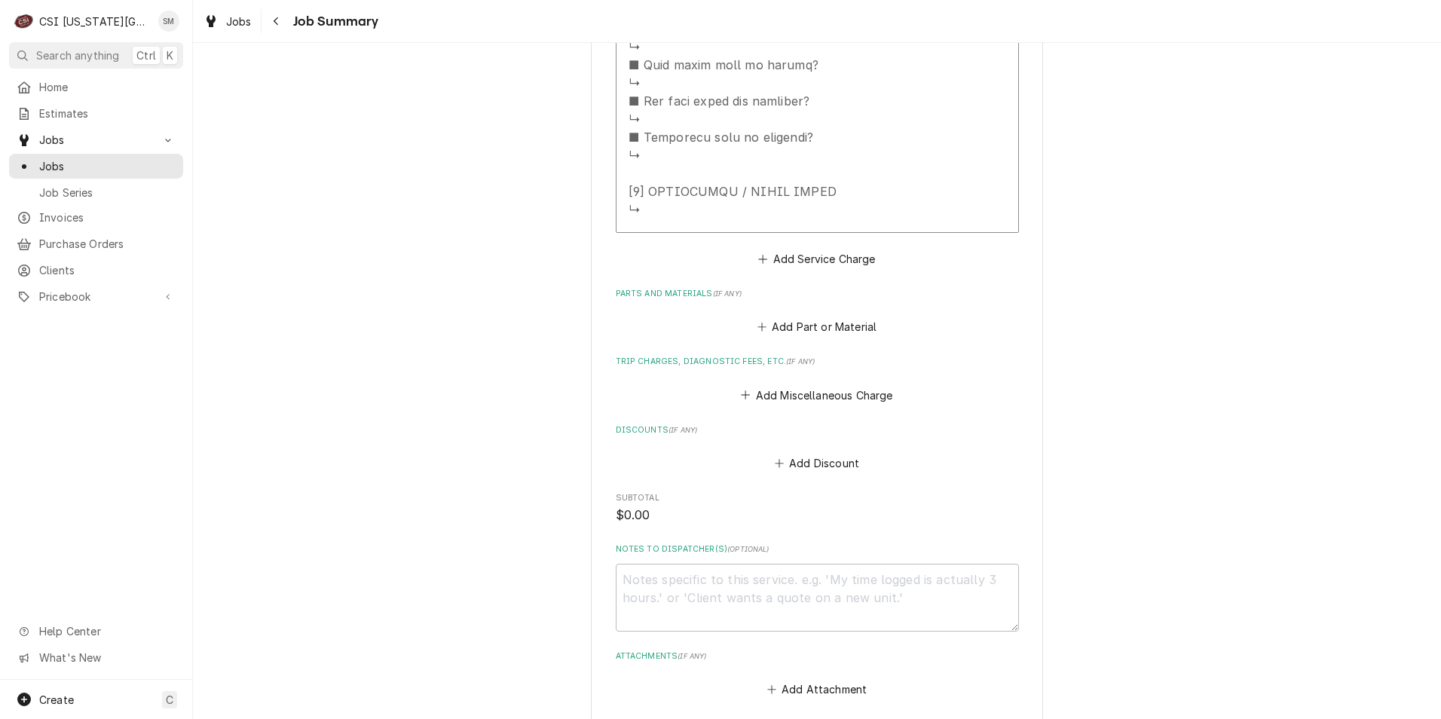
scroll to position [1877, 0]
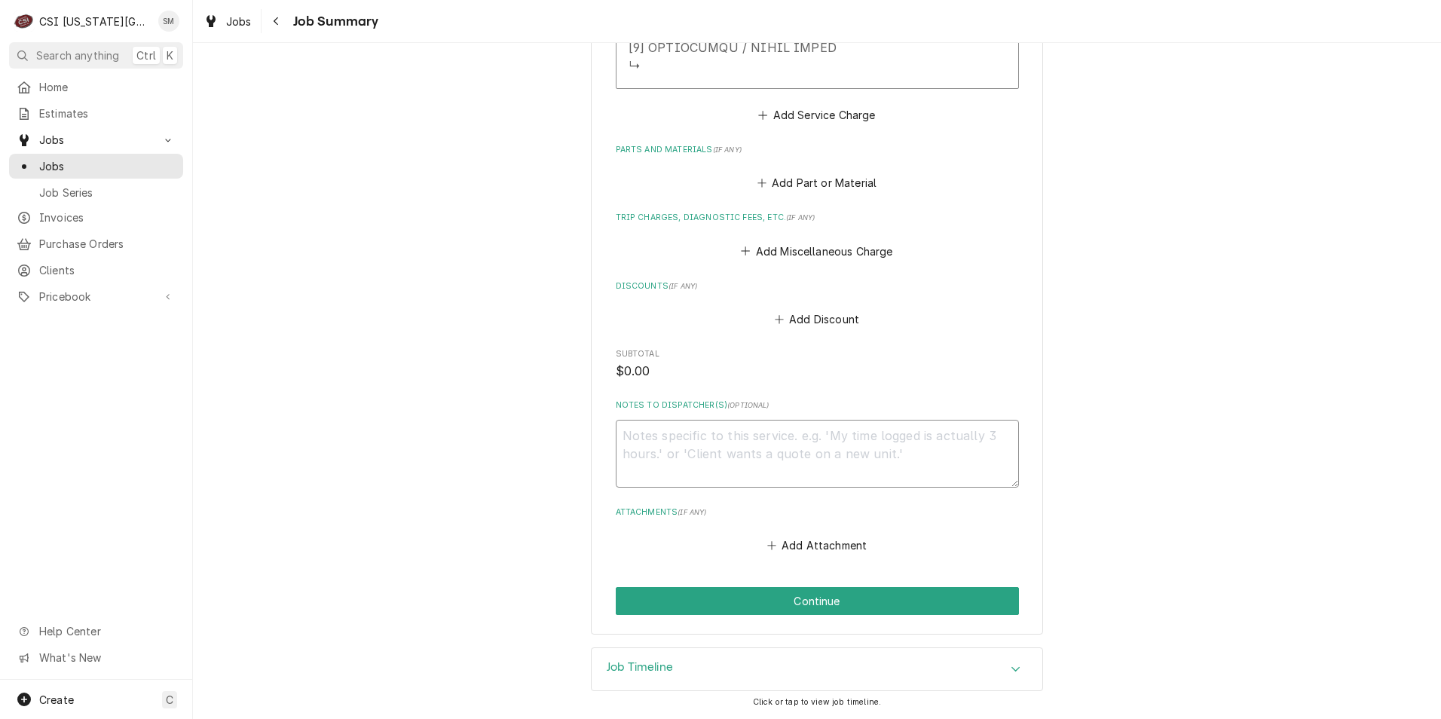
click at [668, 451] on textarea "Notes to Dispatcher(s) ( optional )" at bounding box center [817, 454] width 403 height 68
type textarea "x"
type textarea "D"
type textarea "x"
type textarea "Do"
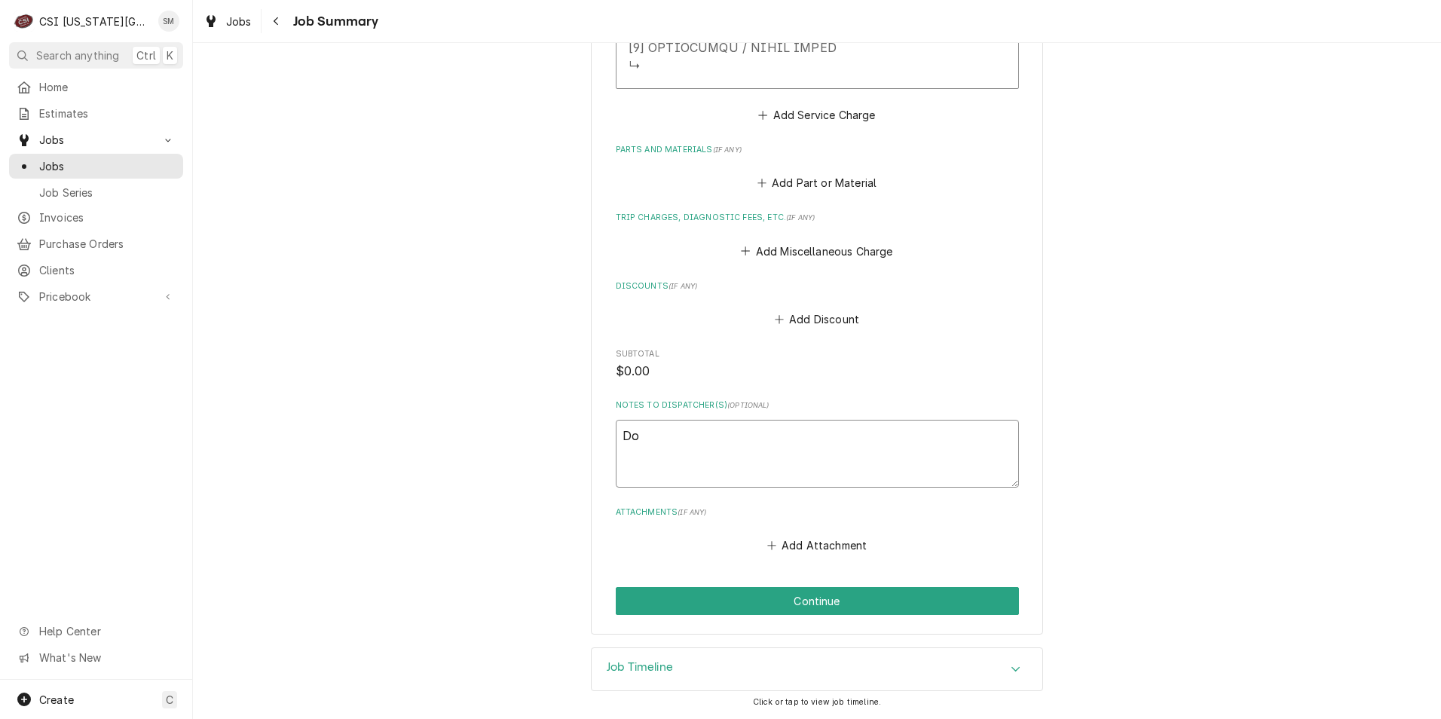
type textarea "x"
type textarea "Do"
type textarea "x"
type textarea "Do n"
type textarea "x"
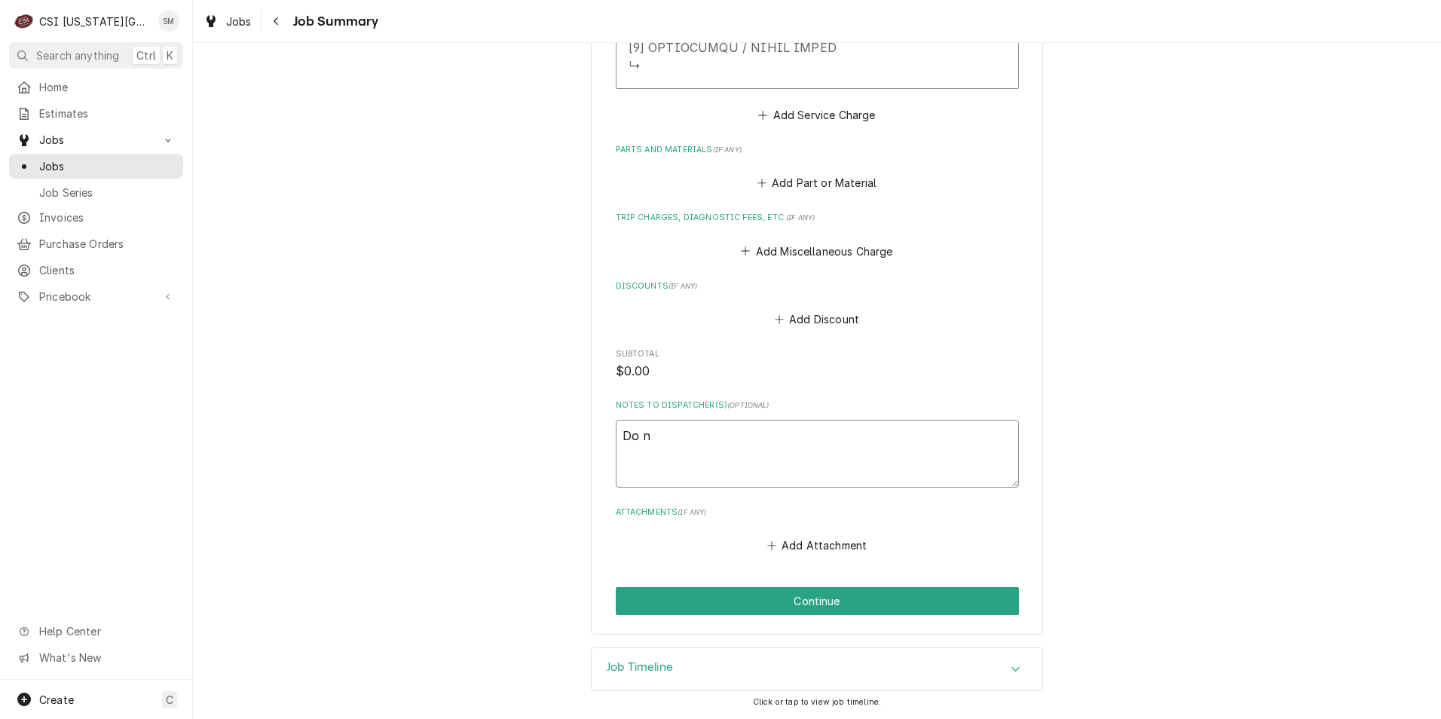
type textarea "Do no"
type textarea "x"
type textarea "Do not"
type textarea "x"
type textarea "Do not"
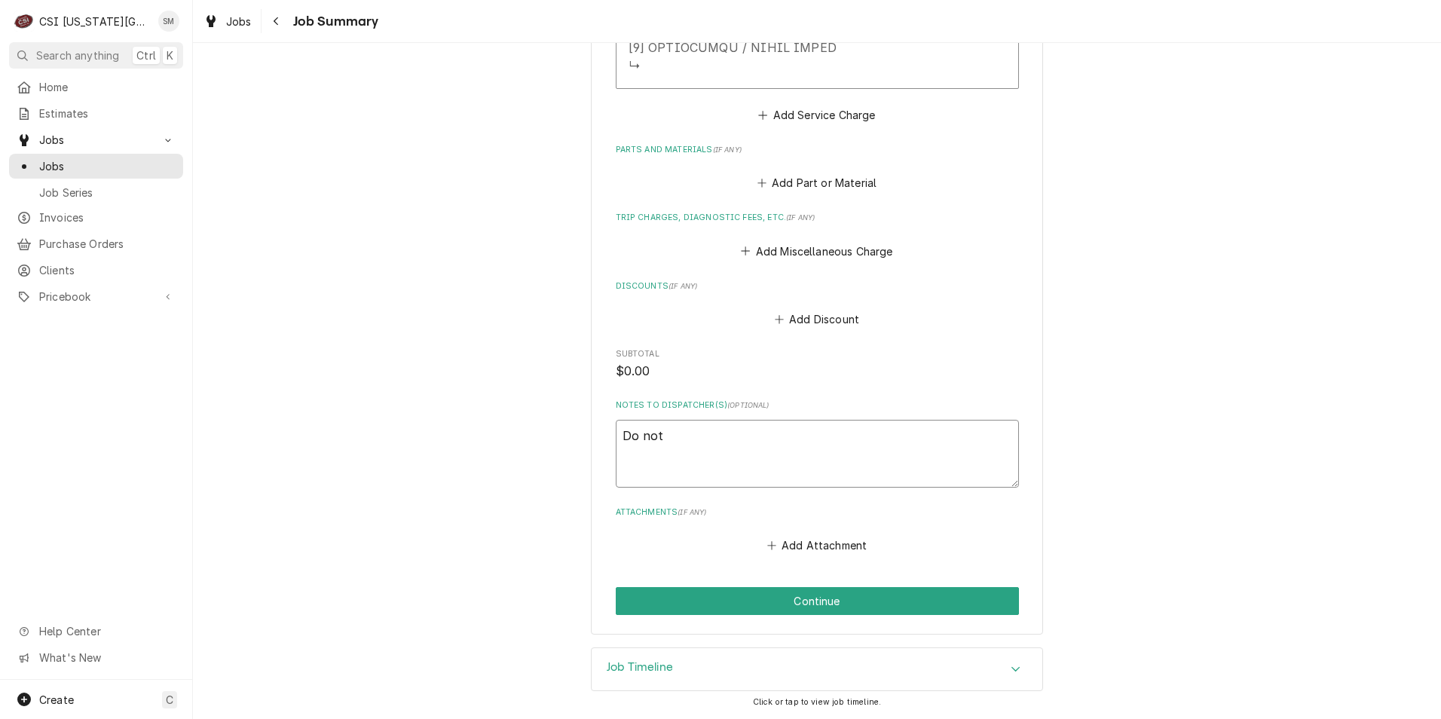
type textarea "x"
type textarea "Do not b"
type textarea "x"
type textarea "Do not bi"
type textarea "x"
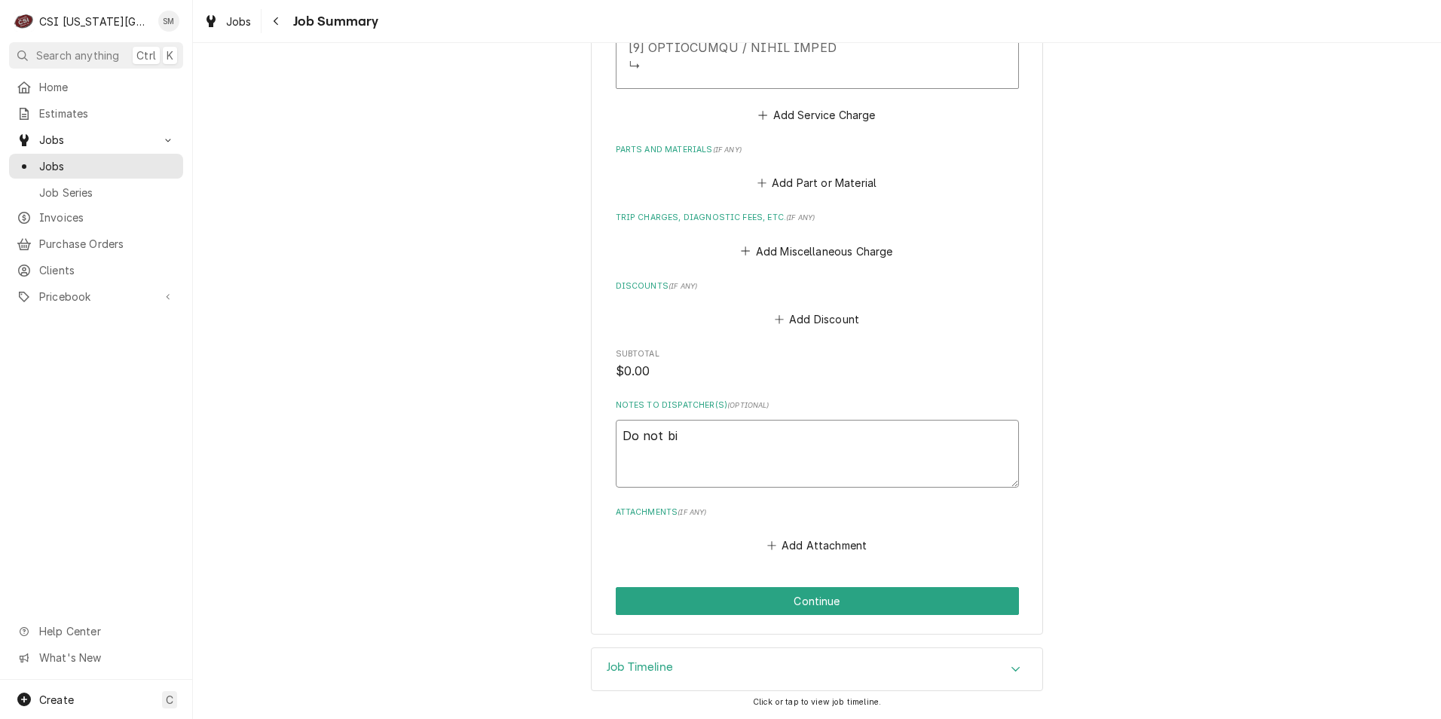
type textarea "Do not bil"
type textarea "x"
type textarea "Do not bill"
type textarea "x"
type textarea "Do not bil"
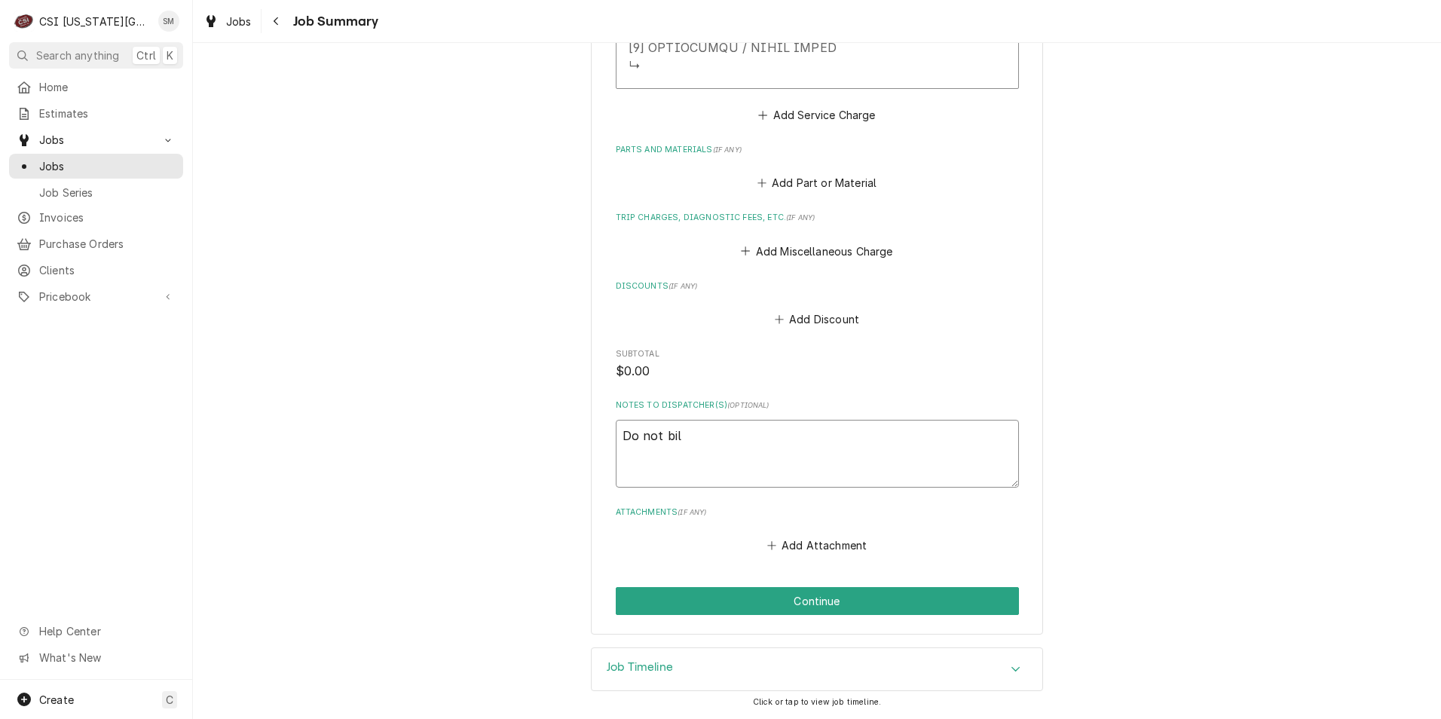
type textarea "x"
type textarea "Do not bi"
type textarea "x"
type textarea "Do not b"
type textarea "x"
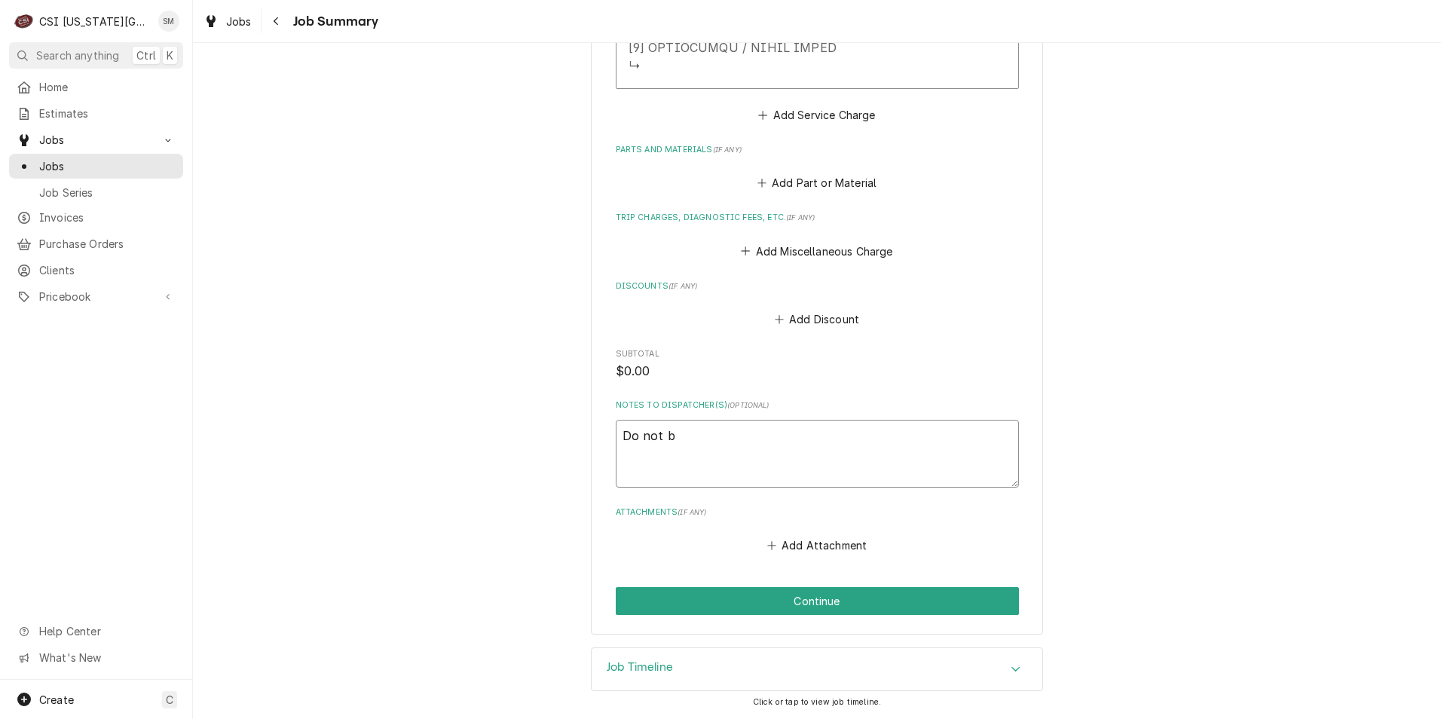
type textarea "Do not"
type textarea "x"
type textarea "Do not"
type textarea "x"
type textarea "Do no"
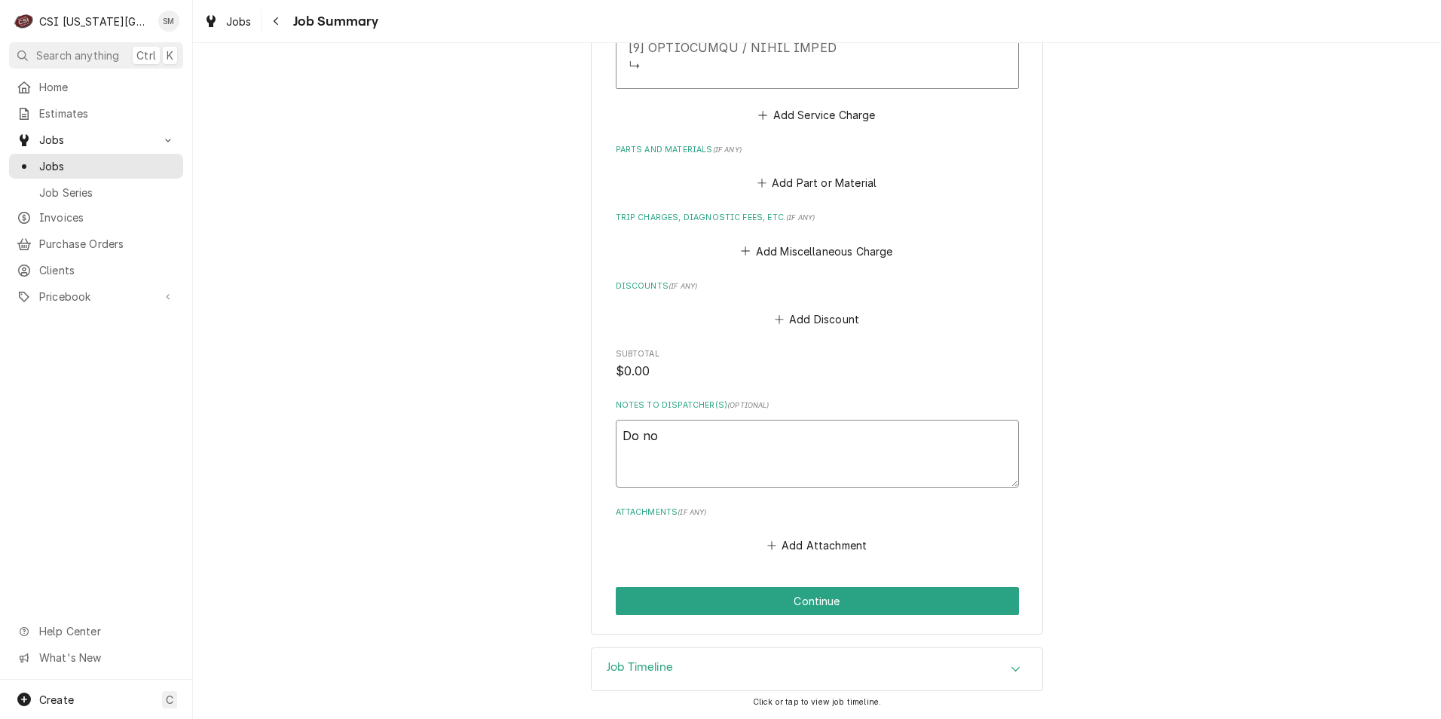
type textarea "x"
type textarea "Do n"
type textarea "x"
type textarea "Do"
type textarea "x"
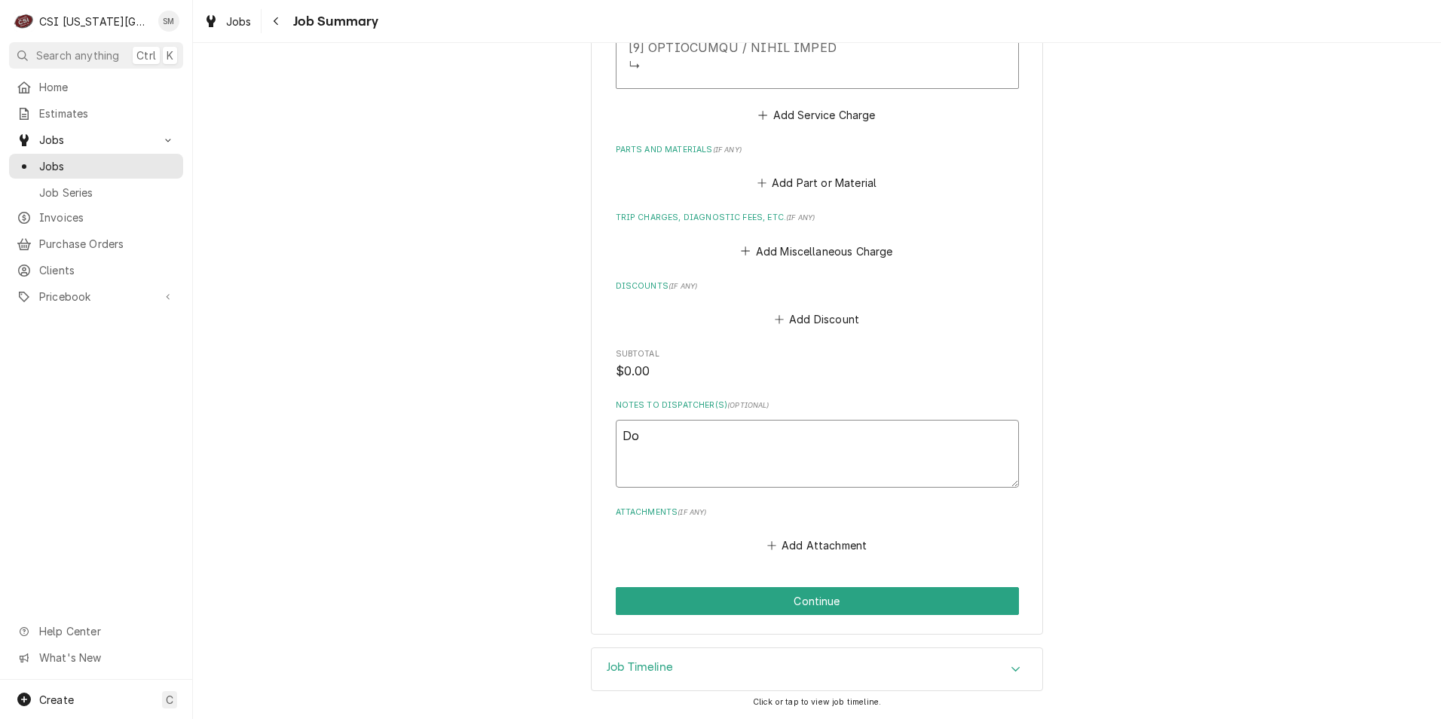
type textarea "Do"
type textarea "x"
type textarea "D"
type textarea "x"
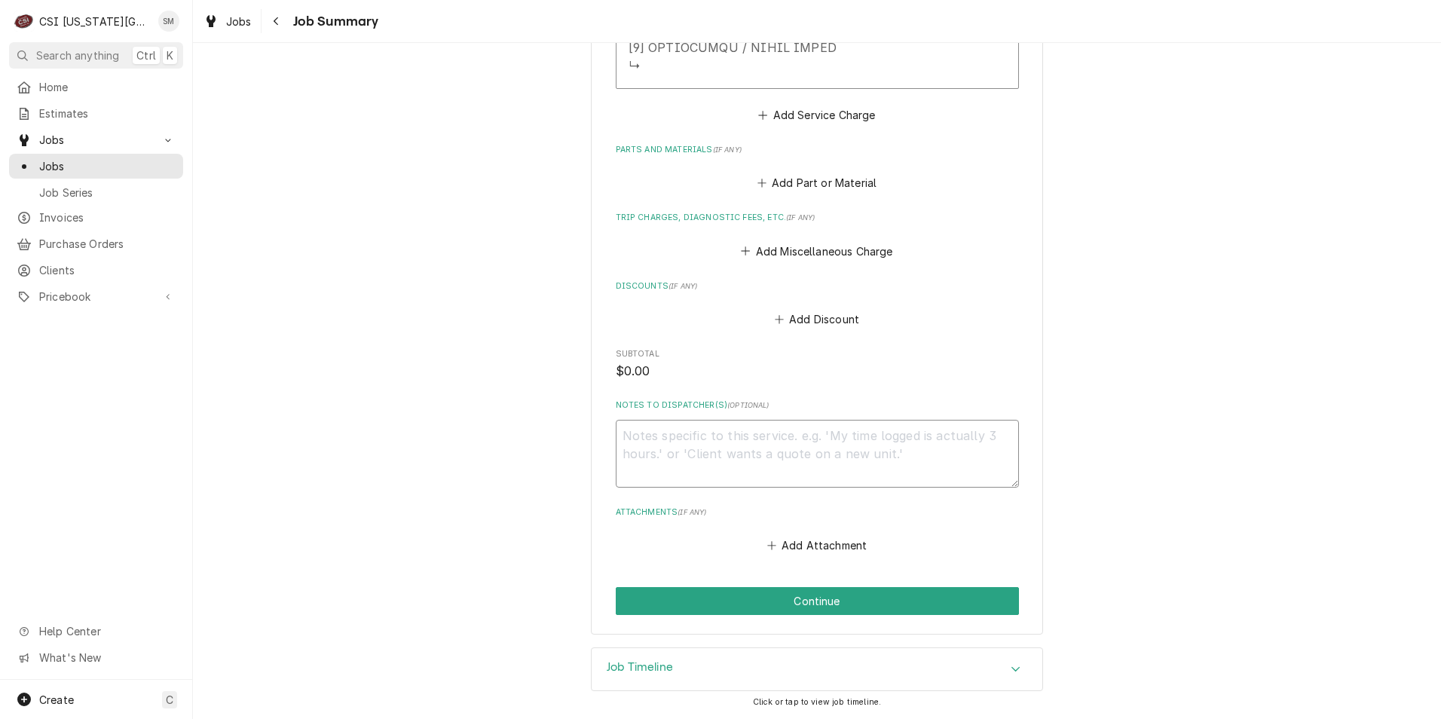
type textarea "D"
type textarea "x"
type textarea "DO"
type textarea "x"
type textarea "DO"
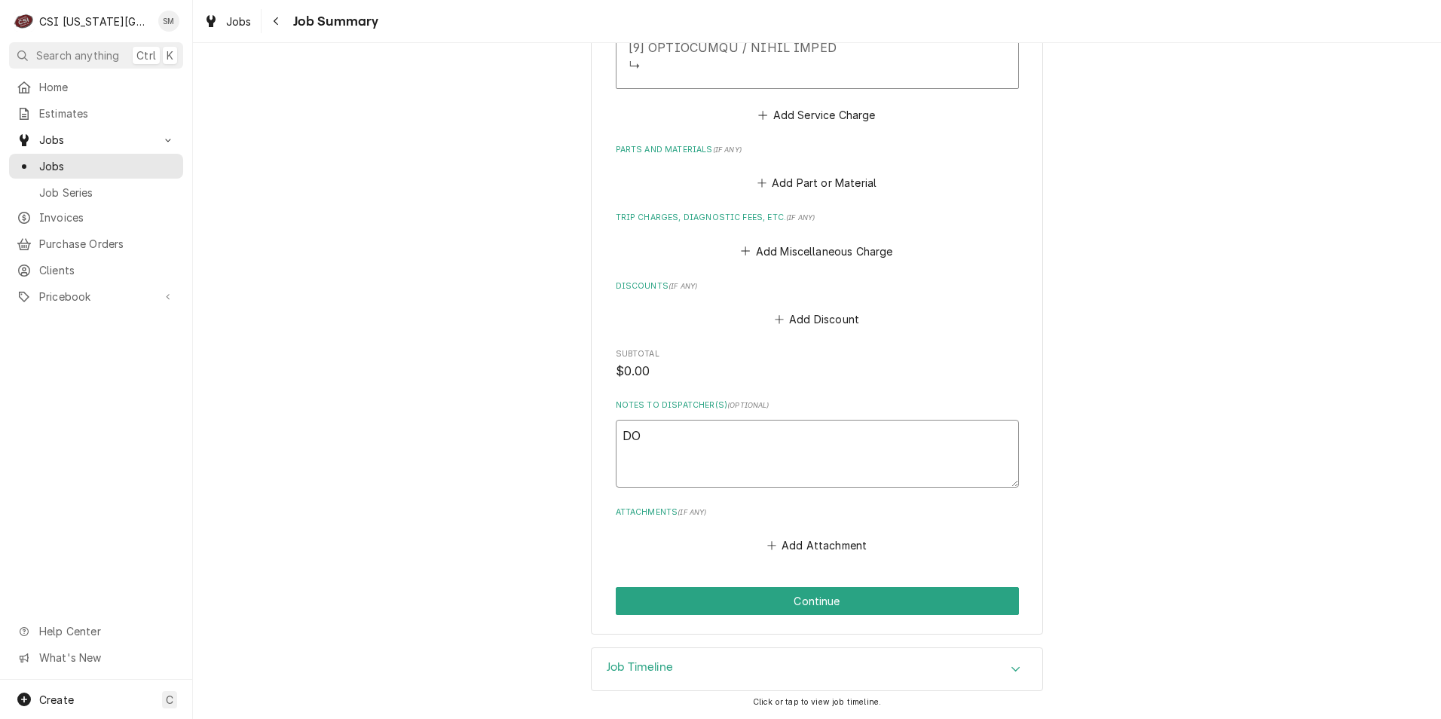
type textarea "x"
type textarea "DO N"
type textarea "x"
type textarea "DO NO"
type textarea "x"
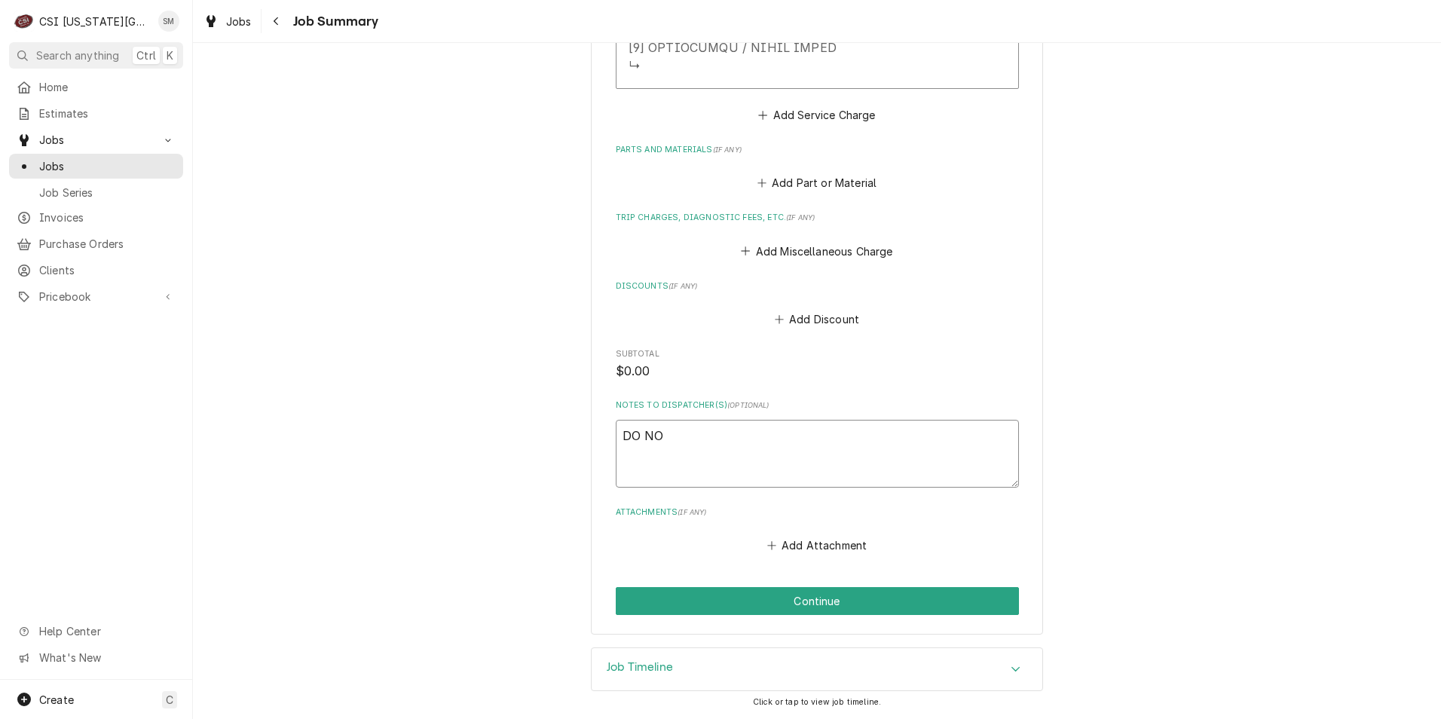
type textarea "DO NOT"
type textarea "x"
type textarea "DO NOT"
type textarea "x"
type textarea "DO NOT B"
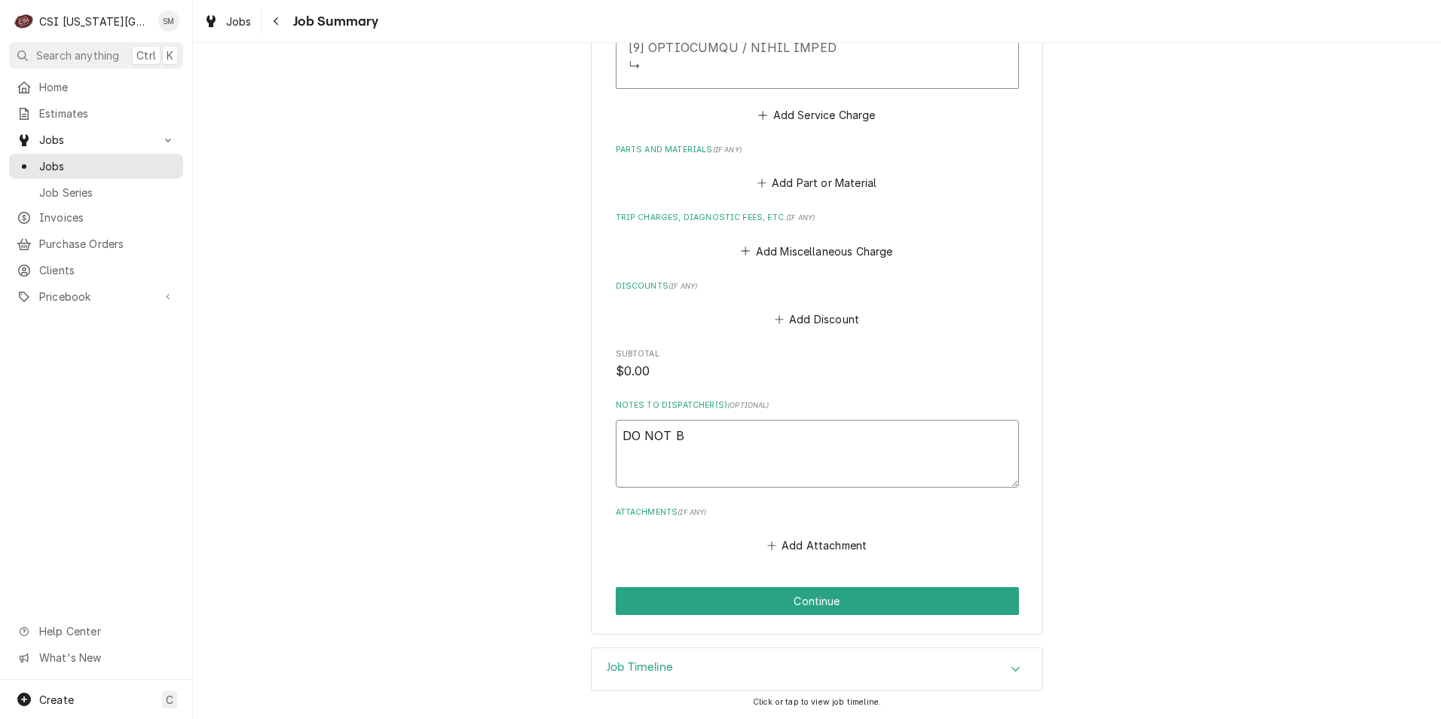
type textarea "x"
type textarea "DO NOT BI"
type textarea "x"
type textarea "DO NOT BIL"
type textarea "x"
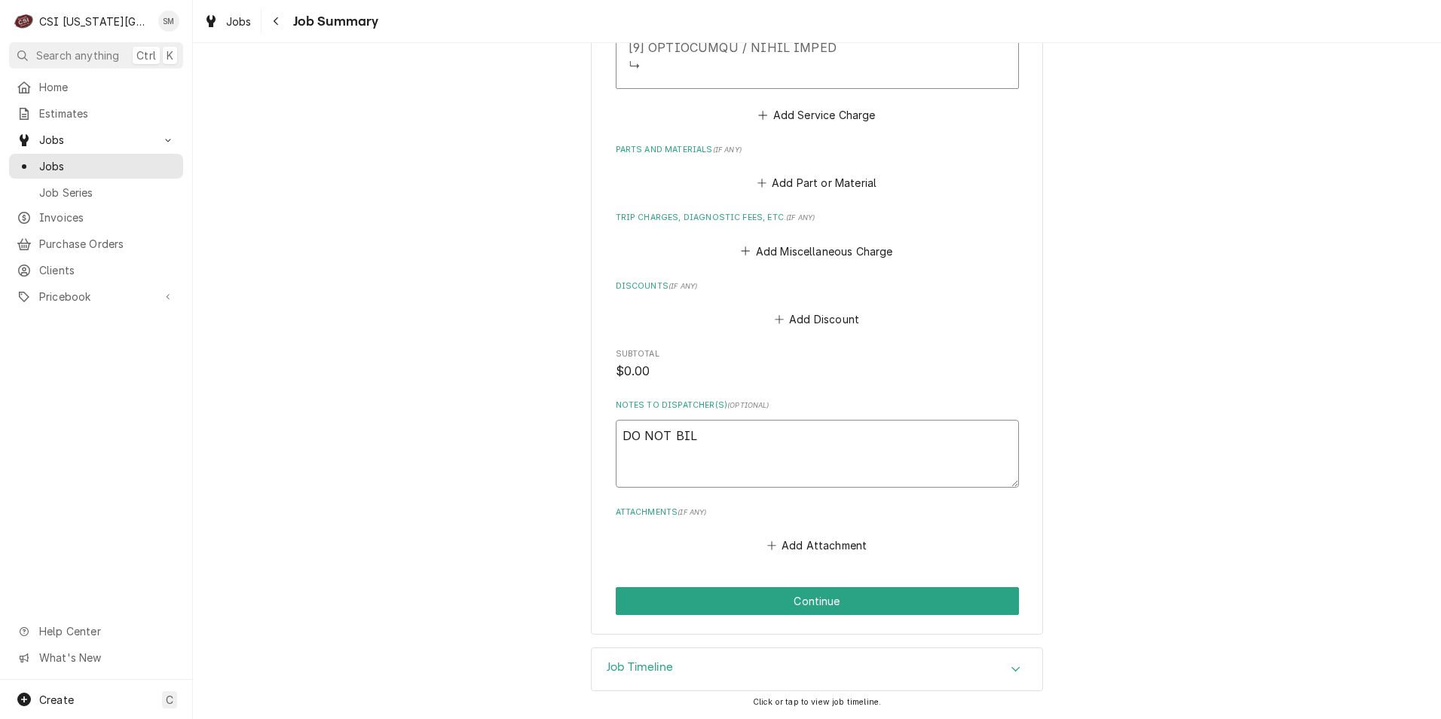
type textarea "DO NOT BILL"
type textarea "x"
type textarea "DO NOT BILL"
type textarea "x"
type textarea "DO NOT BILL T"
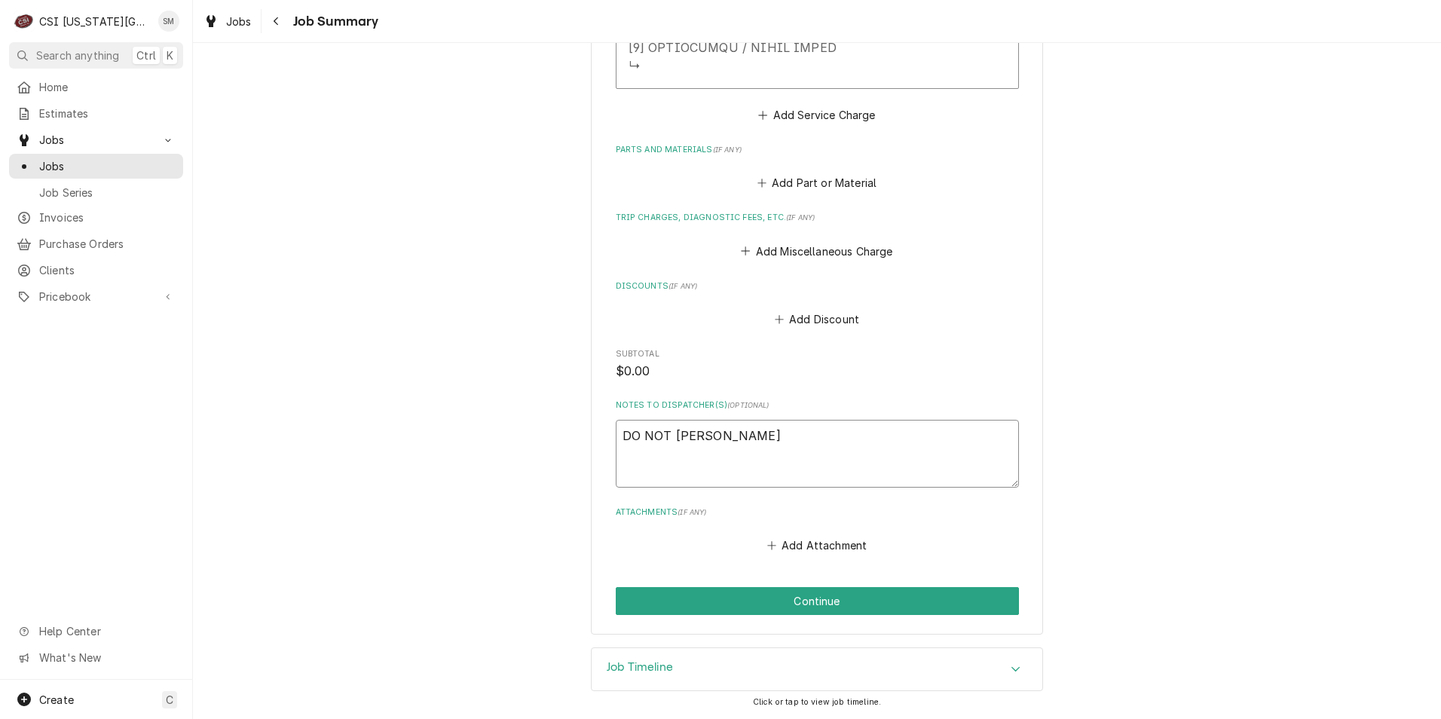
type textarea "x"
type textarea "DO NOT BILL TH"
type textarea "x"
type textarea "DO NOT BILL THI"
type textarea "x"
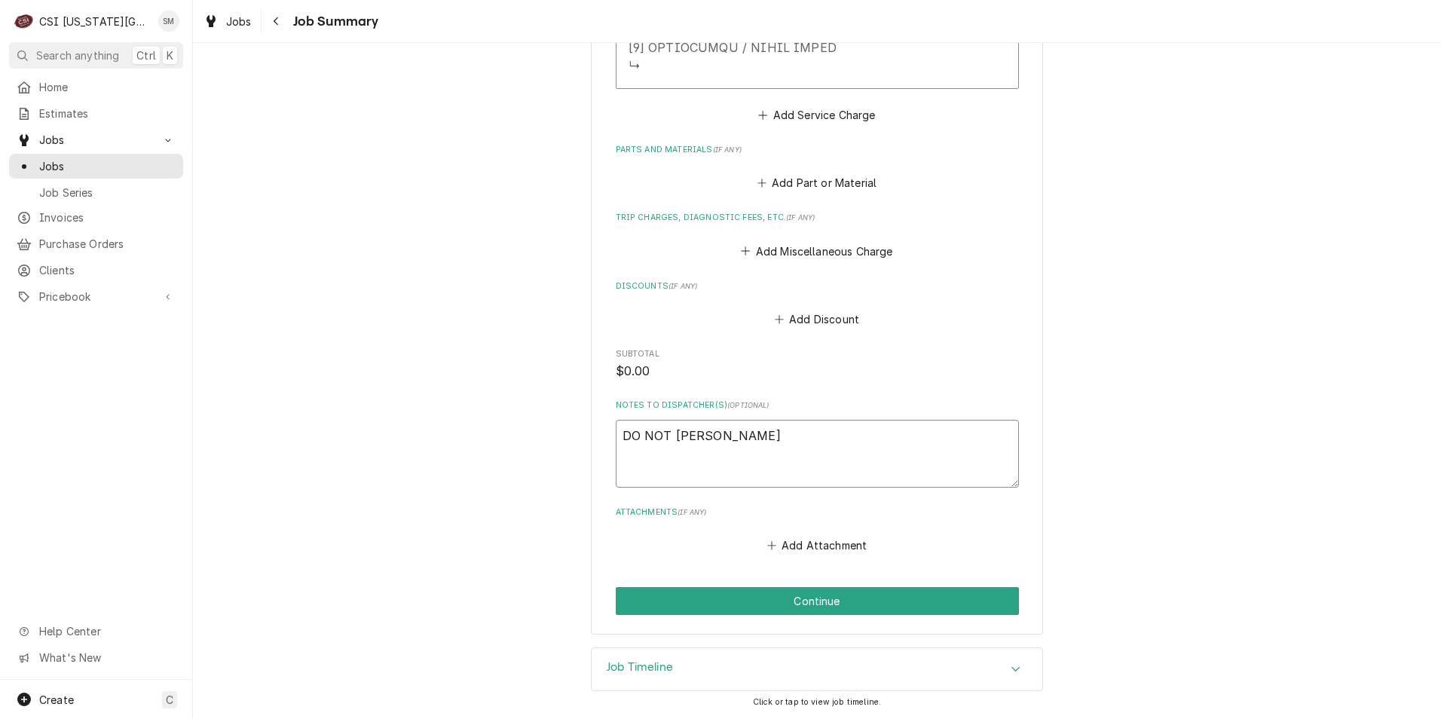
type textarea "DO NOT BILL THIS"
type textarea "x"
type textarea "DO NOT BILL THIS"
type textarea "x"
type textarea "DO NOT BILL THIS W"
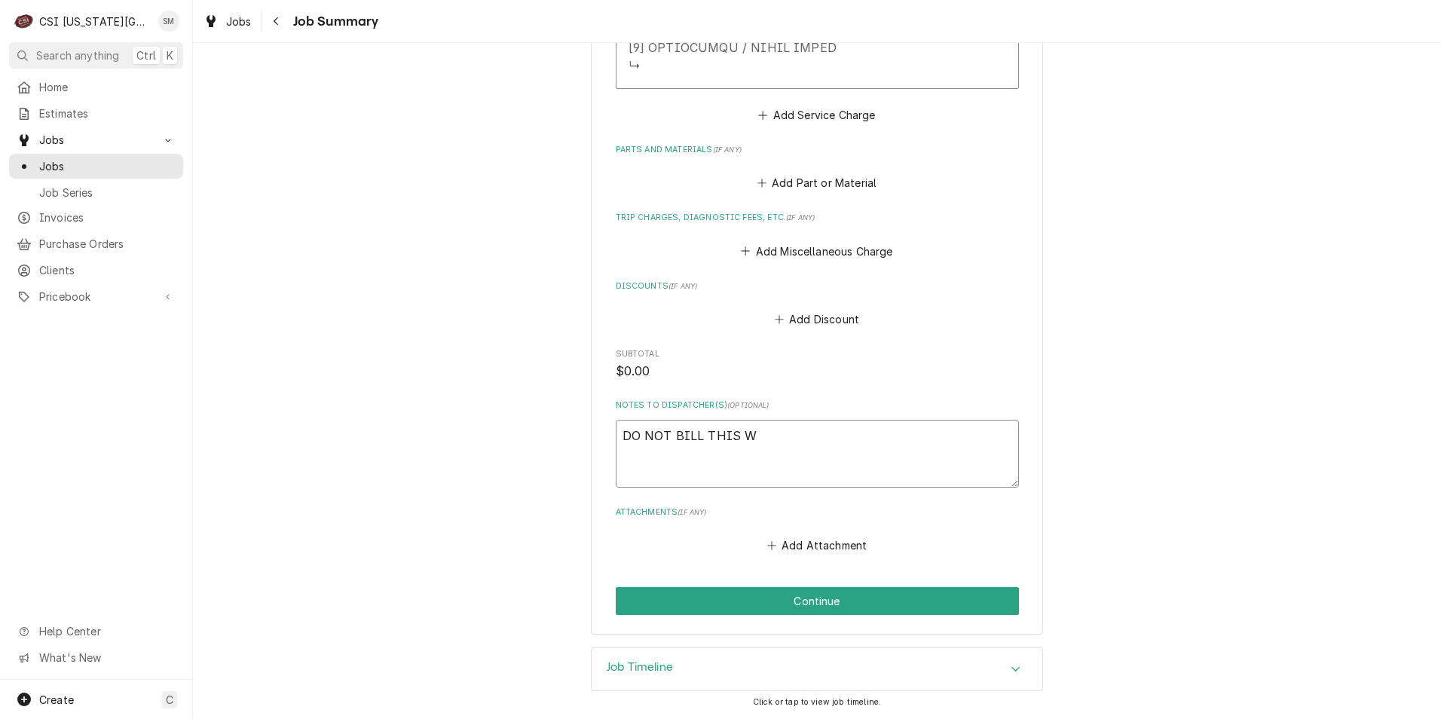
type textarea "x"
type textarea "DO NOT BILL THIS WA"
type textarea "x"
type textarea "DO NOT BILL THIS WAS"
type textarea "x"
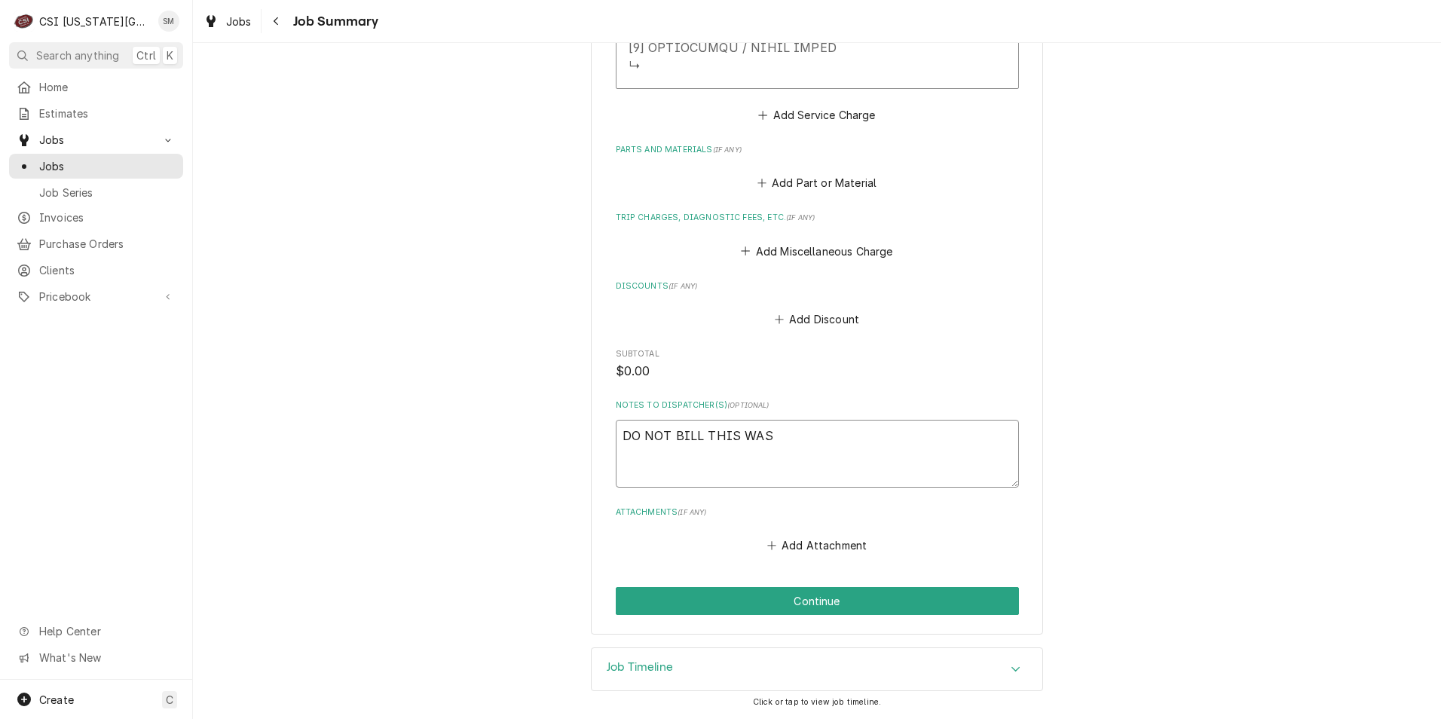
type textarea "DO NOT BILL THIS WAS"
type textarea "x"
type textarea "DO NOT BILL THIS WAS A"
type textarea "x"
type textarea "DO NOT BILL THIS WAS A"
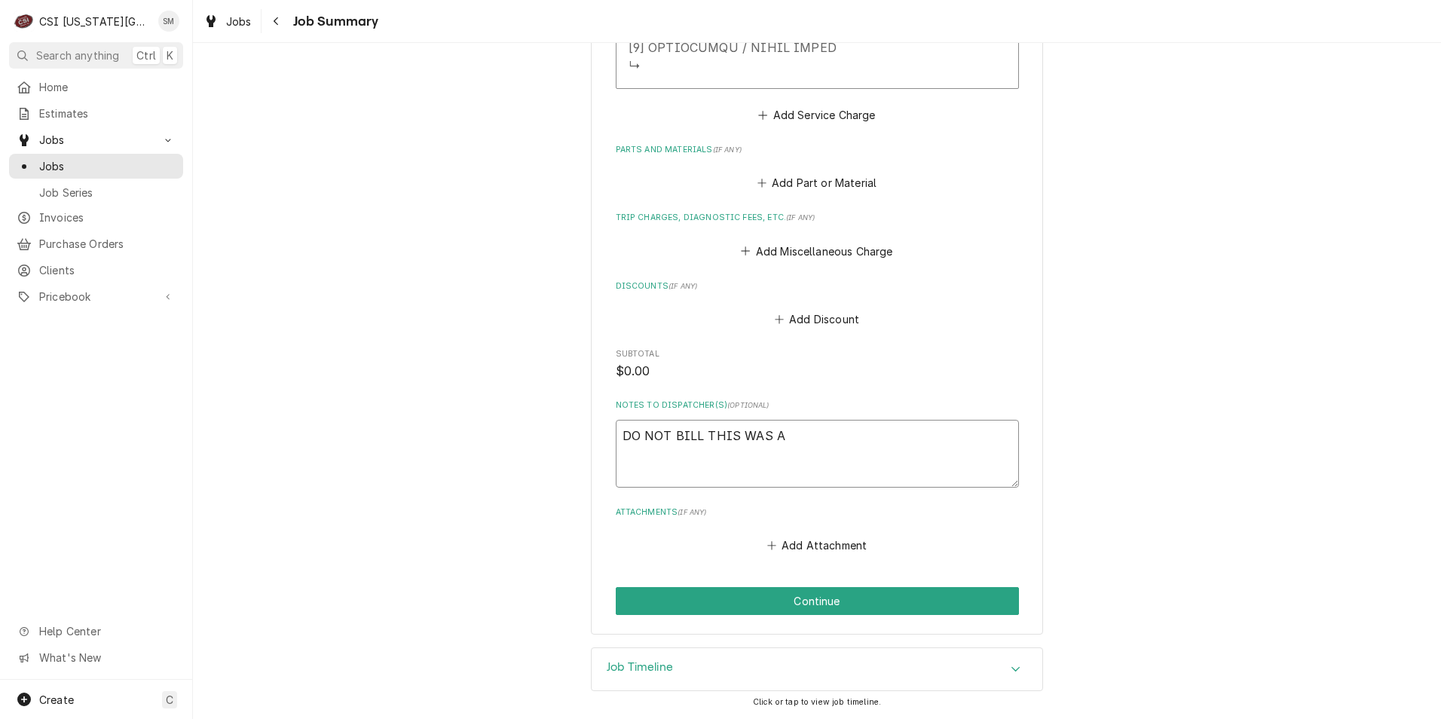
type textarea "x"
type textarea "DO NOT BILL THIS WAS A S"
type textarea "x"
type textarea "DO NOT BILL THIS WAS A SC"
type textarea "x"
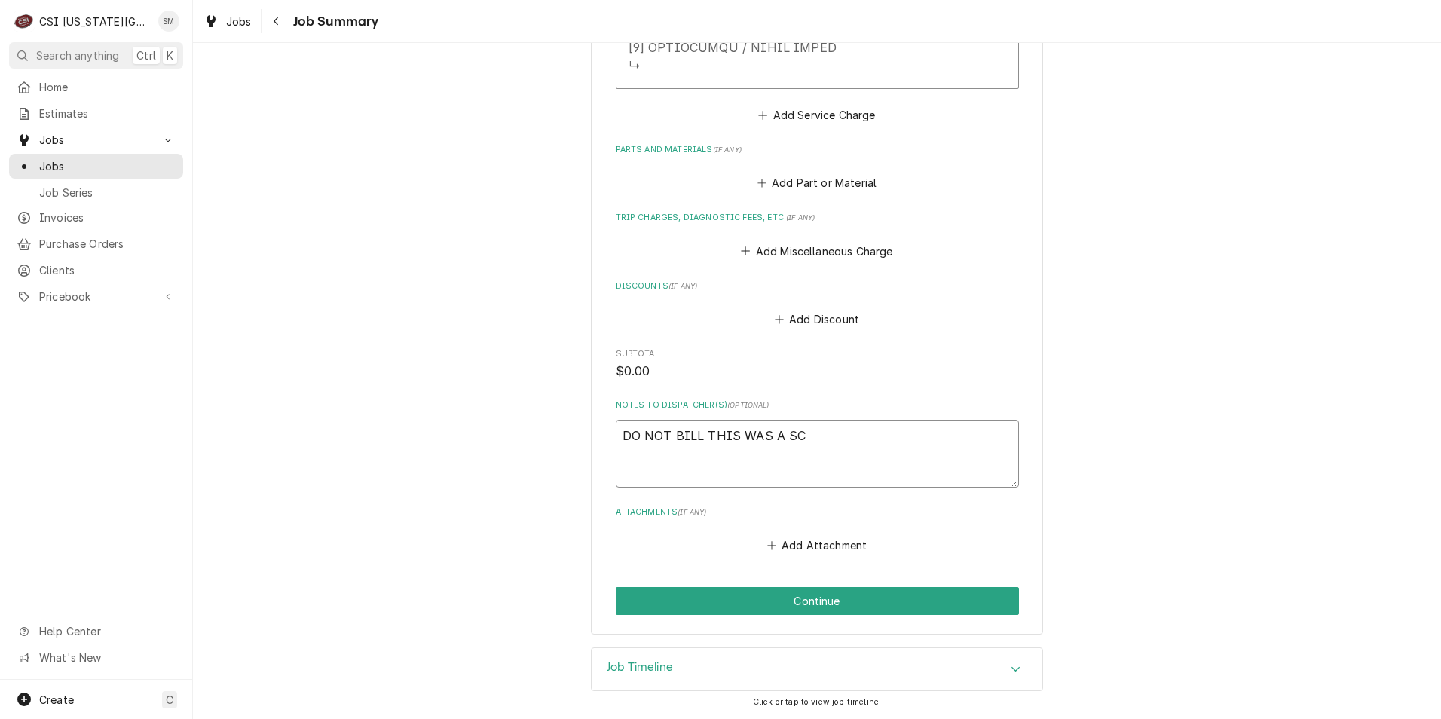
type textarea "DO NOT BILL THIS WAS A SCH"
type textarea "x"
type textarea "DO NOT BILL THIS WAS A SCHE"
type textarea "x"
type textarea "DO NOT BILL THIS WAS A SCHED"
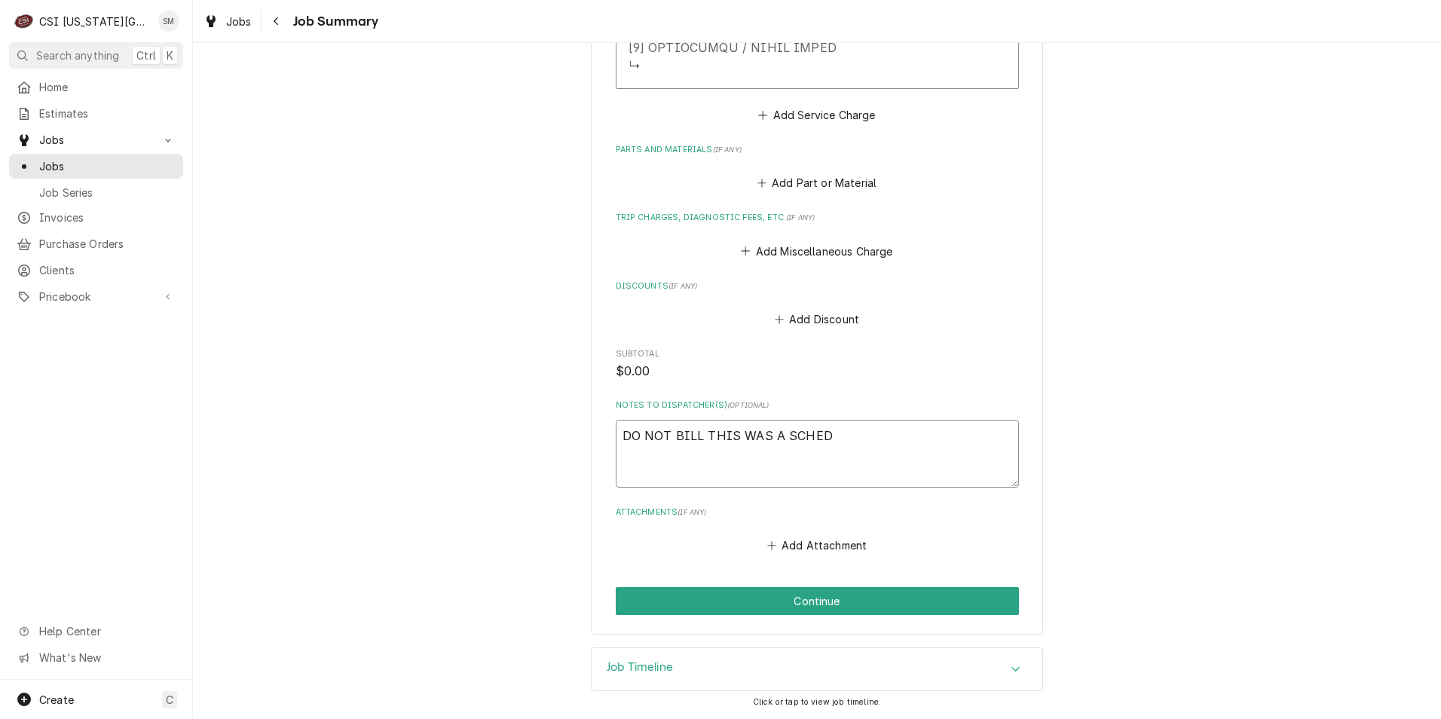
type textarea "x"
type textarea "DO NOT BILL THIS WAS A SCHEDU"
type textarea "x"
type textarea "DO NOT BILL THIS WAS A SCHEDUL"
type textarea "x"
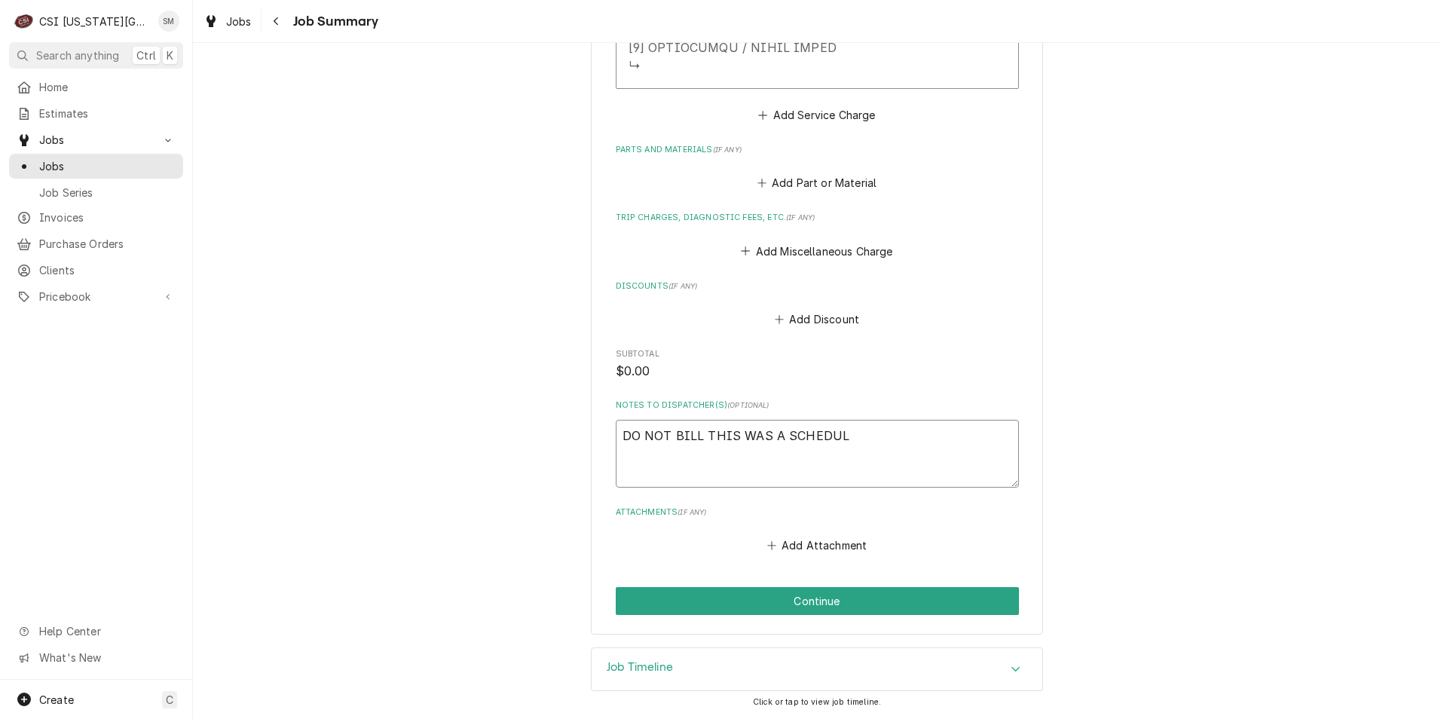
type textarea "DO NOT BILL THIS WAS A SCHEDULI"
type textarea "x"
type textarea "DO NOT BILL THIS WAS A SCHEDULIN"
type textarea "x"
type textarea "DO NOT BILL THIS WAS A SCHEDULING"
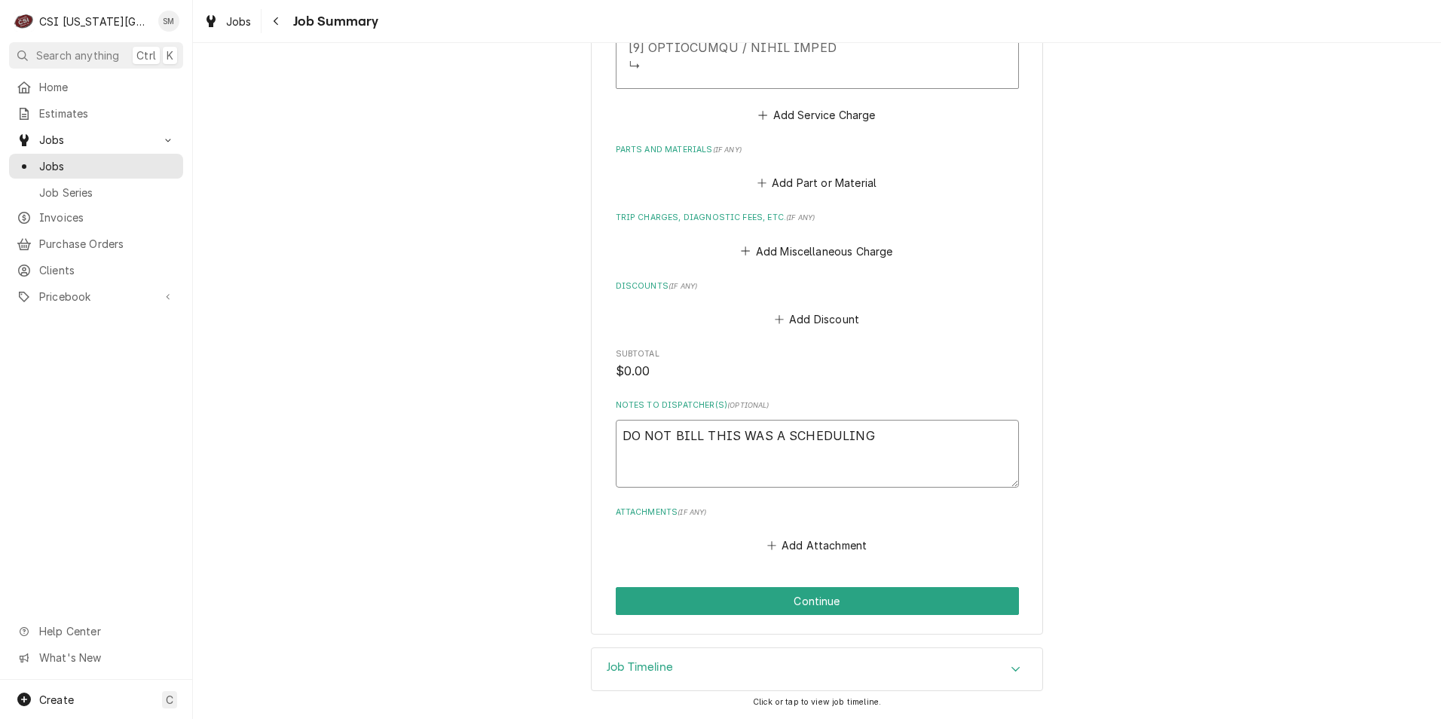
type textarea "x"
type textarea "DO NOT BILL THIS WAS A SCHEDULING"
type textarea "x"
type textarea "DO NOT BILL THIS WAS A SCHEDULING C"
type textarea "x"
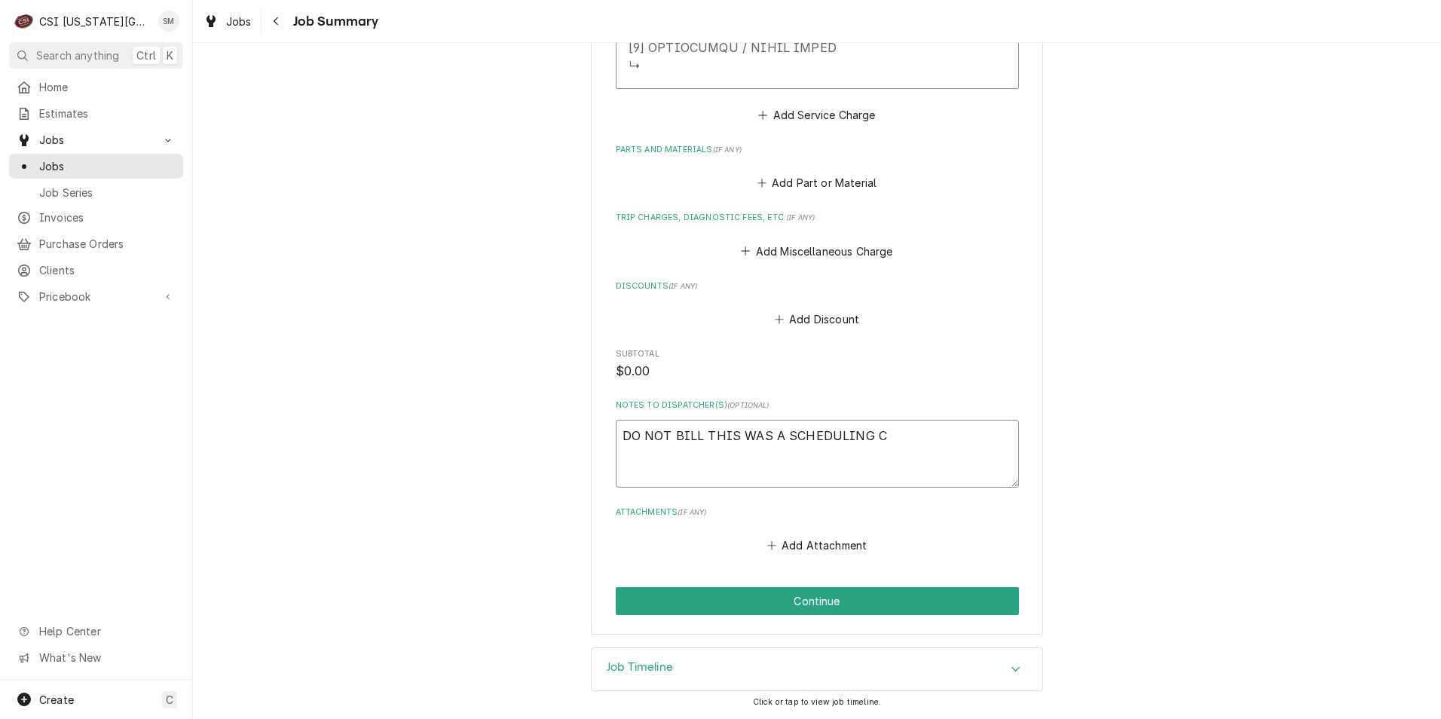
type textarea "DO NOT BILL THIS WAS A SCHEDULING CO"
type textarea "x"
type textarea "DO NOT BILL THIS WAS A SCHEDULING CON"
type textarea "x"
type textarea "DO NOT BILL THIS WAS A SCHEDULING CONF"
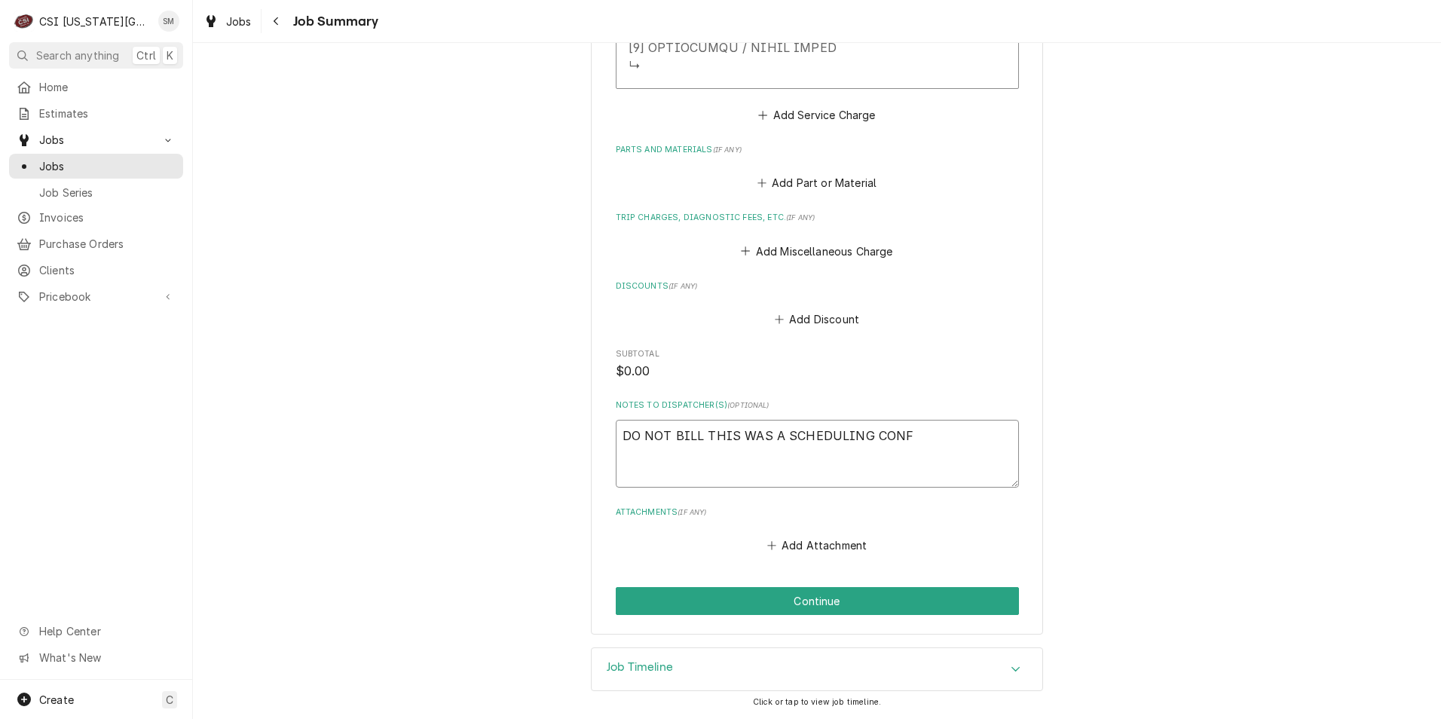
type textarea "x"
type textarea "DO NOT BILL THIS WAS A SCHEDULING CONFL"
type textarea "x"
type textarea "DO NOT BILL THIS WAS A SCHEDULING CONFLI"
type textarea "x"
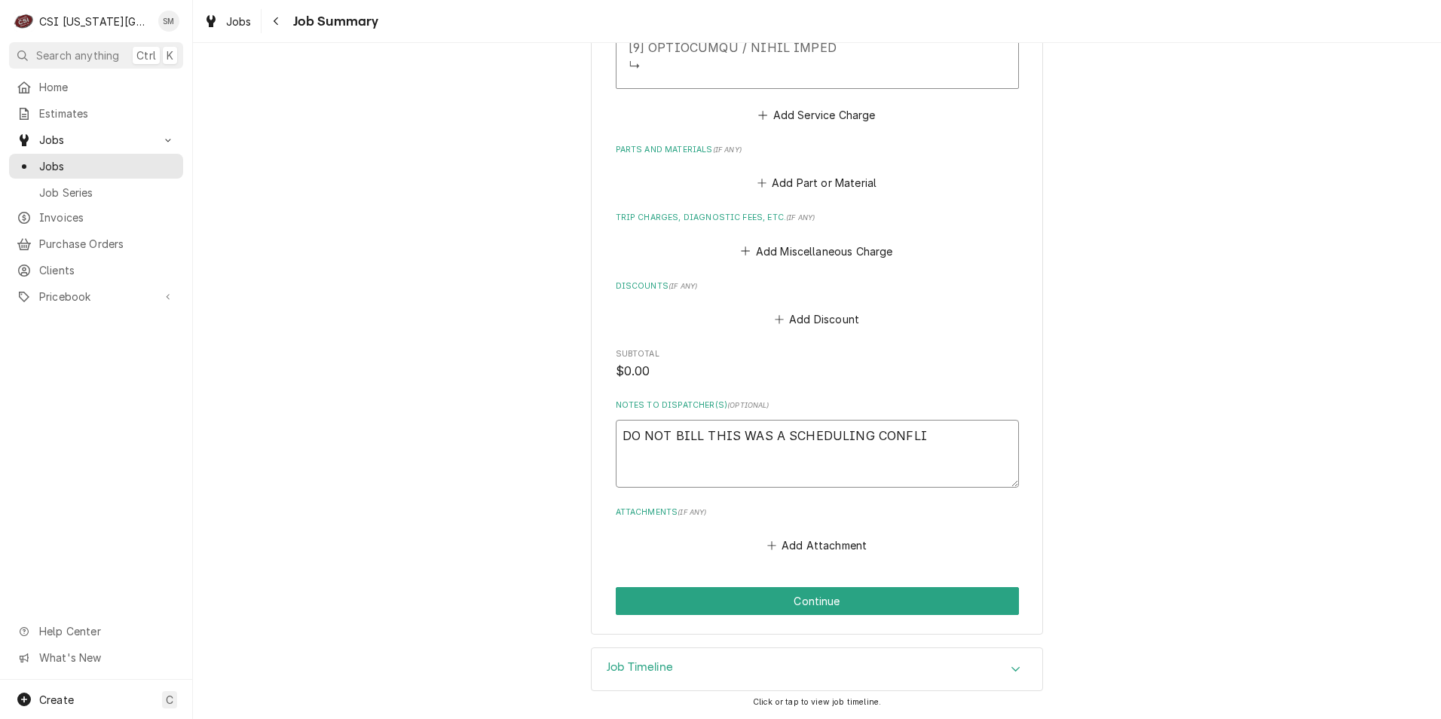
type textarea "DO NOT BILL THIS WAS A SCHEDULING CONFLIC"
type textarea "x"
type textarea "DO NOT BILL THIS WAS A SCHEDULING CONFLICT"
type textarea "x"
type textarea "DO NOT BILL THIS WAS A SCHEDULING CONFLICT"
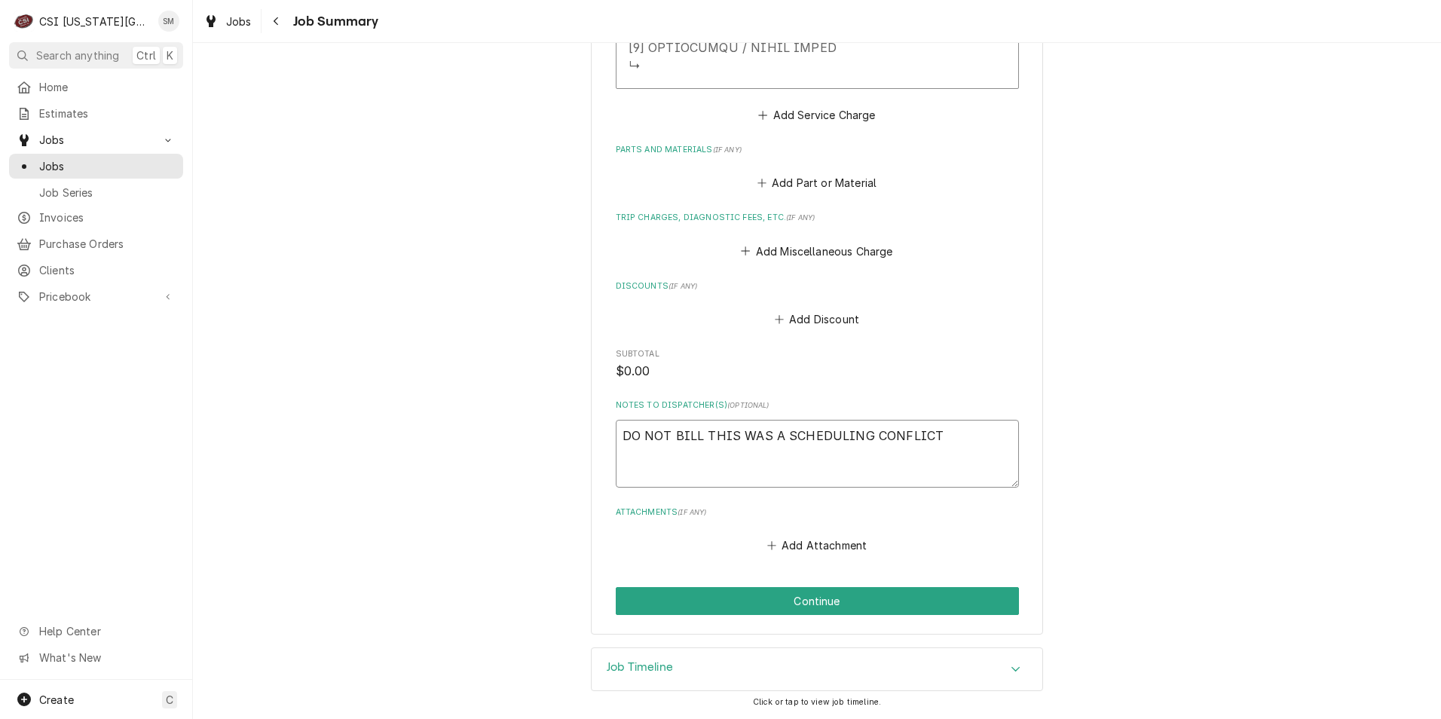
type textarea "x"
type textarea "DO NOT BILL THIS WAS A SCHEDULING CONFLICT A"
type textarea "x"
type textarea "DO NOT BILL THIS WAS A SCHEDULING CONFLICT AN"
type textarea "x"
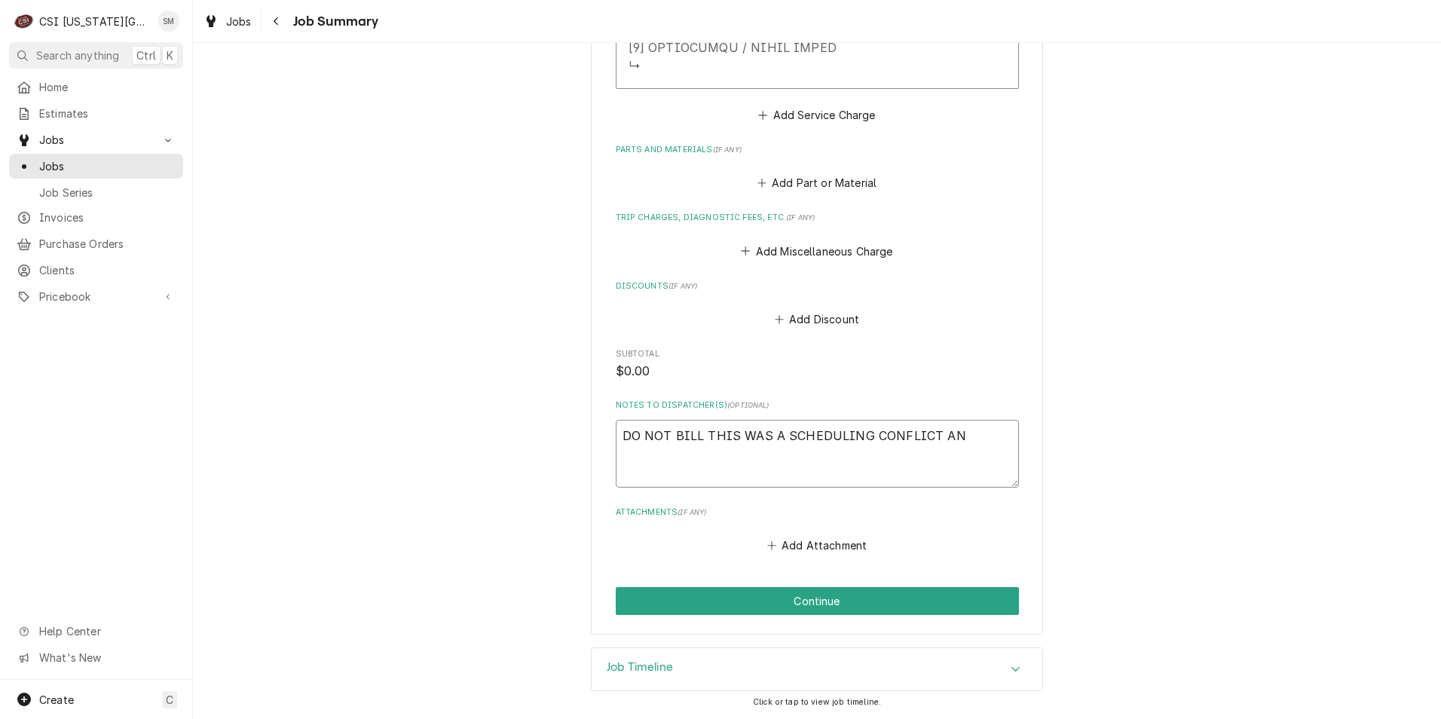
type textarea "DO NOT BILL THIS WAS A SCHEDULING CONFLICT AND"
type textarea "x"
type textarea "DO NOT BILL THIS WAS A SCHEDULING CONFLICT AND"
type textarea "x"
type textarea "DO NOT BILL THIS WAS A SCHEDULING CONFLICT AND W"
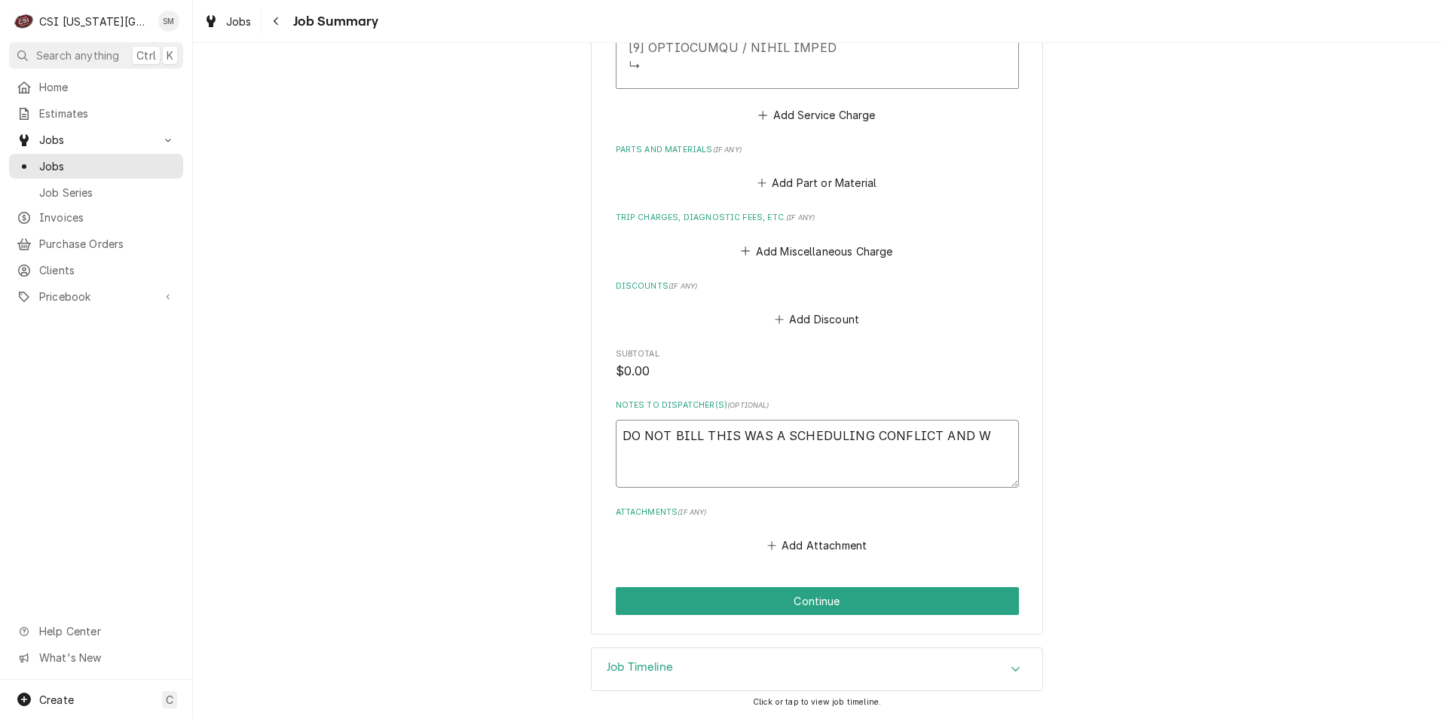
type textarea "x"
type textarea "DO NOT BILL THIS WAS A SCHEDULING CONFLICT AND WA"
type textarea "x"
type textarea "DO NOT BILL THIS WAS A SCHEDULING CONFLICT AND WAS"
type textarea "x"
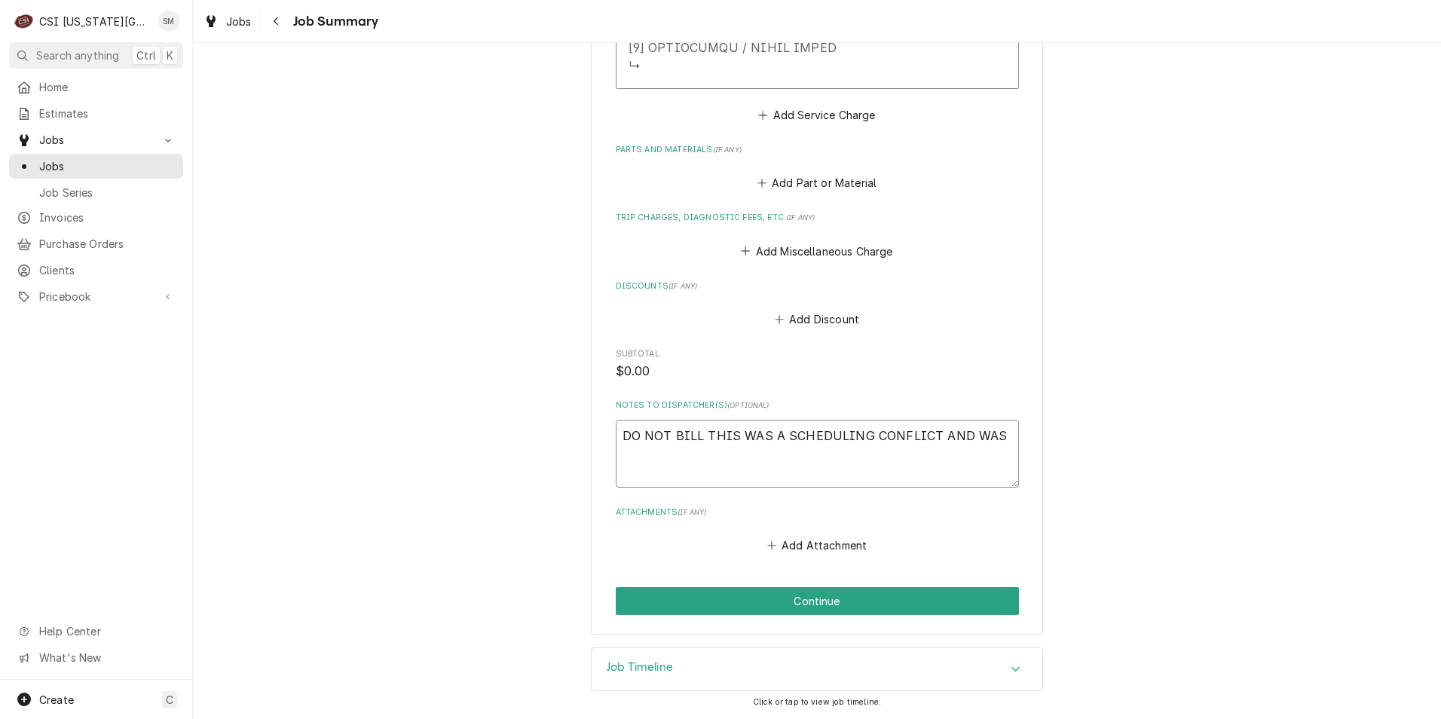
type textarea "DO NOT BILL THIS WAS A SCHEDULING CONFLICT AND WAS"
type textarea "x"
type textarea "DO NOT BILL THIS WAS A SCHEDULING CONFLICT AND WAS D"
type textarea "x"
type textarea "DO NOT BILL THIS WAS A SCHEDULING CONFLICT AND WAS DO"
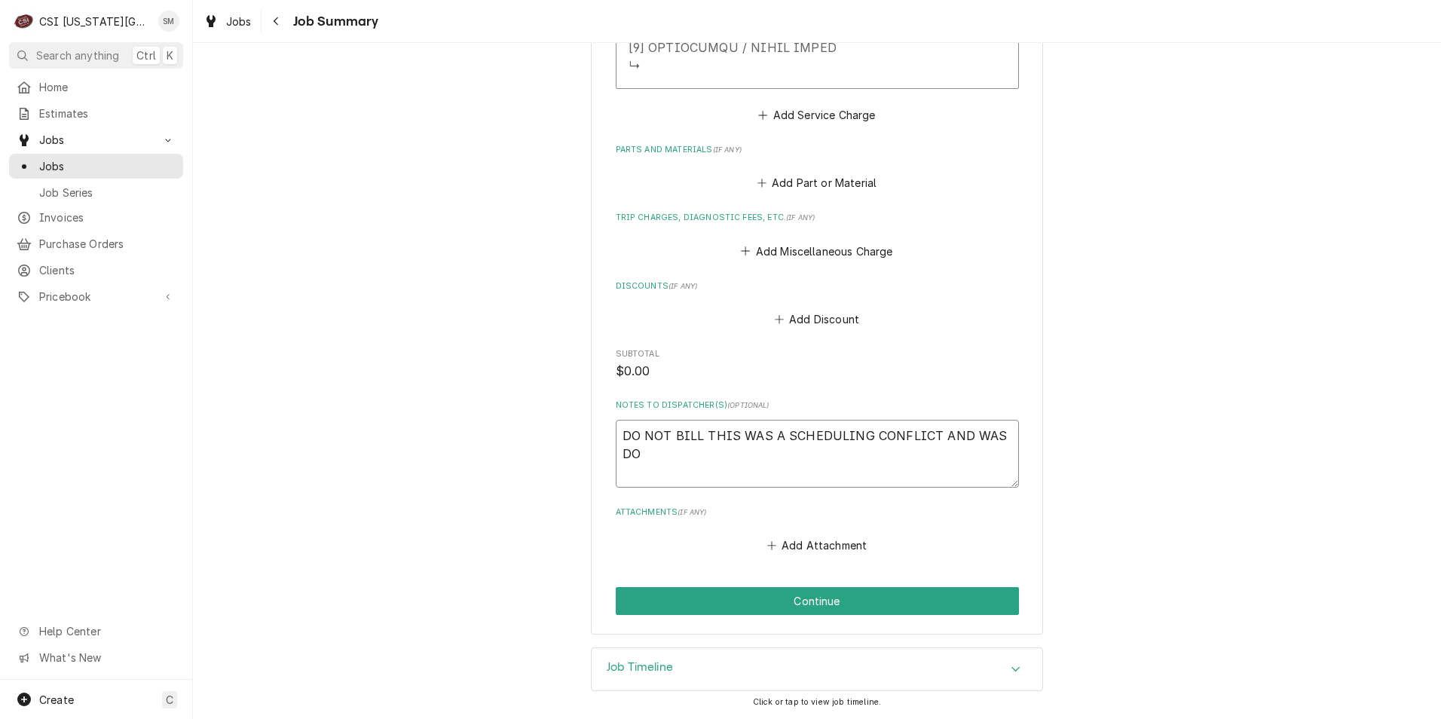
type textarea "x"
type textarea "DO NOT BILL THIS WAS A SCHEDULING CONFLICT AND WAS DON"
type textarea "x"
type textarea "DO NOT BILL THIS WAS A SCHEDULING CONFLICT AND WAS DONE"
type textarea "x"
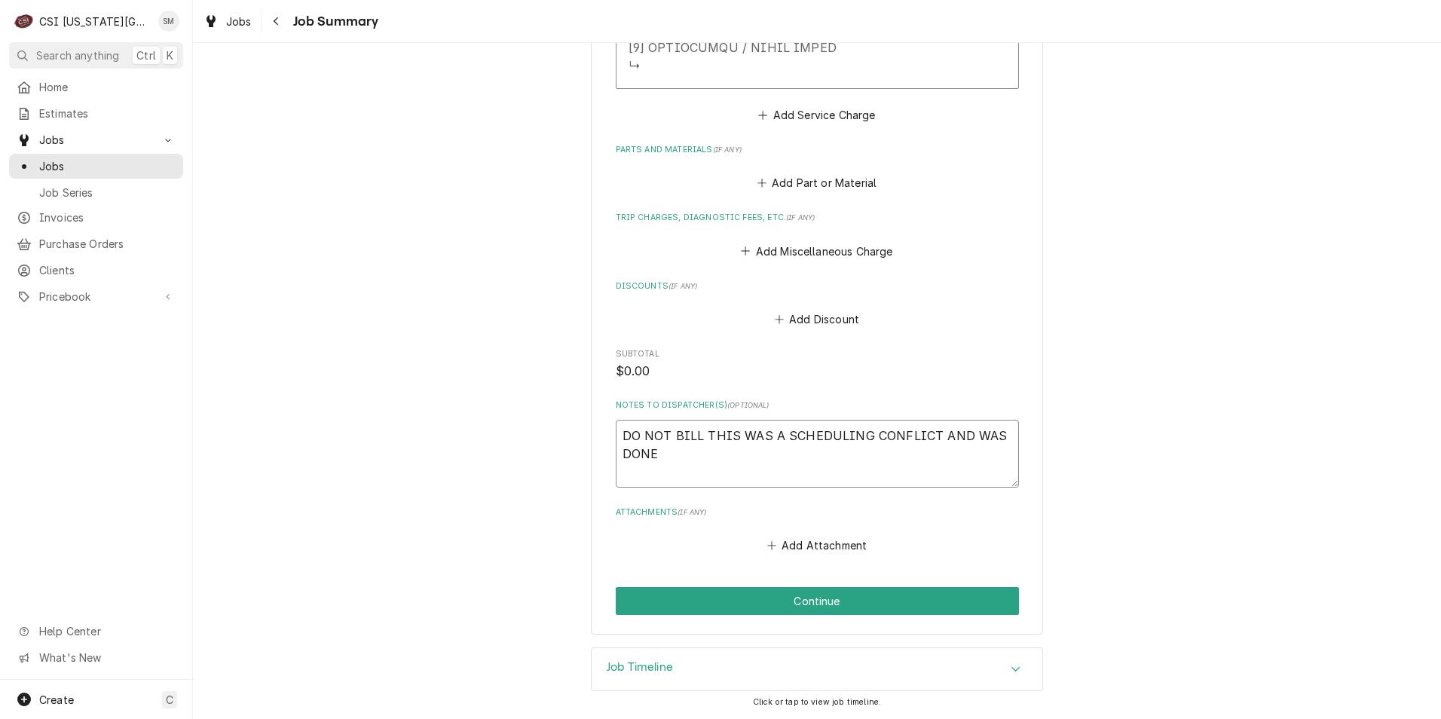
type textarea "DO NOT BILL THIS WAS A SCHEDULING CONFLICT AND WAS DONE"
type textarea "x"
type textarea "DO NOT BILL THIS WAS A SCHEDULING CONFLICT AND WAS DONE A"
type textarea "x"
type textarea "DO NOT BILL THIS WAS A SCHEDULING CONFLICT AND WAS DONE AT"
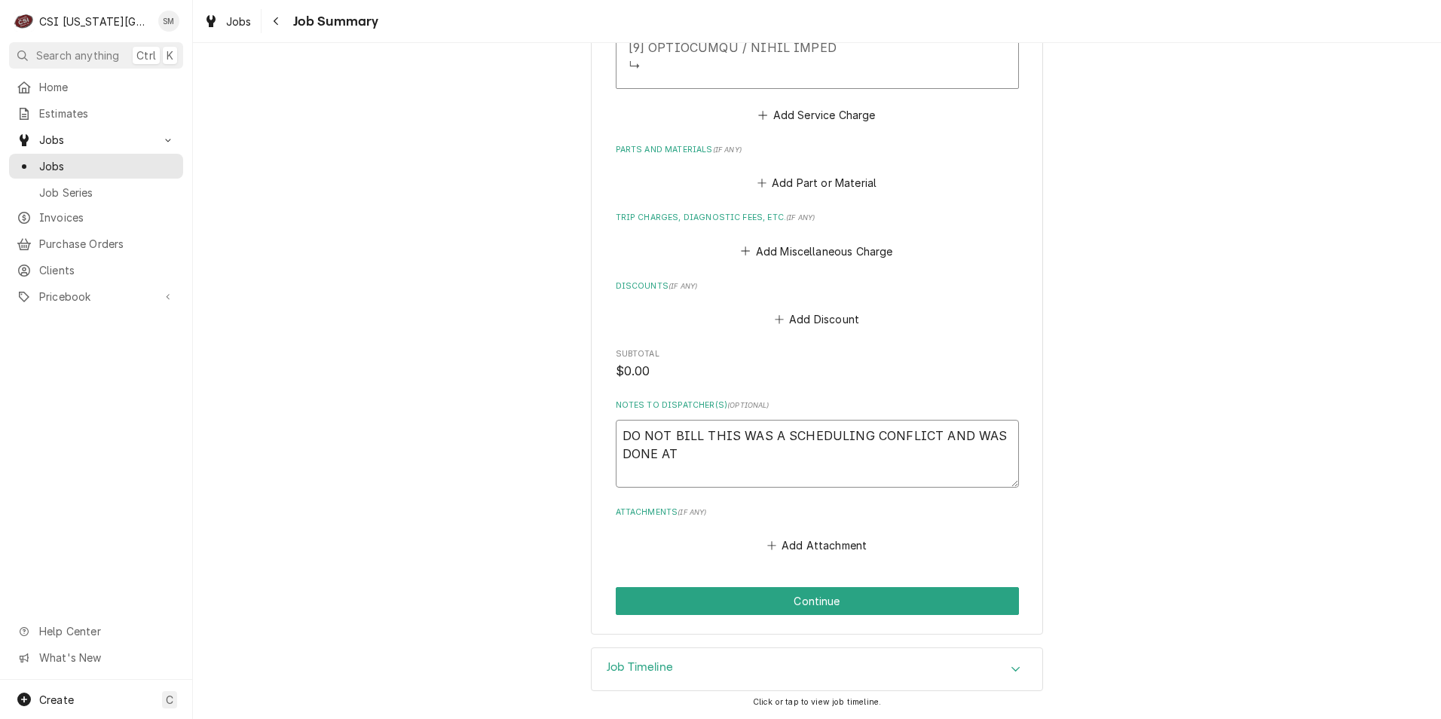
type textarea "x"
type textarea "DO NOT BILL THIS WAS A SCHEDULING CONFLICT AND WAS DONE AT"
type textarea "x"
type textarea "DO NOT BILL THIS WAS A SCHEDULING CONFLICT AND WAS DONE AT A"
type textarea "x"
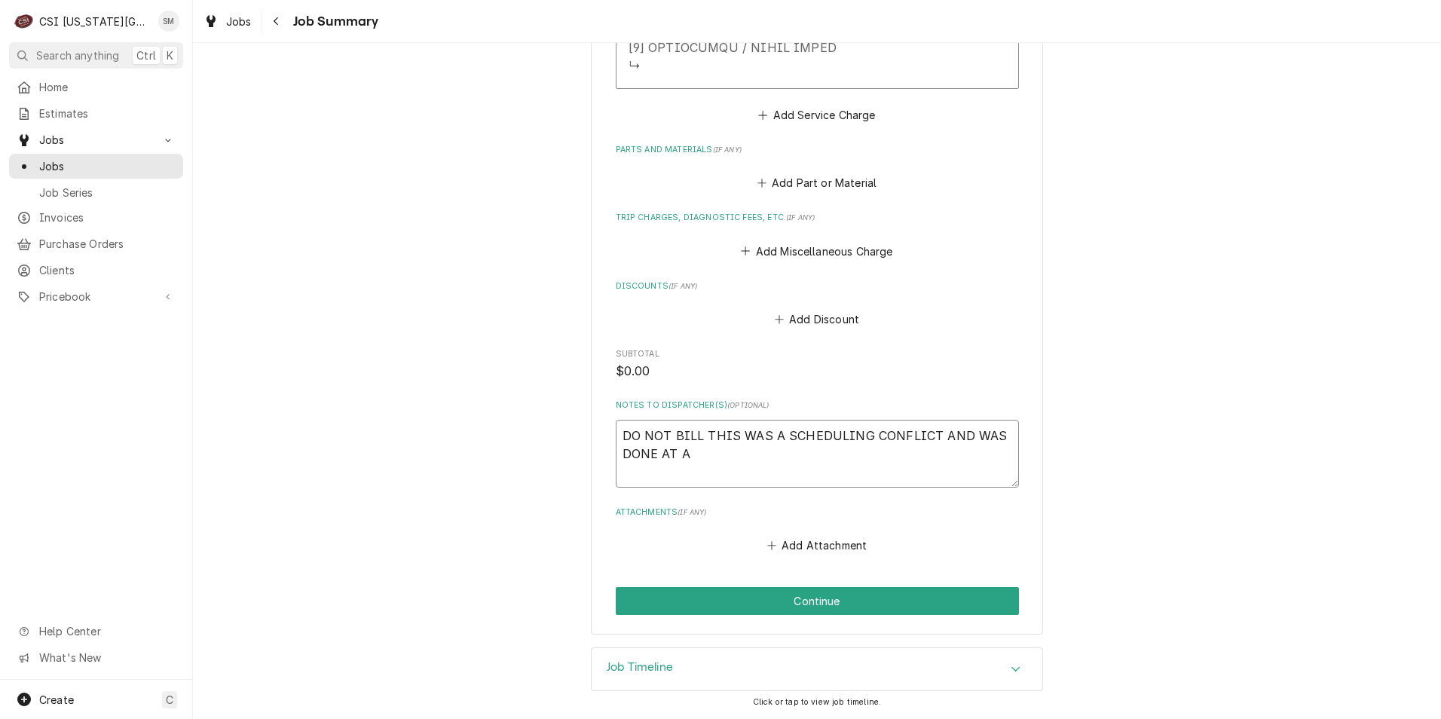
type textarea "DO NOT BILL THIS WAS A SCHEDULING CONFLICT AND WAS DONE AT A"
type textarea "x"
type textarea "DO NOT BILL THIS WAS A SCHEDULING CONFLICT AND WAS DONE AT A L"
type textarea "x"
type textarea "DO NOT BILL THIS WAS A SCHEDULING CONFLICT AND WAS DONE AT A LA"
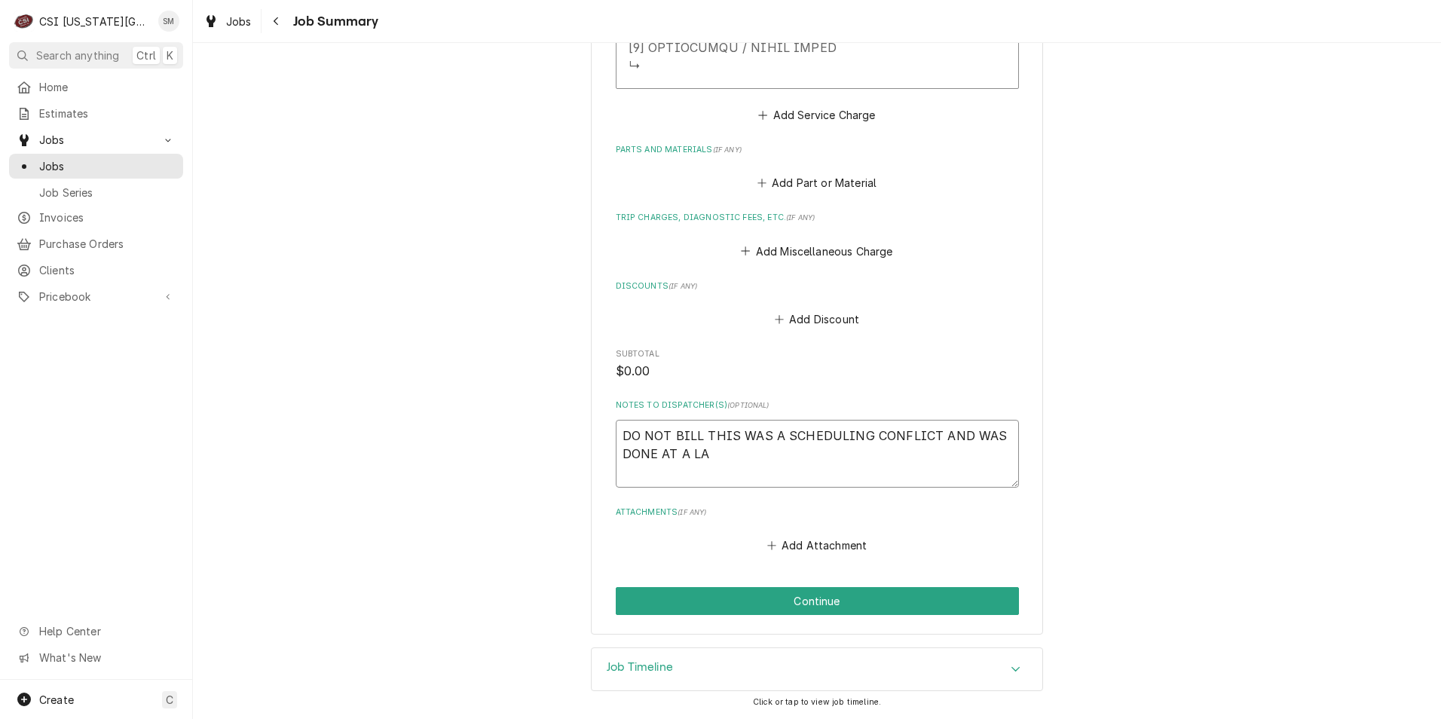
type textarea "x"
type textarea "DO NOT BILL THIS WAS A SCHEDULING CONFLICT AND WAS DONE AT A LAT"
type textarea "x"
type textarea "DO NOT BILL THIS WAS A SCHEDULING CONFLICT AND WAS DONE AT A LATE"
type textarea "x"
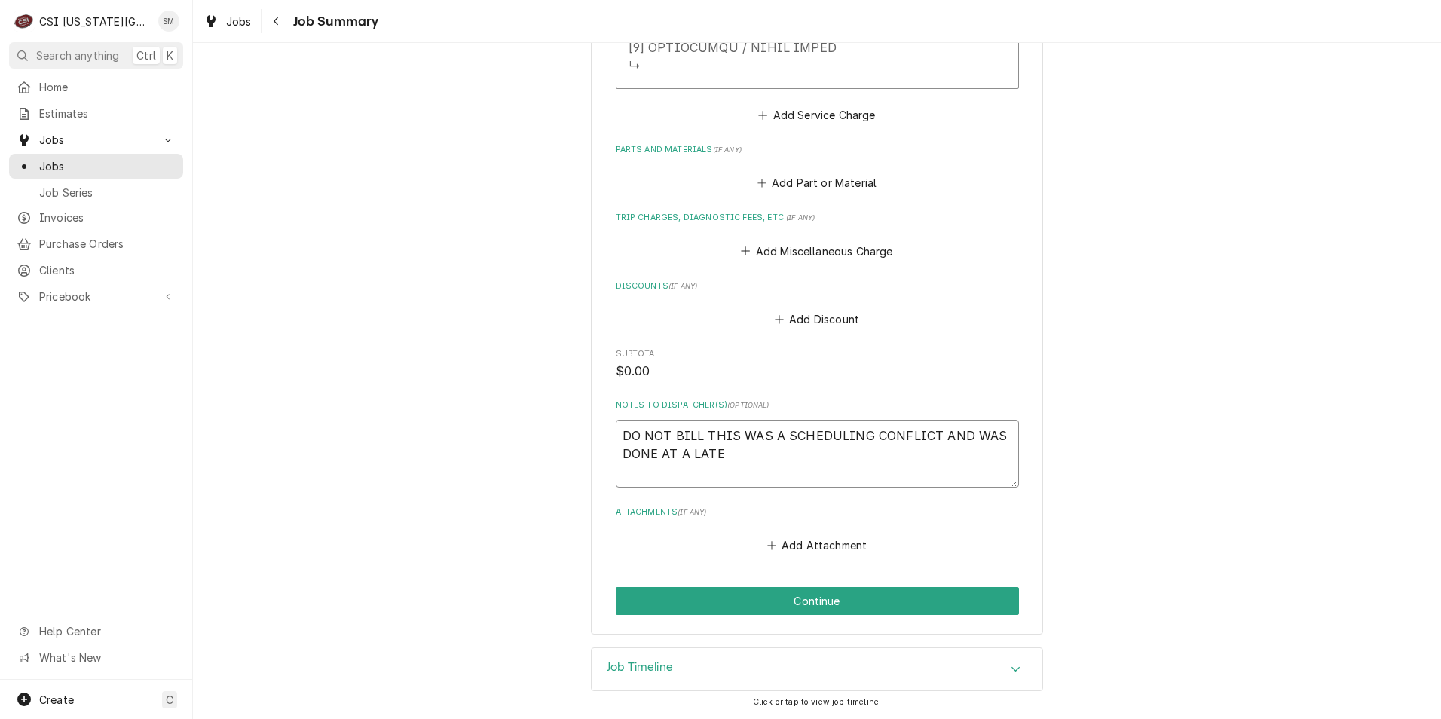
type textarea "DO NOT BILL THIS WAS A SCHEDULING CONFLICT AND WAS DONE AT A LATER"
type textarea "x"
type textarea "DO NOT BILL THIS WAS A SCHEDULING CONFLICT AND WAS DONE AT A LATER"
type textarea "x"
type textarea "DO NOT BILL THIS WAS A SCHEDULING CONFLICT AND WAS DONE AT A LATER D"
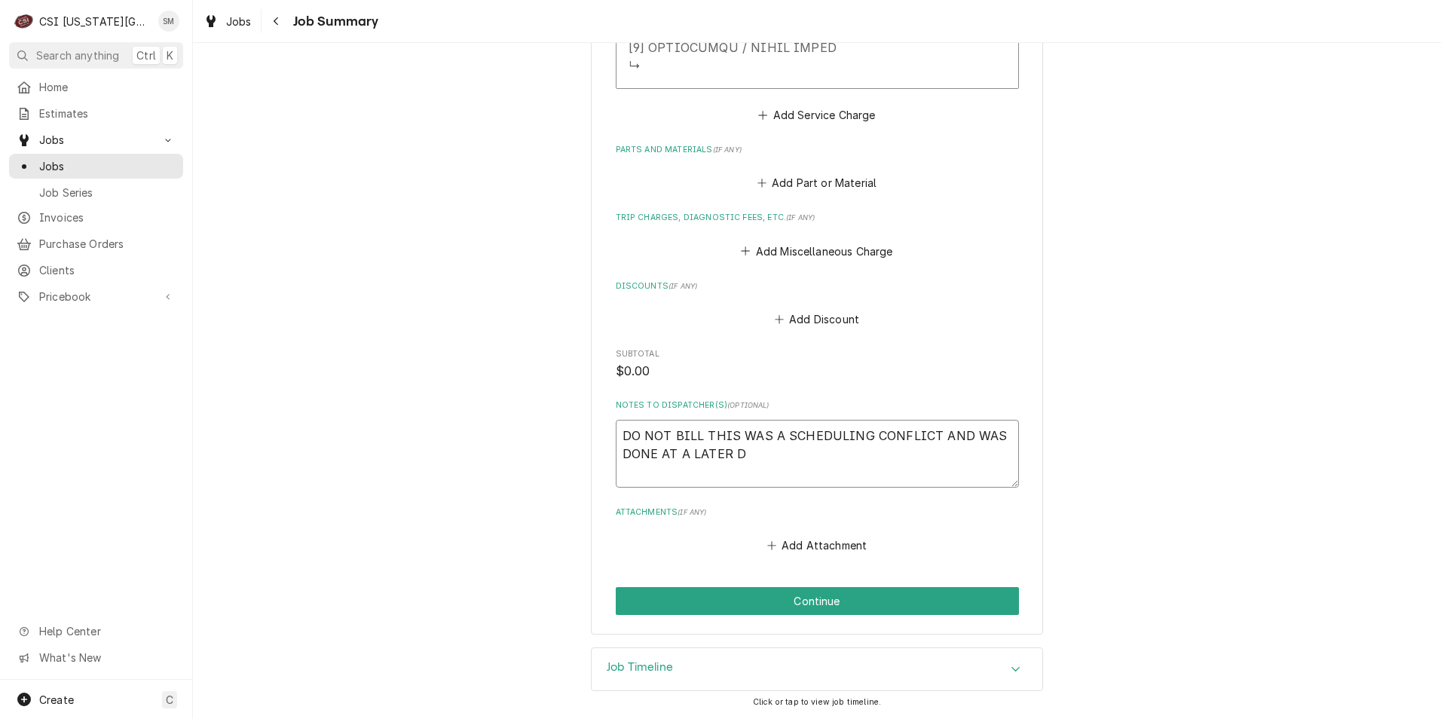
type textarea "x"
type textarea "DO NOT BILL THIS WAS A SCHEDULING CONFLICT AND WAS DONE AT A LATER DA"
type textarea "x"
type textarea "DO NOT BILL THIS WAS A SCHEDULING CONFLICT AND WAS DONE AT A LATER DAT"
type textarea "x"
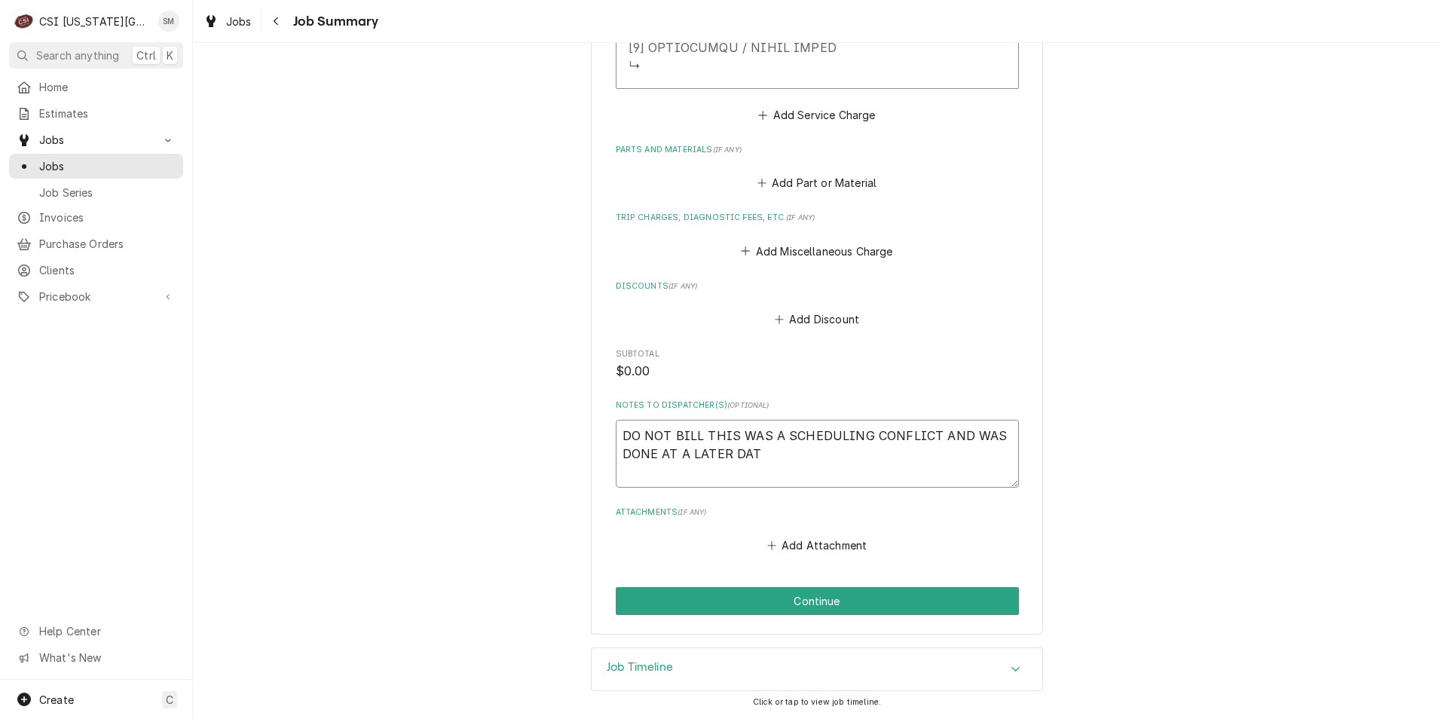
type textarea "DO NOT BILL THIS WAS A SCHEDULING CONFLICT AND WAS DONE AT A LATER DATE"
type textarea "x"
type textarea "DO NOT BILL THIS WAS A SCHEDULING CONFLICT AND WAS DONE AT A LATER DATE"
type textarea "x"
type textarea "DO NOT BILL THIS WAS A SCHEDULING CONFLICT AND WAS DONE AT A LATER DATE O"
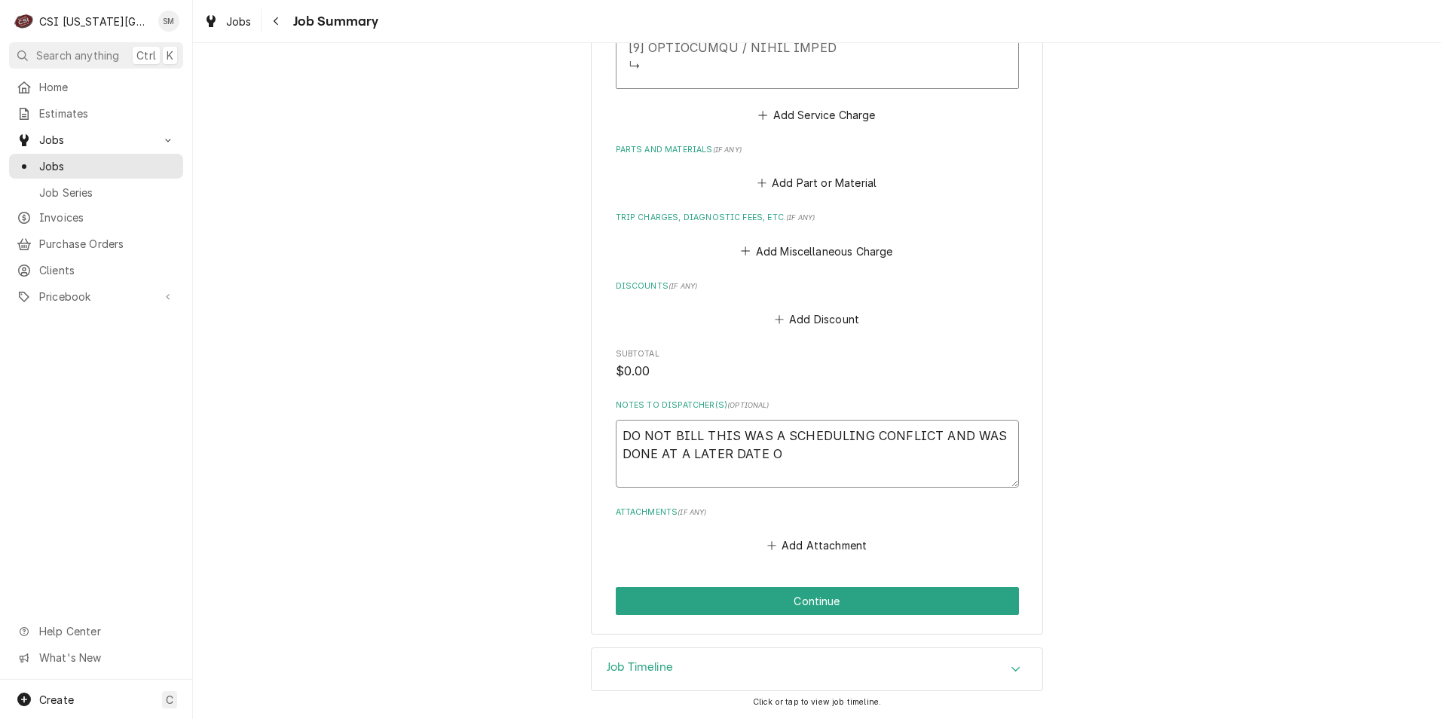
type textarea "x"
type textarea "DO NOT BILL THIS WAS A SCHEDULING CONFLICT AND WAS DONE AT A LATER DATE ON"
type textarea "x"
type textarea "DO NOT BILL THIS WAS A SCHEDULING CONFLICT AND WAS DONE AT A LATER DATE ON"
type textarea "x"
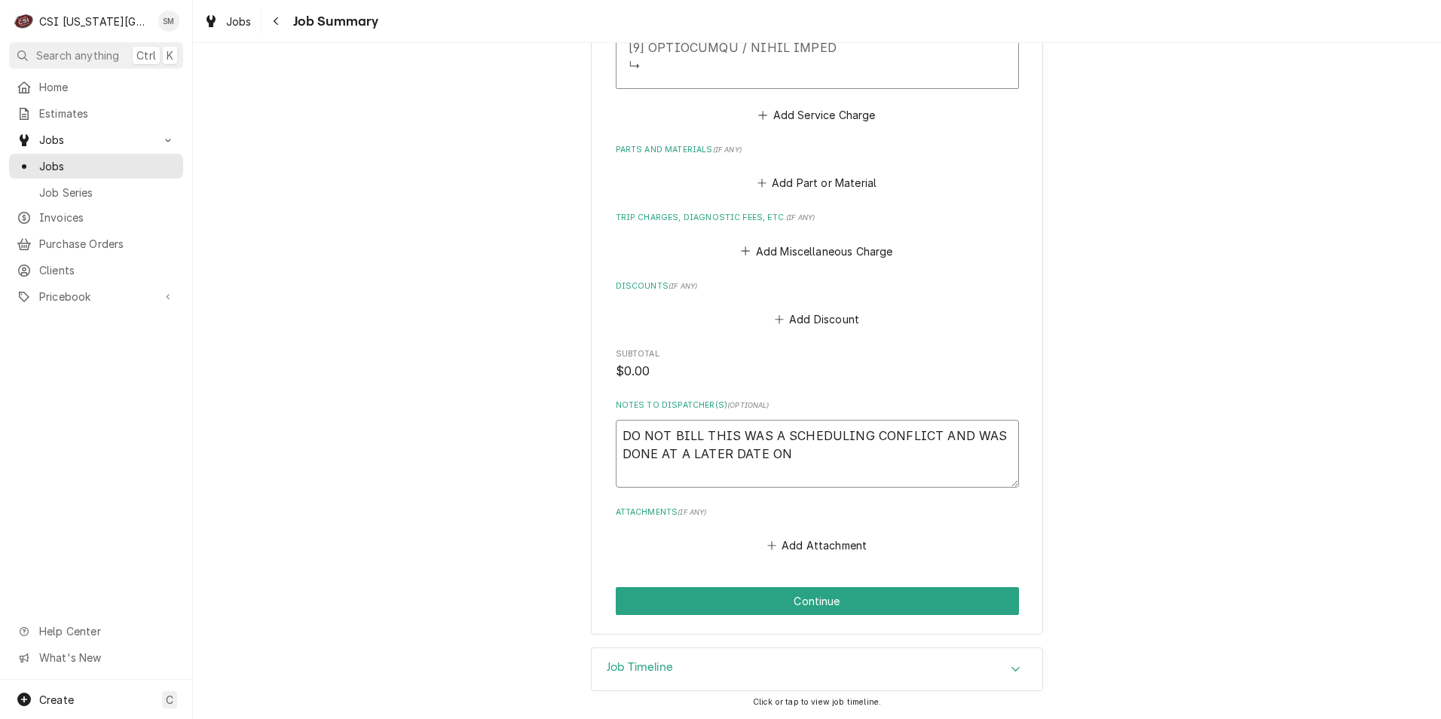
type textarea "DO NOT BILL THIS WAS A SCHEDULING CONFLICT AND WAS DONE AT A LATER DATE ON A"
type textarea "x"
type textarea "DO NOT BILL THIS WAS A SCHEDULING CONFLICT AND WAS DONE AT A LATER DATE ON A"
type textarea "x"
type textarea "DO NOT BILL THIS WAS A SCHEDULING CONFLICT AND WAS DONE AT A LATER DATE ON A S"
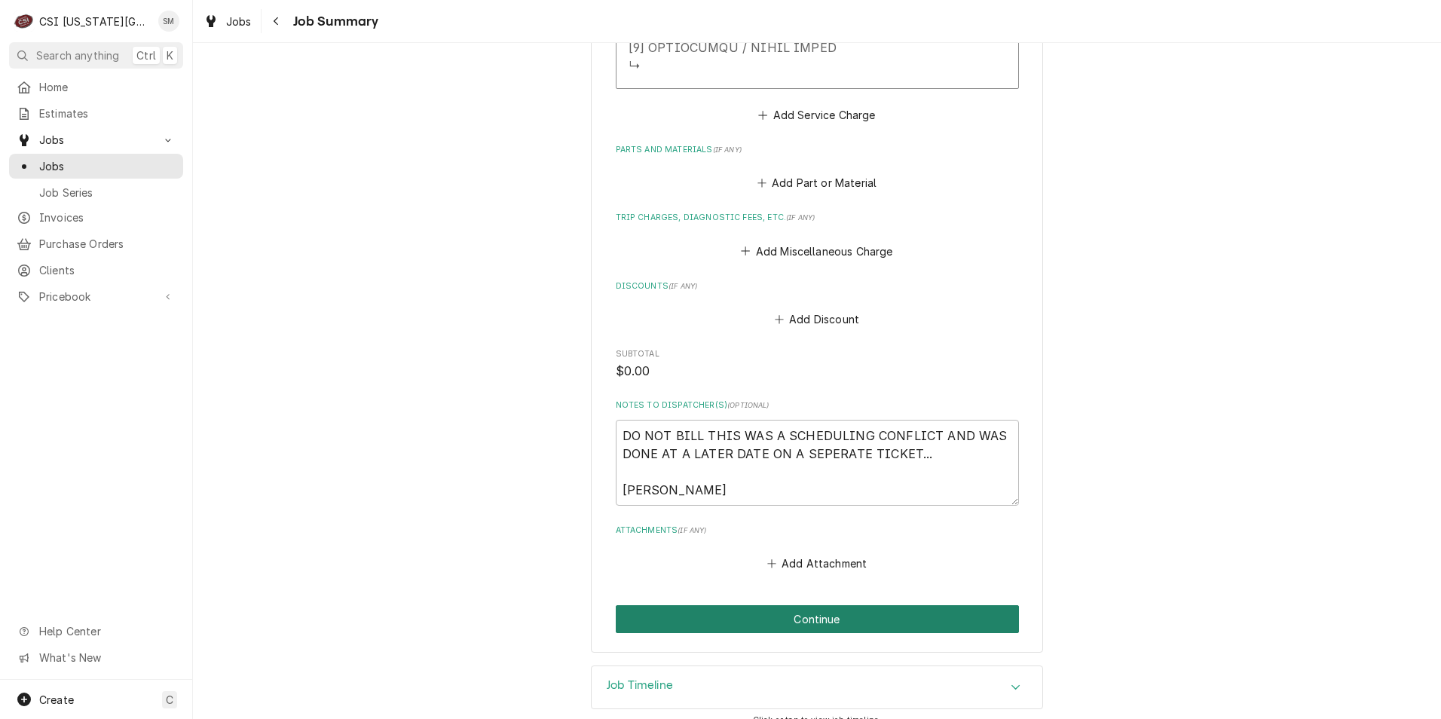
click at [815, 615] on button "Continue" at bounding box center [817, 619] width 403 height 28
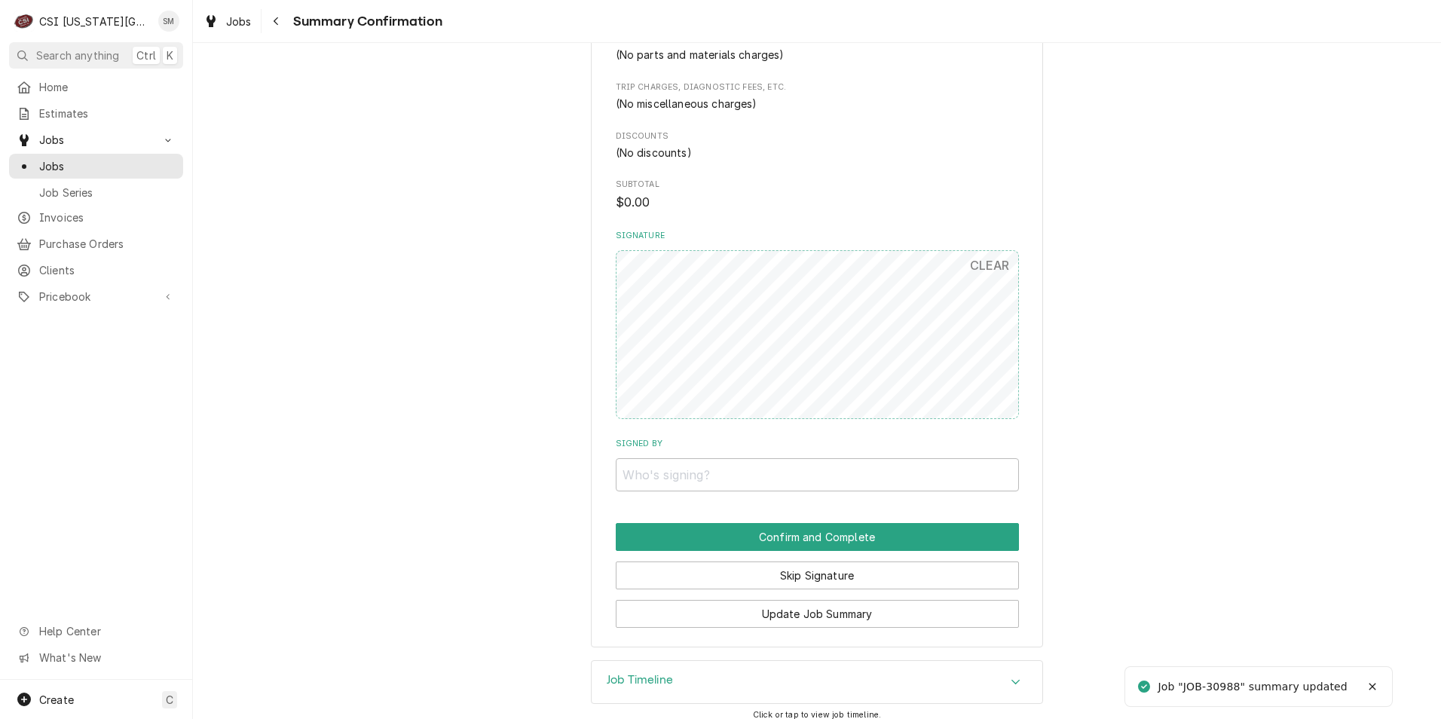
scroll to position [1772, 0]
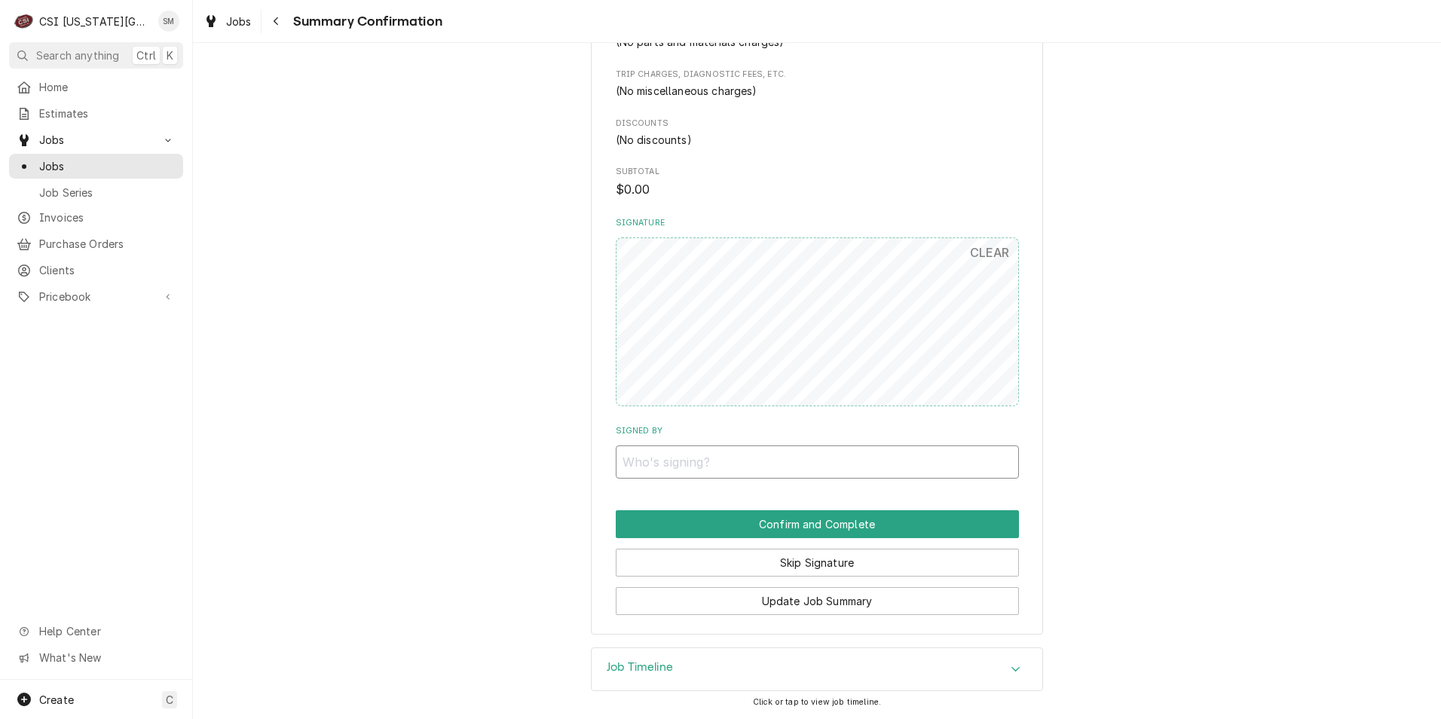
click at [707, 460] on input "Signed By" at bounding box center [817, 461] width 403 height 33
type input "DO NOT BILL"
click at [745, 530] on button "Confirm and Complete" at bounding box center [817, 524] width 403 height 28
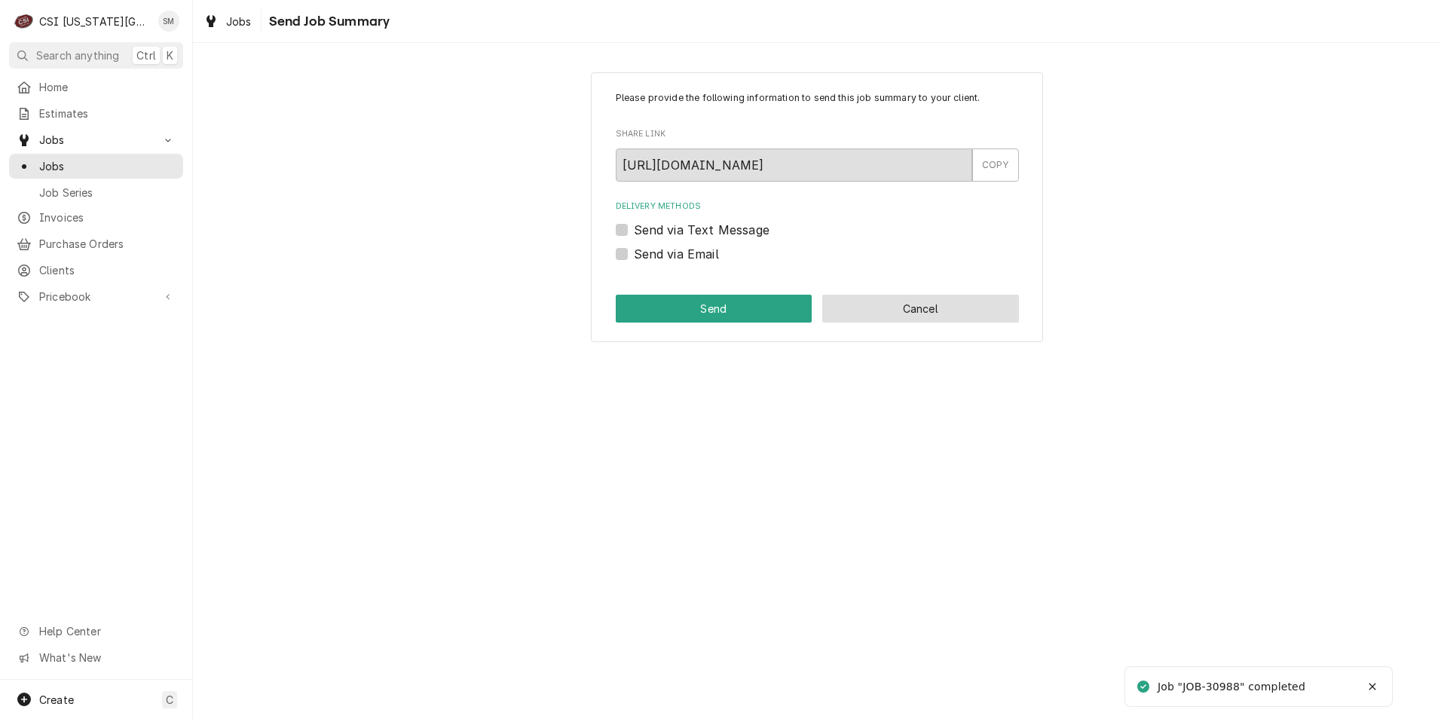
click at [940, 317] on button "Cancel" at bounding box center [920, 309] width 197 height 28
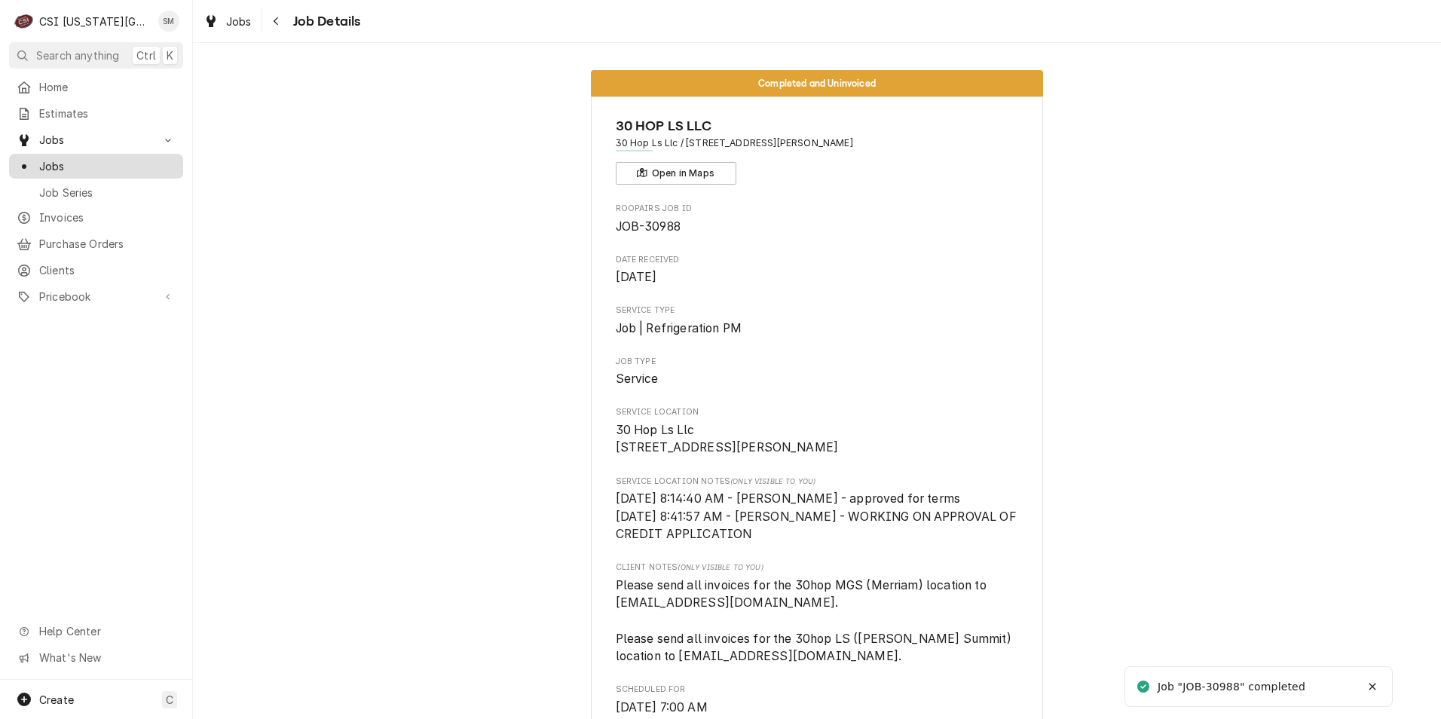
click at [66, 167] on span "Jobs" at bounding box center [107, 166] width 136 height 16
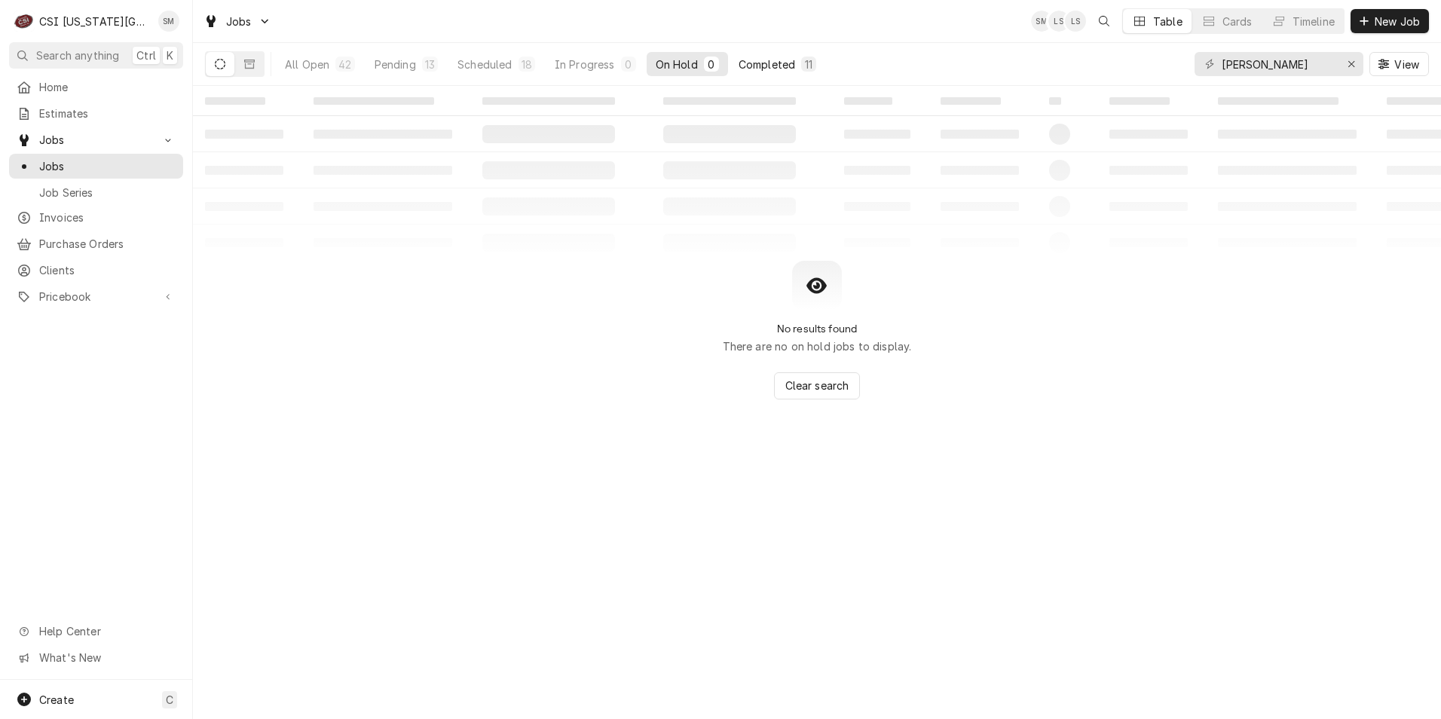
click at [788, 66] on div "Completed" at bounding box center [766, 65] width 57 height 16
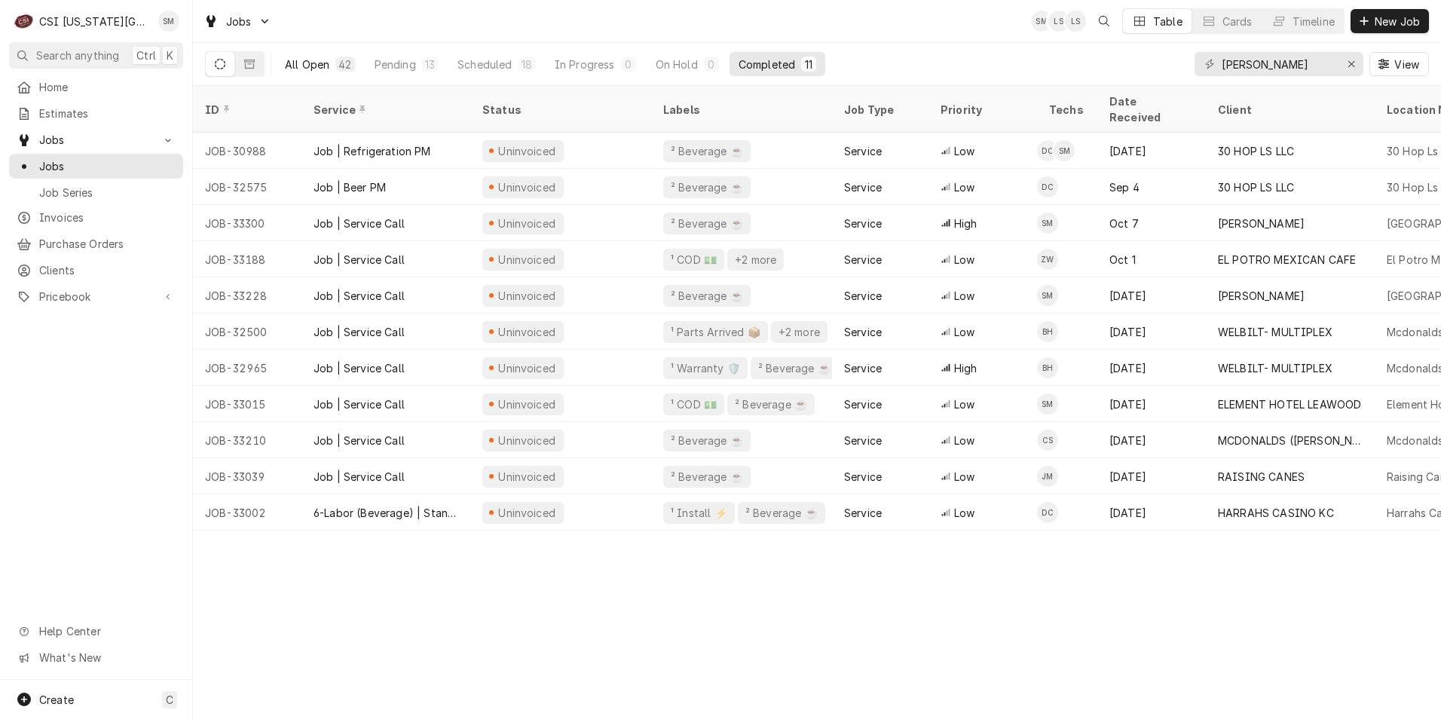
click at [321, 63] on div "All Open" at bounding box center [307, 65] width 44 height 16
